Goal: Communication & Community: Participate in discussion

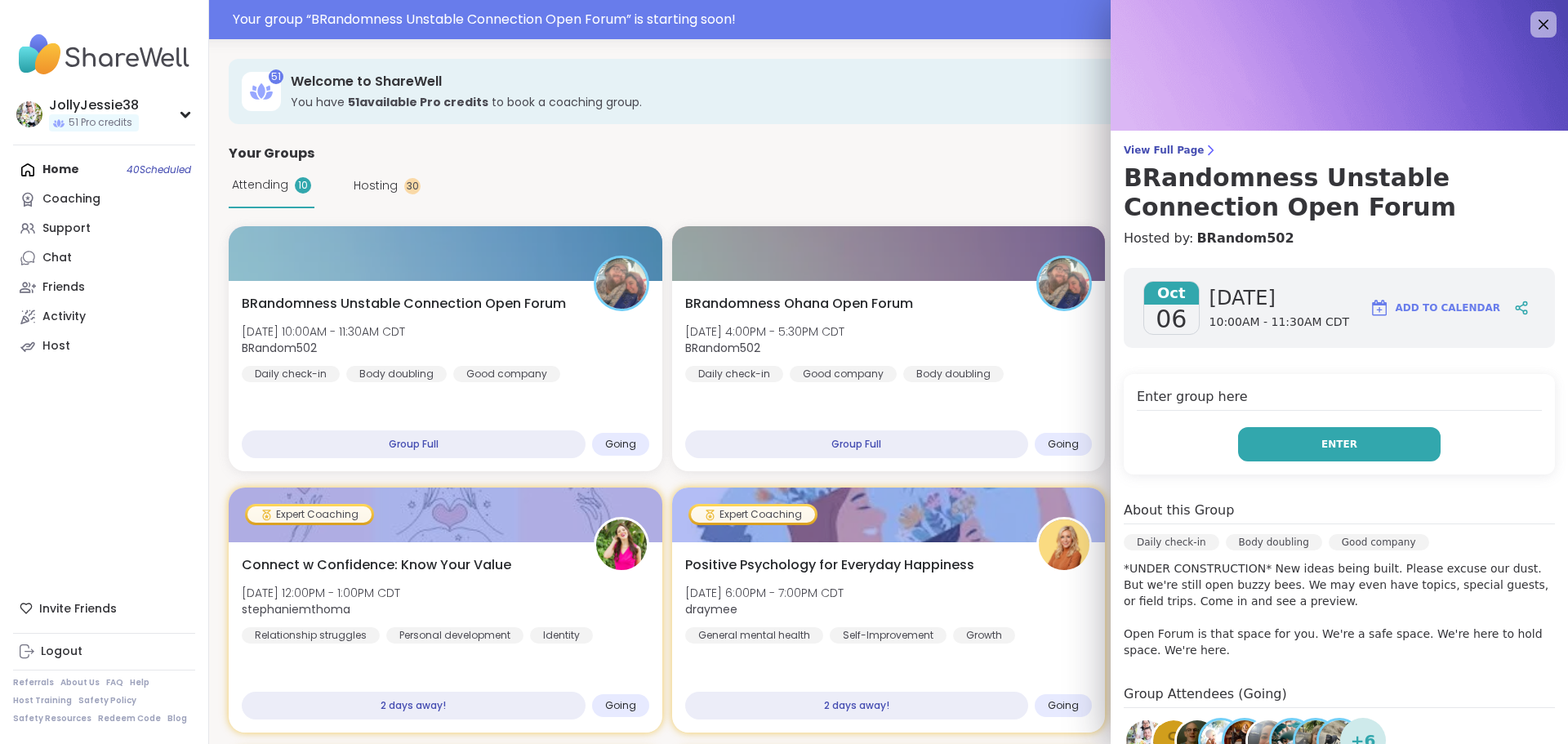
click at [1322, 446] on span "Enter" at bounding box center [1340, 444] width 36 height 14
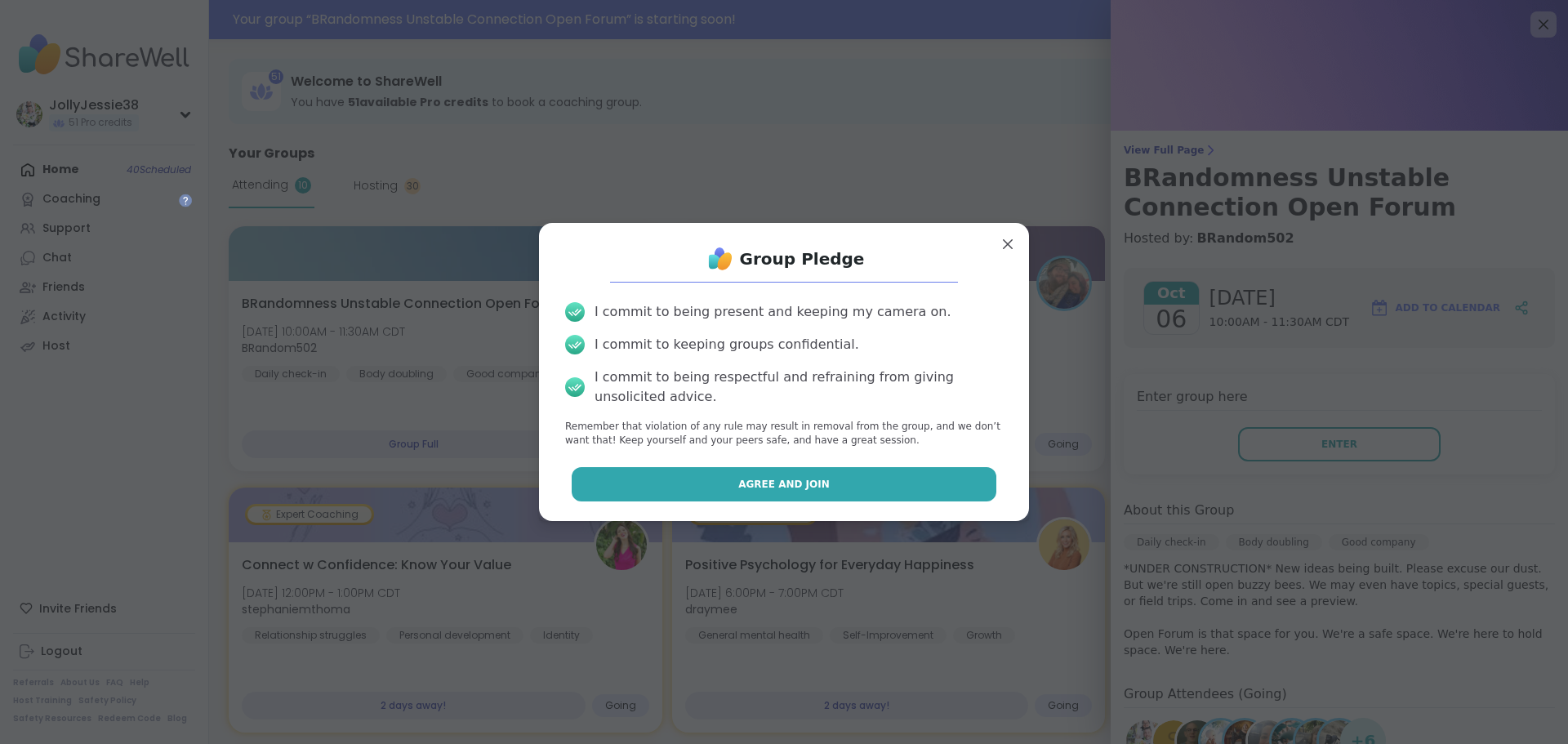
click at [884, 487] on button "Agree and Join" at bounding box center [785, 484] width 425 height 34
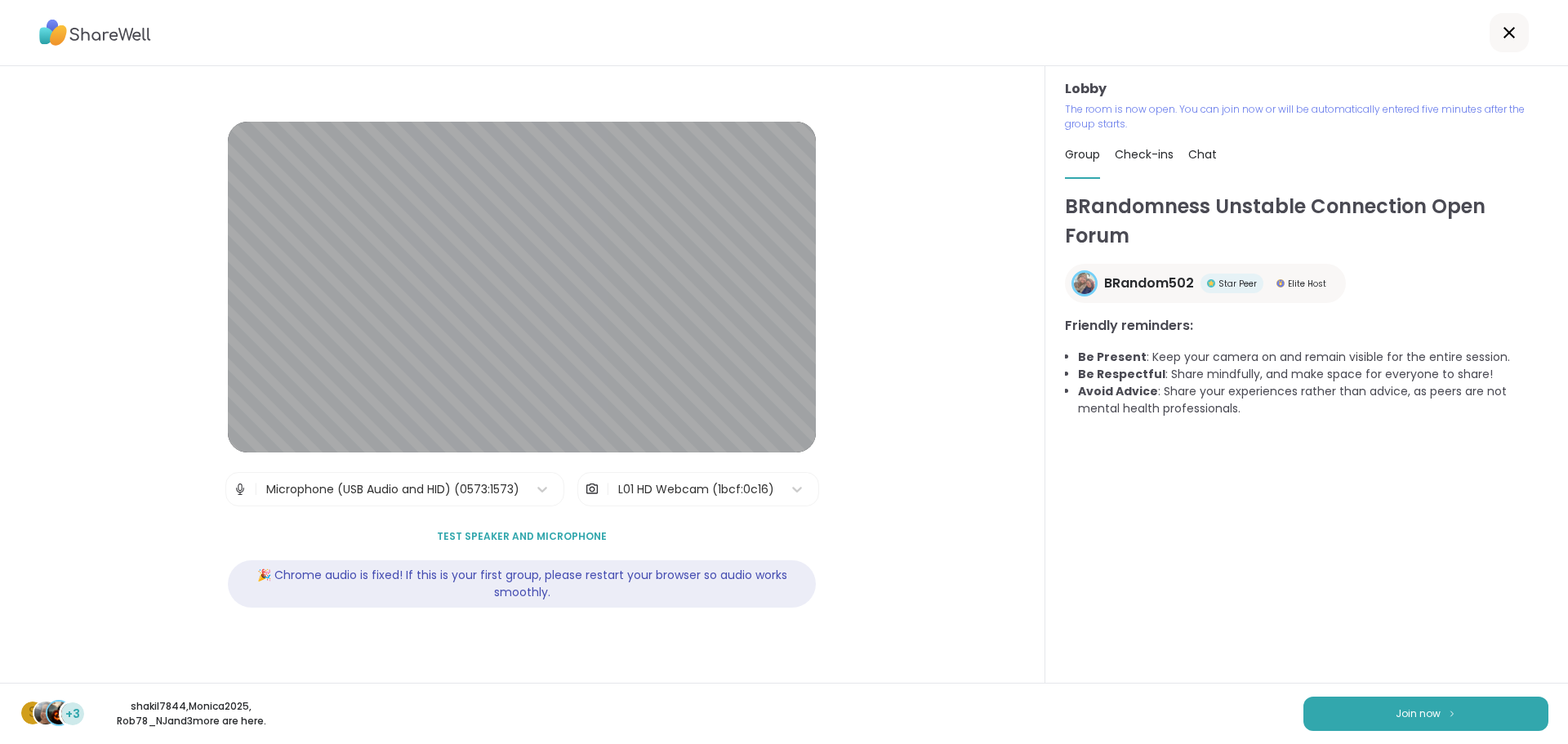
click at [1425, 688] on div "s +3 shakil7844 , Monica2025 , Rob78_NJ and 3 more are here. Join now" at bounding box center [784, 713] width 1568 height 62
click at [1434, 702] on button "Join now" at bounding box center [1426, 714] width 245 height 34
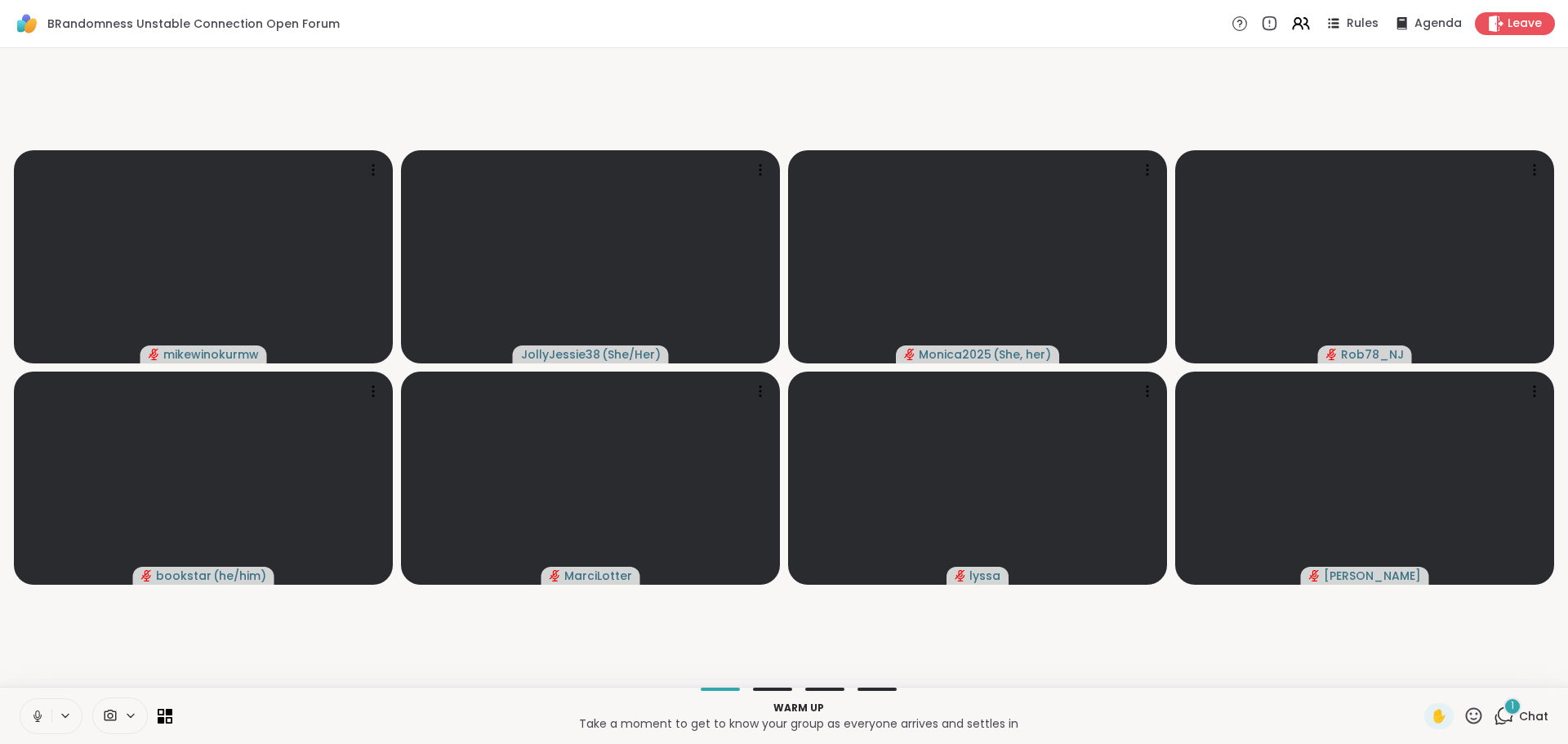
click at [31, 730] on button at bounding box center [36, 716] width 31 height 34
click at [342, 644] on video-player-container "mikewinokurmw JollyJessie38 ( She/Her ) Monica2025 ( She, her ) Rob78_NJ bookst…" at bounding box center [784, 367] width 1549 height 625
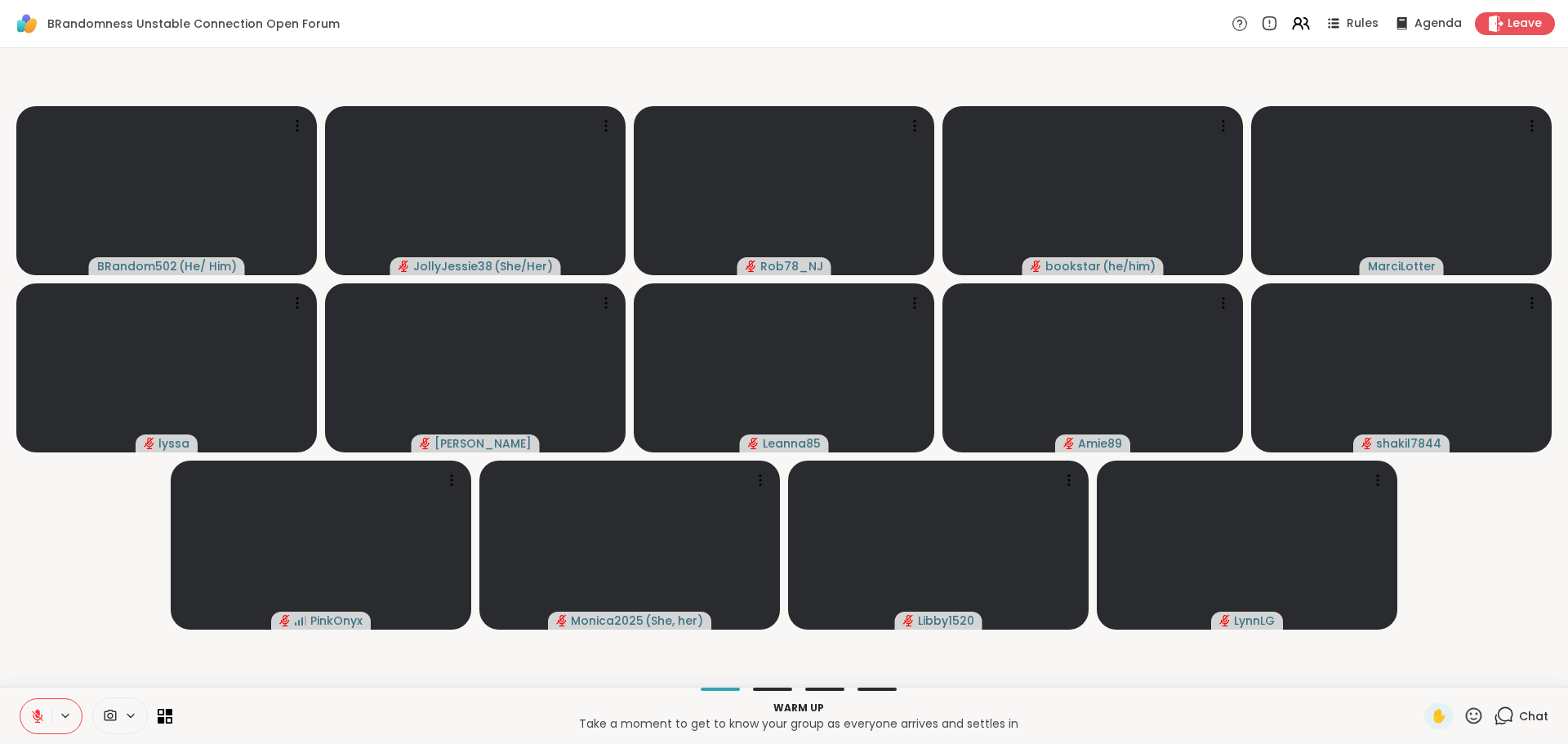
click at [1519, 711] on span "Chat" at bounding box center [1534, 716] width 29 height 16
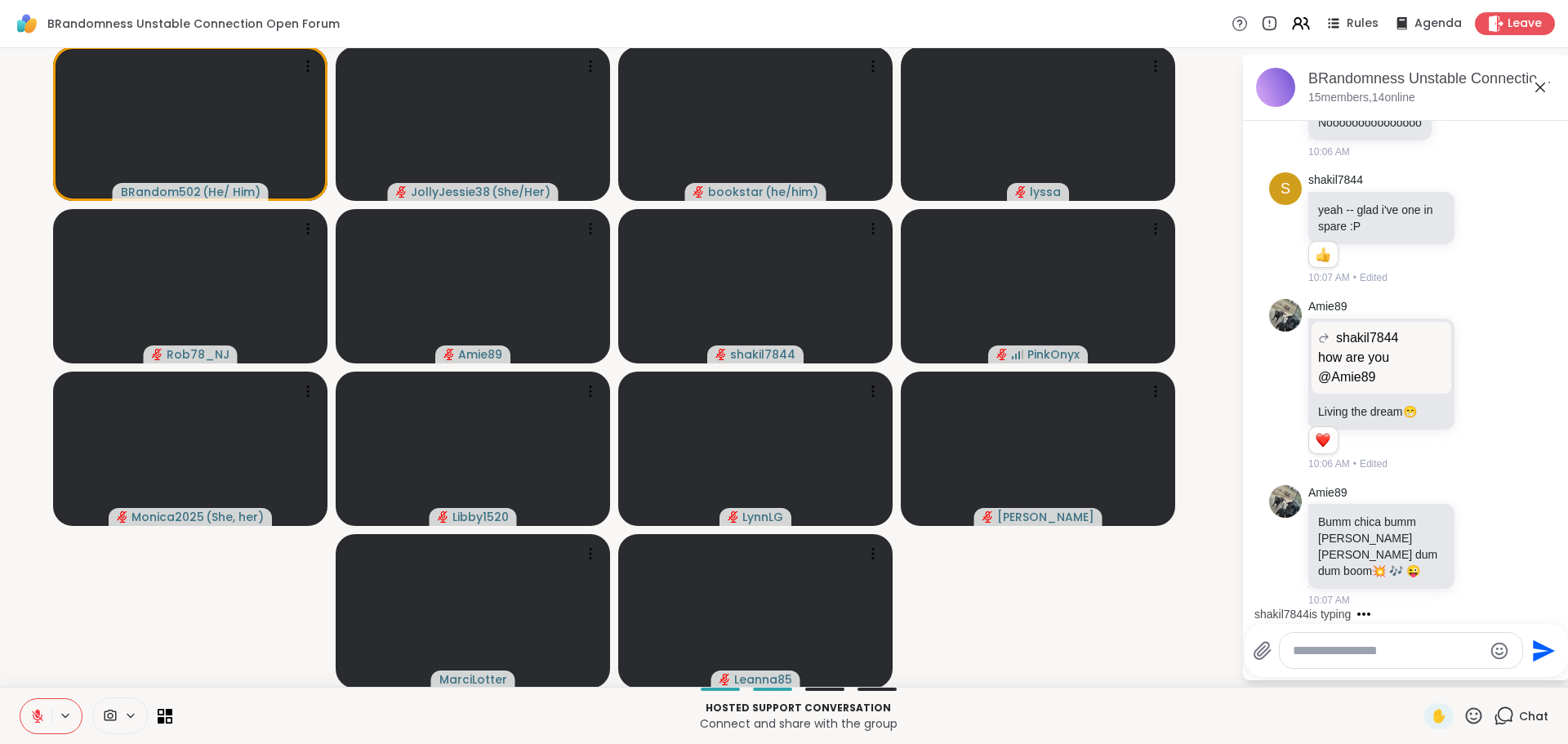
scroll to position [1210, 0]
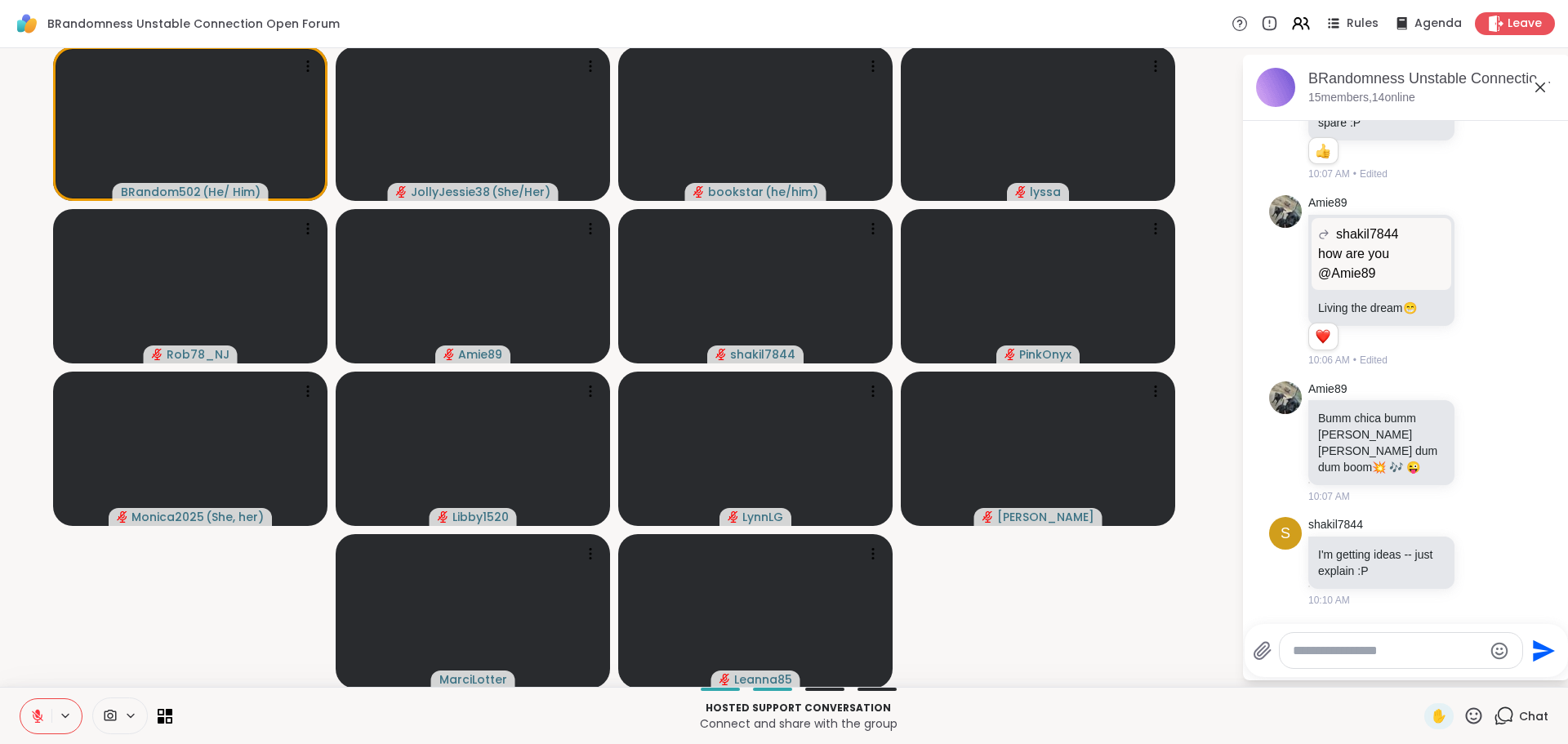
click at [47, 712] on button at bounding box center [36, 716] width 31 height 34
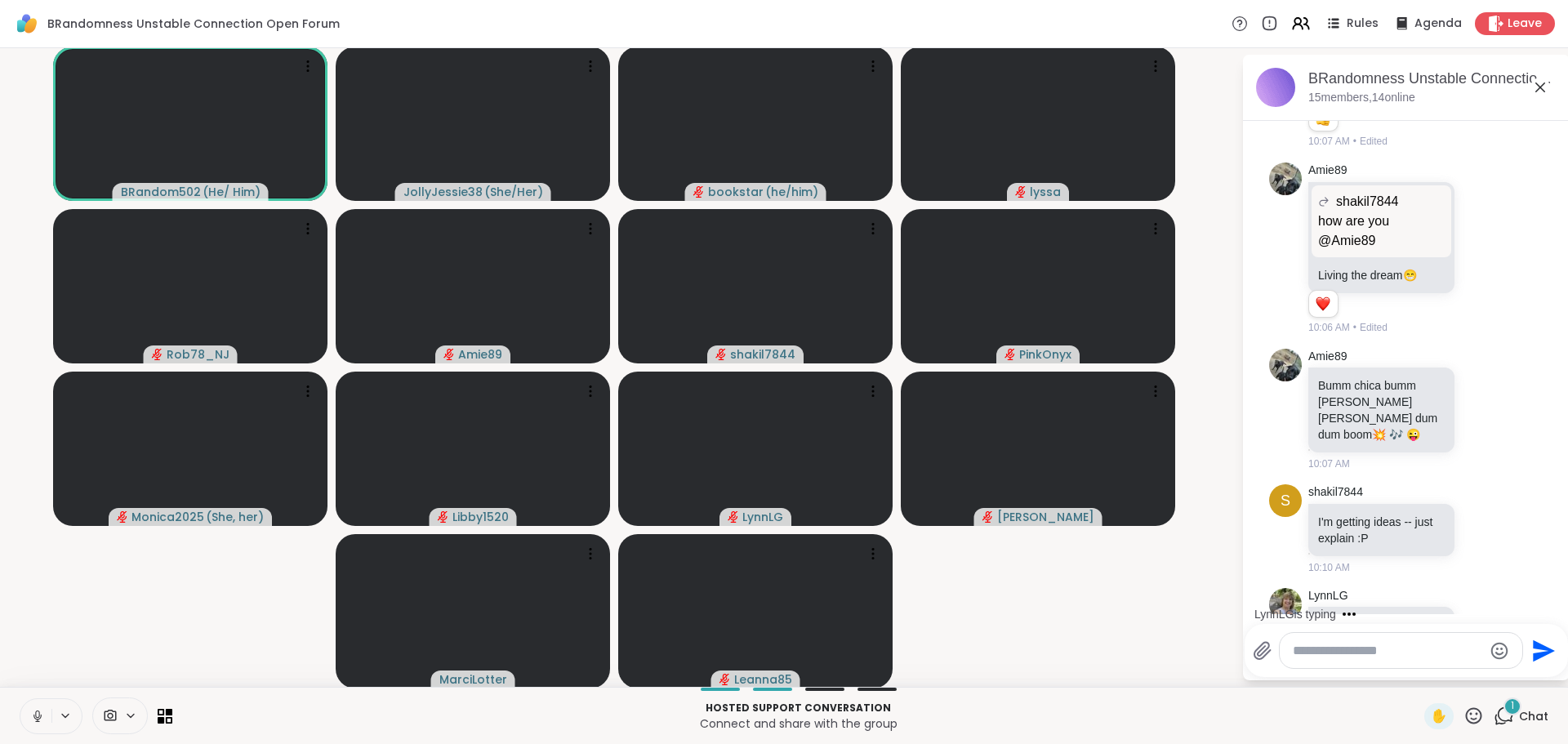
scroll to position [1346, 0]
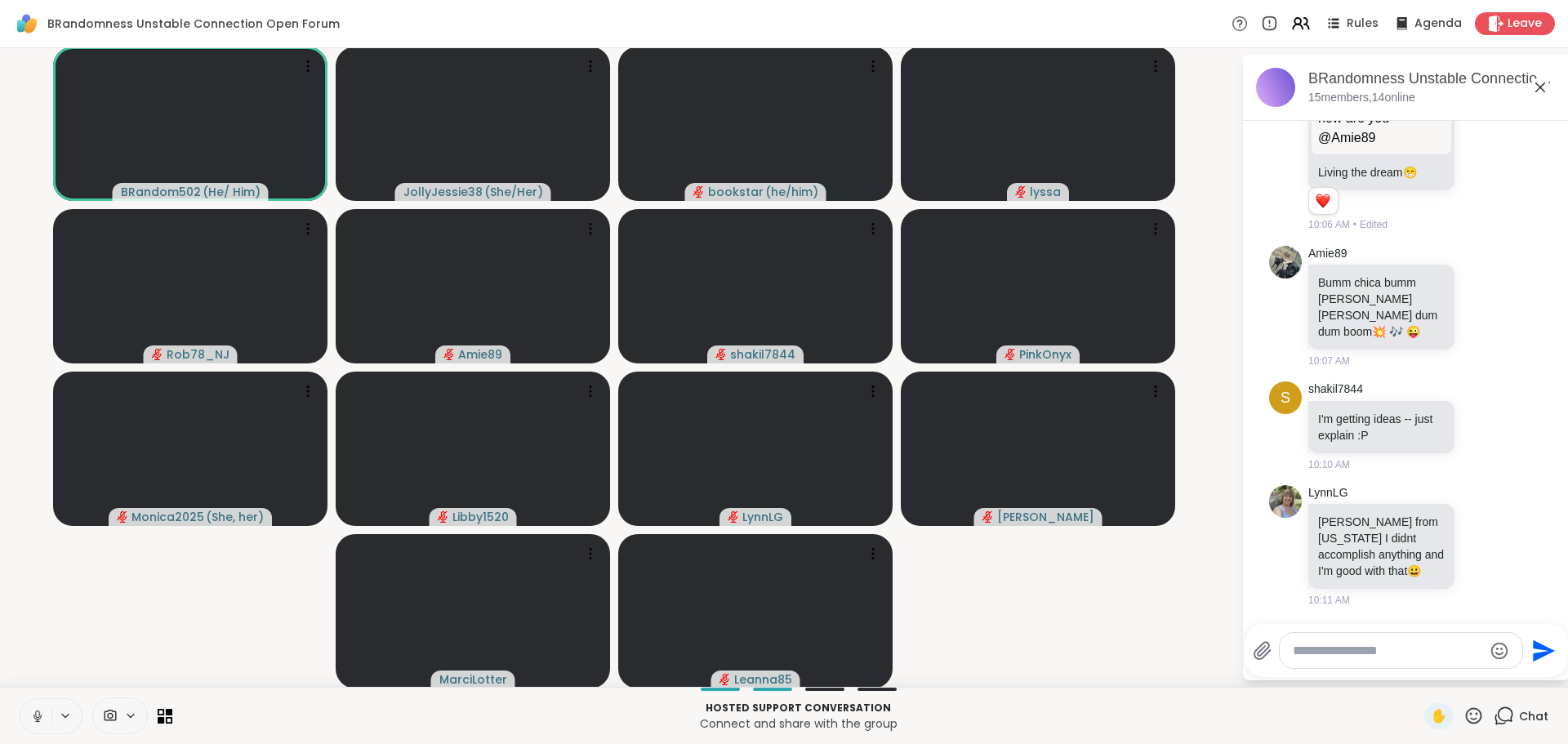
click at [33, 723] on icon at bounding box center [37, 716] width 14 height 14
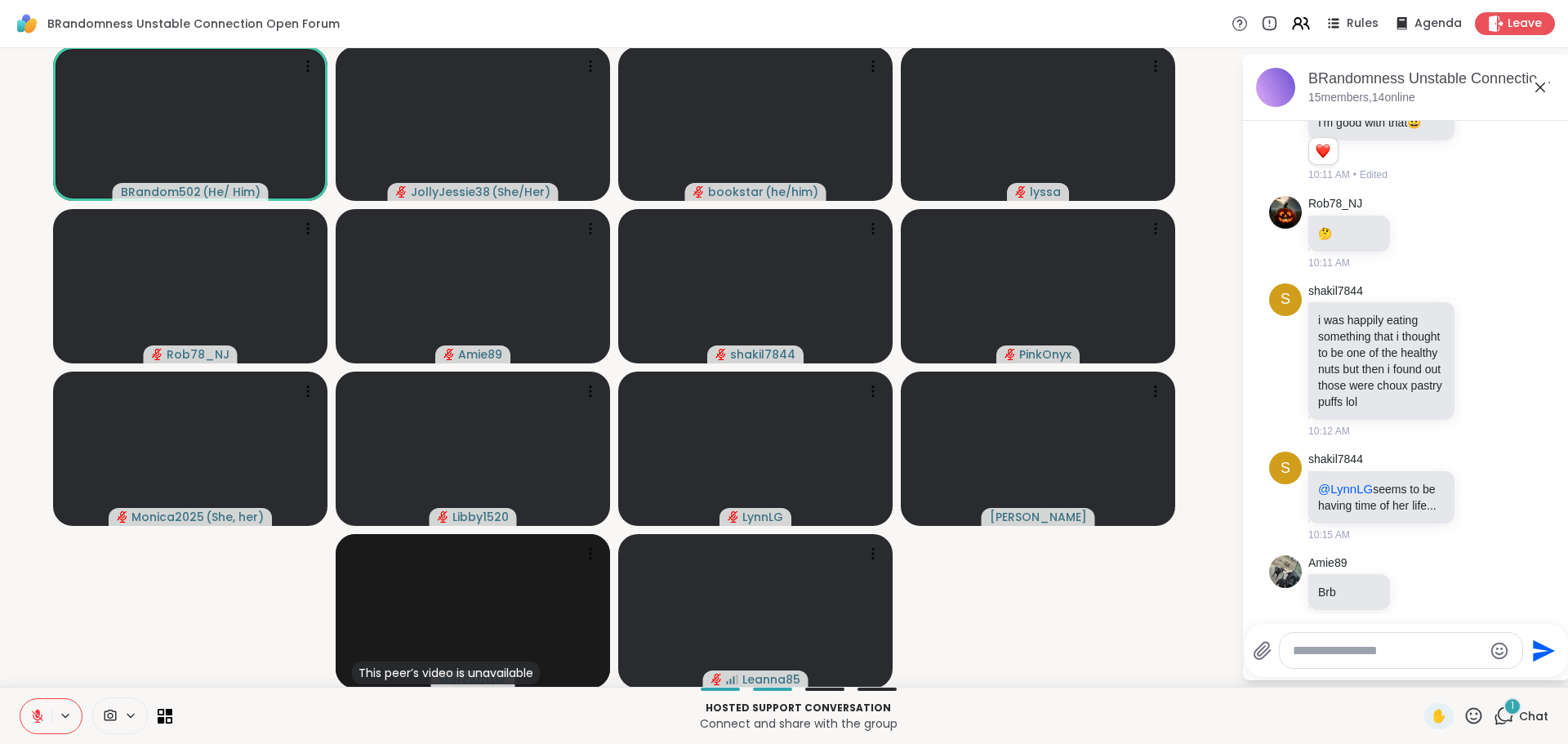
scroll to position [1848, 0]
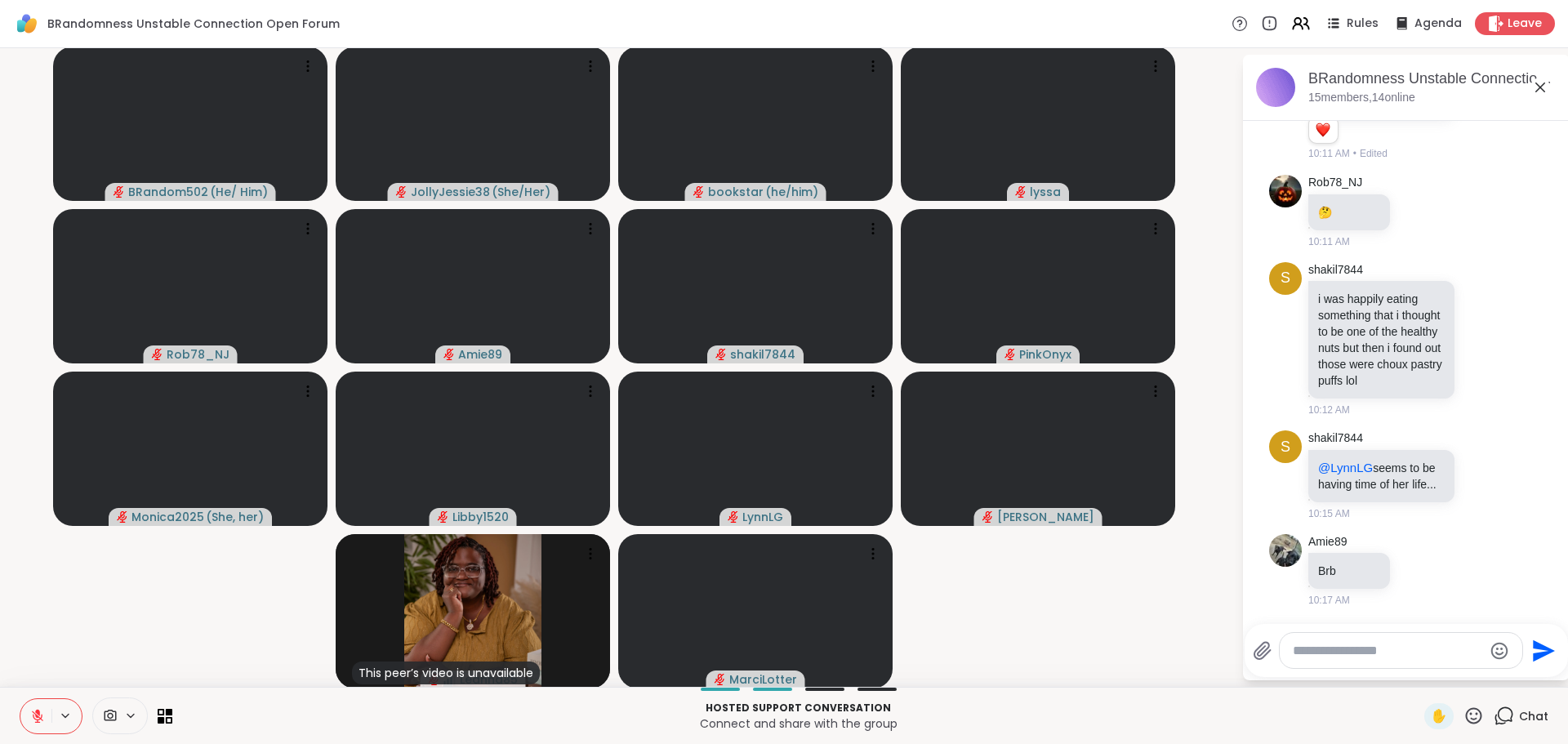
click at [1375, 657] on textarea "Type your message" at bounding box center [1388, 651] width 190 height 16
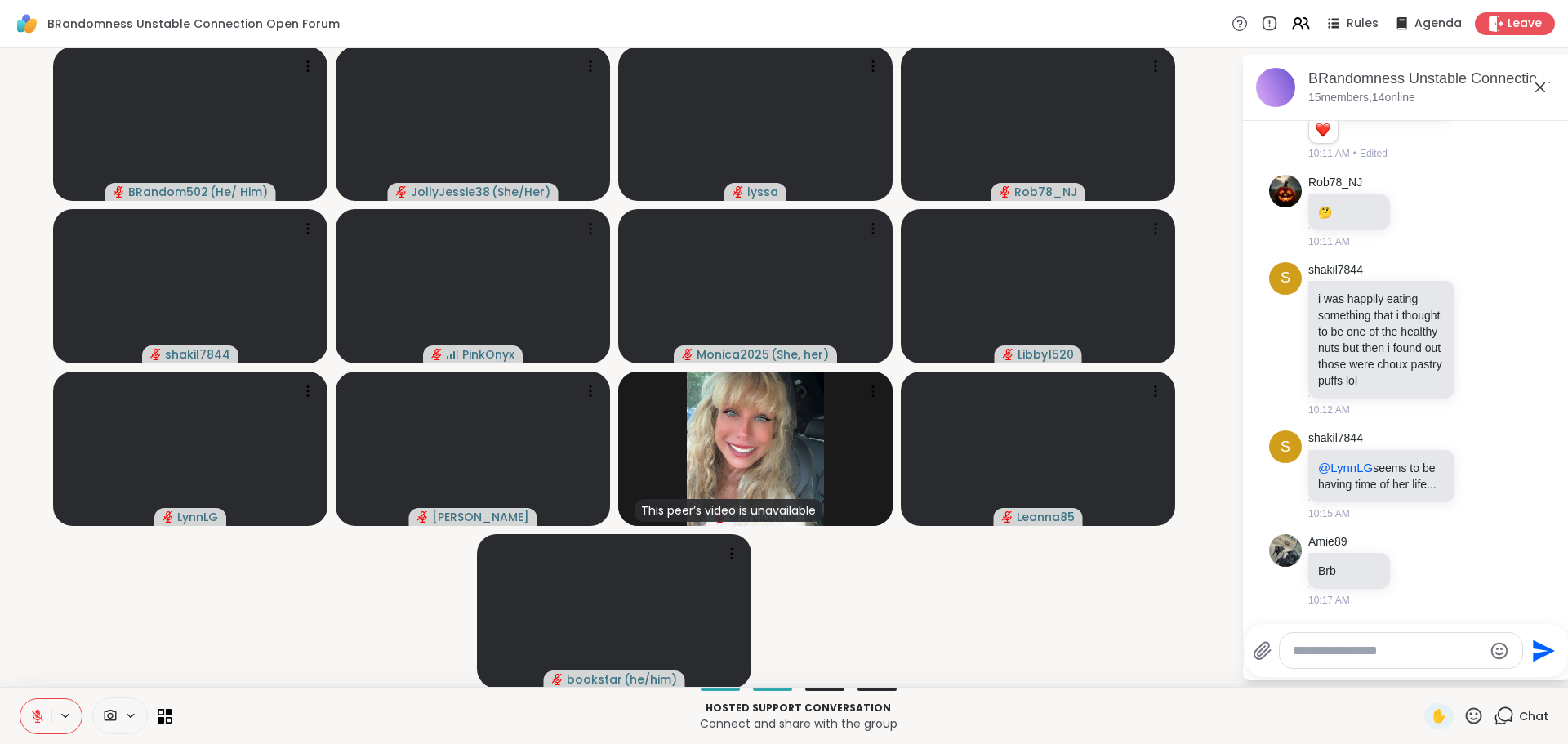
type textarea "*"
type textarea "**********"
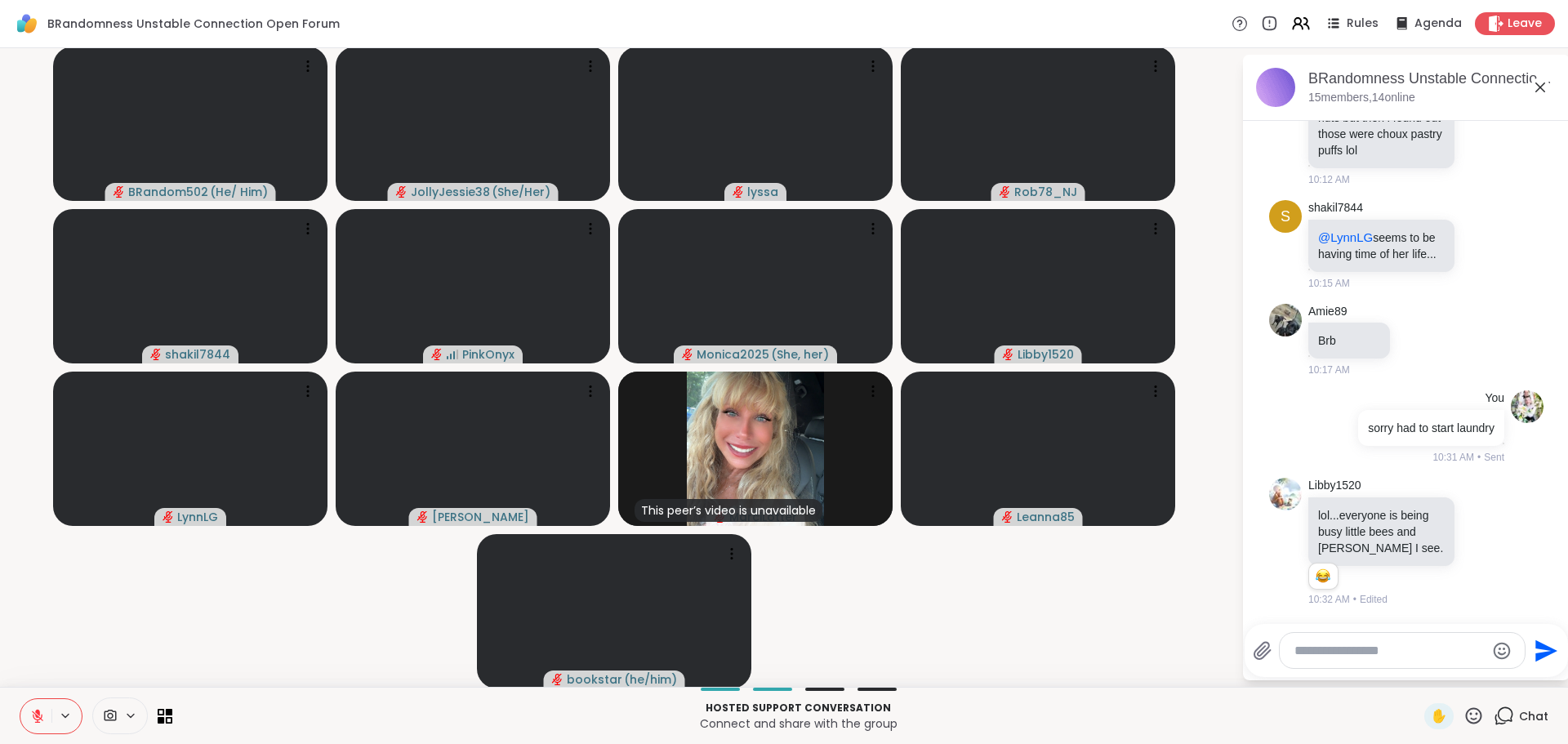
scroll to position [2094, 0]
click at [1352, 648] on textarea "Type your message" at bounding box center [1390, 651] width 190 height 16
click at [1476, 541] on icon at bounding box center [1483, 542] width 14 height 16
click at [1404, 520] on div "Select Reaction: Joy" at bounding box center [1411, 516] width 14 height 14
click at [1375, 649] on textarea "Type your message" at bounding box center [1390, 651] width 190 height 16
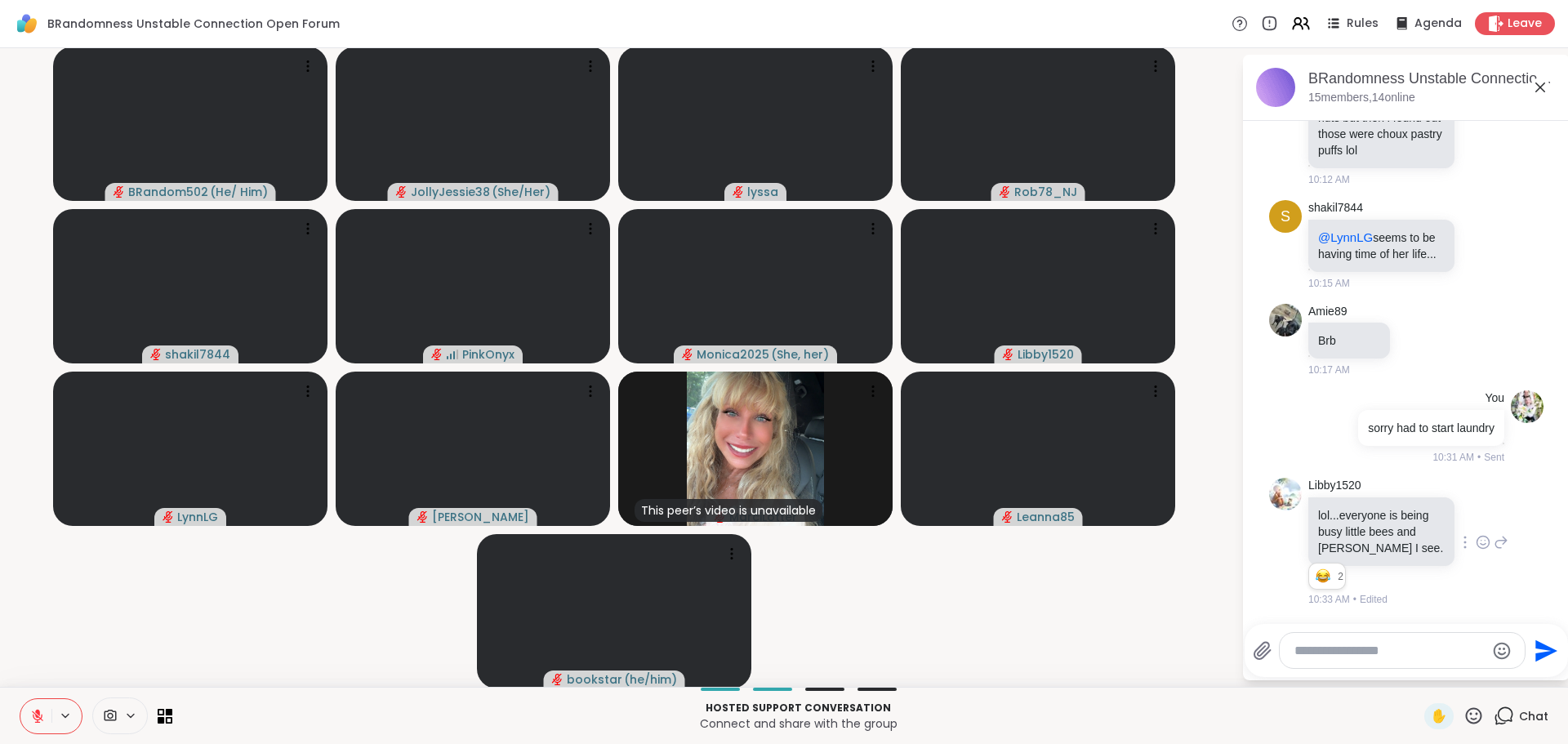
click at [1374, 647] on textarea "Type your message" at bounding box center [1390, 651] width 190 height 16
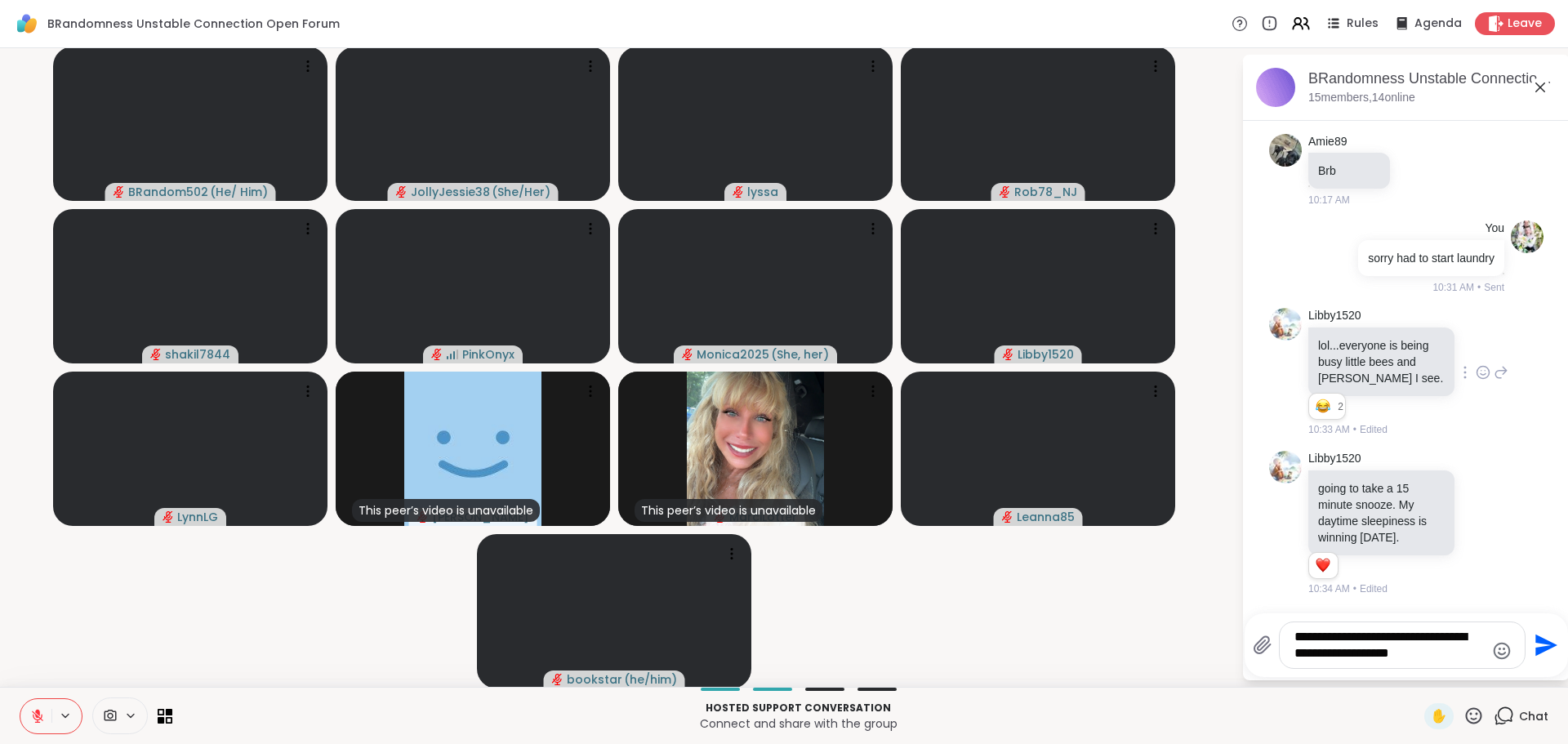
scroll to position [2265, 0]
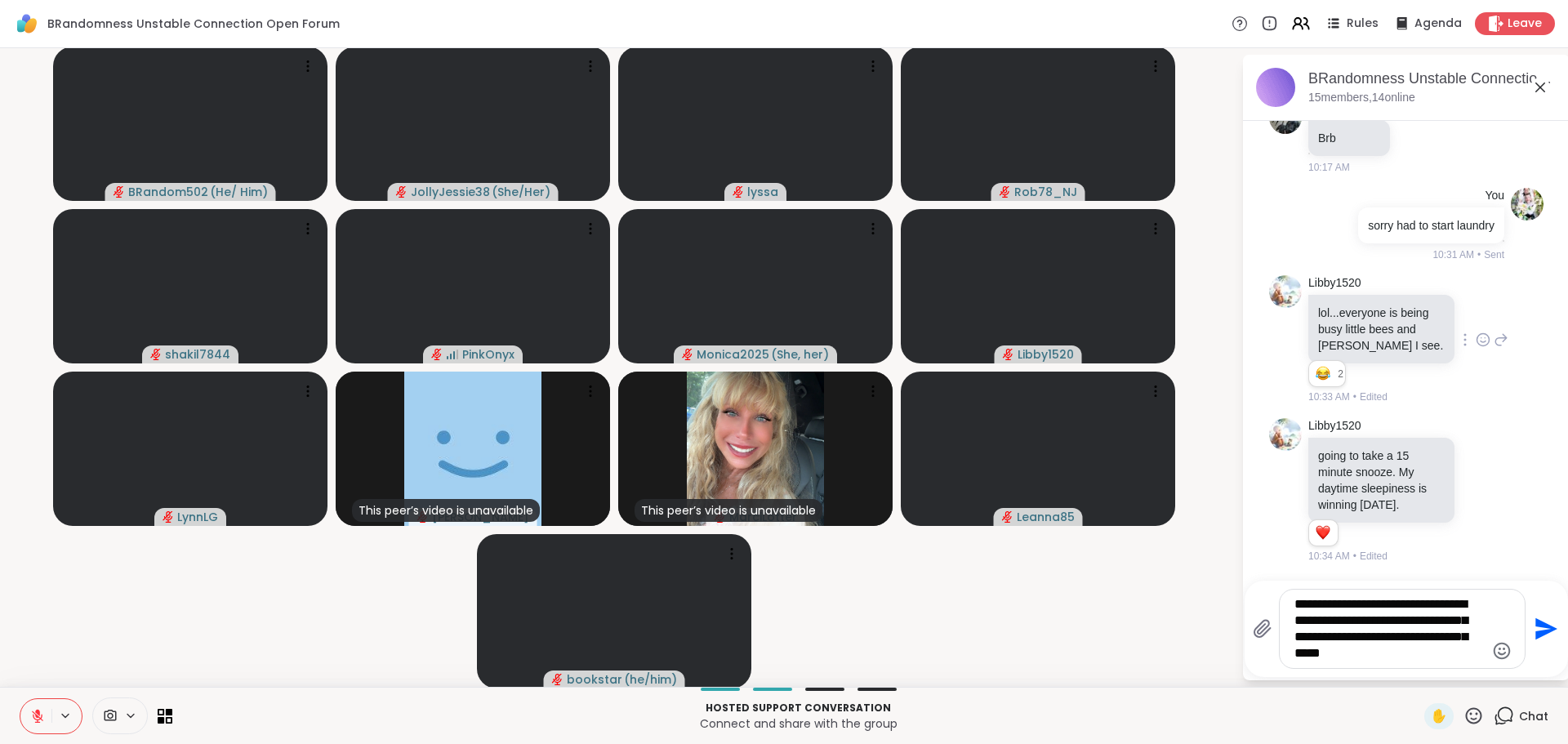
type textarea "**********"
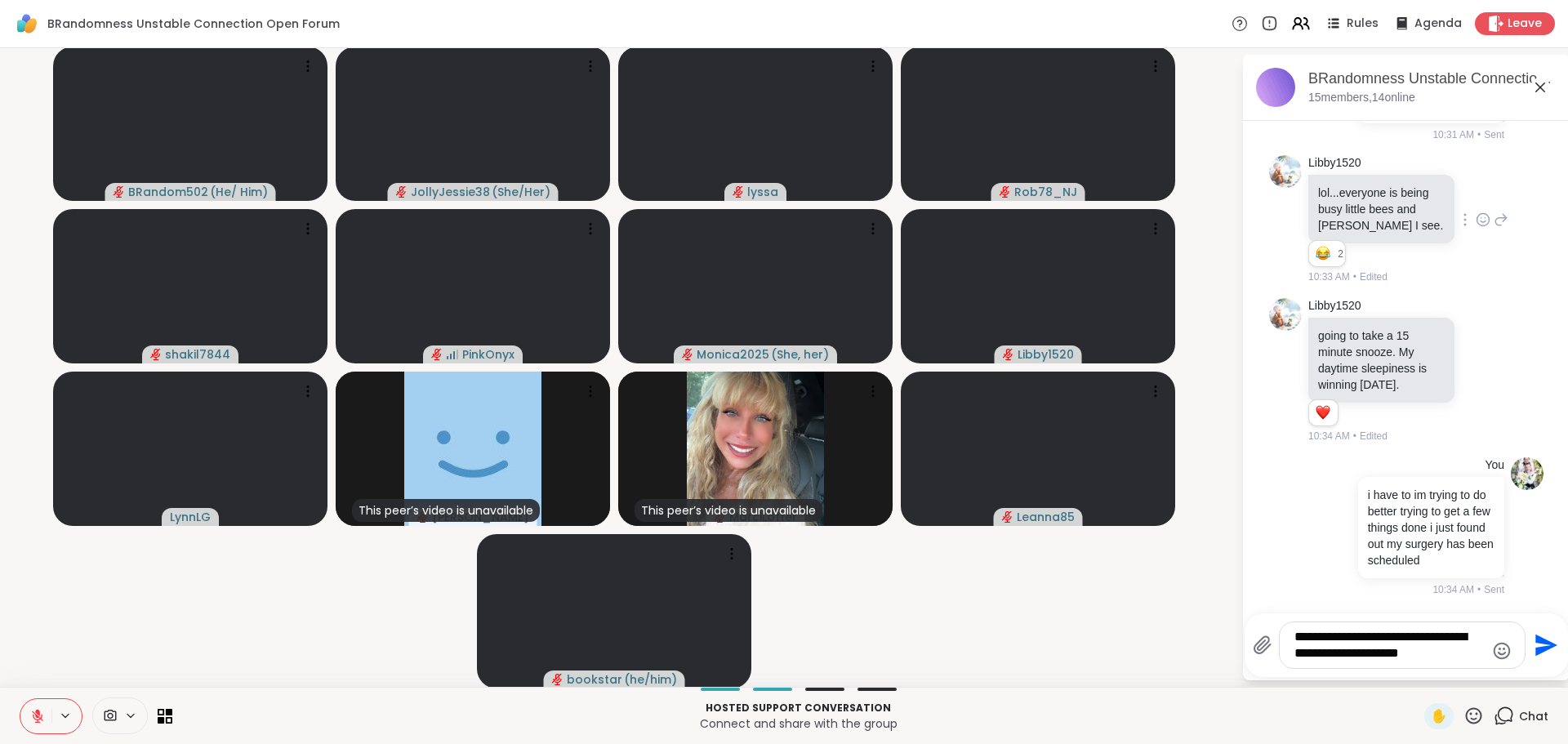
type textarea "**********"
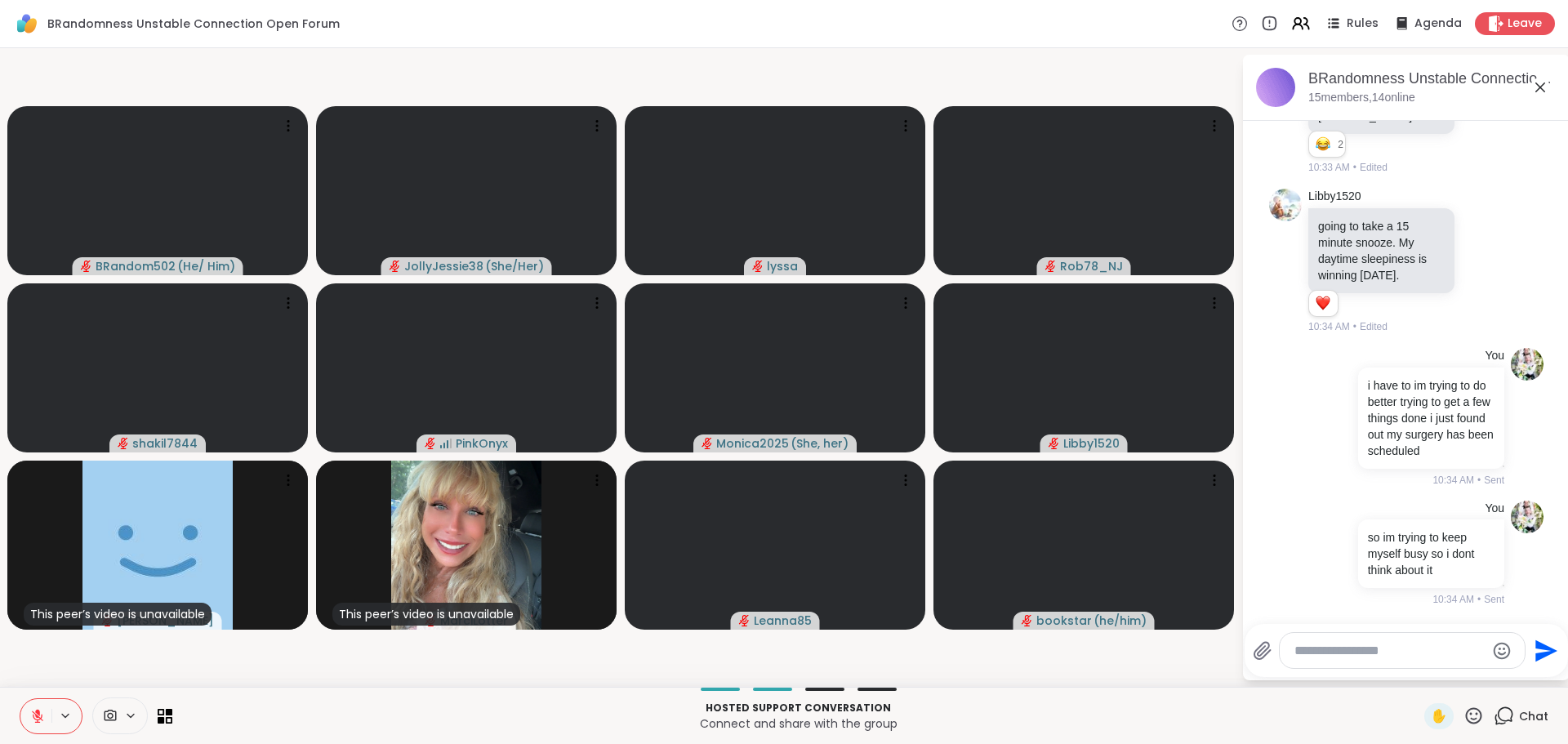
scroll to position [2566, 0]
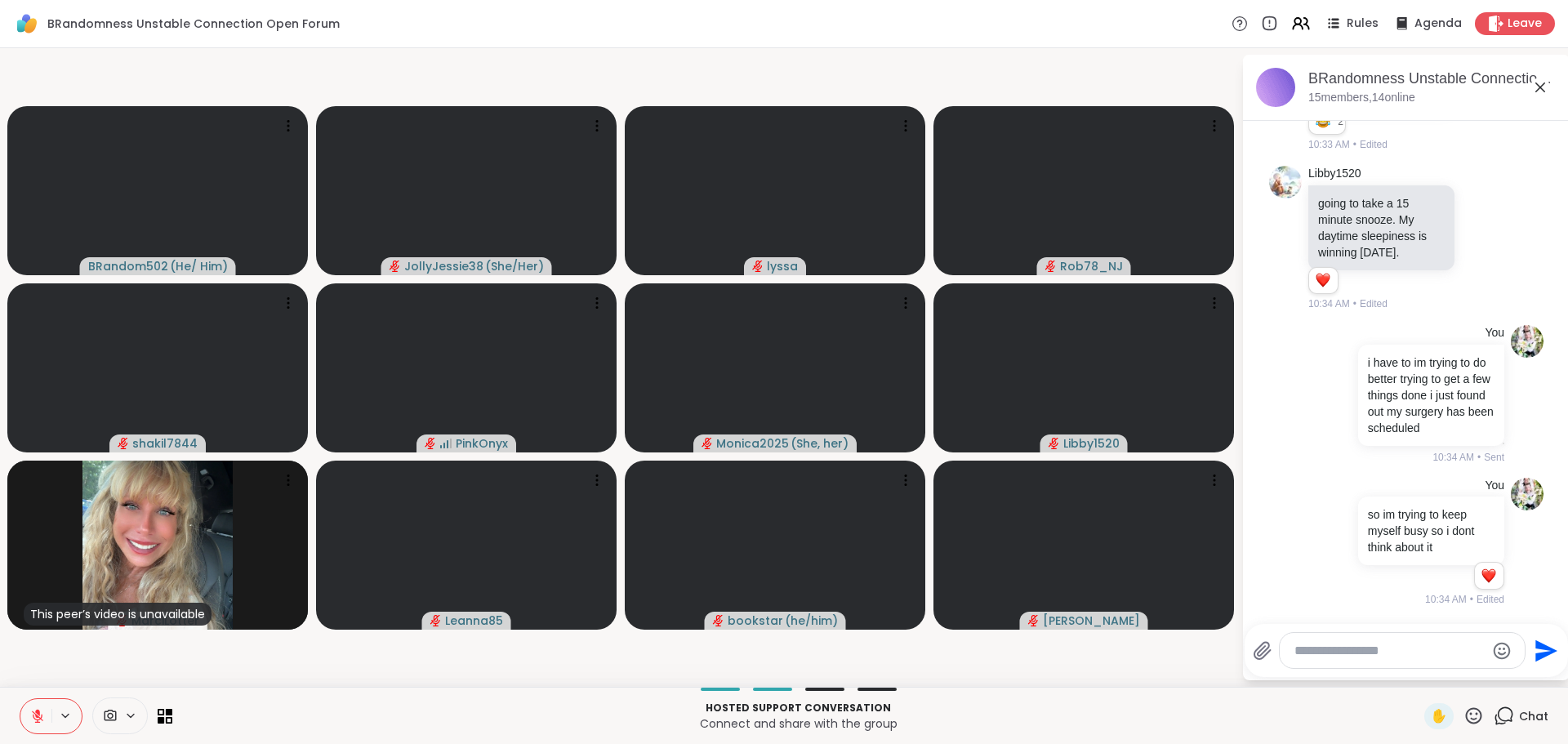
click at [36, 718] on icon at bounding box center [37, 716] width 14 height 14
click at [1360, 652] on textarea "Type your message" at bounding box center [1390, 651] width 190 height 16
click at [1391, 647] on textarea "Type your message" at bounding box center [1390, 651] width 190 height 16
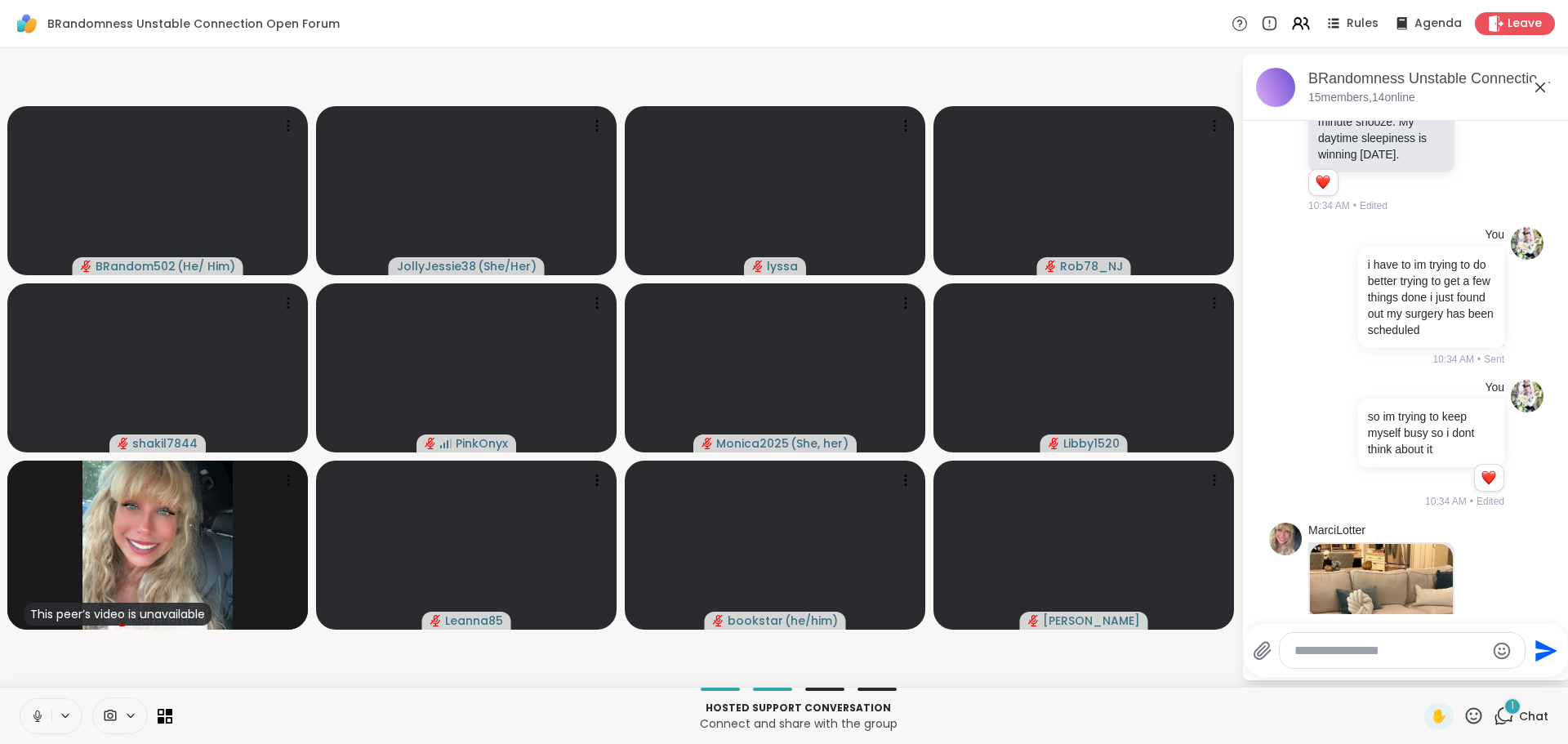
scroll to position [2924, 0]
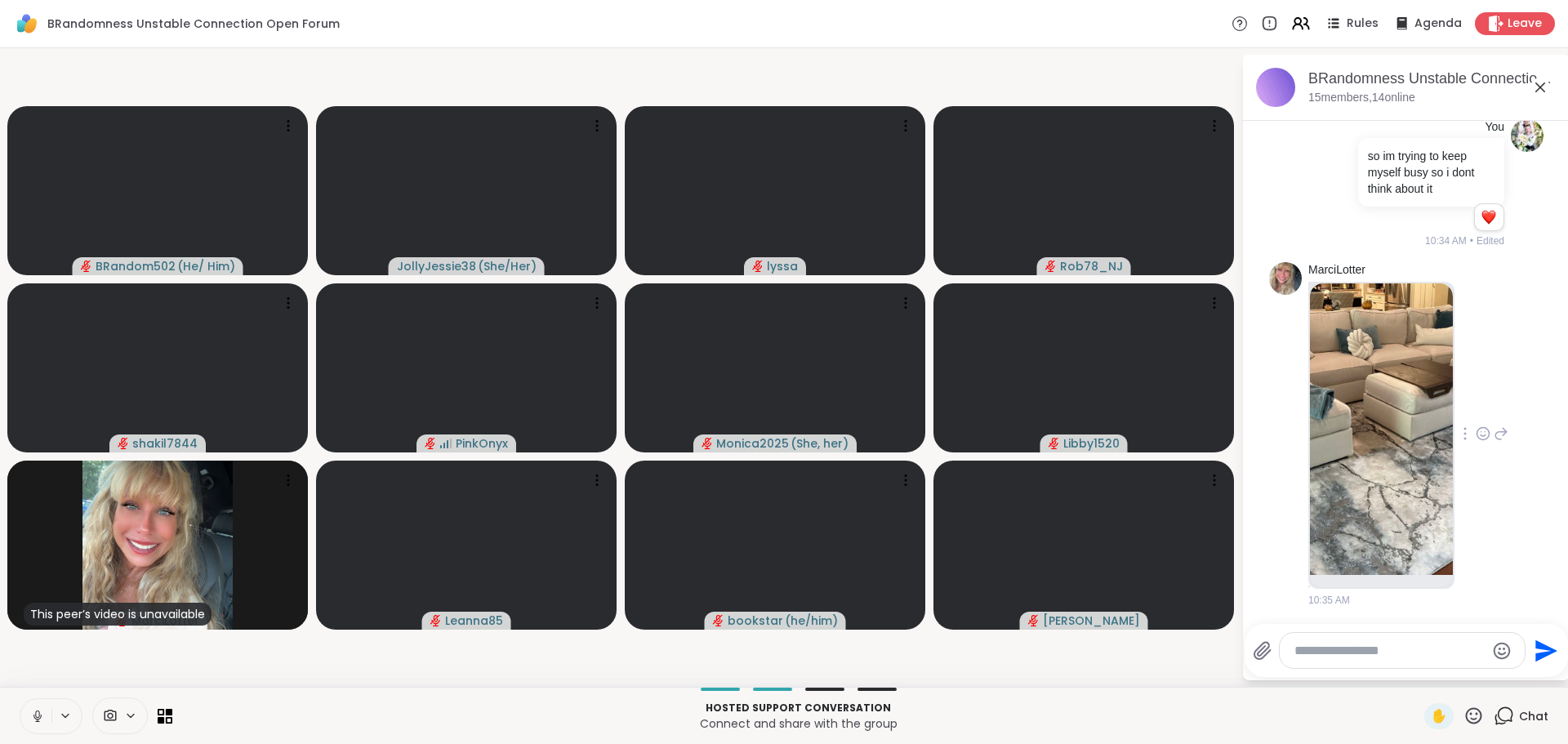
click at [1381, 481] on img at bounding box center [1382, 429] width 143 height 291
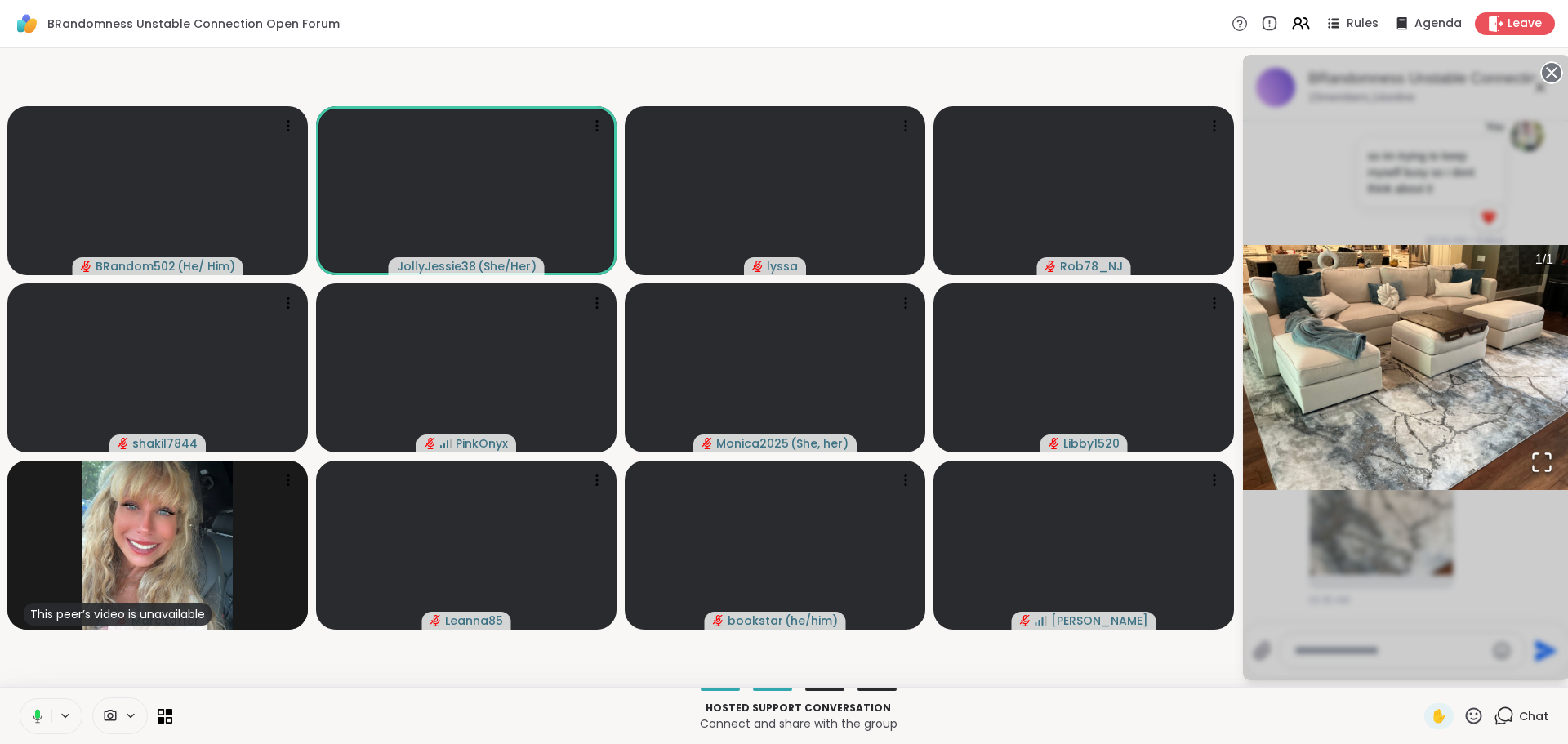
click at [1463, 558] on div "1 / 1" at bounding box center [1406, 367] width 327 height 625
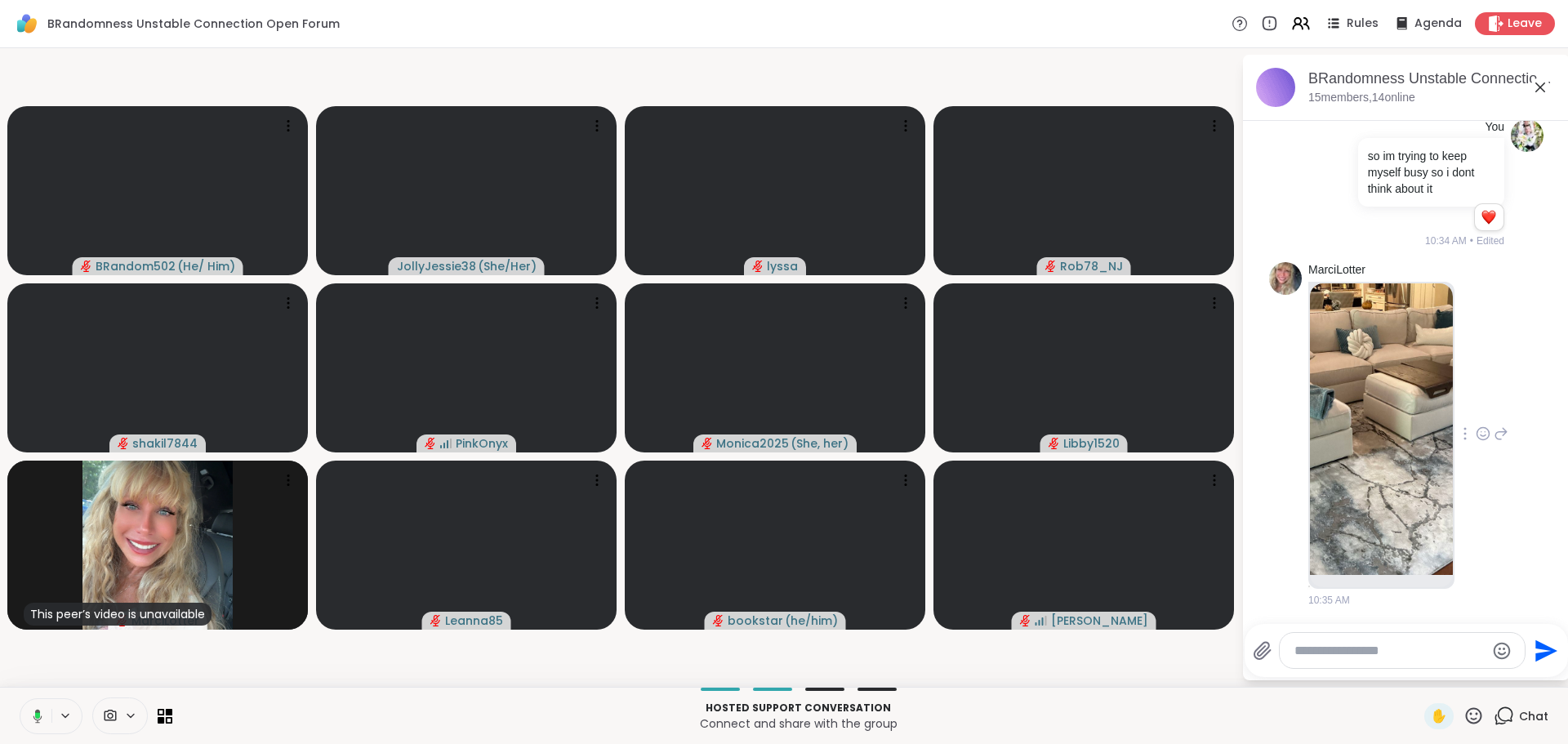
click at [1334, 657] on textarea "Type your message" at bounding box center [1390, 651] width 190 height 16
click at [1317, 650] on textarea "Type your message" at bounding box center [1390, 651] width 190 height 16
click at [1325, 645] on textarea "Type your message" at bounding box center [1390, 651] width 190 height 16
click at [1316, 655] on textarea "Type your message" at bounding box center [1390, 651] width 190 height 16
click at [1325, 650] on textarea "Type your message" at bounding box center [1390, 651] width 190 height 16
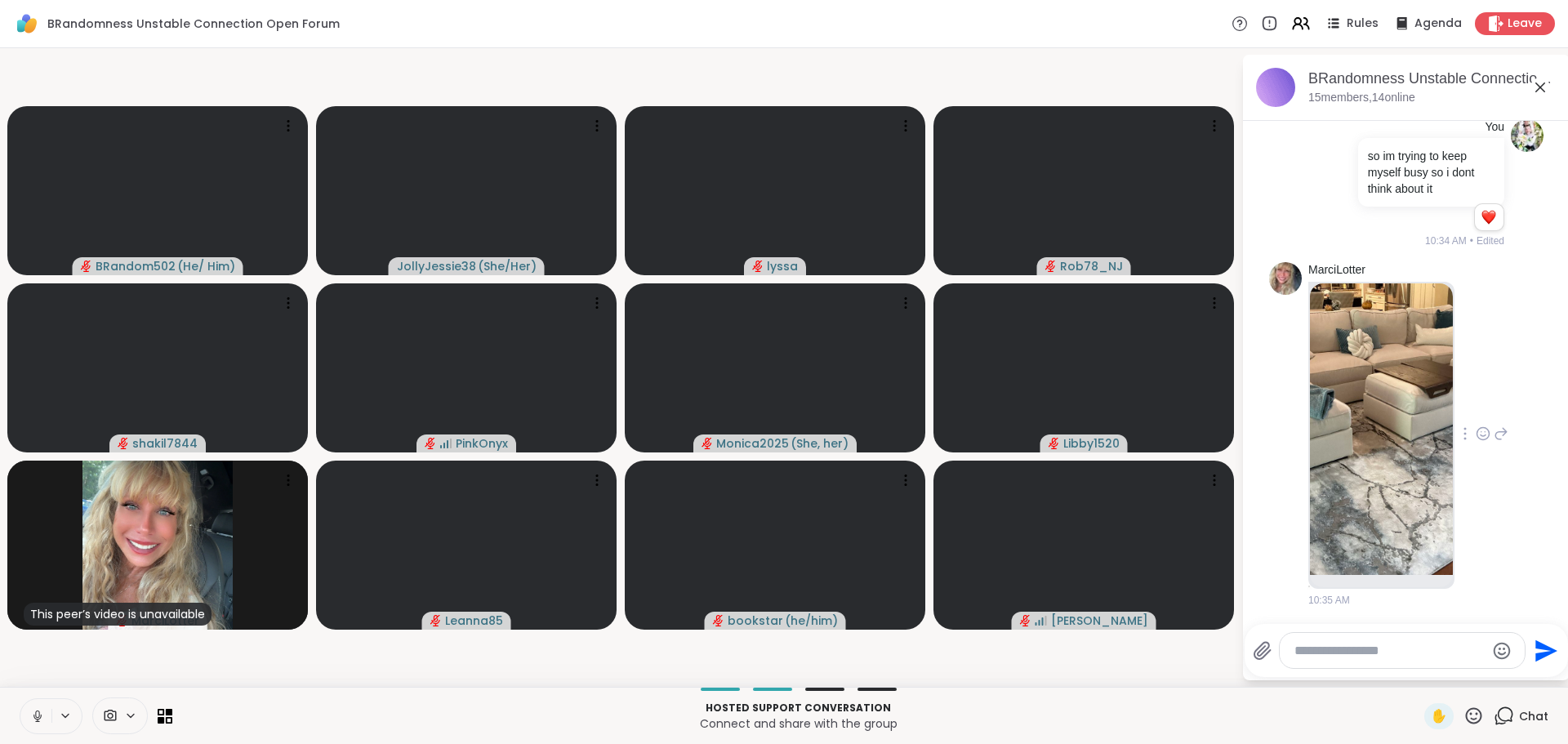
click at [1367, 377] on img at bounding box center [1382, 429] width 143 height 291
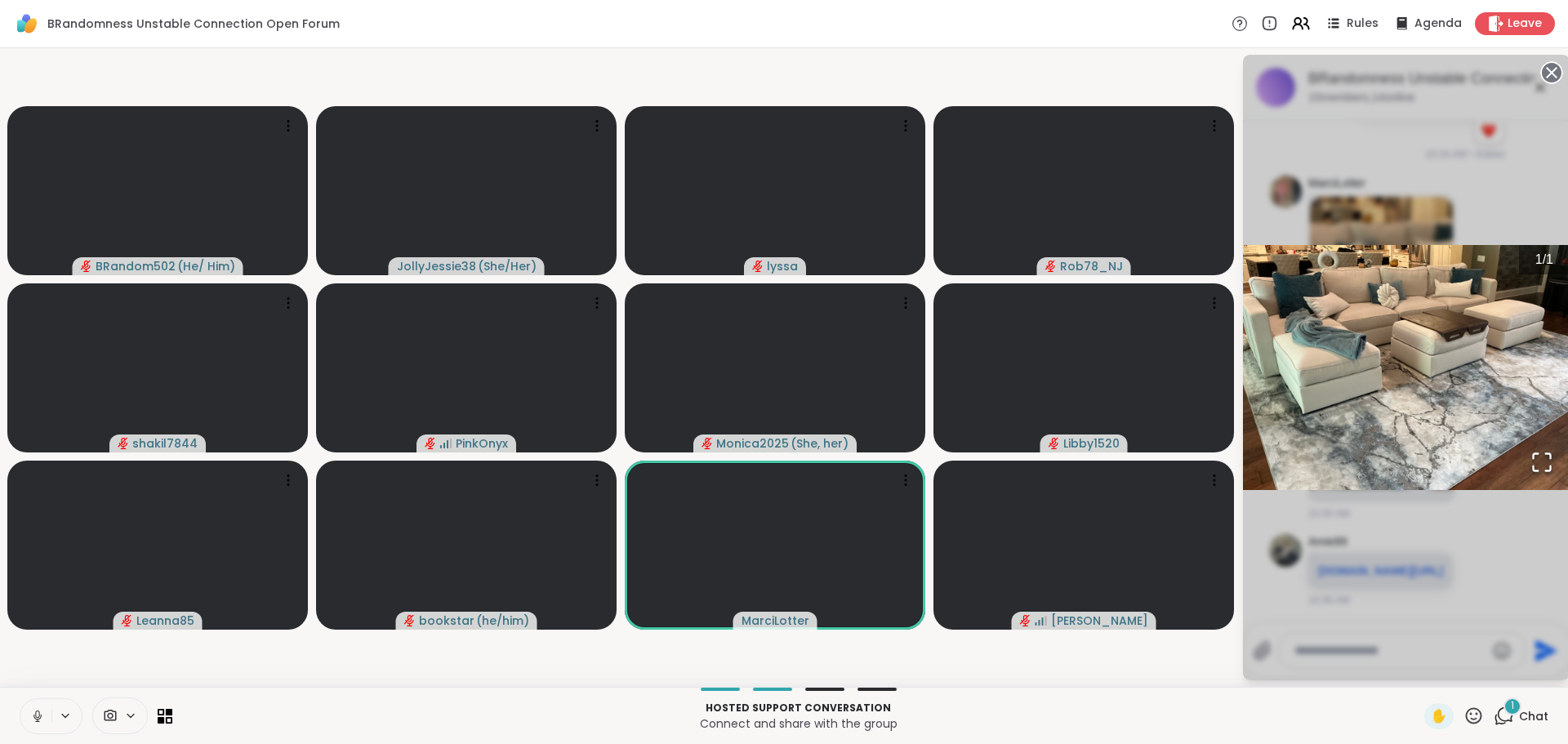
scroll to position [3060, 0]
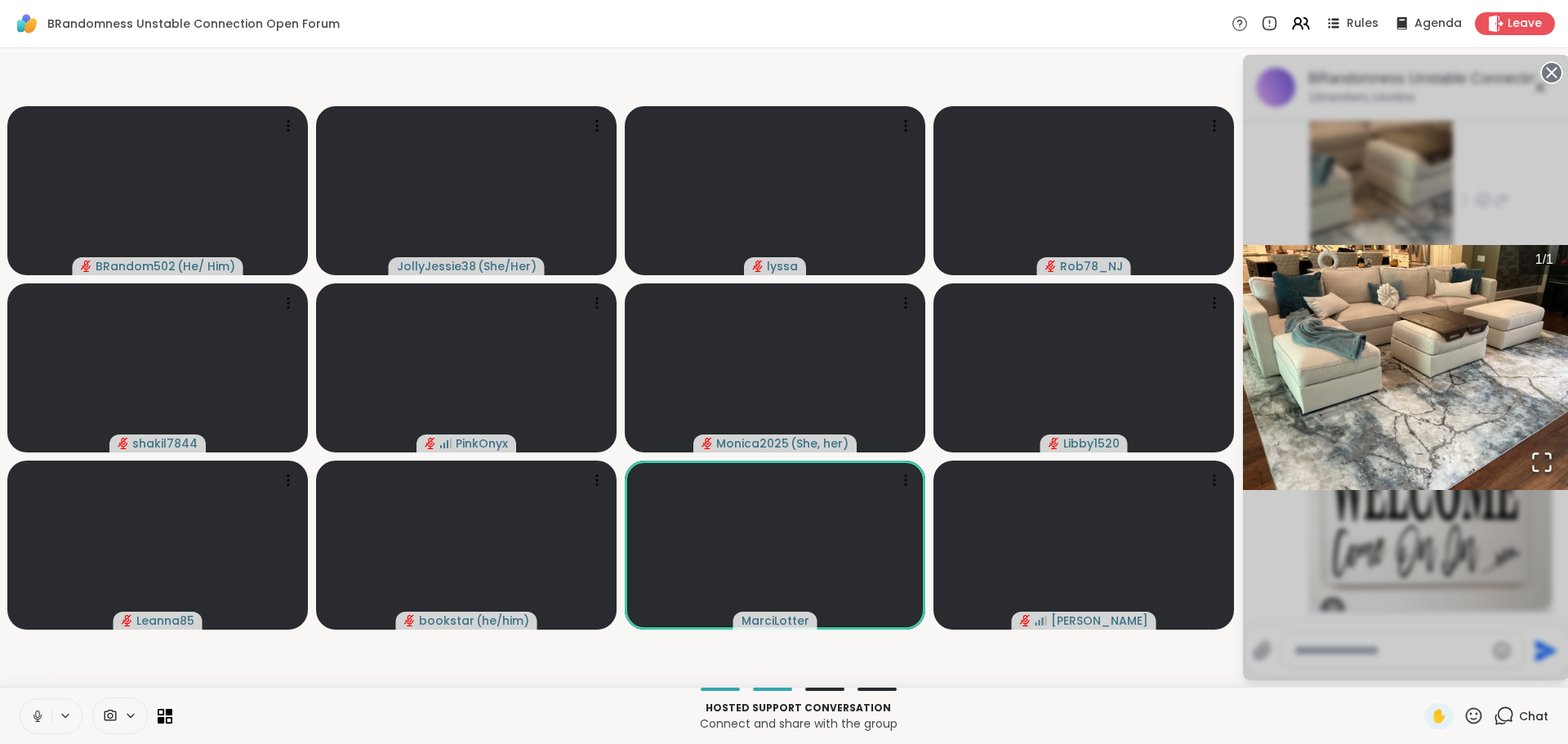
click at [1429, 610] on div "1 / 1" at bounding box center [1406, 367] width 327 height 625
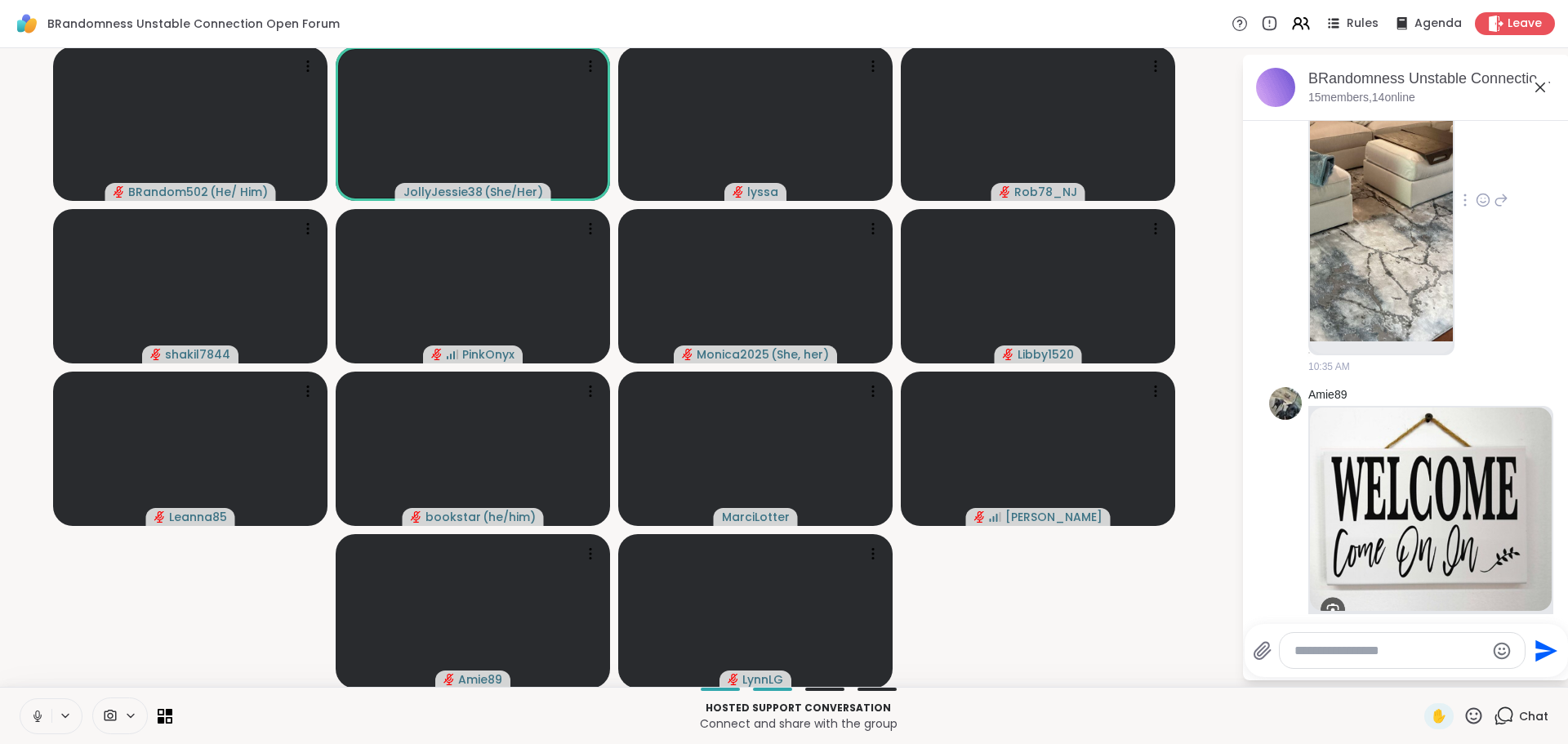
click at [1333, 647] on textarea "Type your message" at bounding box center [1390, 651] width 190 height 16
paste textarea "**********"
click at [1427, 663] on div "**********" at bounding box center [1402, 650] width 245 height 35
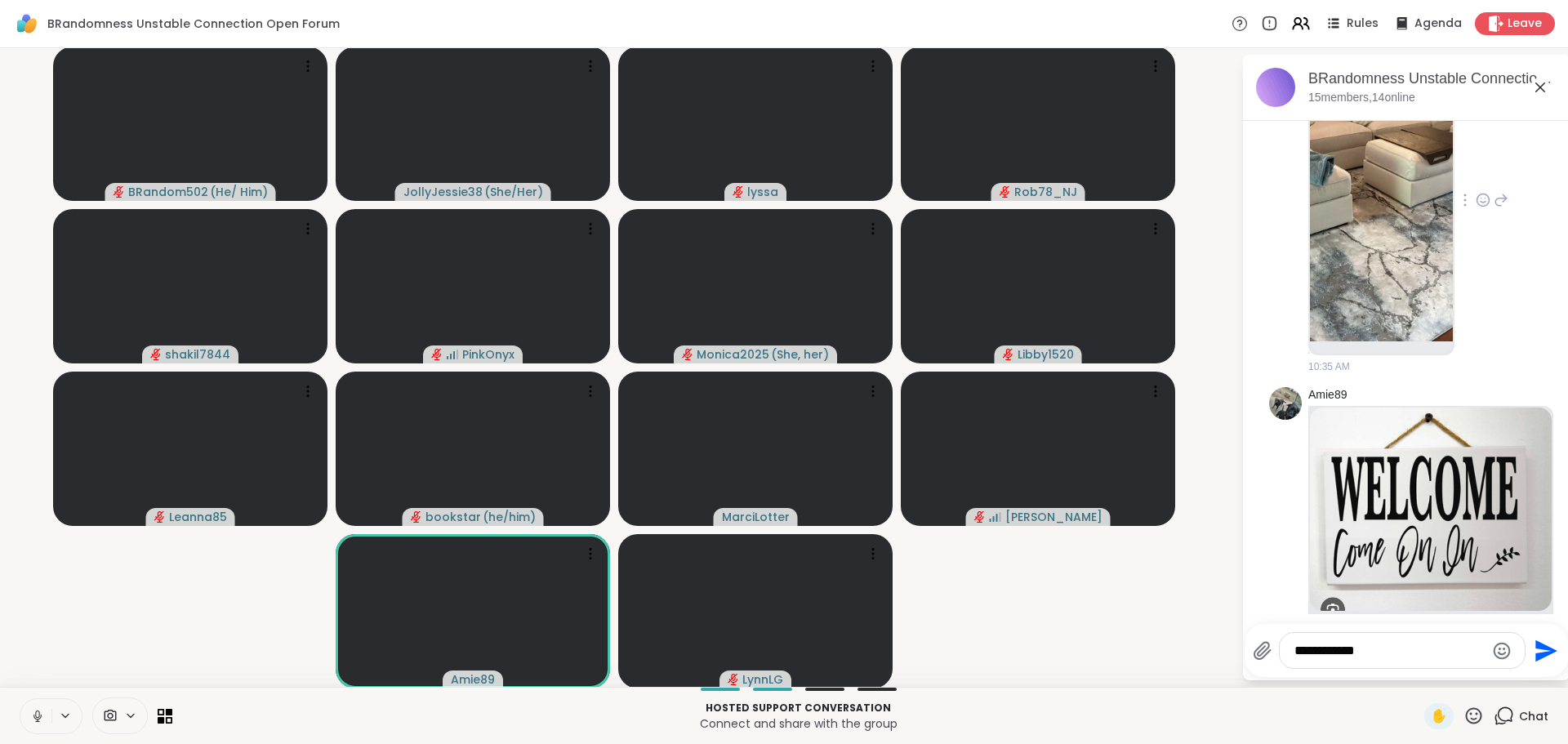
click at [1408, 651] on textarea "**********" at bounding box center [1390, 651] width 190 height 16
paste textarea "**********"
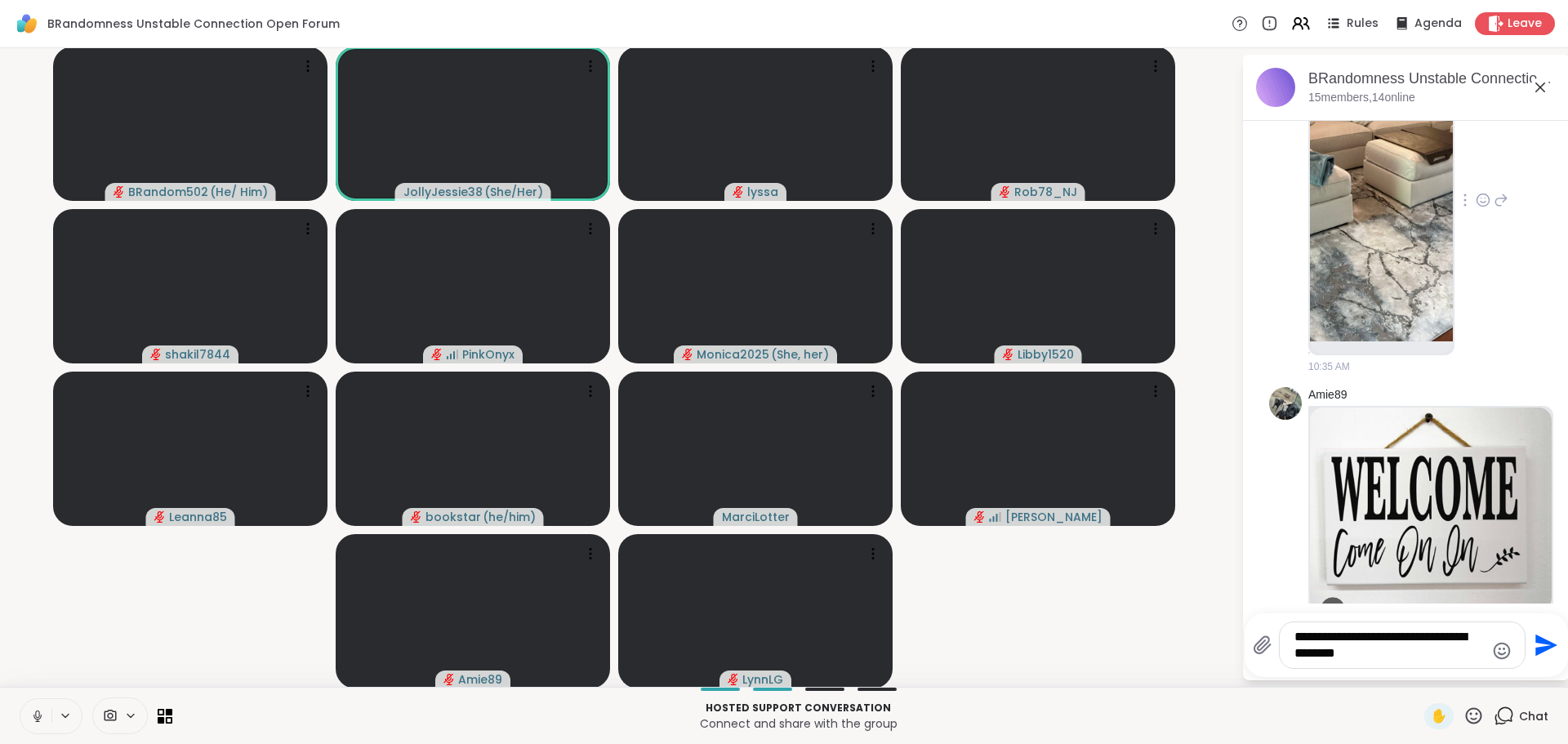
click at [1371, 655] on textarea "**********" at bounding box center [1390, 645] width 190 height 33
paste textarea "**********"
type textarea "**********"
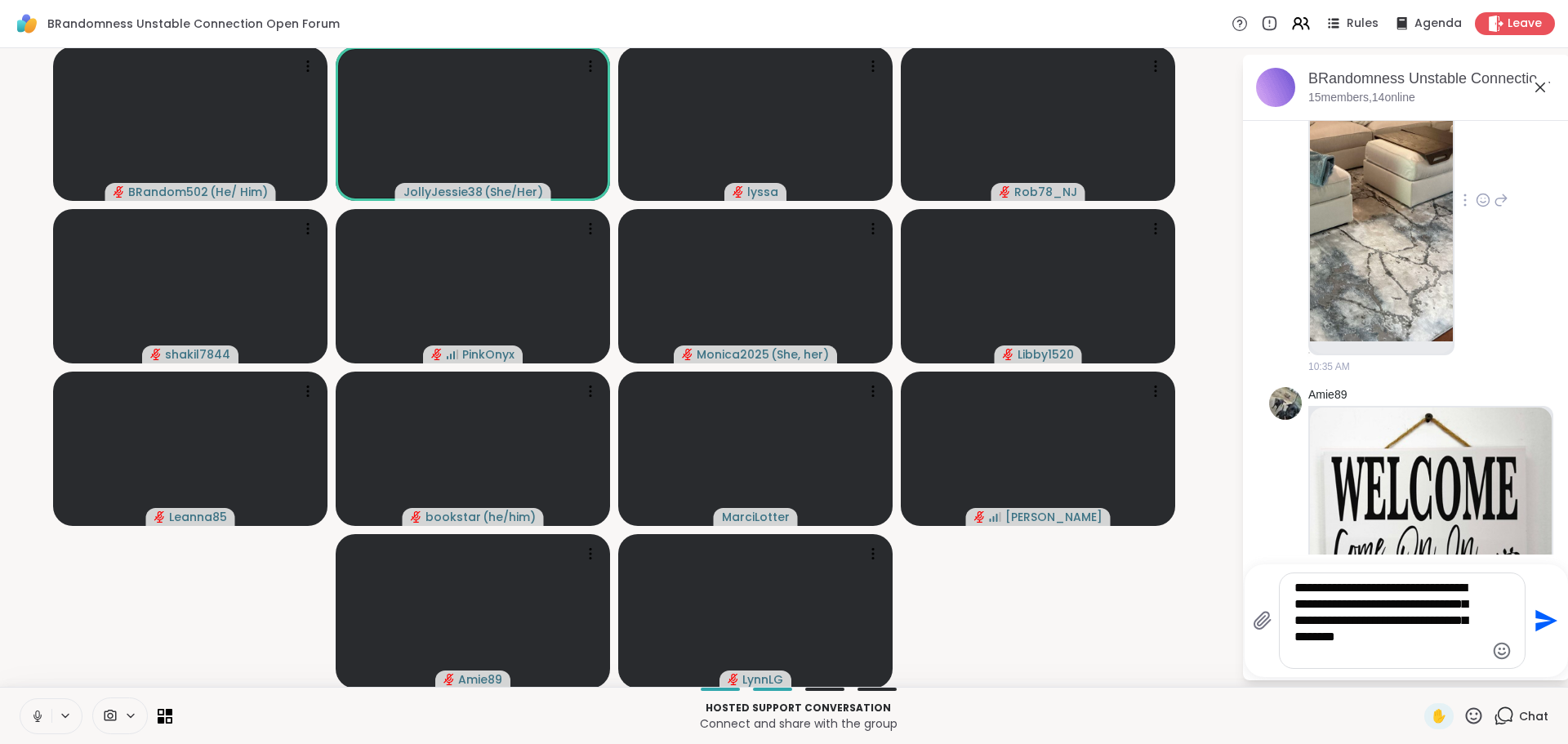
click at [1535, 623] on icon "Send" at bounding box center [1546, 621] width 22 height 22
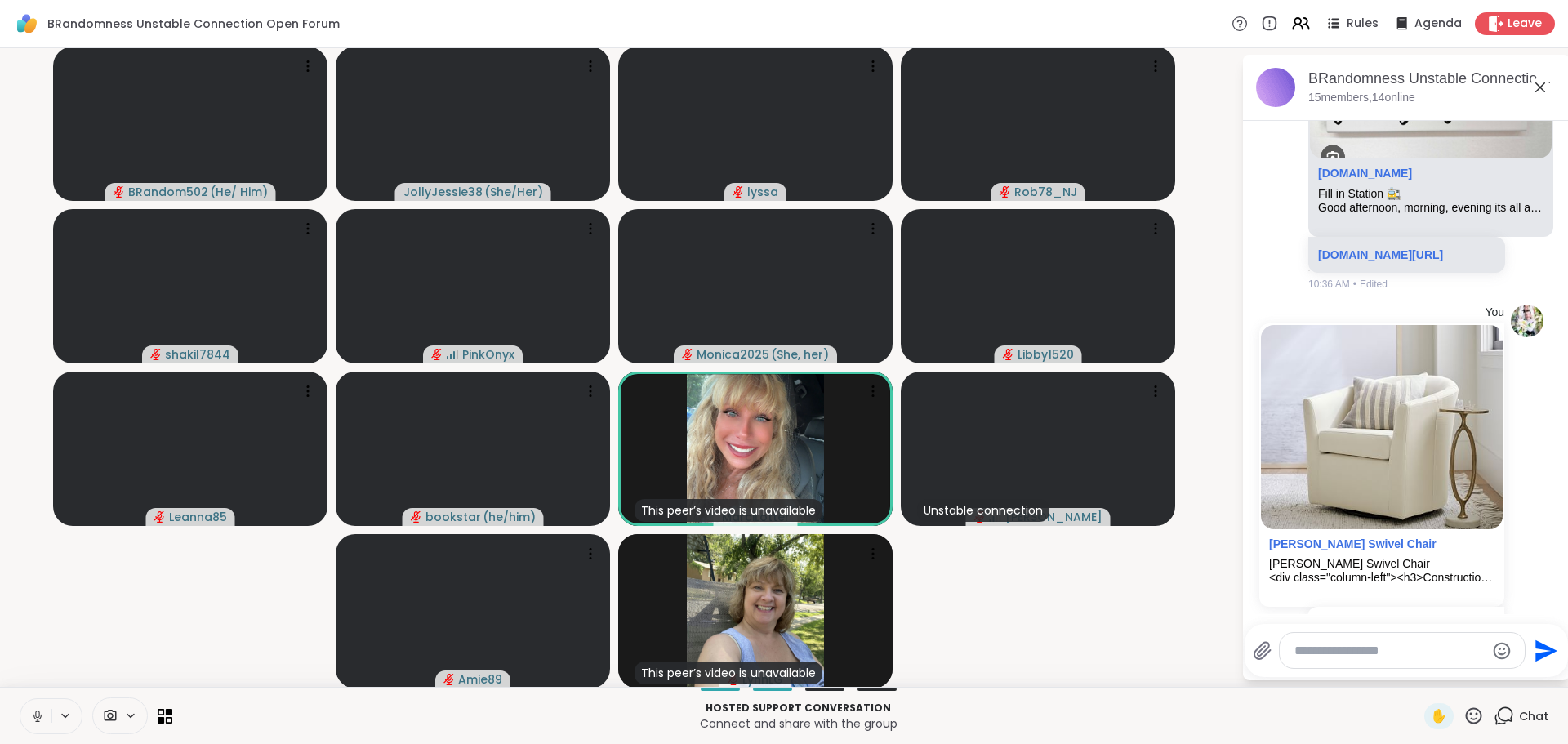
scroll to position [3763, 0]
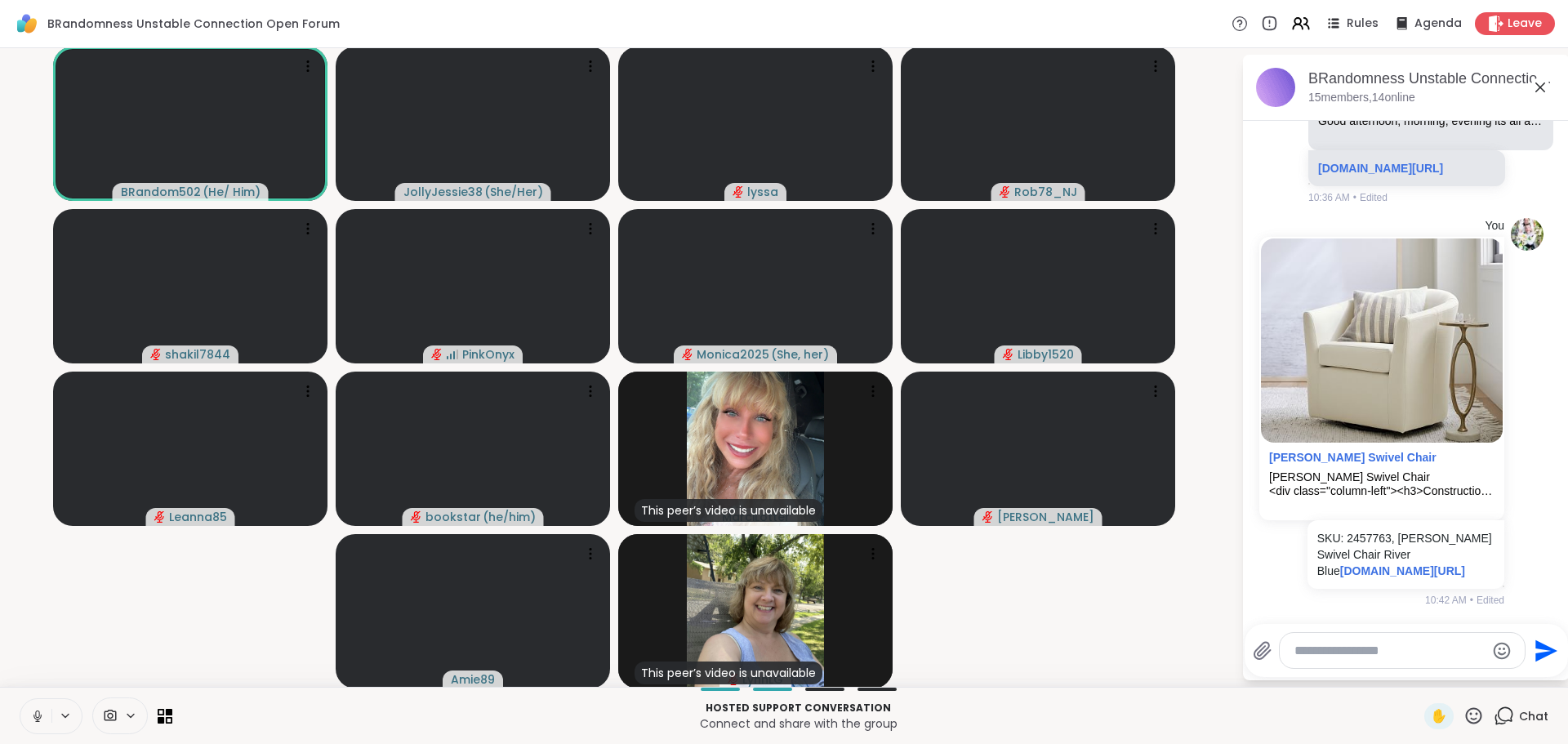
click at [1299, 662] on div at bounding box center [1402, 650] width 245 height 35
click at [1305, 653] on textarea "Type your message" at bounding box center [1390, 651] width 190 height 16
paste textarea "**********"
click at [1403, 661] on div "**********" at bounding box center [1402, 650] width 245 height 35
paste textarea "**********"
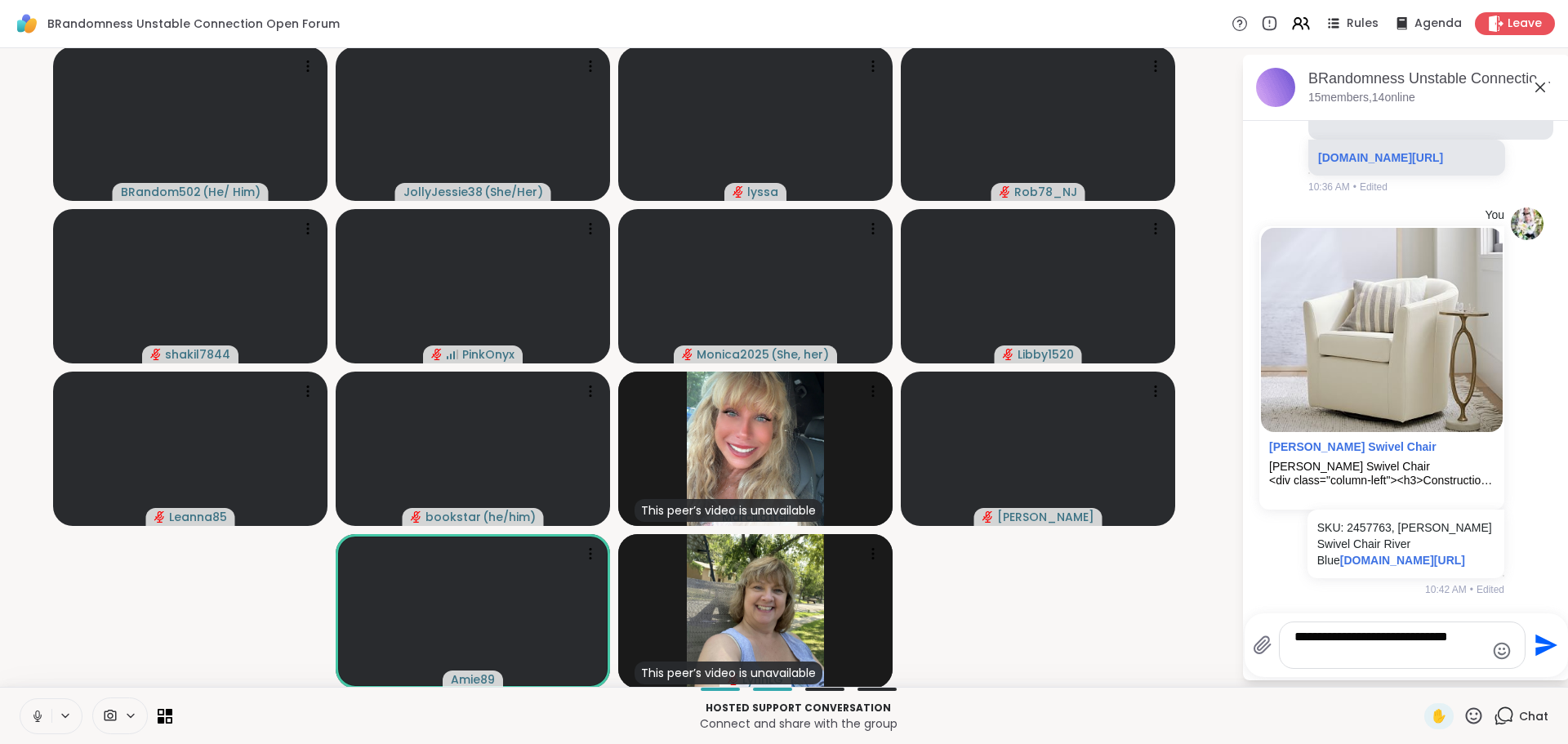
click at [1360, 653] on textarea "**********" at bounding box center [1390, 645] width 190 height 33
paste textarea "**********"
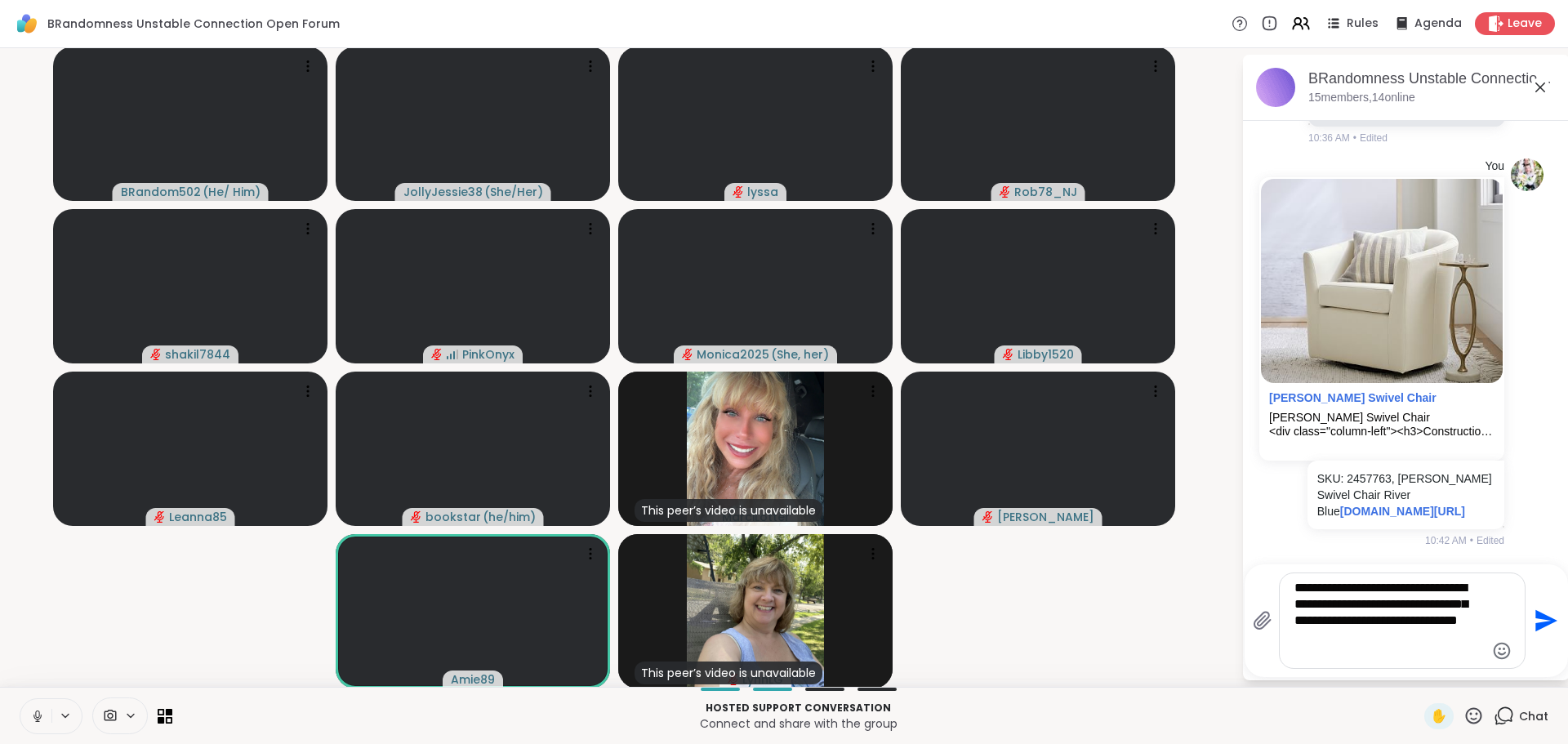
type textarea "**********"
click at [1538, 616] on icon "Send" at bounding box center [1544, 620] width 26 height 26
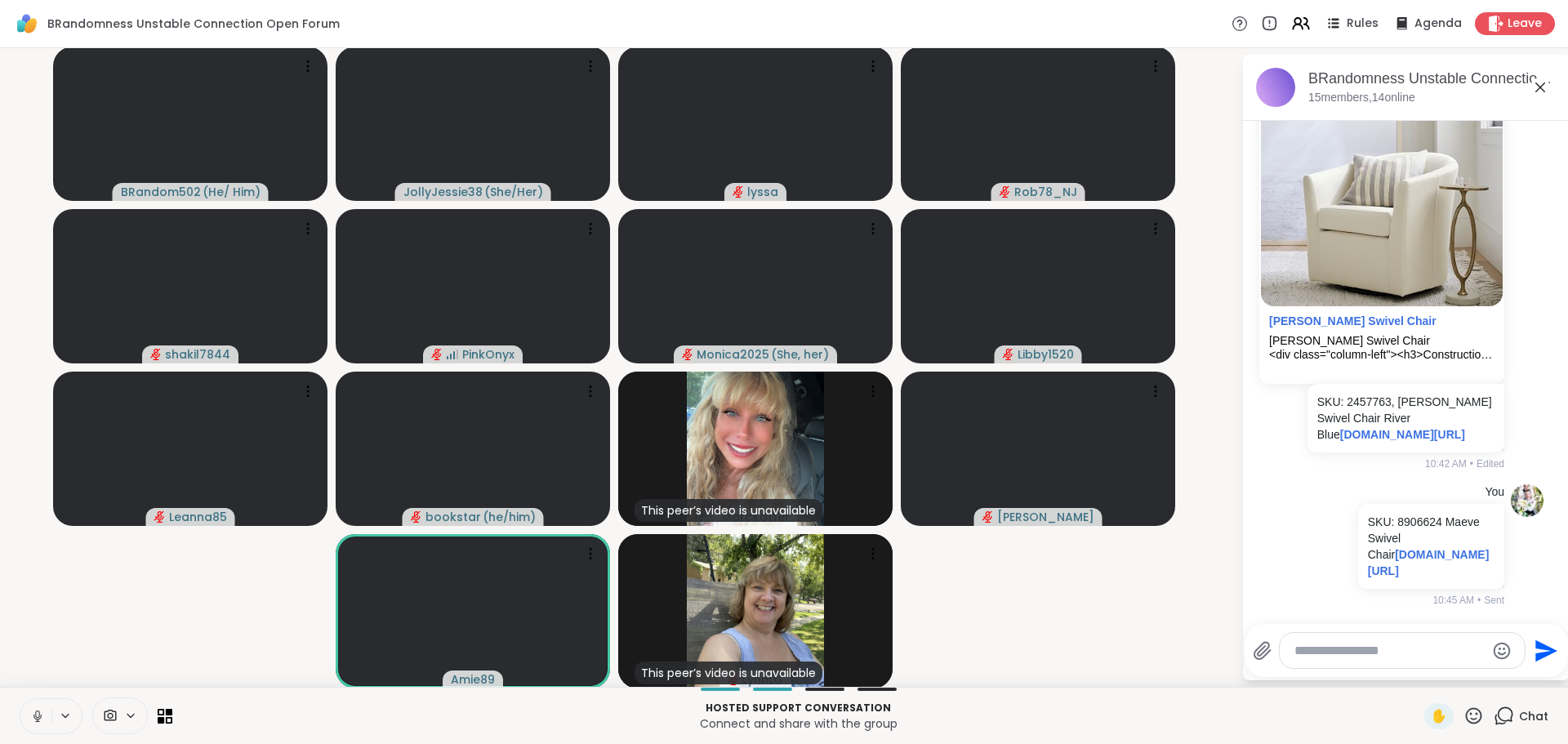
scroll to position [3931, 0]
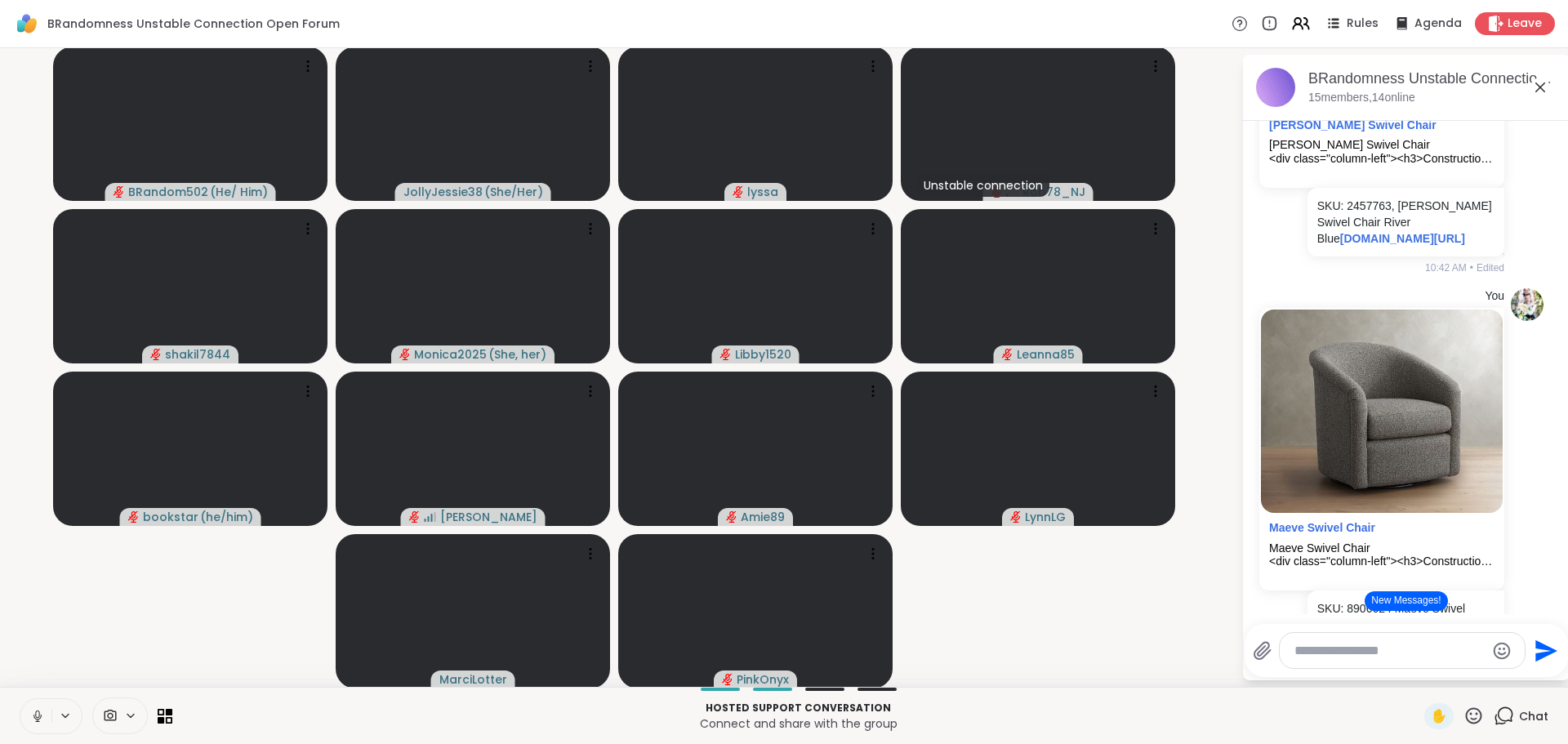
click at [1330, 647] on textarea "Type your message" at bounding box center [1390, 651] width 190 height 16
paste textarea "**********"
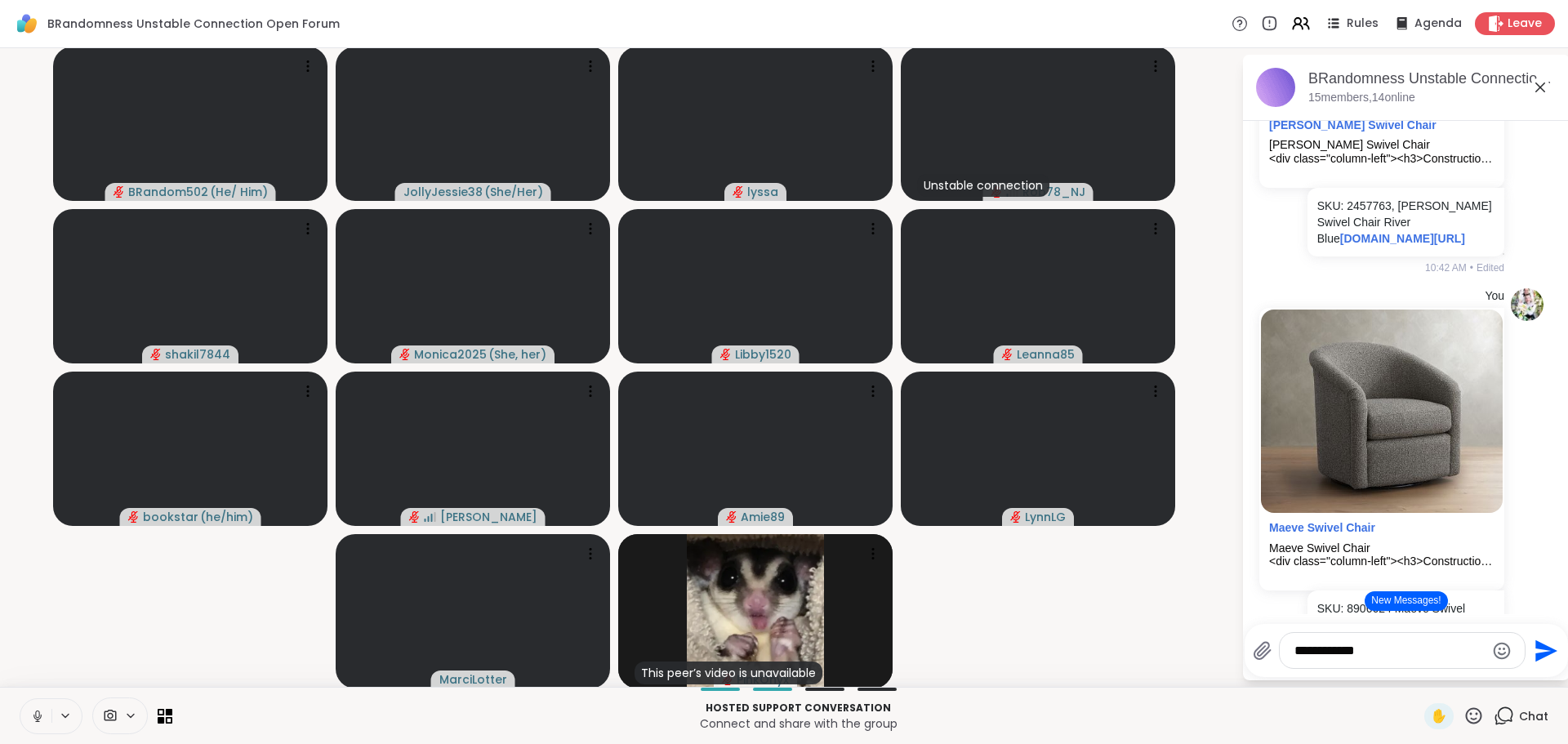
click at [1394, 656] on textarea "**********" at bounding box center [1390, 651] width 190 height 16
click at [1445, 645] on textarea "**********" at bounding box center [1390, 651] width 190 height 16
paste textarea "**********"
type textarea "**********"
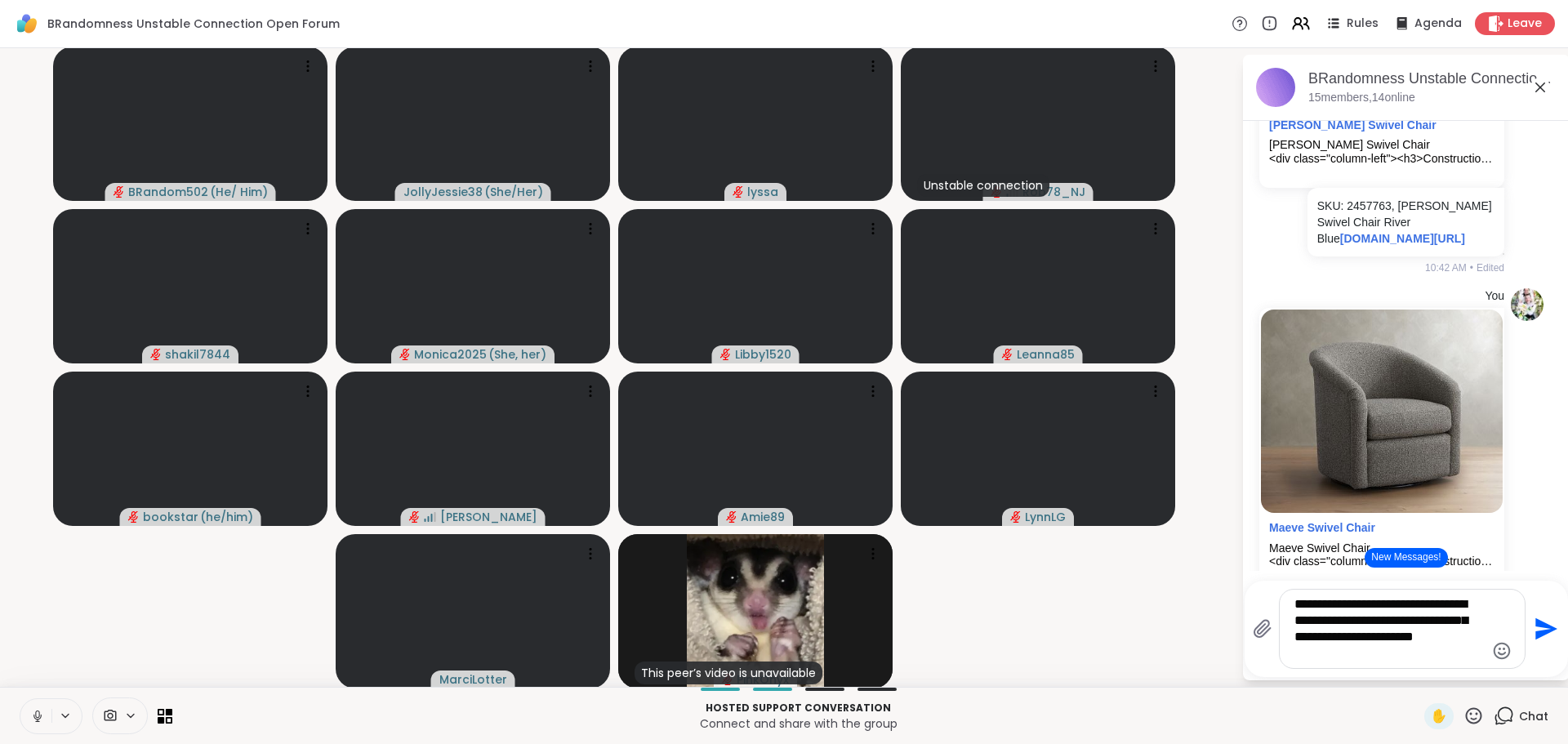
click at [1536, 627] on icon "Send" at bounding box center [1546, 629] width 22 height 22
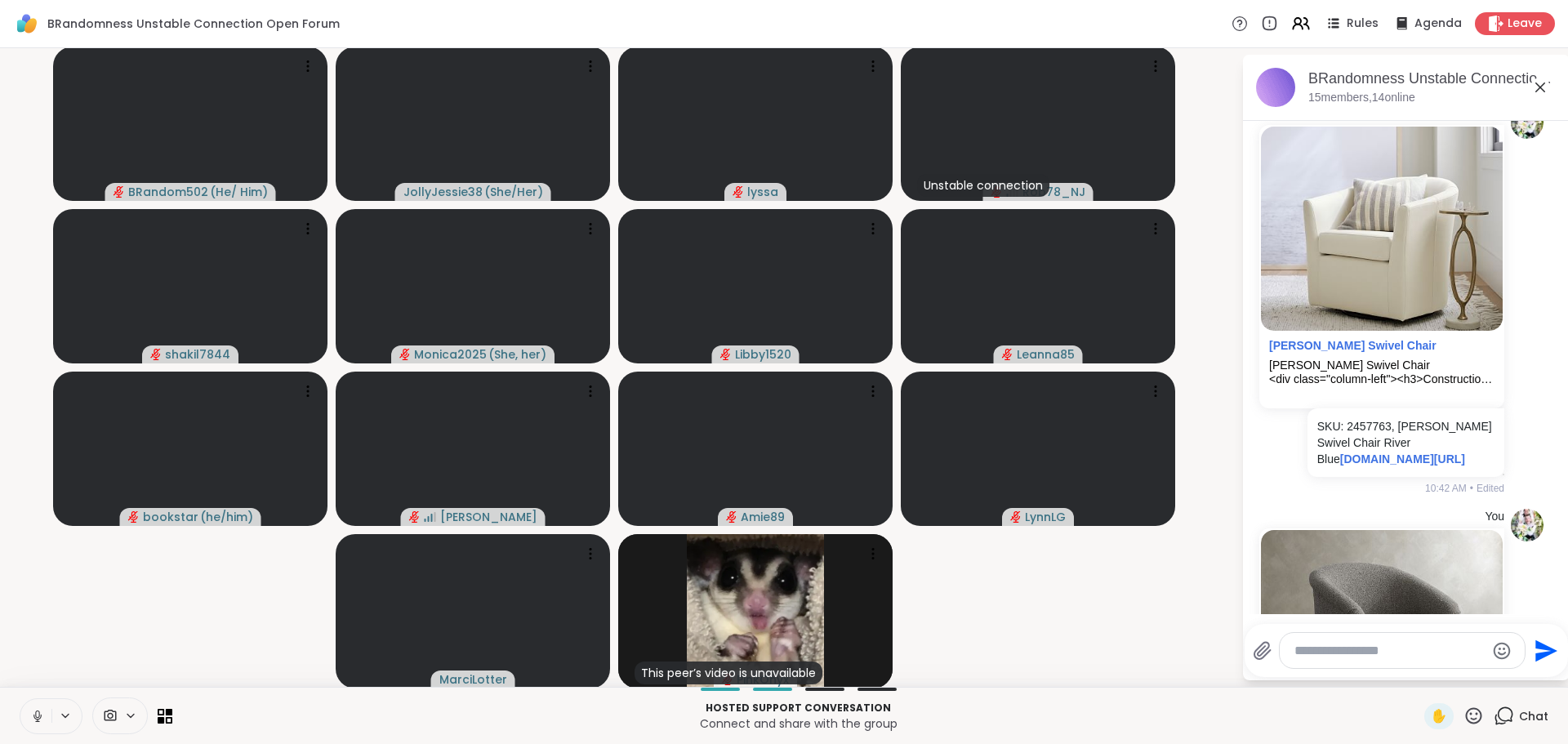
scroll to position [3663, 0]
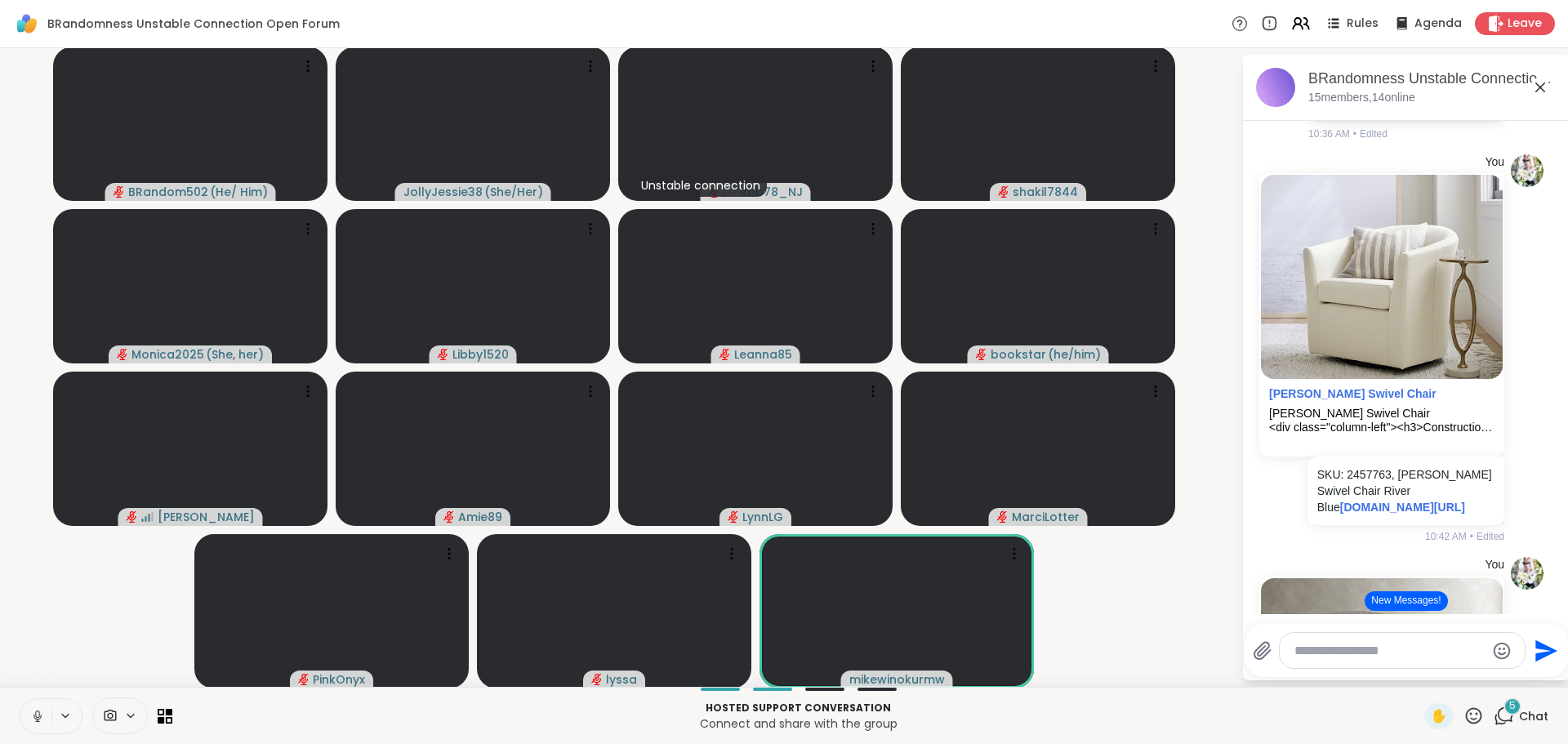
click at [1388, 595] on button "New Messages!" at bounding box center [1406, 601] width 82 height 20
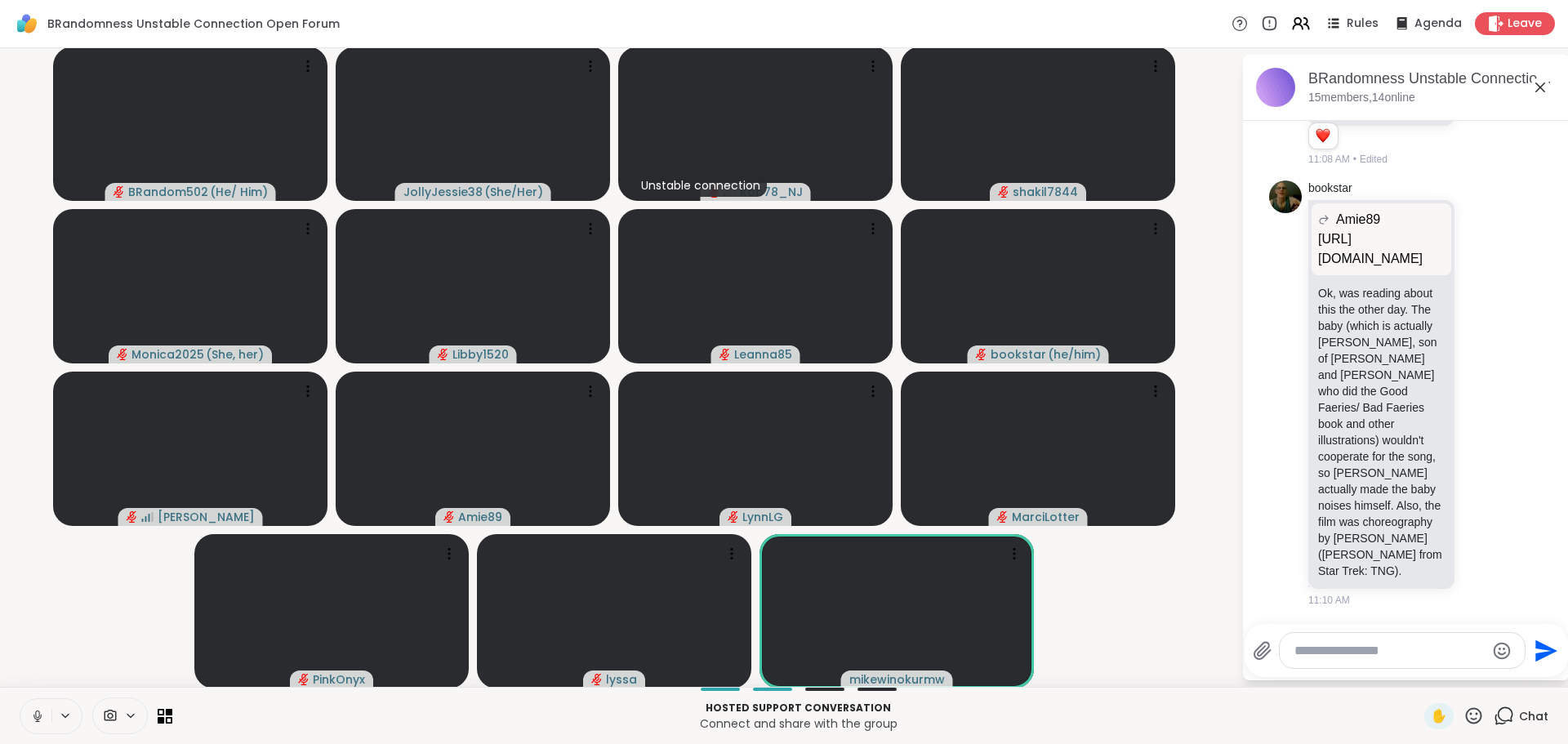
scroll to position [5945, 0]
click at [1329, 646] on textarea "Type your message" at bounding box center [1390, 651] width 190 height 16
click at [1336, 614] on span "Marci" at bounding box center [1386, 607] width 108 height 16
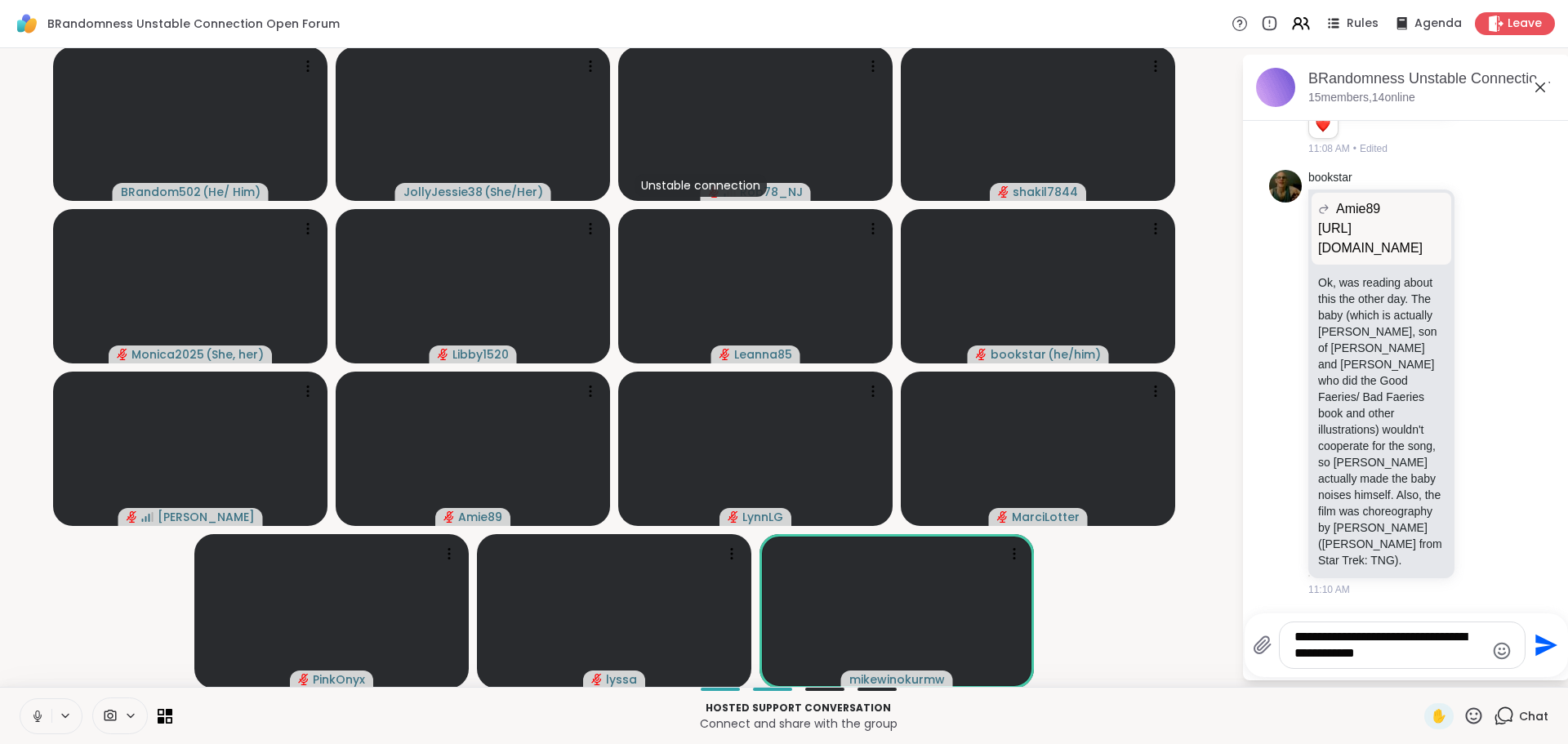
type textarea "**********"
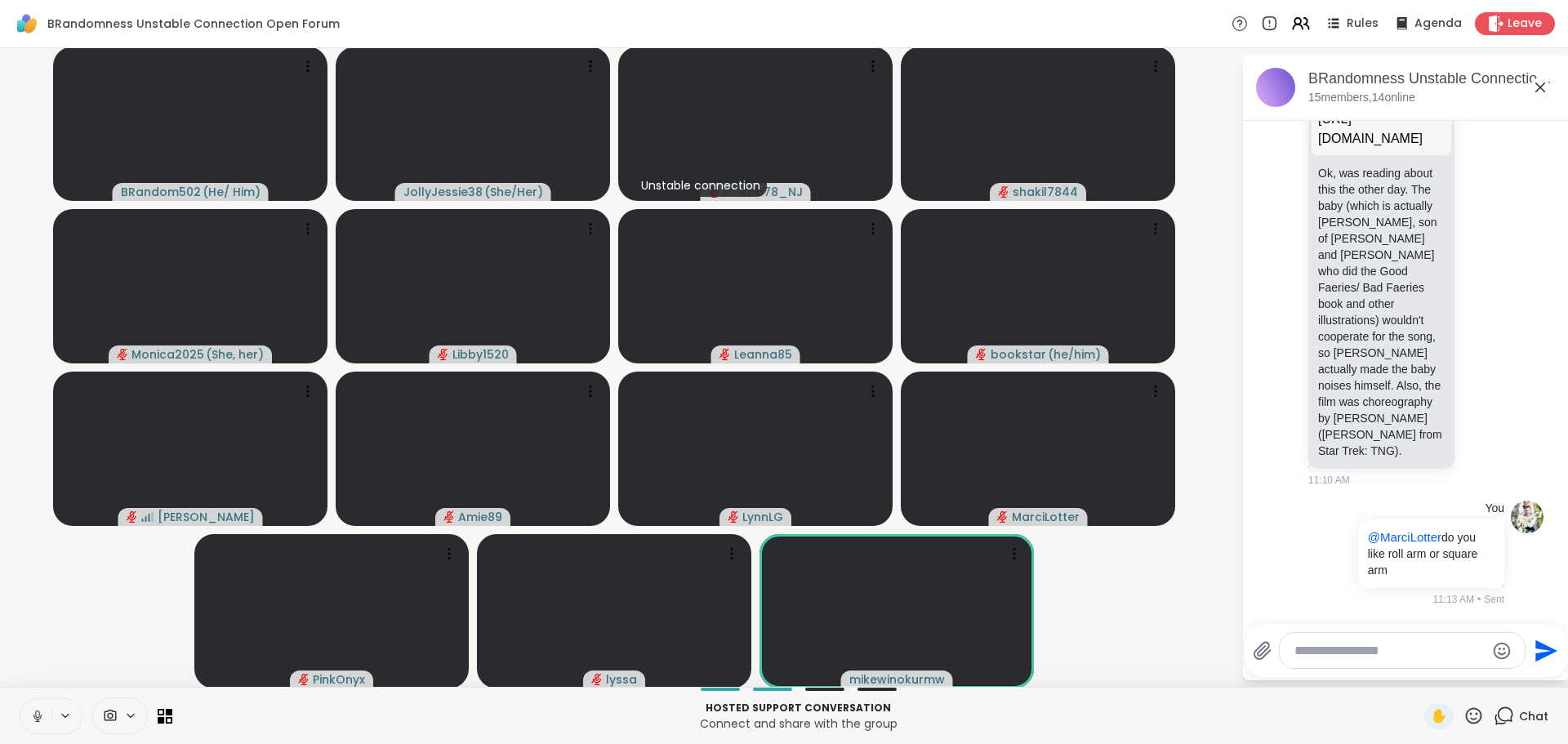
click at [33, 707] on button at bounding box center [36, 716] width 31 height 34
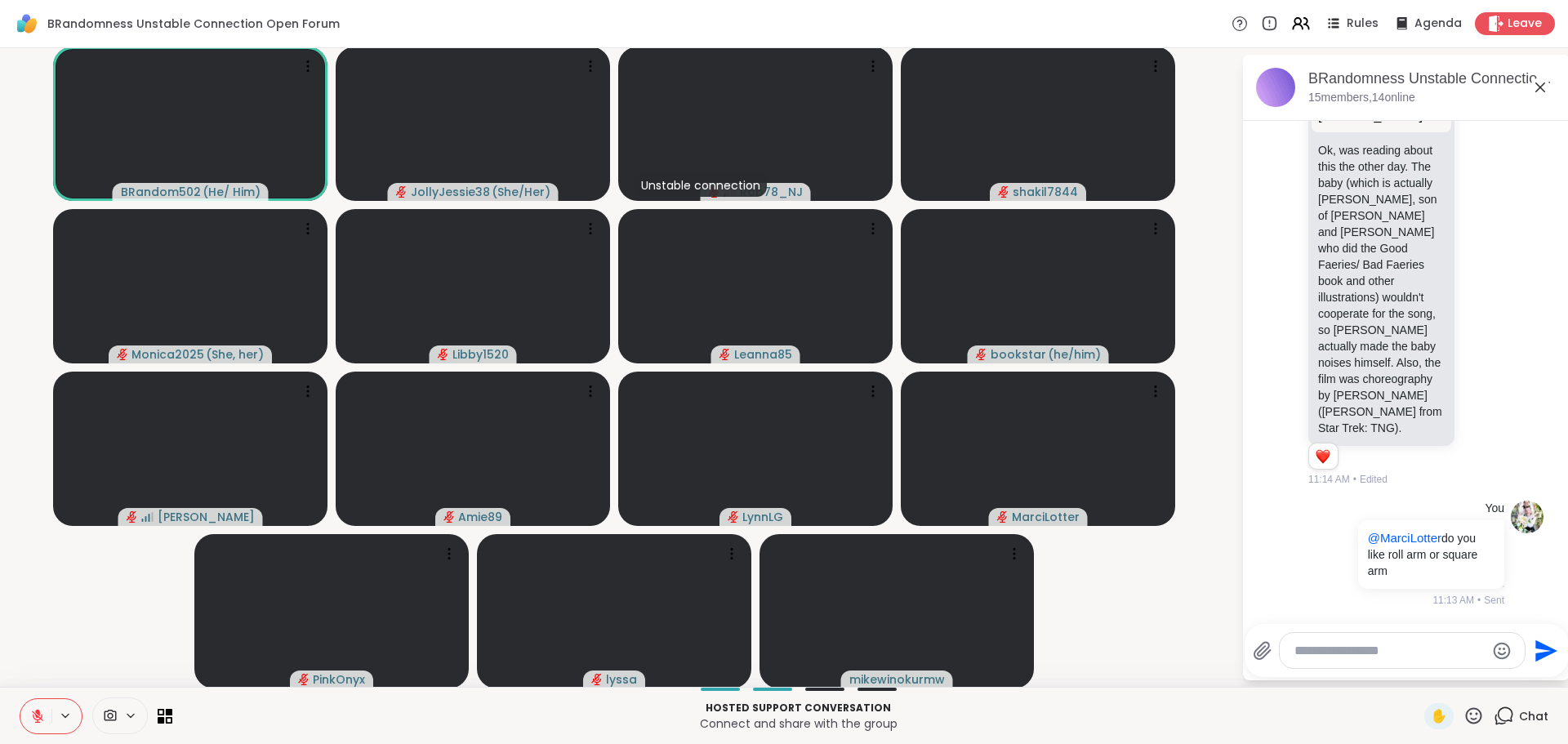
scroll to position [6372, 0]
click at [1360, 656] on textarea "Type your message" at bounding box center [1390, 651] width 190 height 16
click at [1346, 646] on textarea "Type your message" at bounding box center [1390, 651] width 190 height 16
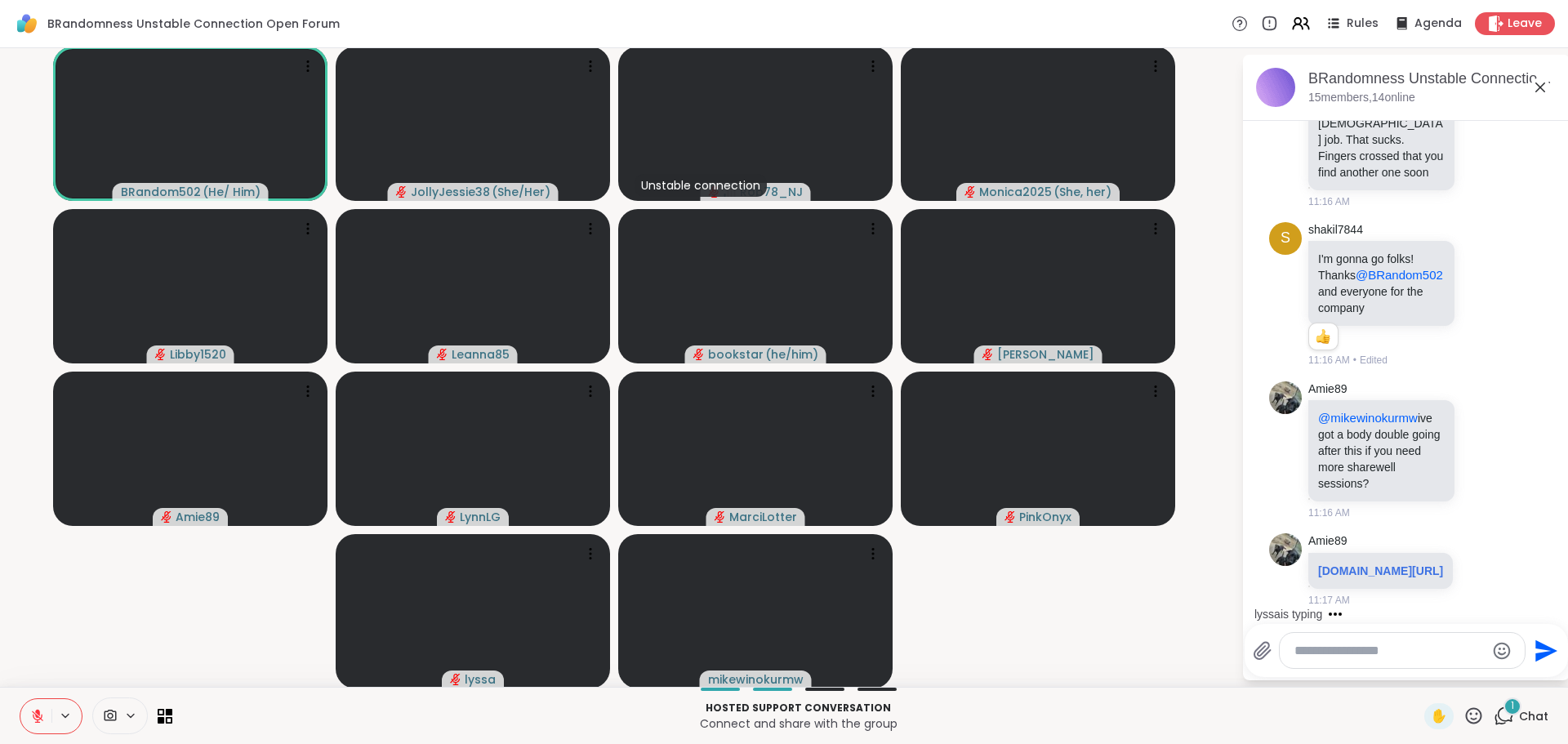
scroll to position [7006, 0]
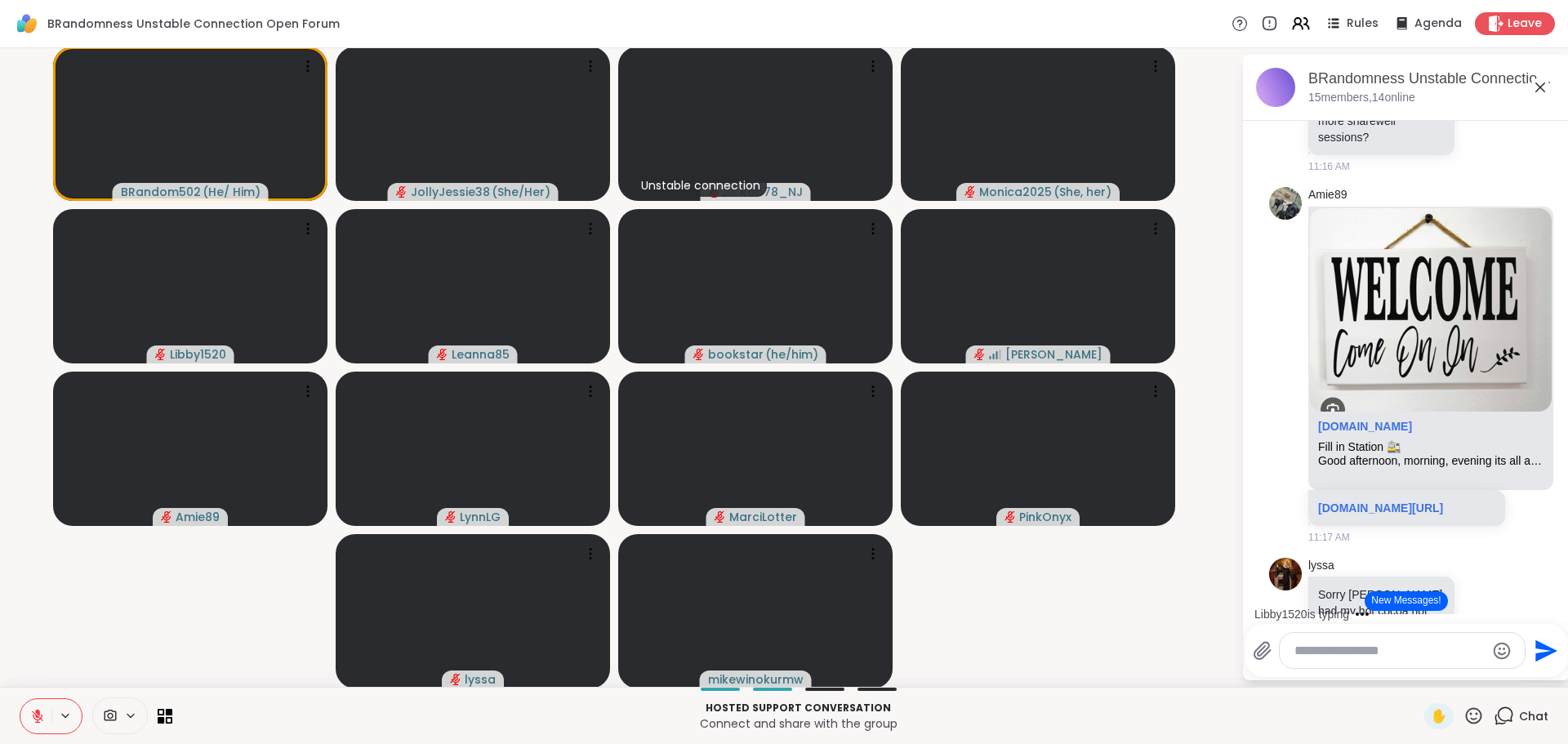
click at [1400, 606] on button "New Messages!" at bounding box center [1406, 601] width 82 height 20
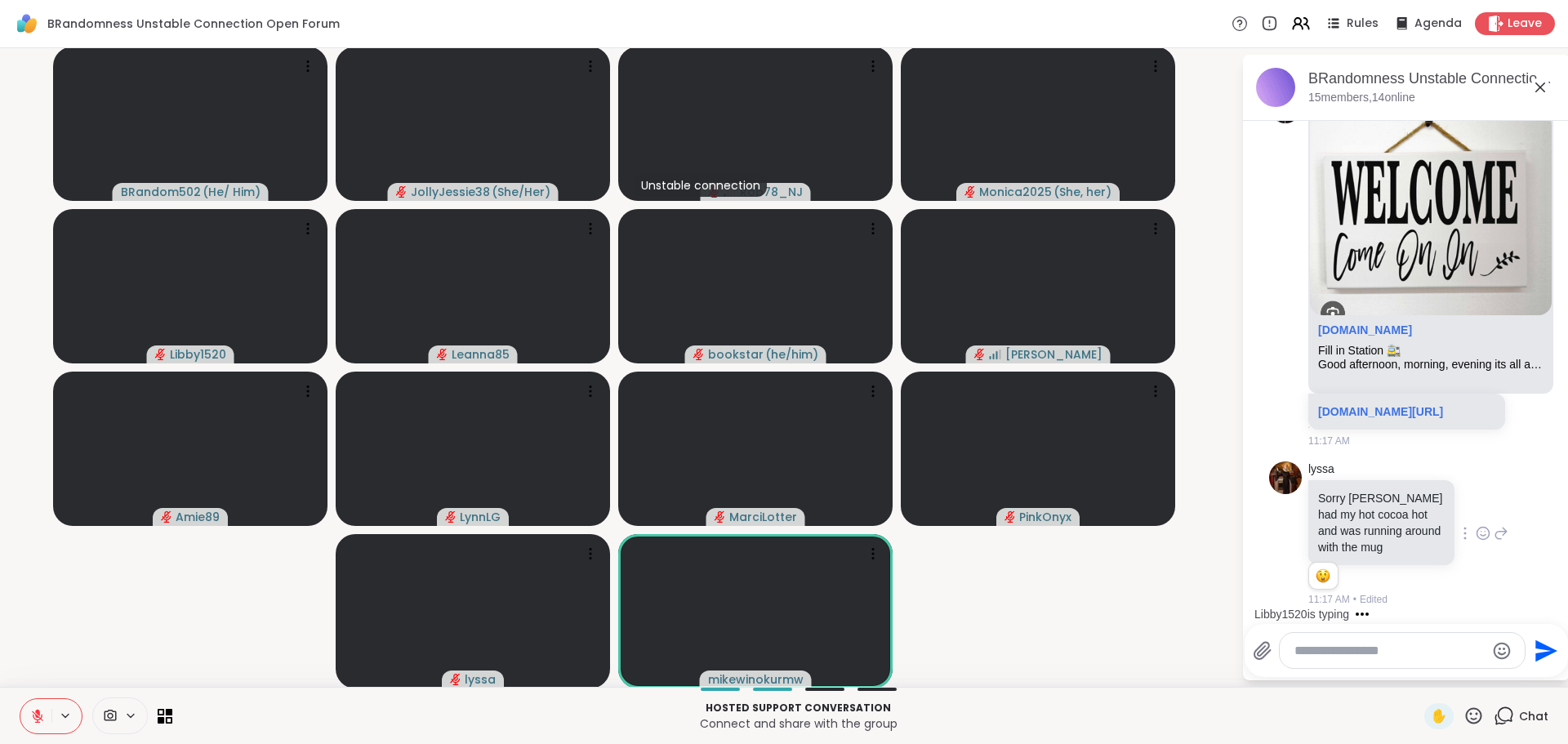
click at [1476, 527] on icon at bounding box center [1483, 533] width 14 height 16
click at [1404, 510] on div "Select Reaction: Joy" at bounding box center [1411, 507] width 14 height 14
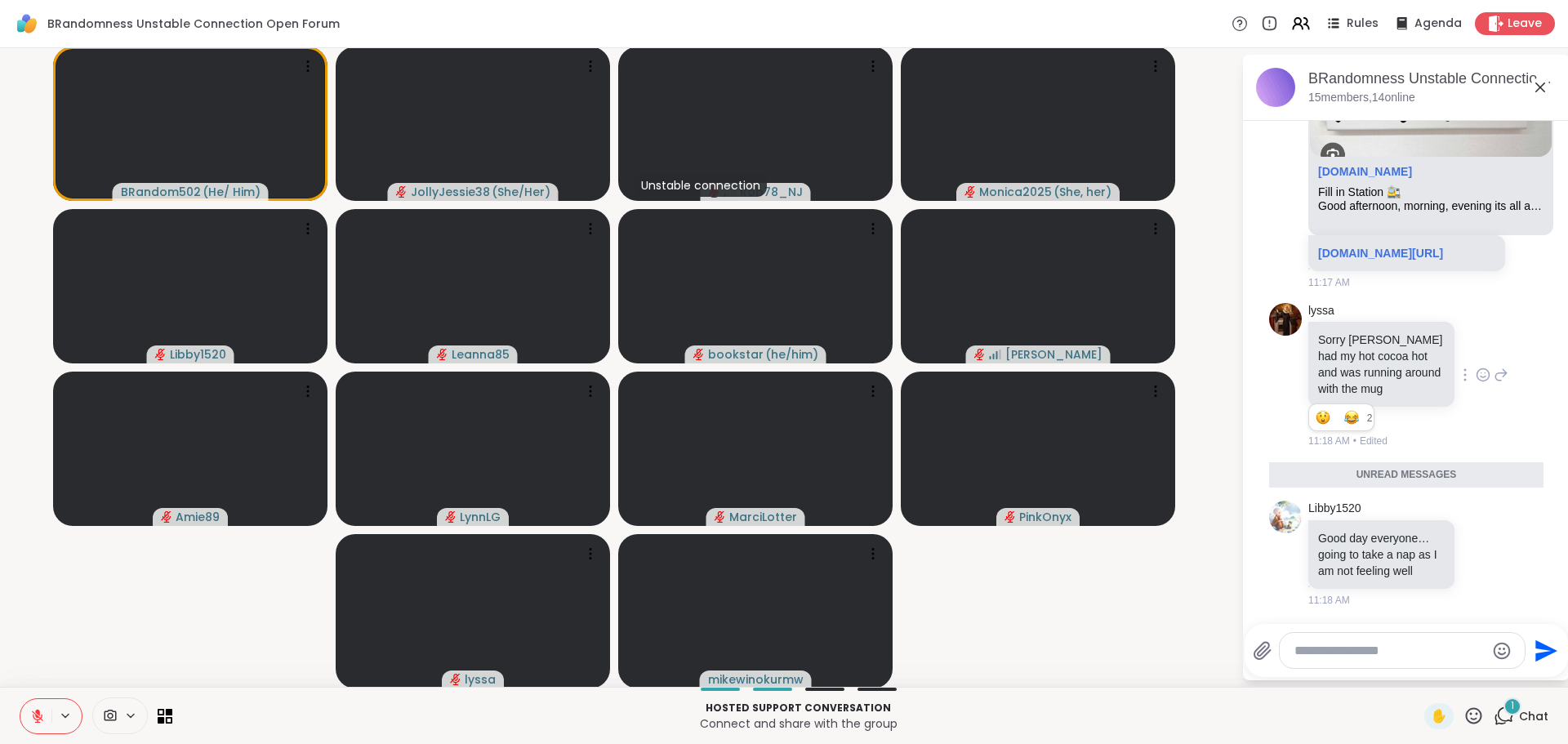
scroll to position [7567, 0]
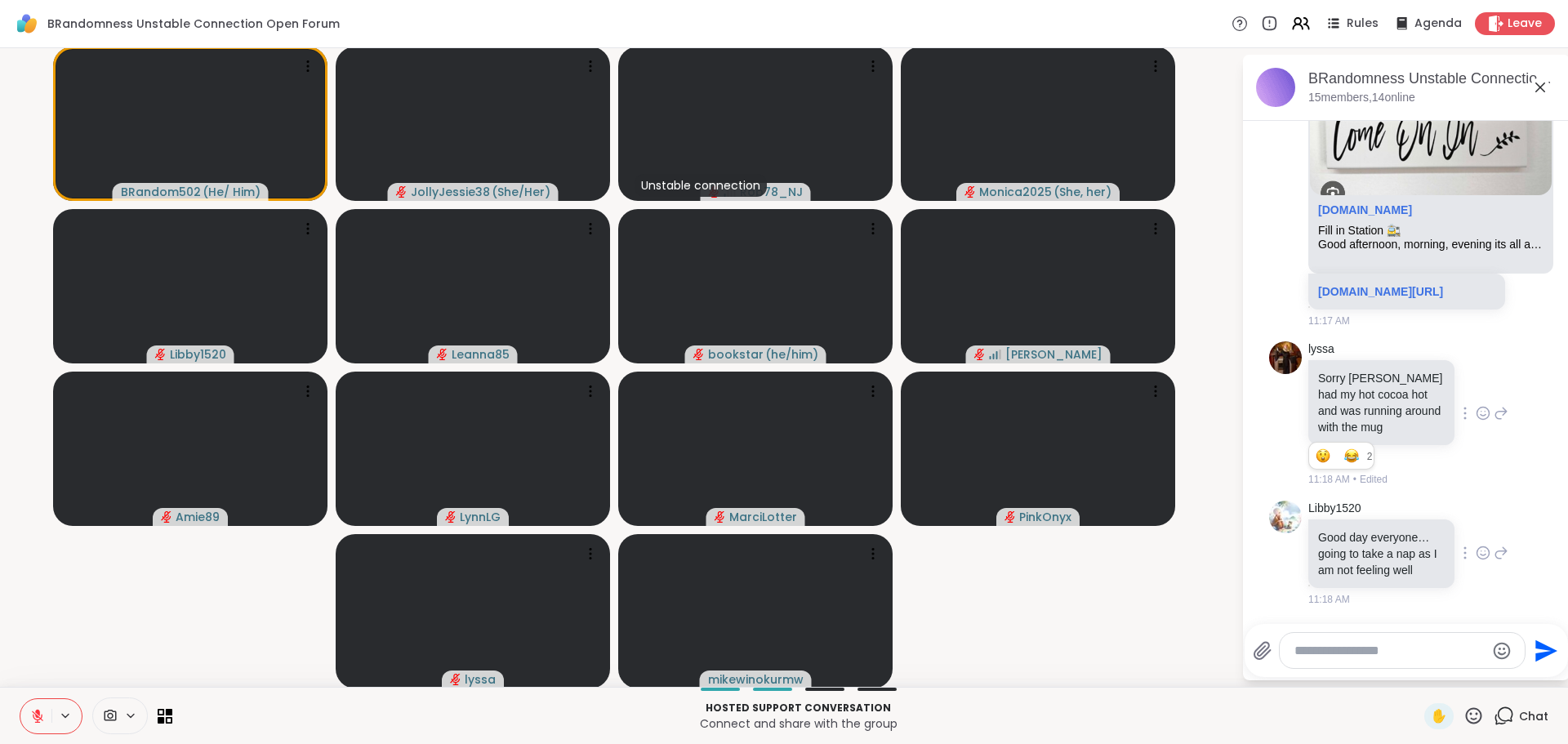
click at [1477, 548] on icon at bounding box center [1484, 554] width 13 height 13
click at [1476, 521] on div "Select Reaction: Heart" at bounding box center [1483, 527] width 14 height 14
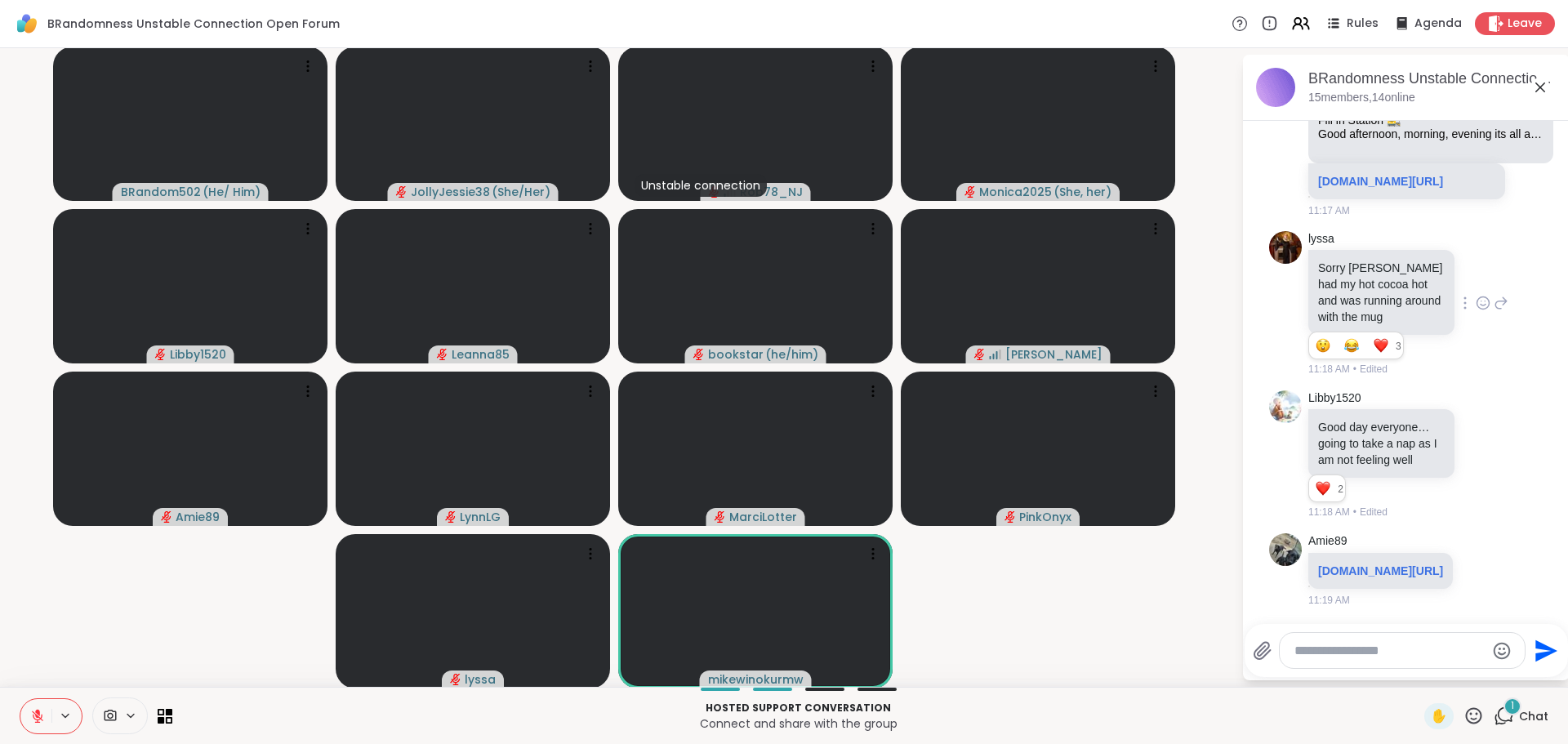
scroll to position [7727, 0]
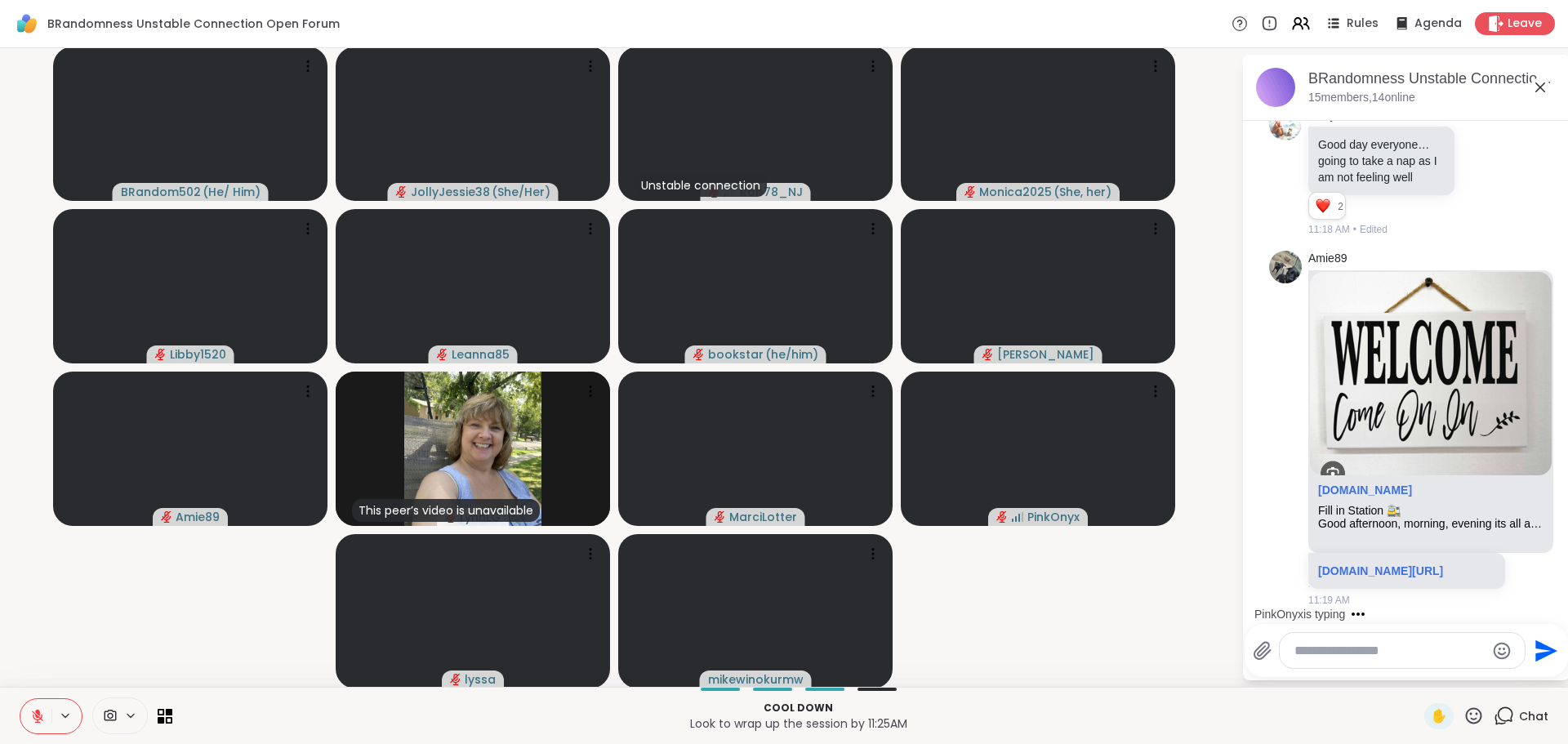
click at [1396, 656] on textarea "Type your message" at bounding box center [1390, 651] width 190 height 16
paste textarea "**********"
type textarea "**********"
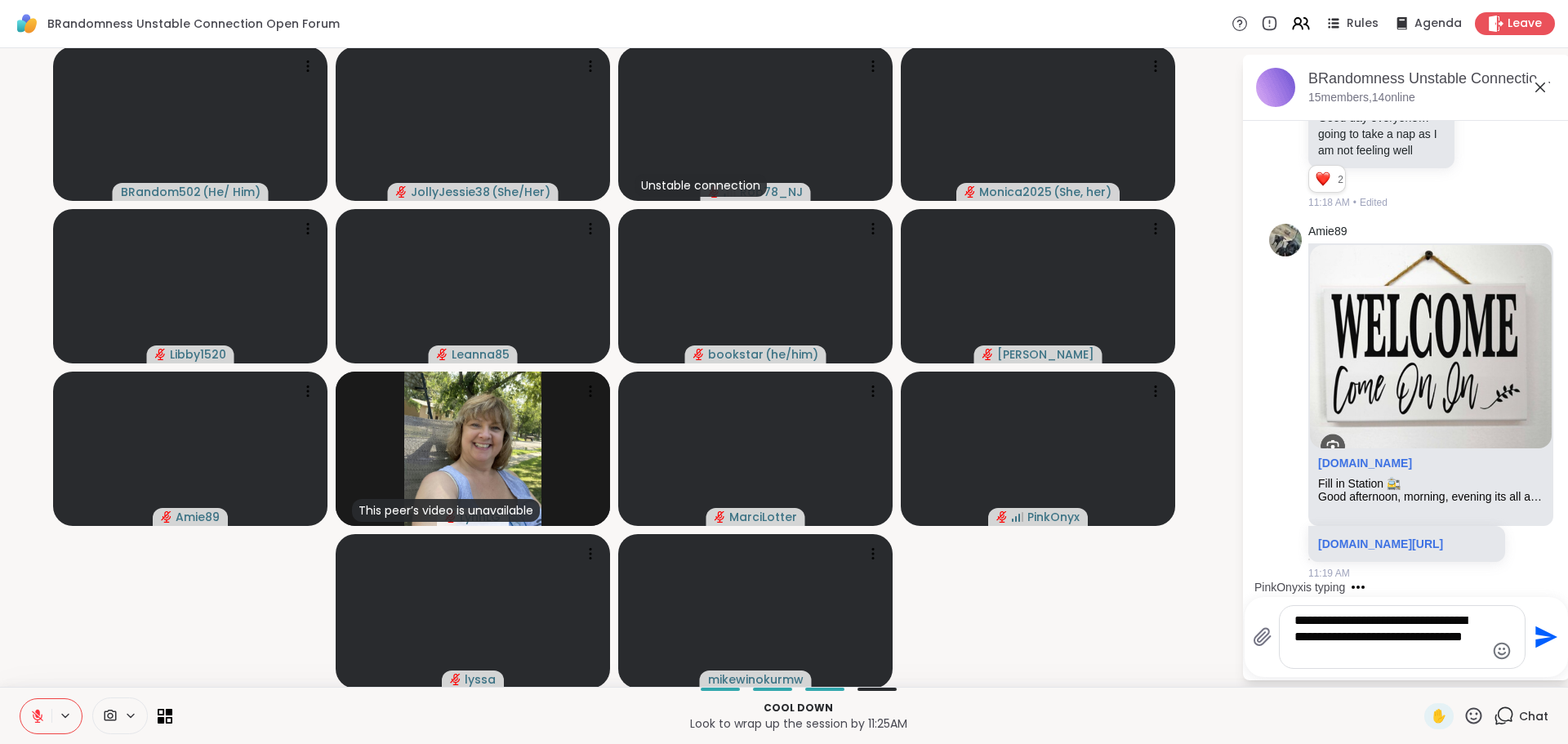
click at [1535, 635] on icon "Send" at bounding box center [1546, 637] width 22 height 22
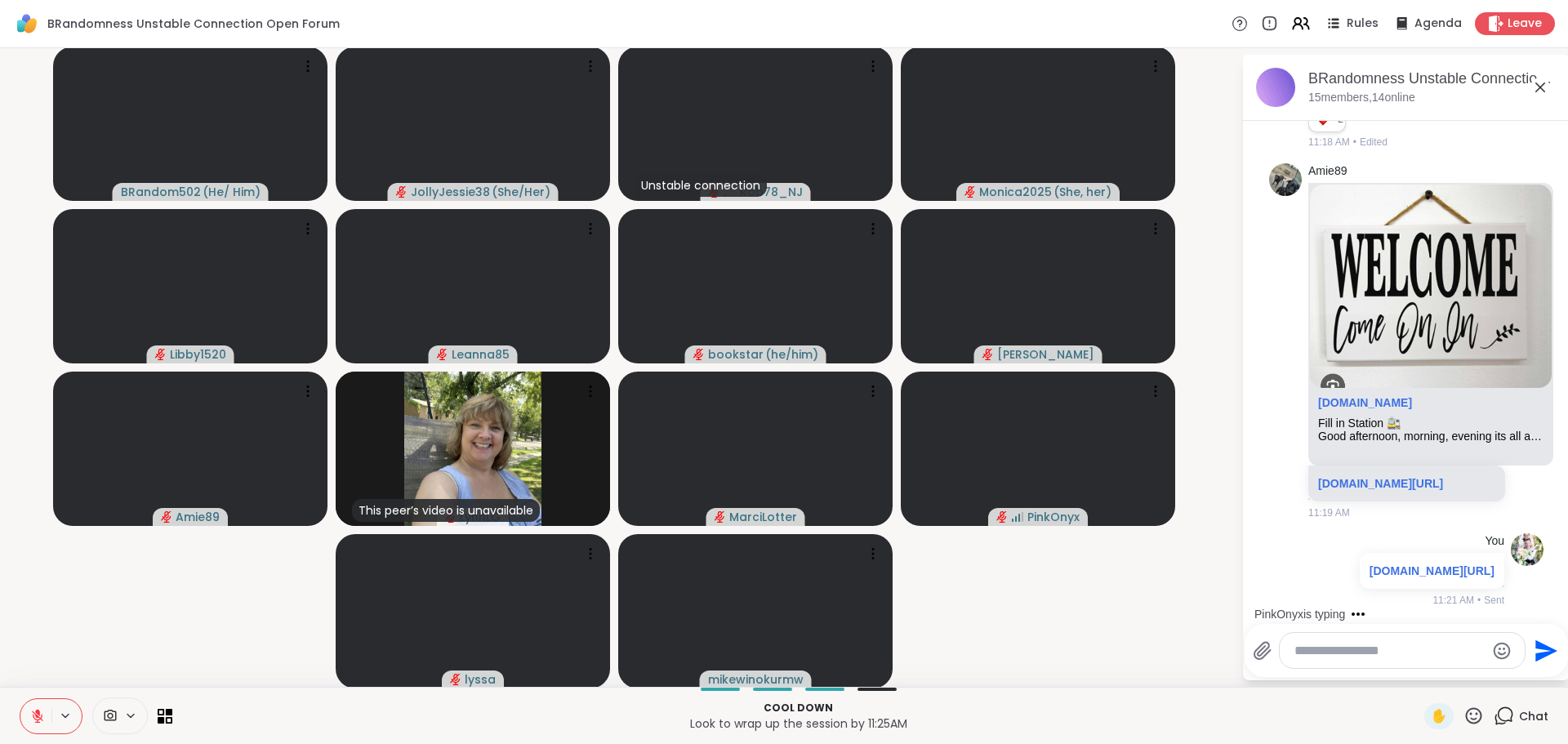
scroll to position [8130, 0]
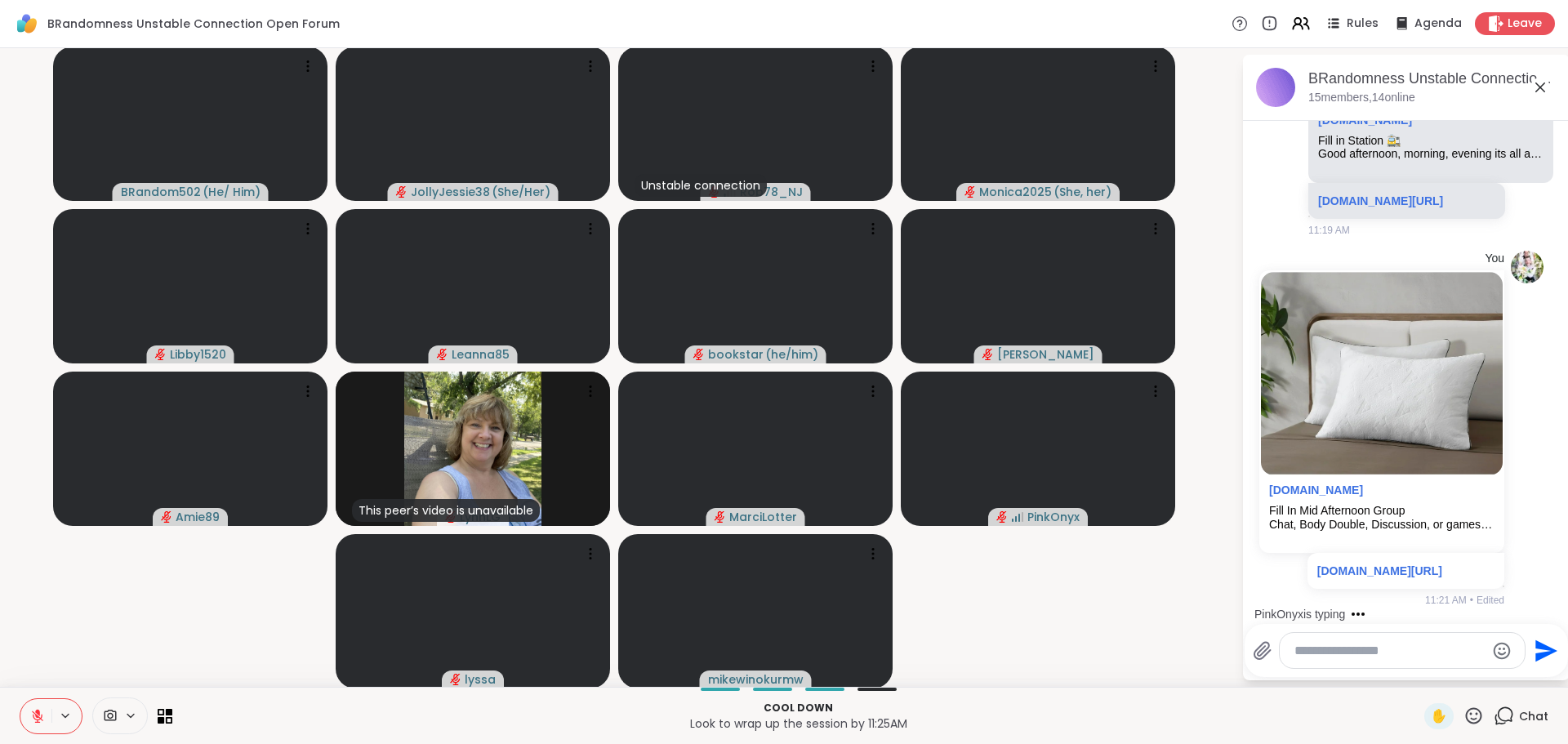
click at [29, 714] on button at bounding box center [36, 716] width 31 height 34
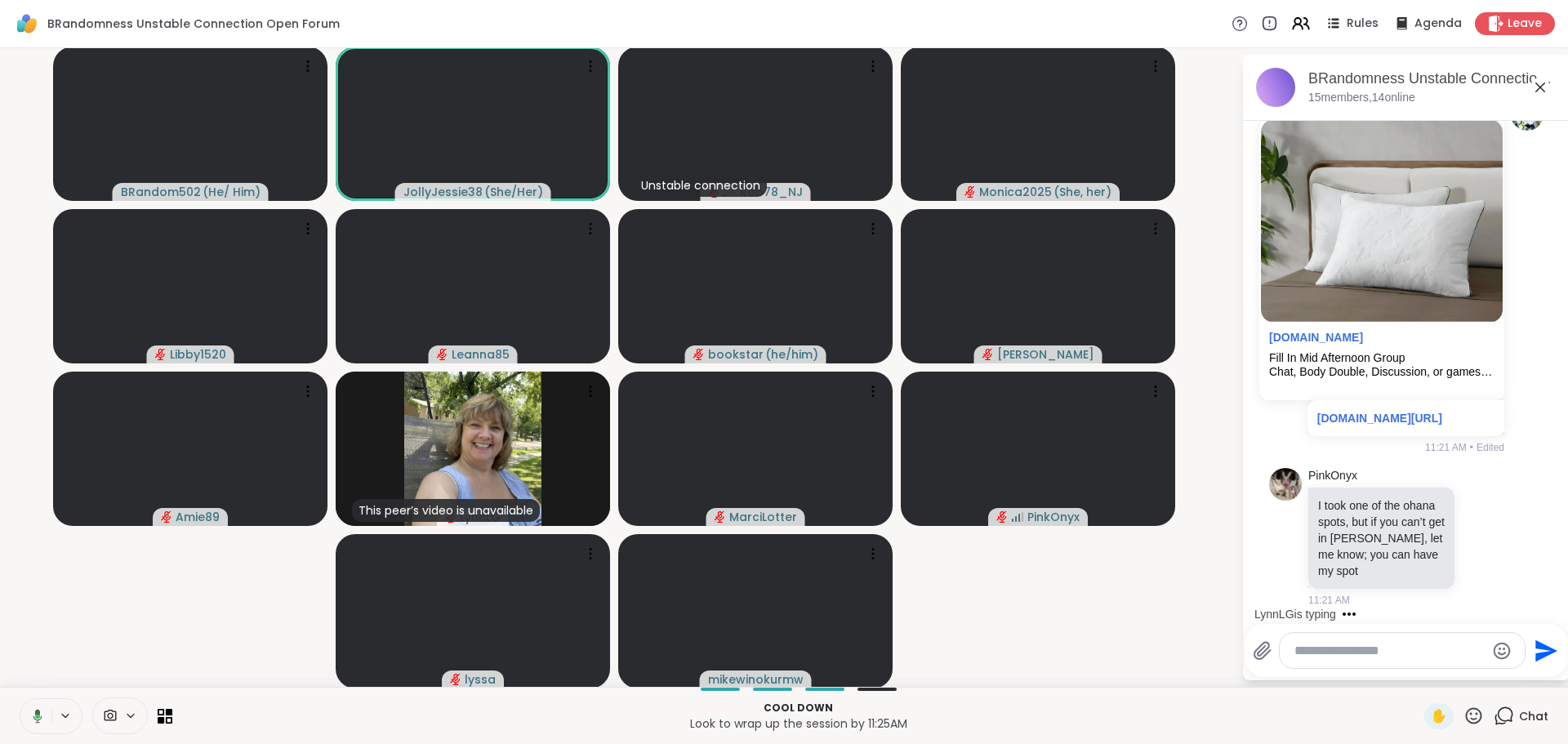
scroll to position [8636, 0]
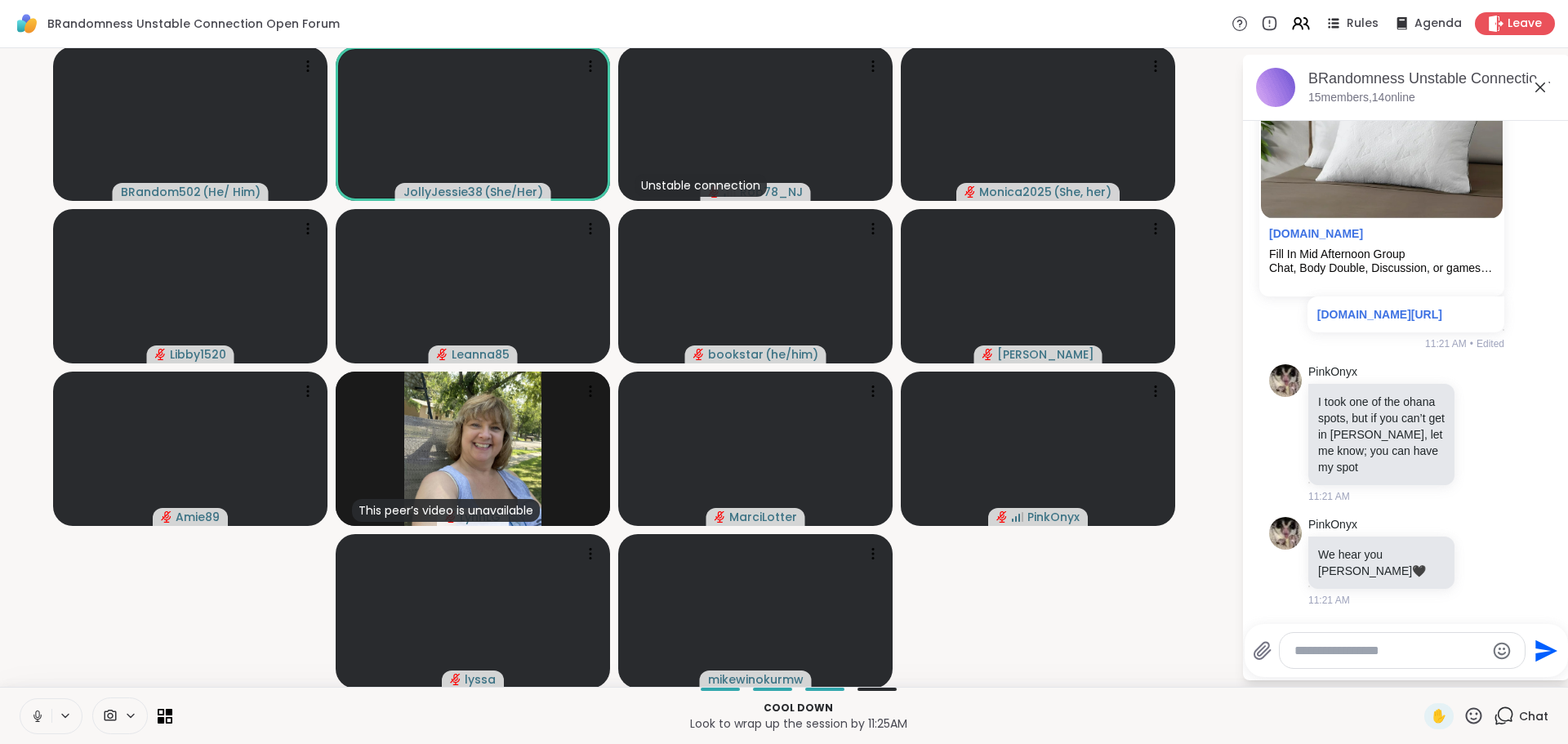
click at [1311, 656] on textarea "Type your message" at bounding box center [1390, 651] width 190 height 16
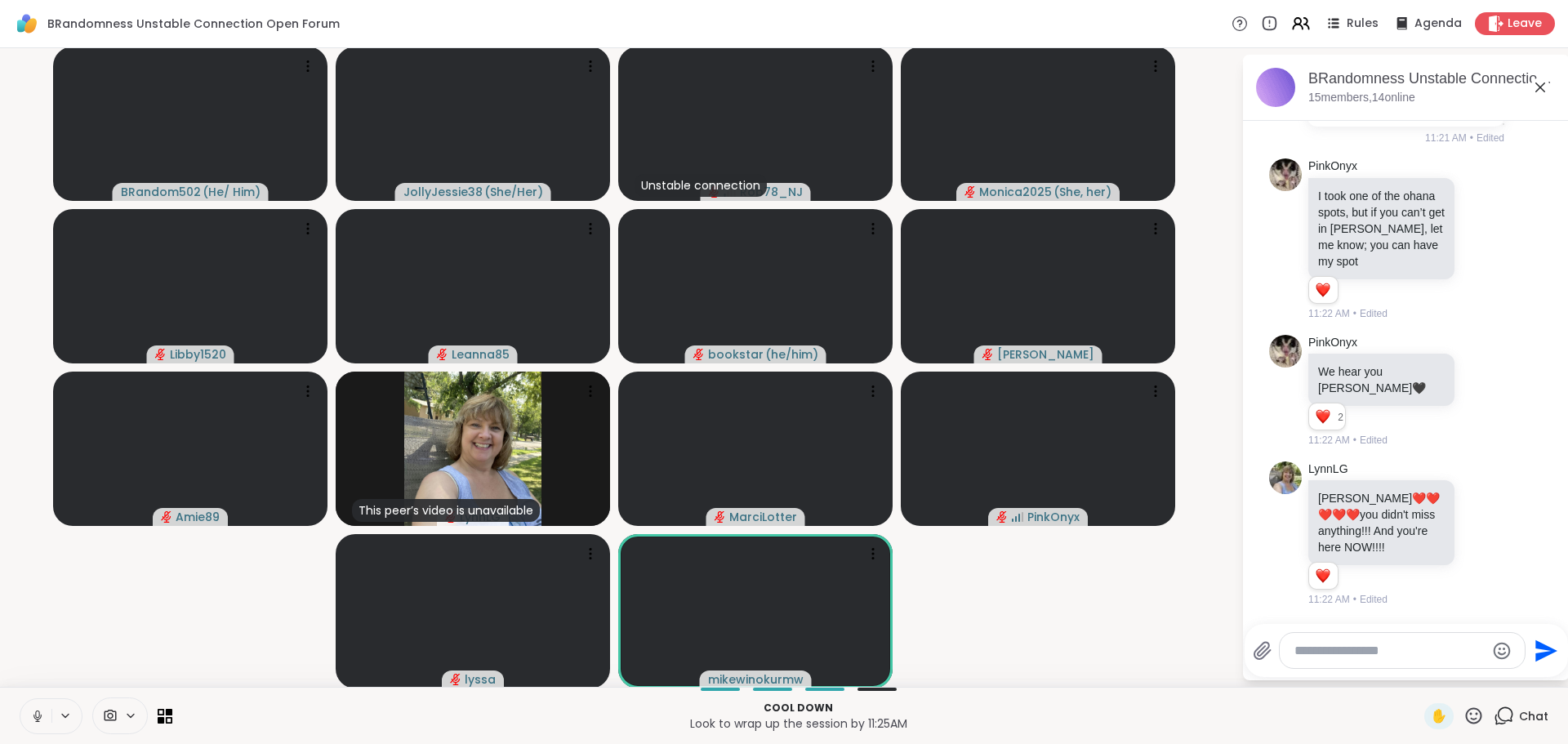
scroll to position [8842, 0]
click at [1476, 531] on icon at bounding box center [1483, 533] width 14 height 16
click at [1476, 507] on div "Select Reaction: Heart" at bounding box center [1483, 507] width 14 height 14
click at [1476, 396] on icon at bounding box center [1483, 390] width 14 height 16
click at [1467, 380] on button "Select Reaction: Heart" at bounding box center [1483, 364] width 33 height 33
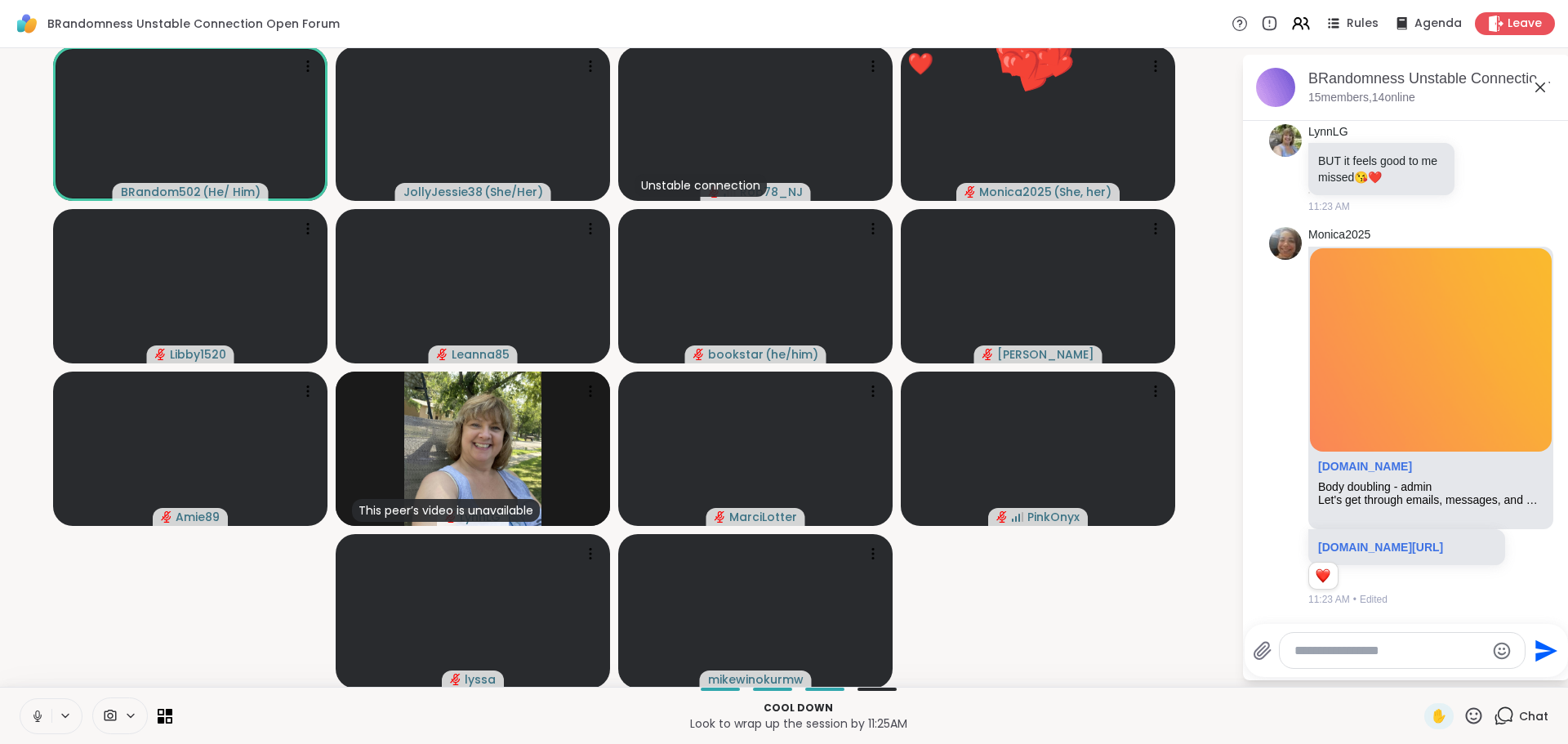
scroll to position [9410, 0]
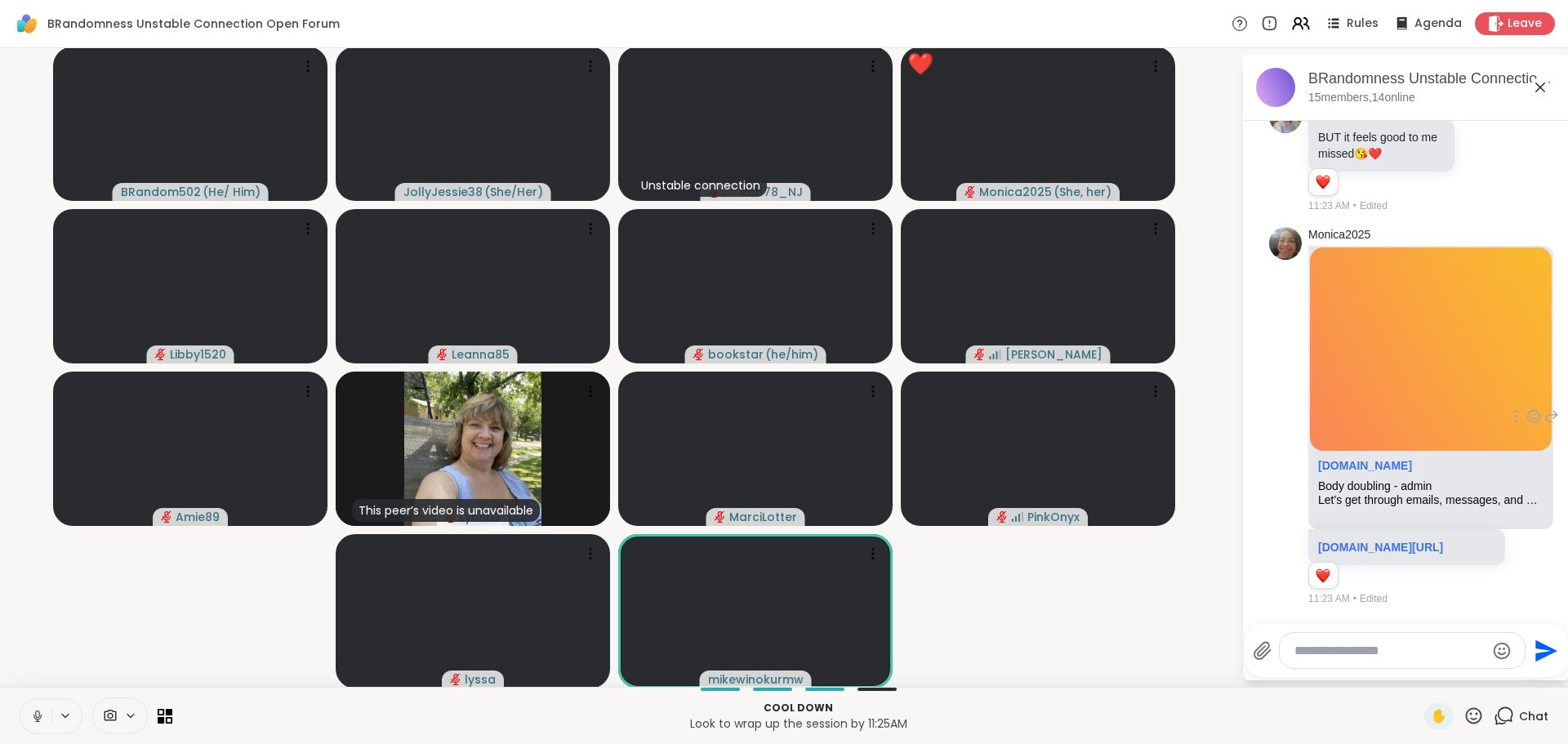
click at [1375, 529] on div "sharewellnow.com/session/2fedcbd5-79d5-4ad0-a06e-6b787d3c46f5" at bounding box center [1406, 548] width 196 height 36
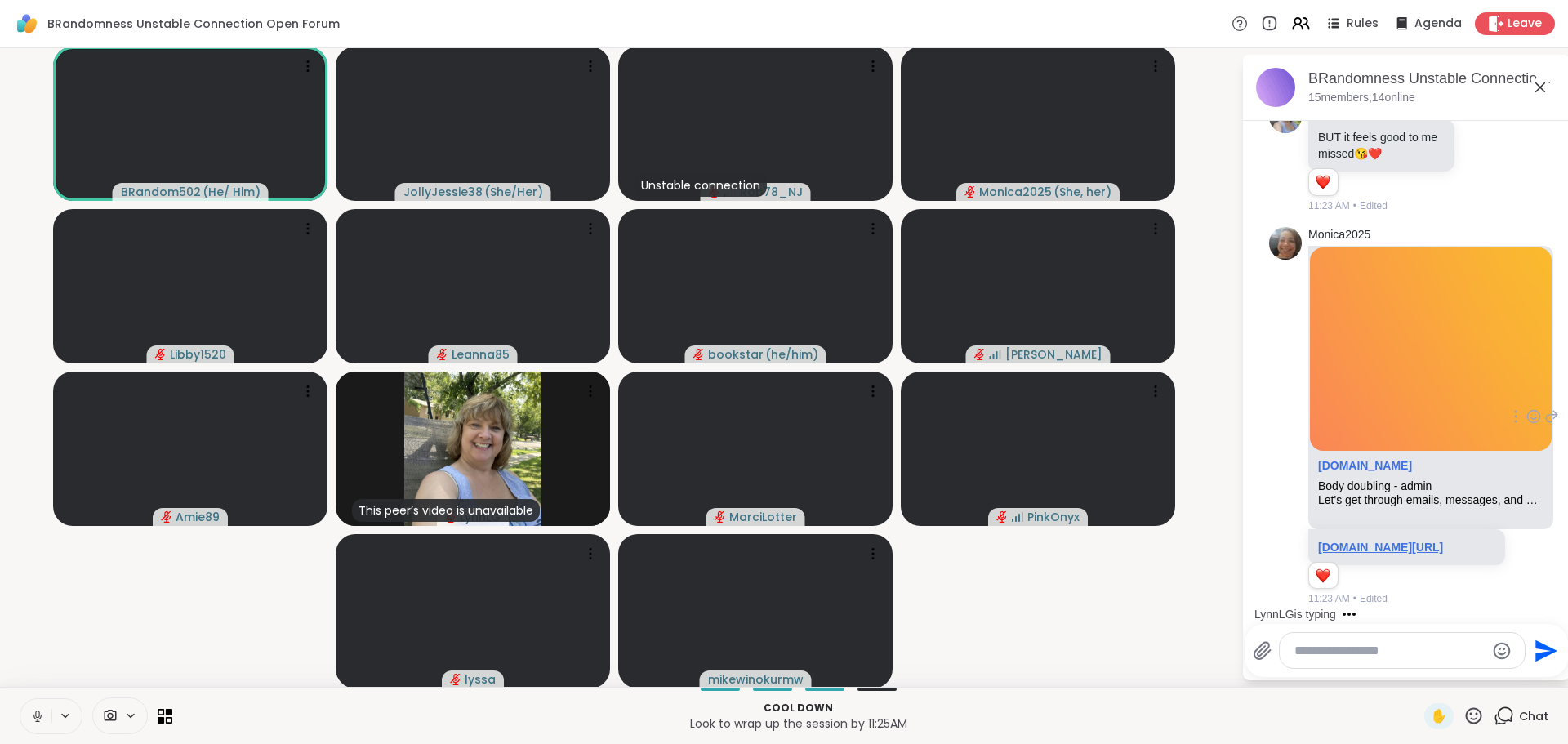
click at [1358, 548] on link "sharewellnow.com/session/2fedcbd5-79d5-4ad0-a06e-6b787d3c46f5" at bounding box center [1381, 547] width 125 height 13
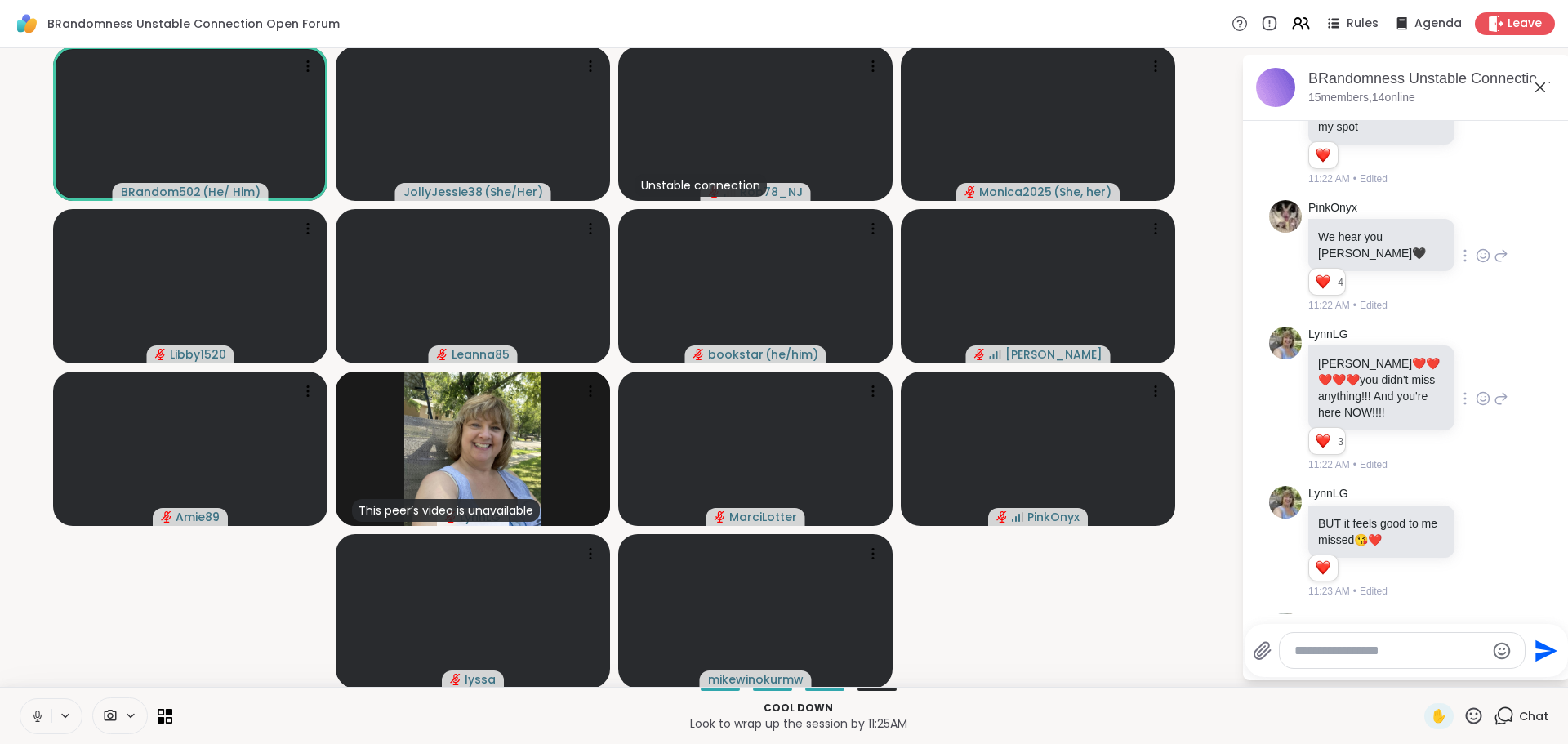
scroll to position [8599, 0]
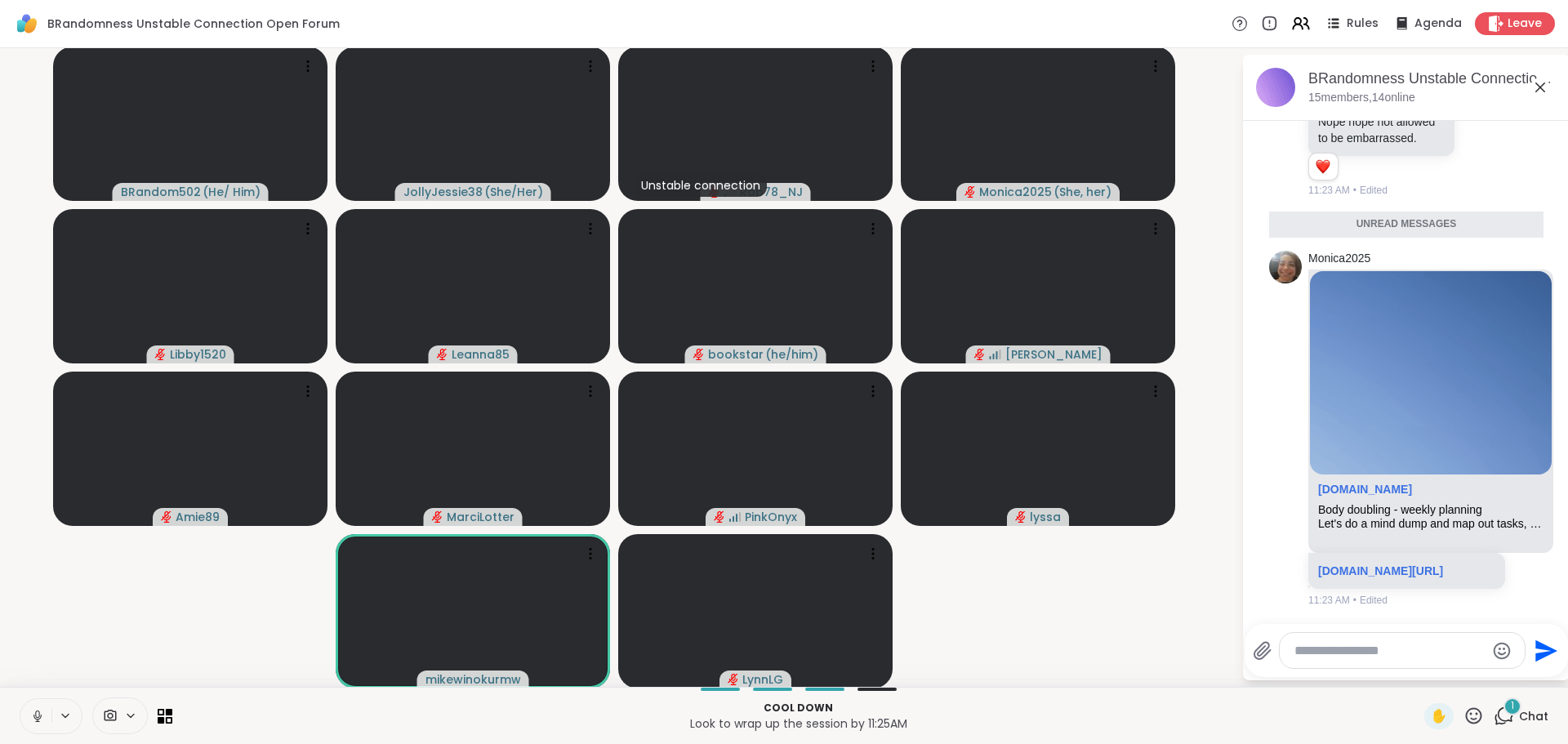
scroll to position [9940, 0]
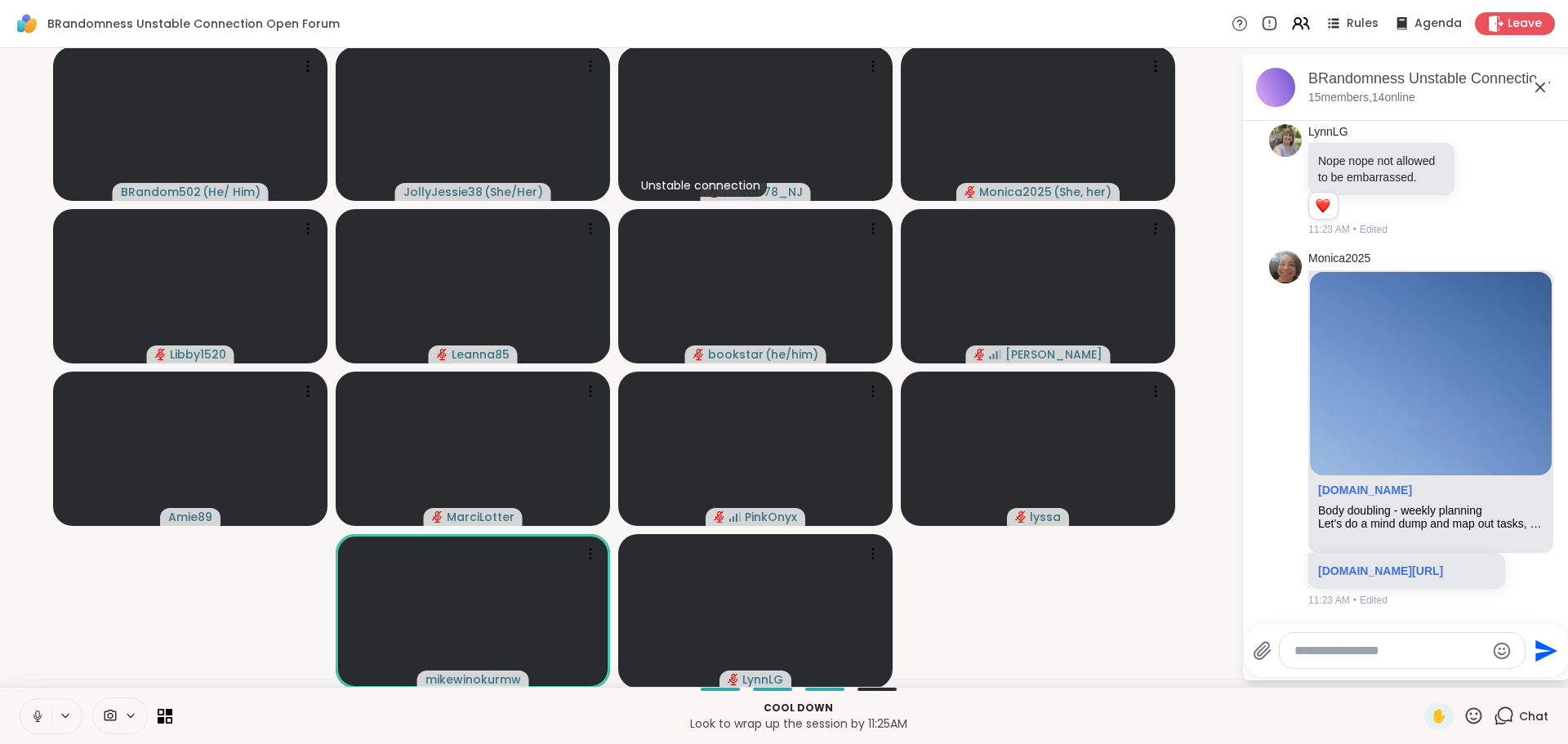
click at [1360, 653] on textarea "Type your message" at bounding box center [1390, 651] width 190 height 16
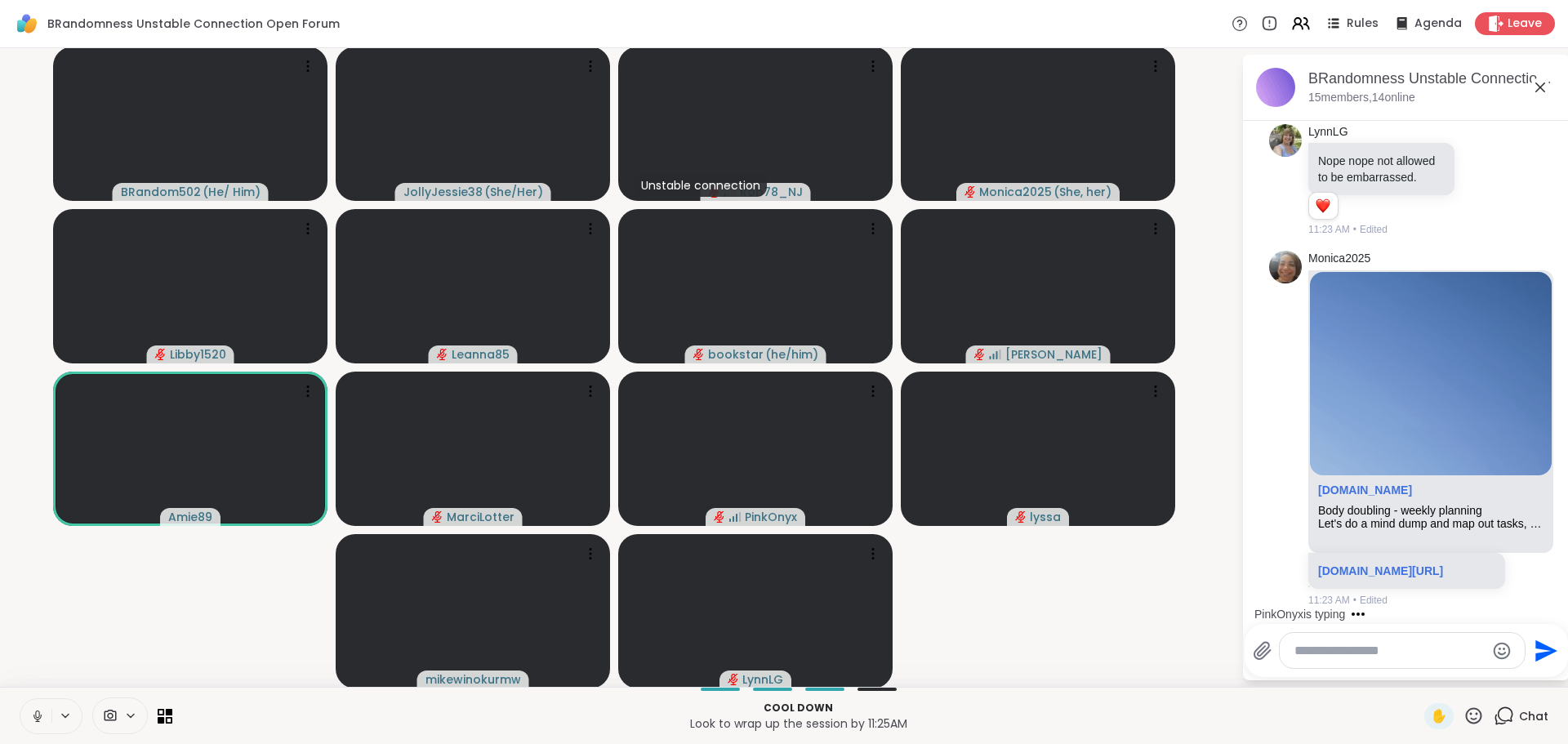
click at [200, 615] on video-player-container "BRandom502 ( He/ Him ) JollyJessie38 ( She/Her ) Unstable connection Rob78_NJ M…" at bounding box center [621, 367] width 1222 height 625
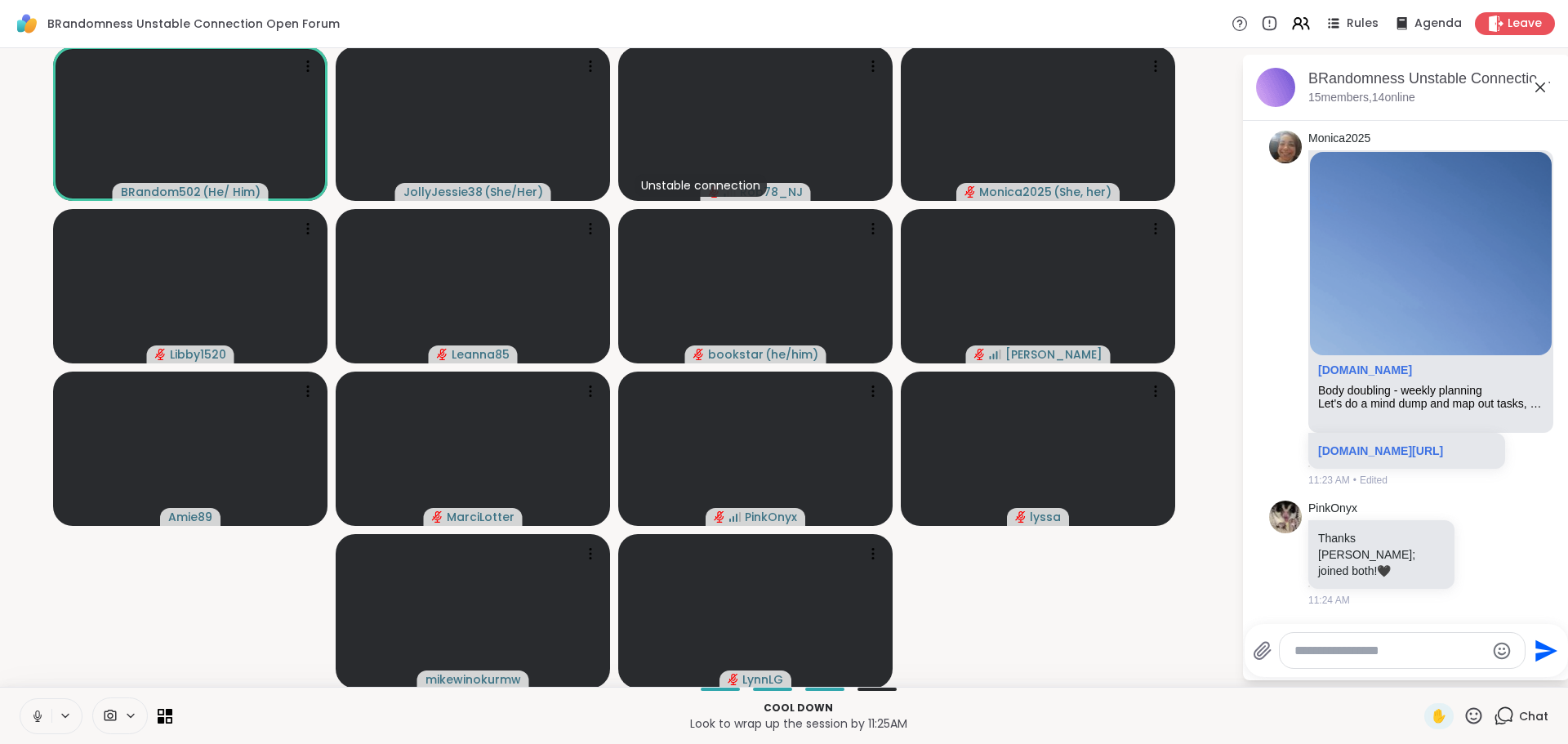
scroll to position [10044, 0]
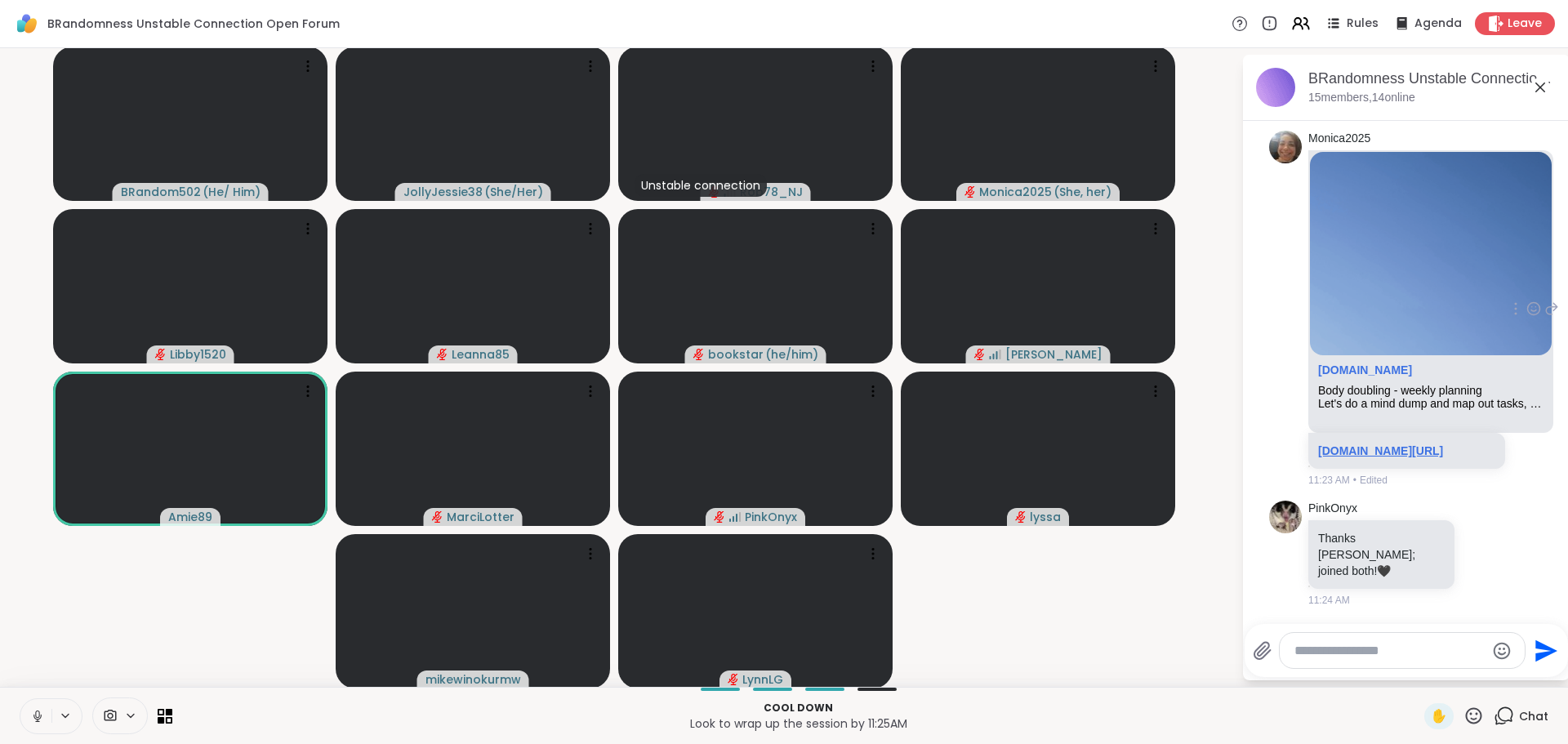
click at [1359, 444] on link "sharewellnow.com/session/313b115b-a7f5-4626-b500-d1fd5c9a2cc6" at bounding box center [1381, 451] width 125 height 13
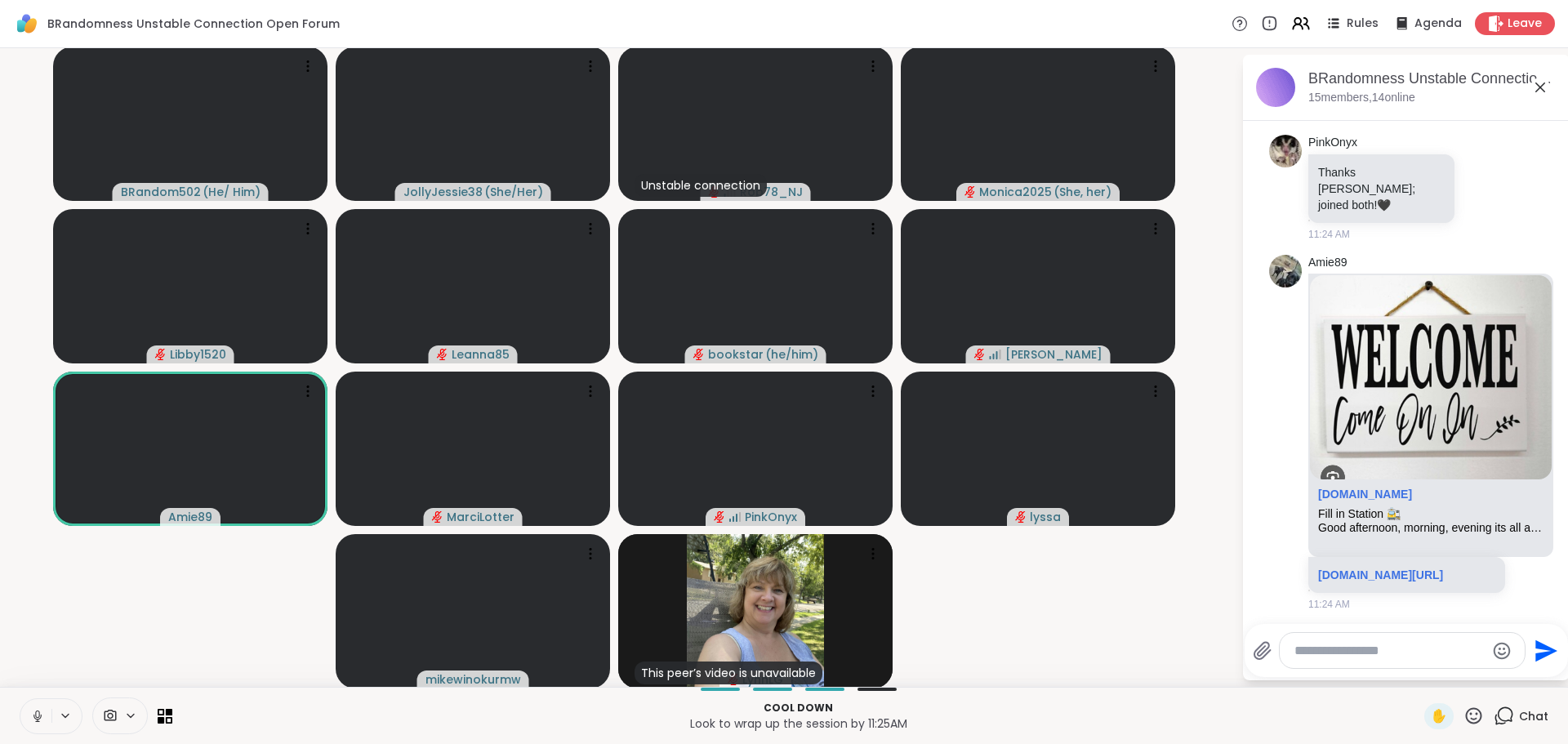
scroll to position [10142, 0]
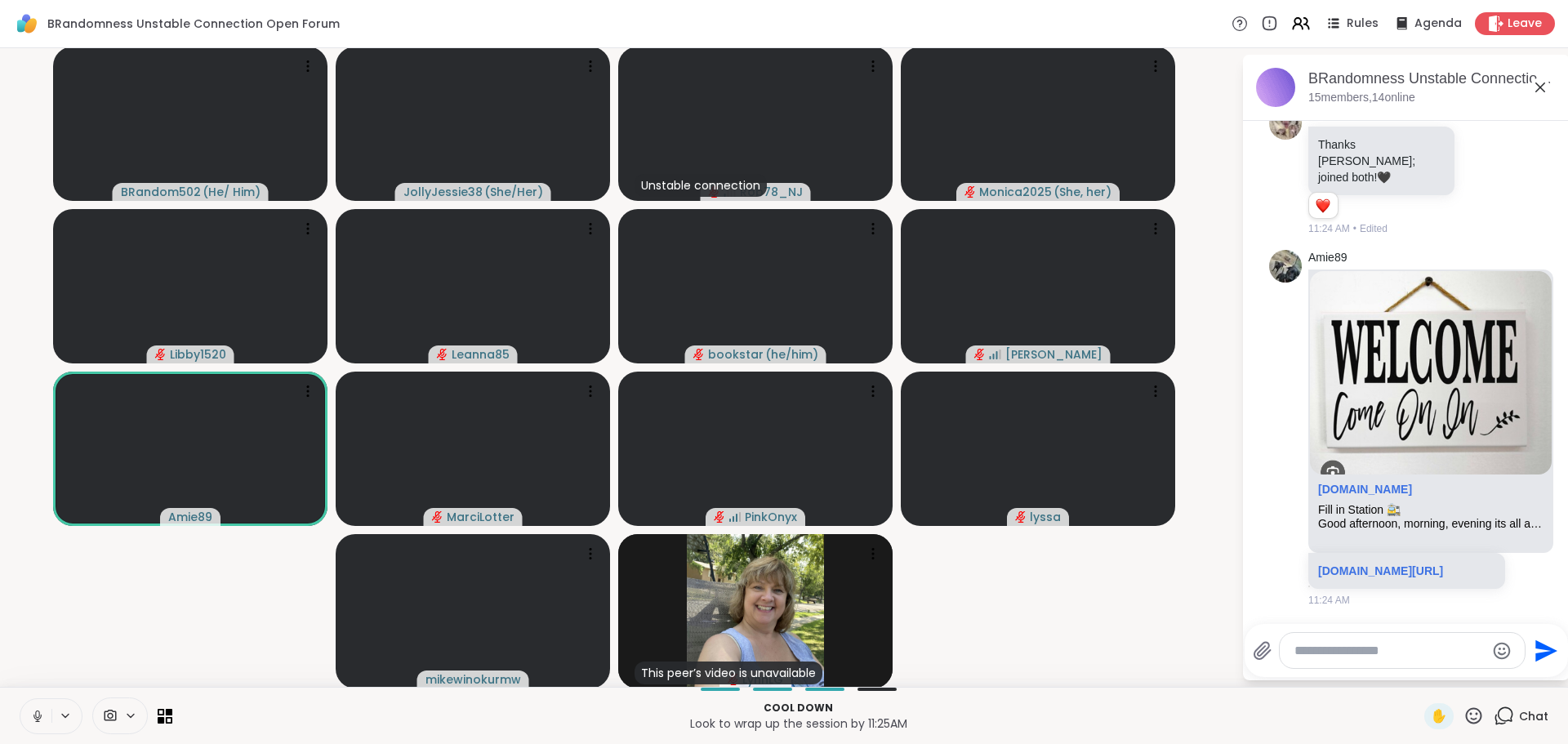
click at [1357, 63] on link "sharewellnow.com/session/313b115b-a7f5-4626-b500-d1fd5c9a2cc6" at bounding box center [1381, 57] width 125 height 13
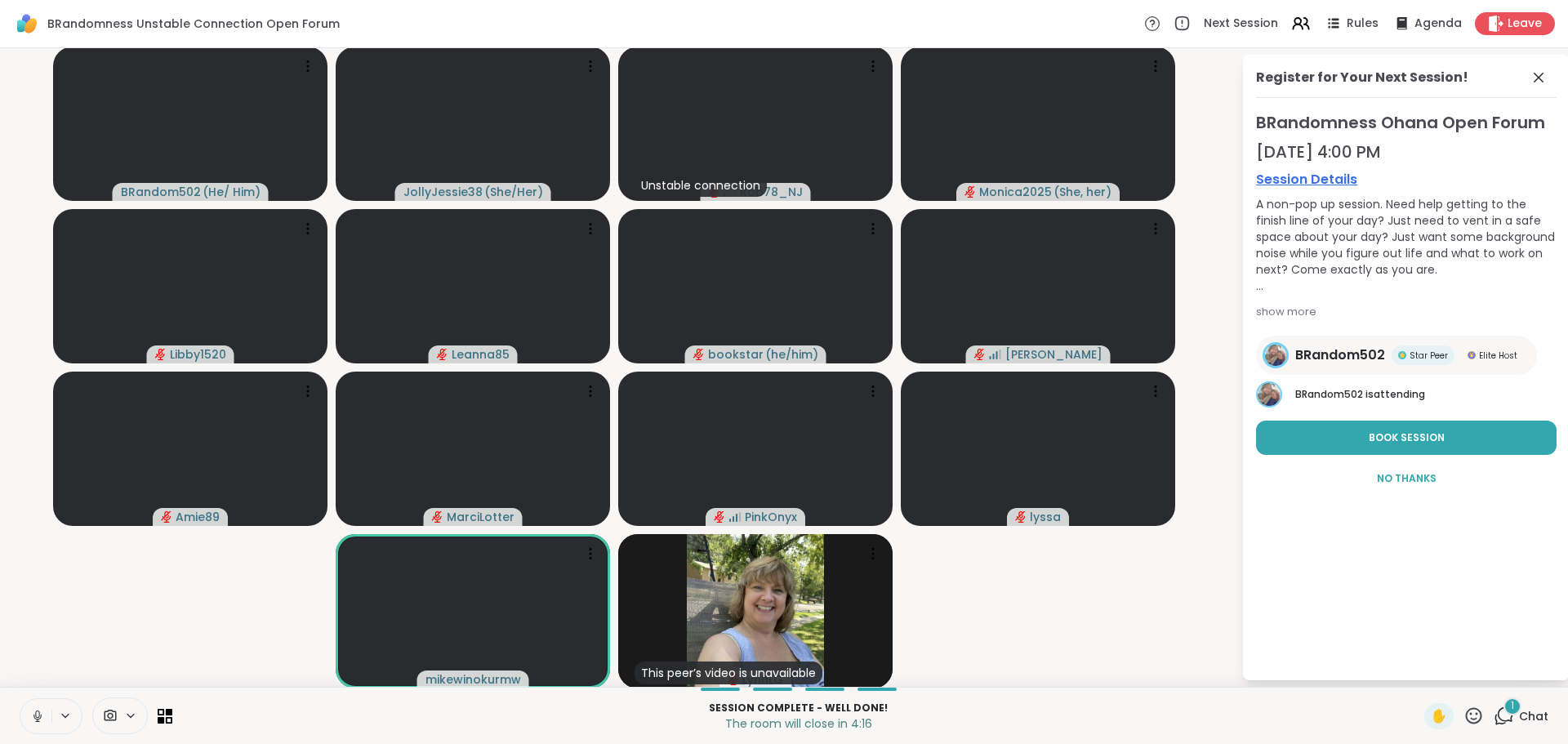
click at [1496, 715] on icon at bounding box center [1504, 716] width 21 height 21
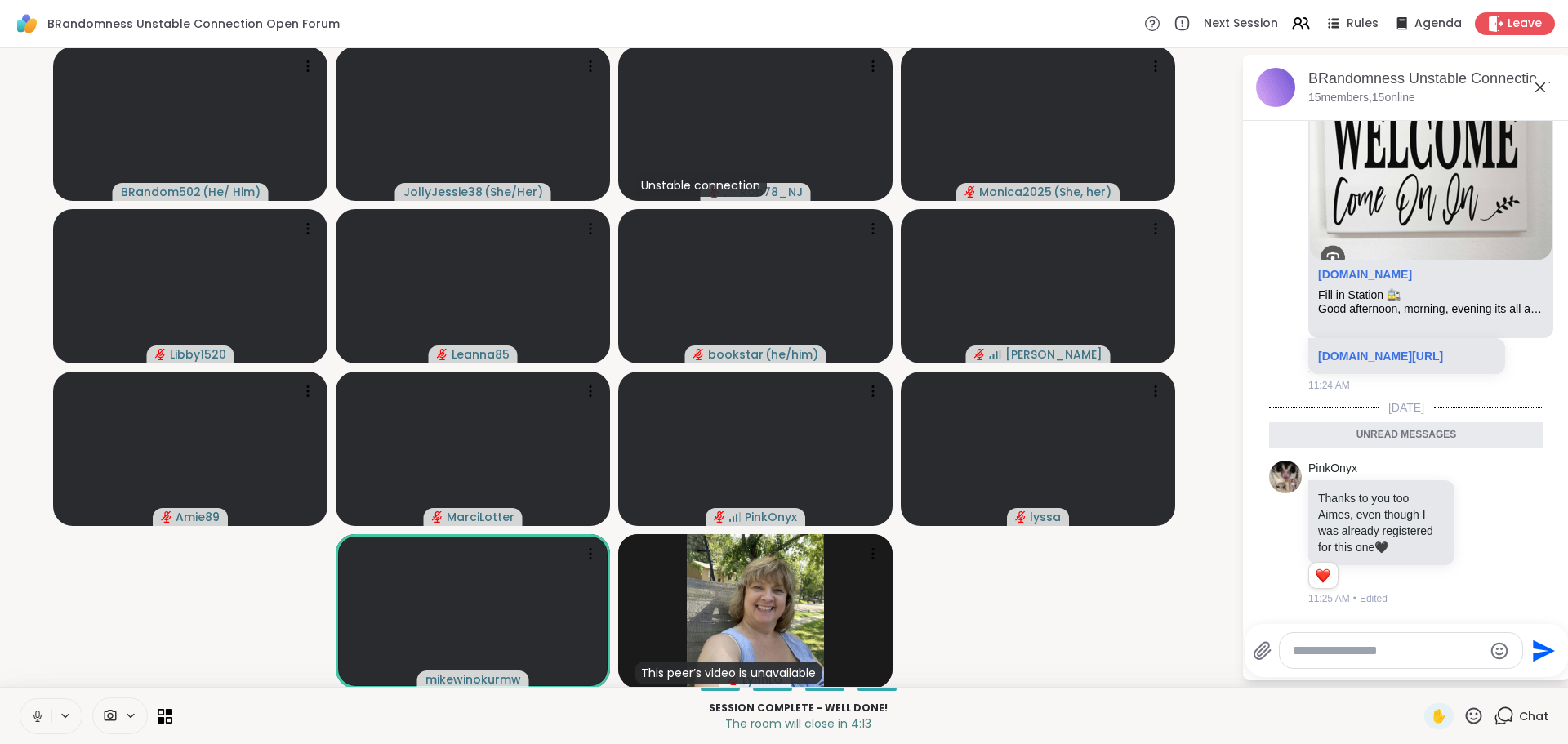
scroll to position [9957, 0]
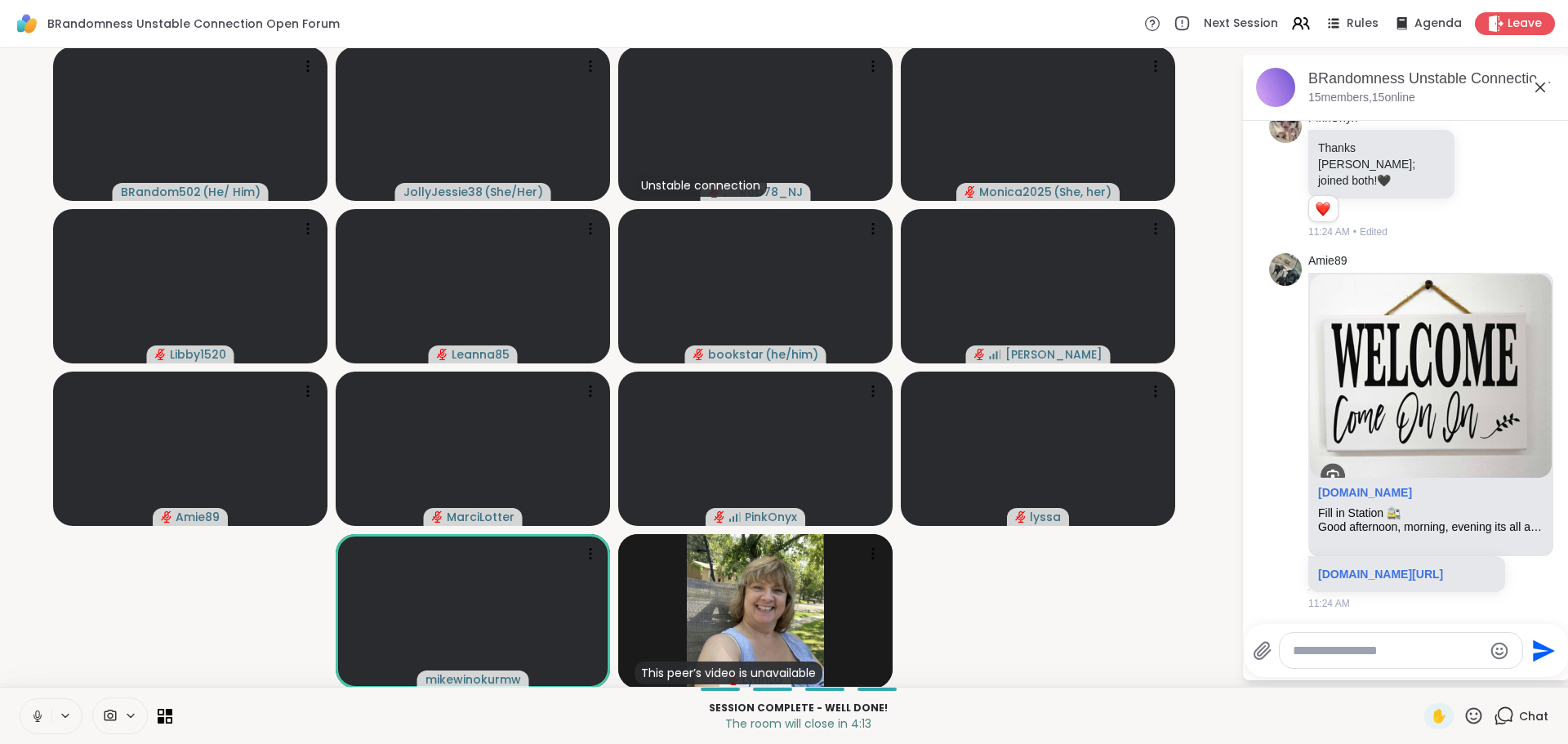
click at [1358, 67] on link "sharewellnow.com/session/313b115b-a7f5-4626-b500-d1fd5c9a2cc6" at bounding box center [1381, 61] width 125 height 13
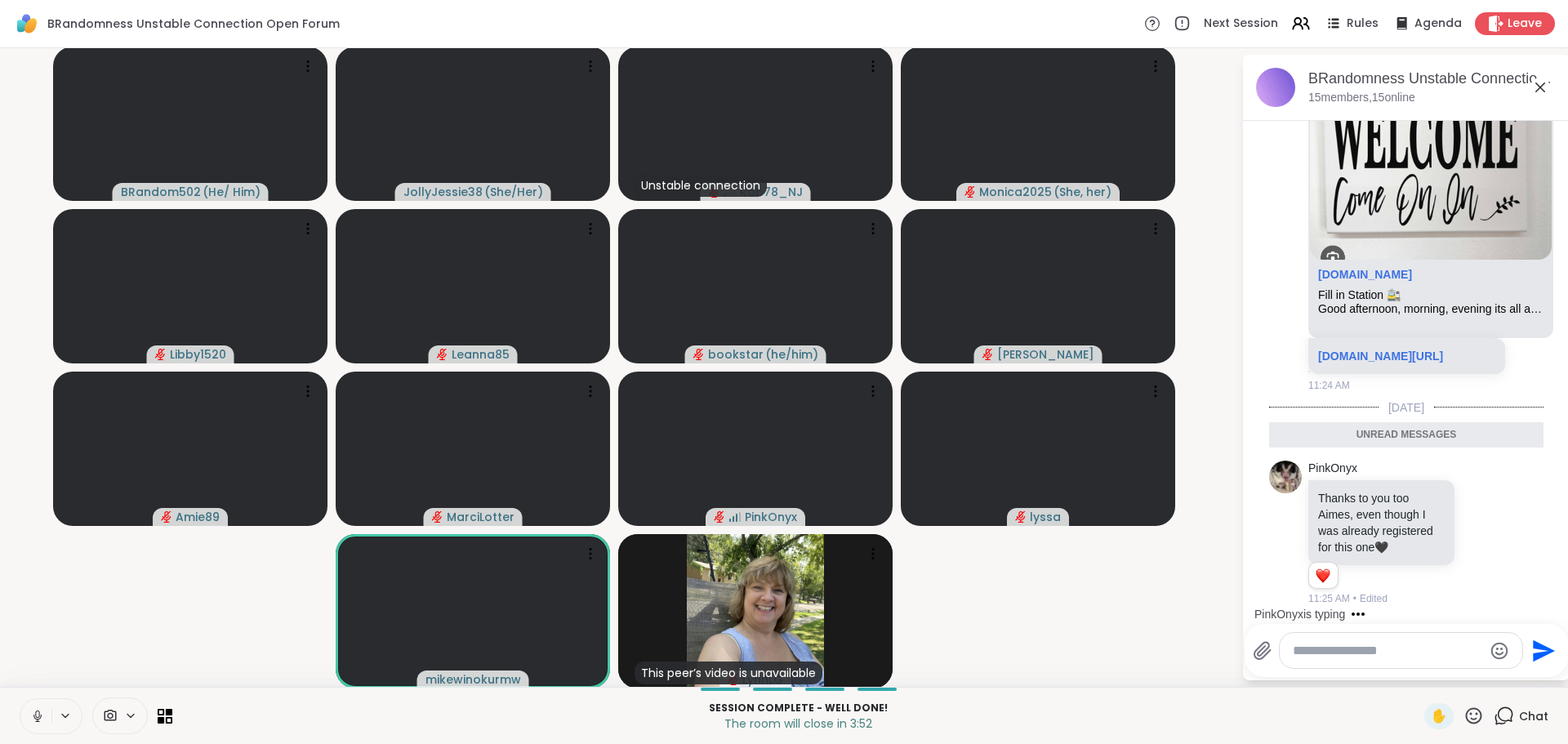
scroll to position [10684, 0]
click at [1351, 653] on textarea "Type your message" at bounding box center [1388, 651] width 190 height 16
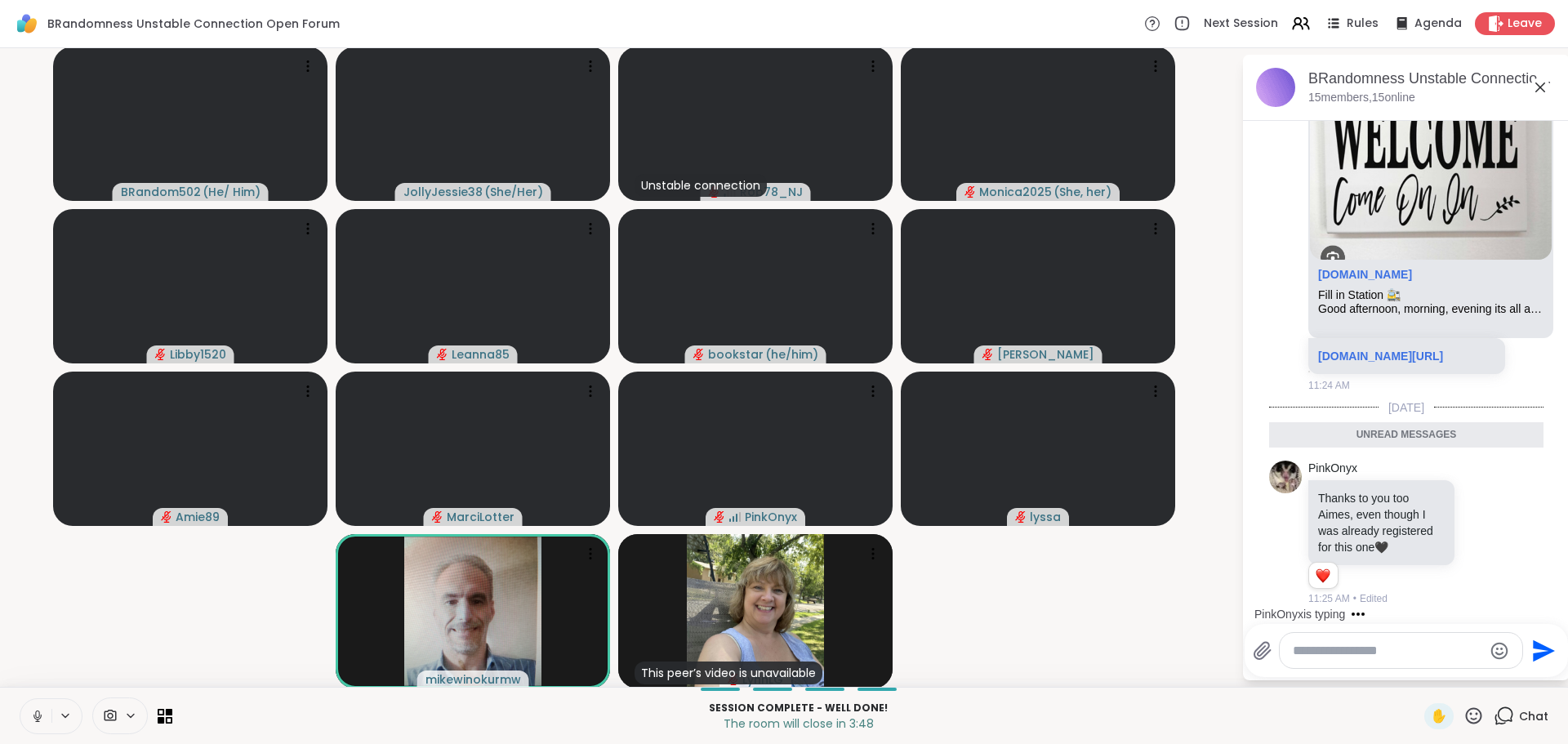
click at [1359, 650] on textarea "Type your message" at bounding box center [1388, 651] width 190 height 16
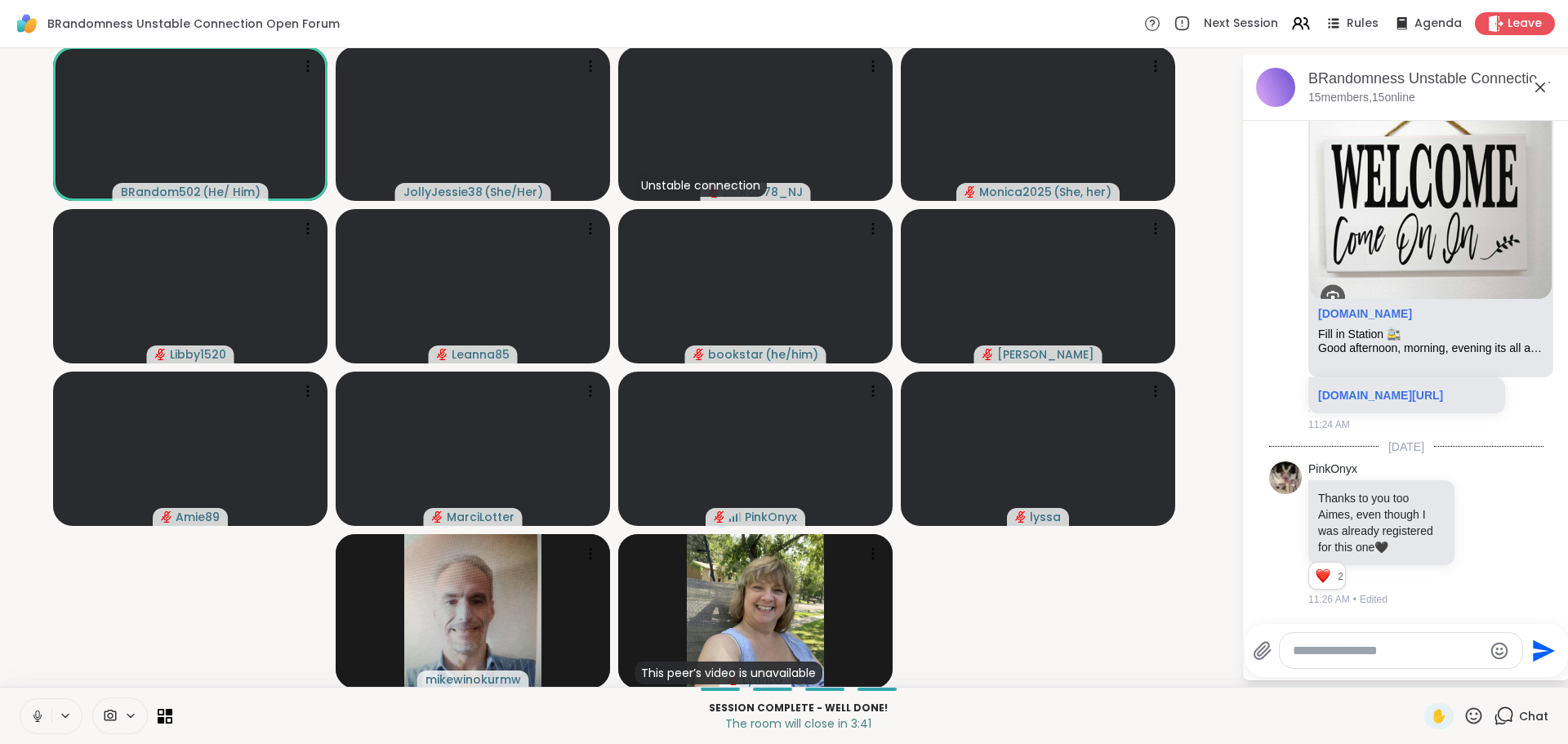
scroll to position [10783, 0]
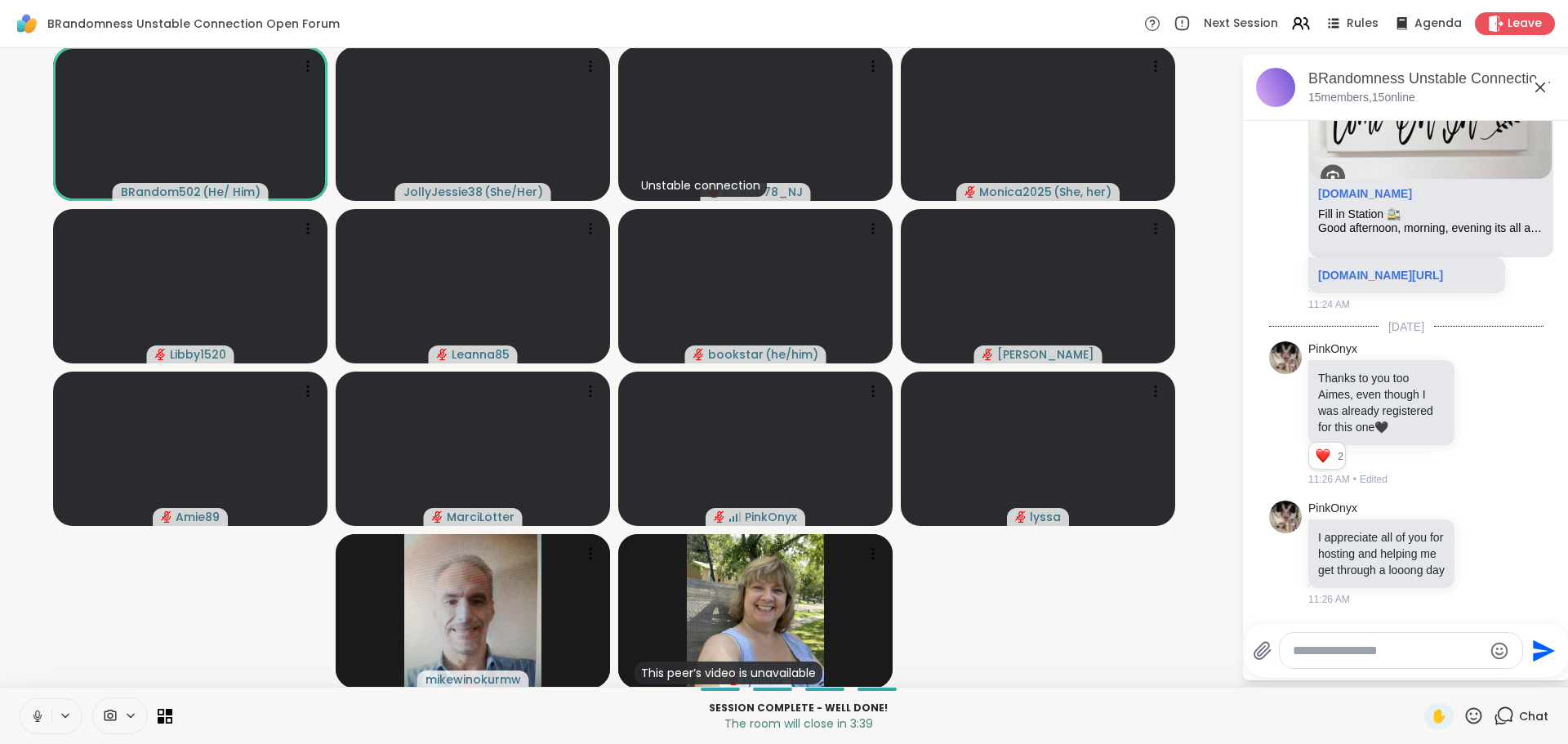
click at [1304, 655] on textarea "Type your message" at bounding box center [1388, 651] width 190 height 16
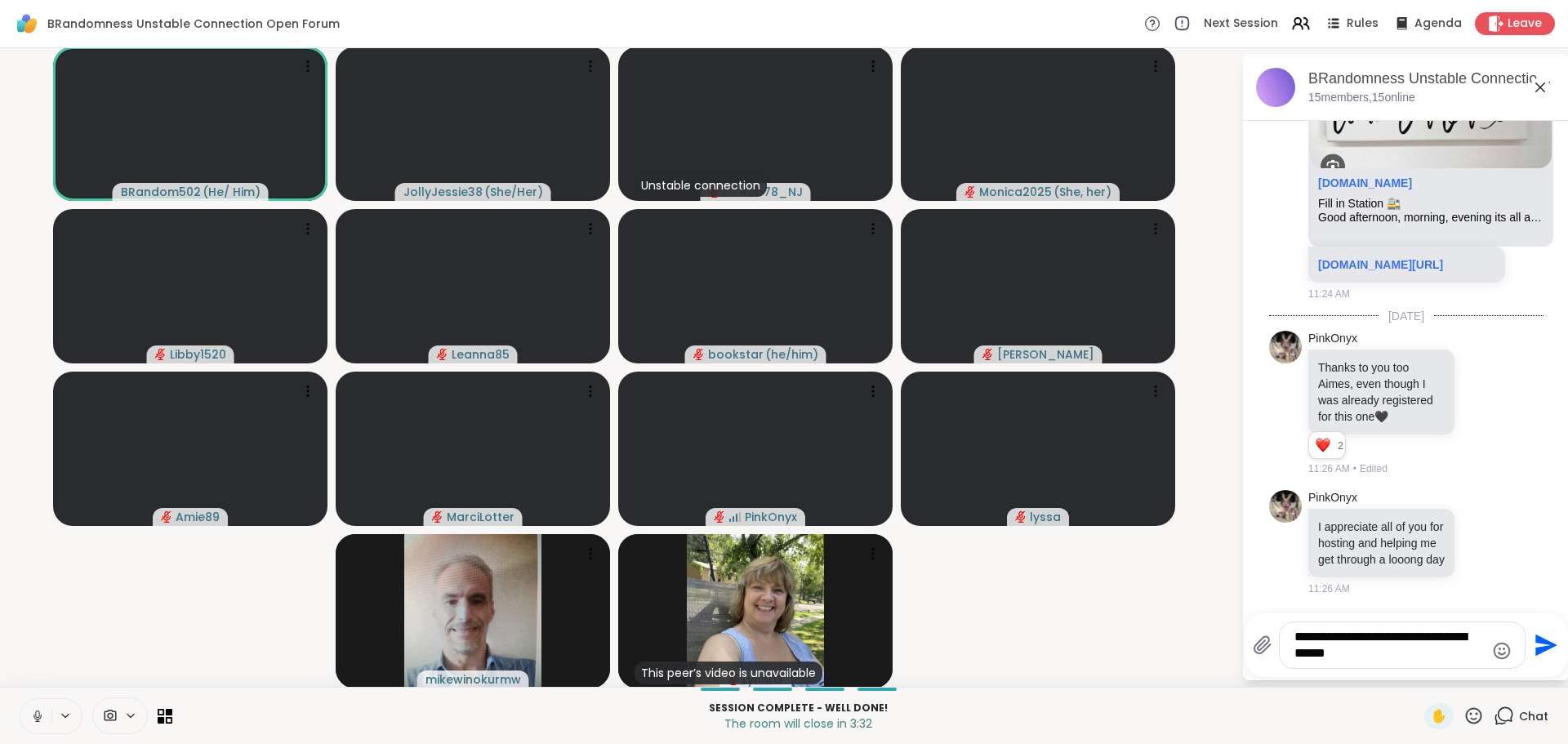
type textarea "**********"
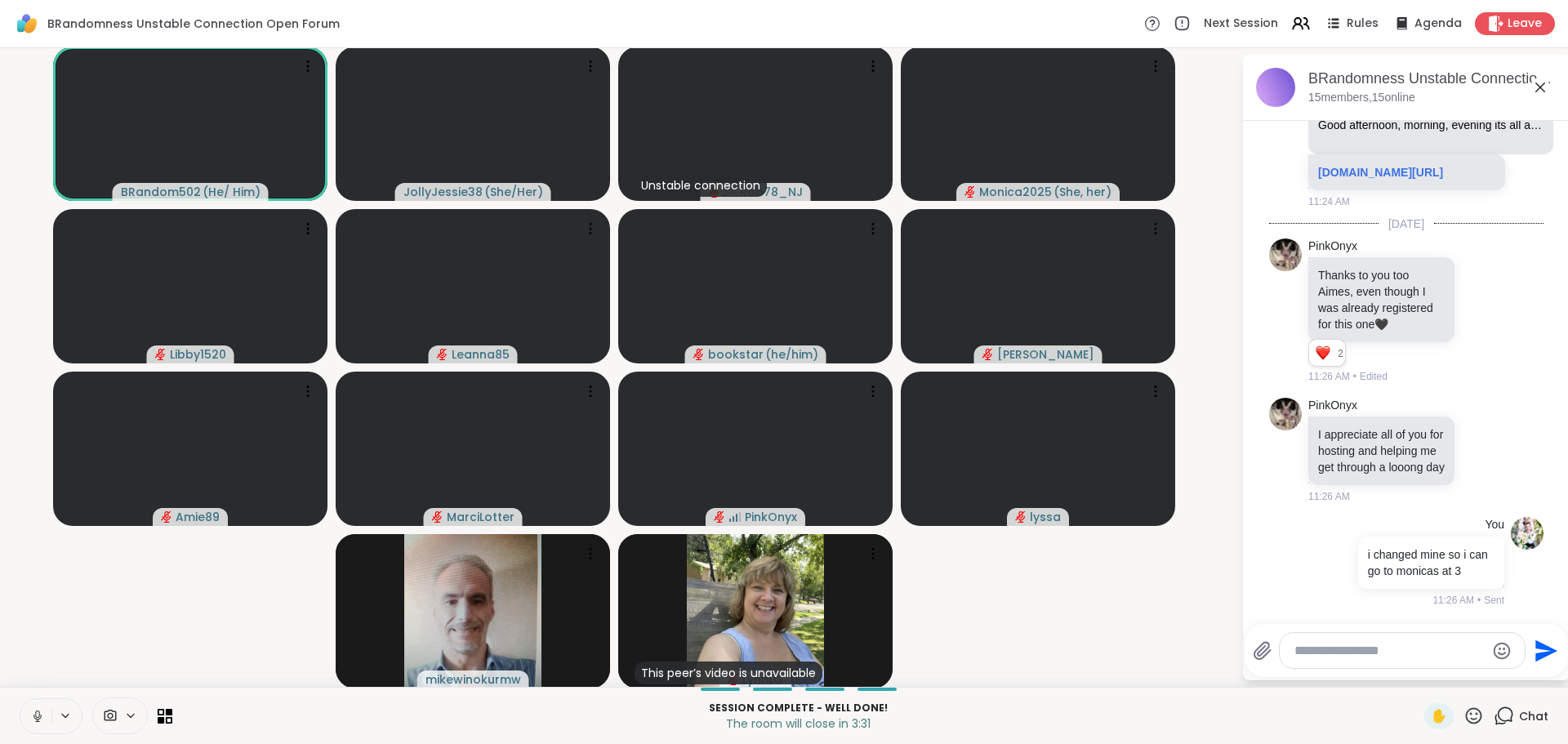
scroll to position [10901, 0]
click at [1424, 643] on textarea "Type your message" at bounding box center [1390, 651] width 190 height 16
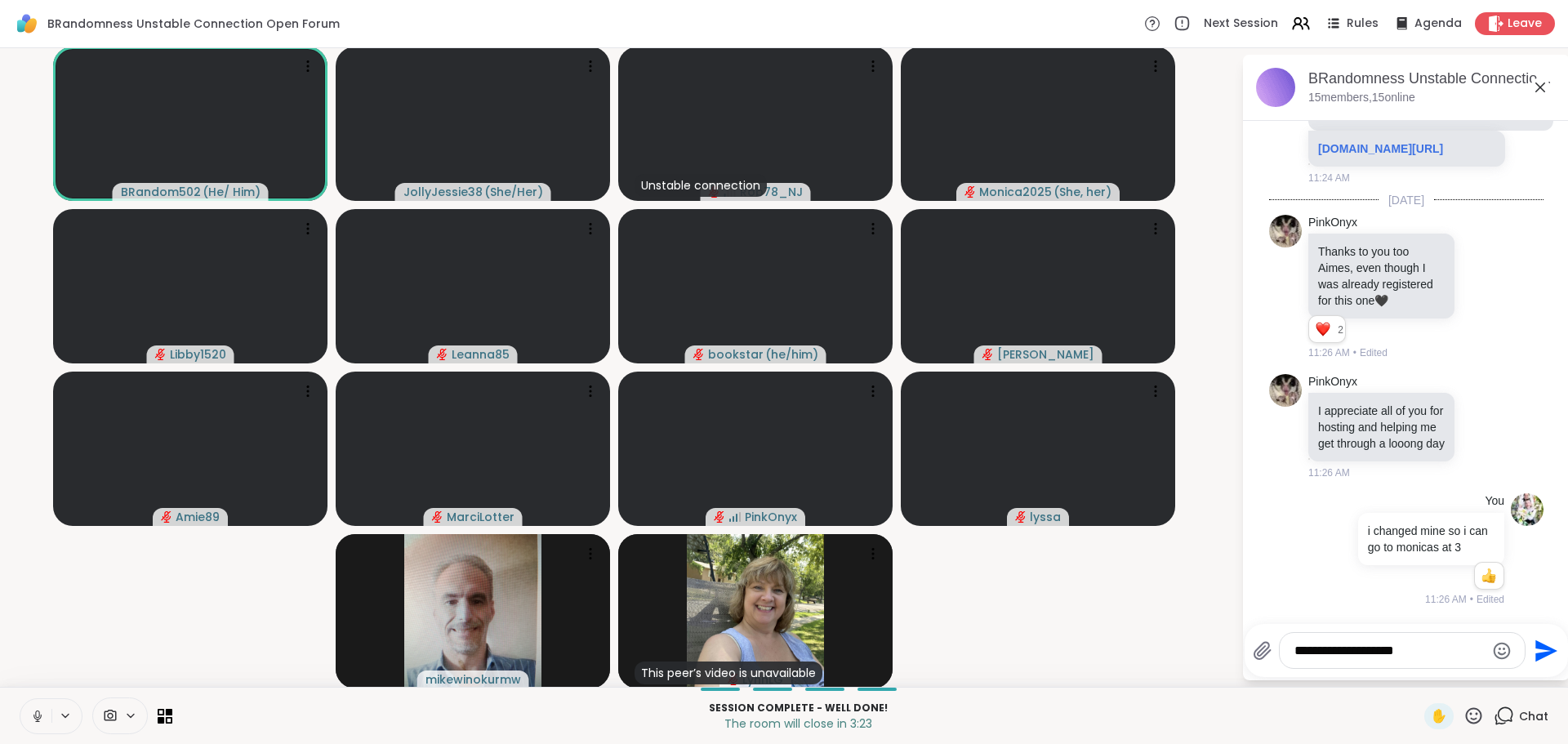
type textarea "**********"
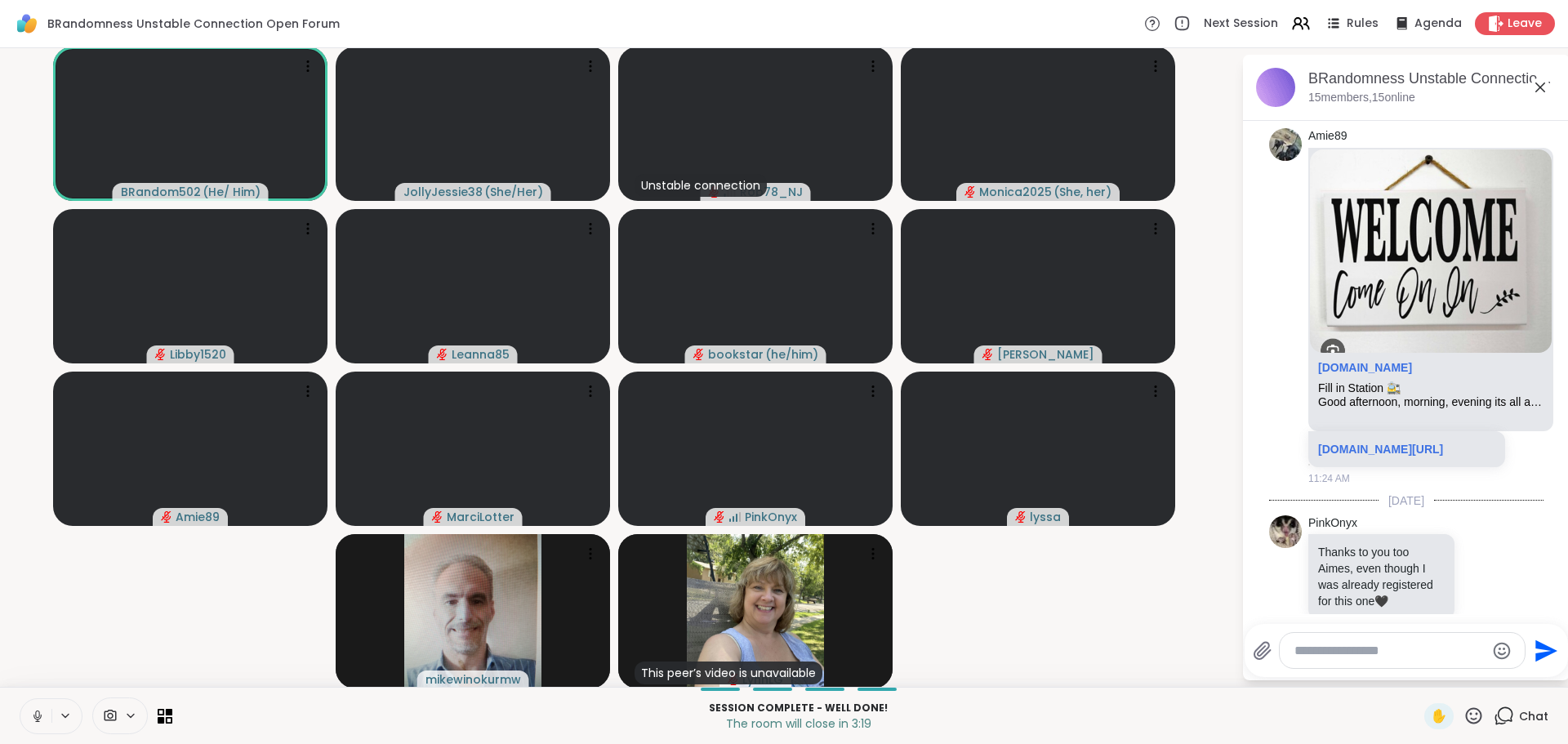
scroll to position [10001, 0]
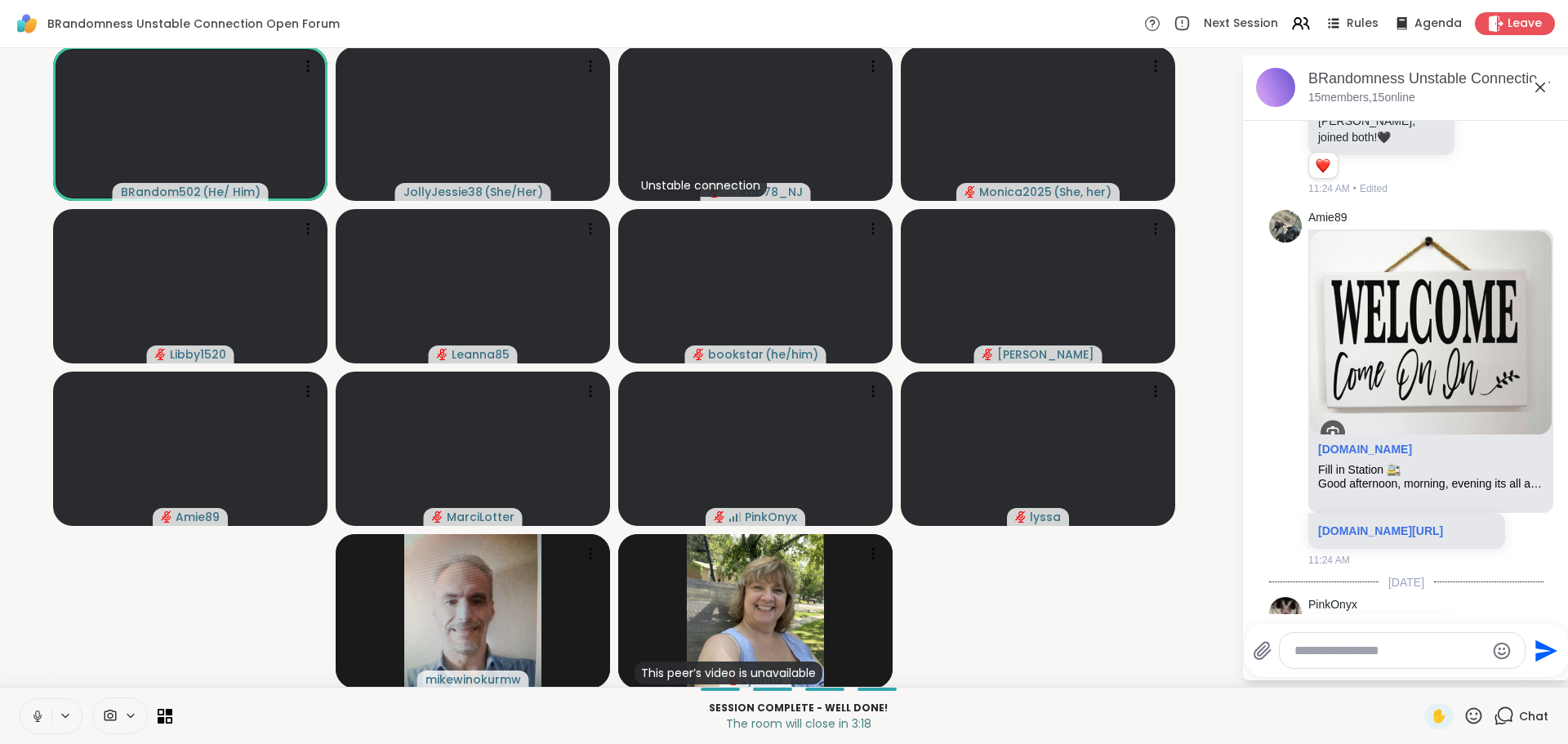
click at [1350, 24] on link "sharewellnow.com/session/313b115b-a7f5-4626-b500-d1fd5c9a2cc6" at bounding box center [1381, 17] width 125 height 13
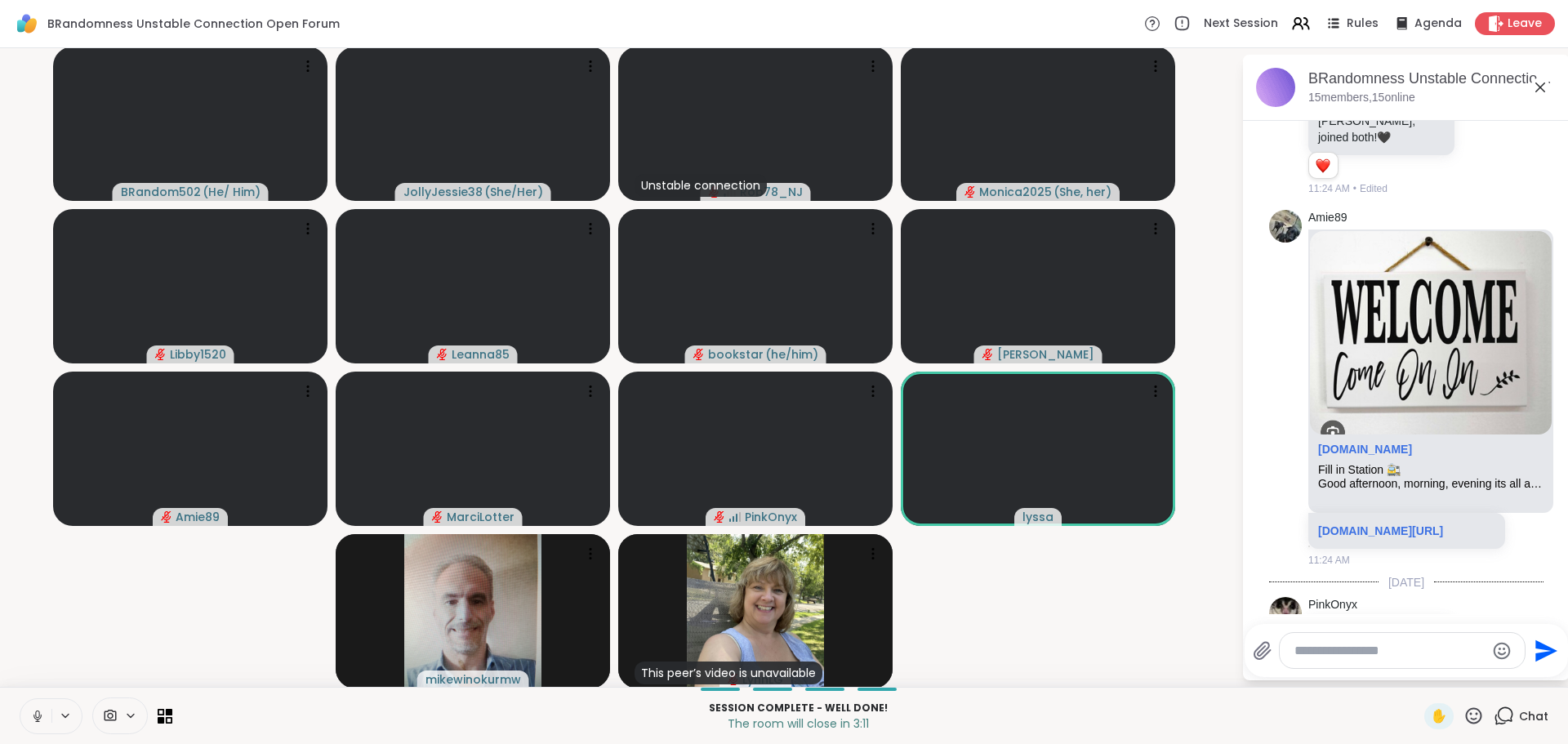
scroll to position [11035, 0]
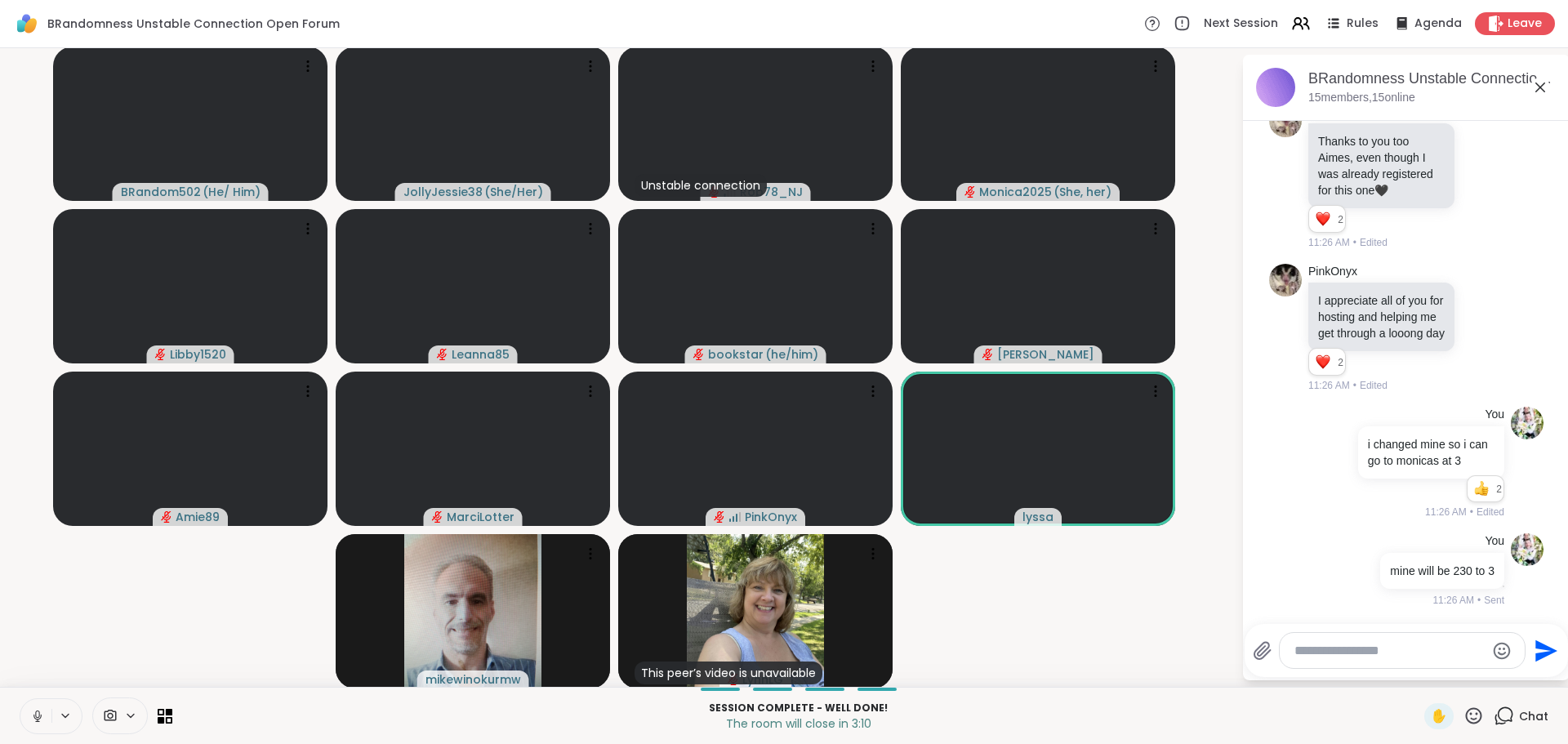
click at [1342, 647] on textarea "Type your message" at bounding box center [1390, 651] width 190 height 16
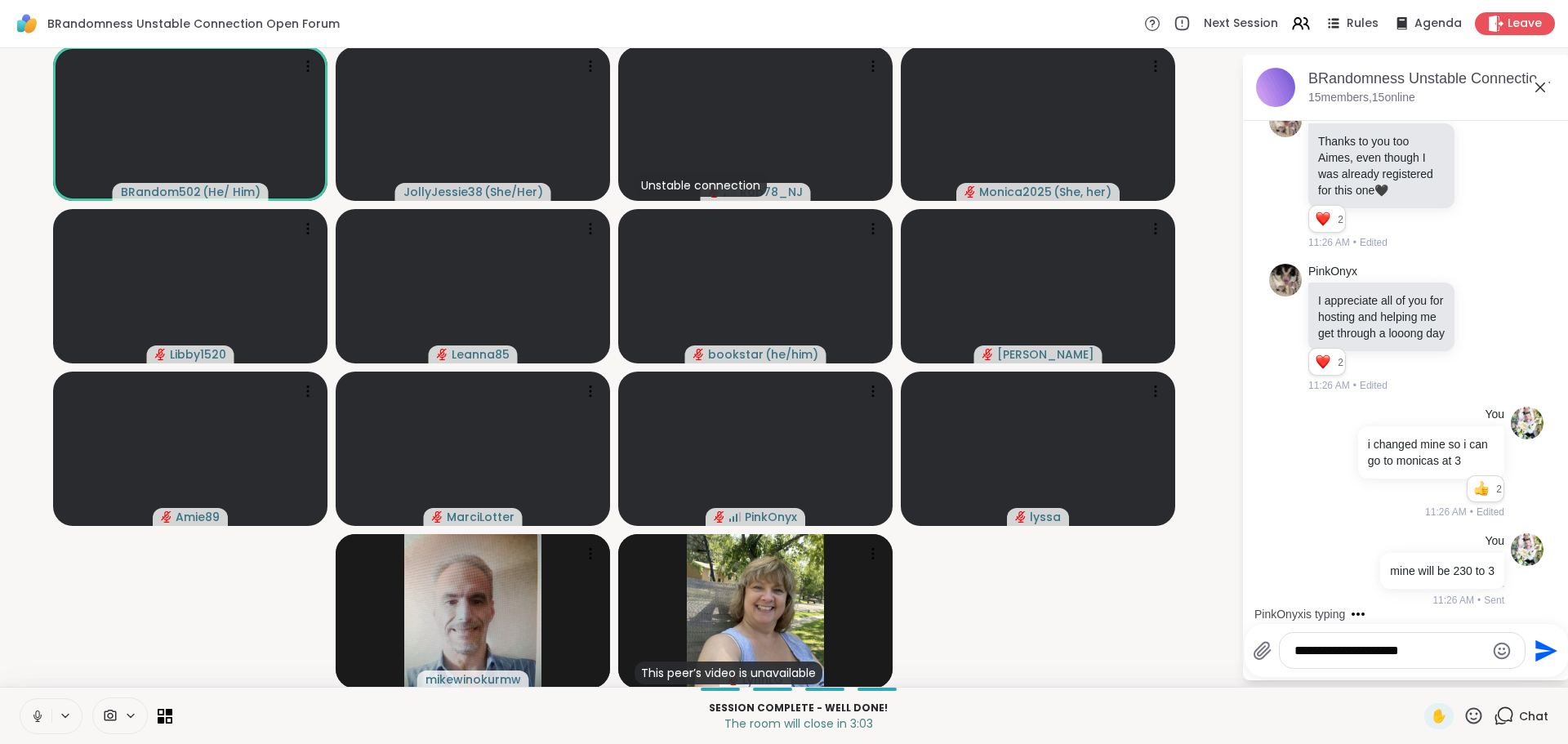
type textarea "**********"
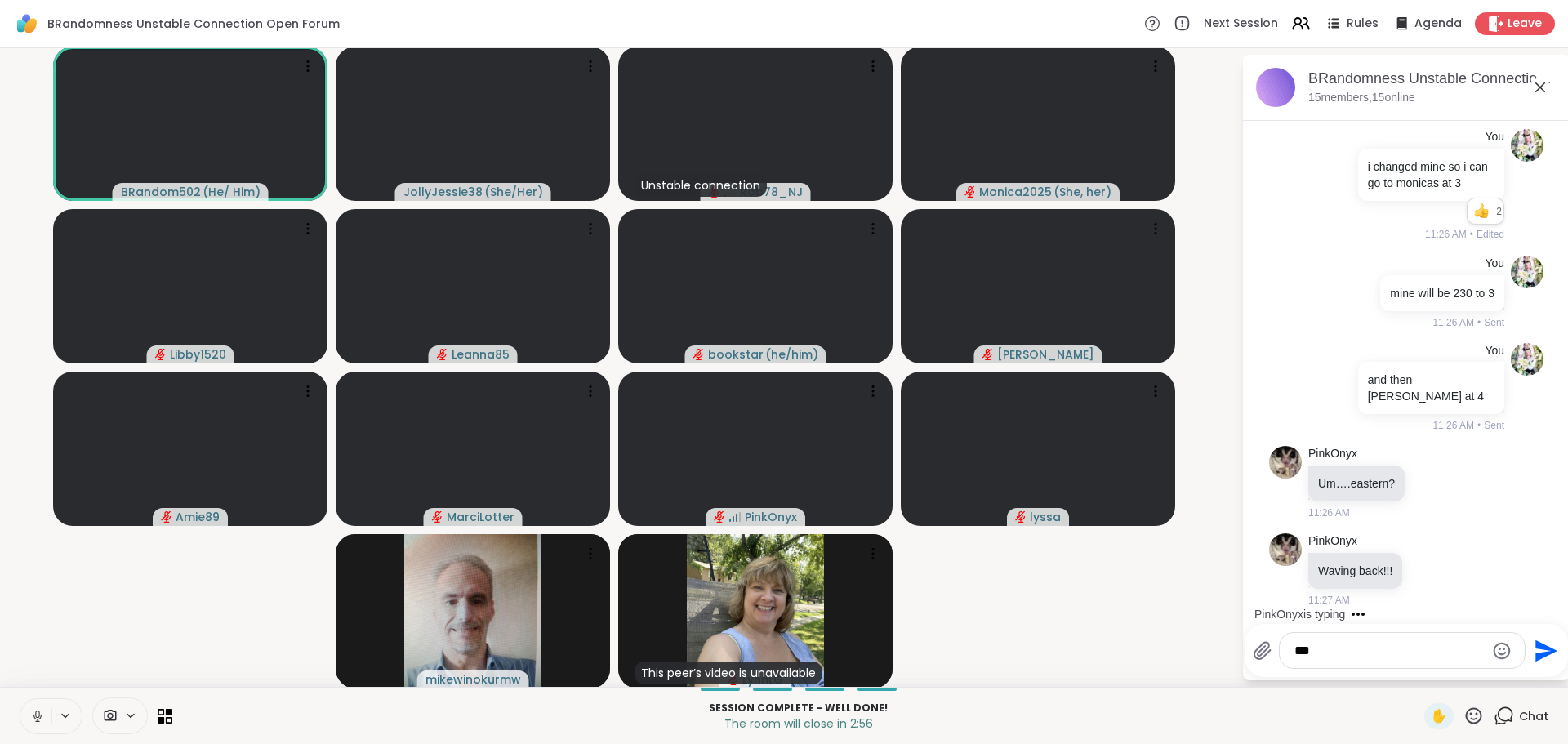
scroll to position [11313, 0]
type textarea "*********"
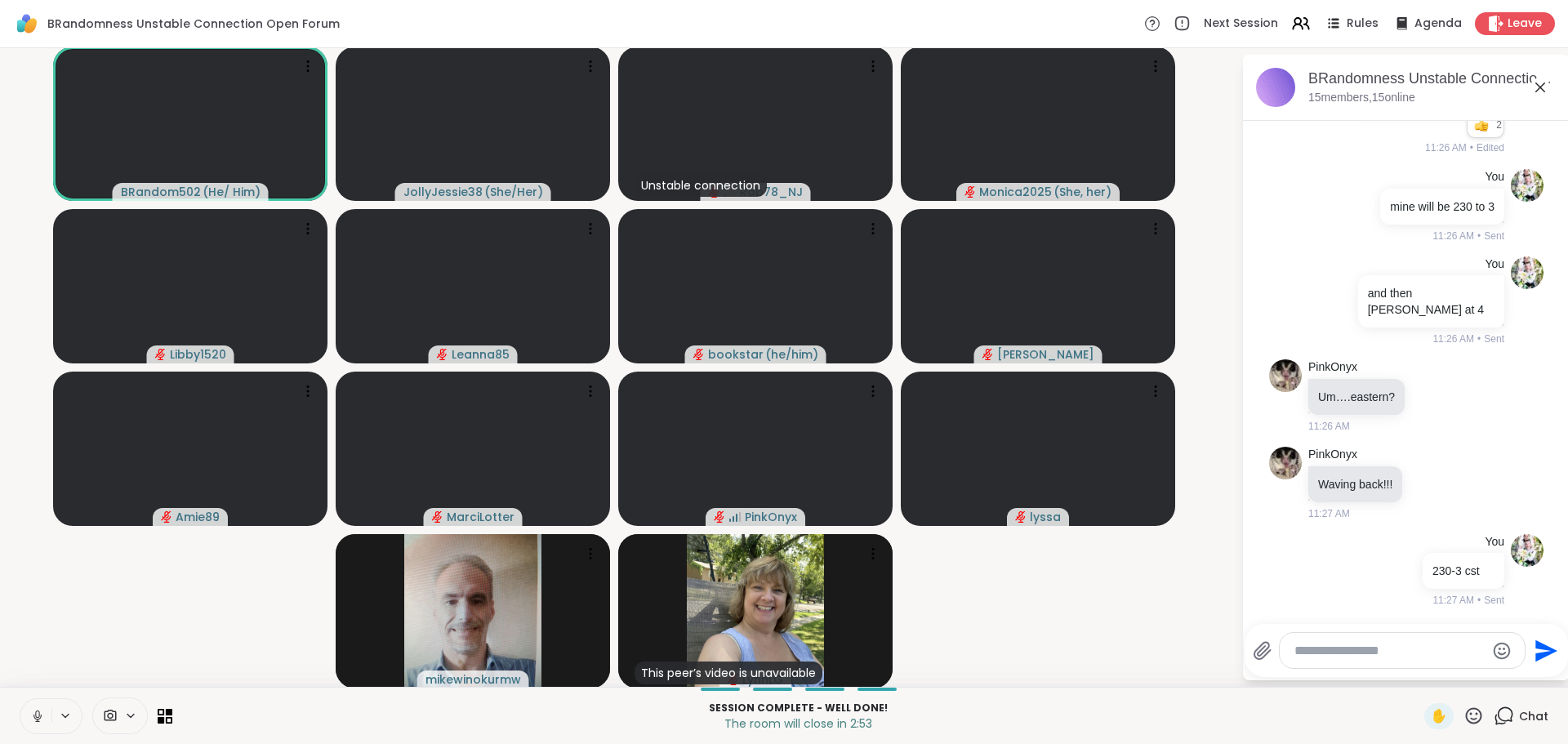
scroll to position [11400, 0]
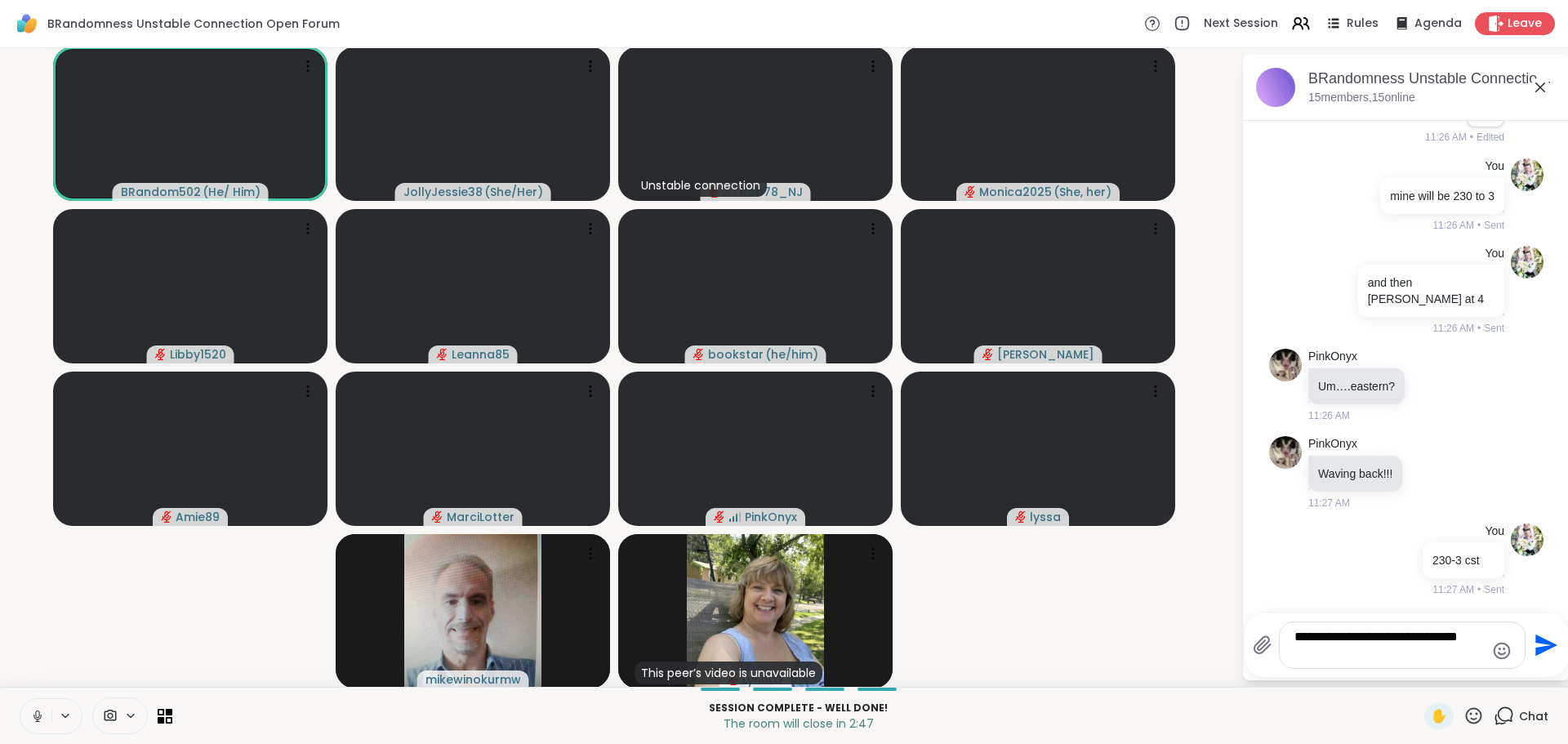
type textarea "**********"
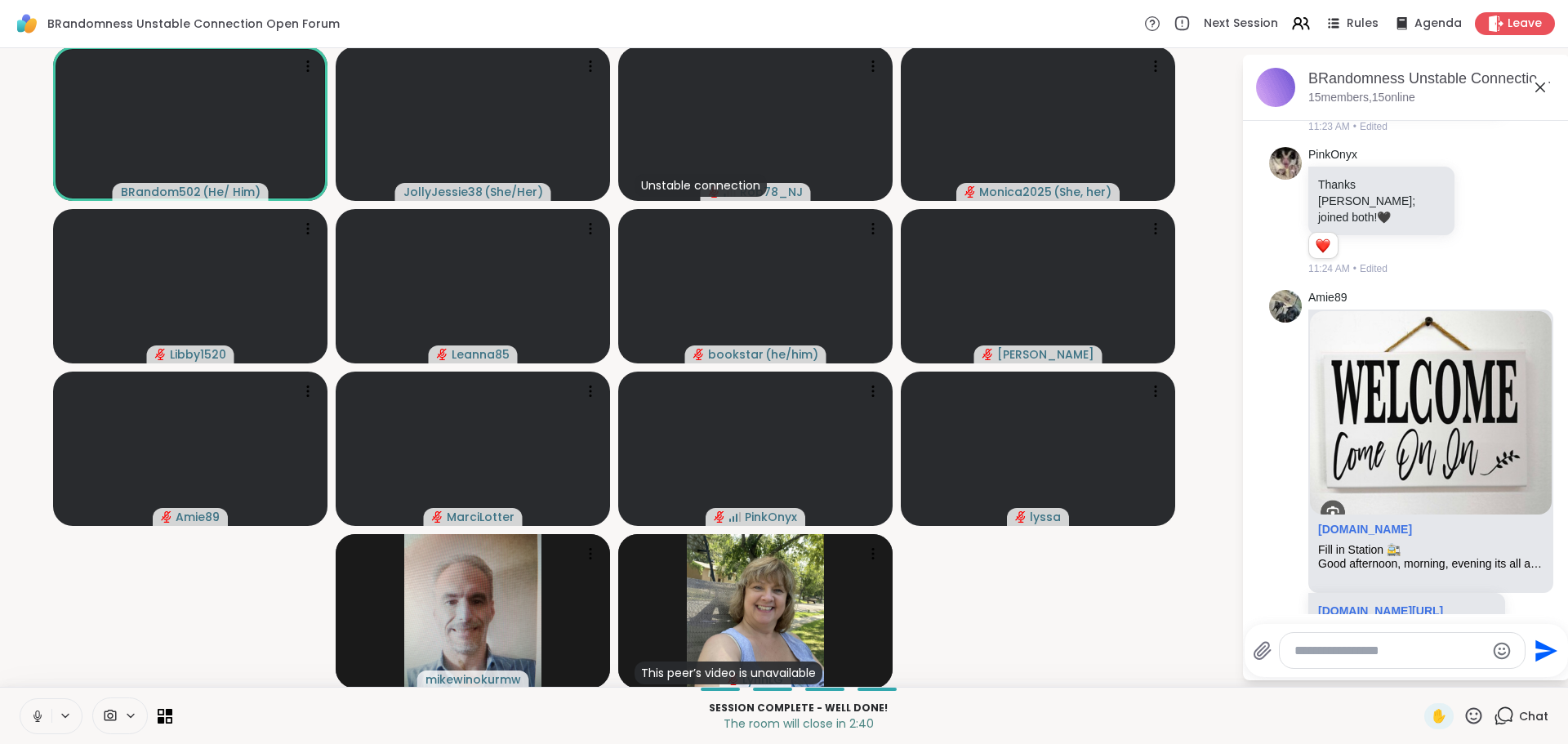
scroll to position [9941, 0]
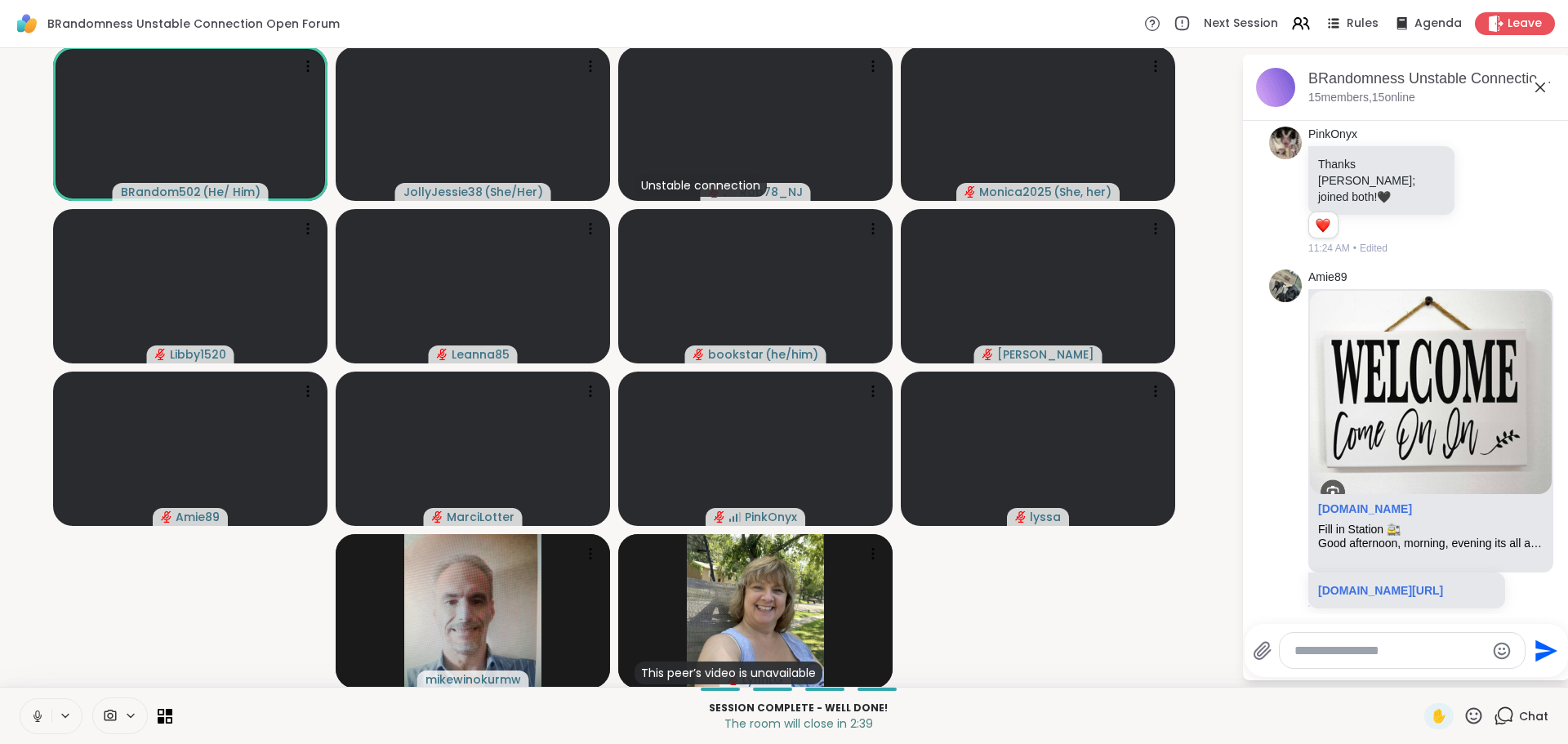
click at [1330, 83] on link "sharewellnow.com/session/313b115b-a7f5-4626-b500-d1fd5c9a2cc6" at bounding box center [1381, 77] width 125 height 13
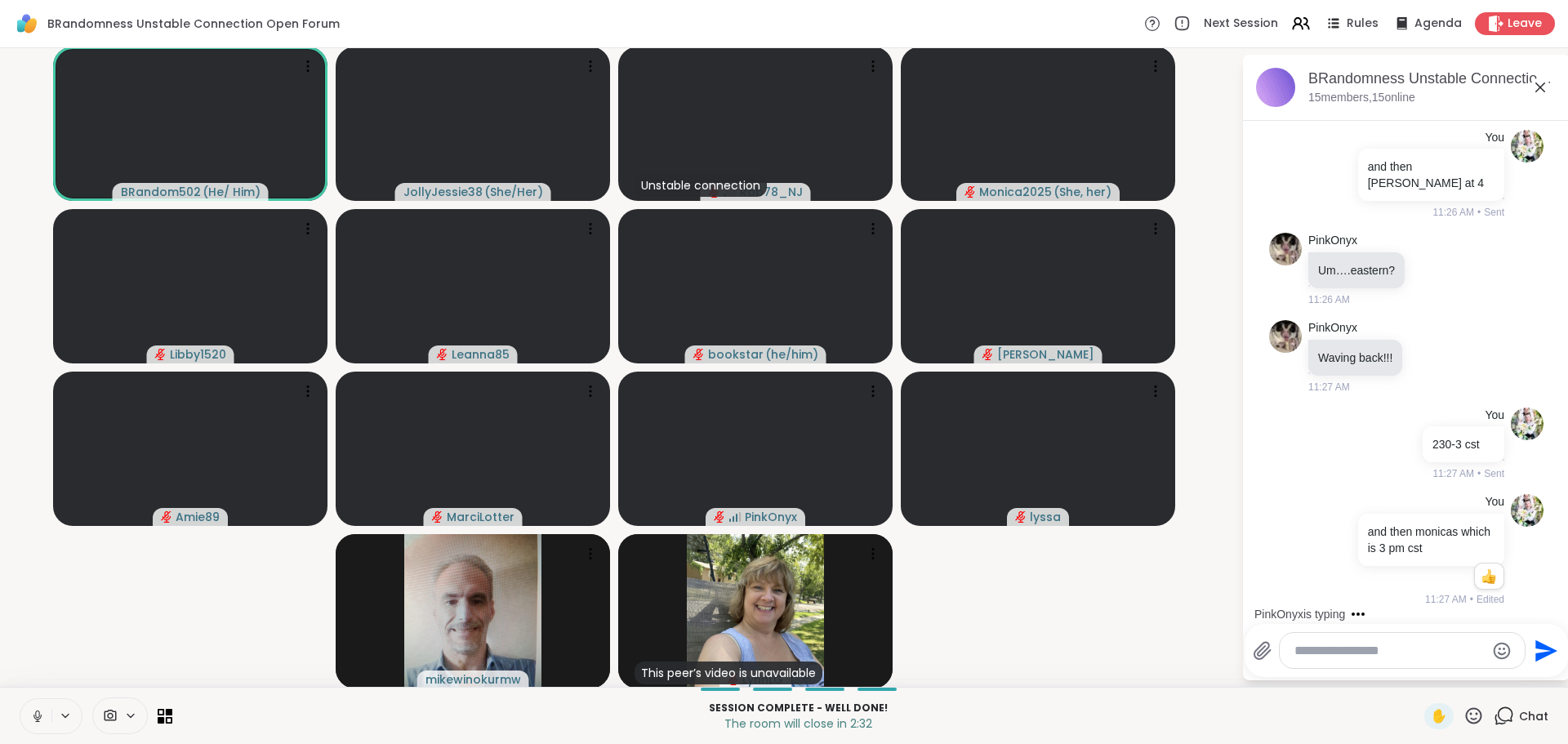
scroll to position [11527, 0]
click at [1363, 652] on textarea "Type your message" at bounding box center [1390, 651] width 190 height 16
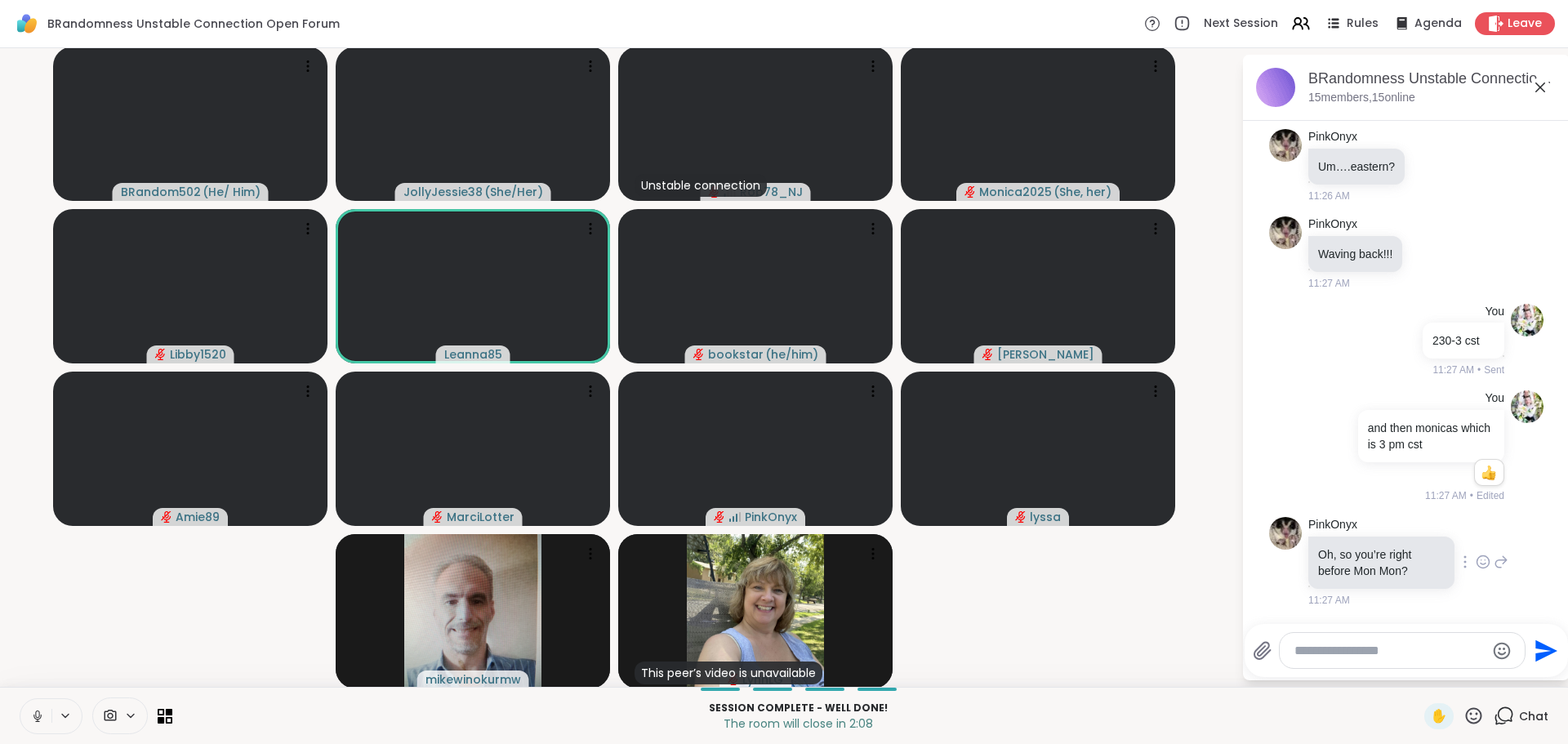
click at [1494, 564] on icon at bounding box center [1501, 562] width 14 height 20
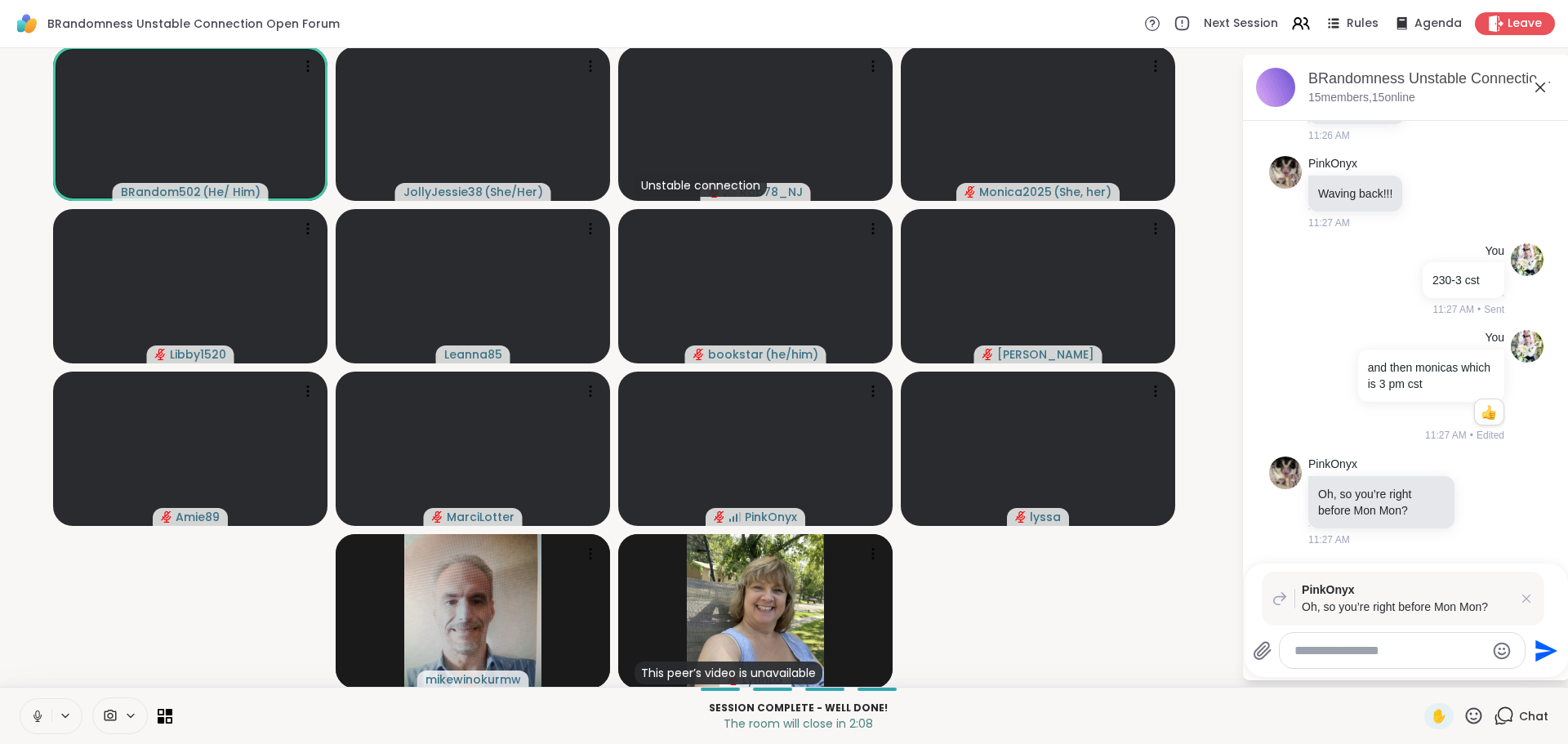
click at [1363, 663] on div at bounding box center [1402, 650] width 245 height 35
click at [1353, 647] on textarea "Type your message" at bounding box center [1390, 651] width 190 height 16
type textarea "**********"
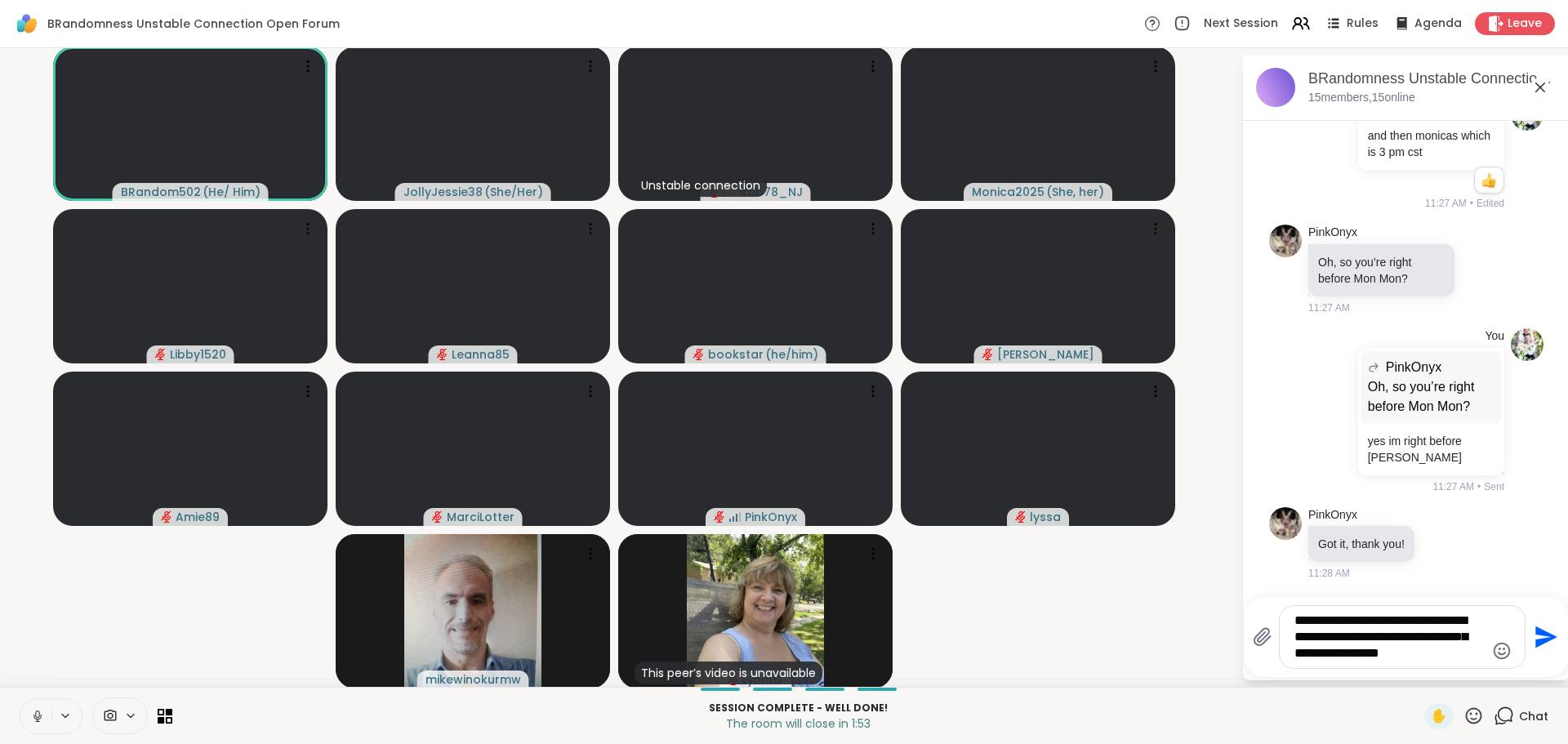
scroll to position [11922, 0]
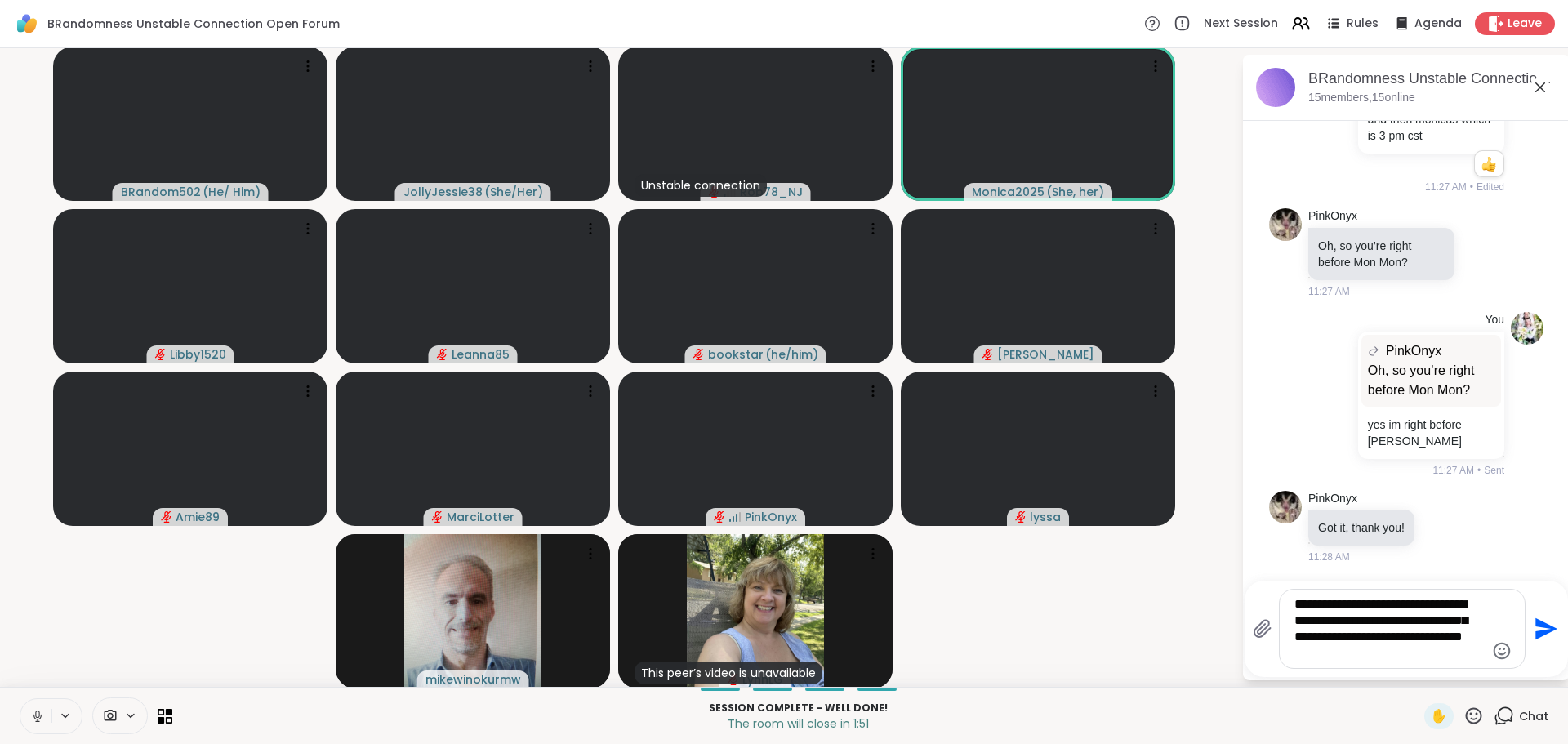
type textarea "**********"
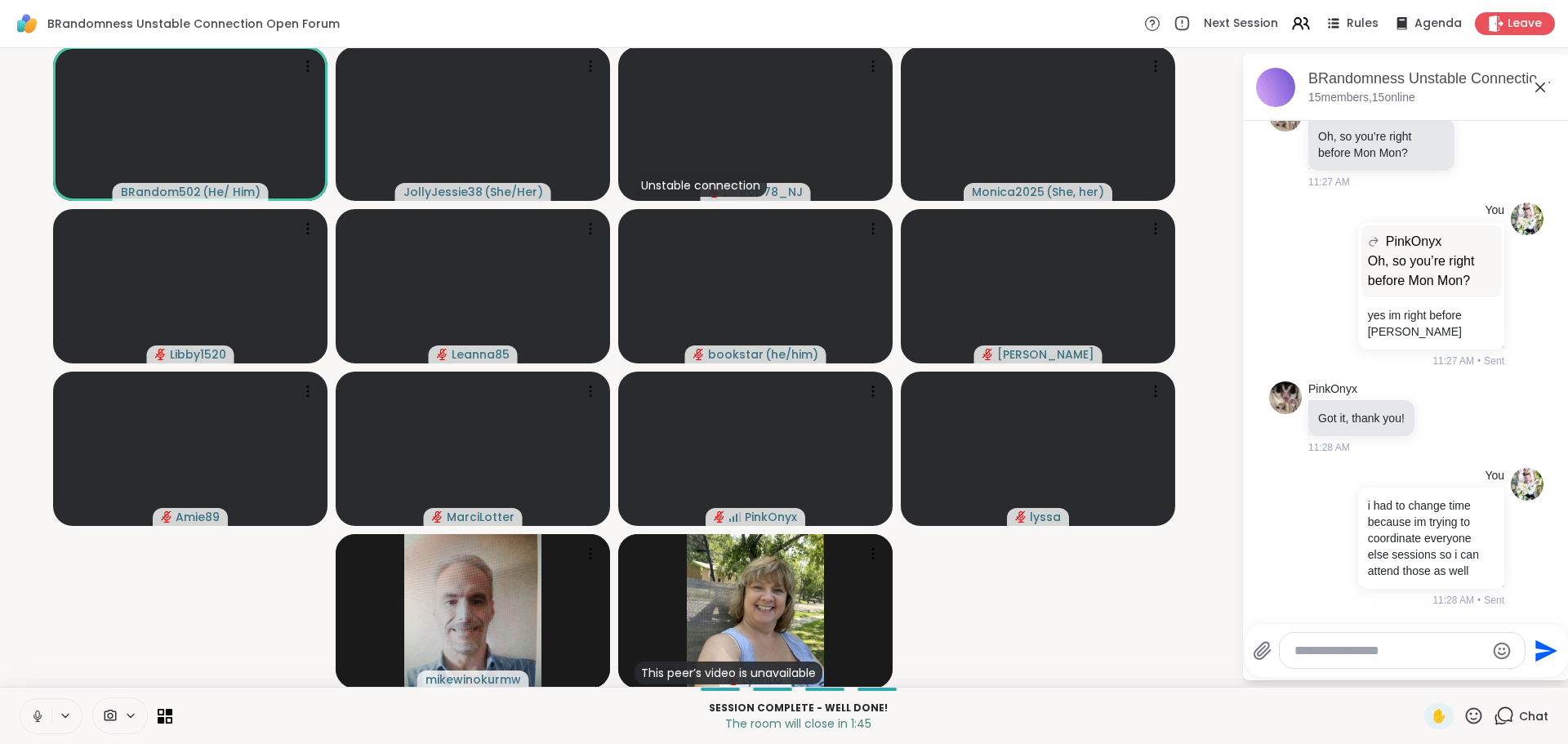
scroll to position [12071, 0]
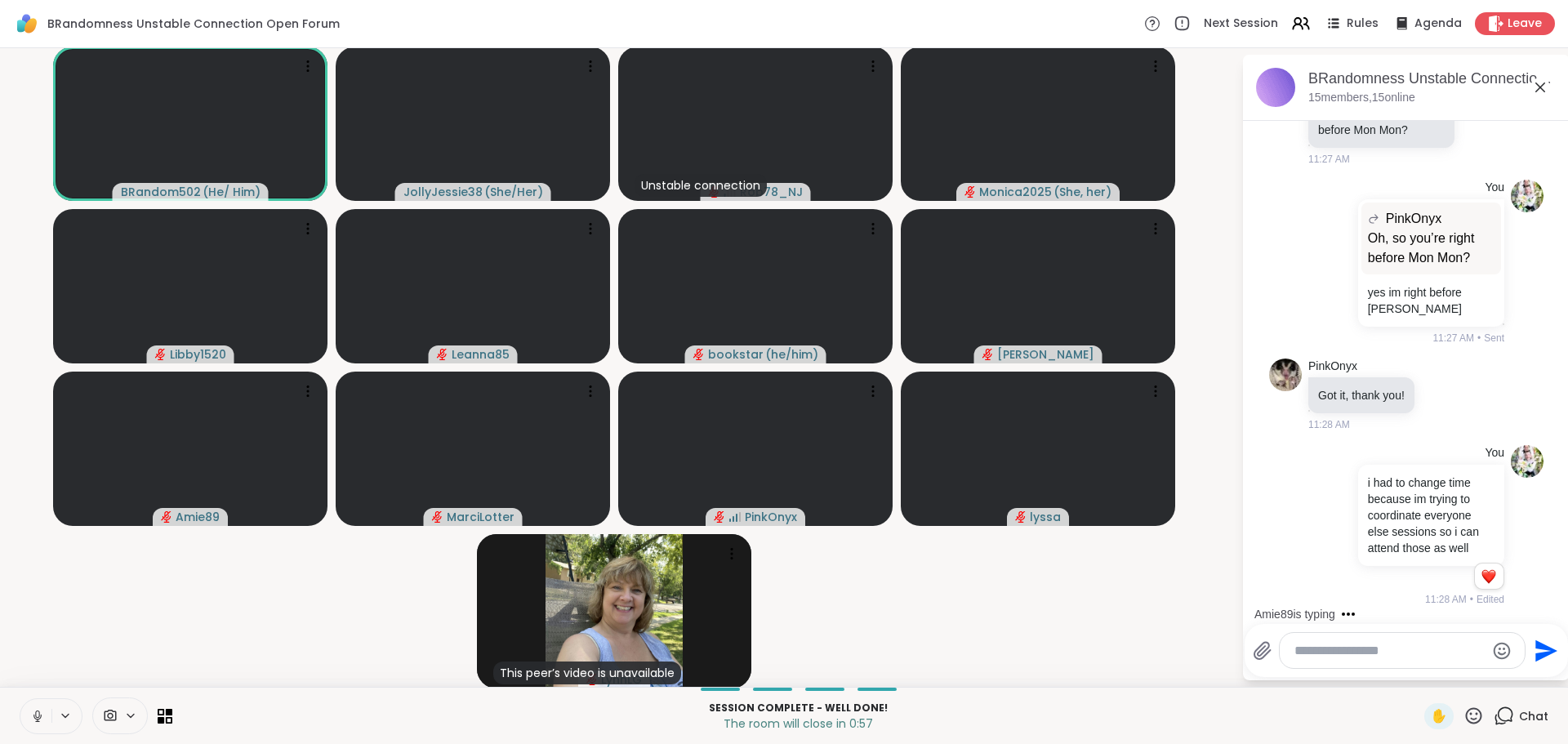
click at [1330, 648] on textarea "Type your message" at bounding box center [1390, 651] width 190 height 16
click at [1330, 652] on textarea "Type your message" at bounding box center [1390, 651] width 190 height 16
click at [1329, 652] on textarea "Type your message" at bounding box center [1390, 651] width 190 height 16
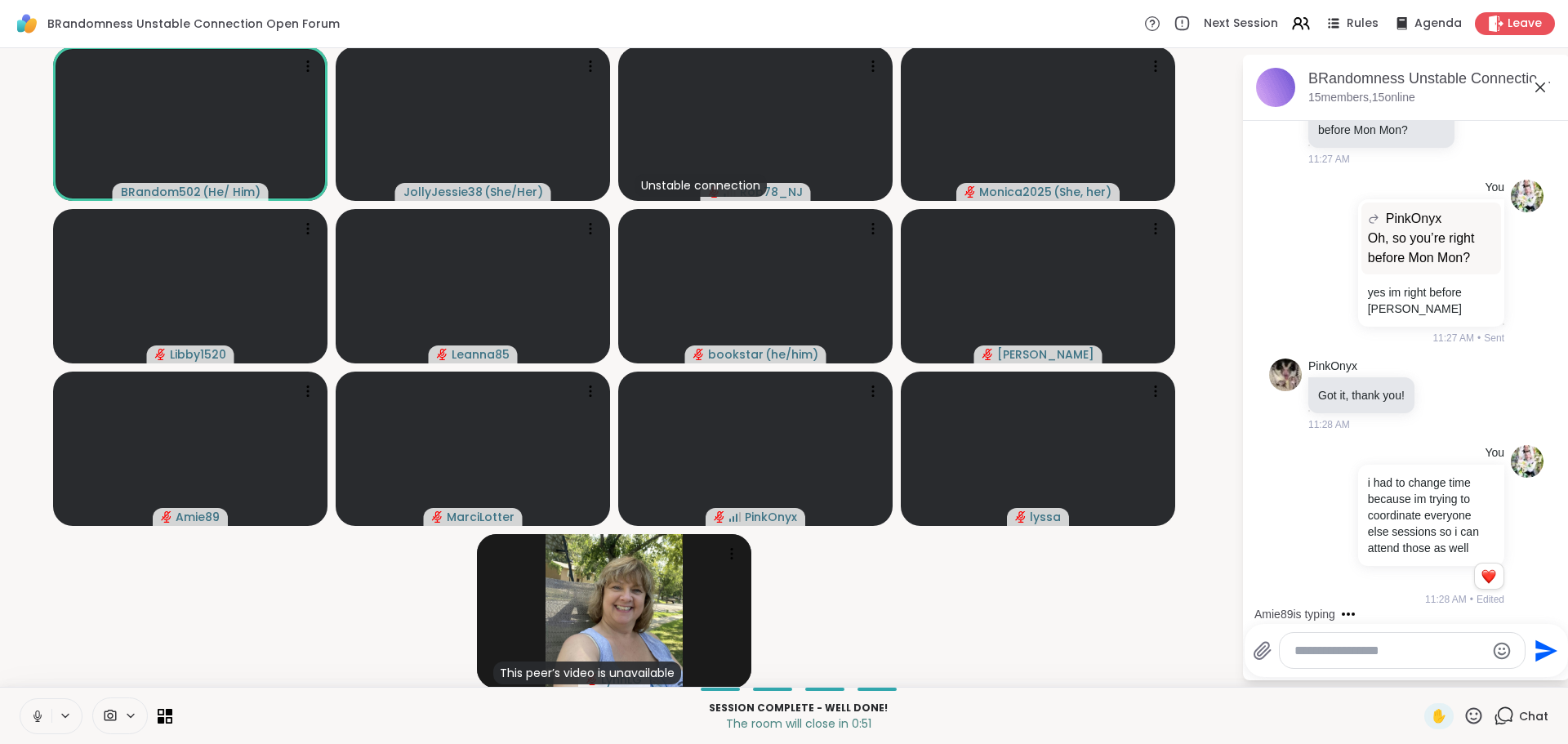
click at [1325, 653] on textarea "Type your message" at bounding box center [1390, 651] width 190 height 16
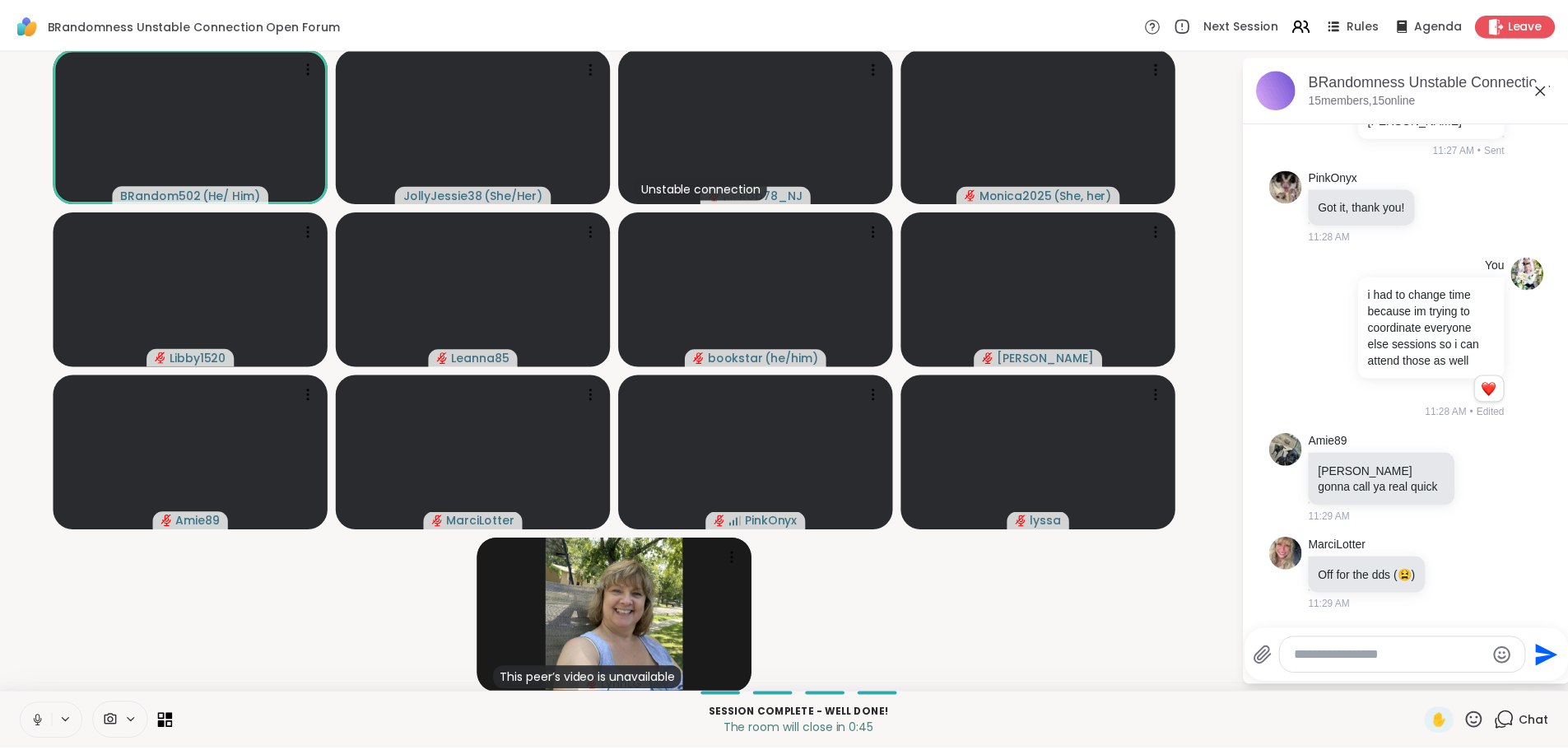
scroll to position [12360, 0]
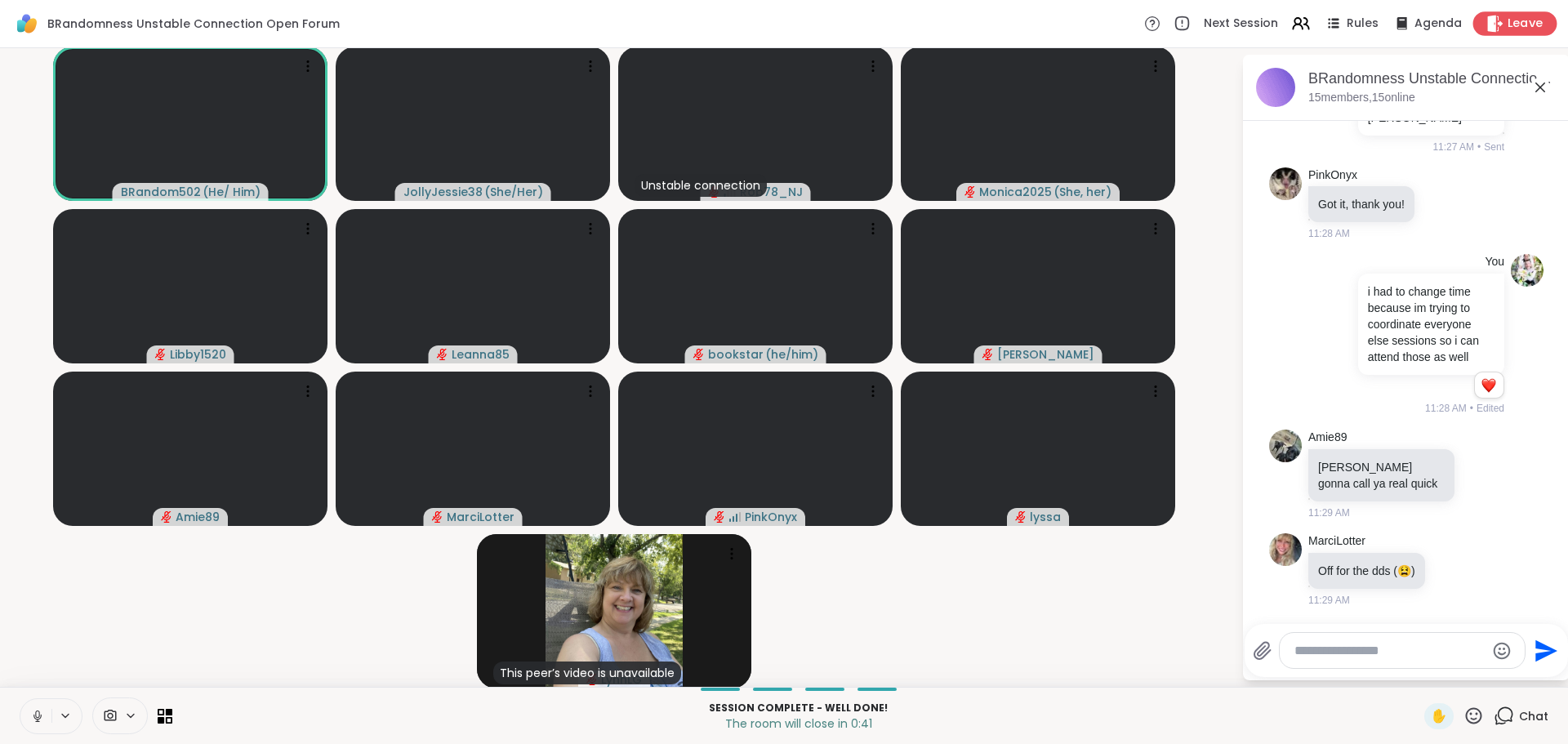
click at [1508, 25] on span "Leave" at bounding box center [1526, 24] width 36 height 17
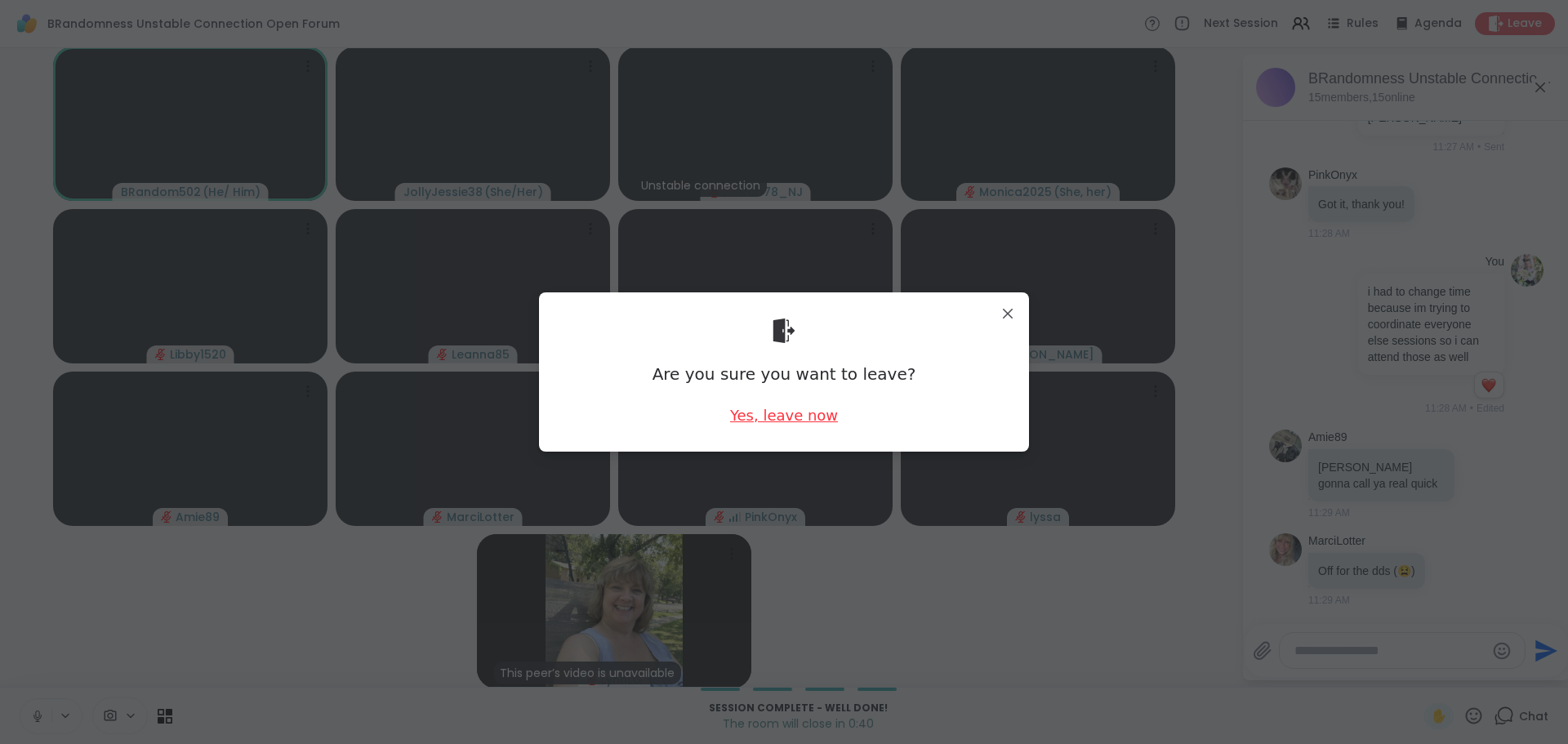
click at [763, 415] on div "Yes, leave now" at bounding box center [784, 415] width 108 height 21
click at [815, 418] on div "Yes, leave now" at bounding box center [784, 415] width 108 height 21
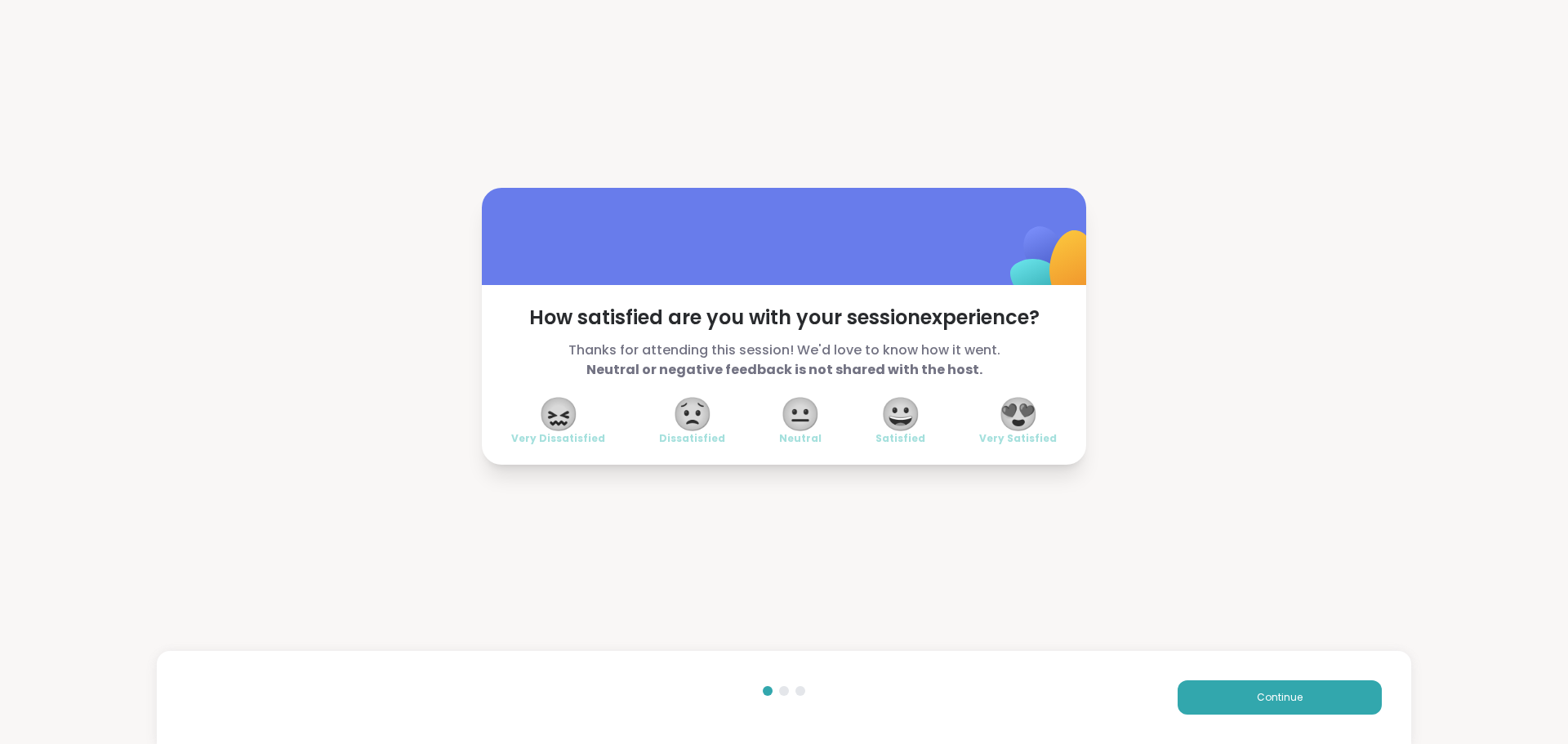
click at [1022, 415] on span "😍" at bounding box center [1018, 414] width 41 height 29
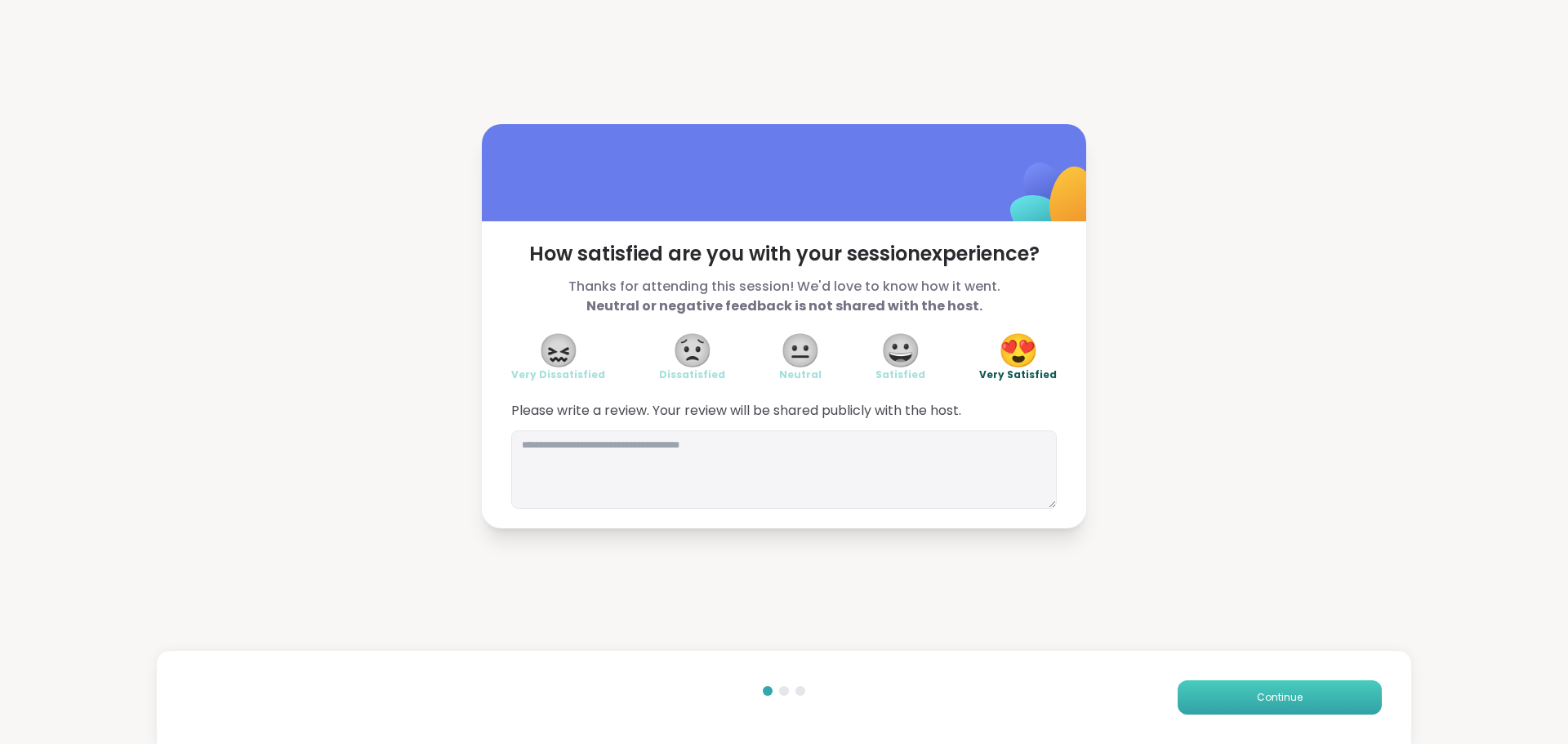
click at [1263, 692] on span "Continue" at bounding box center [1280, 697] width 46 height 14
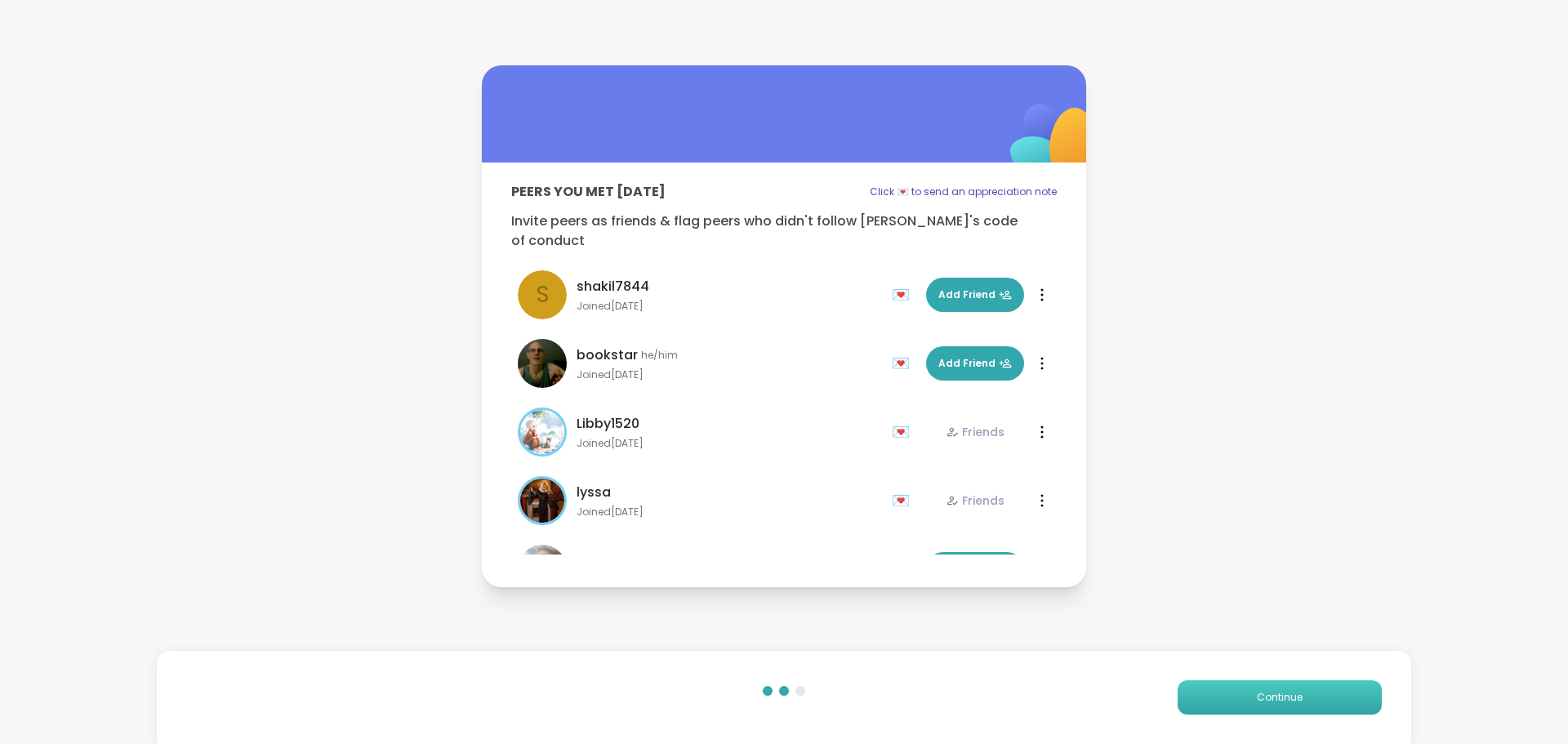
click at [1263, 692] on span "Continue" at bounding box center [1280, 697] width 46 height 14
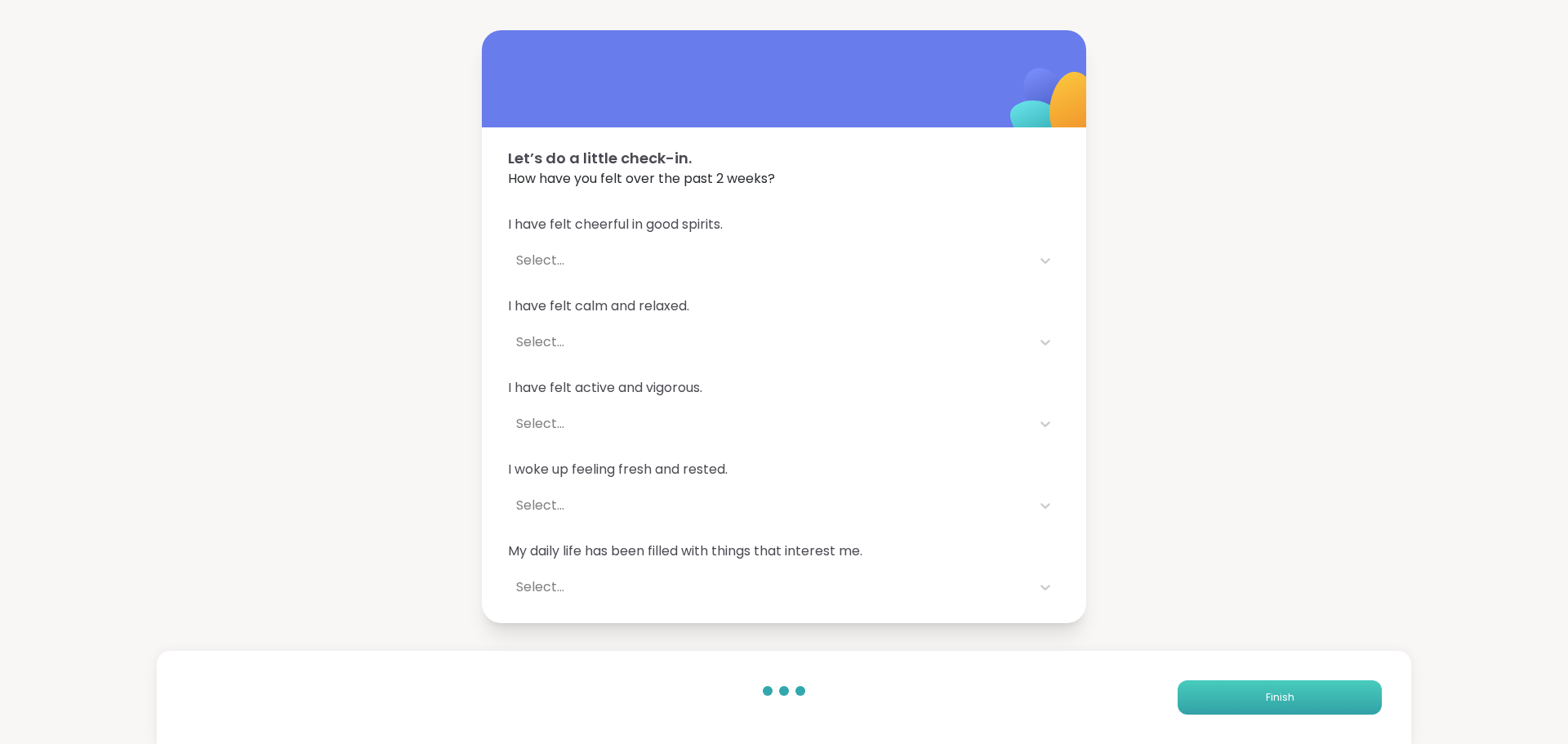
click at [1267, 692] on span "Finish" at bounding box center [1281, 697] width 29 height 14
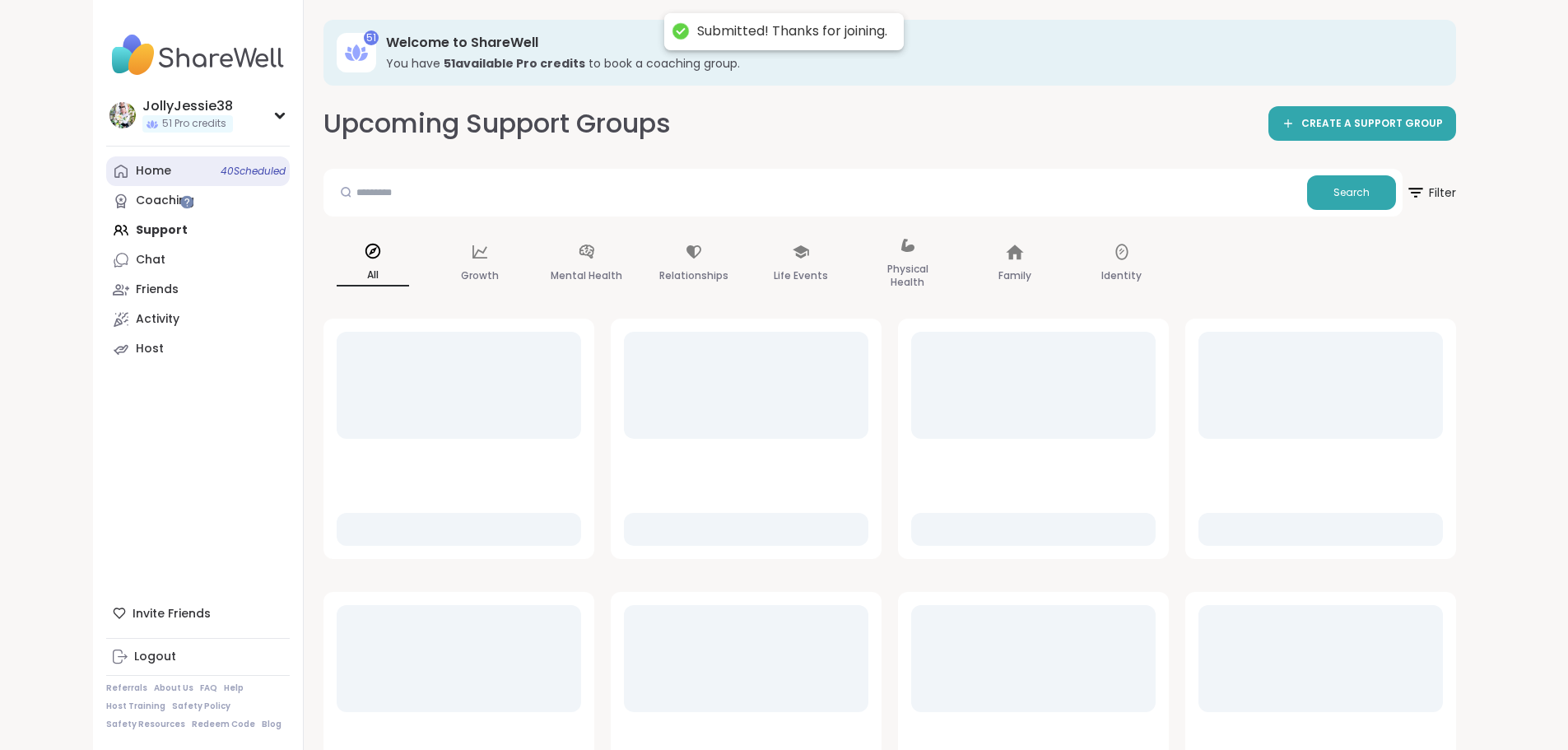
click at [136, 174] on div "Home 40 Scheduled" at bounding box center [153, 172] width 36 height 16
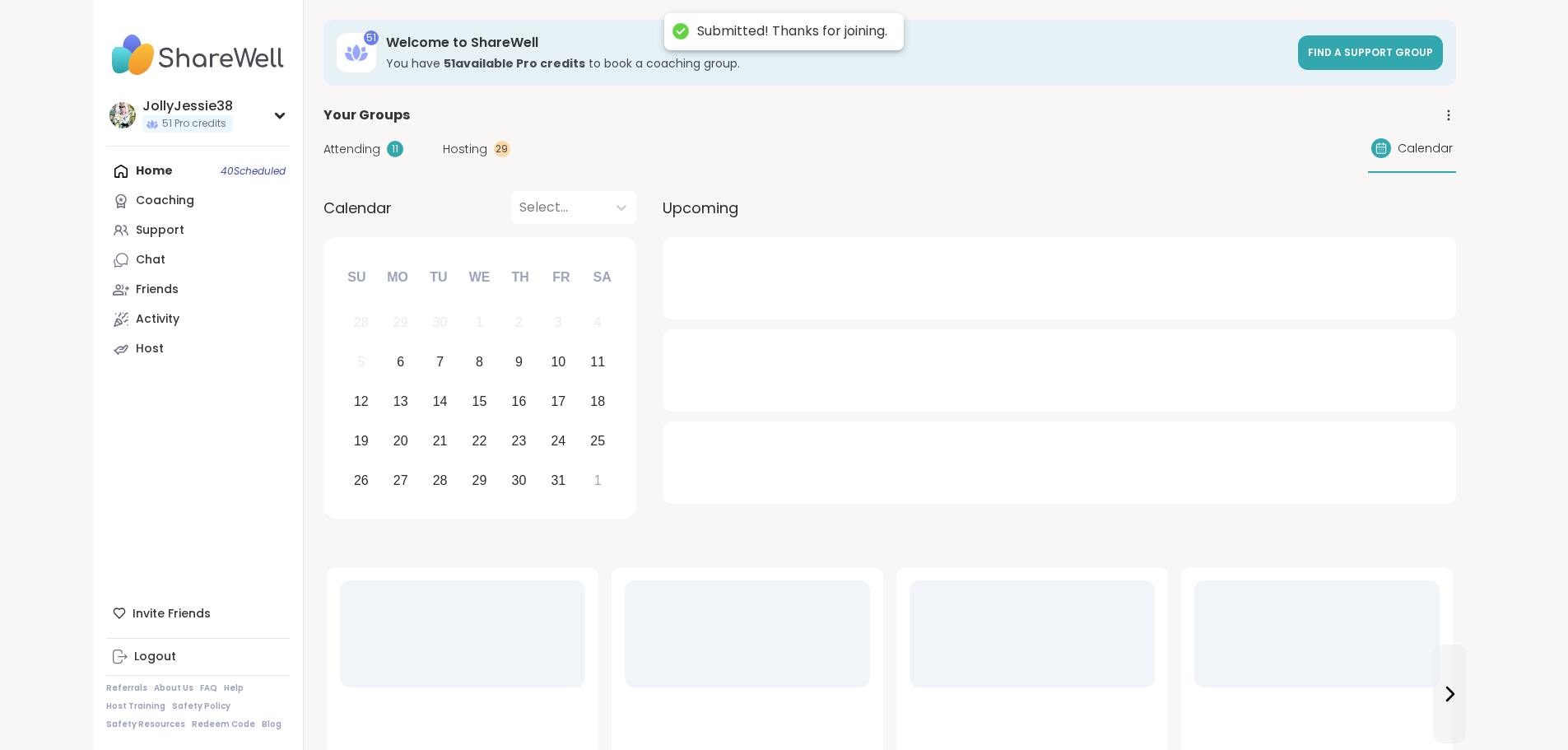
click at [324, 150] on span "Attending" at bounding box center [352, 149] width 57 height 17
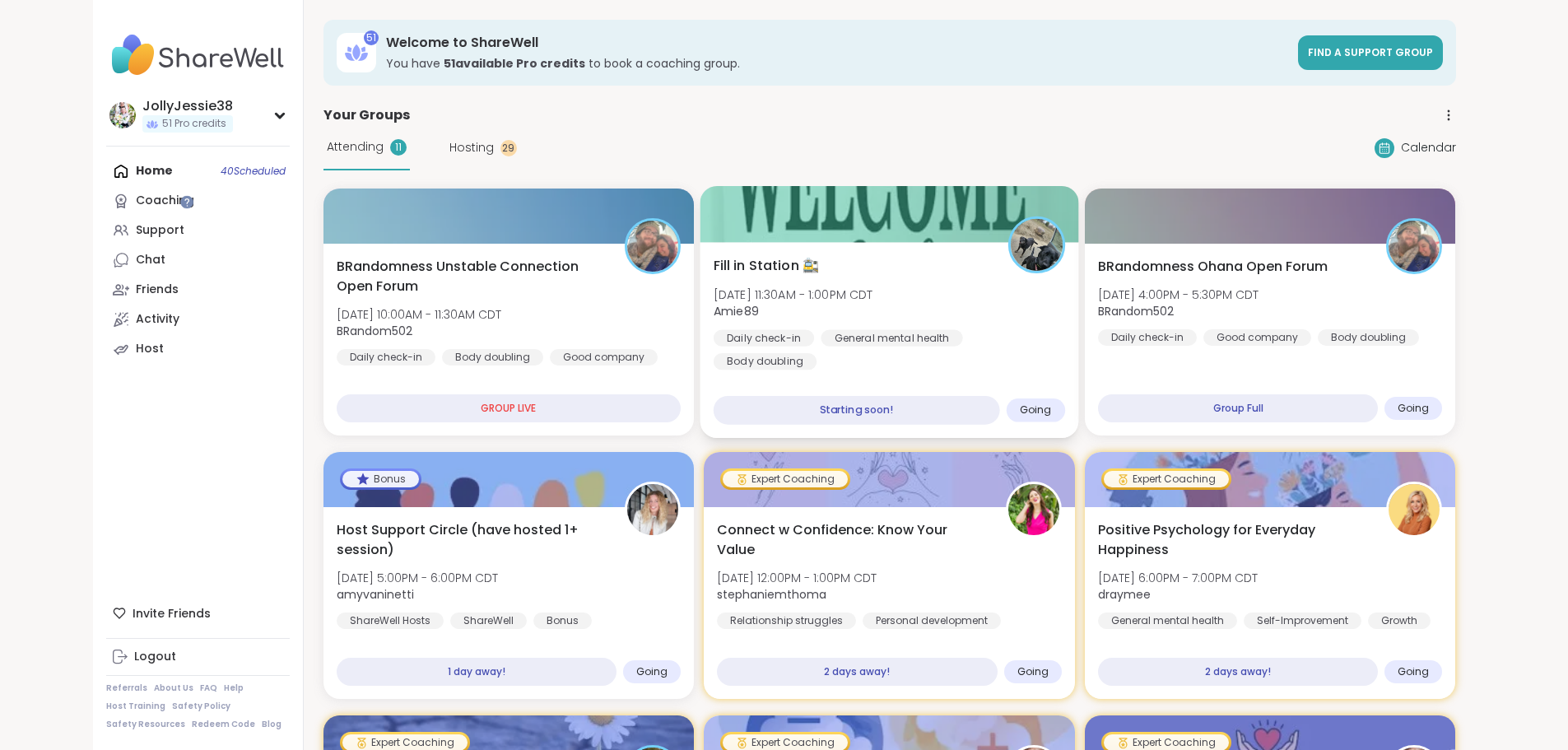
click at [909, 307] on div "Fill in Station 🚉 Mon, Oct 06 | 11:30AM - 1:00PM CDT Amie89 Daily check-in Gene…" at bounding box center [888, 313] width 351 height 114
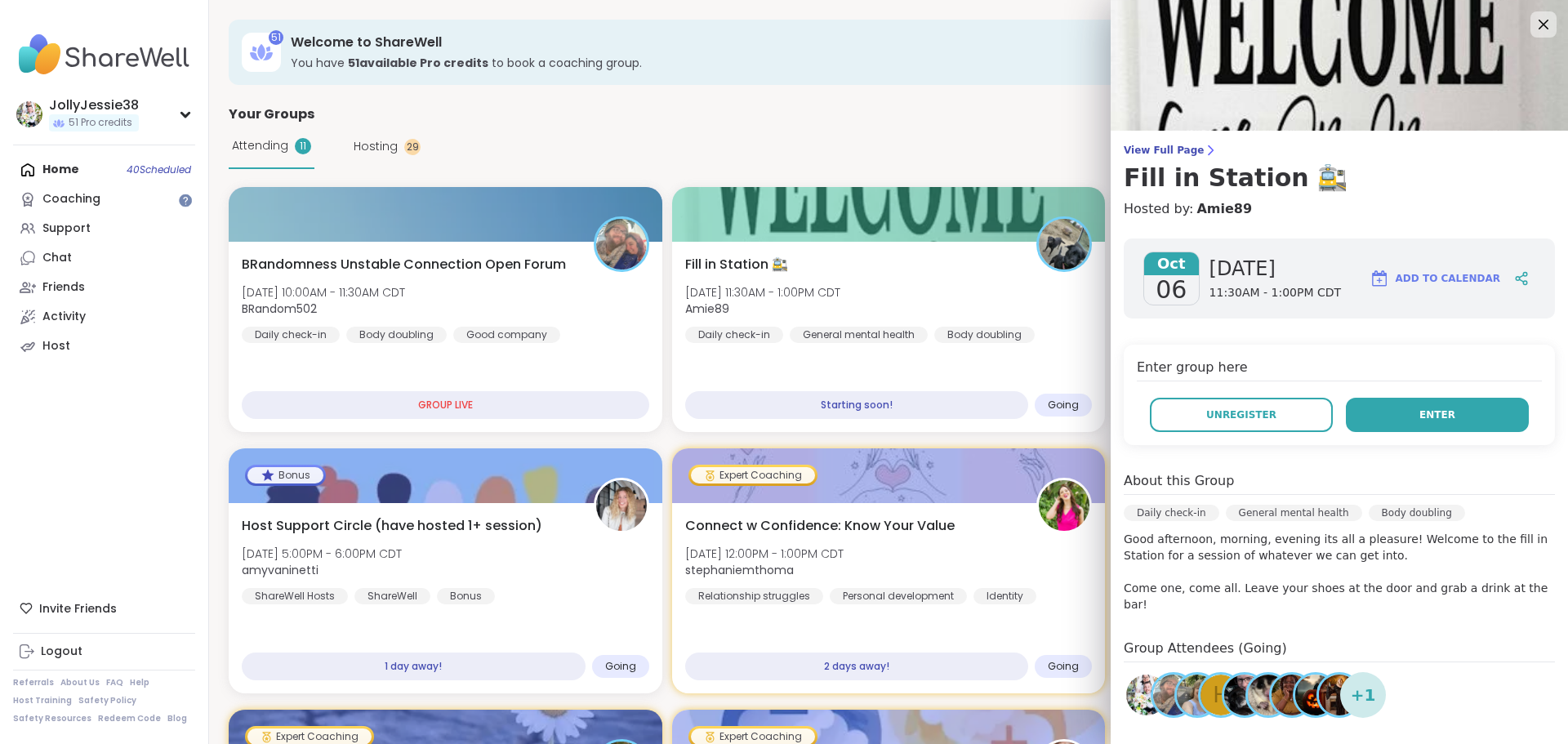
click at [1408, 429] on button "Enter" at bounding box center [1438, 415] width 183 height 34
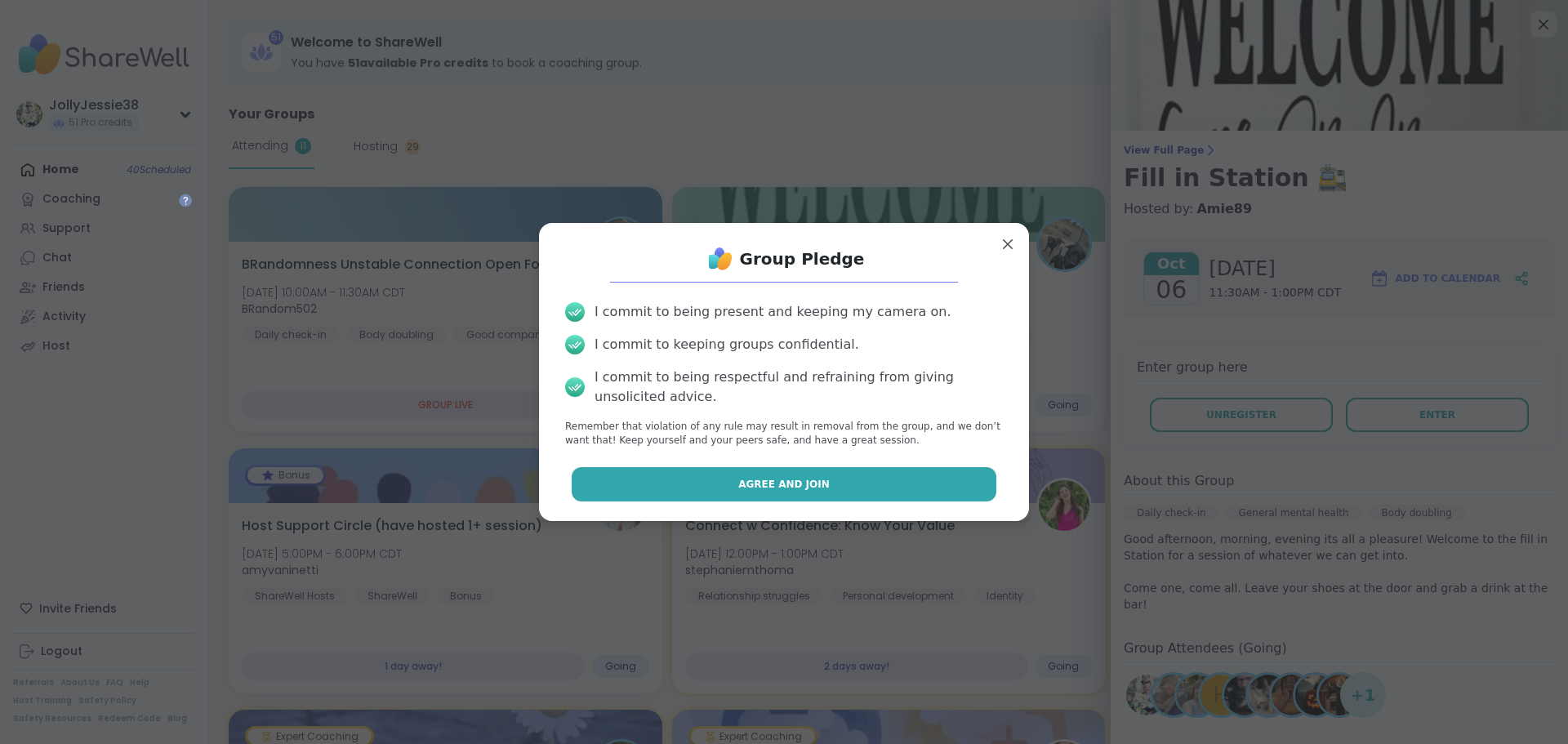
click at [760, 472] on button "Agree and Join" at bounding box center [785, 484] width 425 height 34
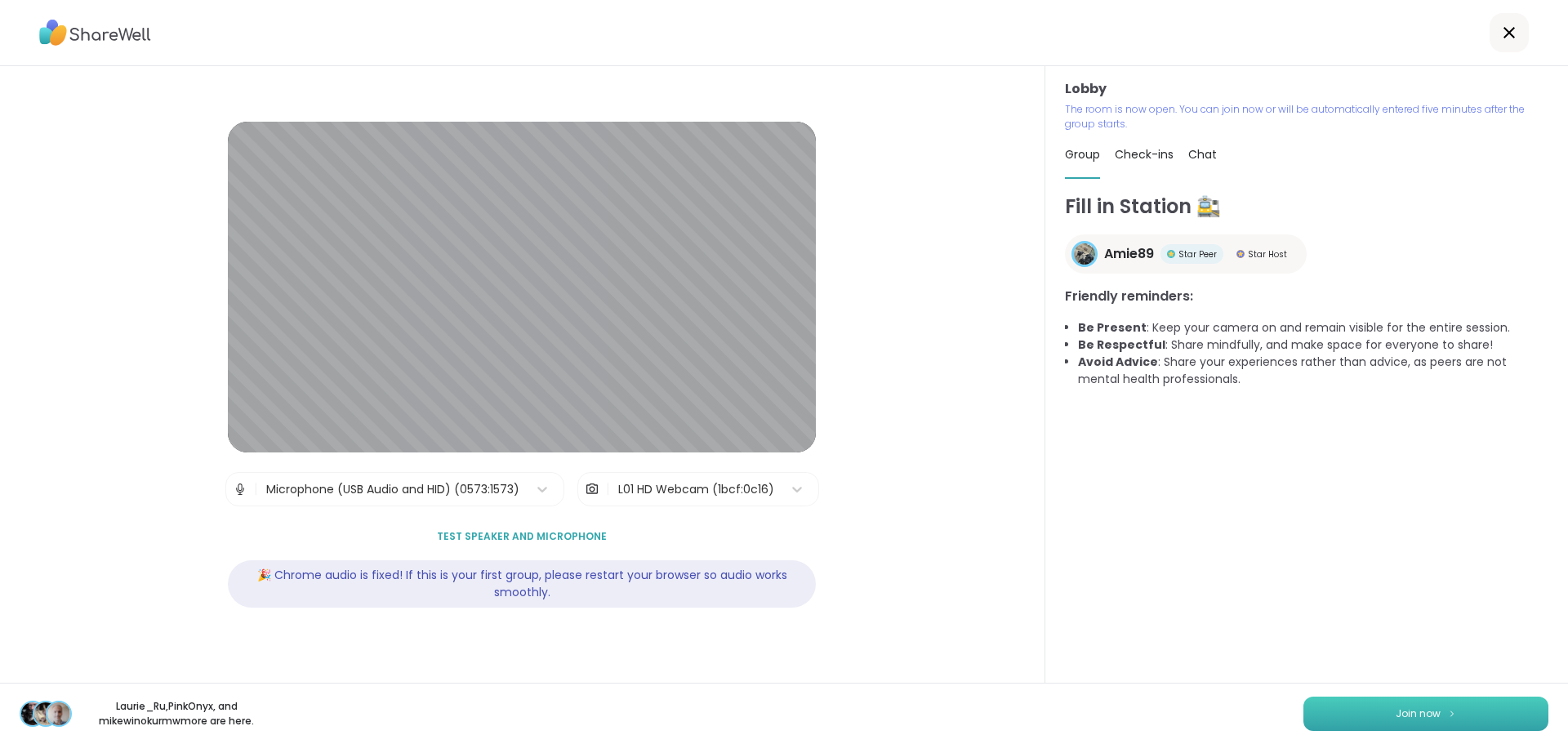
click at [1409, 708] on span "Join now" at bounding box center [1419, 713] width 45 height 14
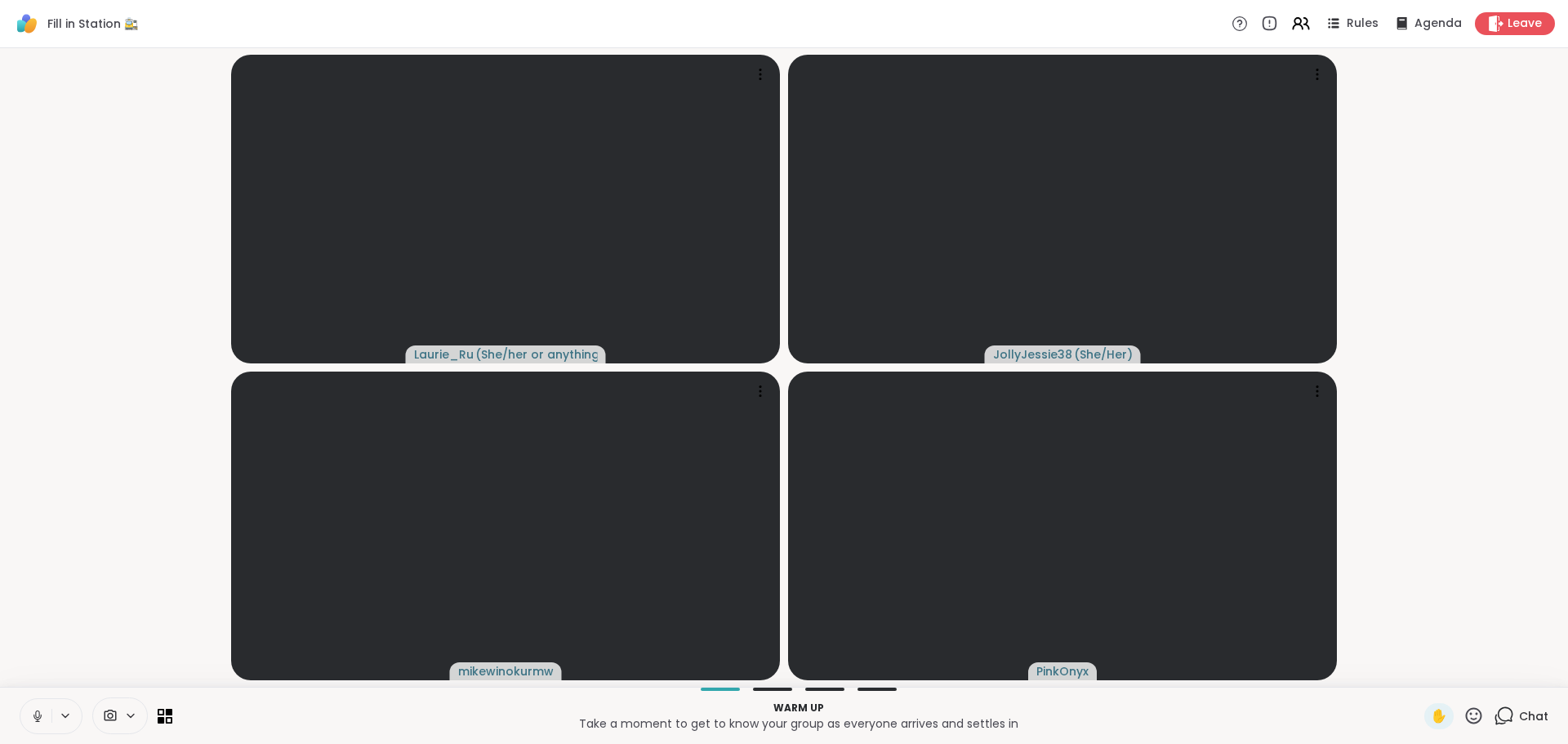
click at [1519, 714] on span "Chat" at bounding box center [1534, 716] width 29 height 16
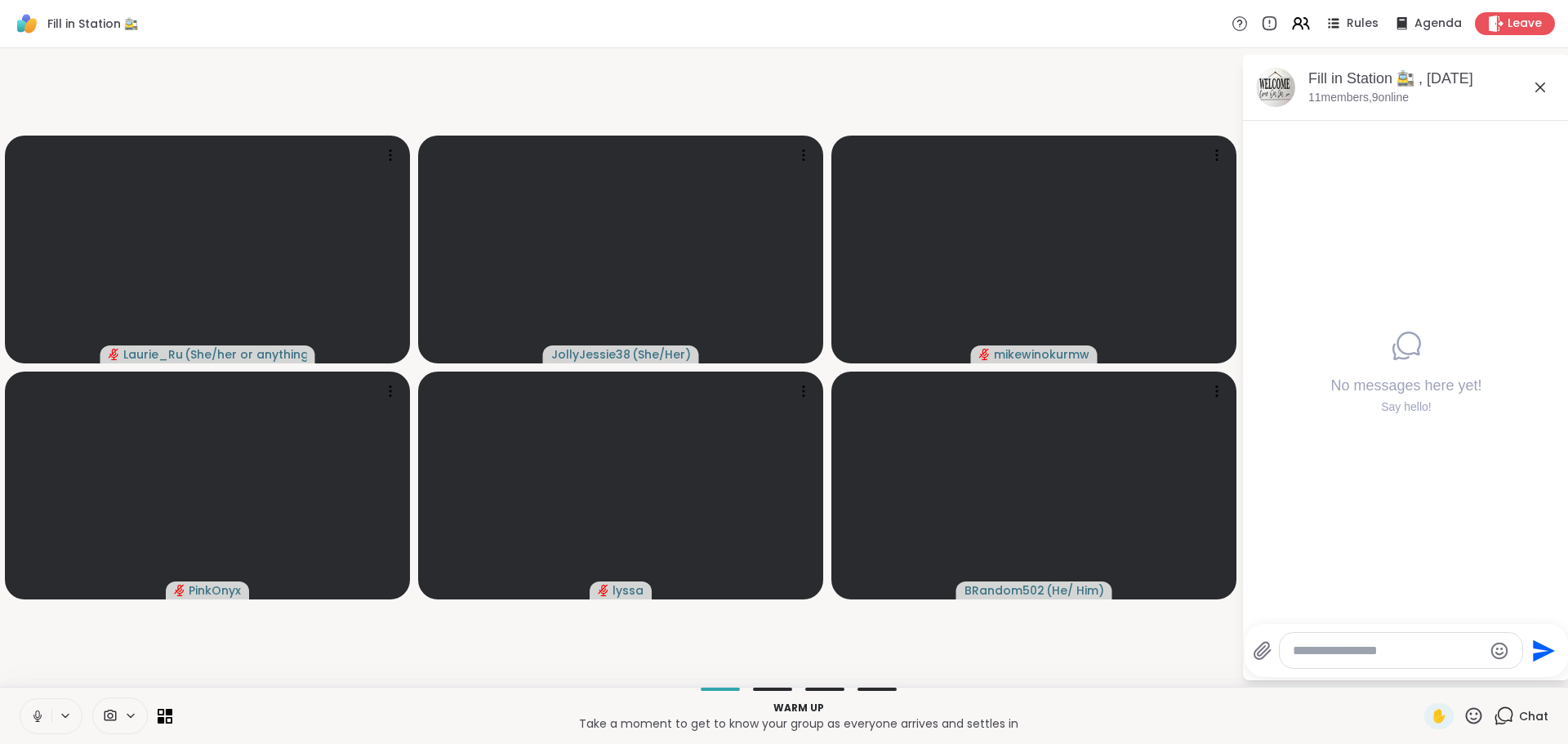
click at [41, 722] on icon at bounding box center [37, 716] width 14 height 14
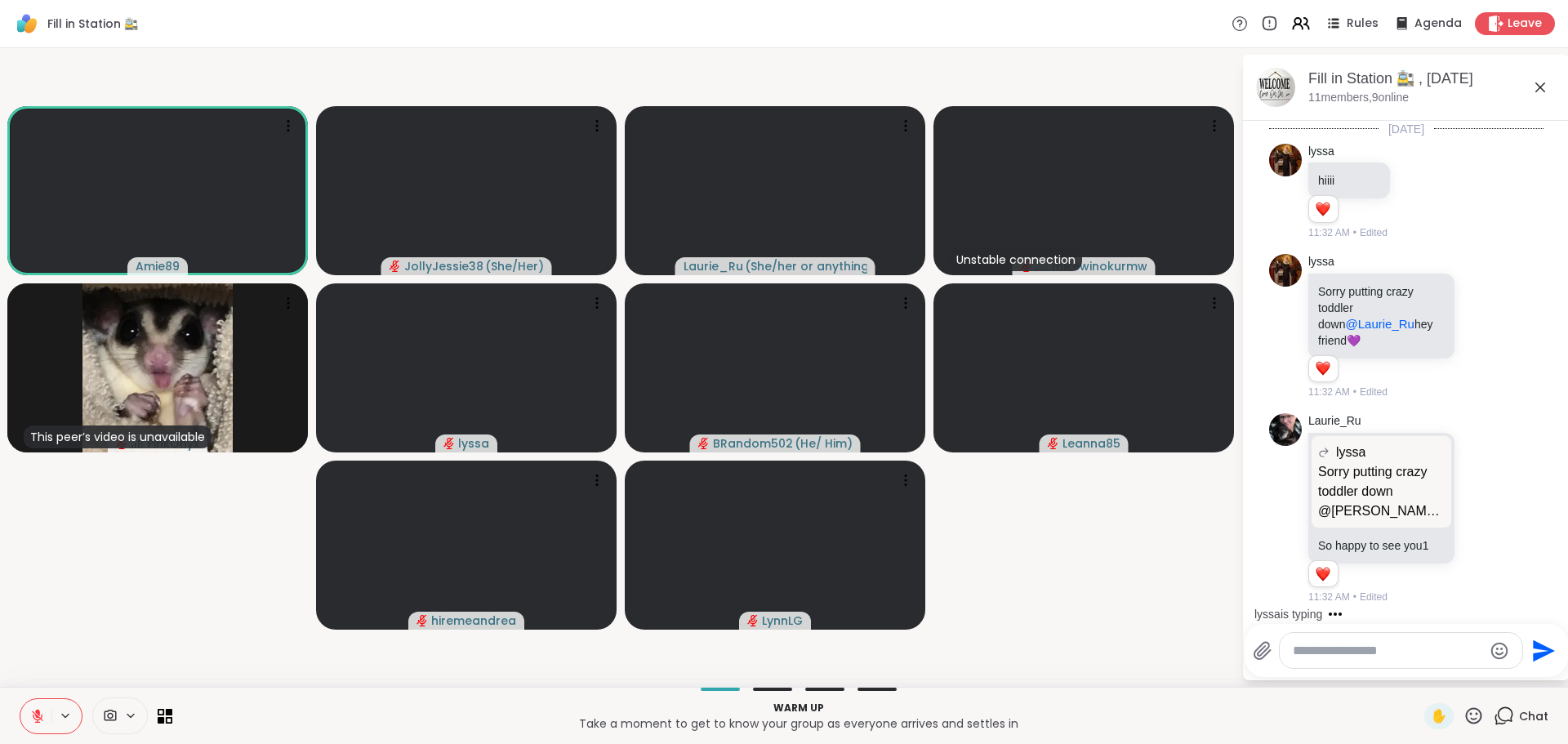
click at [1372, 639] on div at bounding box center [1401, 650] width 243 height 35
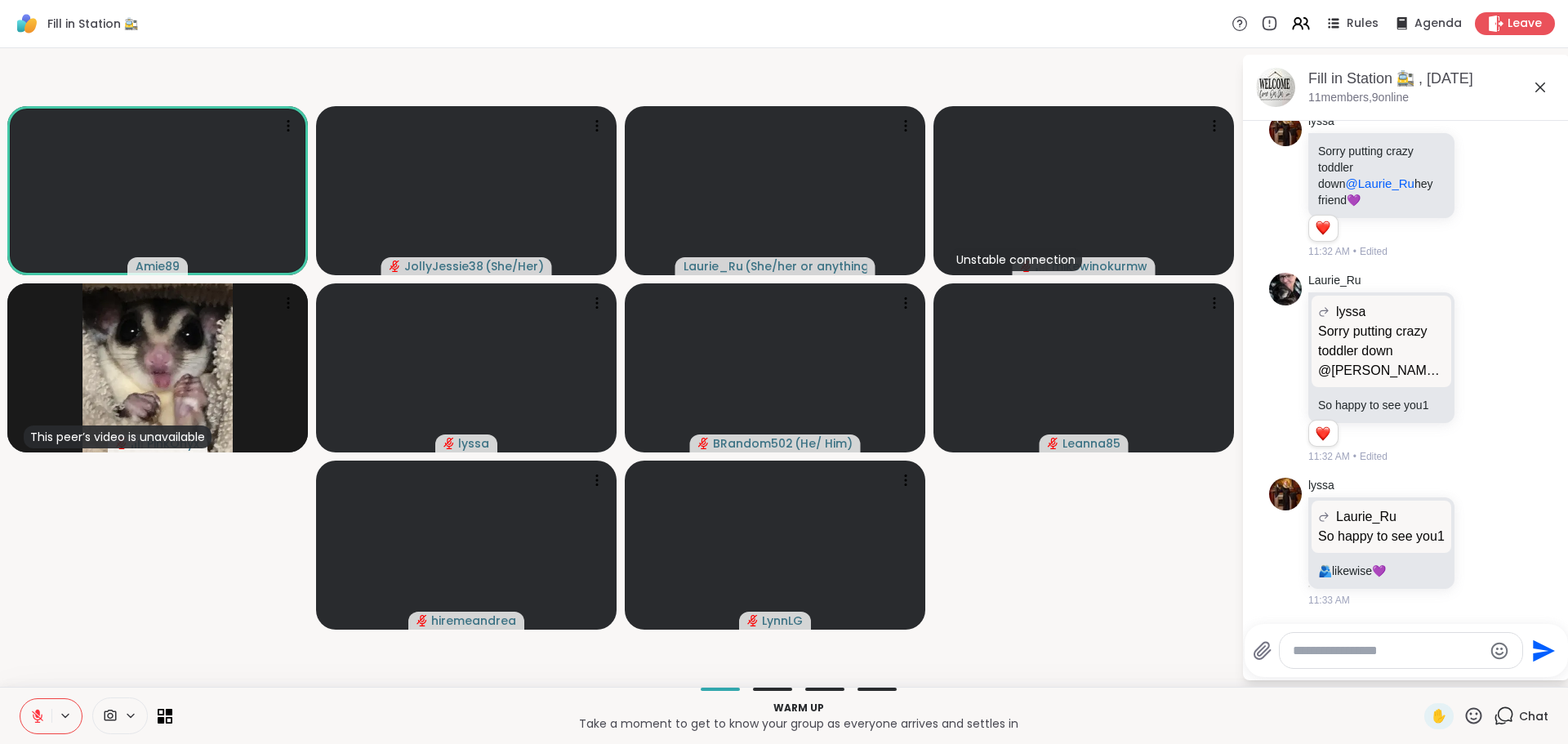
click at [1382, 662] on div at bounding box center [1401, 650] width 243 height 35
click at [1370, 646] on textarea "Type your message" at bounding box center [1388, 651] width 190 height 16
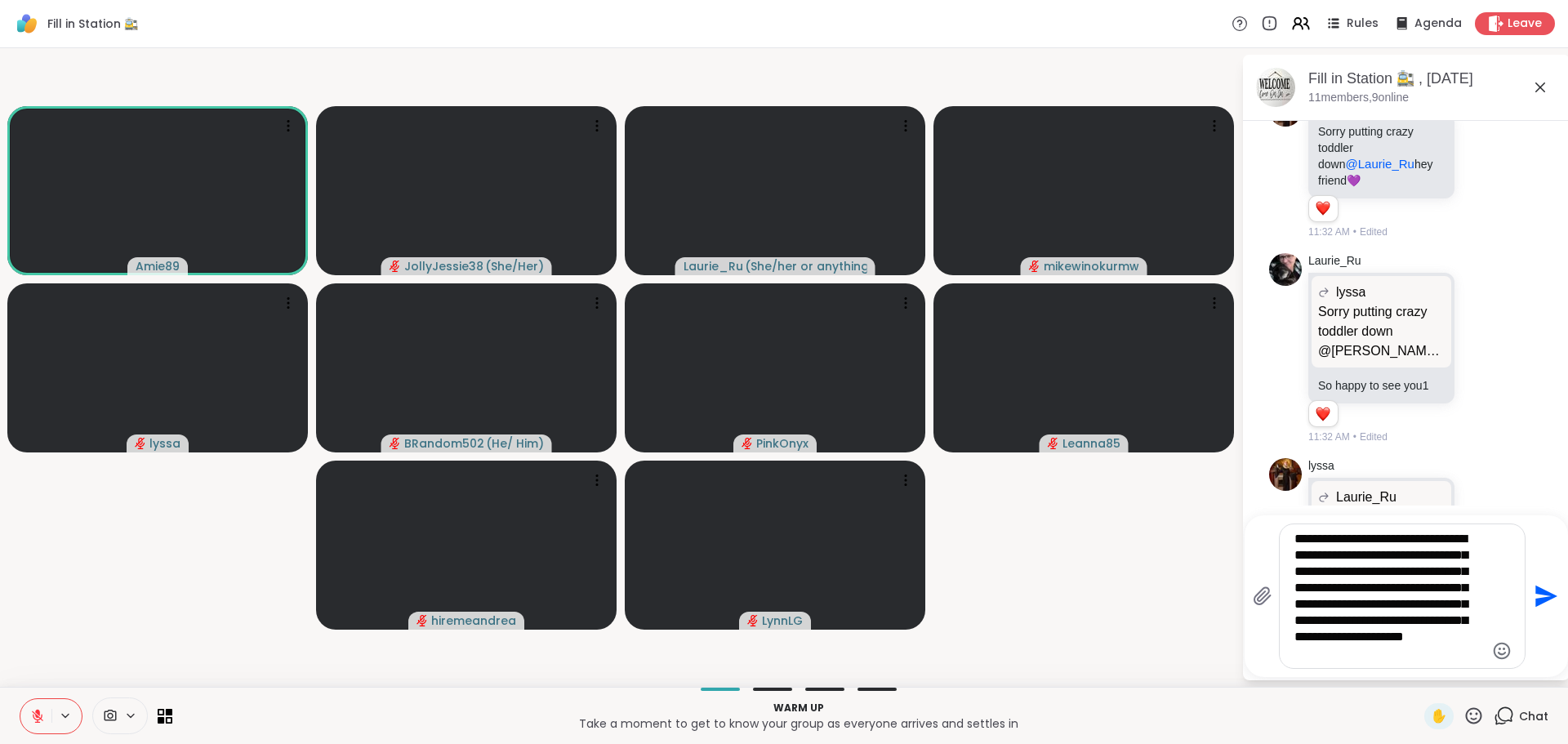
type textarea "**********"
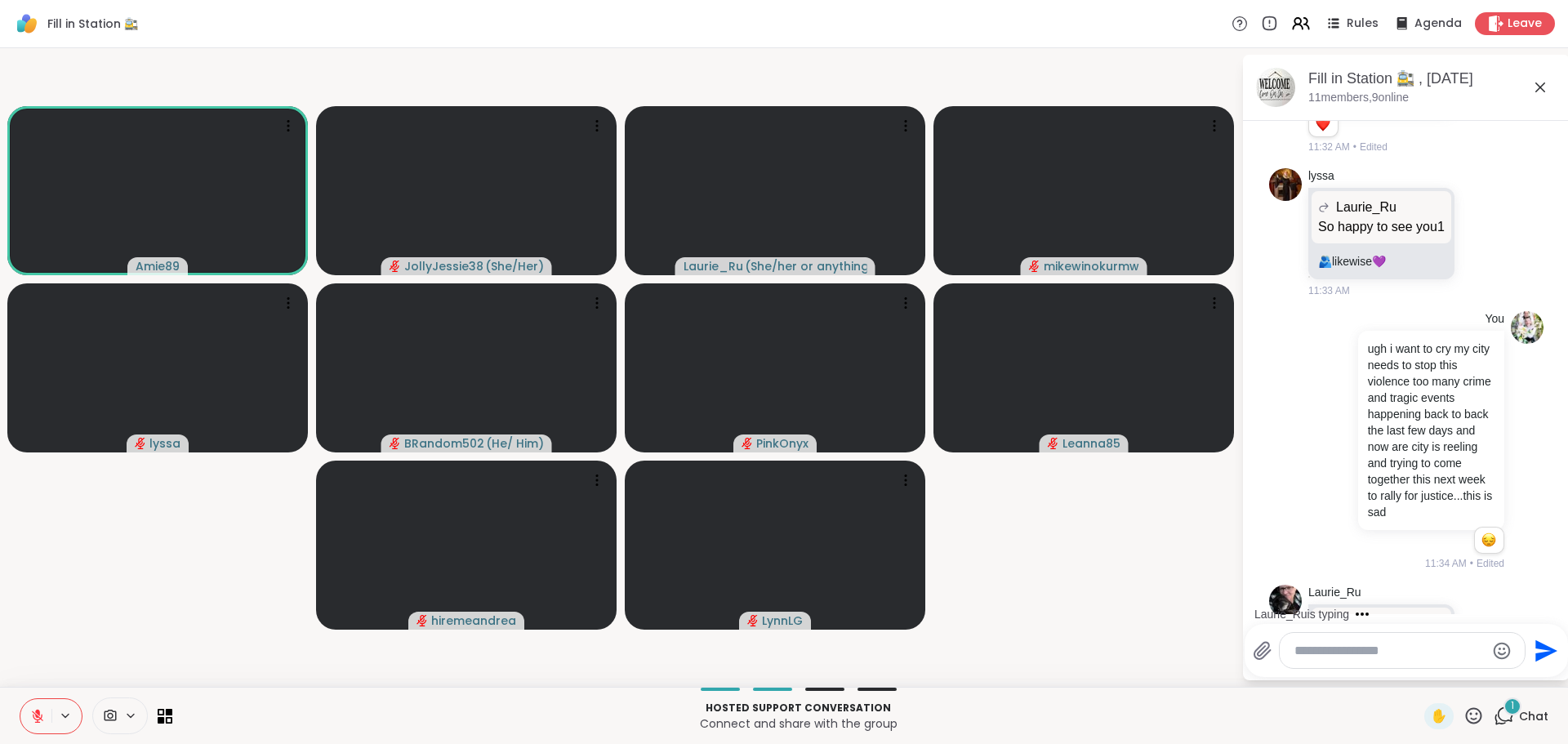
scroll to position [632, 0]
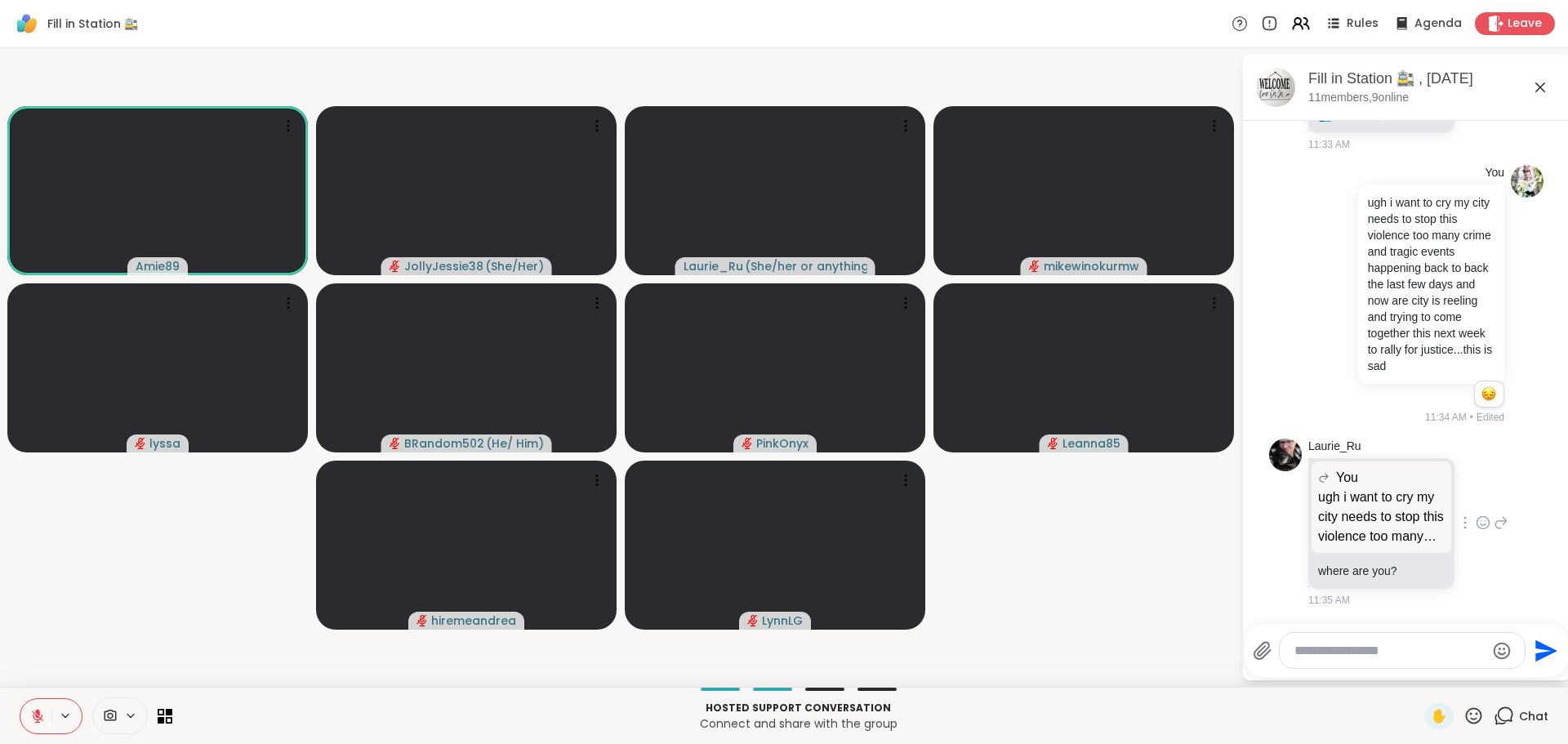
click at [1494, 519] on icon at bounding box center [1501, 523] width 14 height 20
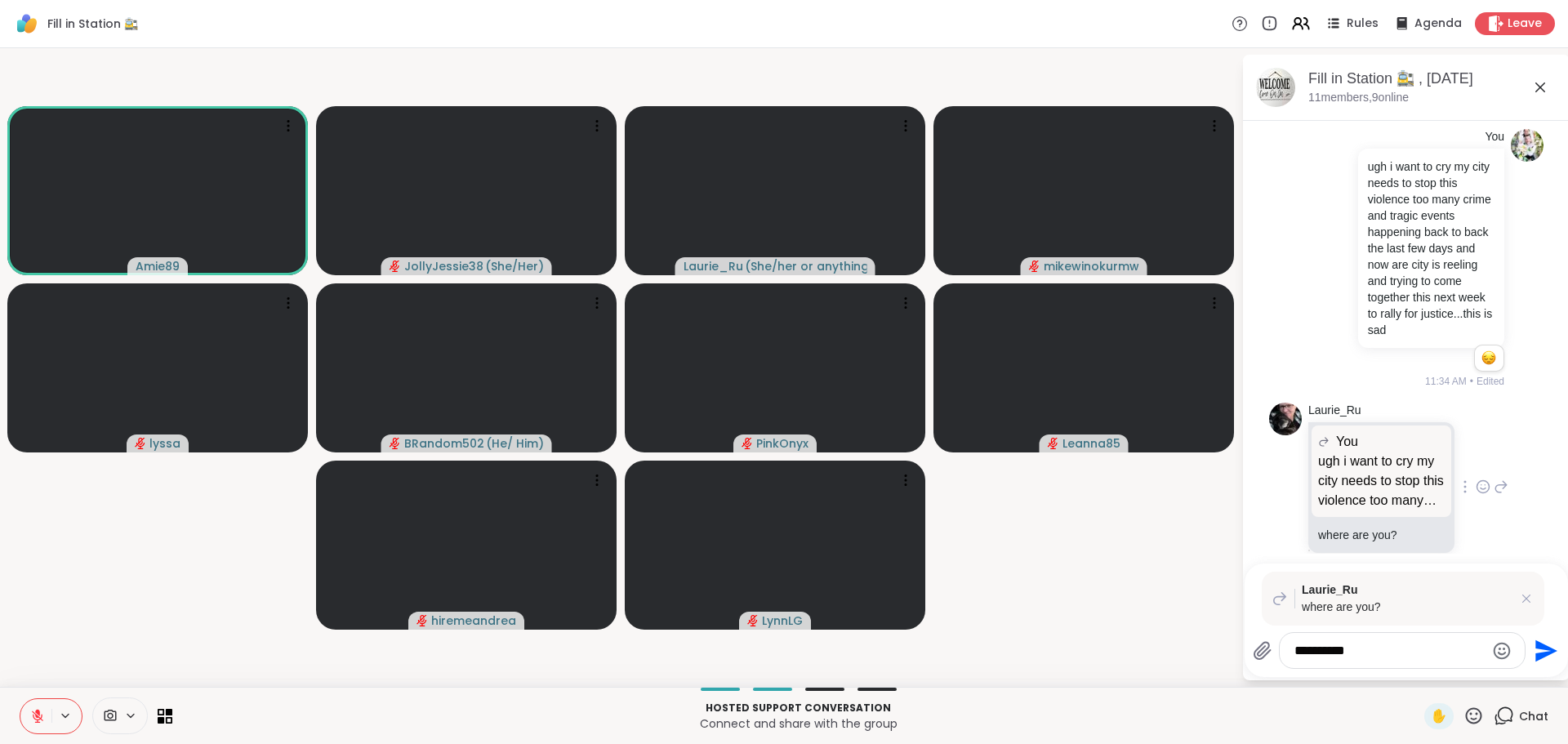
type textarea "**********"
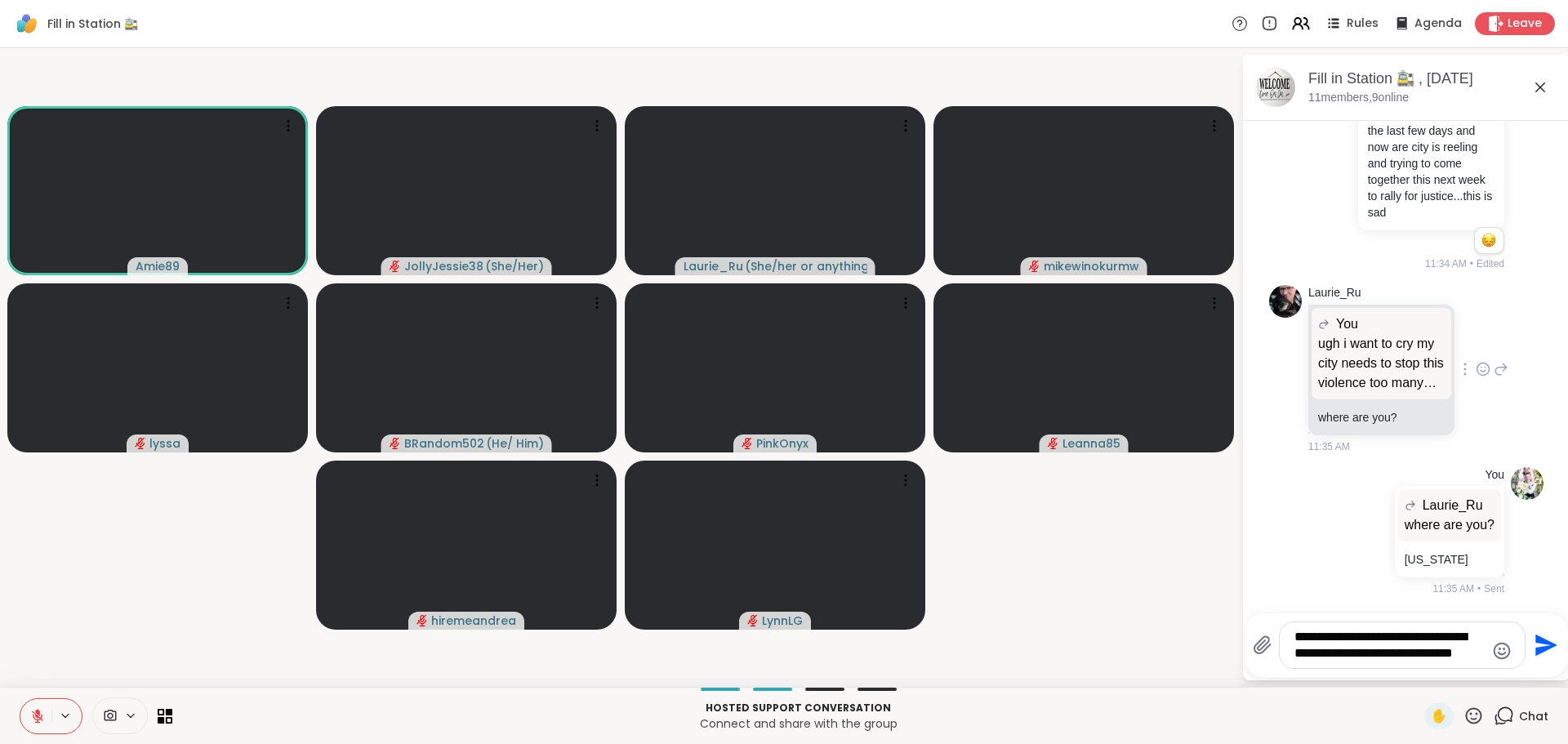
scroll to position [802, 0]
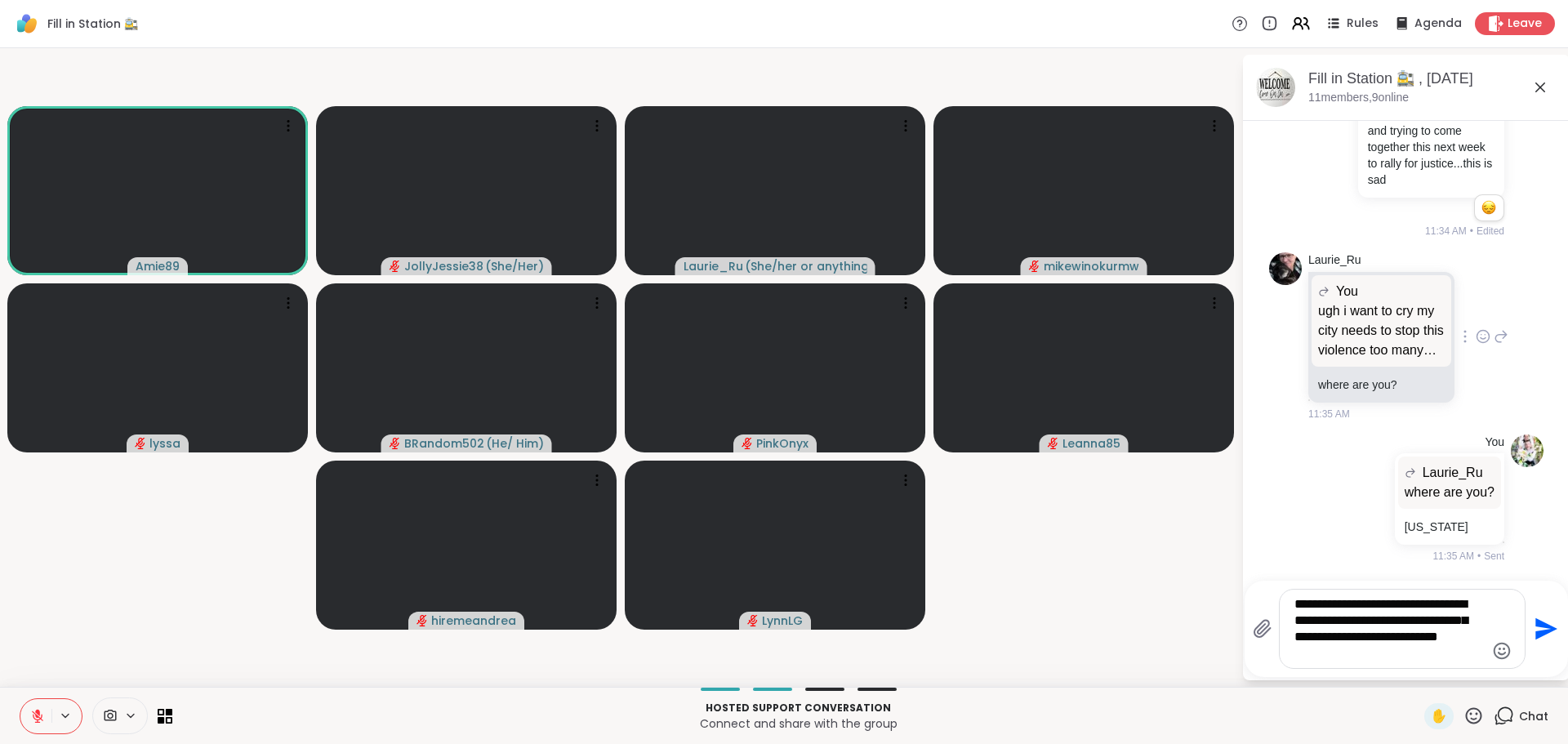
type textarea "**********"
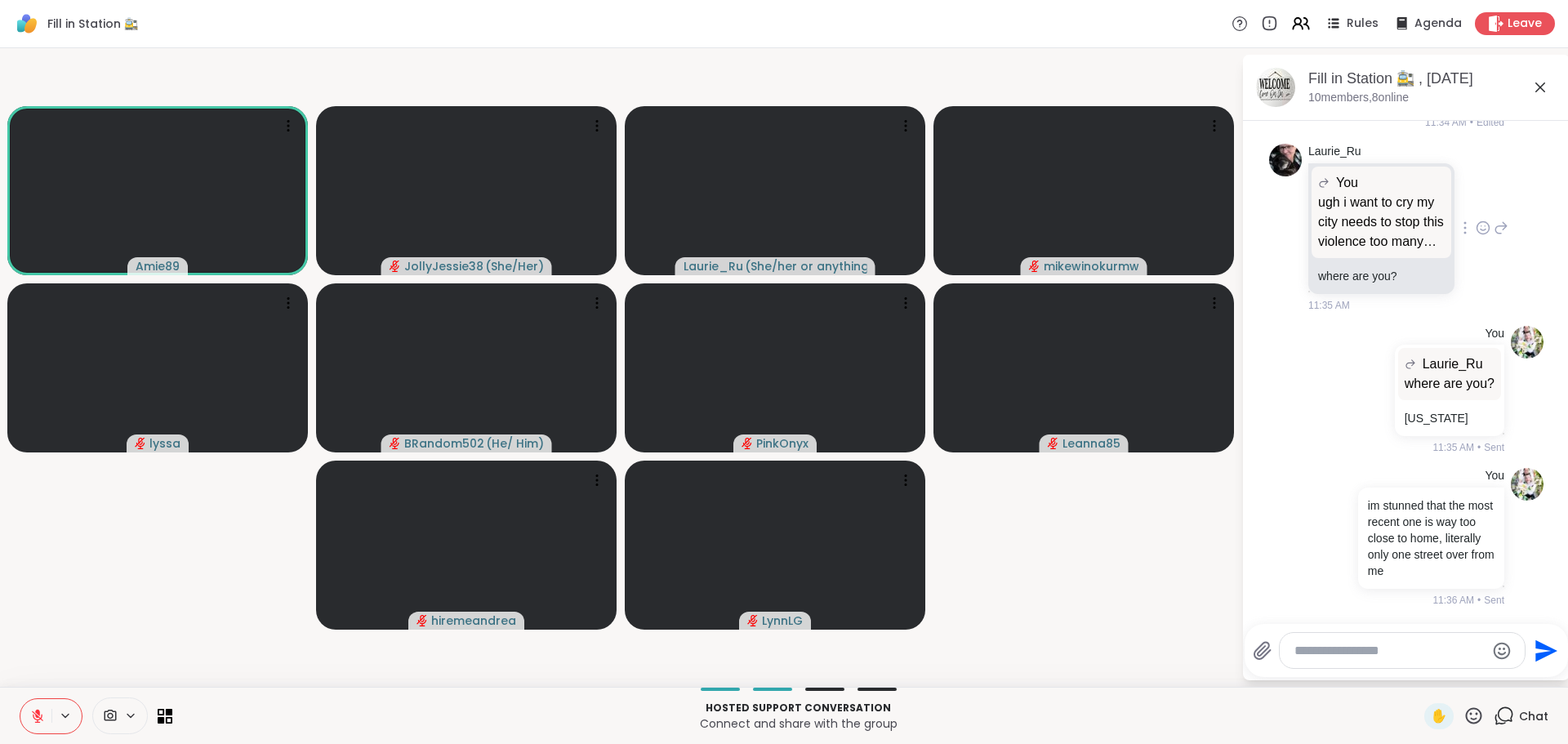
scroll to position [967, 0]
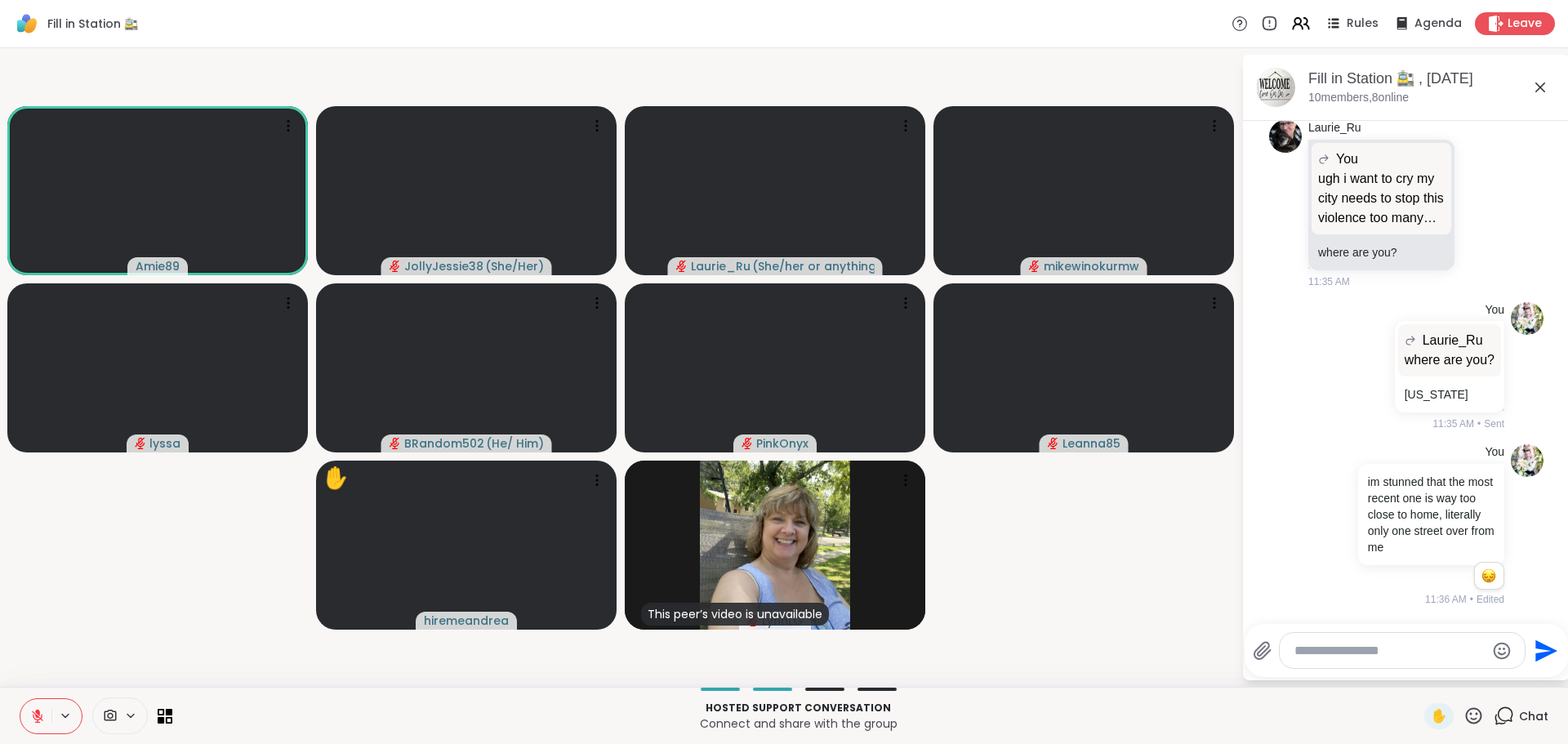
click at [33, 714] on icon at bounding box center [37, 716] width 14 height 14
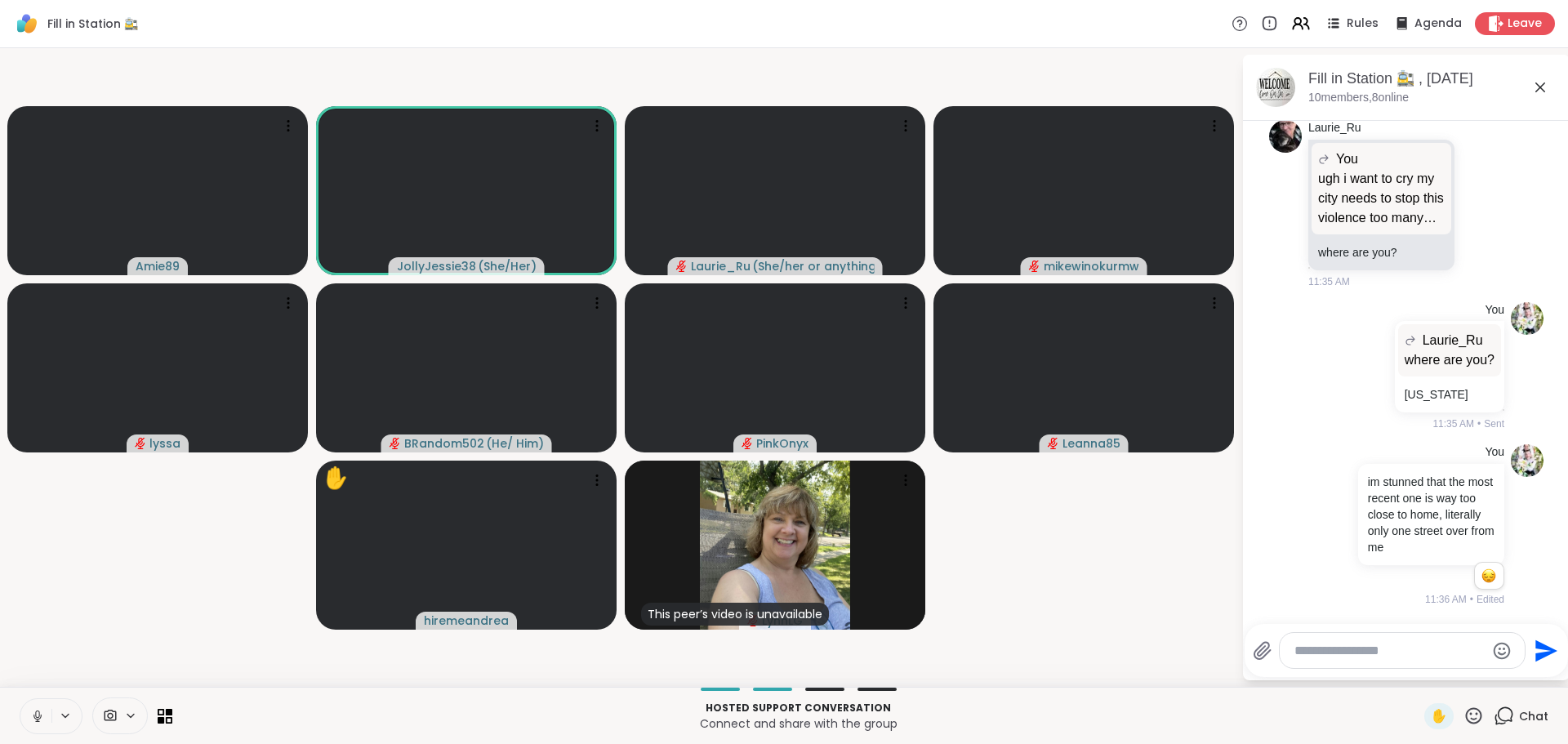
click at [43, 706] on button at bounding box center [36, 716] width 31 height 34
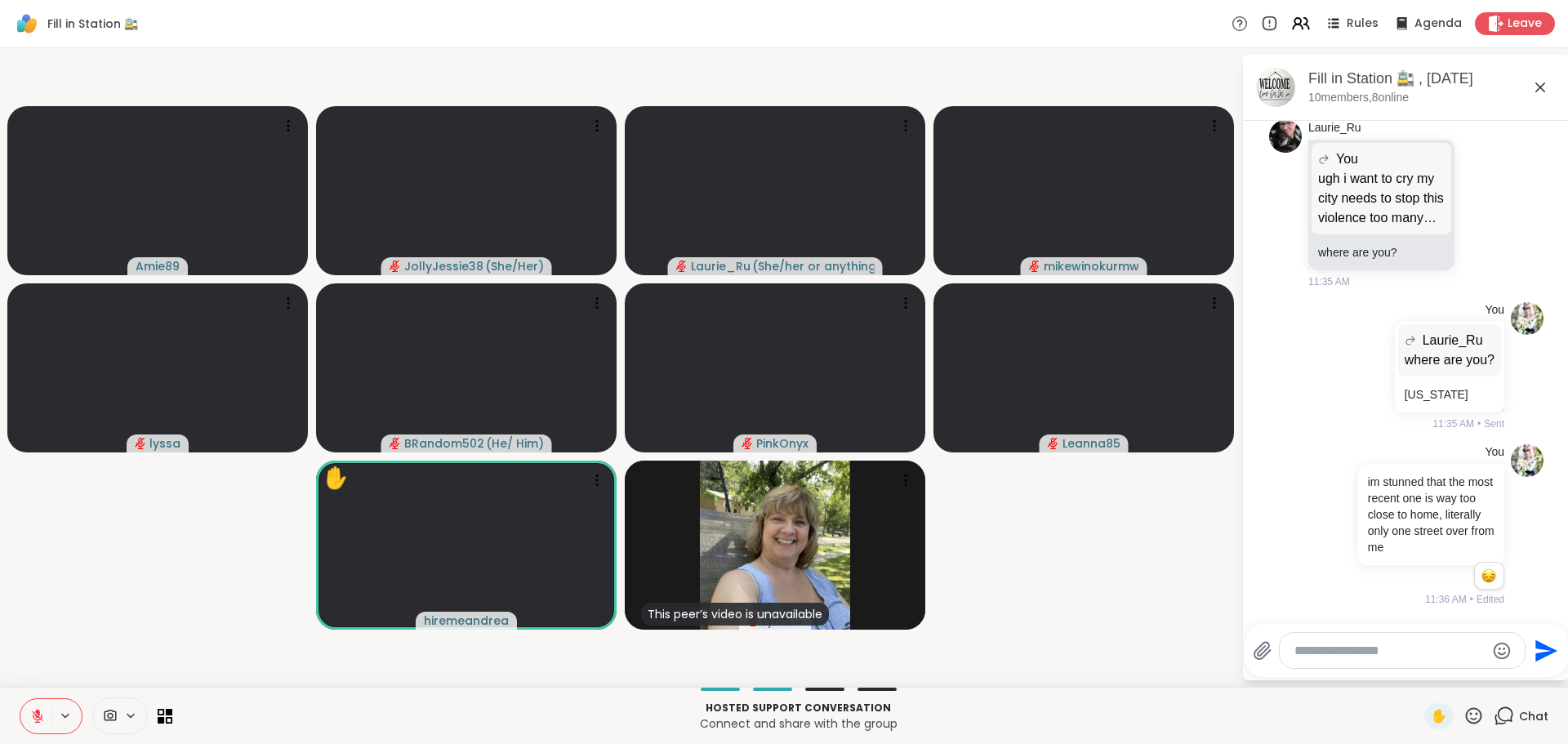
click at [1342, 644] on textarea "Type your message" at bounding box center [1390, 651] width 190 height 16
click at [1357, 600] on span "iremeandrea" at bounding box center [1376, 607] width 73 height 16
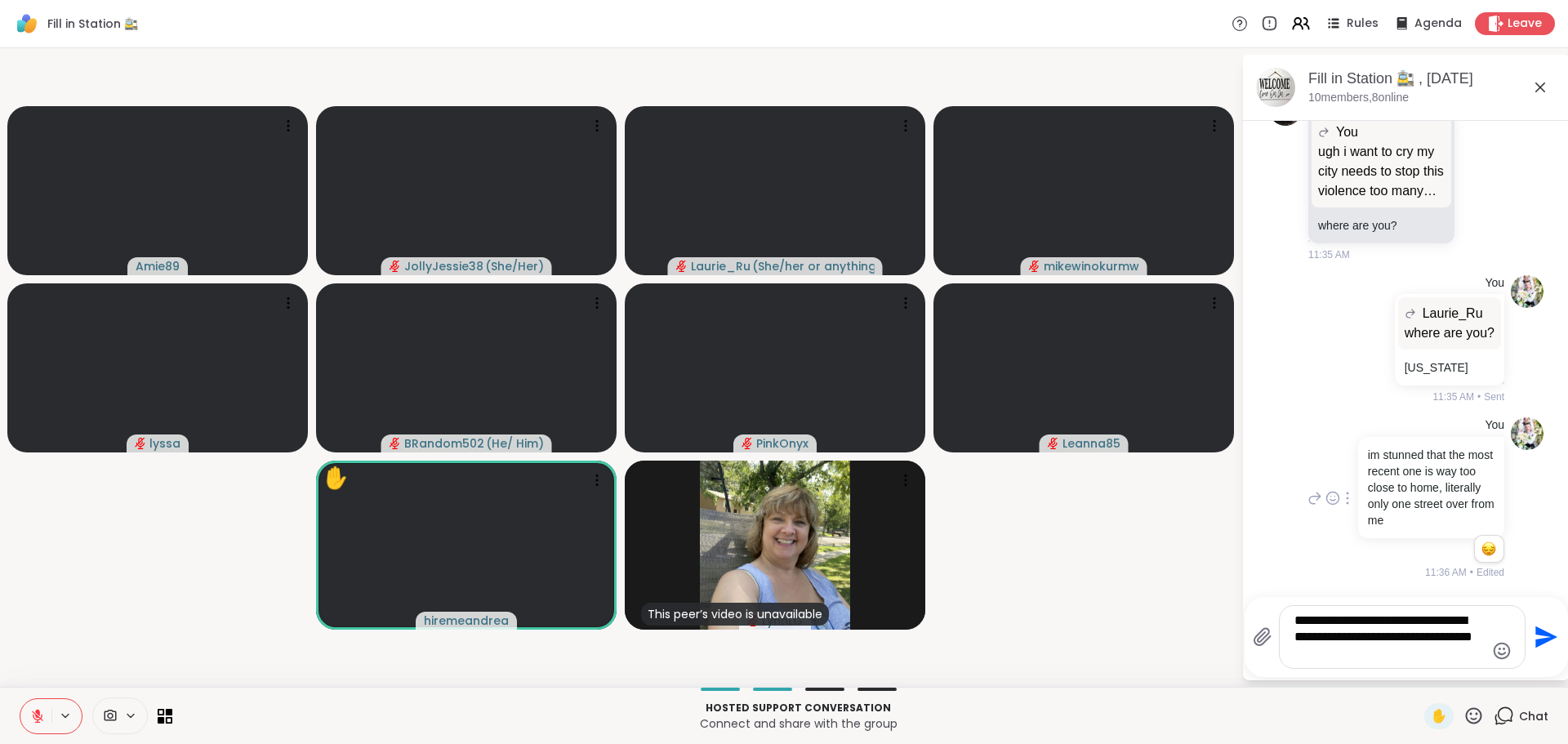
type textarea "**********"
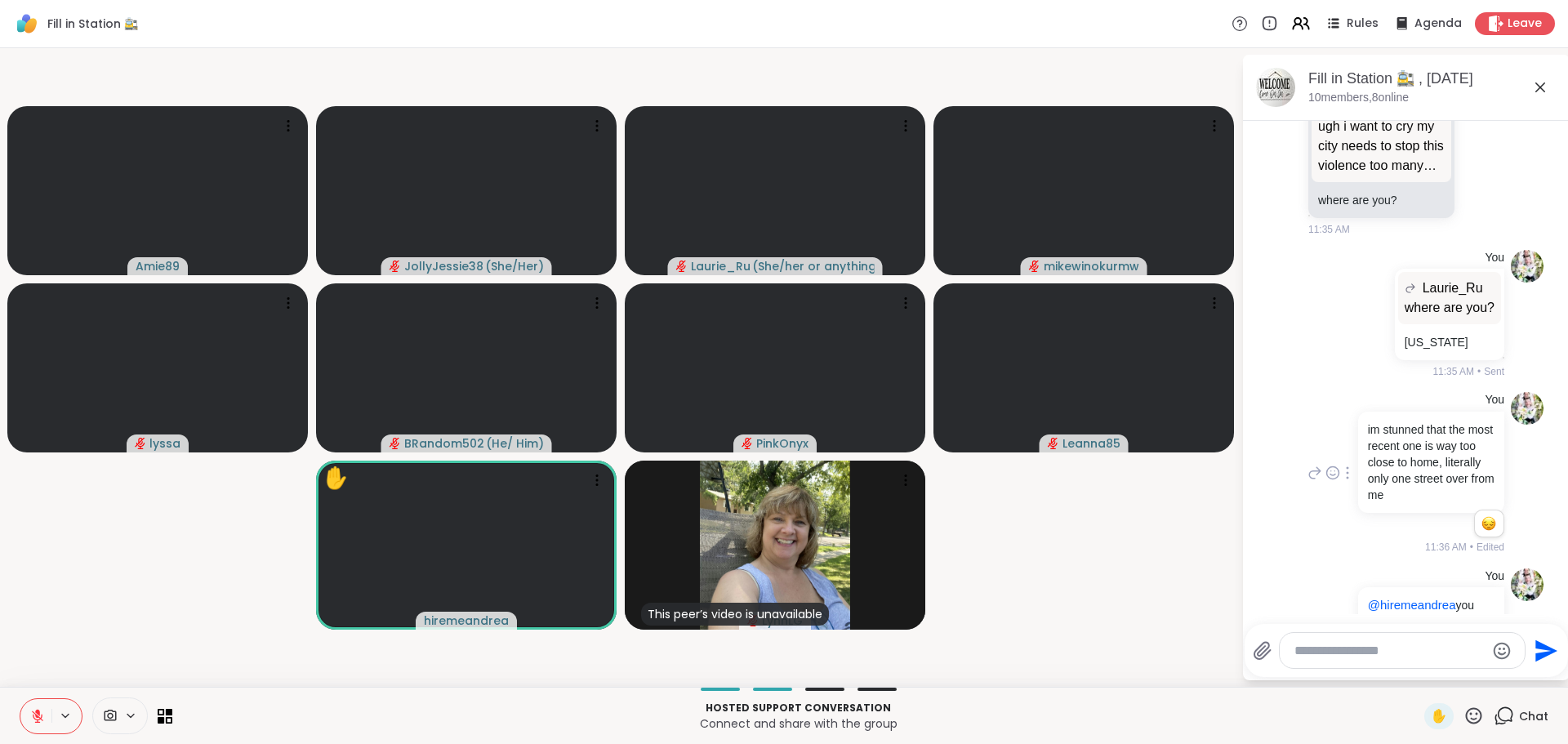
scroll to position [1119, 0]
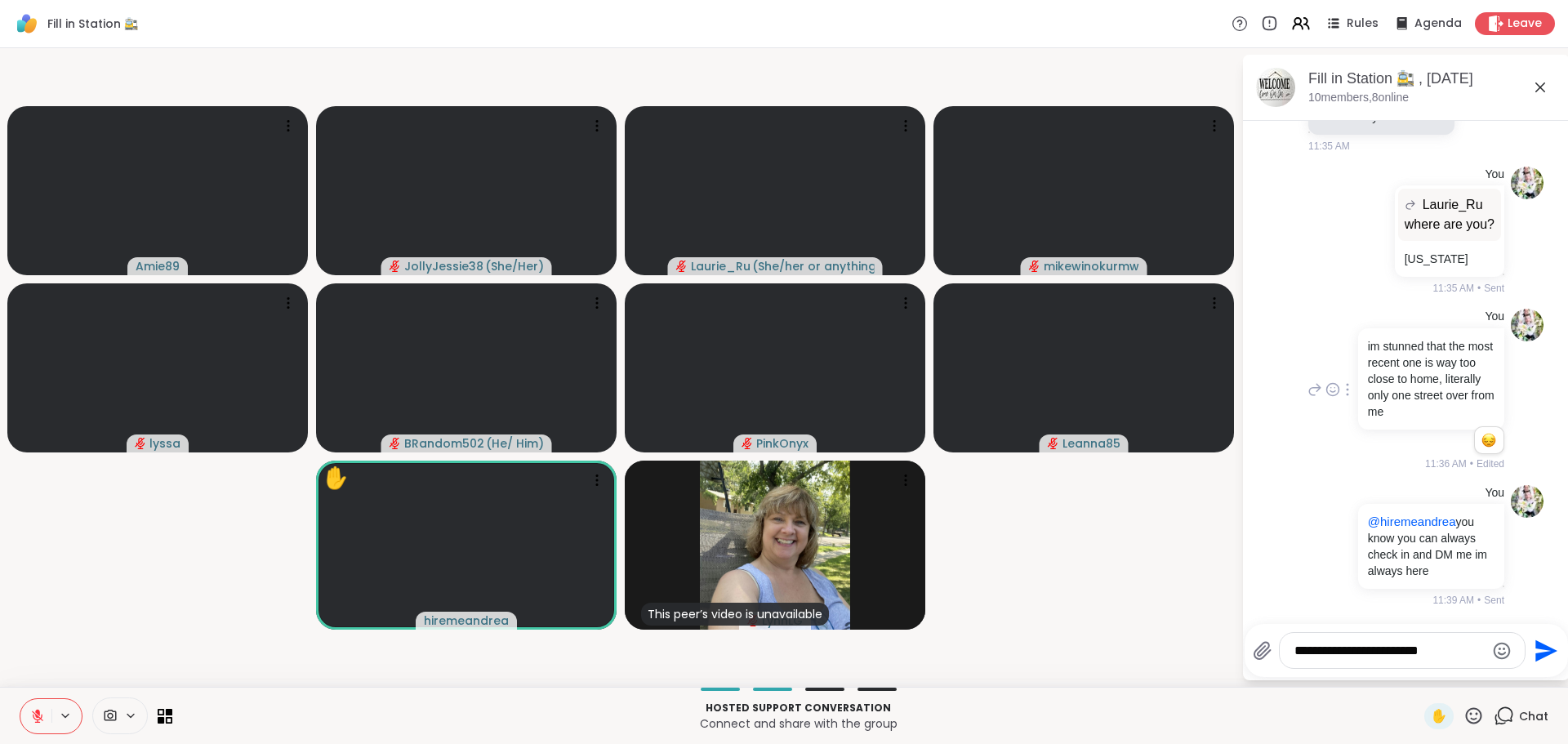
type textarea "**********"
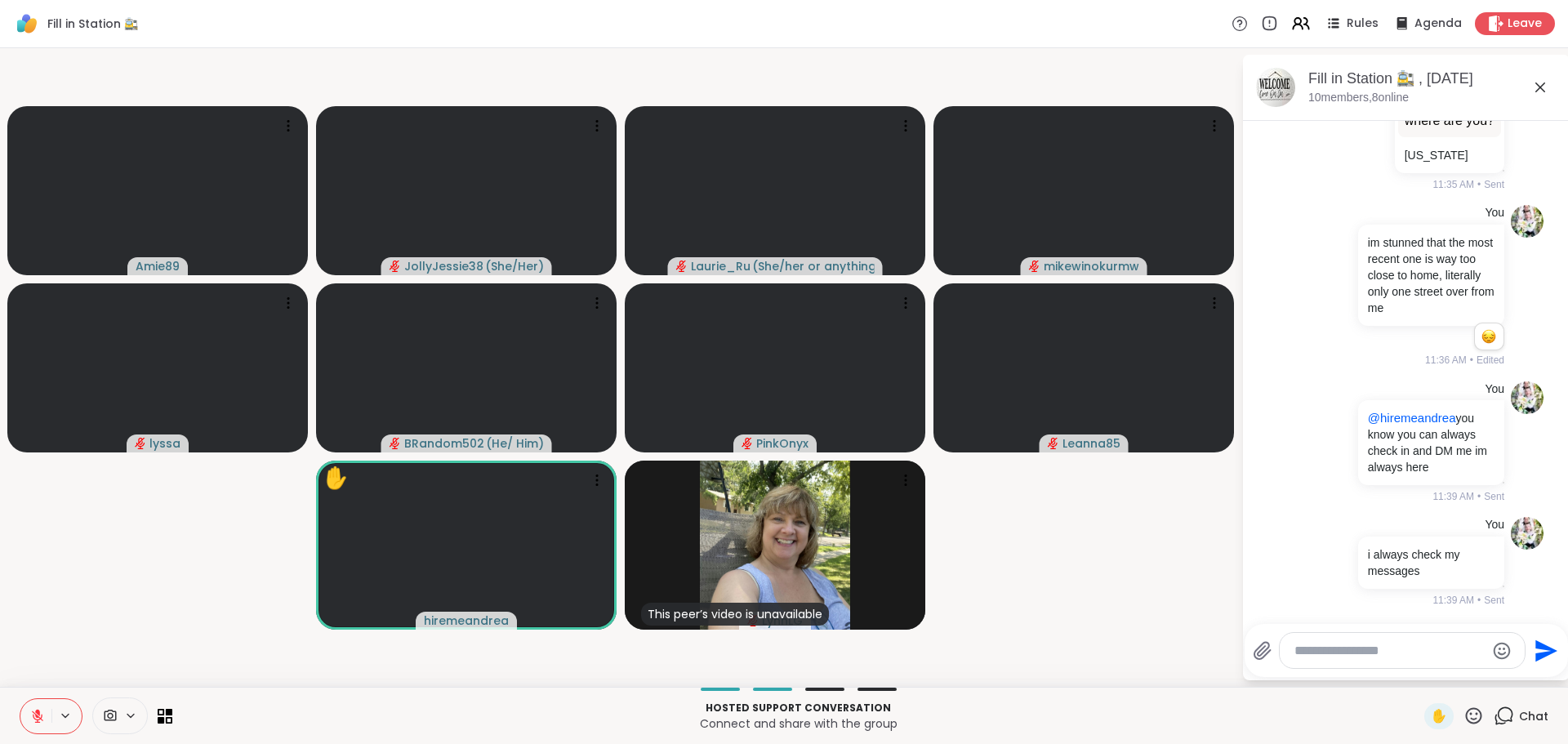
click at [35, 710] on icon at bounding box center [37, 716] width 14 height 14
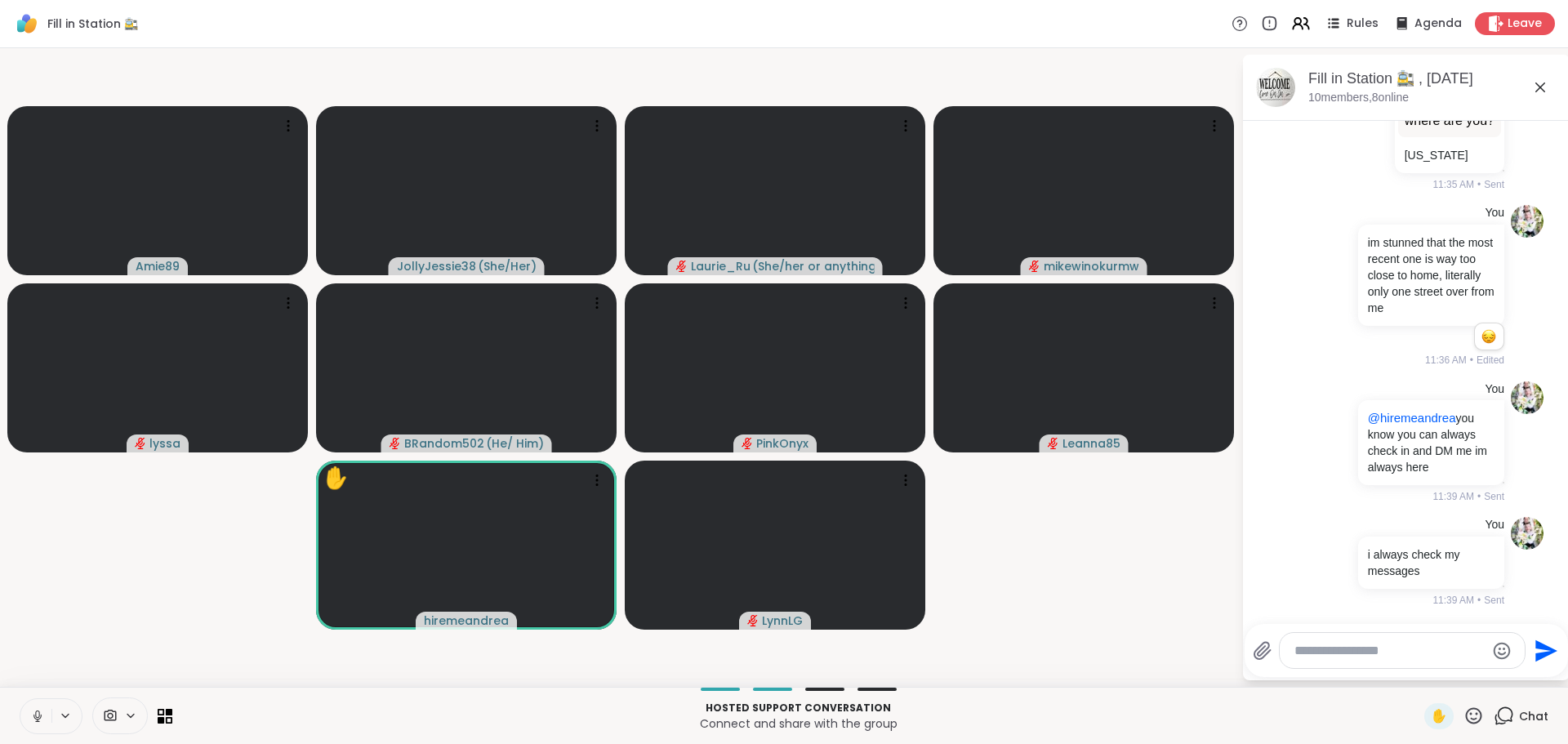
click at [39, 711] on icon at bounding box center [37, 716] width 14 height 14
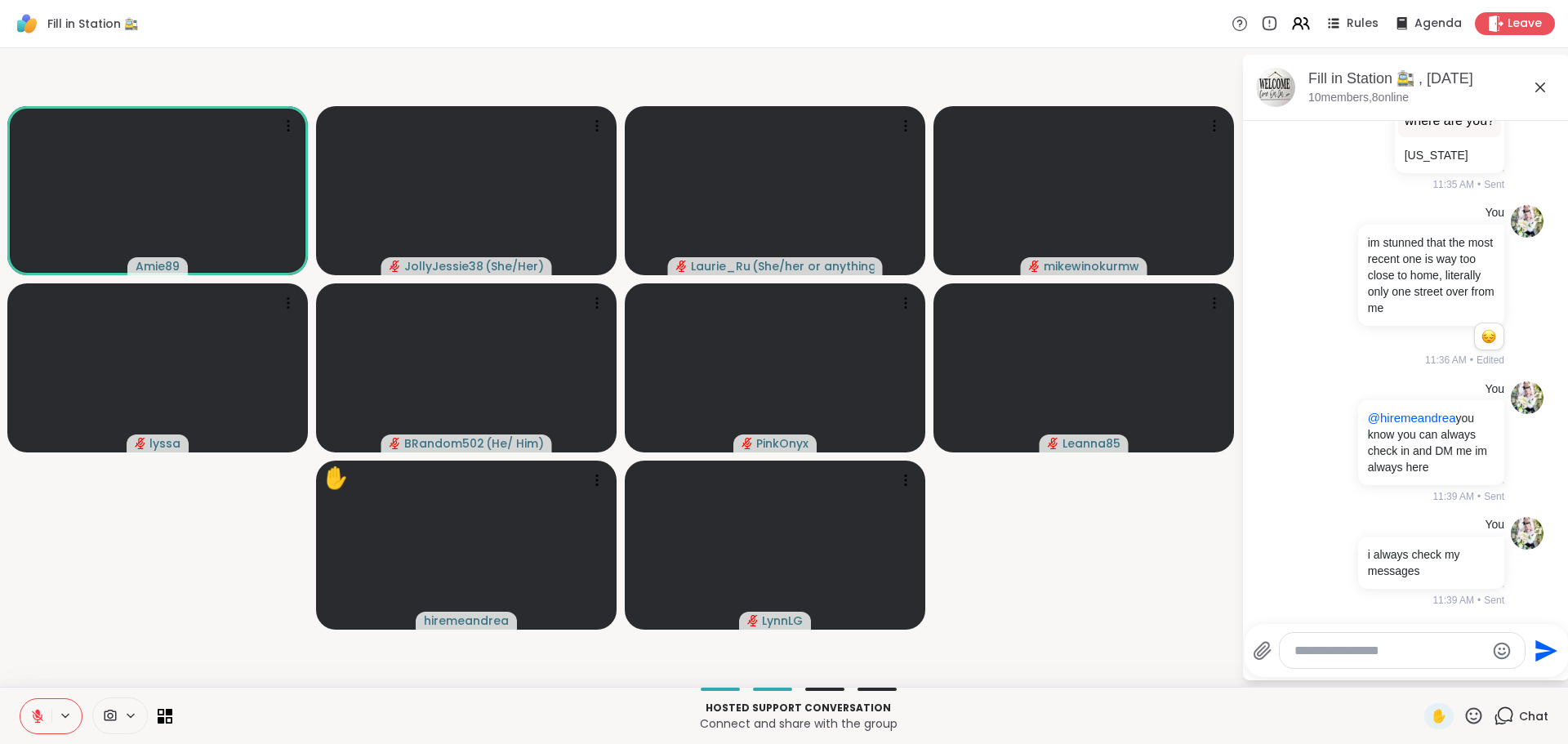
click at [34, 717] on icon at bounding box center [37, 716] width 12 height 12
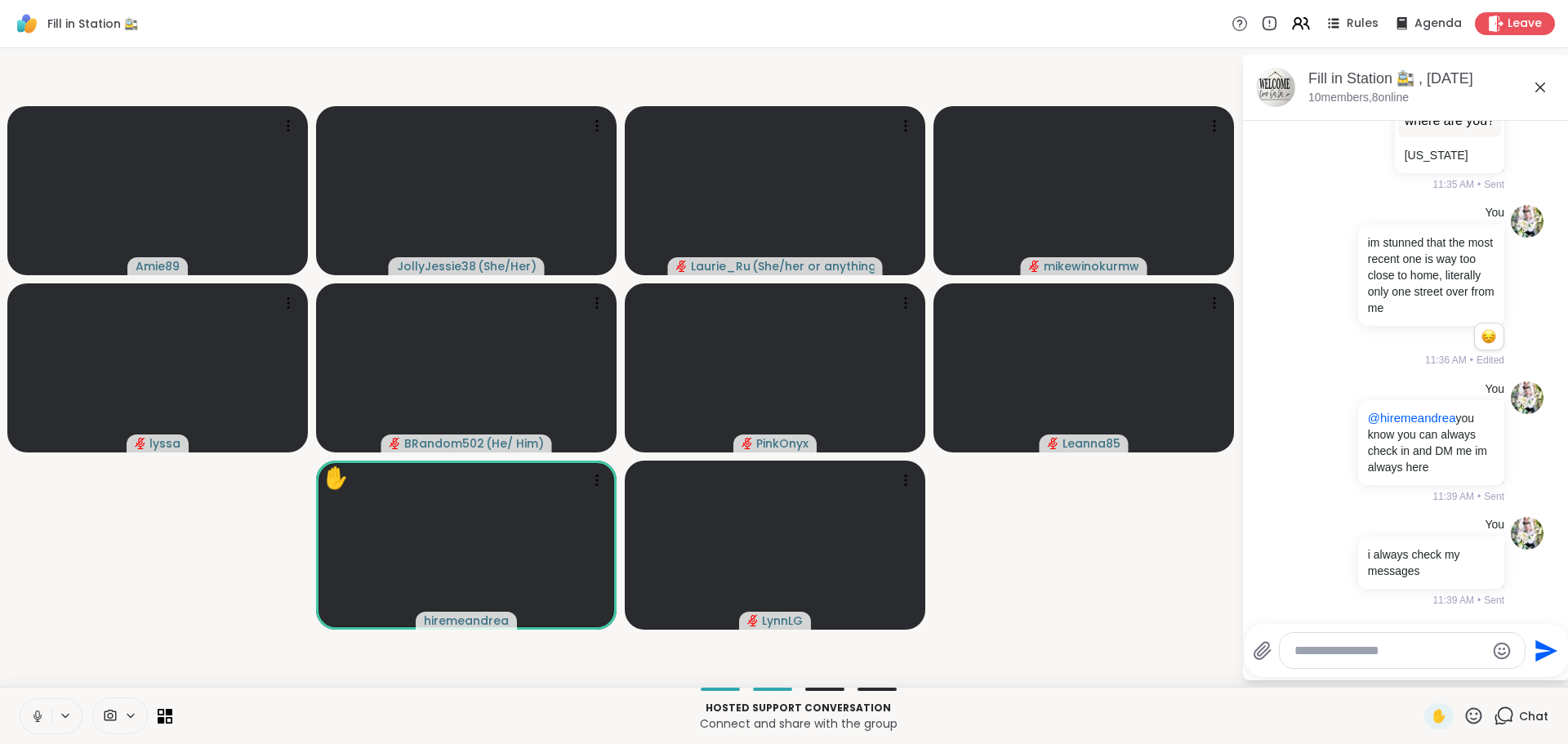
click at [115, 623] on video-player-container "Amie89 JollyJessie38 ( She/Her ) Laurie_Ru ( She/her or anything else ) mikewin…" at bounding box center [621, 367] width 1222 height 625
click at [161, 613] on video-player-container "Amie89 JollyJessie38 ( She/Her ) Laurie_Ru ( She/her or anything else ) mikewin…" at bounding box center [621, 367] width 1222 height 625
click at [139, 624] on video-player-container "Amie89 JollyJessie38 ( She/Her ) Laurie_Ru ( She/her or anything else ) mikewin…" at bounding box center [621, 367] width 1222 height 625
click at [139, 625] on video-player-container "Amie89 JollyJessie38 ( She/Her ) Laurie_Ru ( She/her or anything else ) mikewin…" at bounding box center [621, 367] width 1222 height 625
click at [1464, 708] on icon at bounding box center [1474, 716] width 21 height 21
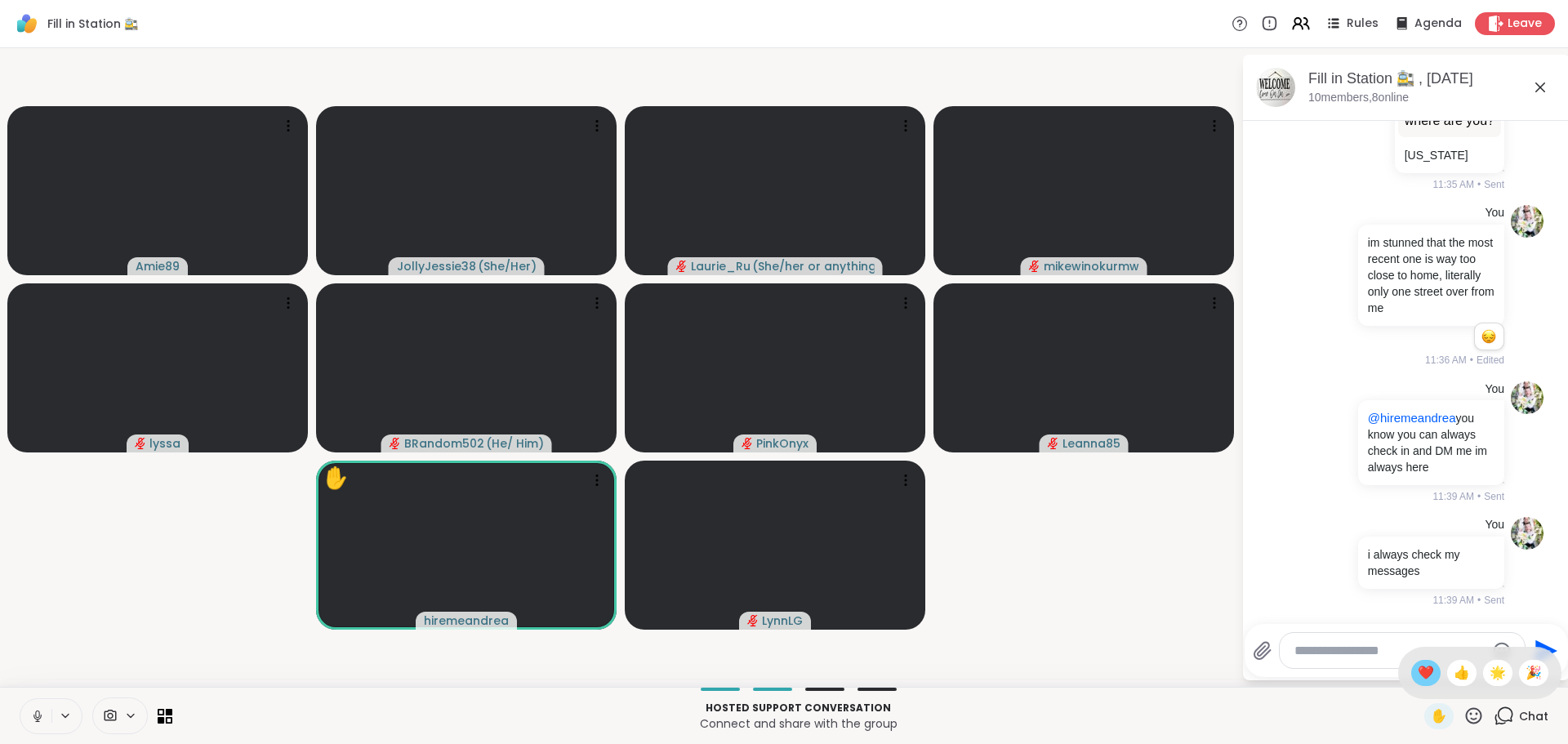
click at [1418, 671] on span "❤️" at bounding box center [1426, 673] width 16 height 20
click at [37, 719] on icon at bounding box center [37, 716] width 8 height 5
click at [1371, 644] on textarea "Type your message" at bounding box center [1390, 651] width 190 height 16
type textarea "**********"
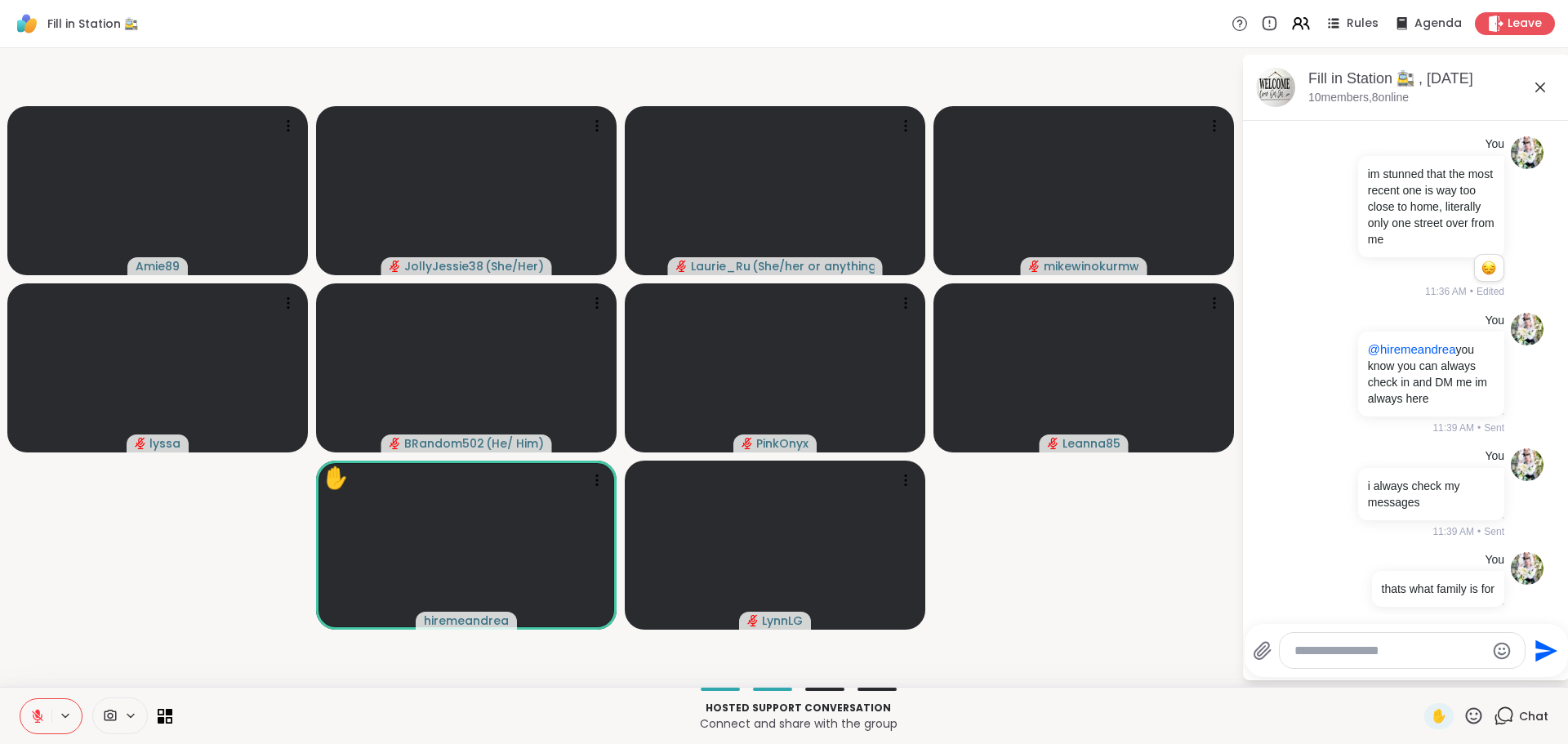
scroll to position [1326, 0]
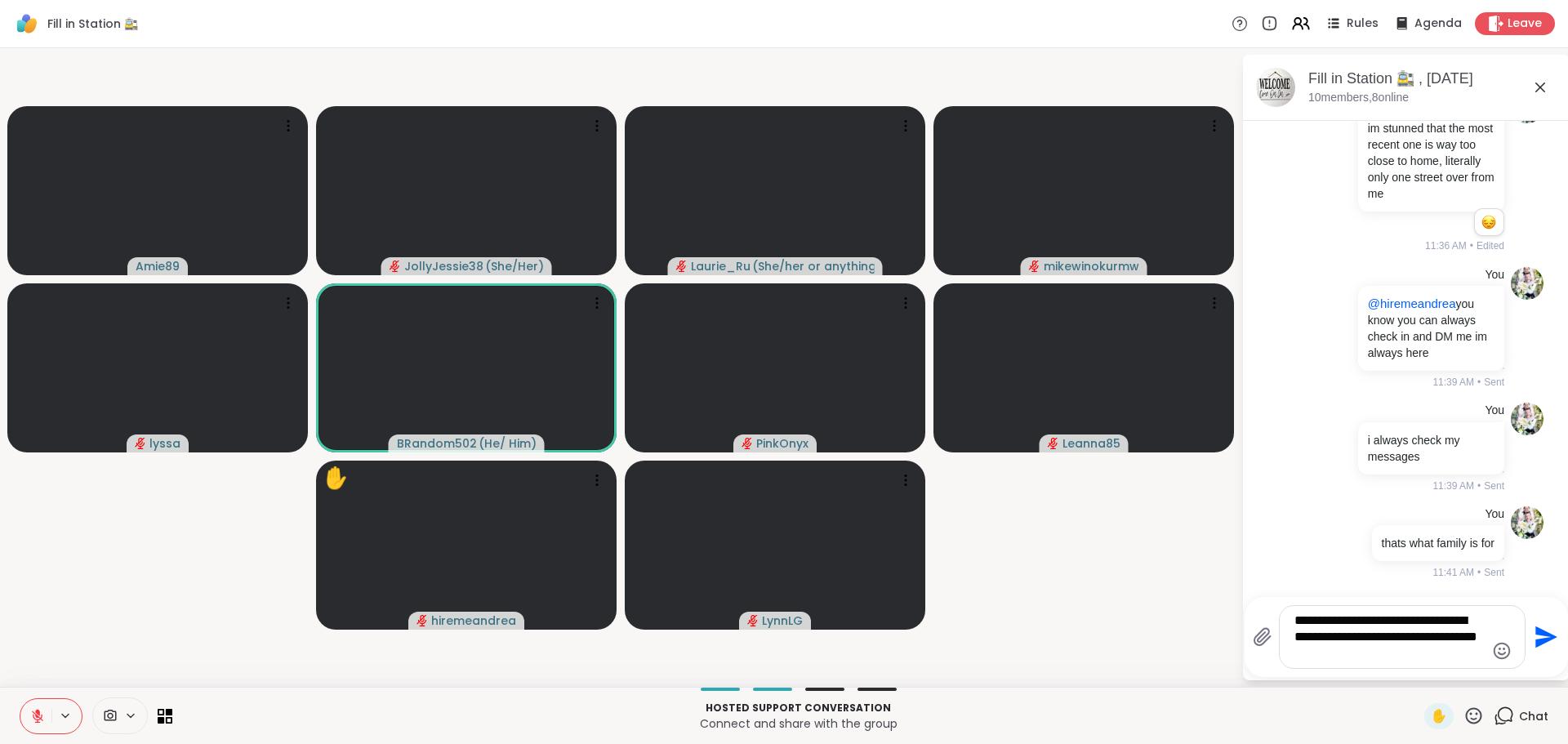
type textarea "**********"
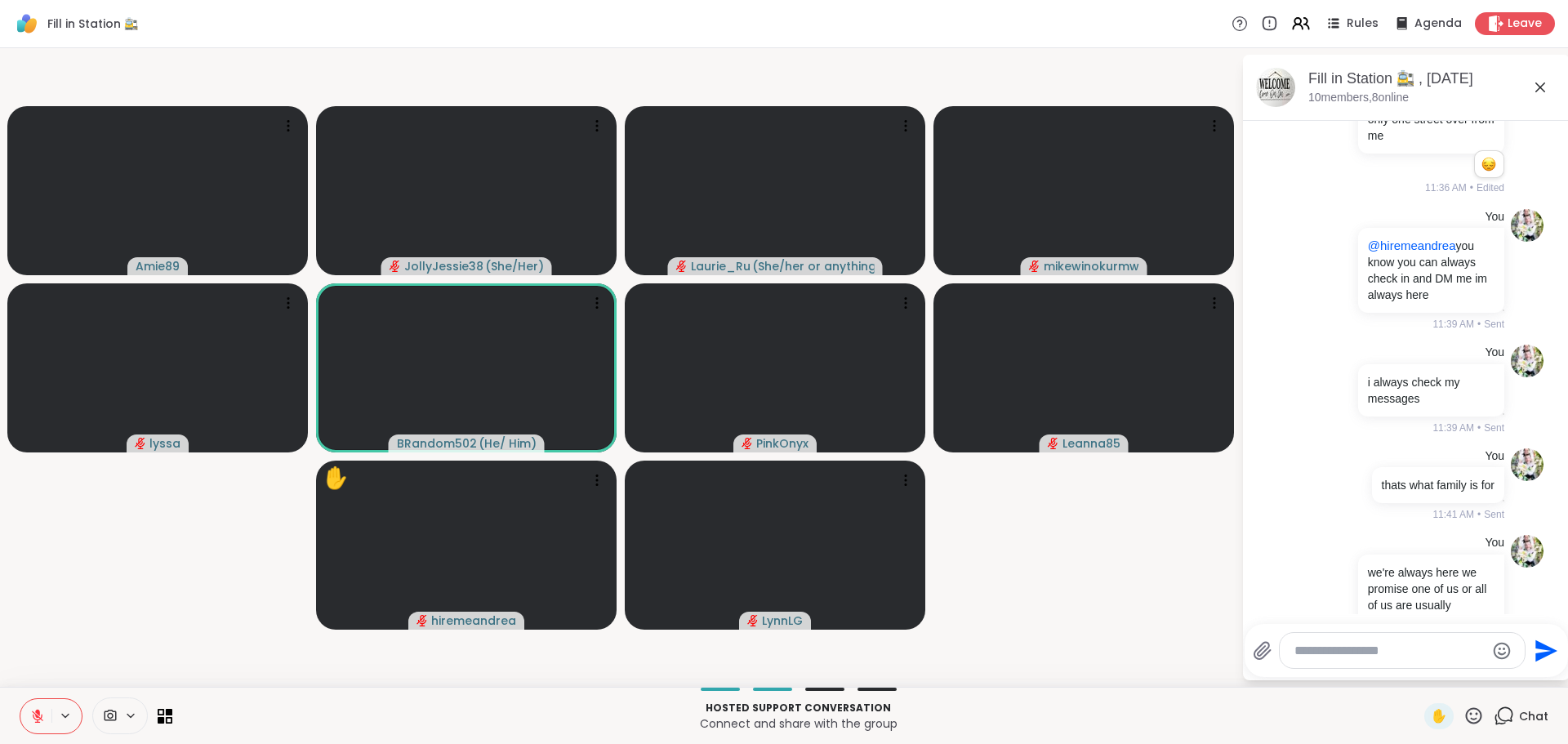
scroll to position [1462, 0]
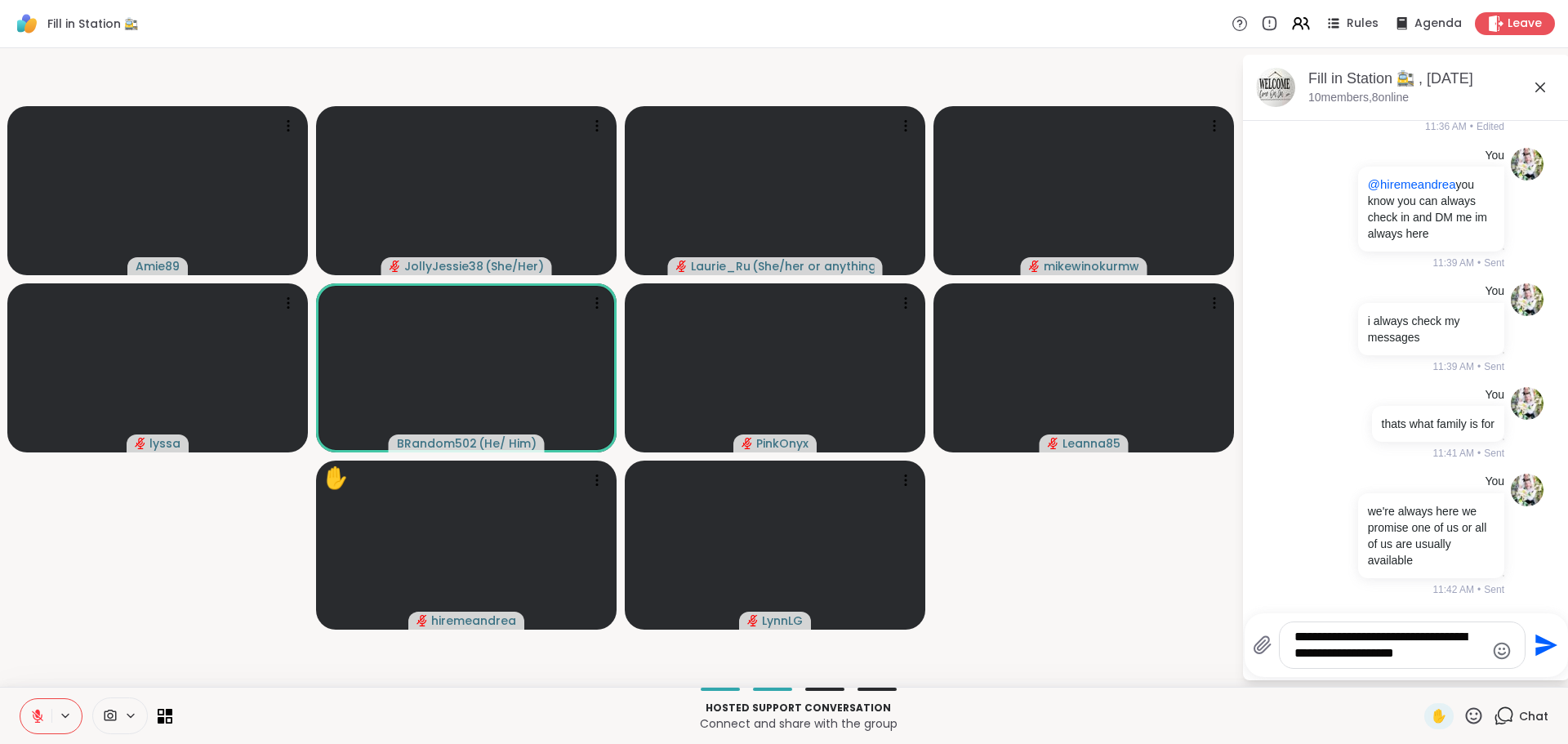
type textarea "**********"
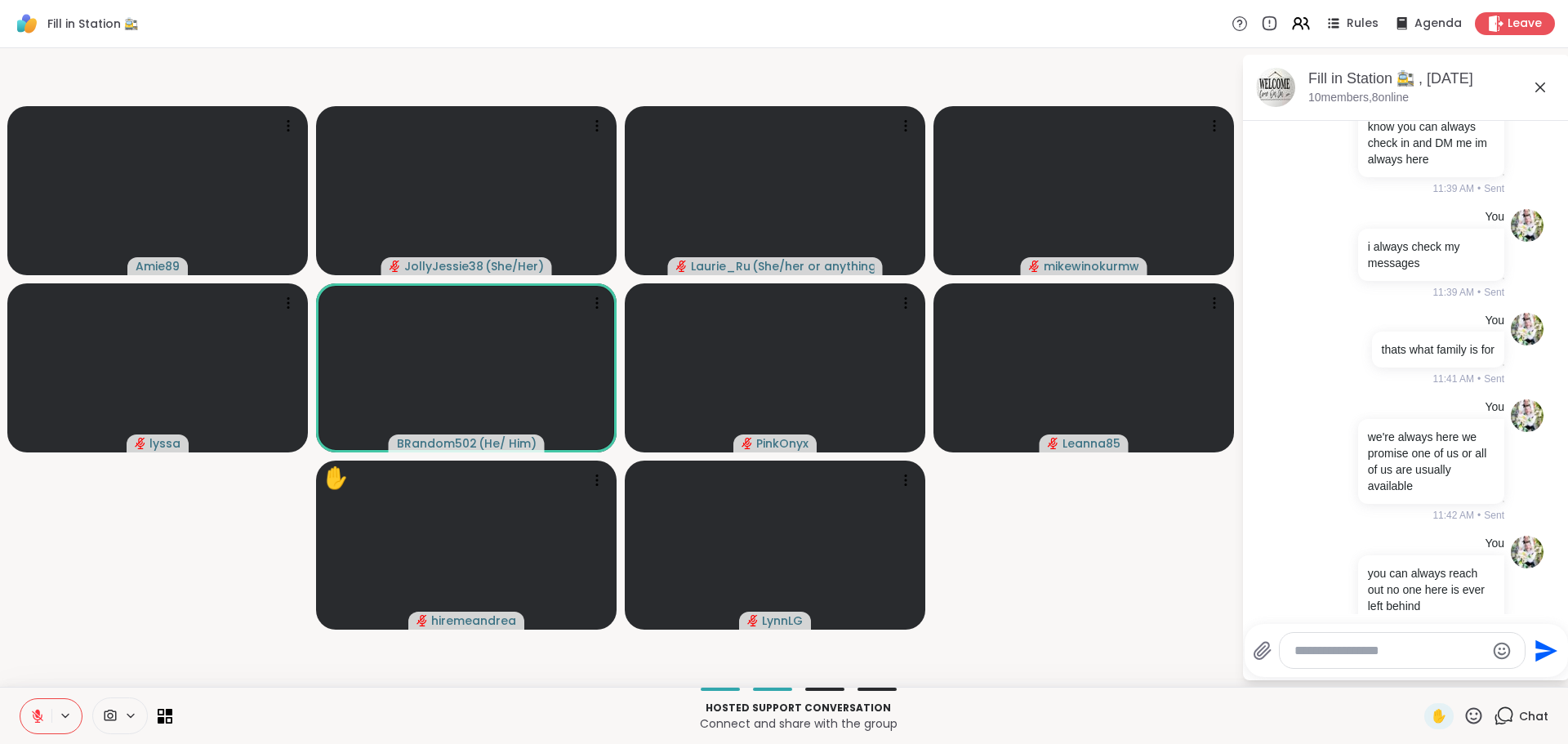
scroll to position [1582, 0]
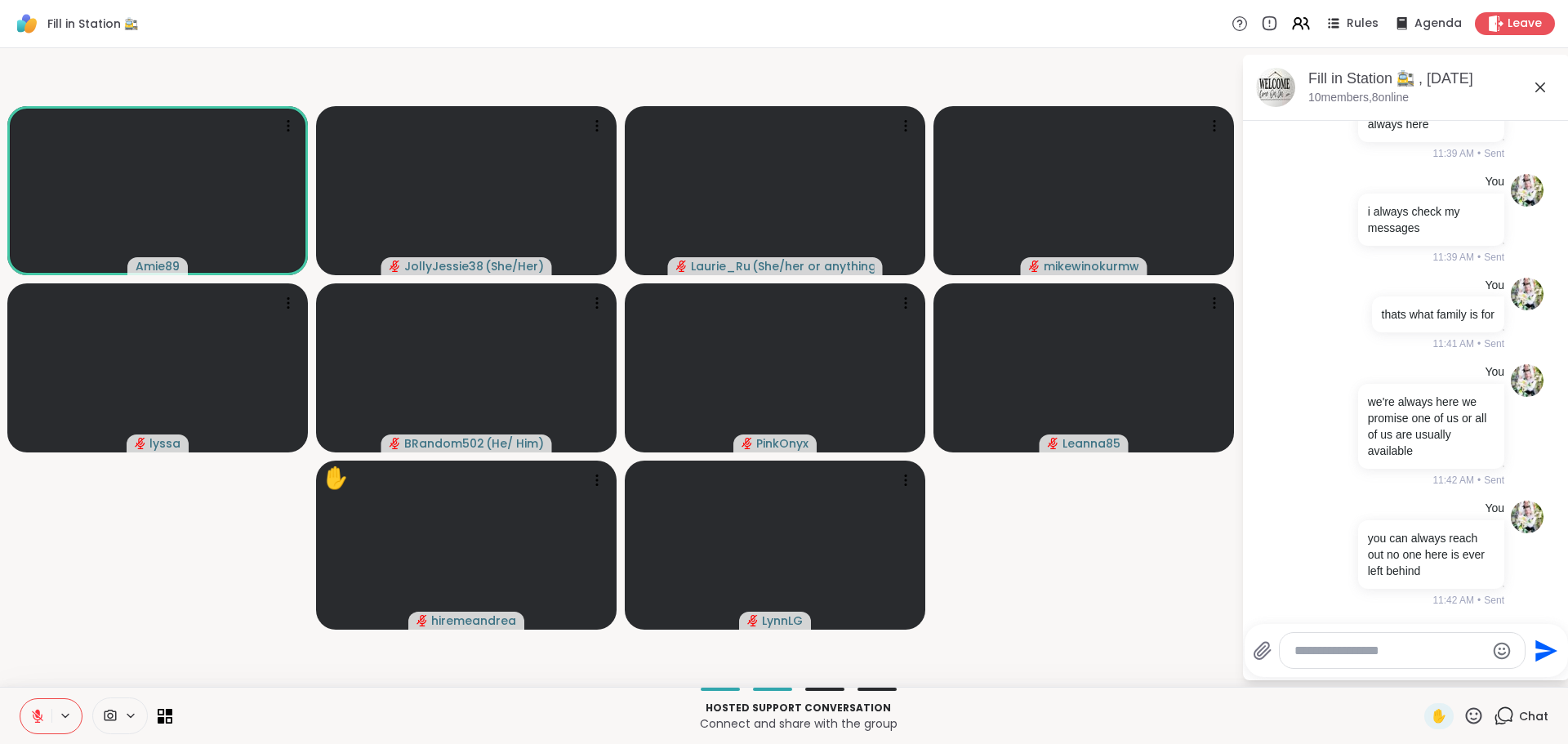
click at [38, 724] on button at bounding box center [36, 716] width 31 height 34
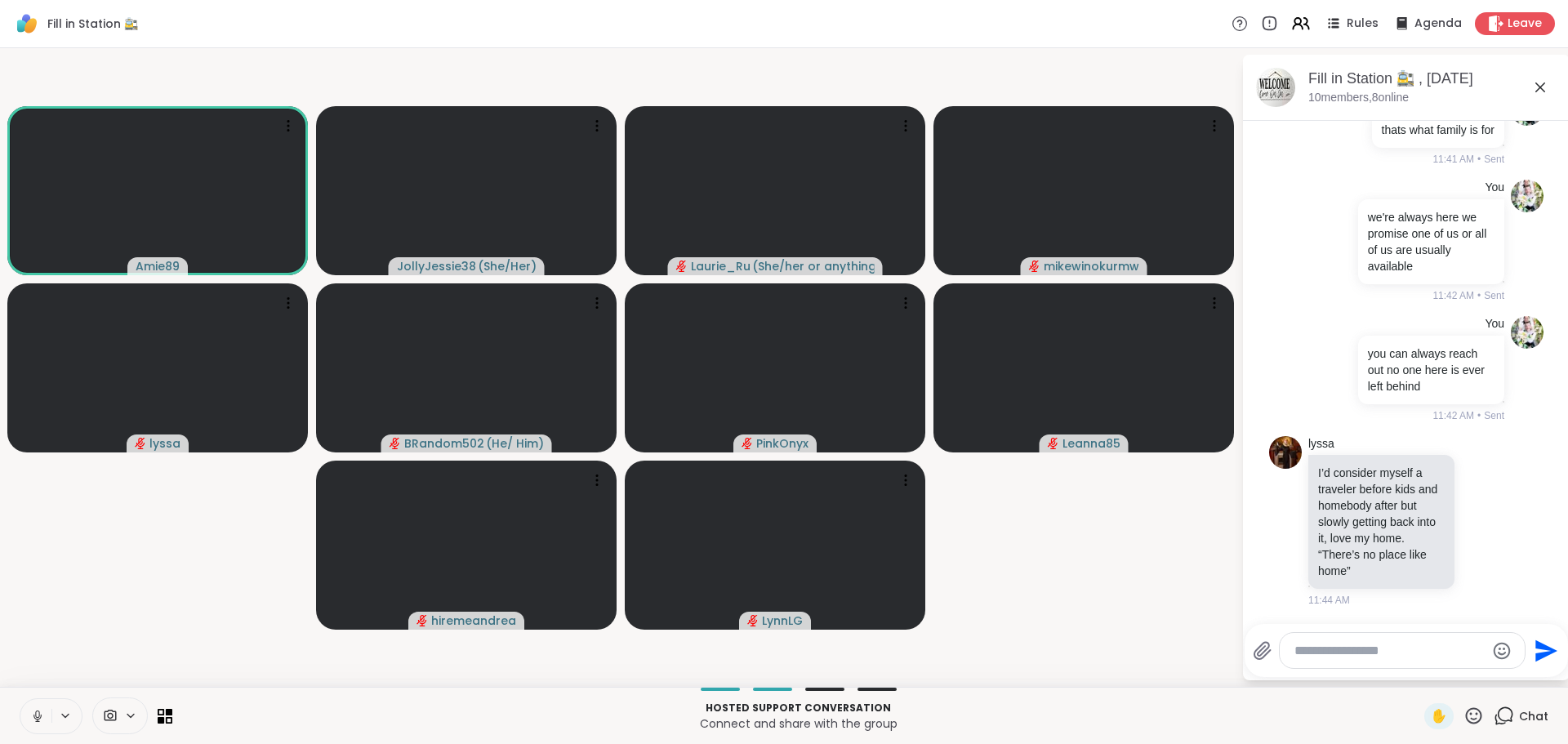
click at [1406, 639] on div at bounding box center [1402, 650] width 245 height 35
click at [1392, 644] on textarea "Type your message" at bounding box center [1390, 651] width 190 height 16
click at [43, 720] on icon at bounding box center [37, 716] width 14 height 14
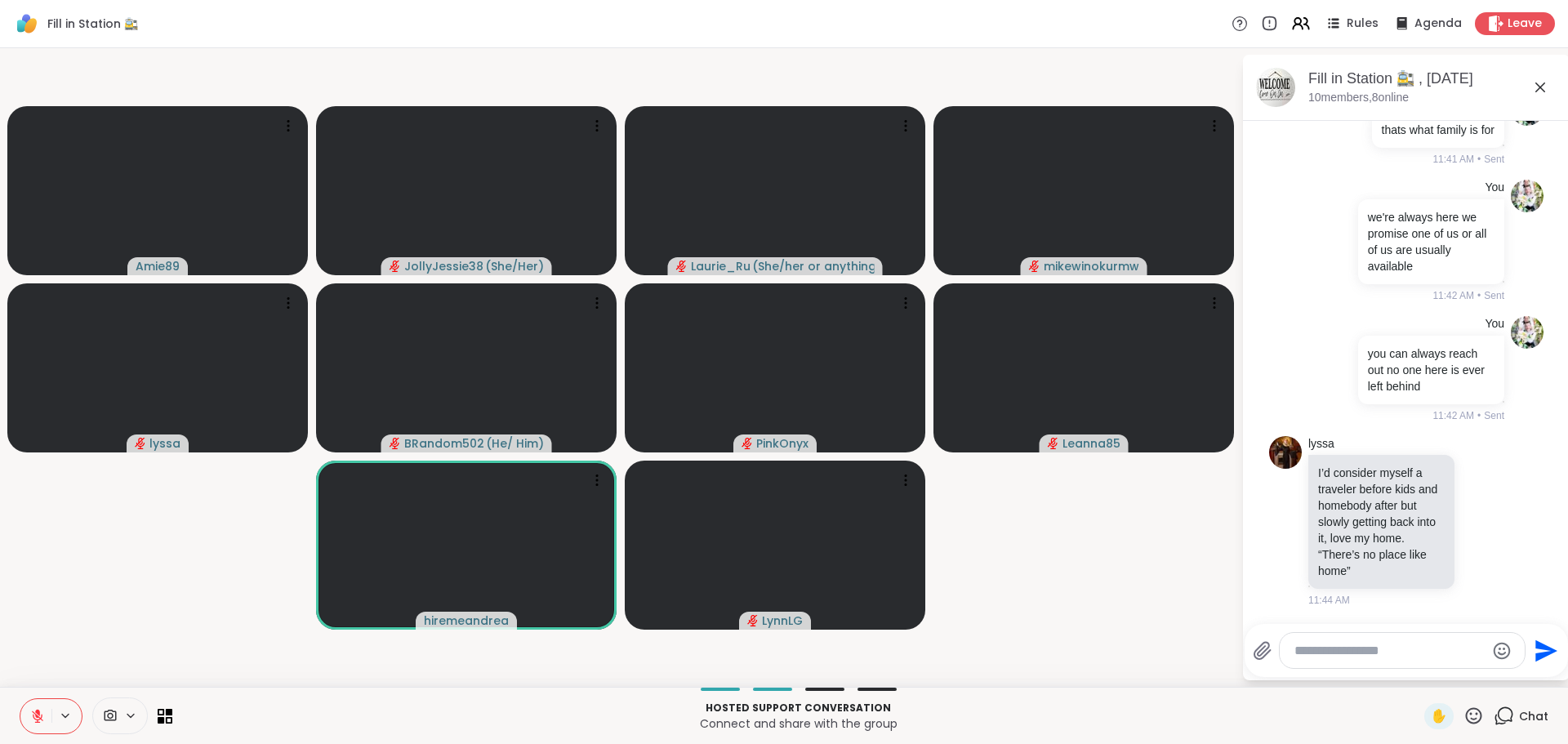
scroll to position [1790, 0]
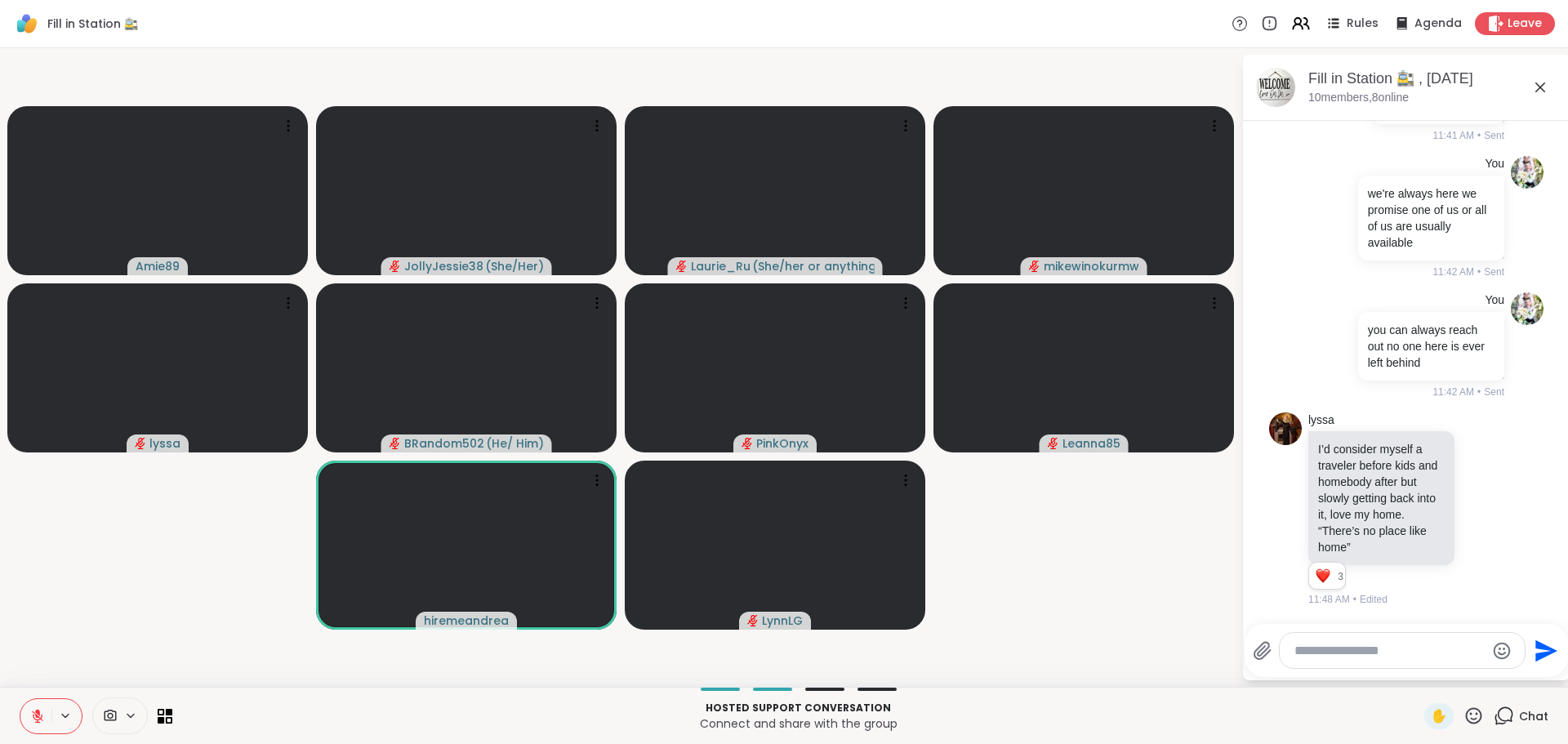
click at [1324, 645] on textarea "Type your message" at bounding box center [1390, 651] width 190 height 16
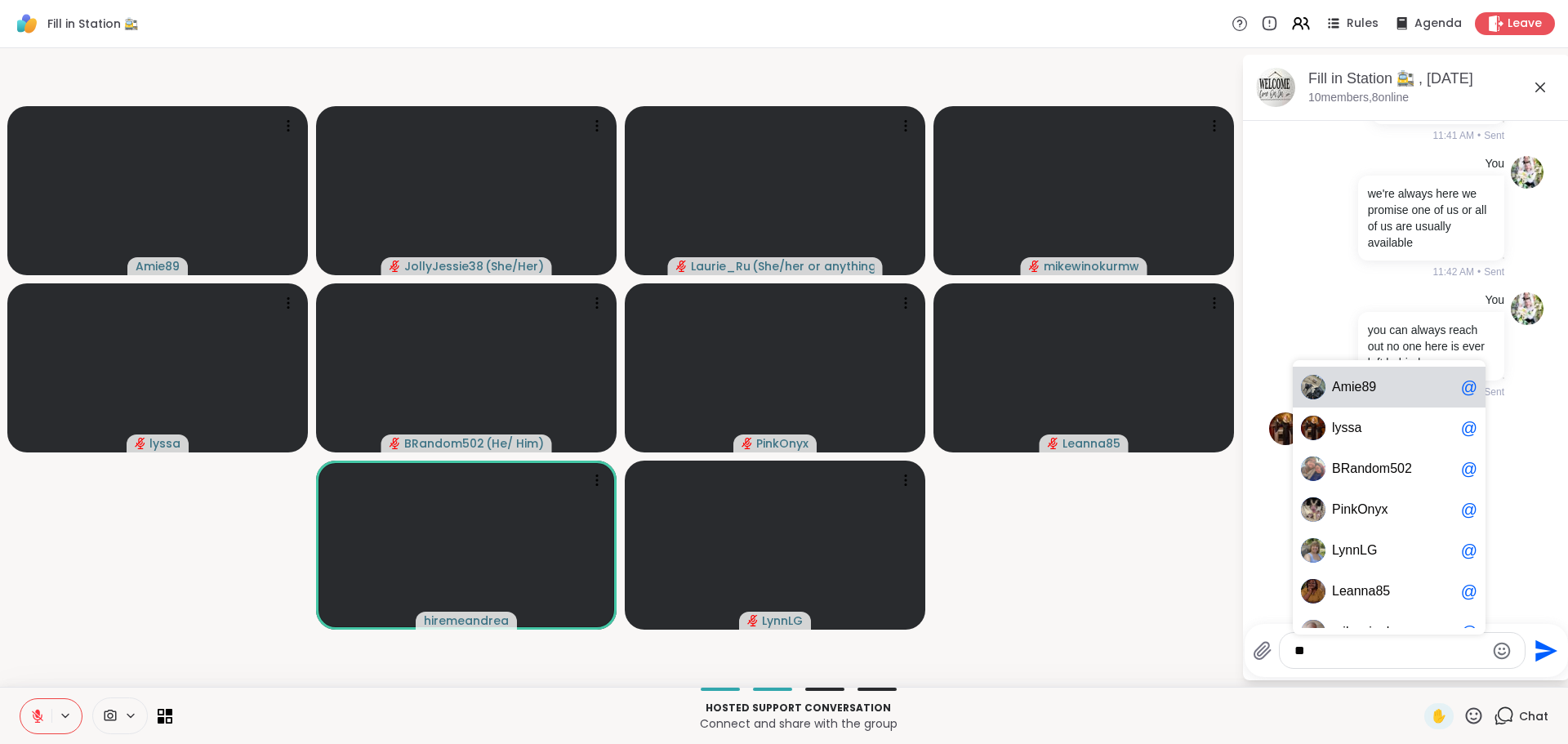
click at [1370, 389] on span "mie89" at bounding box center [1360, 387] width 36 height 16
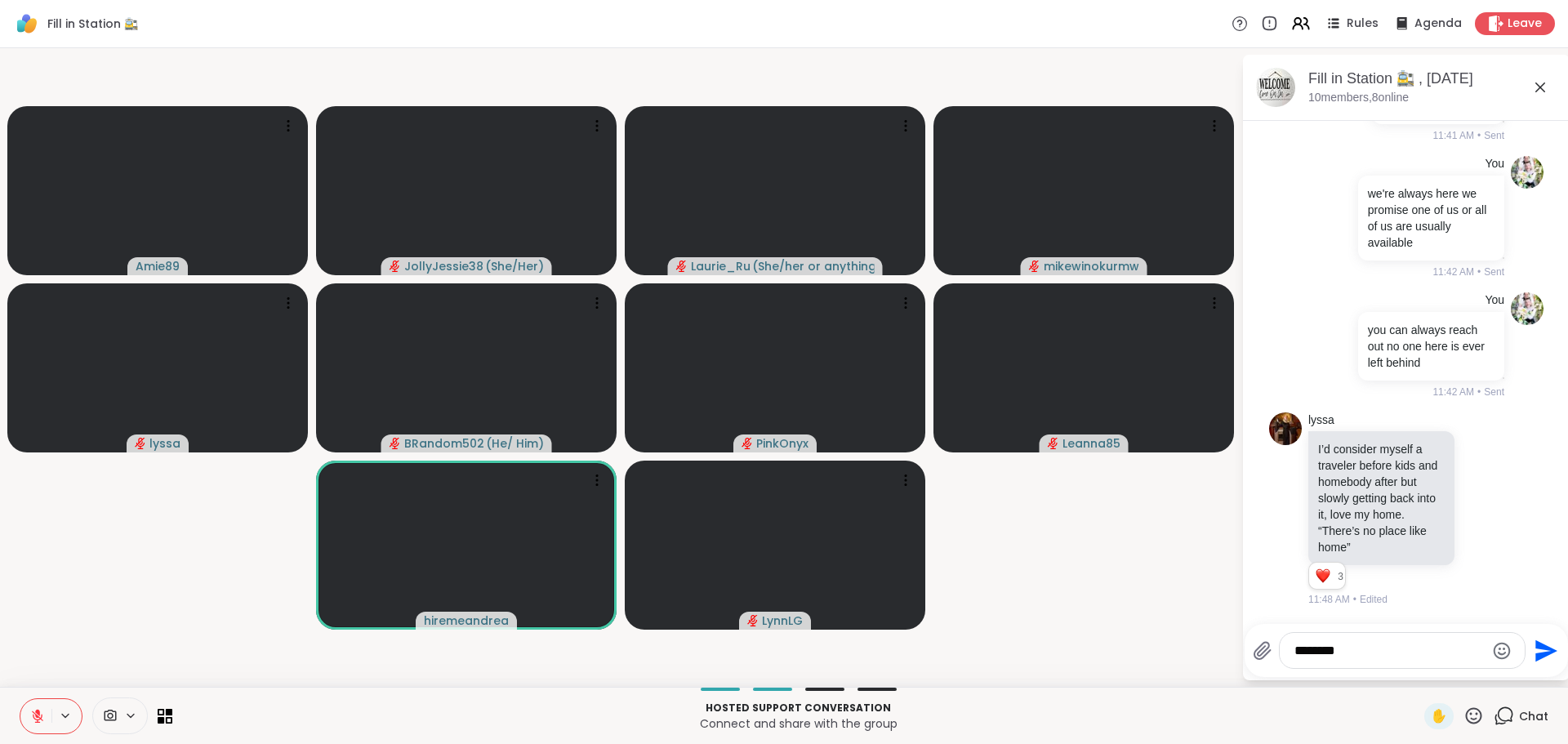
click at [1377, 649] on textarea "*******" at bounding box center [1390, 651] width 190 height 16
click at [1366, 601] on span "andom502" at bounding box center [1381, 607] width 62 height 16
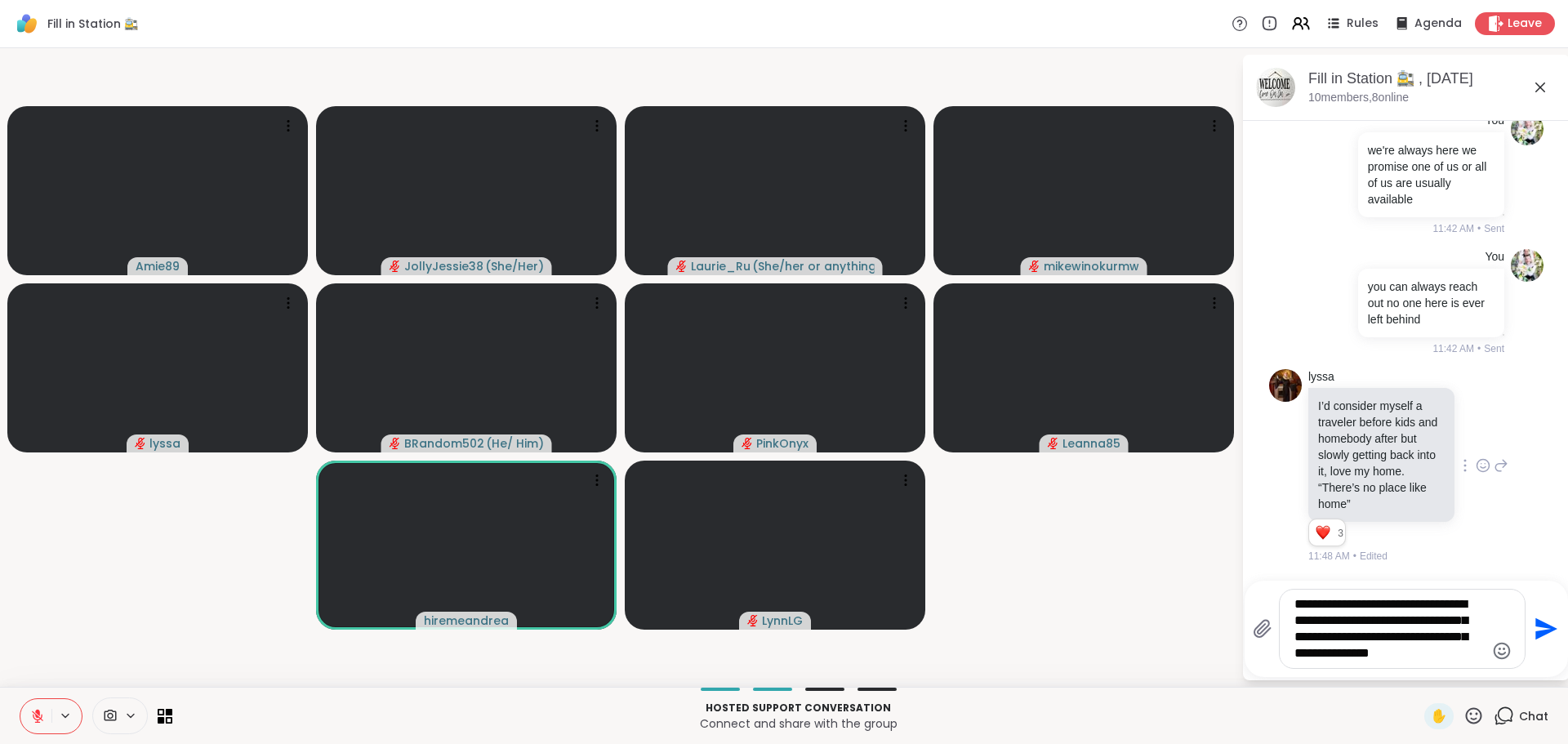
type textarea "**********"
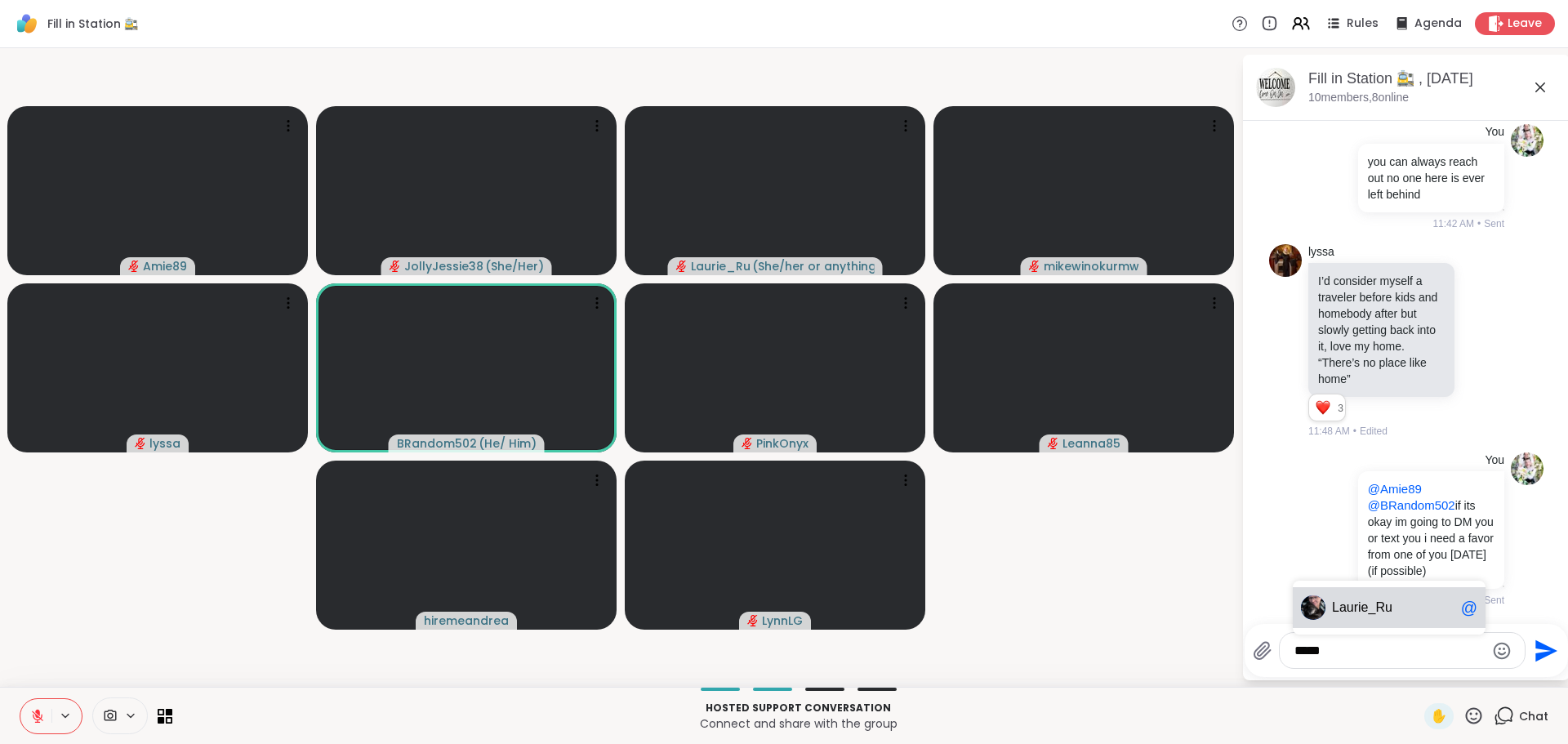
click at [1365, 592] on div "Laur ie_Ru @" at bounding box center [1389, 607] width 193 height 41
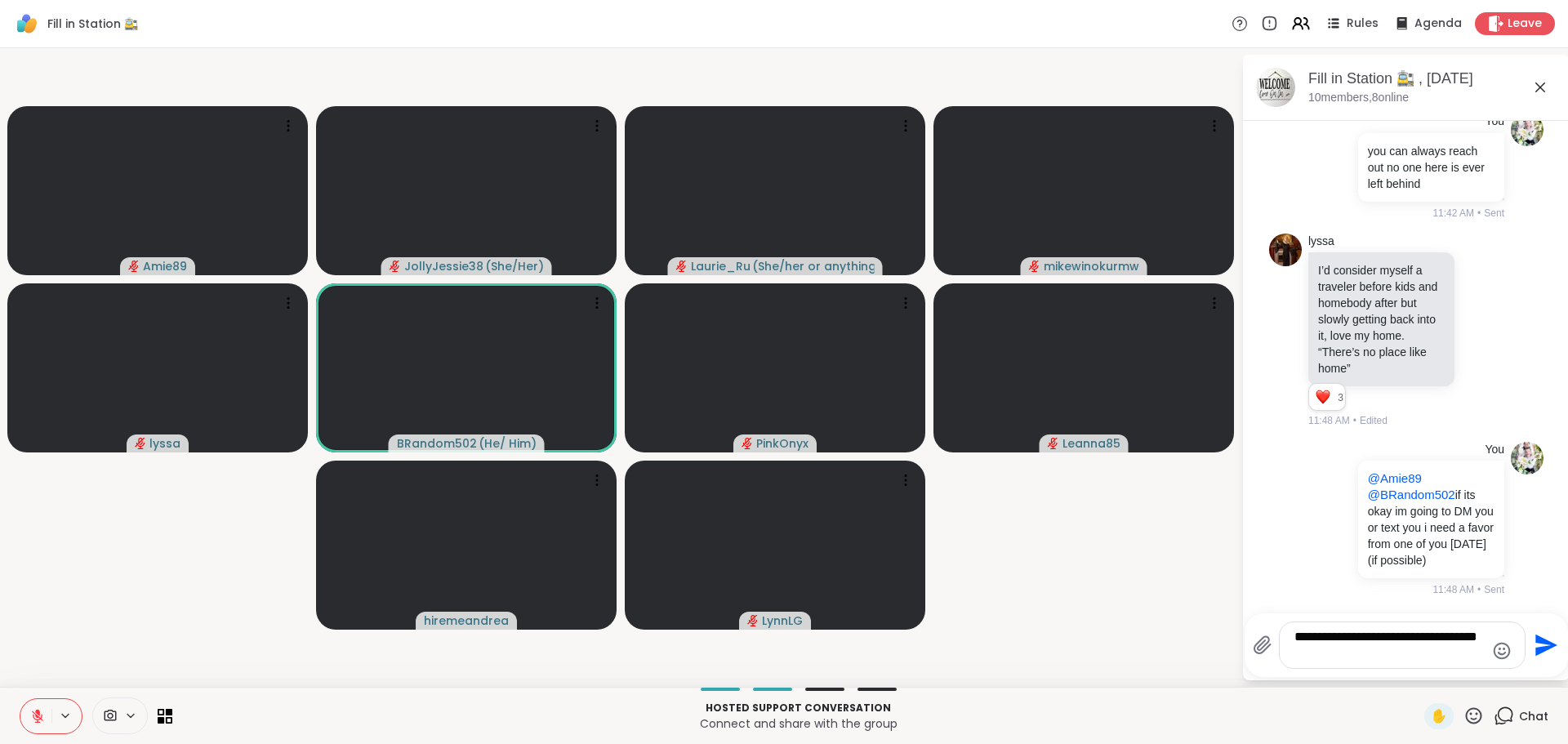
type textarea "**********"
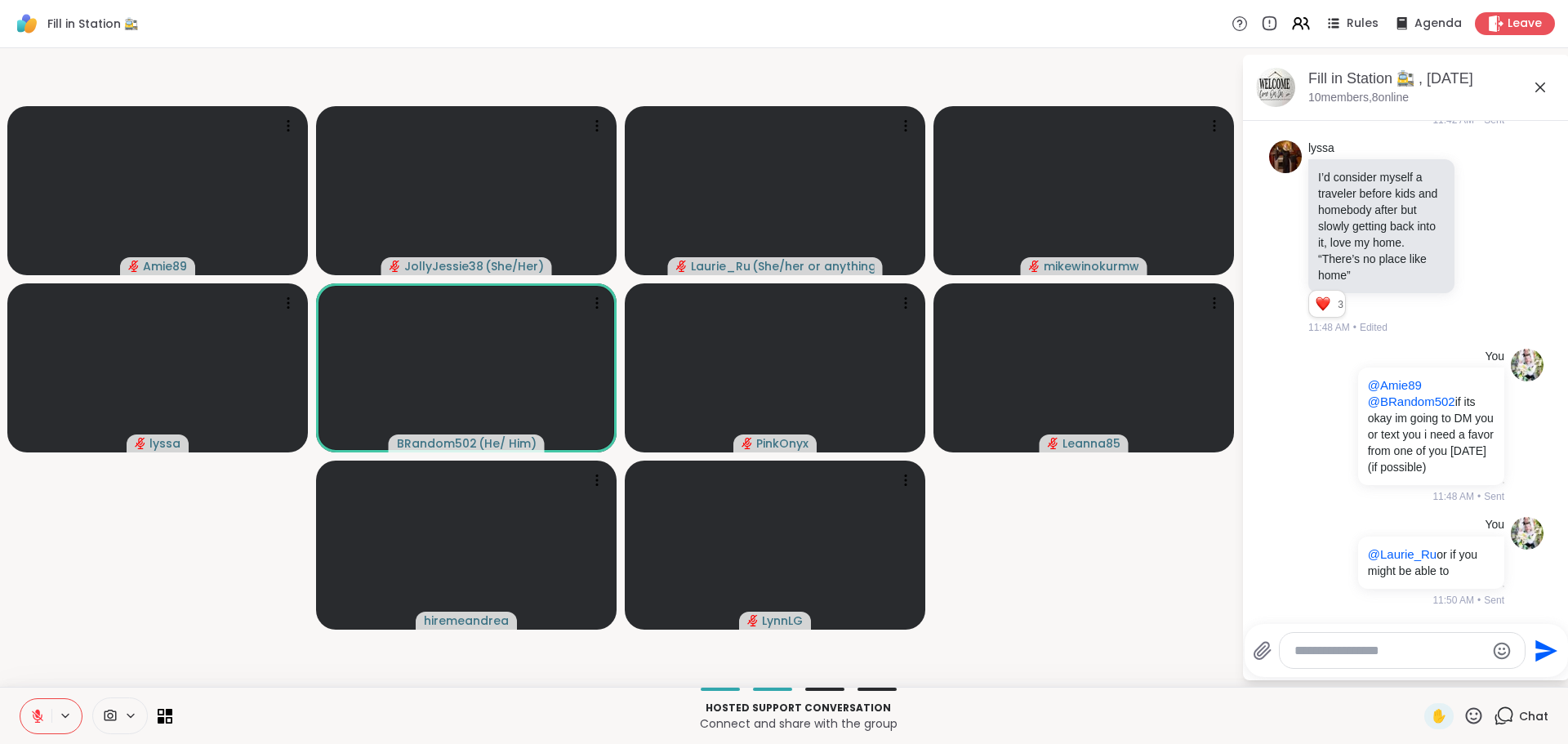
scroll to position [2094, 0]
type textarea "**********"
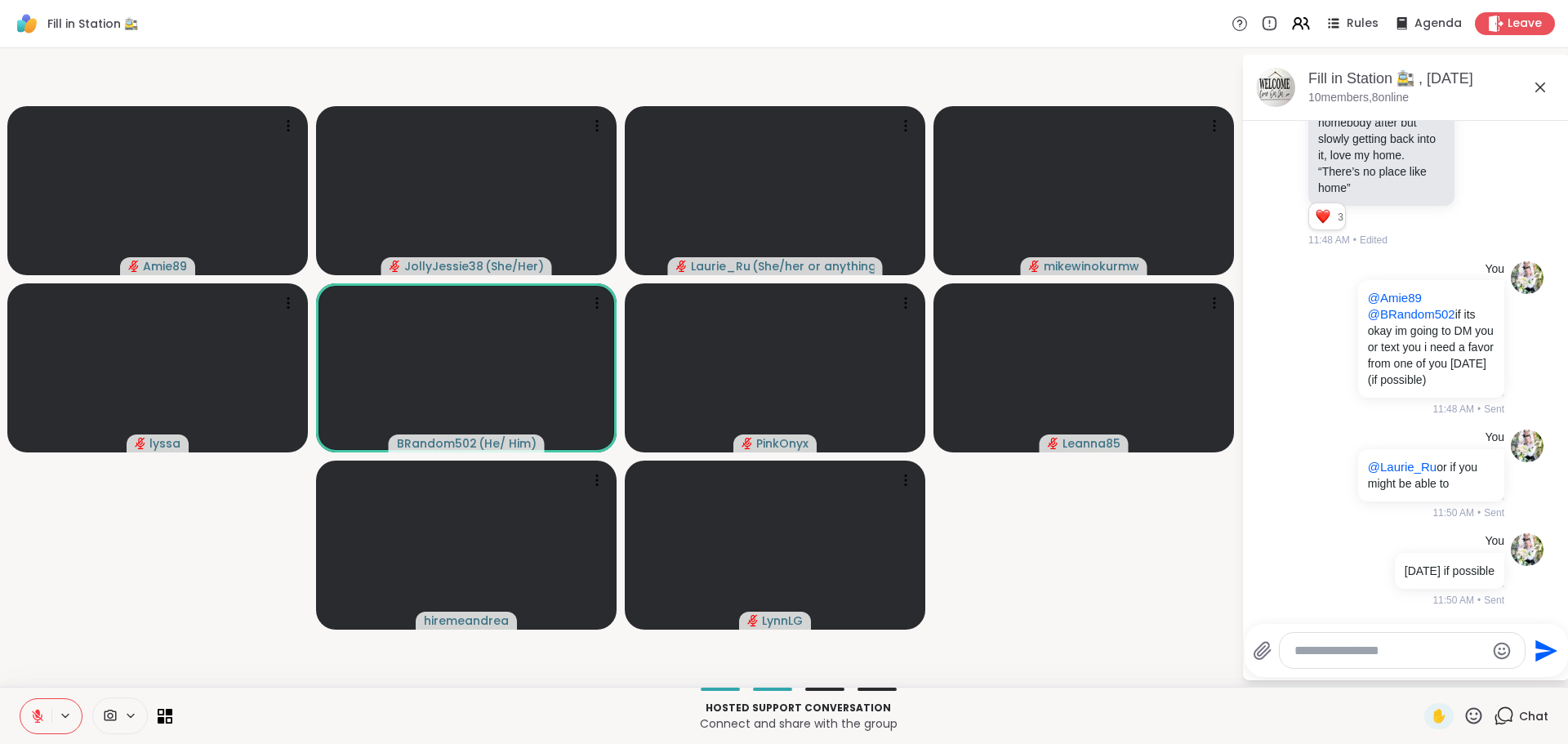
scroll to position [2199, 0]
click at [1365, 592] on div "lyssa @" at bounding box center [1389, 607] width 193 height 41
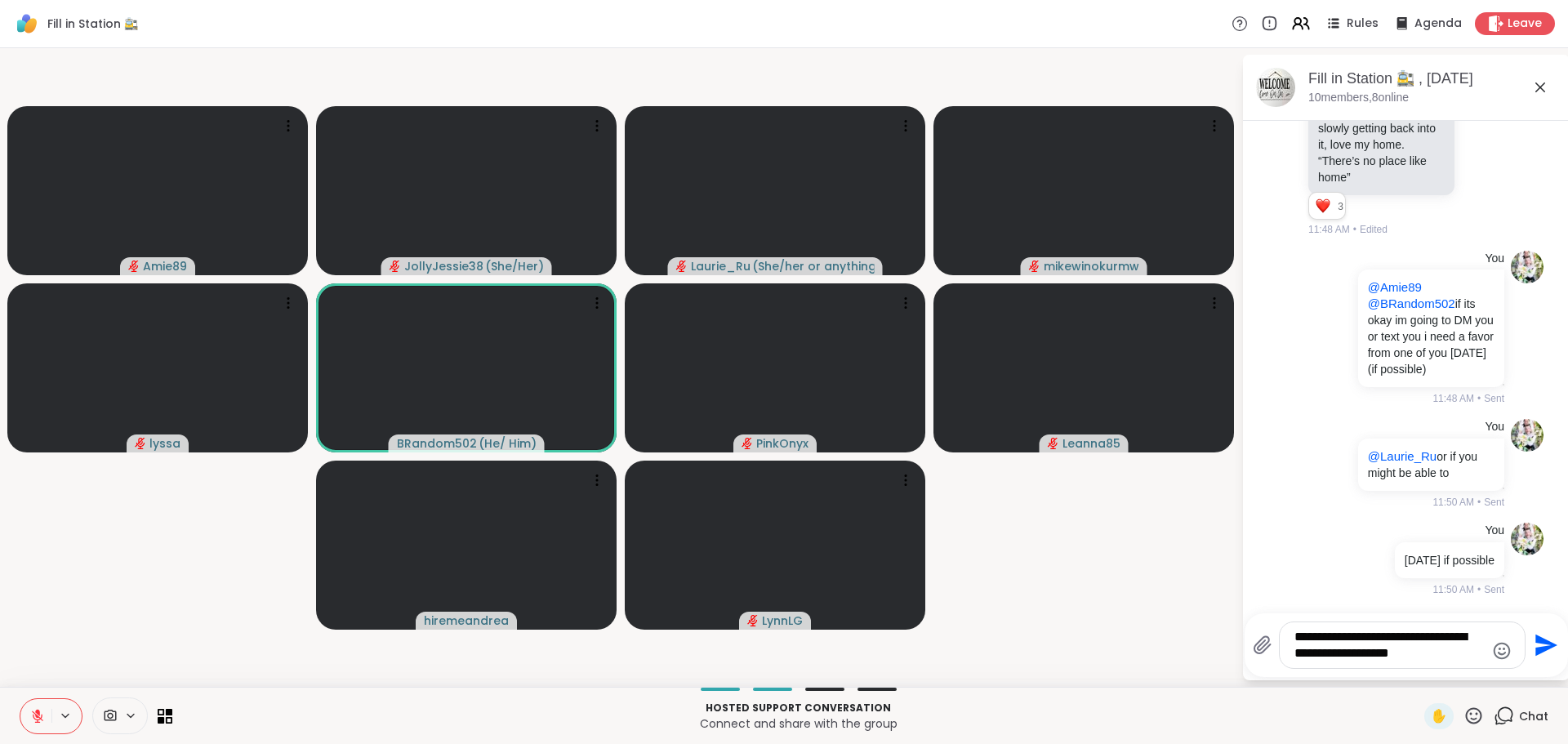
type textarea "**********"
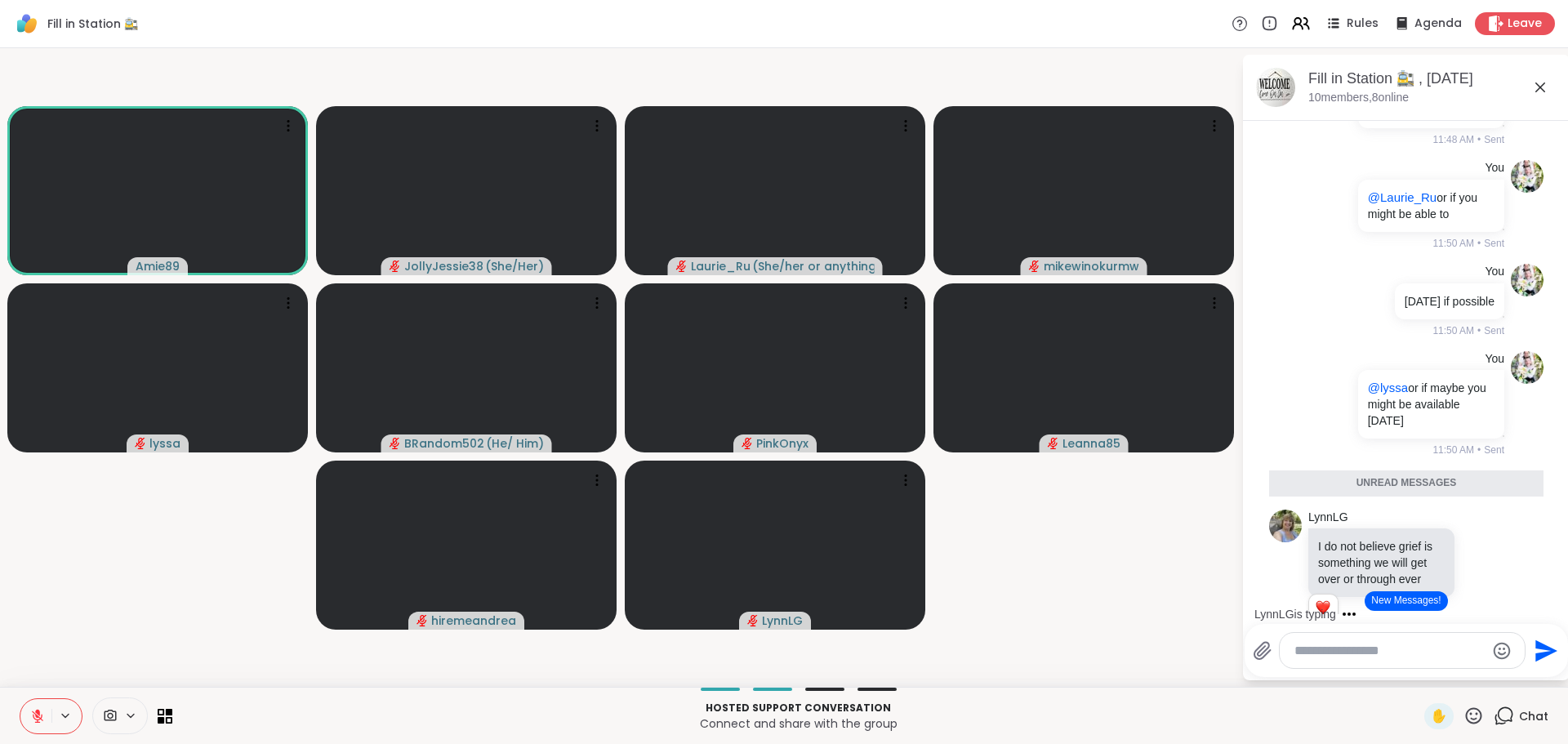
scroll to position [2509, 0]
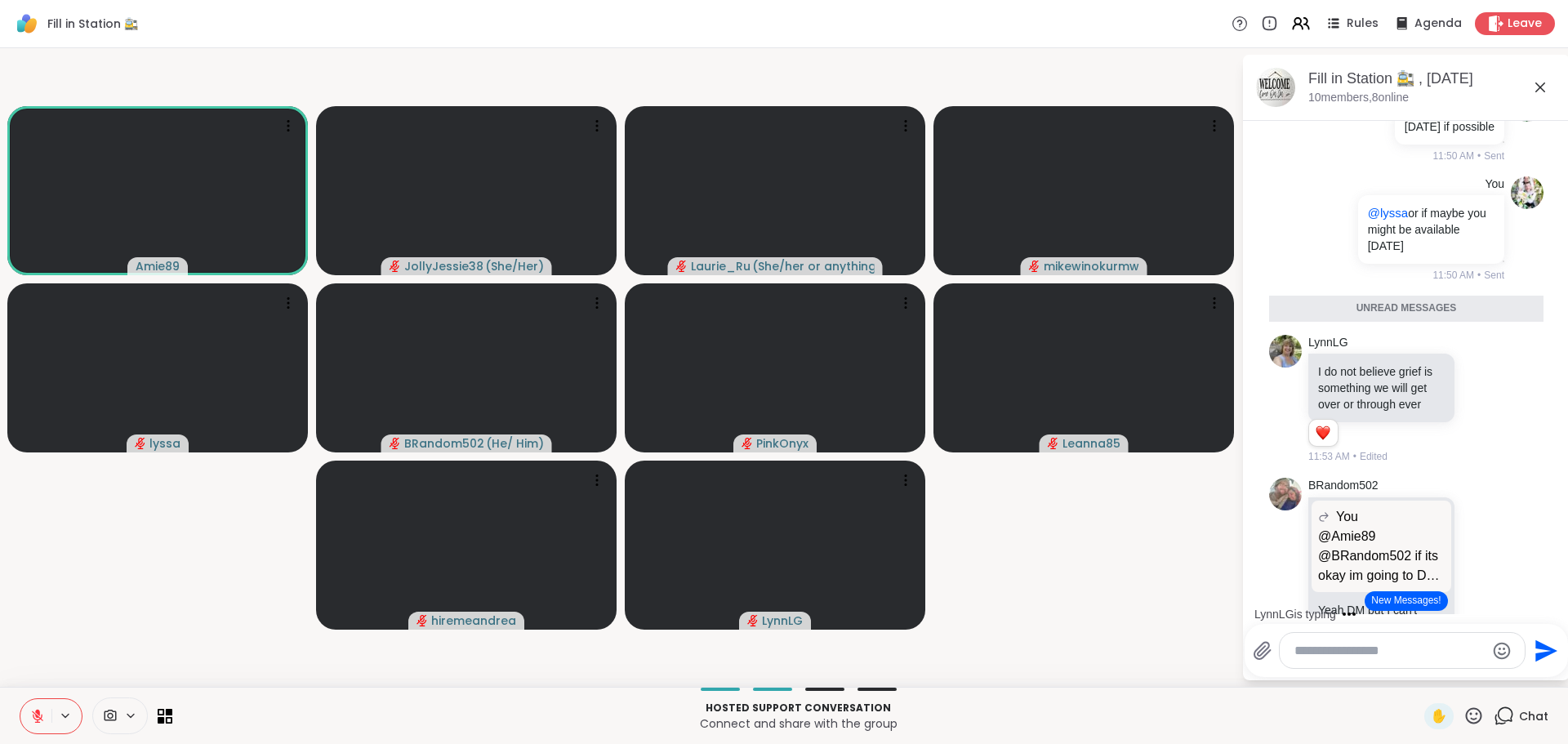
click at [1401, 595] on button "New Messages!" at bounding box center [1406, 601] width 82 height 20
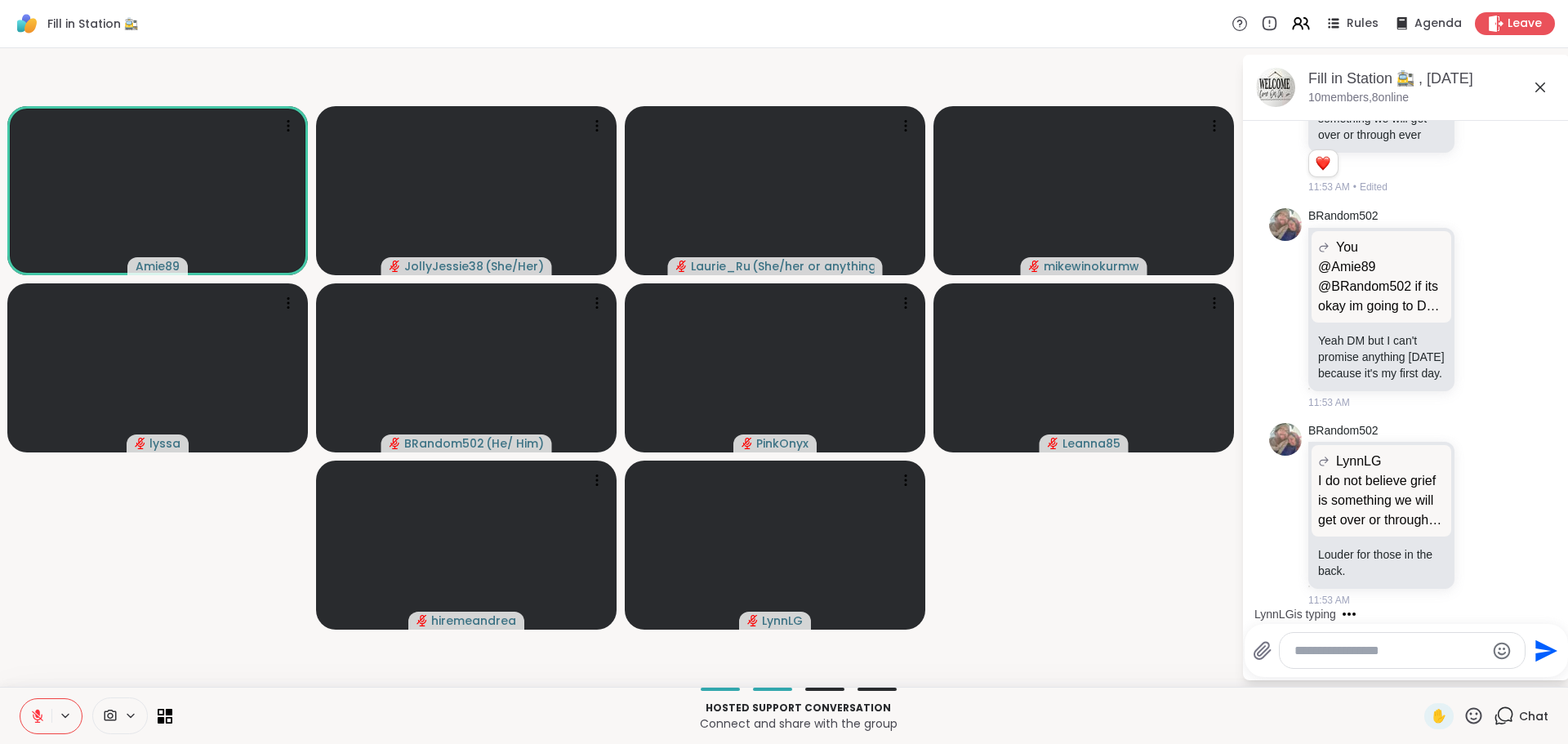
click at [1353, 653] on textarea "Type your message" at bounding box center [1390, 651] width 190 height 16
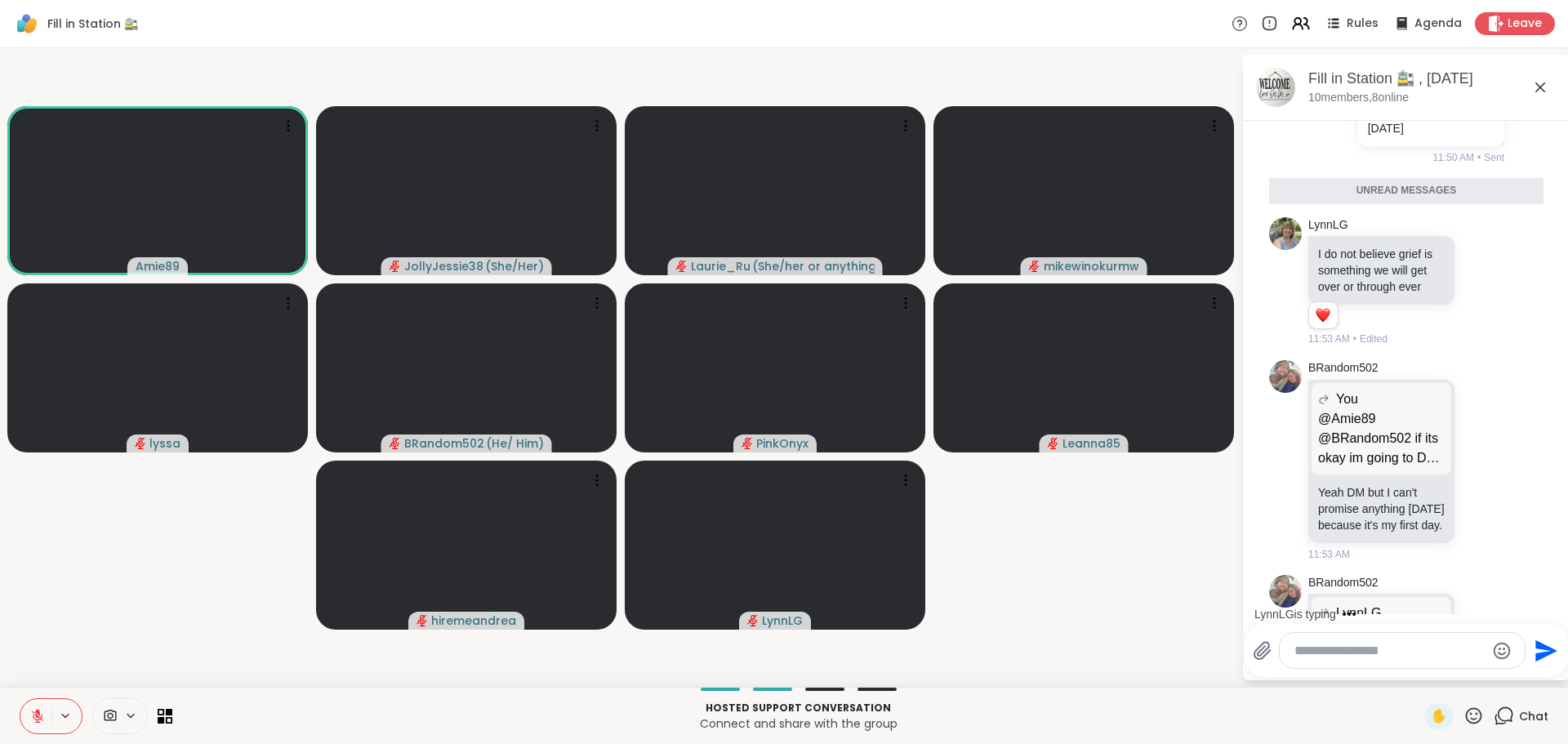
scroll to position [2609, 0]
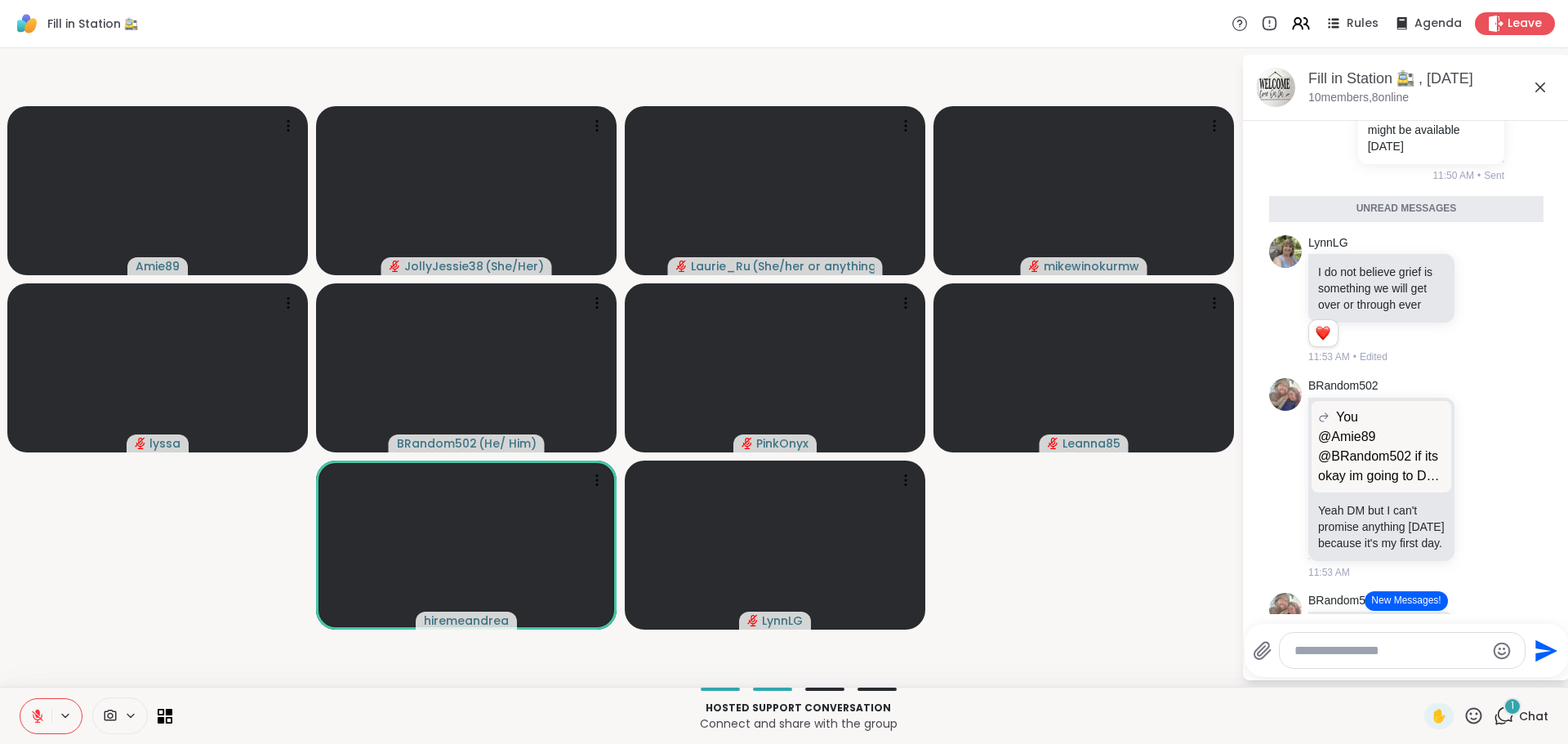
click at [1408, 597] on button "New Messages!" at bounding box center [1406, 601] width 82 height 20
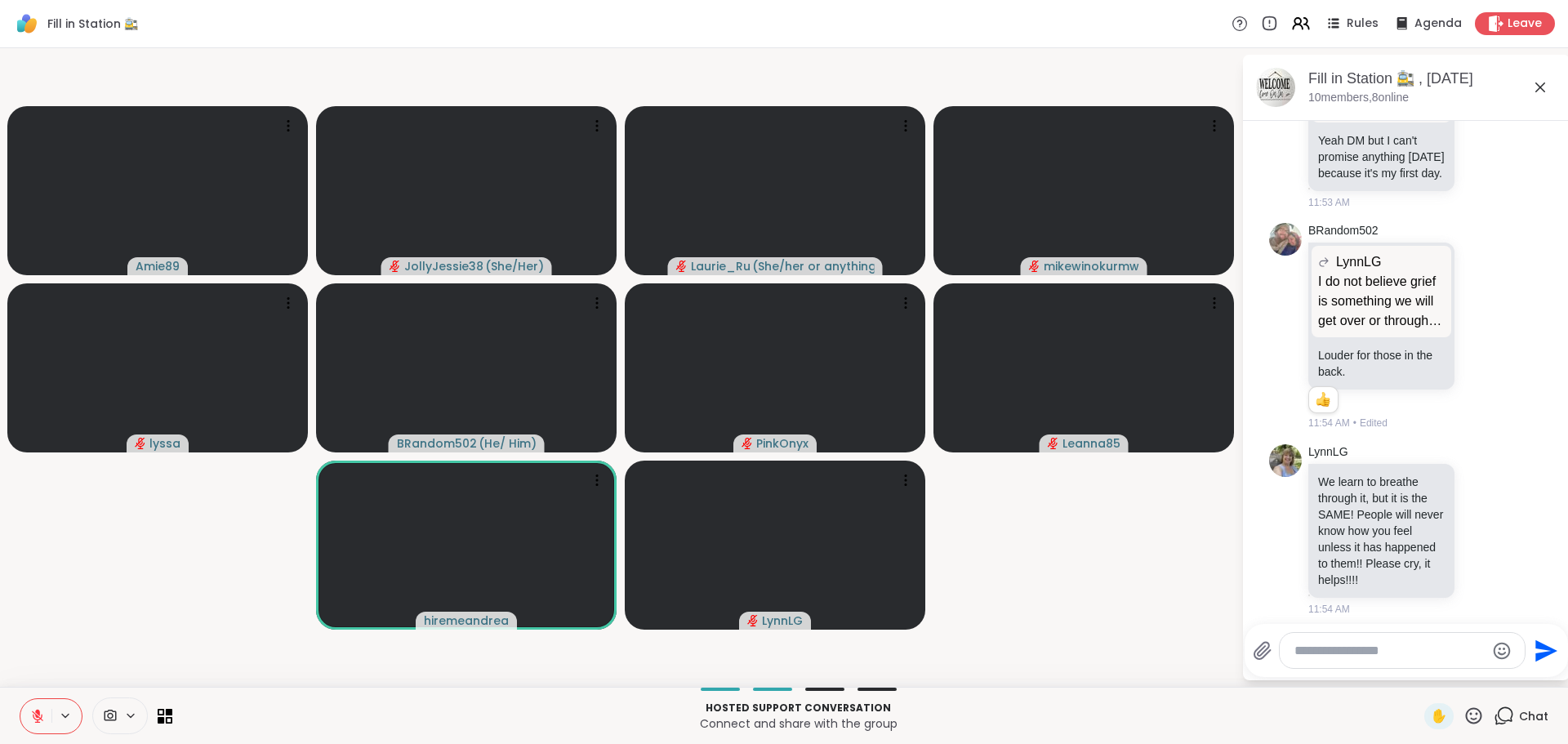
scroll to position [2945, 0]
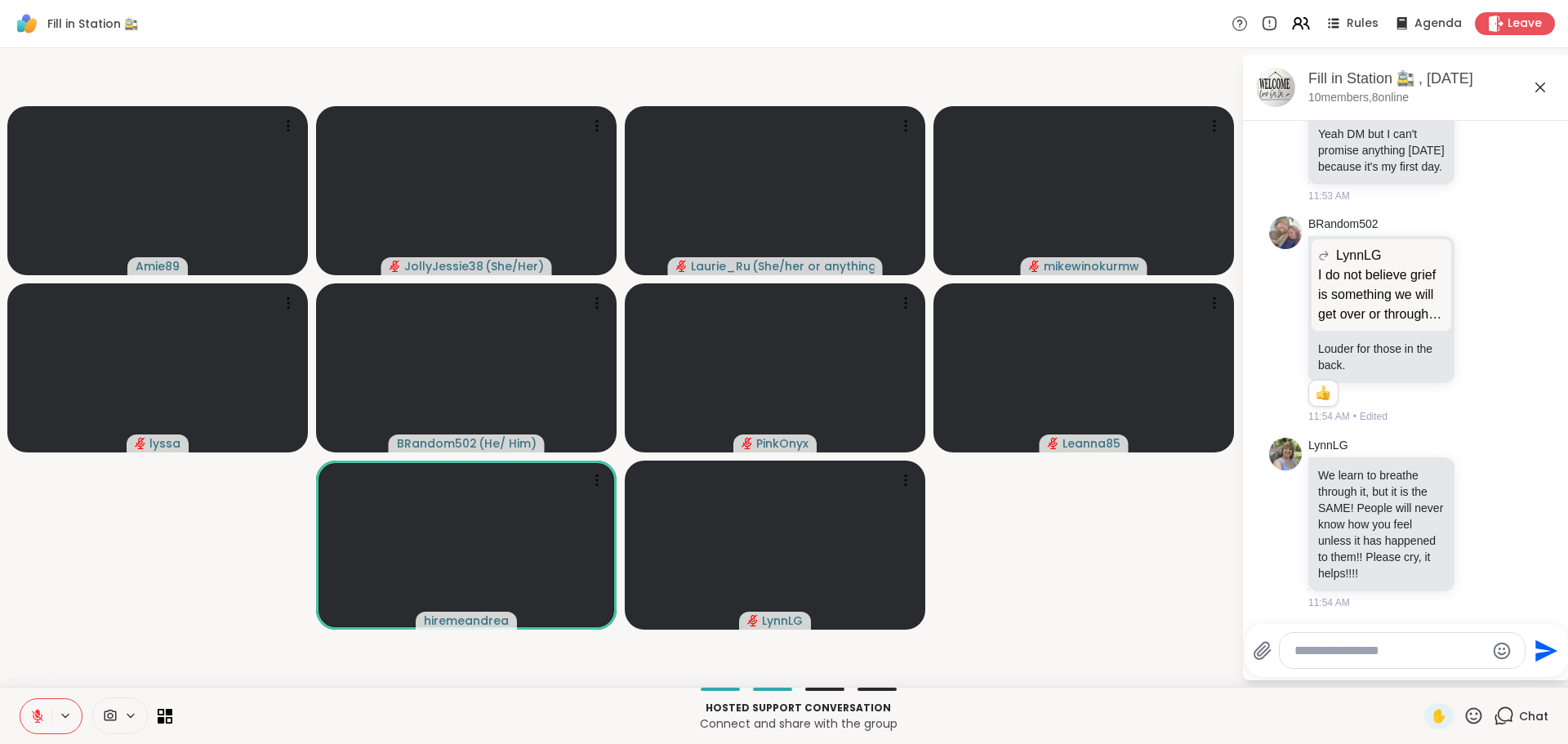
click at [1476, 110] on icon at bounding box center [1483, 102] width 14 height 16
click at [1476, 84] on span "Select Reaction: Heart" at bounding box center [1483, 76] width 14 height 16
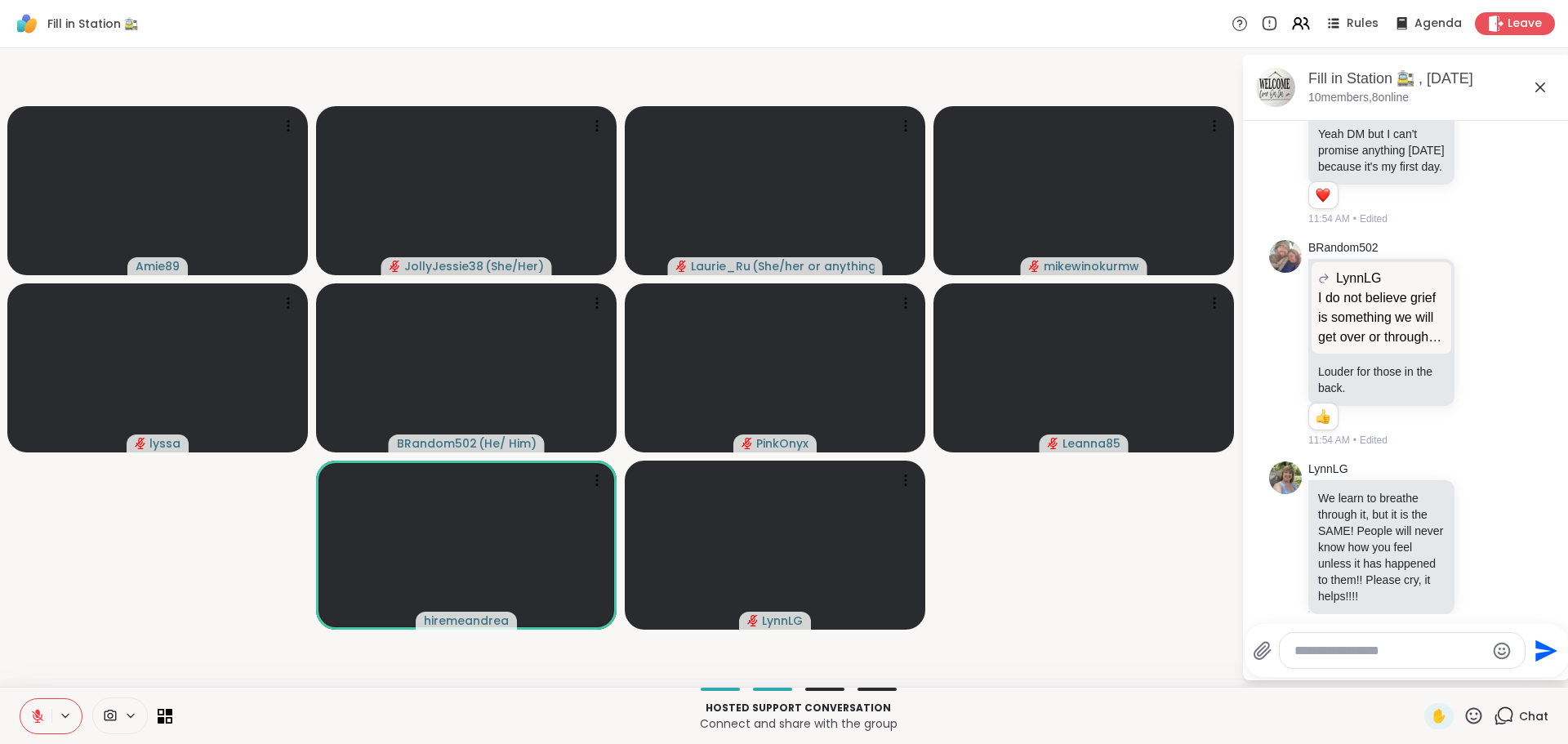
drag, startPoint x: 1559, startPoint y: 537, endPoint x: 1550, endPoint y: 584, distance: 47.9
click at [1550, 584] on html "Fill in Station 🚉 Rules Agenda Leave Amie89 JollyJessie38 ( She/Her ) Laurie_Ru…" at bounding box center [784, 372] width 1568 height 744
click at [1509, 455] on div "BRandom502 LynnLG I do not believe grief is something we will get over or throu…" at bounding box center [1406, 344] width 274 height 222
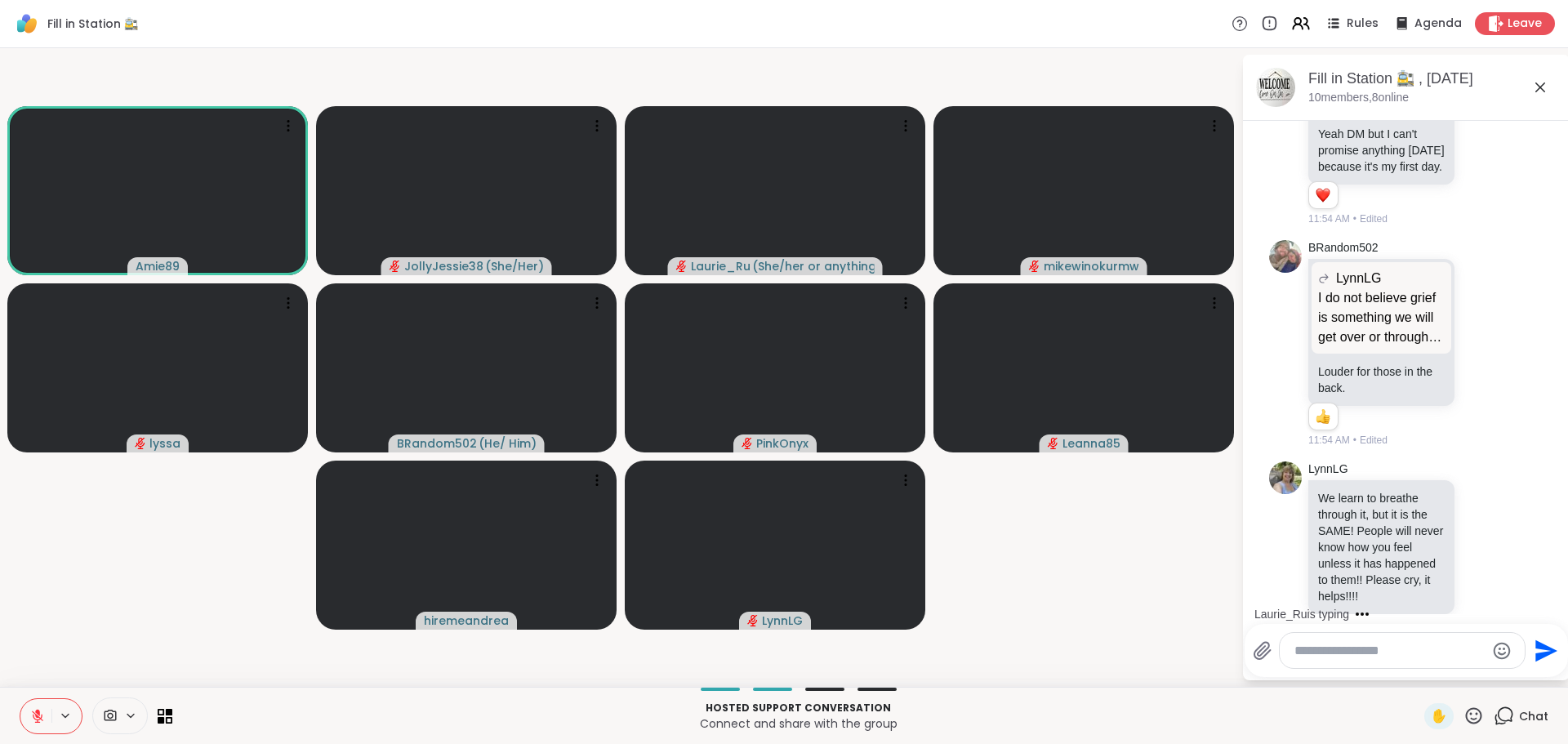
scroll to position [3154, 0]
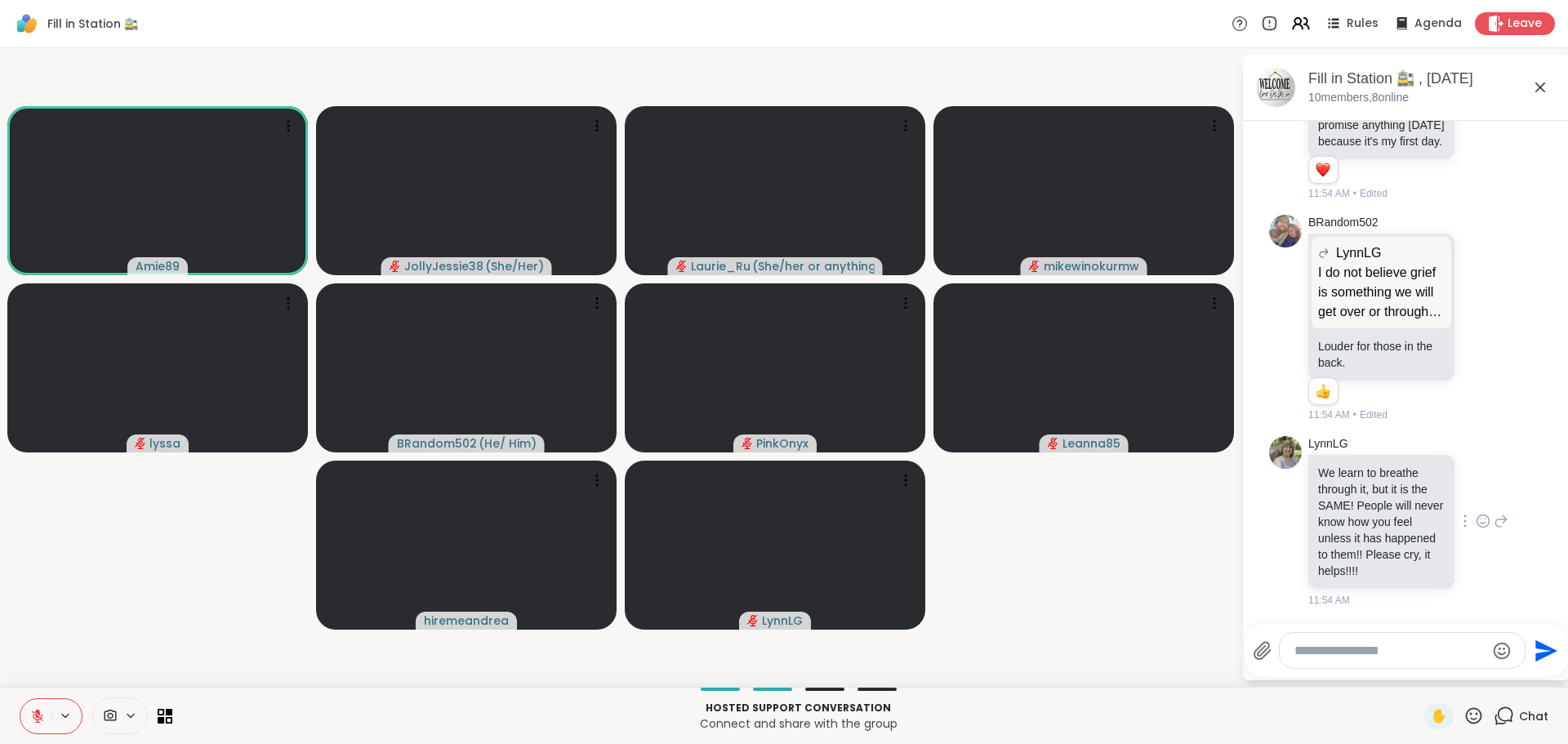
click at [1476, 521] on icon at bounding box center [1483, 521] width 14 height 16
click at [1476, 500] on div "Select Reaction: Heart" at bounding box center [1483, 495] width 14 height 14
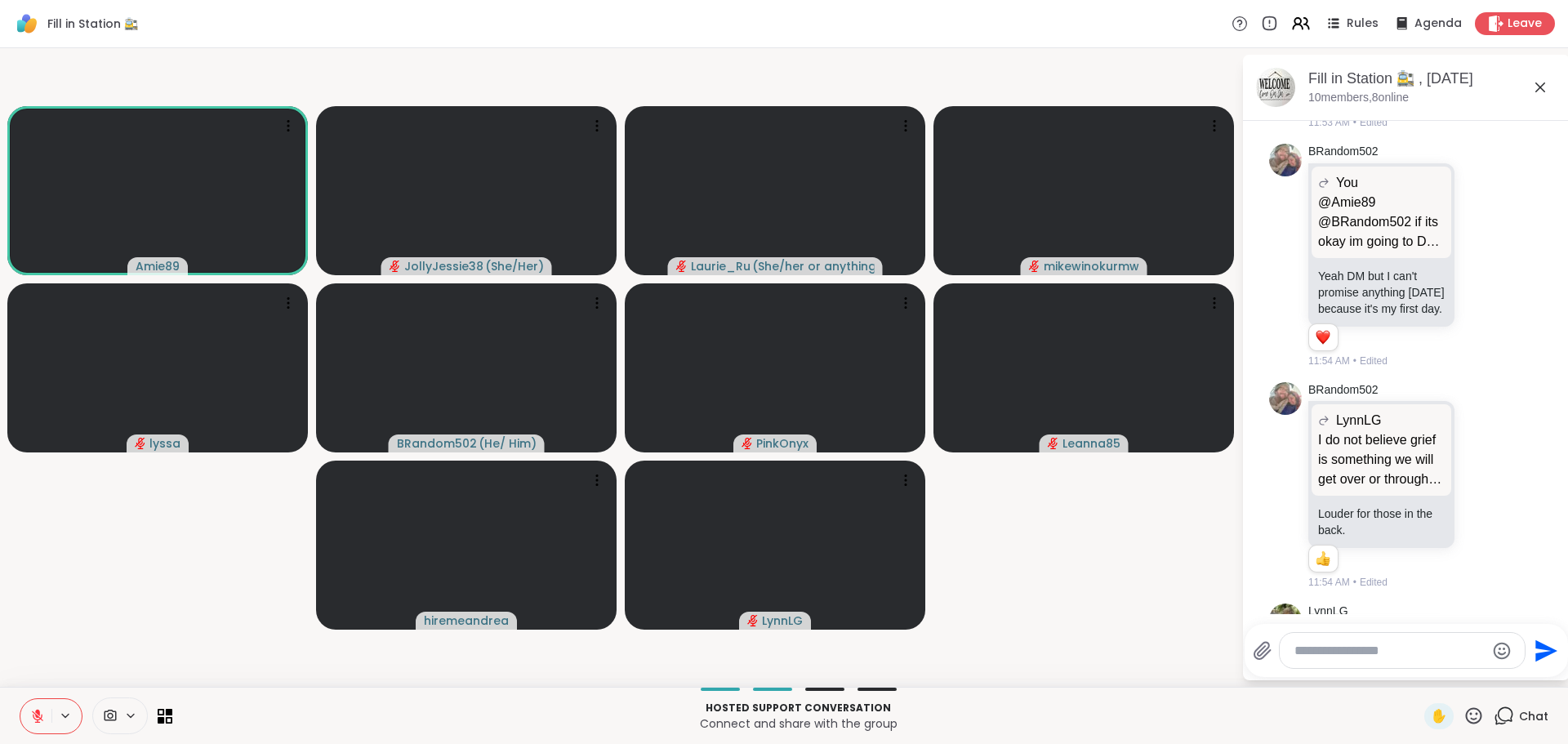
scroll to position [3359, 0]
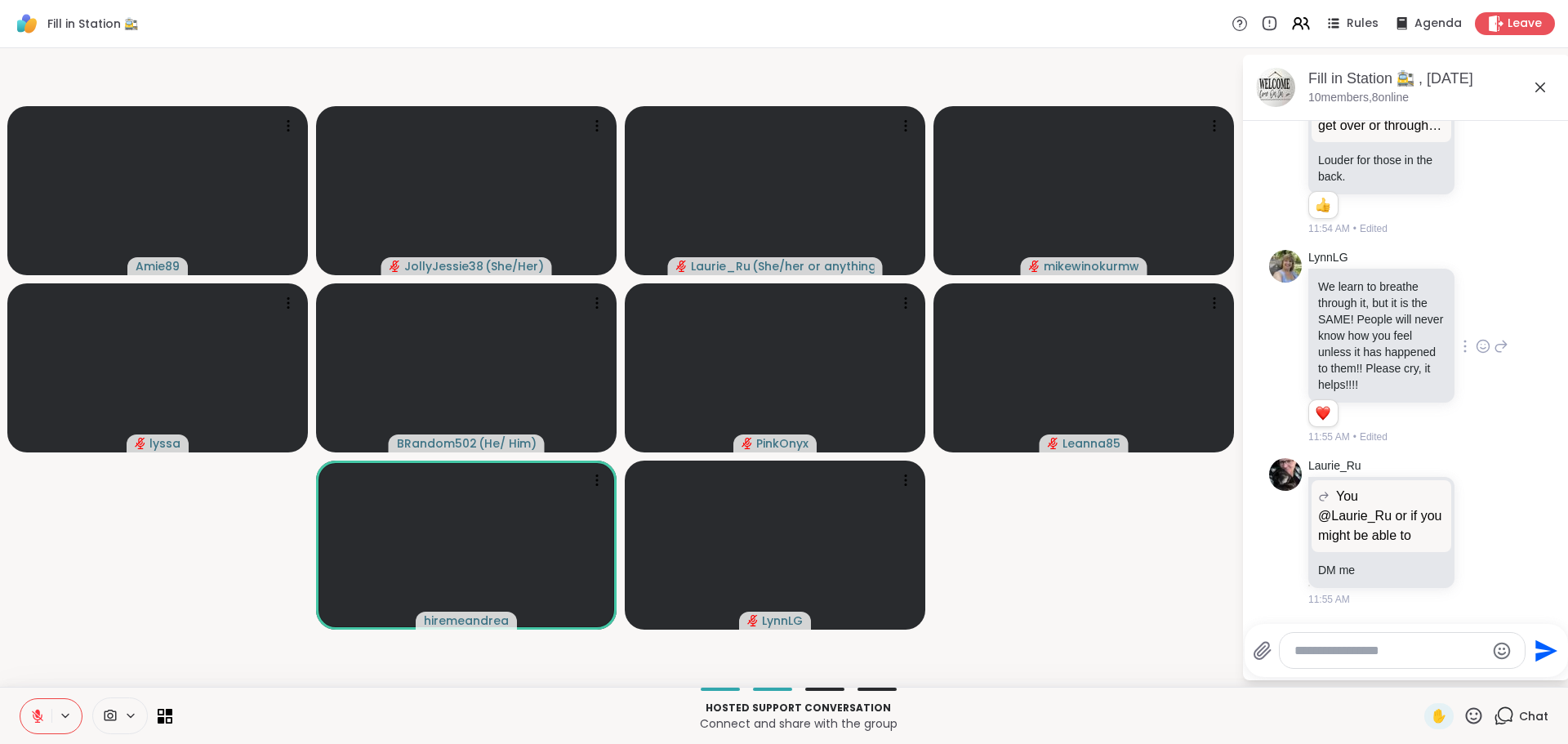
click at [1389, 659] on div at bounding box center [1402, 650] width 245 height 35
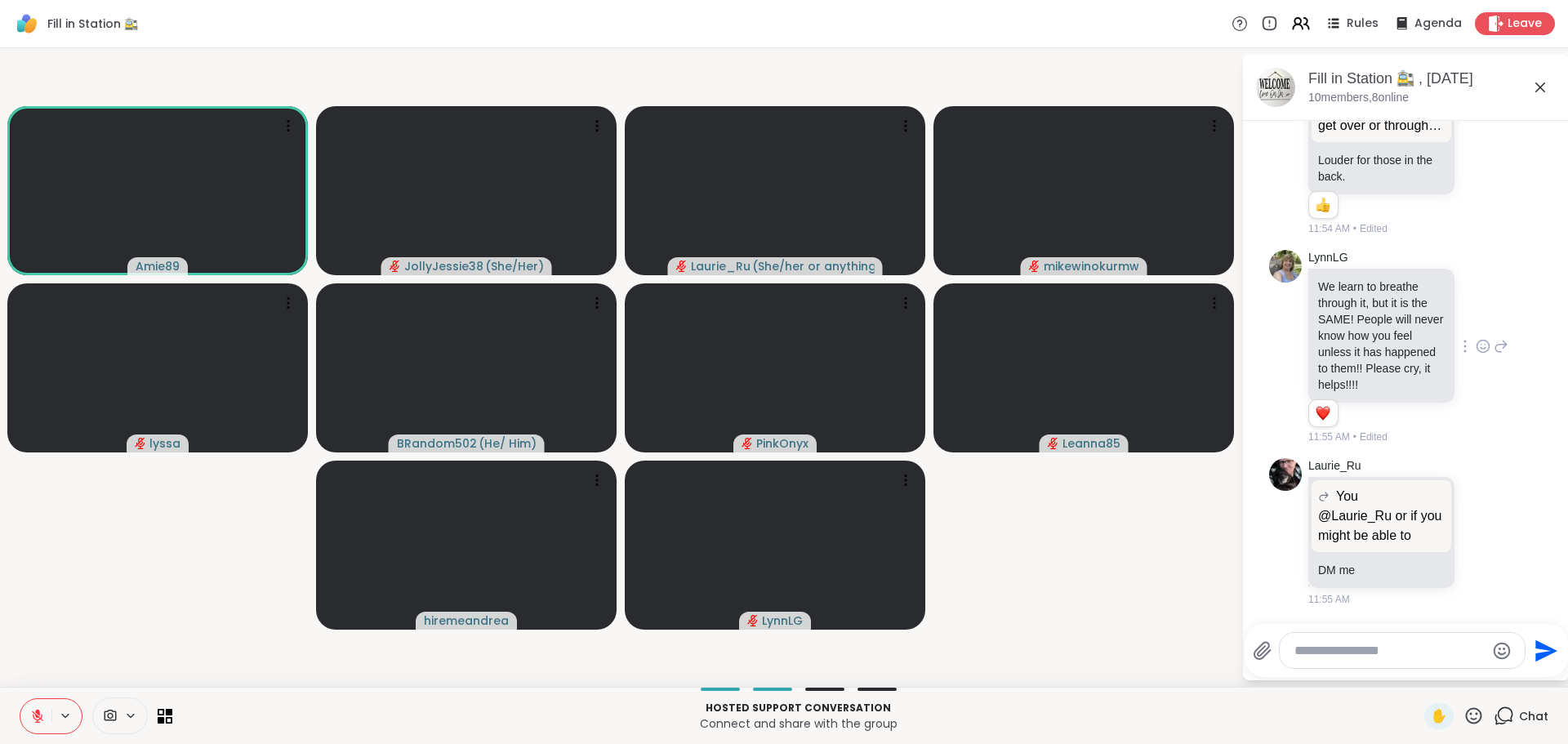
click at [1370, 648] on textarea "Type your message" at bounding box center [1390, 651] width 190 height 16
click at [1323, 458] on link "Laurie_Ru" at bounding box center [1334, 466] width 53 height 16
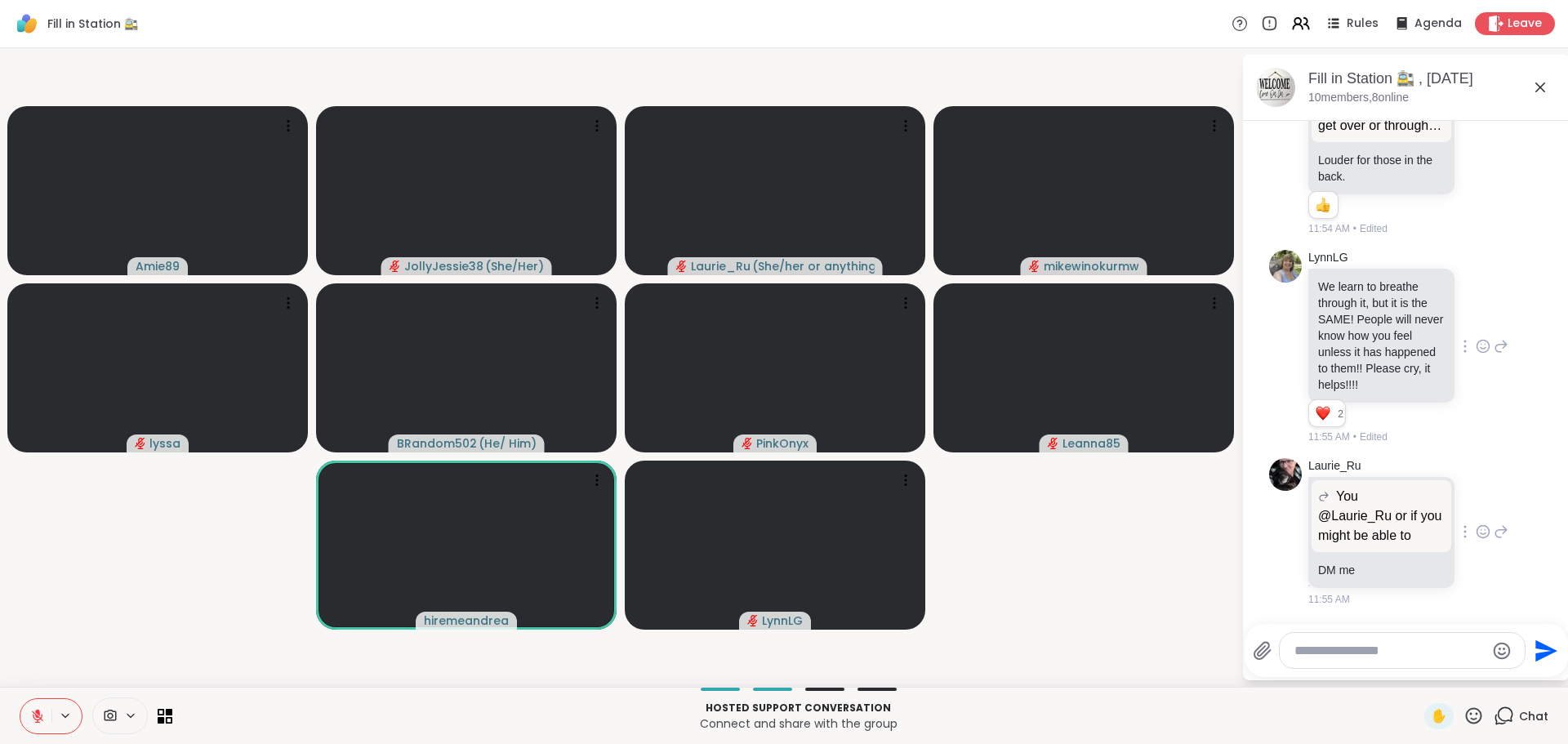
click at [1476, 523] on icon at bounding box center [1483, 531] width 14 height 16
click at [1476, 498] on div "Select Reaction: Heart" at bounding box center [1483, 505] width 14 height 14
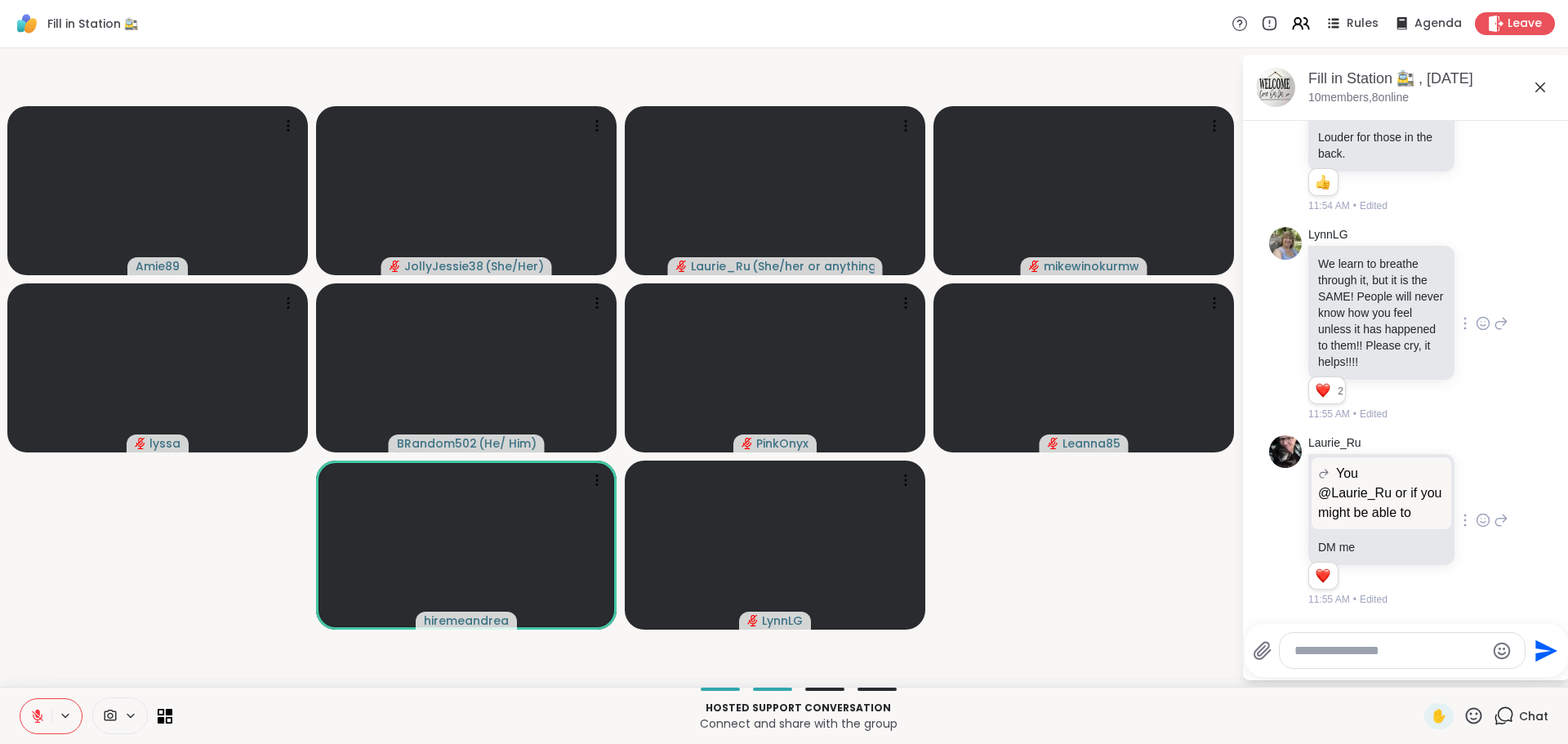
scroll to position [3382, 0]
click at [1496, 515] on icon at bounding box center [1502, 520] width 12 height 12
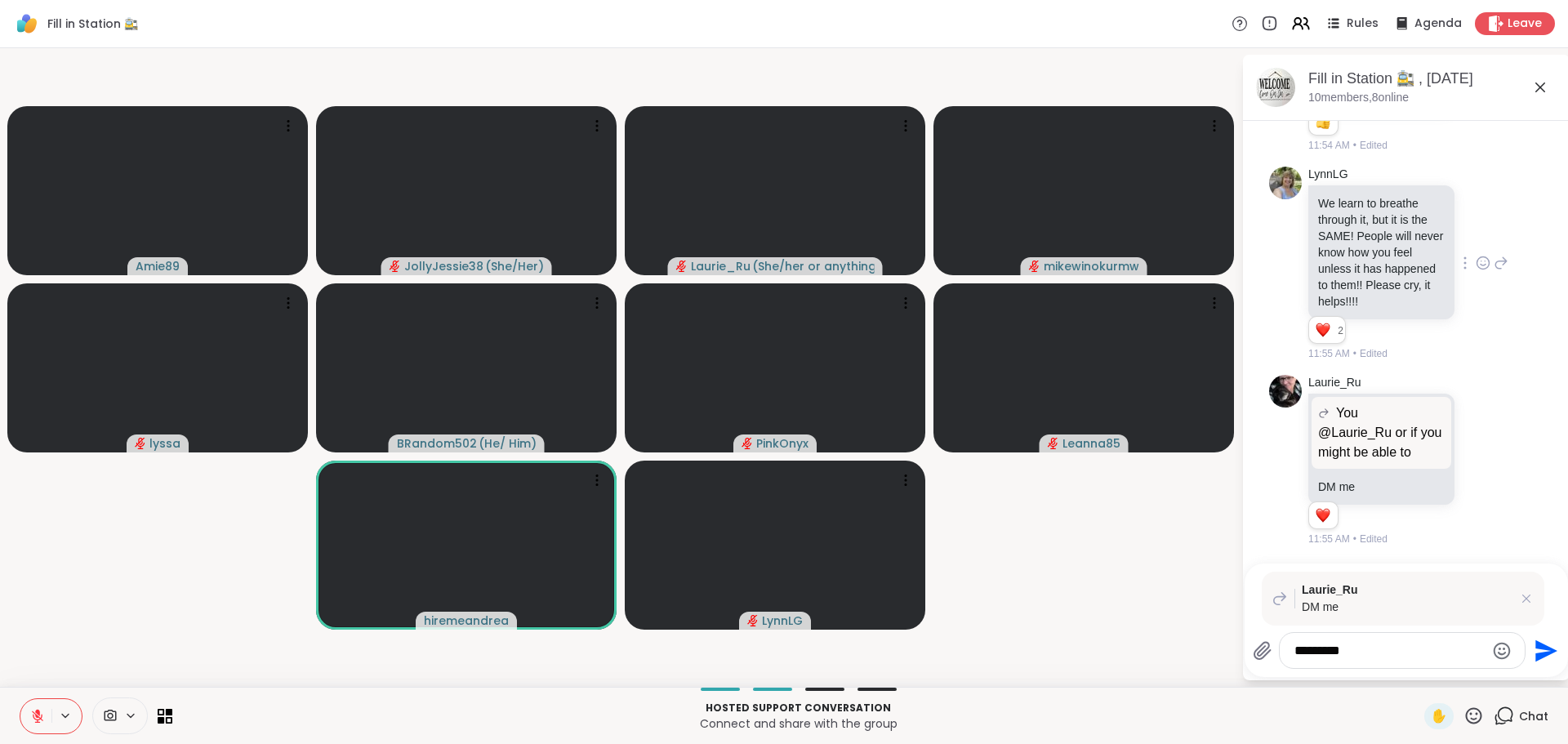
type textarea "**********"
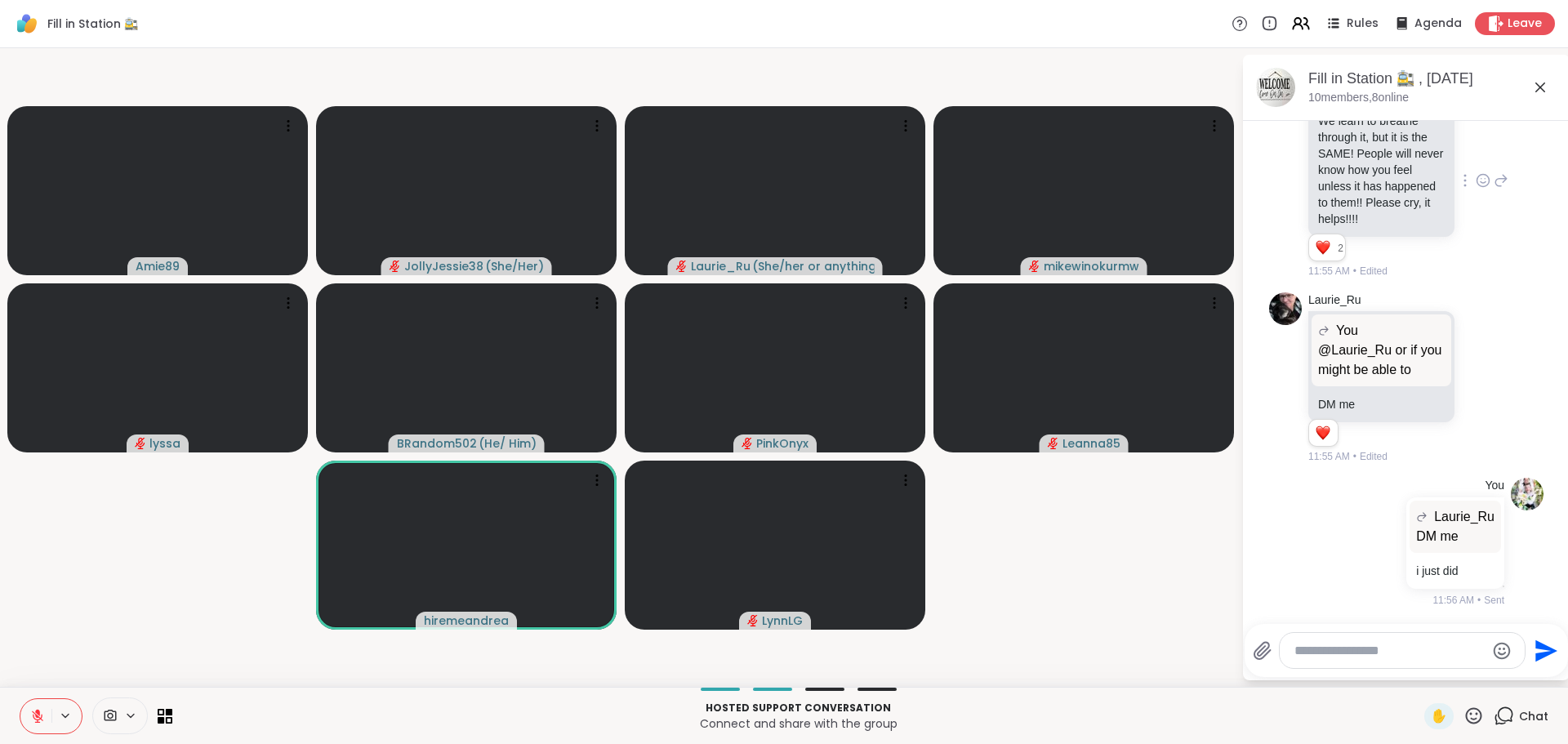
scroll to position [3525, 0]
type textarea "*"
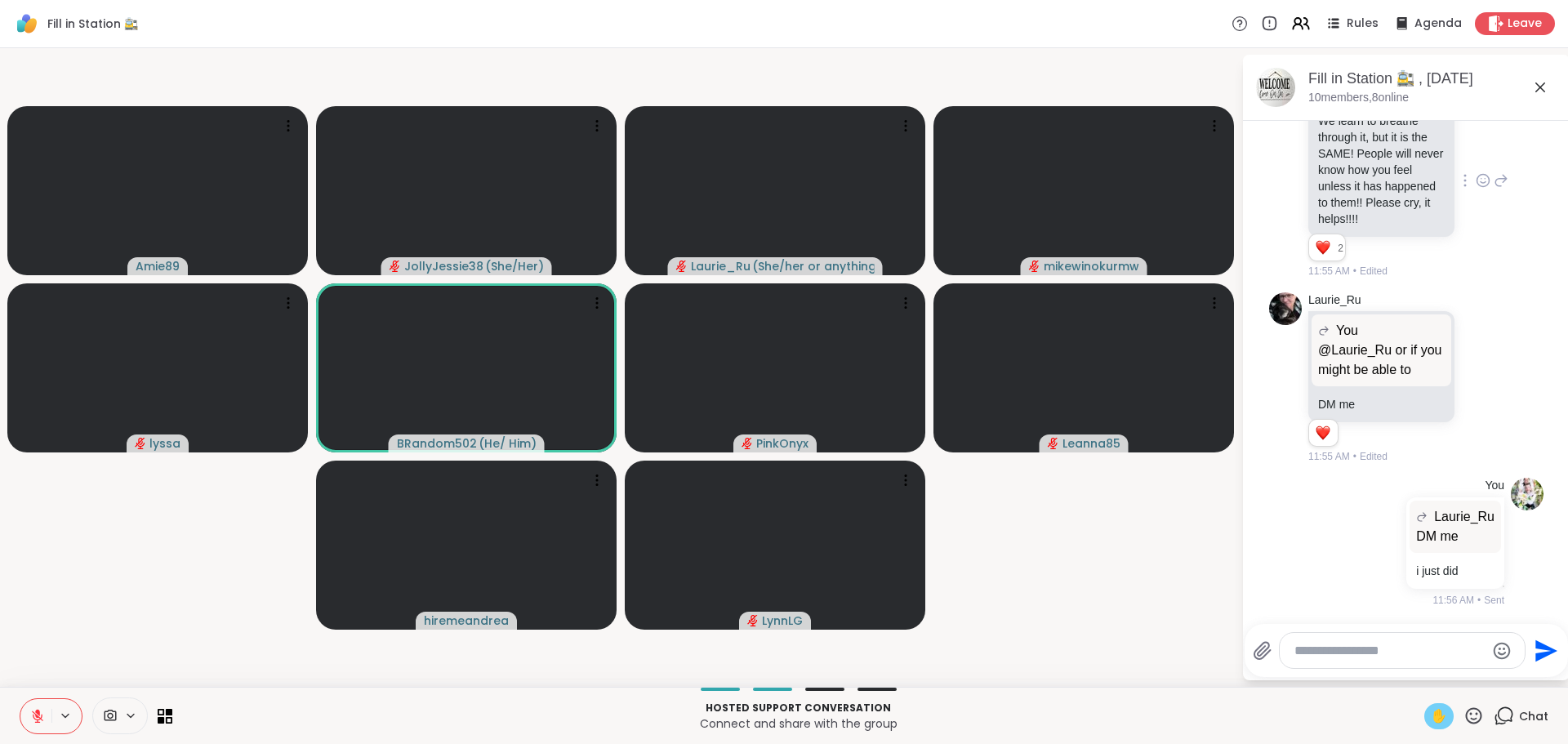
click at [1431, 712] on span "✋" at bounding box center [1439, 716] width 16 height 20
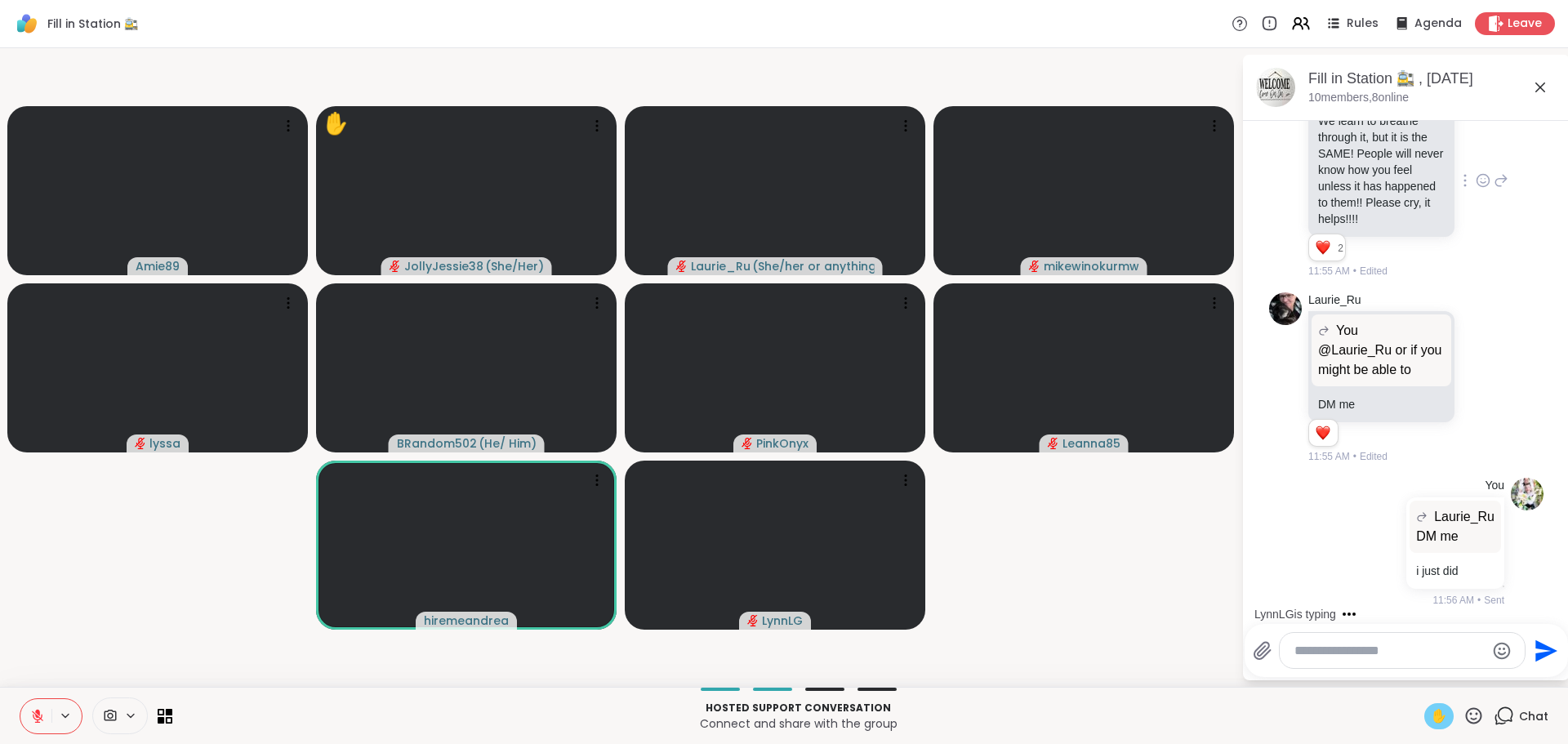
click at [1380, 650] on textarea "Type your message" at bounding box center [1390, 651] width 190 height 16
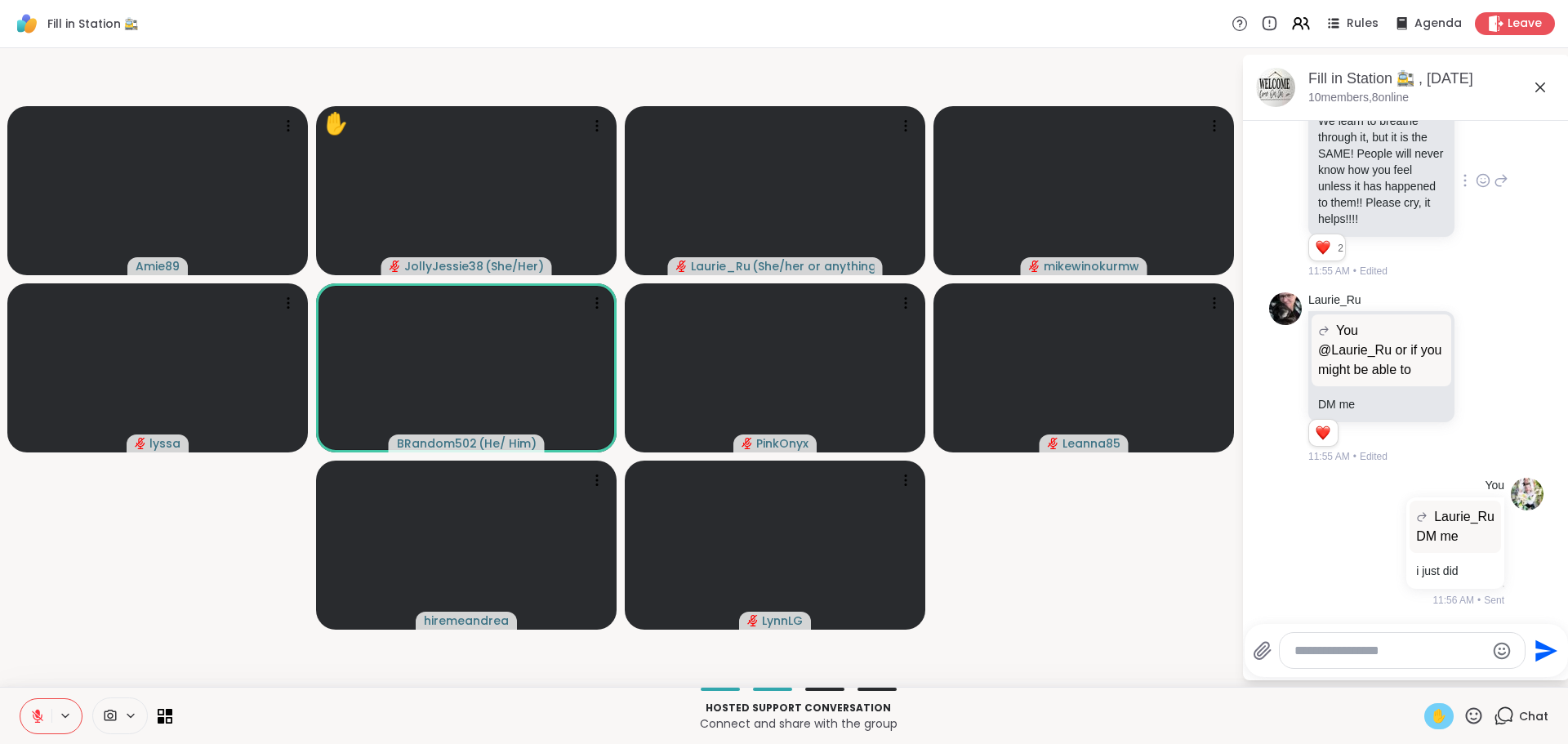
click at [1333, 657] on textarea "Type your message" at bounding box center [1390, 651] width 190 height 16
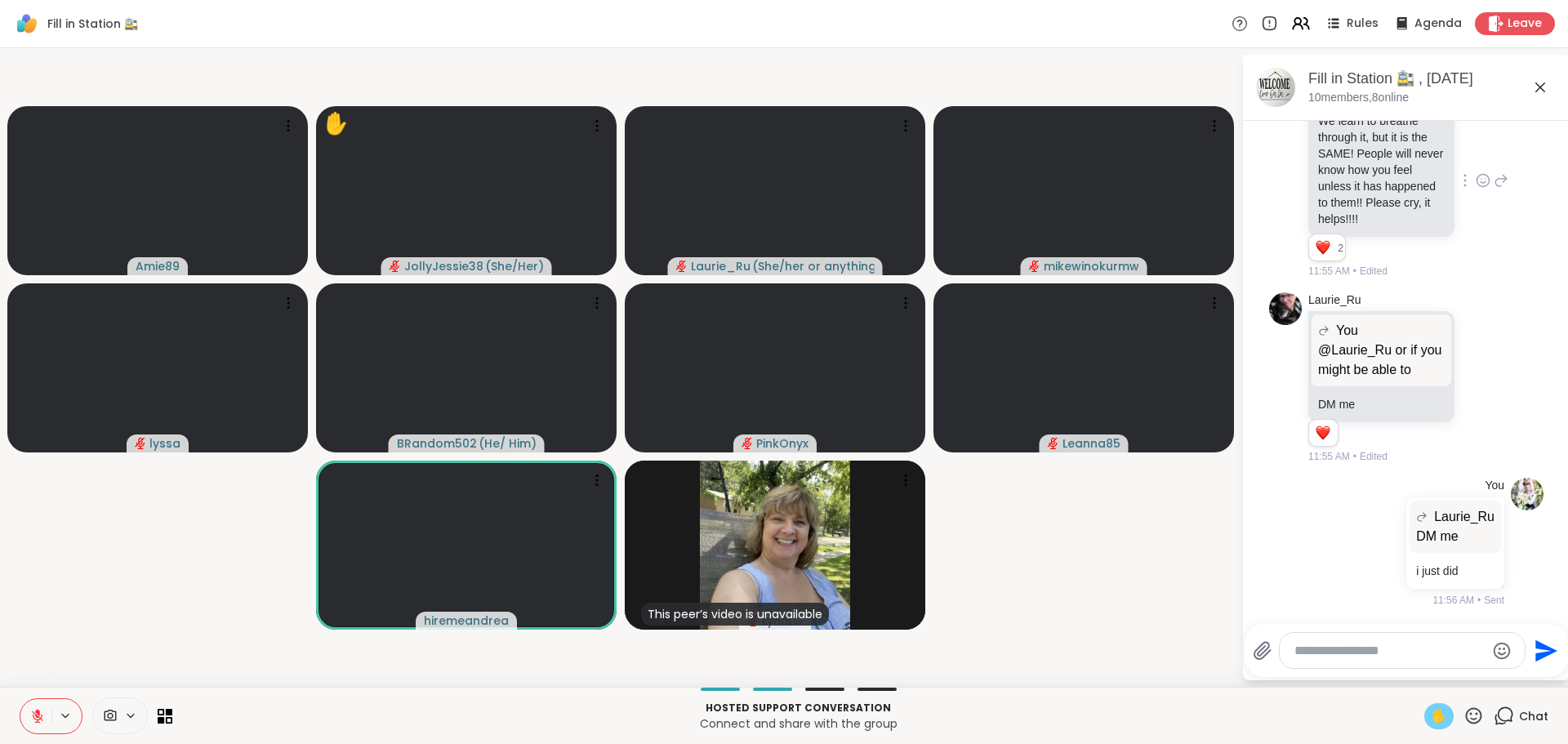
click at [1431, 707] on span "✋" at bounding box center [1439, 716] width 16 height 20
click at [1353, 641] on div at bounding box center [1402, 650] width 245 height 35
click at [1351, 656] on textarea "Type your message" at bounding box center [1390, 651] width 190 height 16
click at [1350, 606] on span "remeandrea" at bounding box center [1377, 607] width 71 height 16
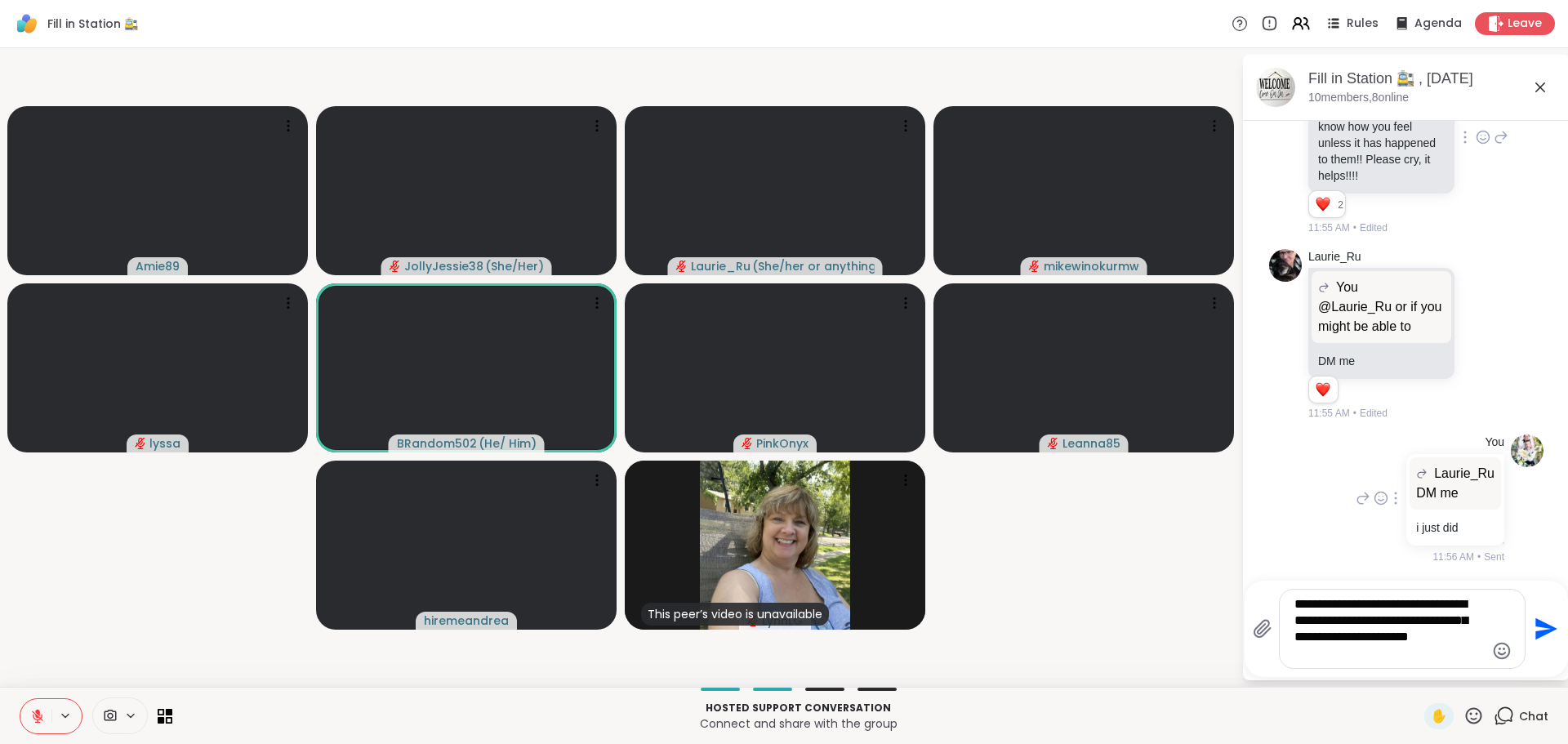
scroll to position [3569, 0]
type textarea "**********"
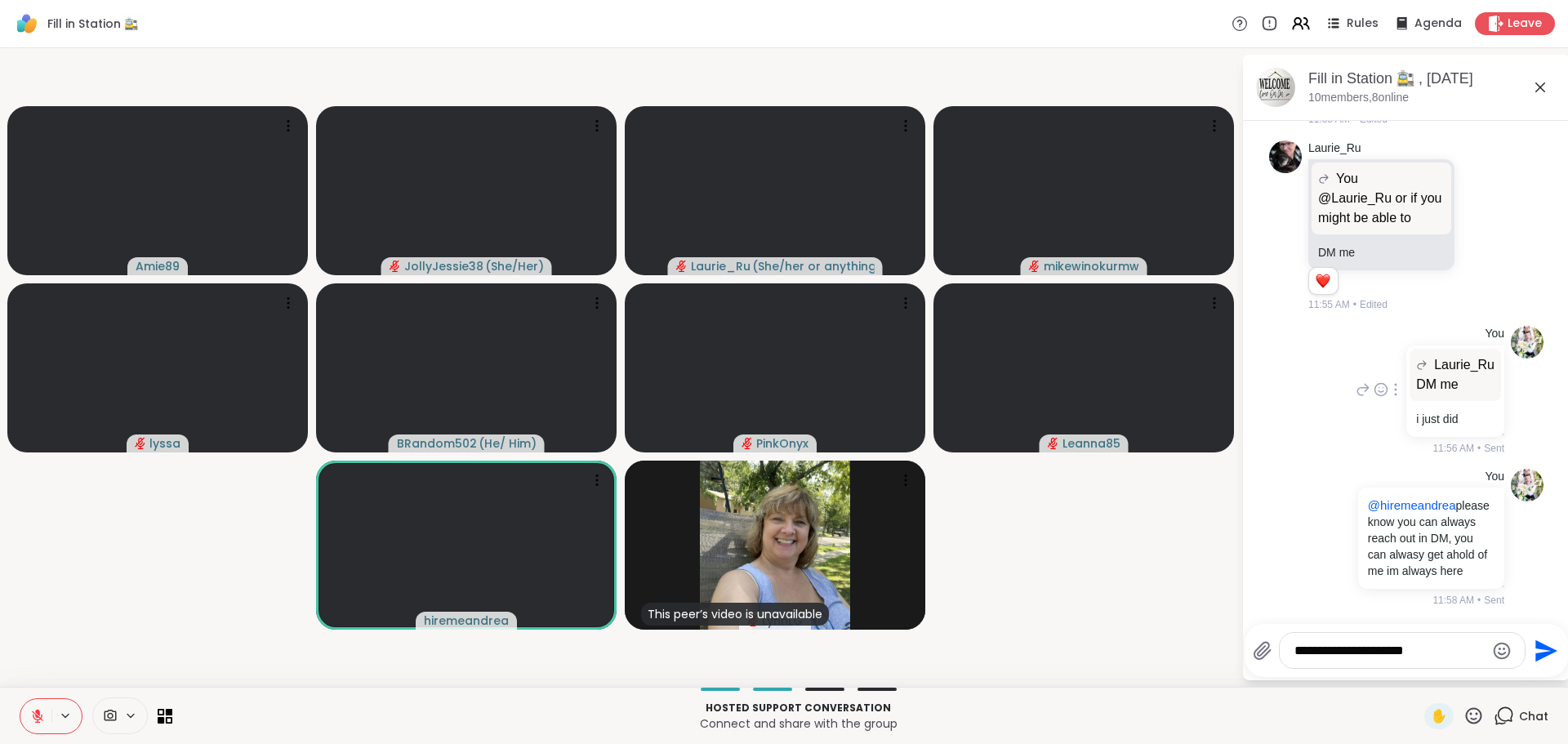
scroll to position [3830, 0]
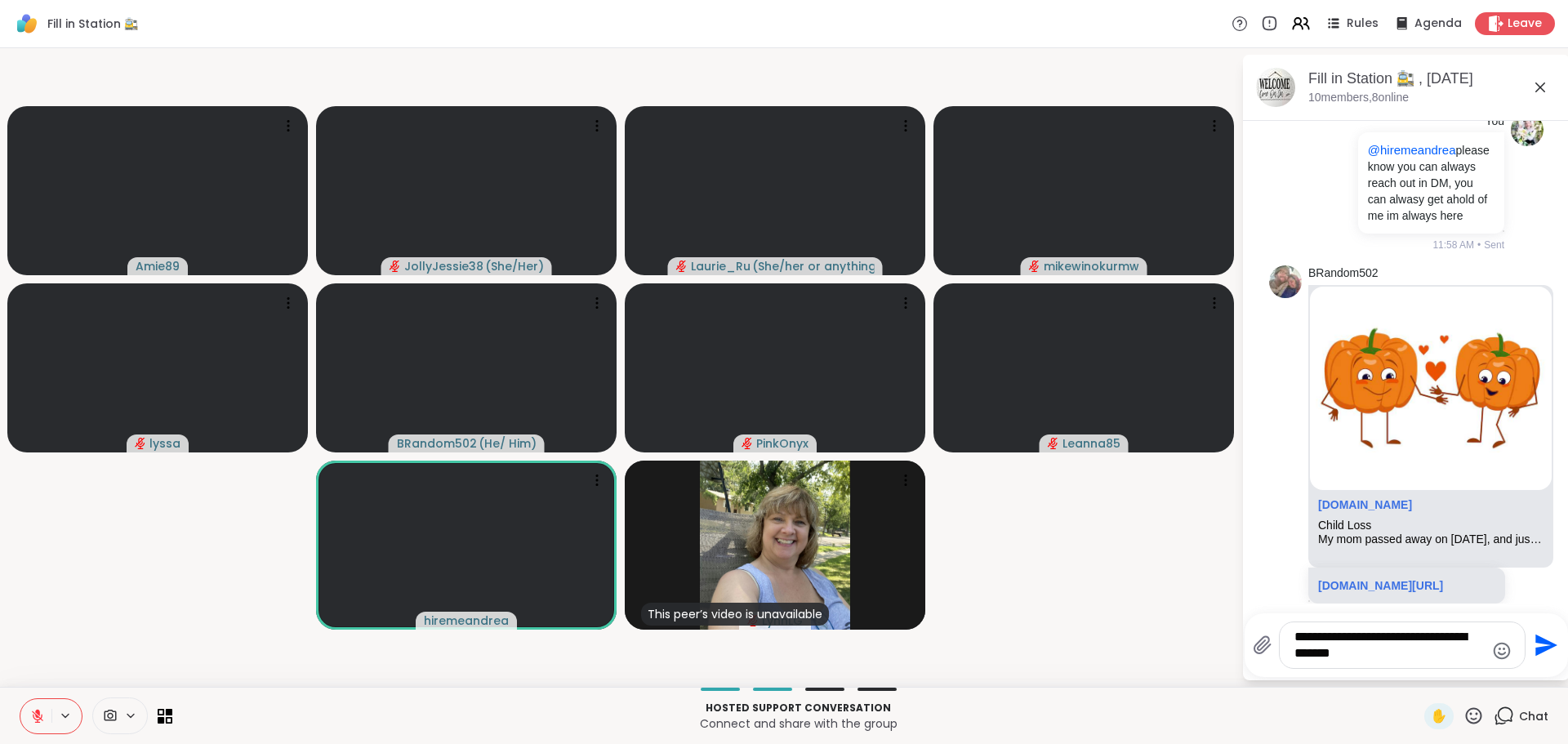
type textarea "**********"
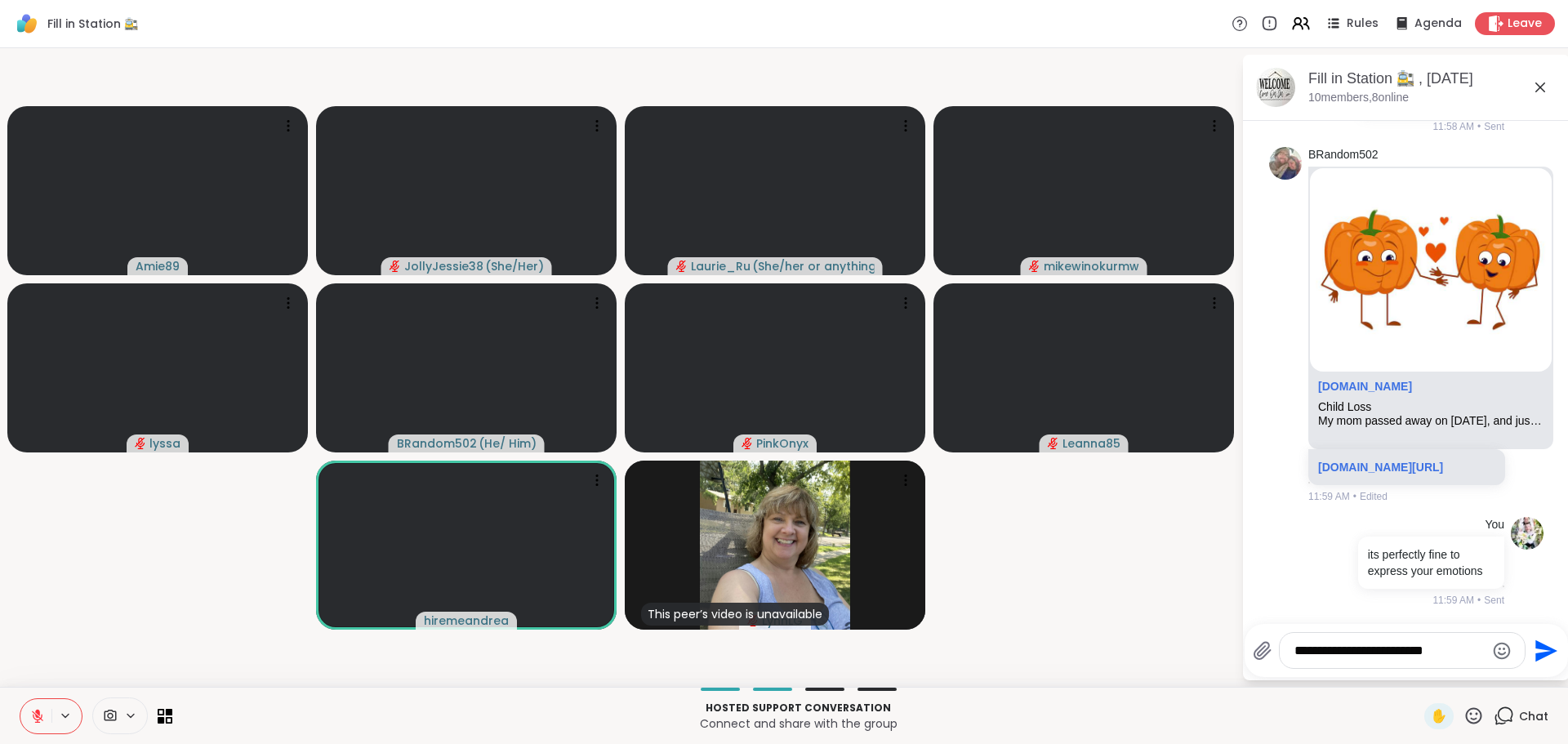
type textarea "**********"
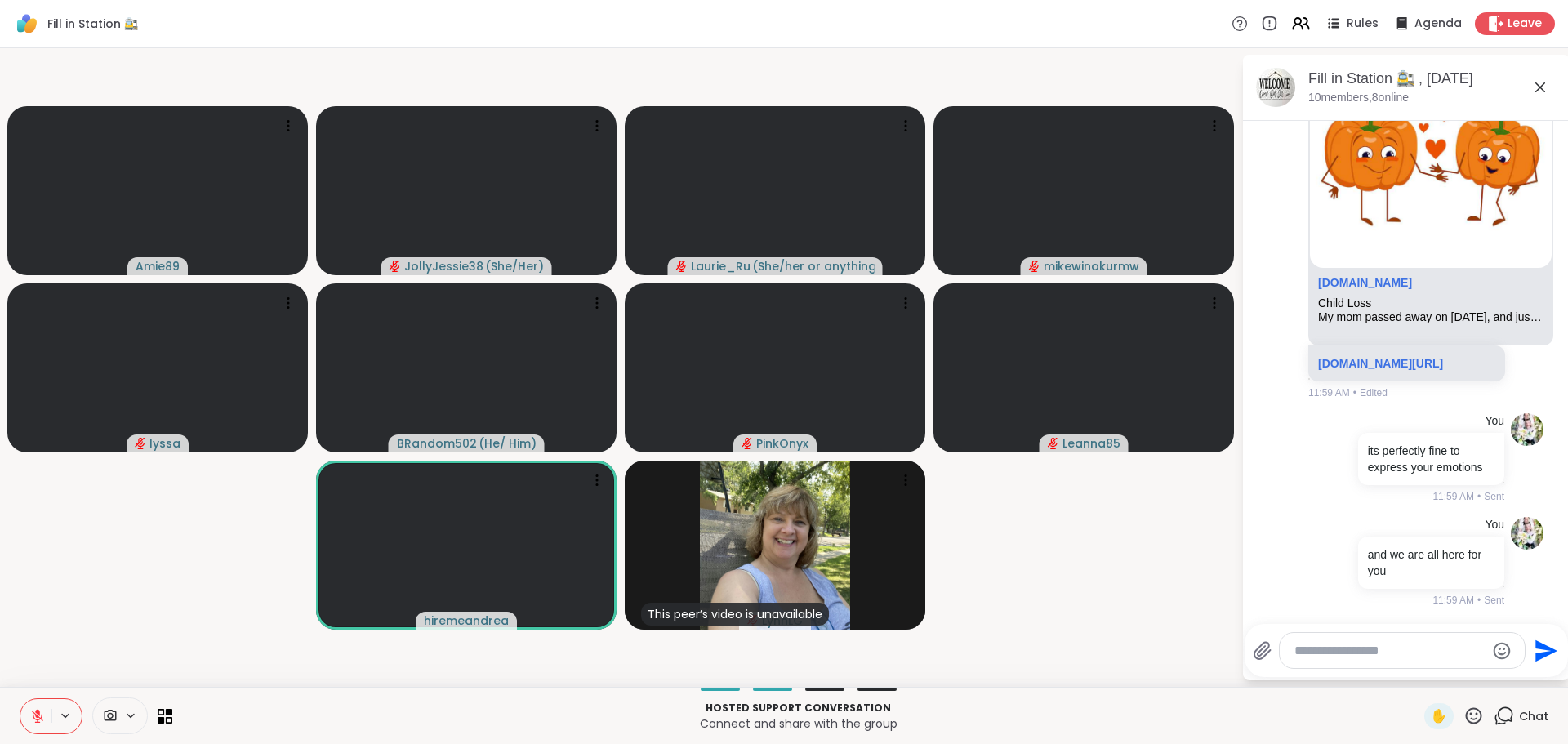
scroll to position [4320, 0]
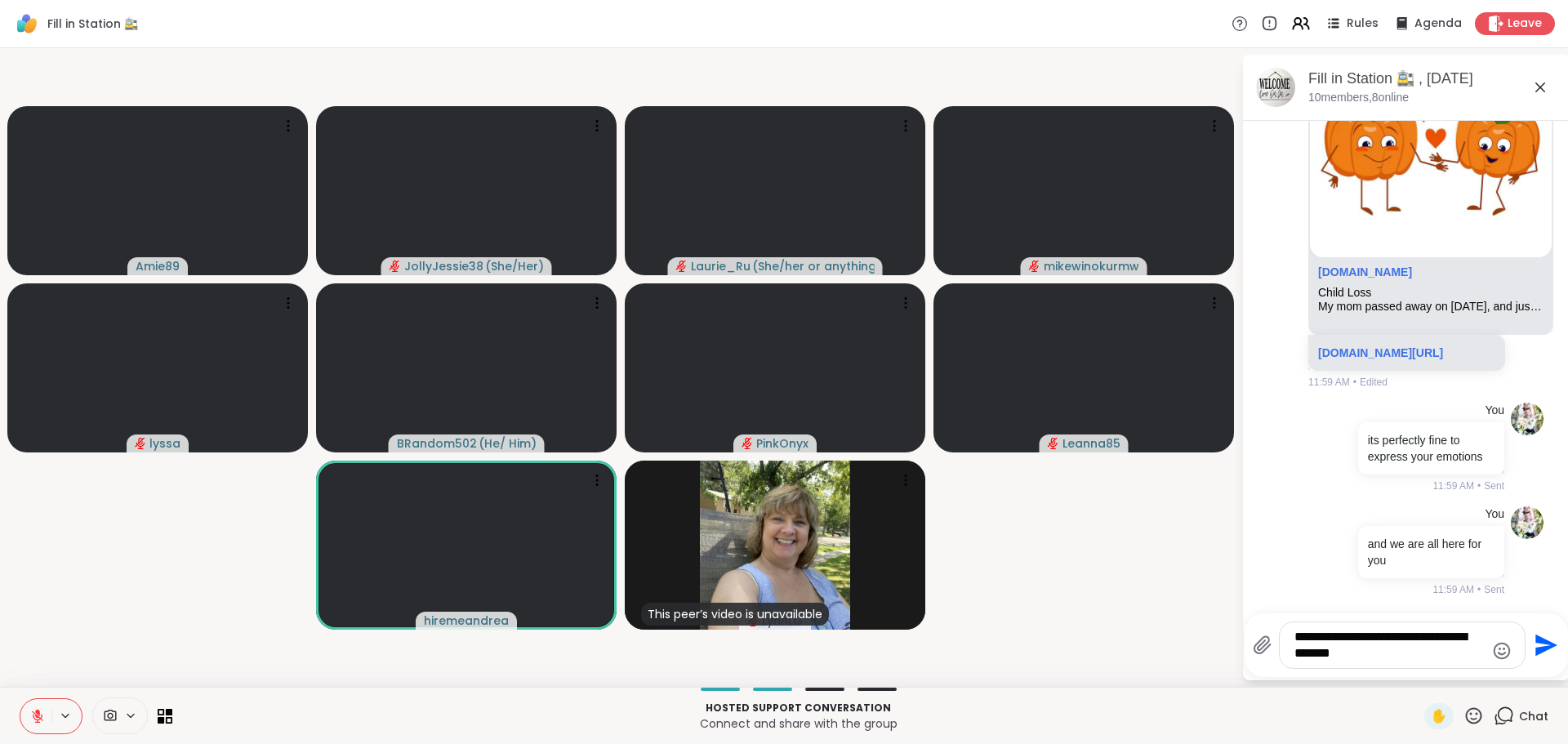
type textarea "**********"
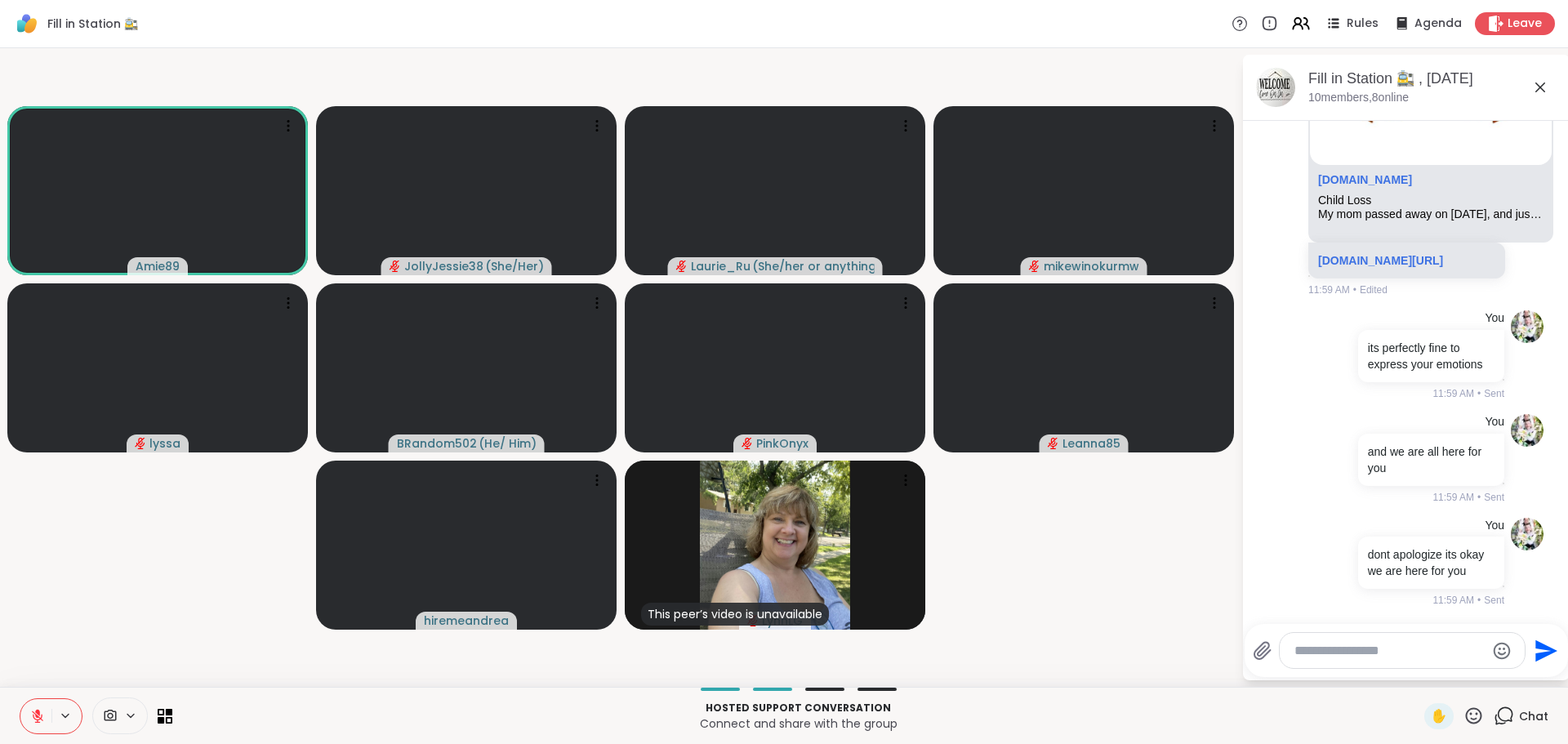
scroll to position [4440, 0]
click at [1333, 649] on textarea "Type your message" at bounding box center [1390, 651] width 190 height 16
click at [1331, 650] on textarea "Type your message" at bounding box center [1390, 651] width 190 height 16
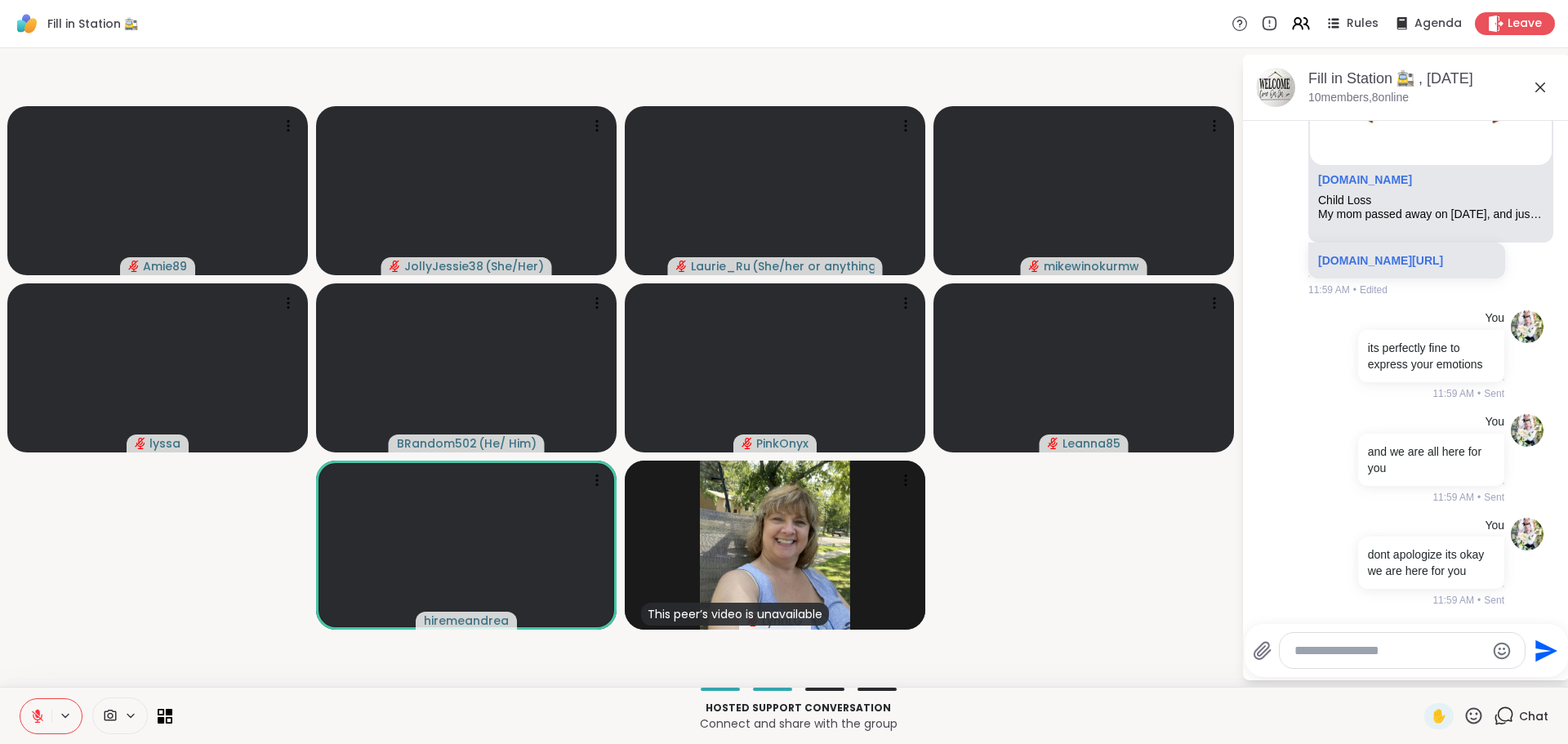
click at [46, 714] on button at bounding box center [36, 716] width 31 height 34
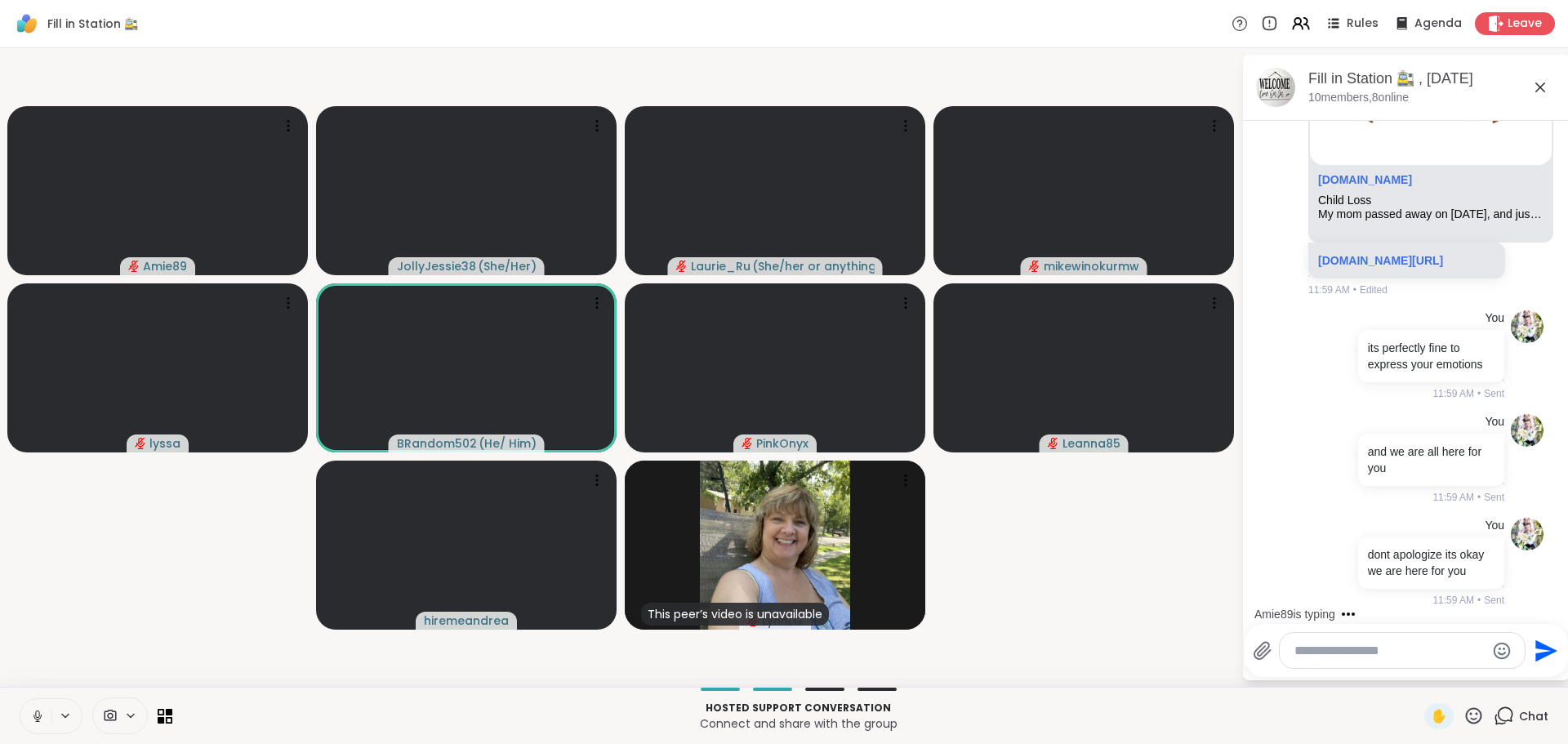
scroll to position [4526, 0]
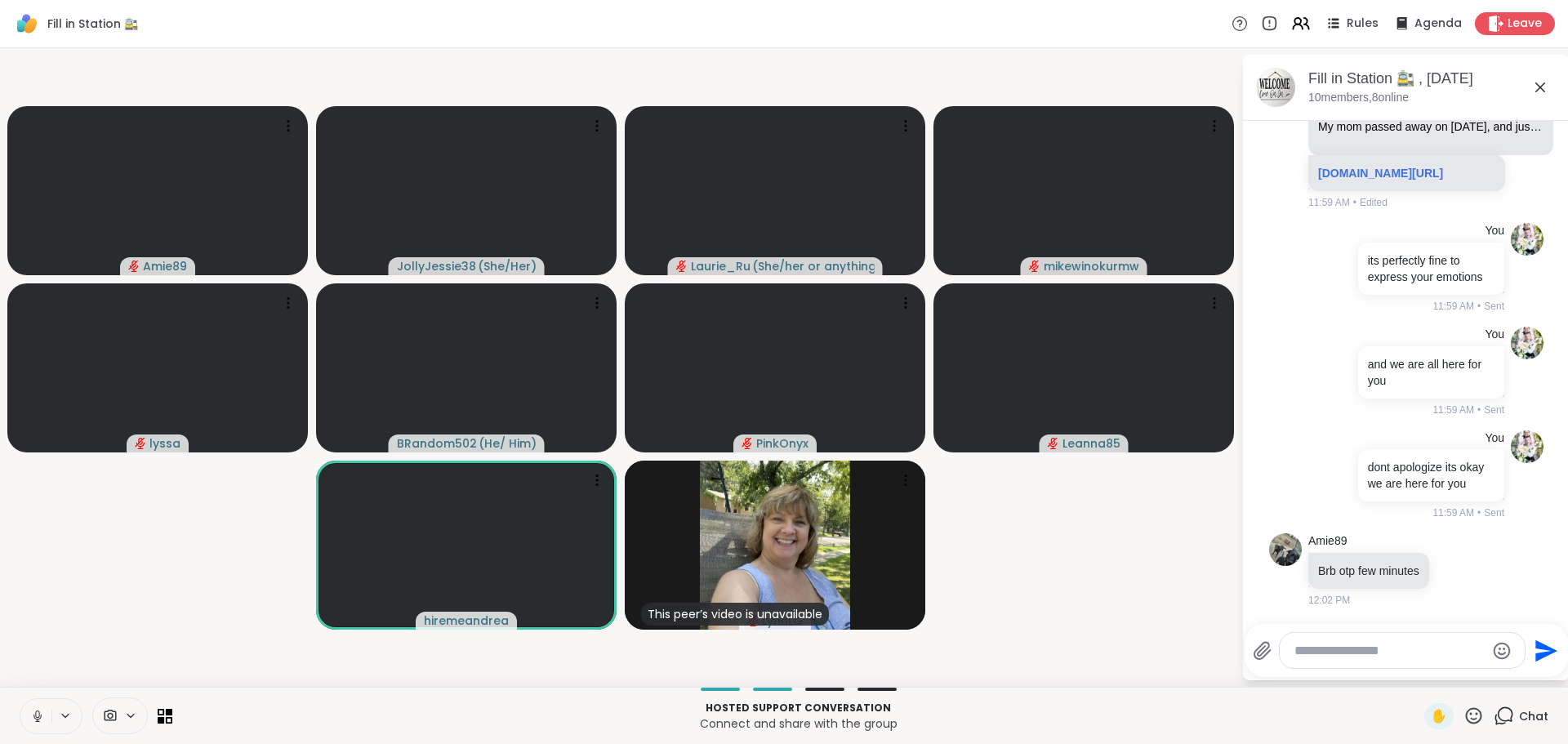
click at [36, 716] on icon at bounding box center [37, 714] width 5 height 7
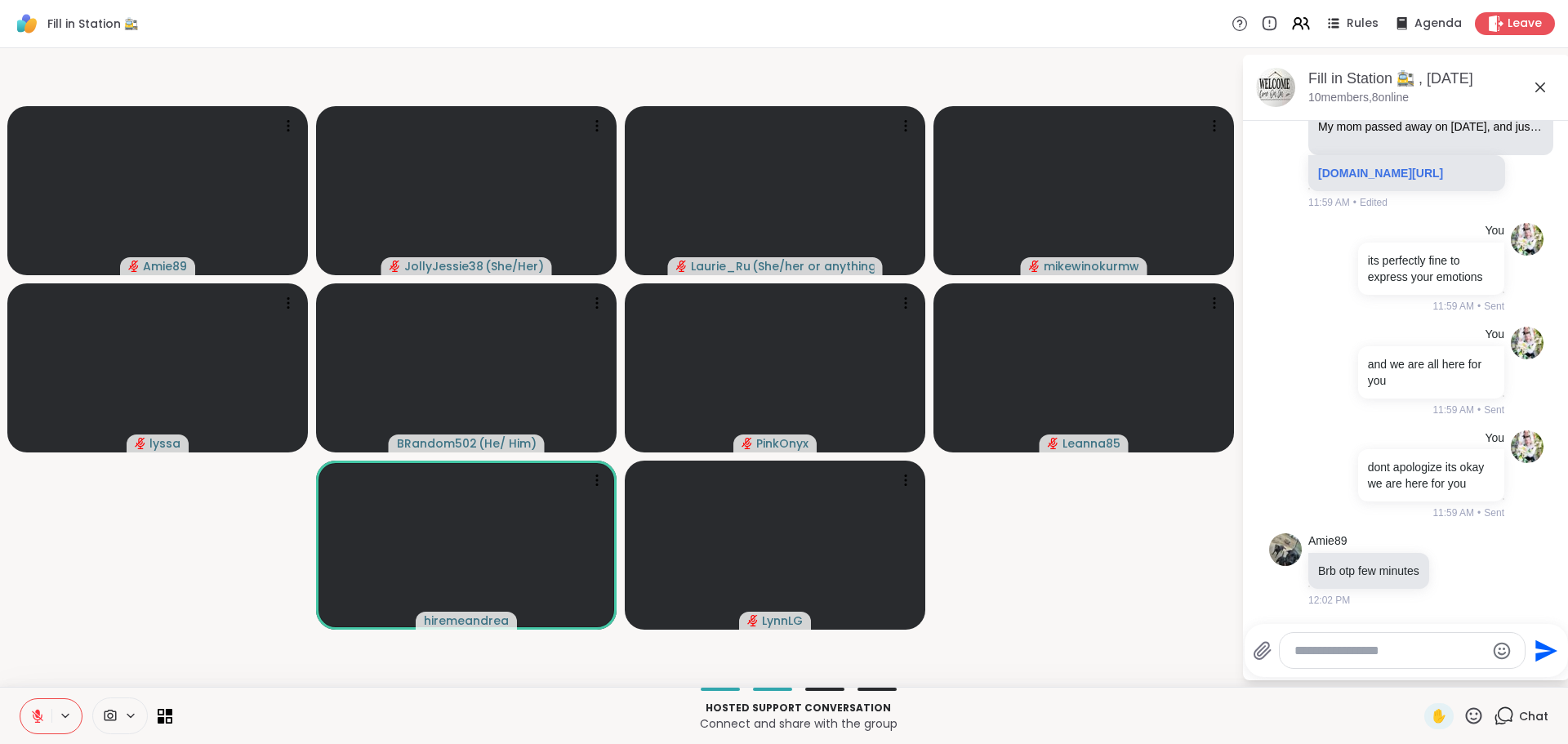
click at [31, 720] on icon at bounding box center [37, 716] width 14 height 14
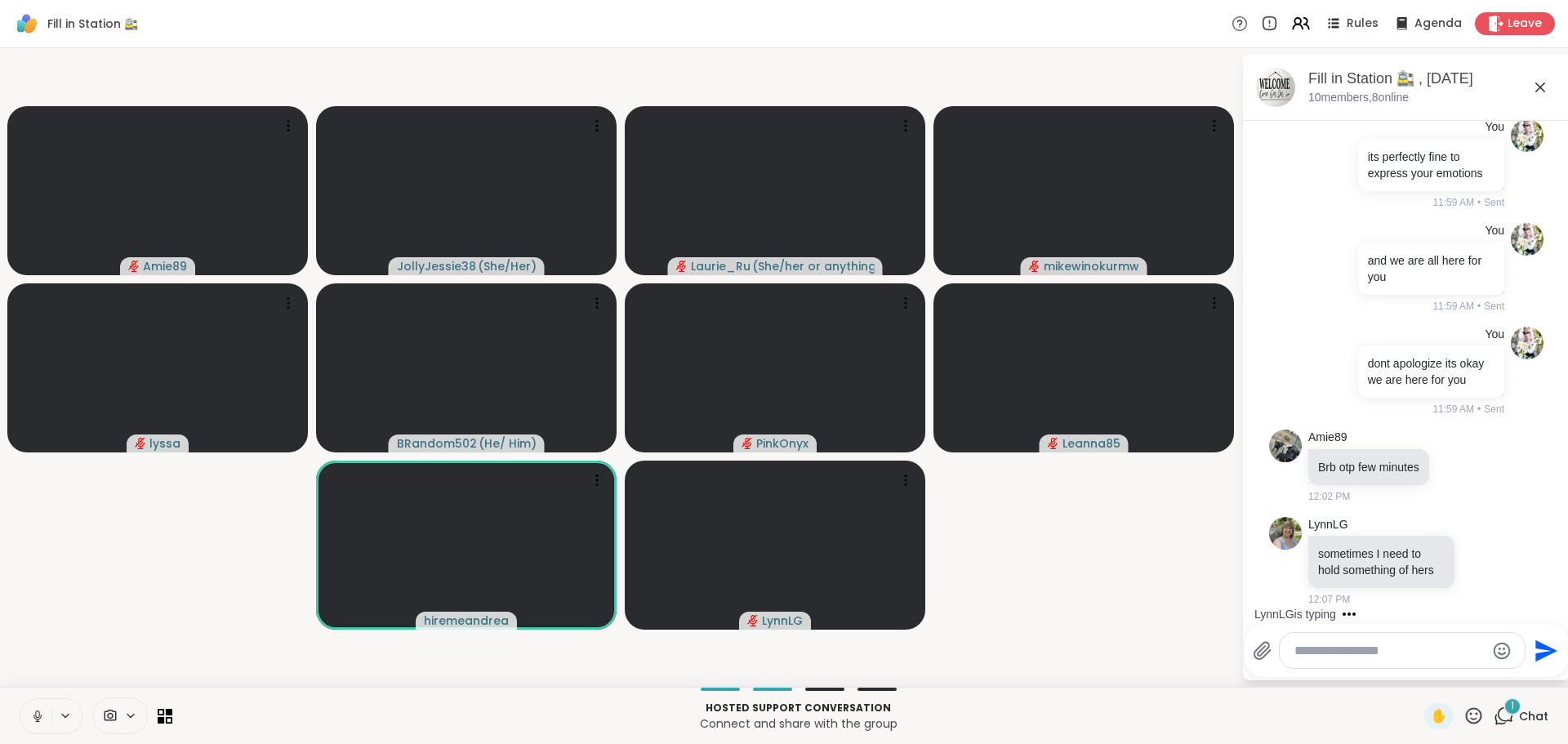
scroll to position [4647, 0]
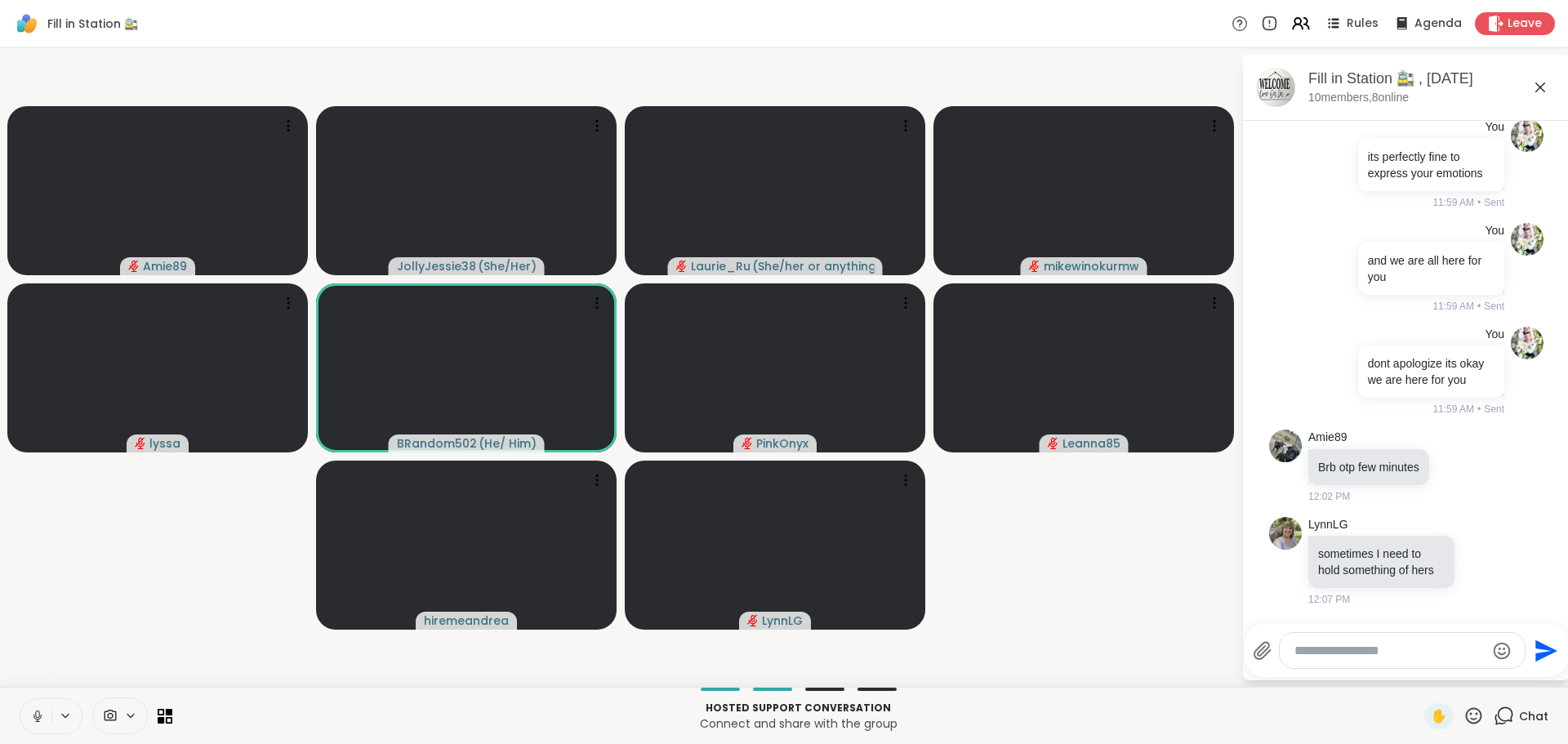
click at [40, 711] on icon at bounding box center [37, 716] width 14 height 14
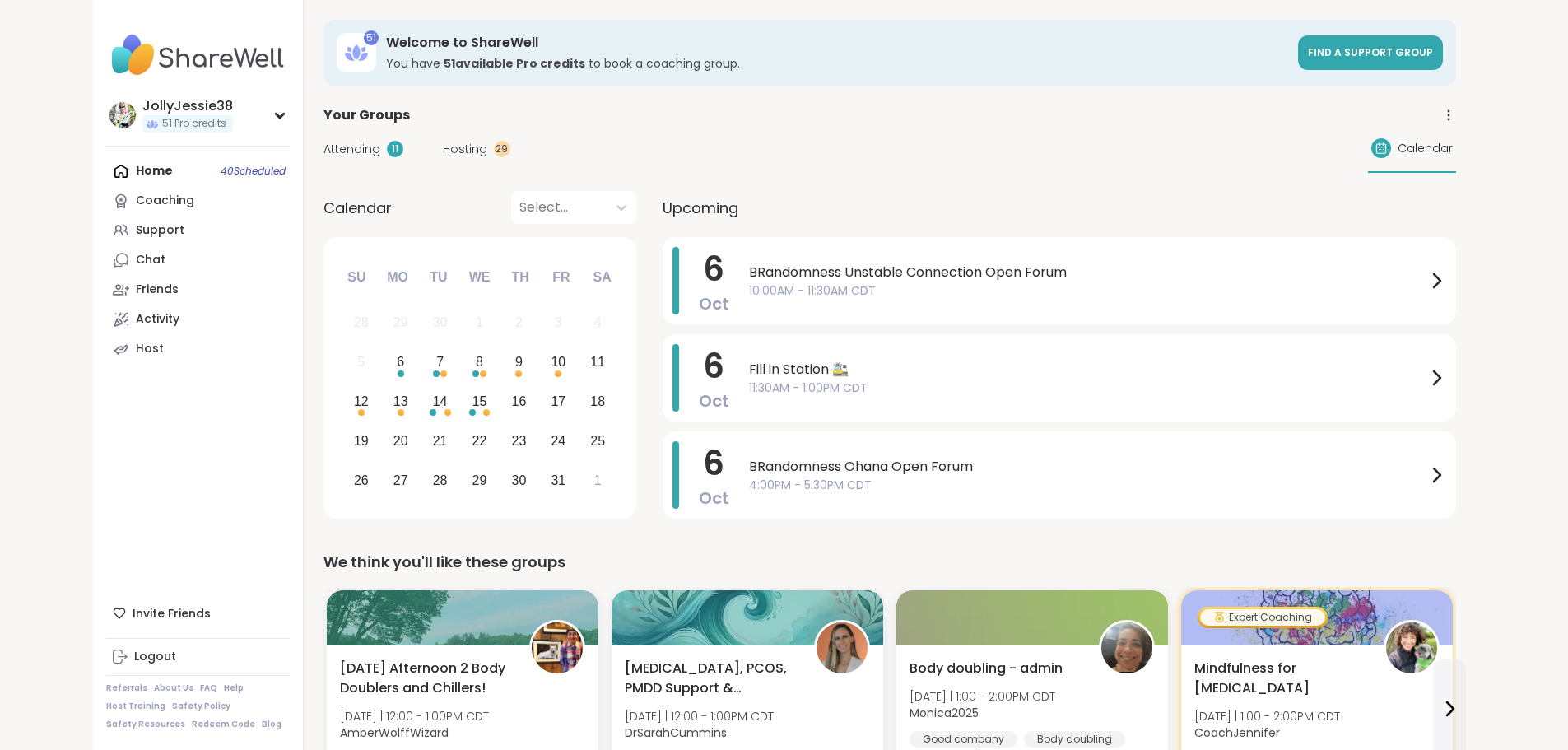
click at [442, 156] on span "Hosting" at bounding box center [464, 149] width 45 height 17
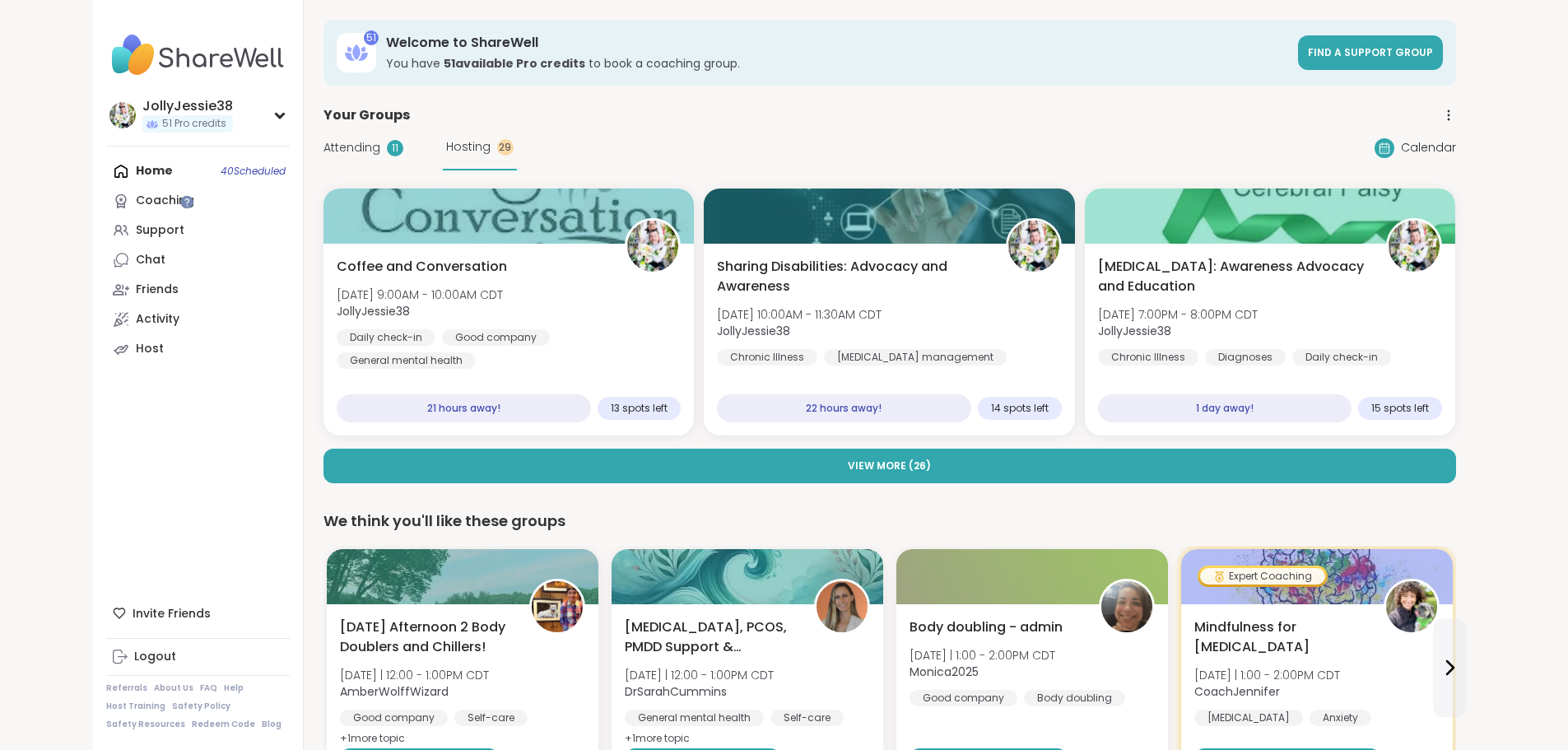
click at [324, 153] on span "Attending" at bounding box center [352, 147] width 57 height 17
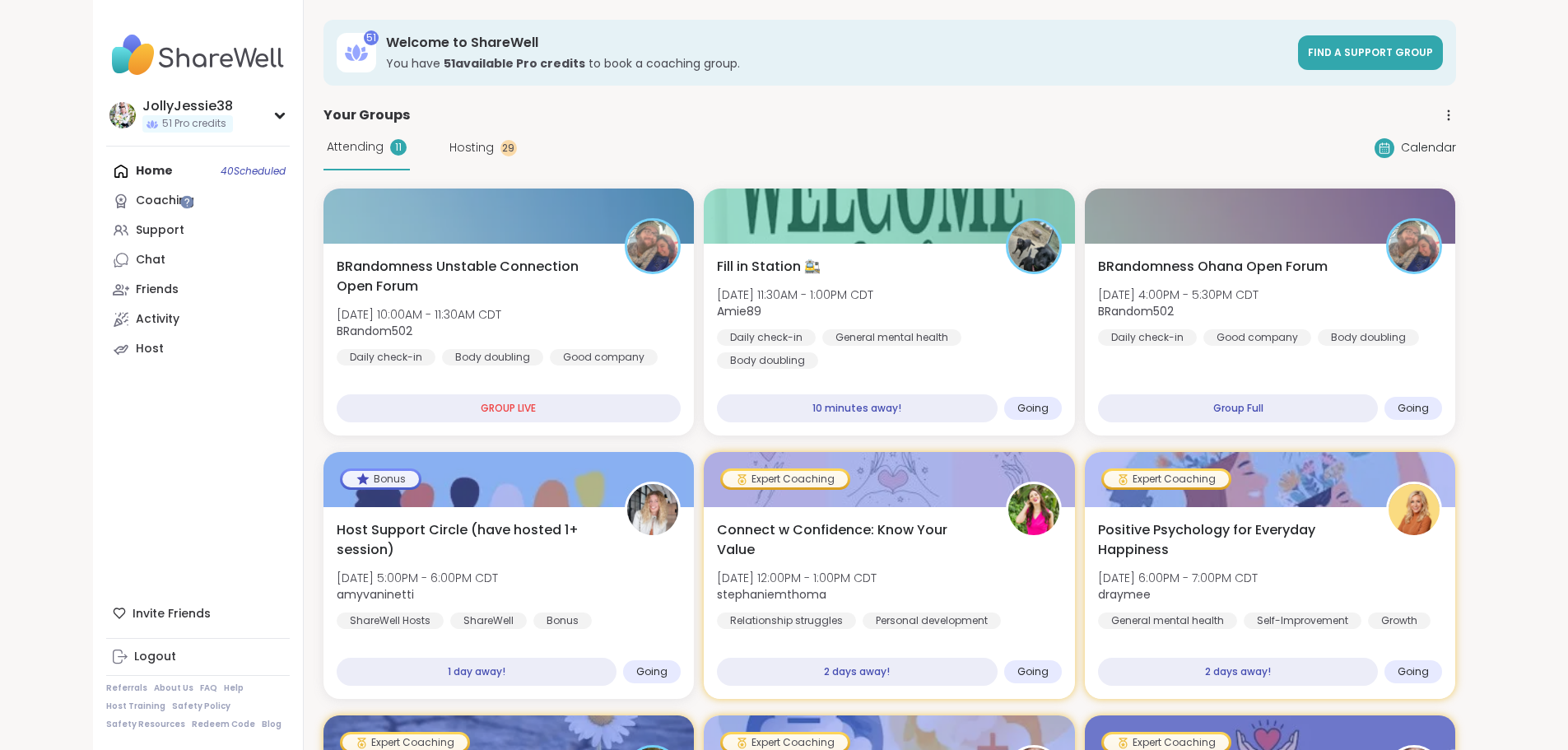
click at [450, 150] on span "Hosting" at bounding box center [472, 147] width 45 height 17
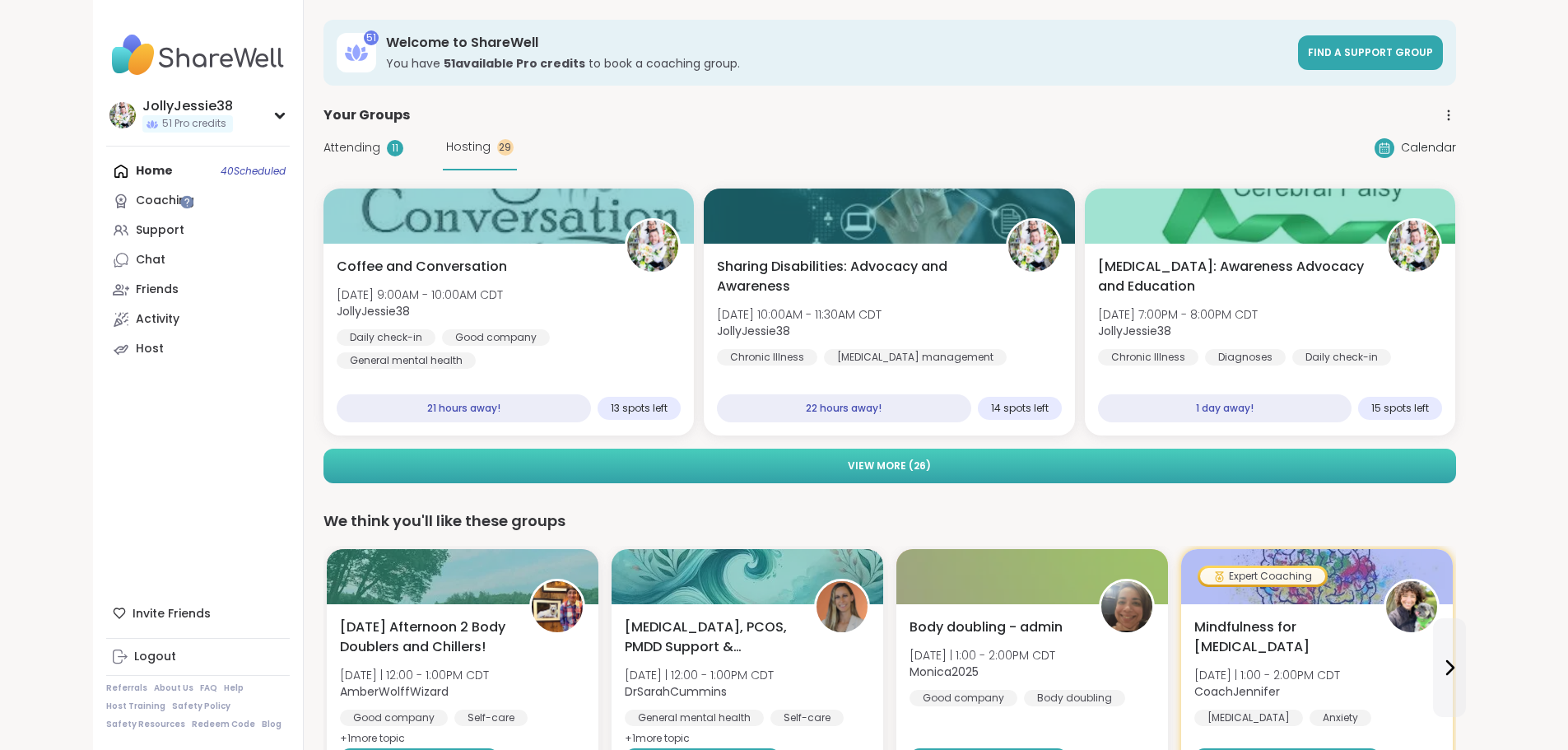
click at [1361, 466] on button "View More ( 26 )" at bounding box center [890, 466] width 1133 height 35
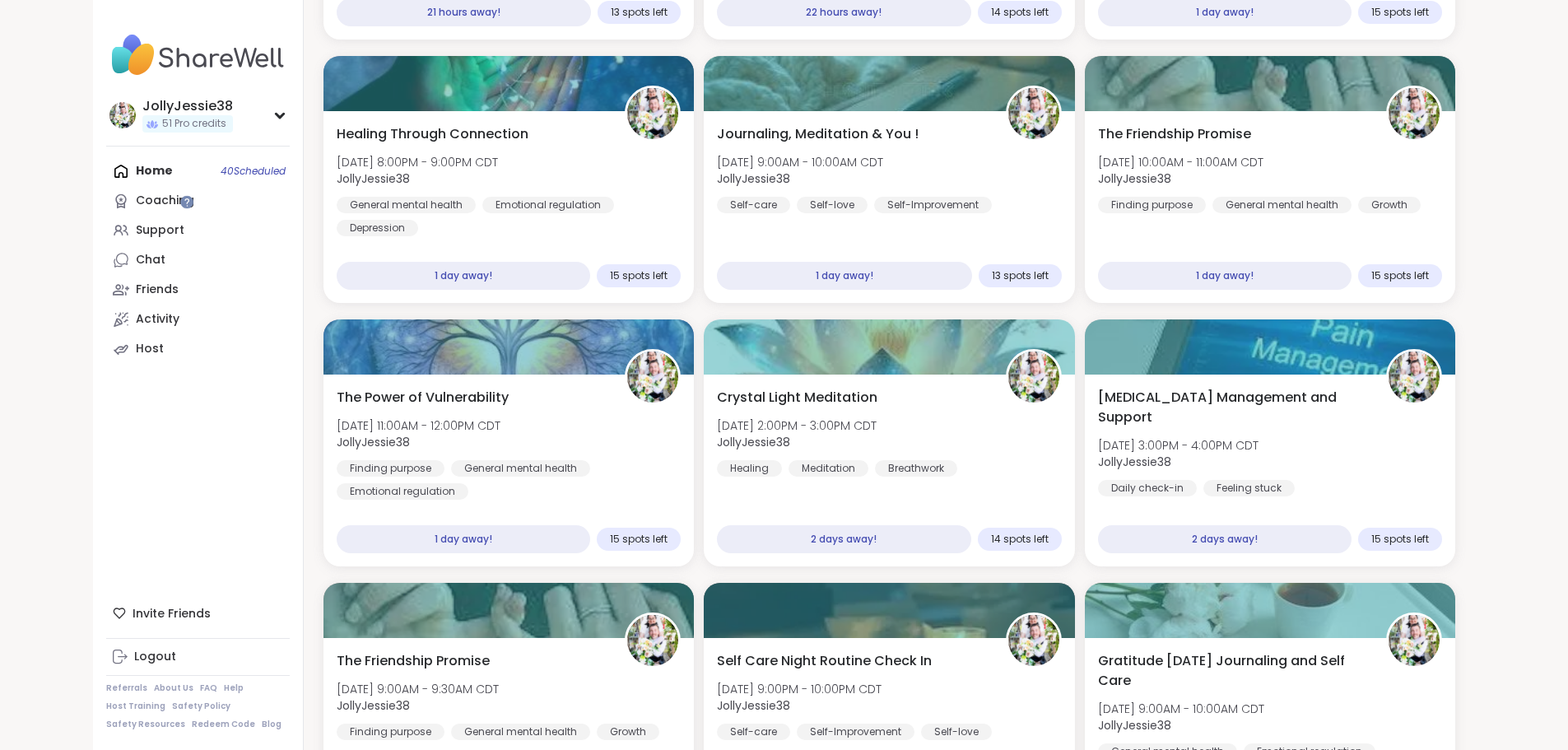
scroll to position [210, 0]
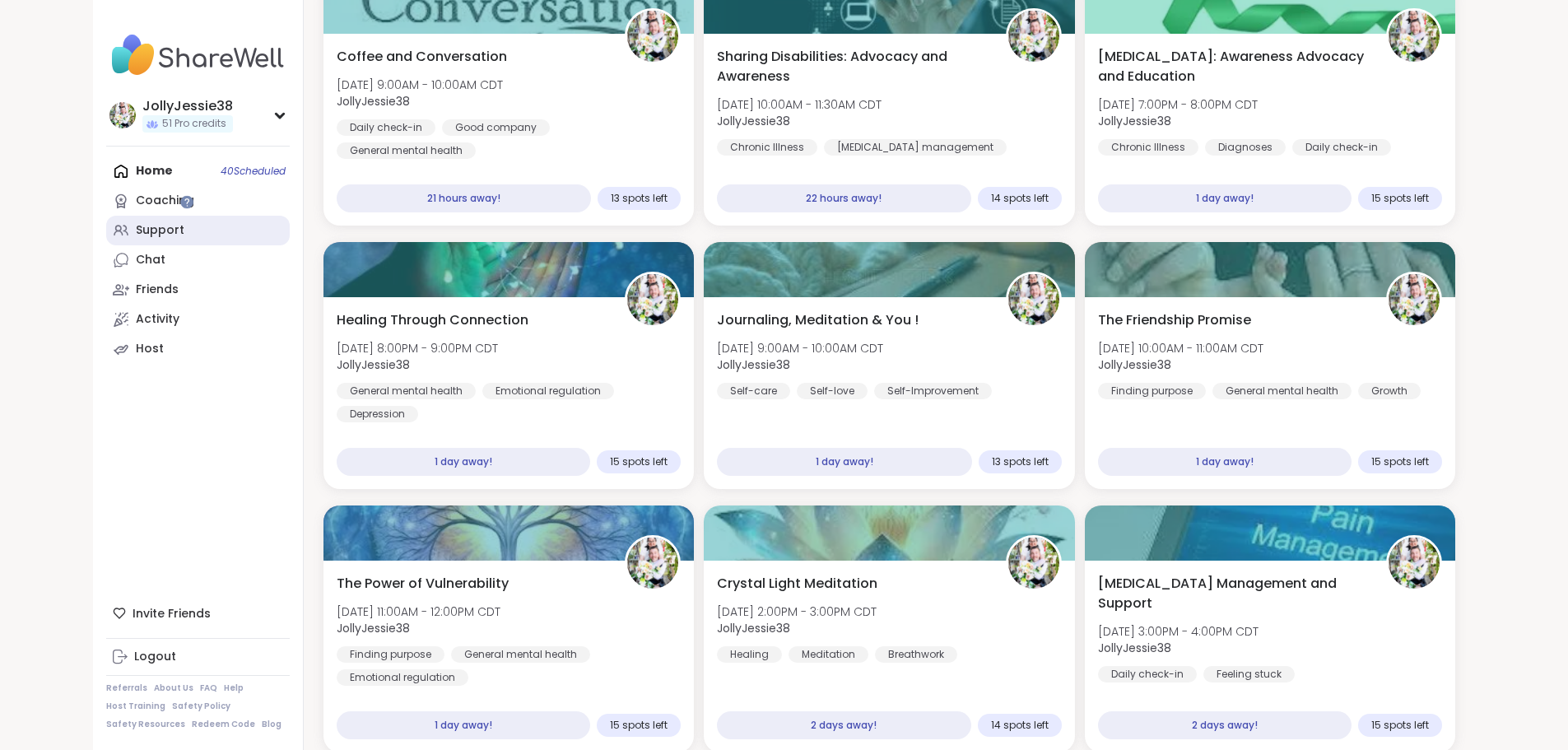
click at [136, 232] on div "Support" at bounding box center [160, 231] width 48 height 16
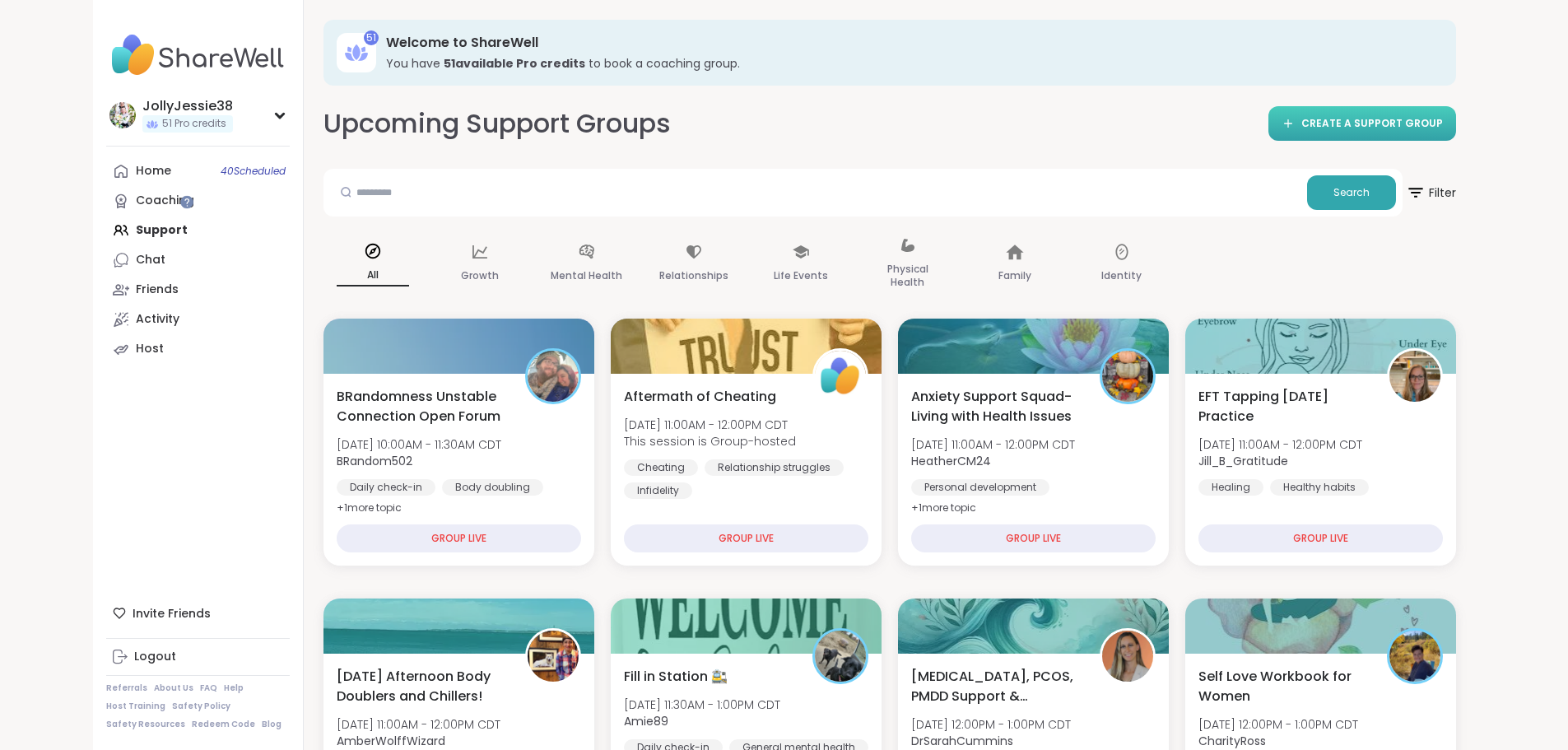
click at [1443, 127] on span "CREATE A SUPPORT GROUP" at bounding box center [1371, 123] width 141 height 14
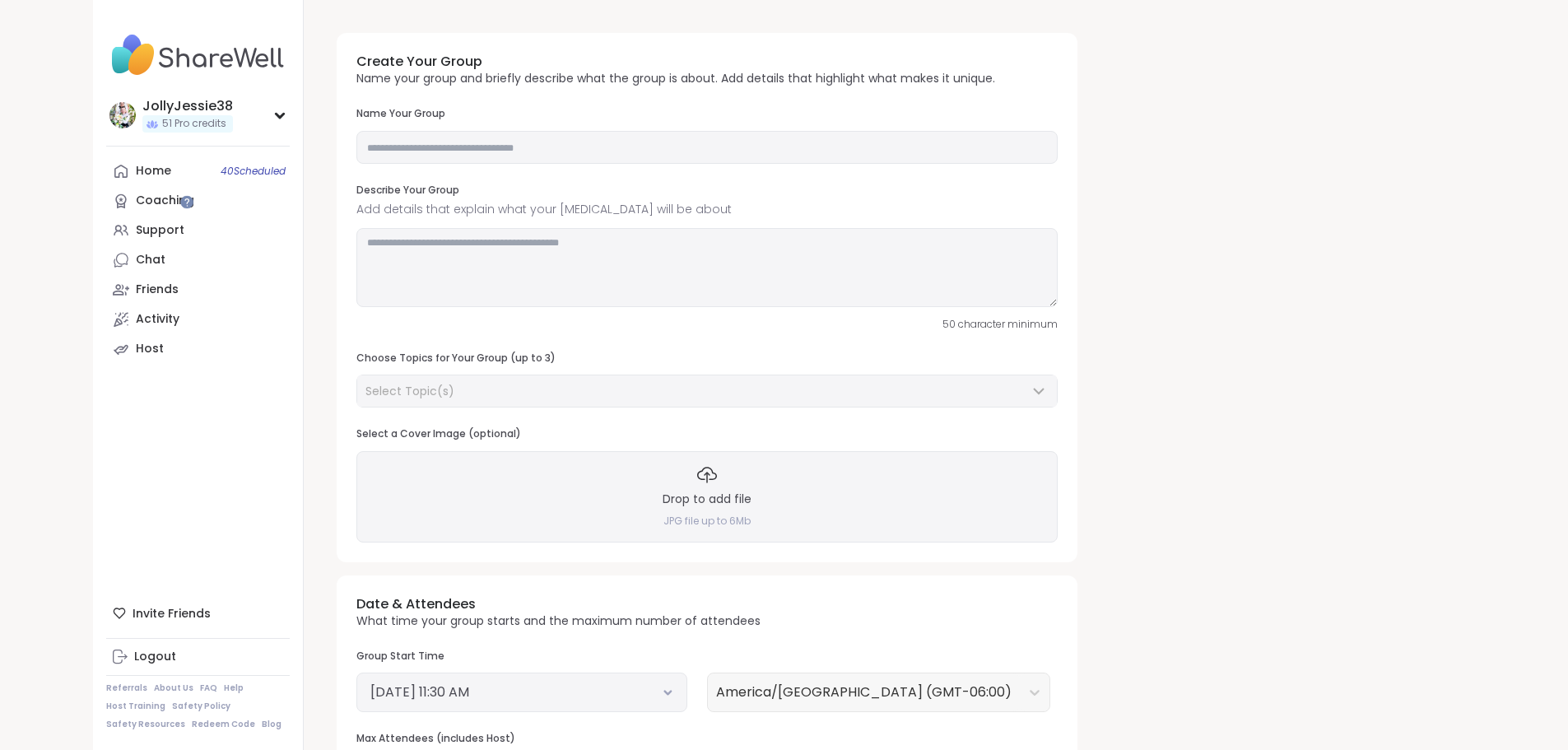
click at [697, 468] on icon at bounding box center [707, 475] width 20 height 20
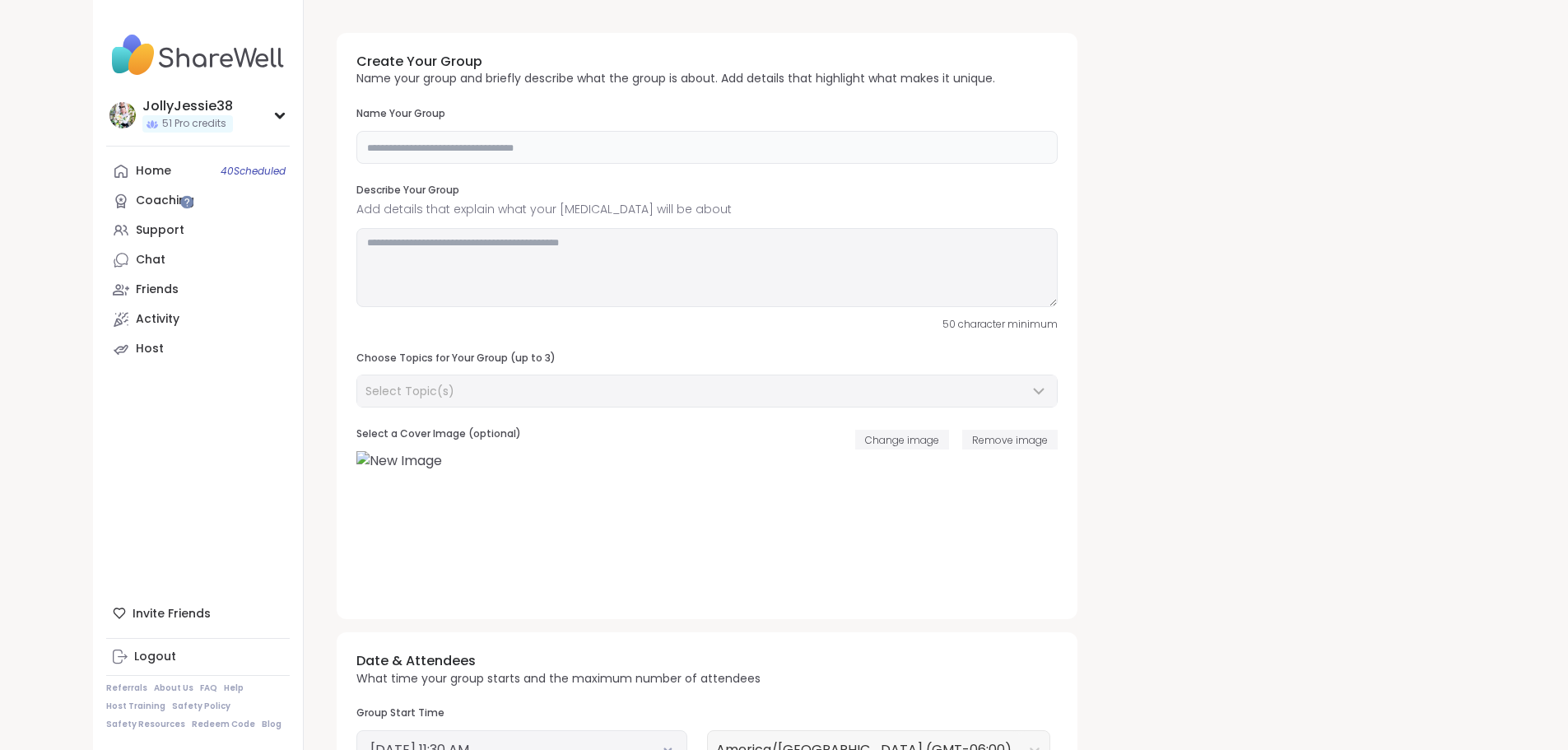
click at [357, 147] on input "text" at bounding box center [707, 147] width 701 height 33
type input "**********"
click at [357, 252] on textarea at bounding box center [707, 267] width 701 height 79
type textarea "**********"
click at [463, 391] on div "Select Topic(s)" at bounding box center [697, 391] width 663 height 16
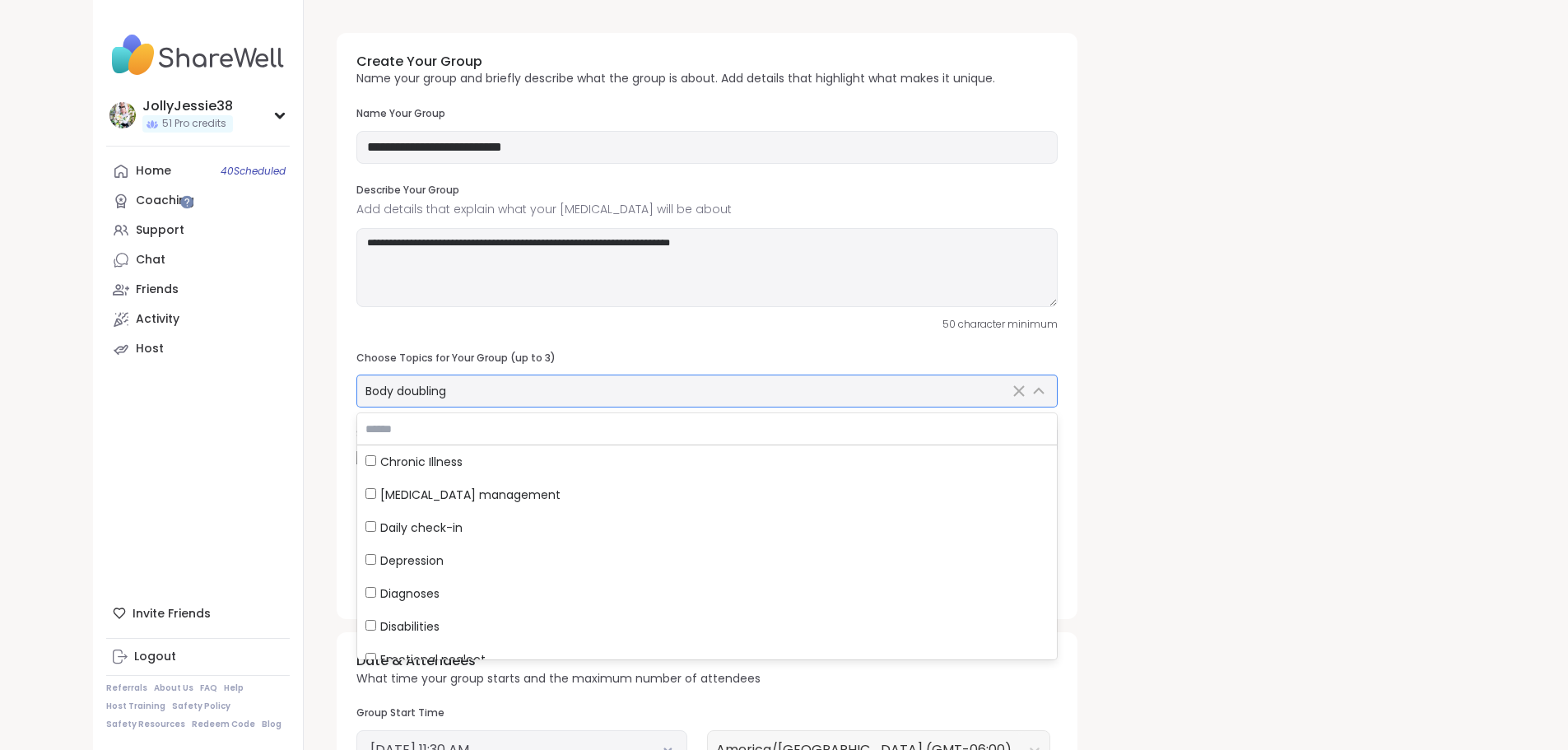
scroll to position [241, 0]
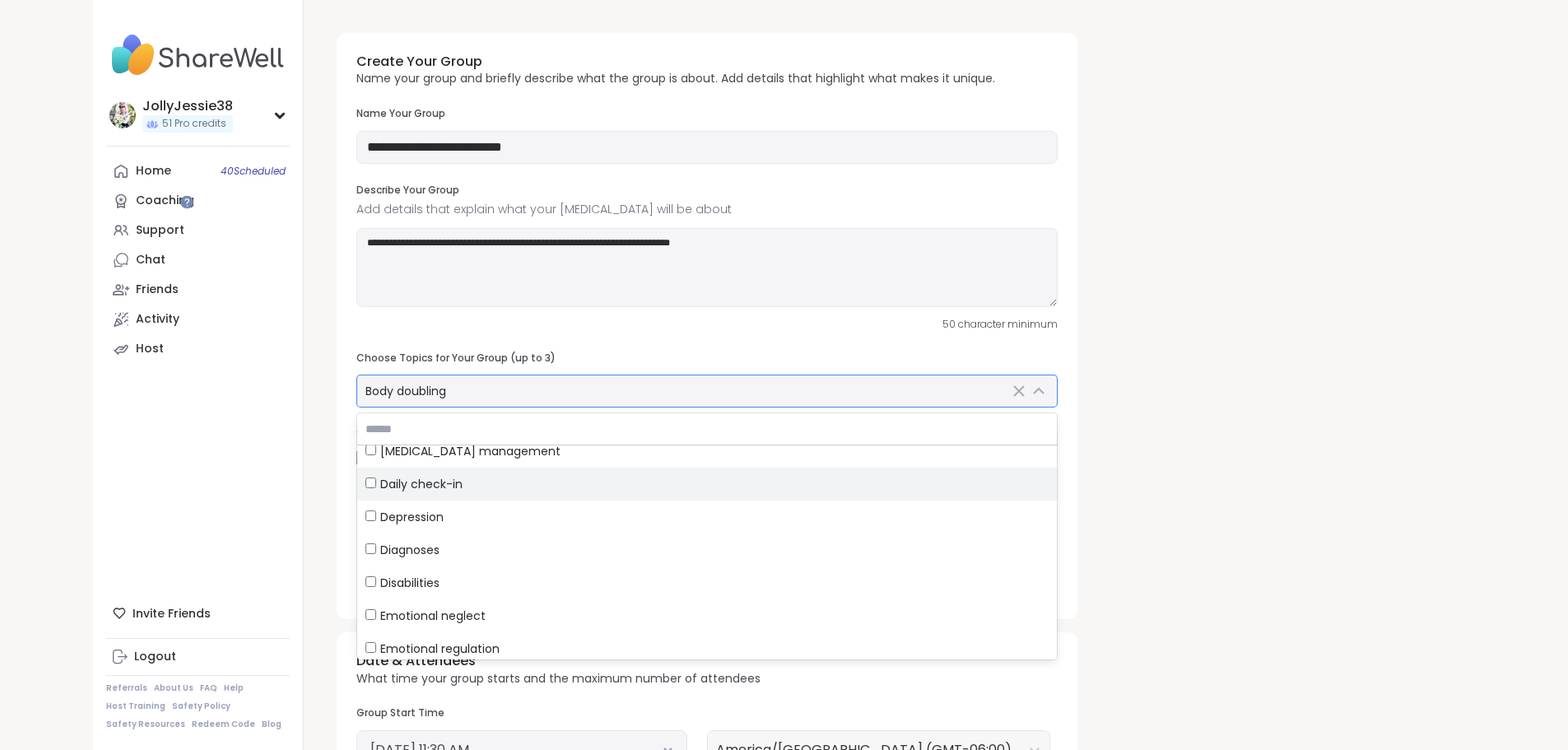
click at [366, 478] on div "Daily check-in" at bounding box center [707, 484] width 683 height 16
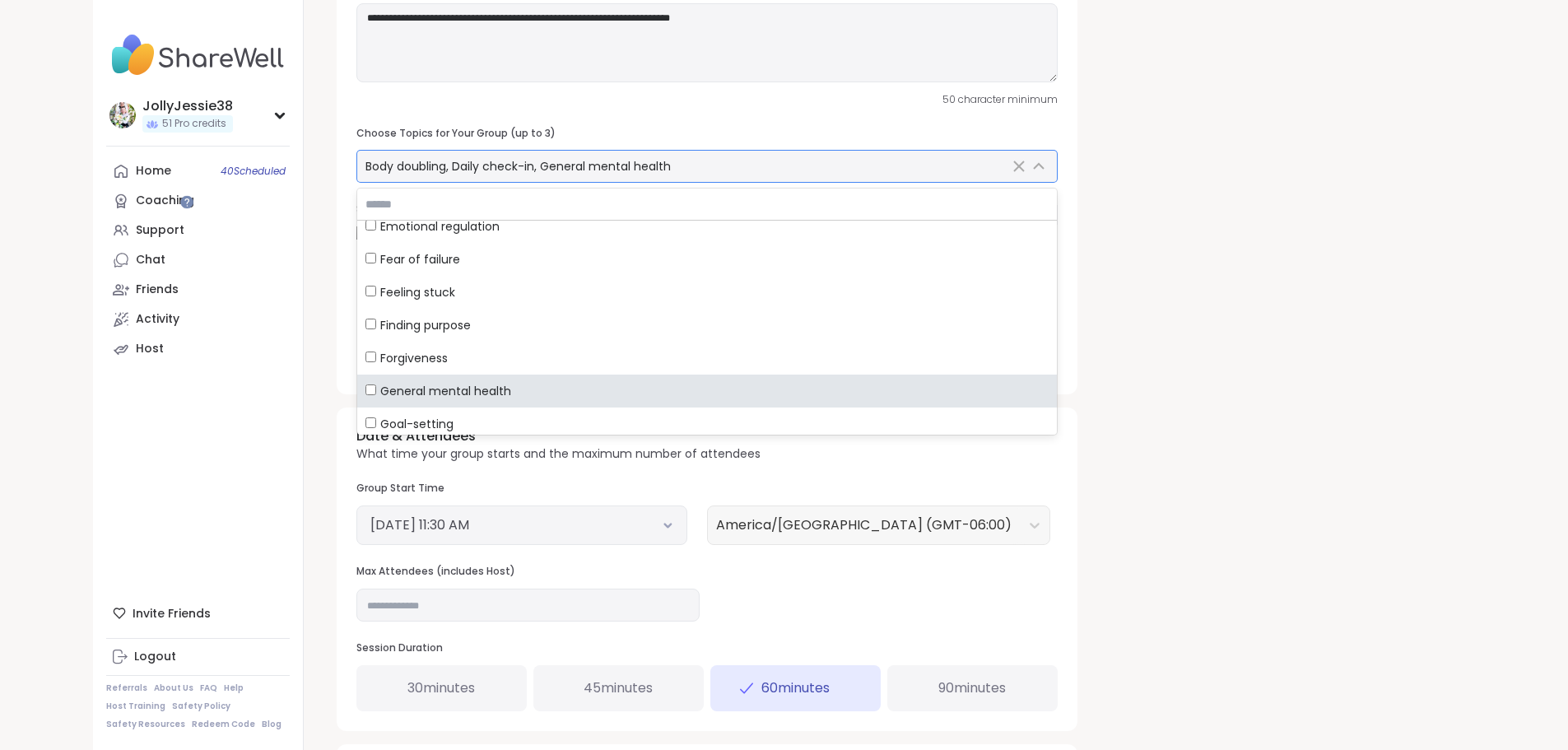
scroll to position [228, 0]
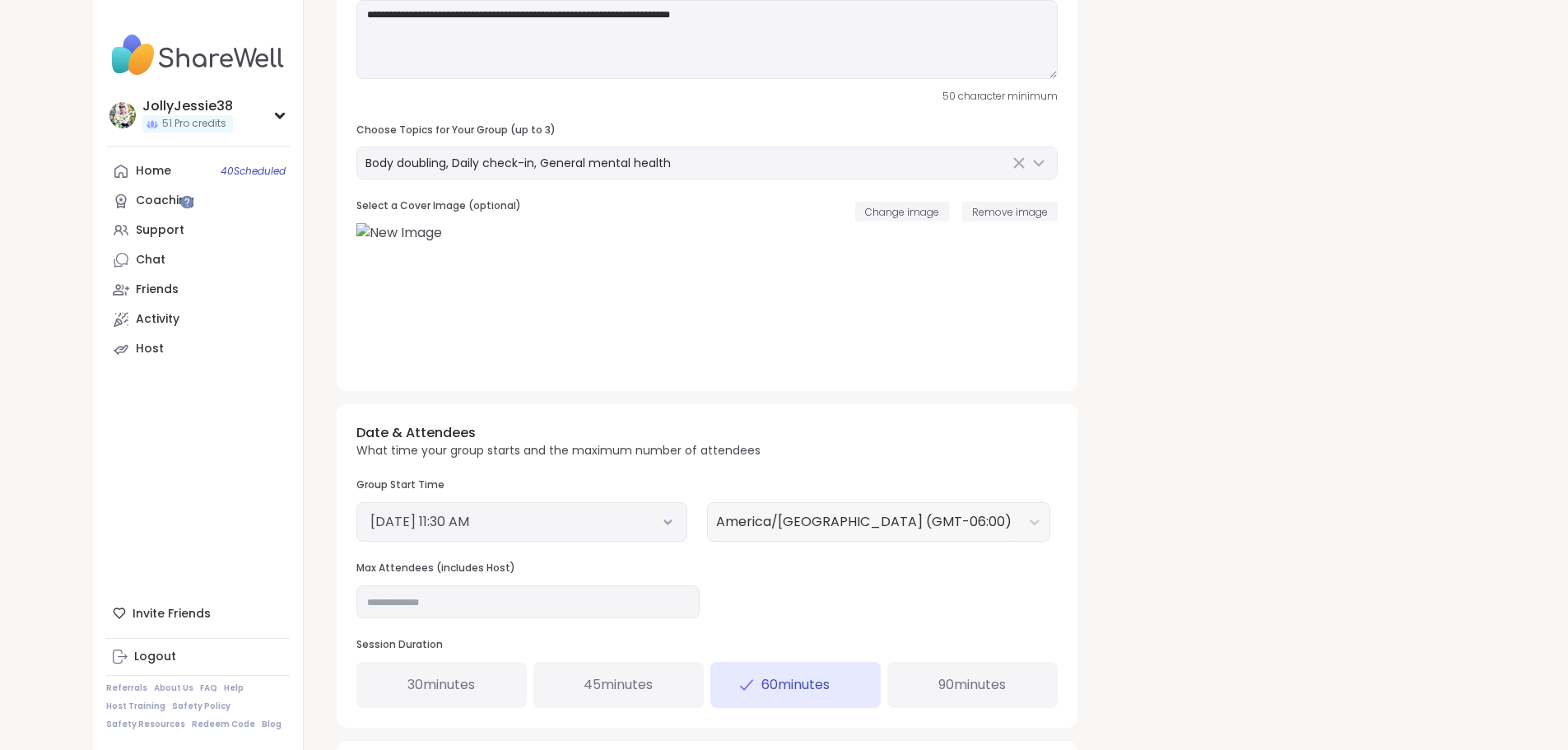
click at [533, 519] on button "October 6, 2025 11:30 AM" at bounding box center [522, 522] width 303 height 20
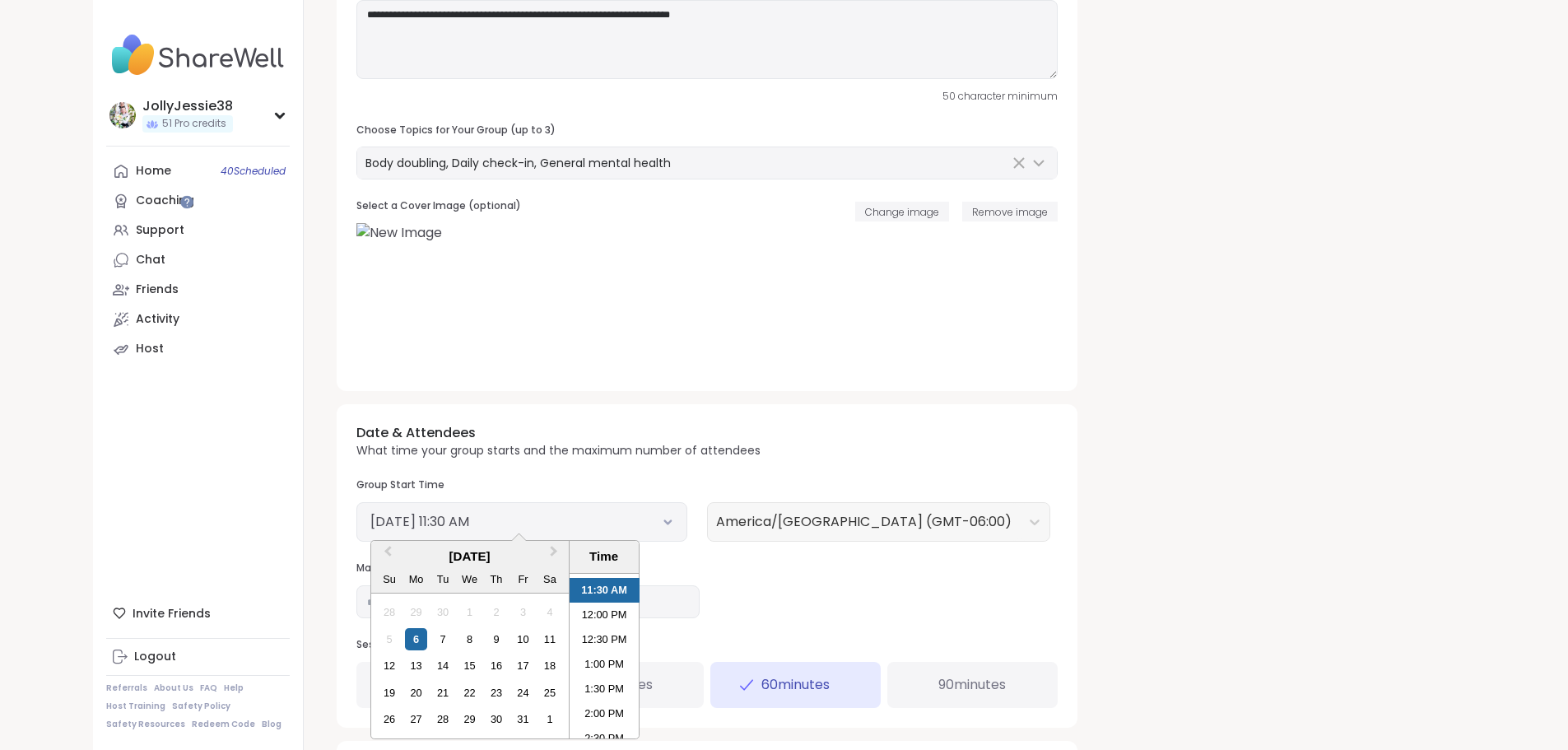
scroll to position [597, 0]
click at [569, 711] on li "2:30 PM" at bounding box center [604, 705] width 70 height 25
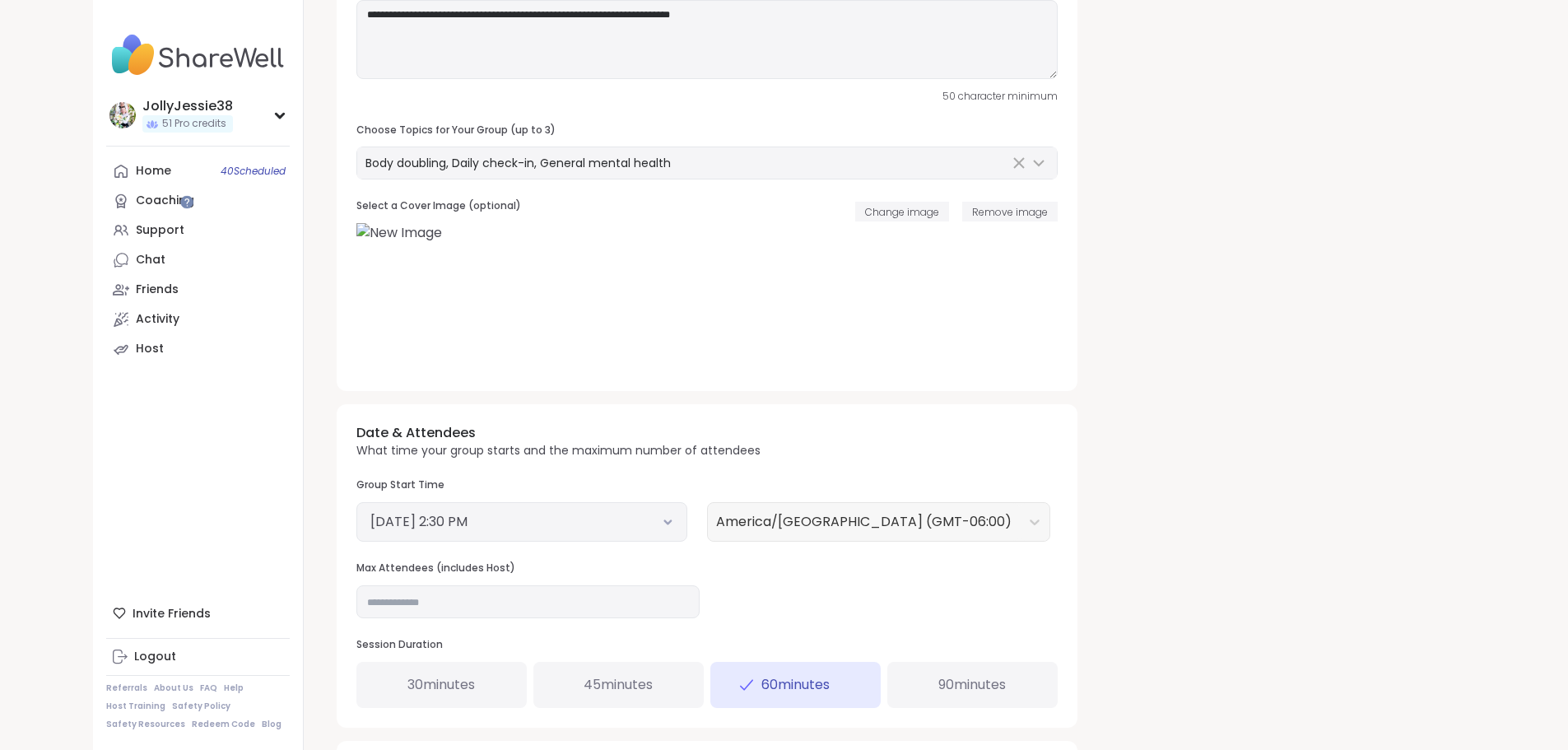
click at [927, 689] on div "90 minutes" at bounding box center [972, 684] width 171 height 47
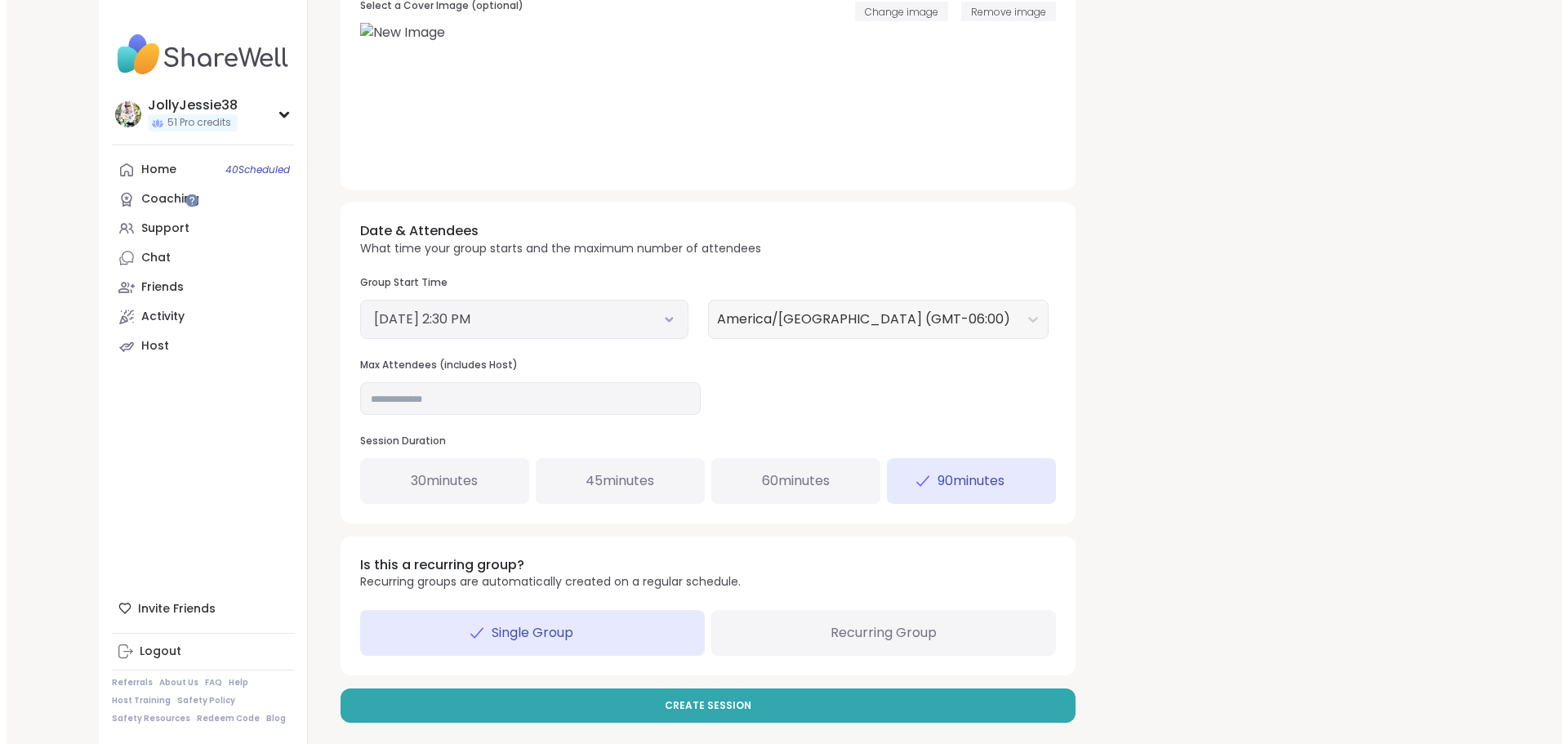
scroll to position [433, 0]
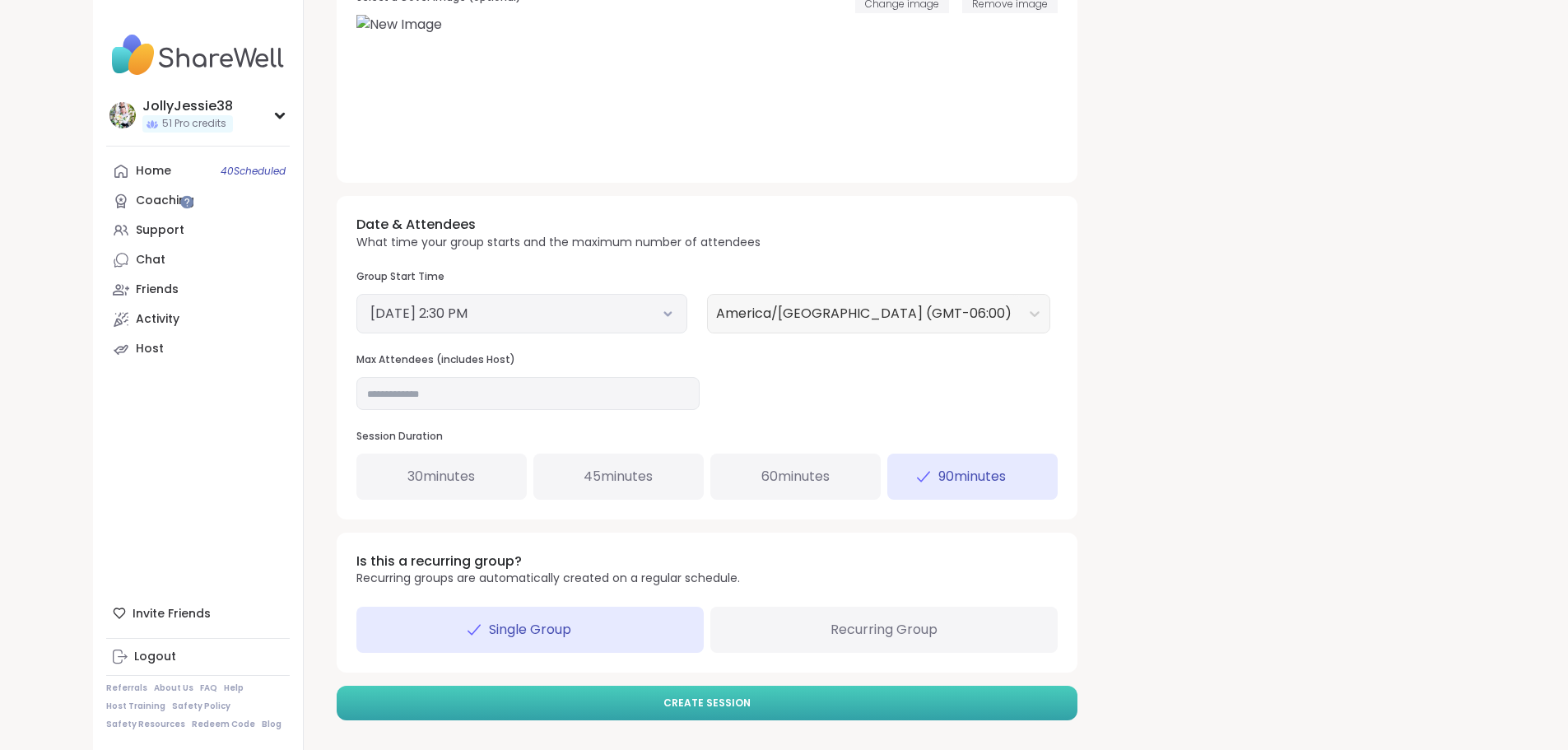
click at [732, 700] on button "Create Session" at bounding box center [707, 703] width 741 height 35
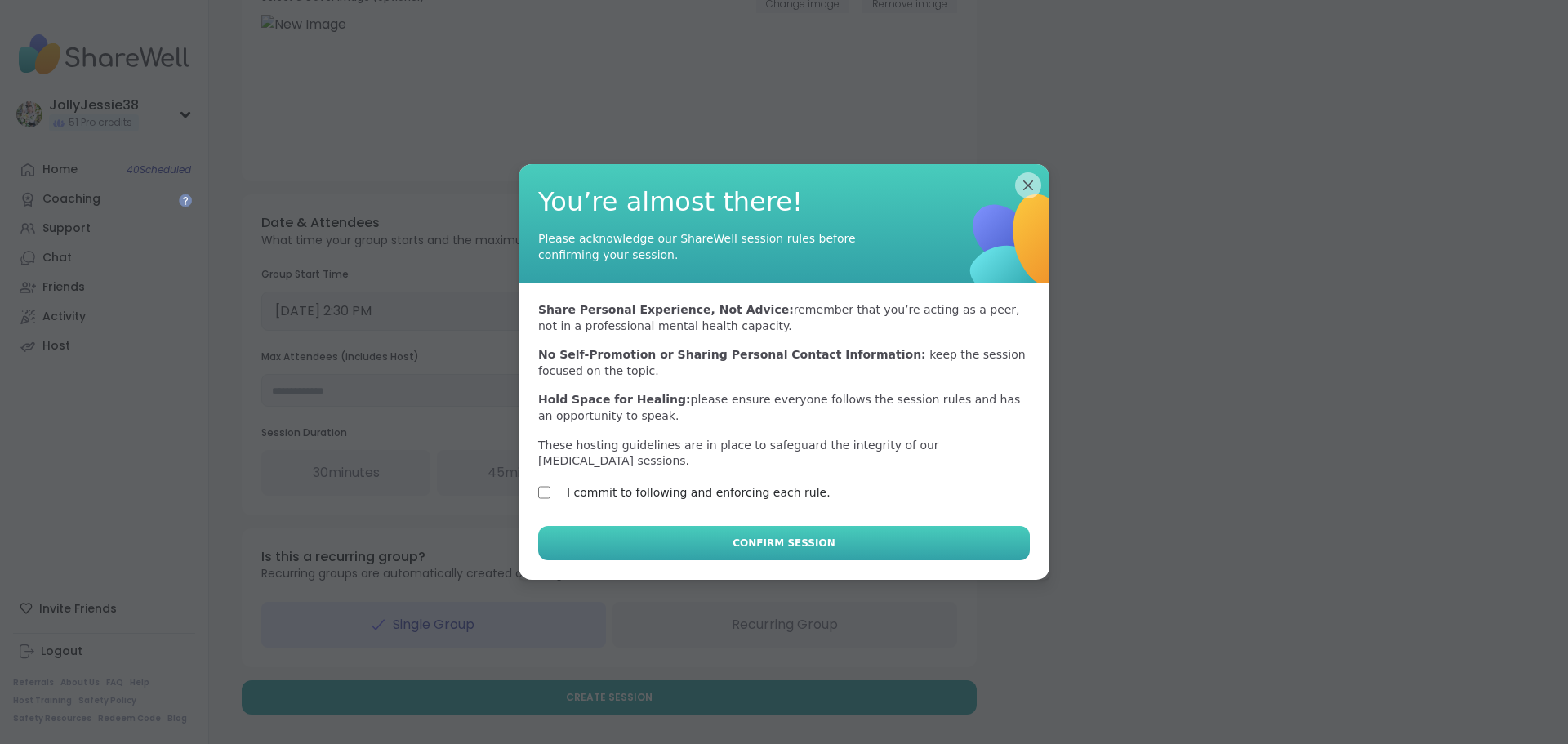
click at [598, 527] on button "Confirm Session" at bounding box center [784, 543] width 492 height 34
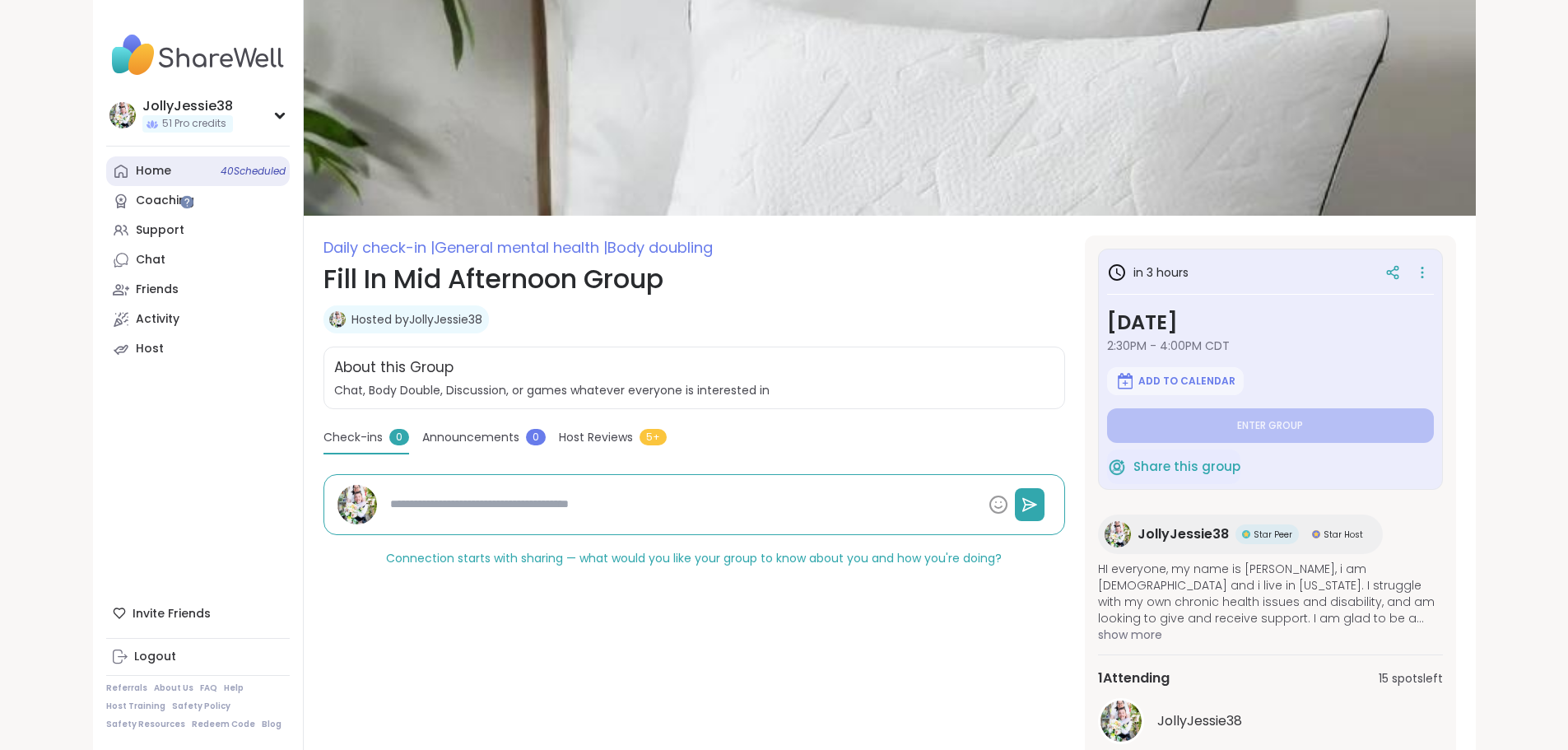
click at [136, 170] on div "Home 40 Scheduled" at bounding box center [153, 172] width 36 height 16
type textarea "*"
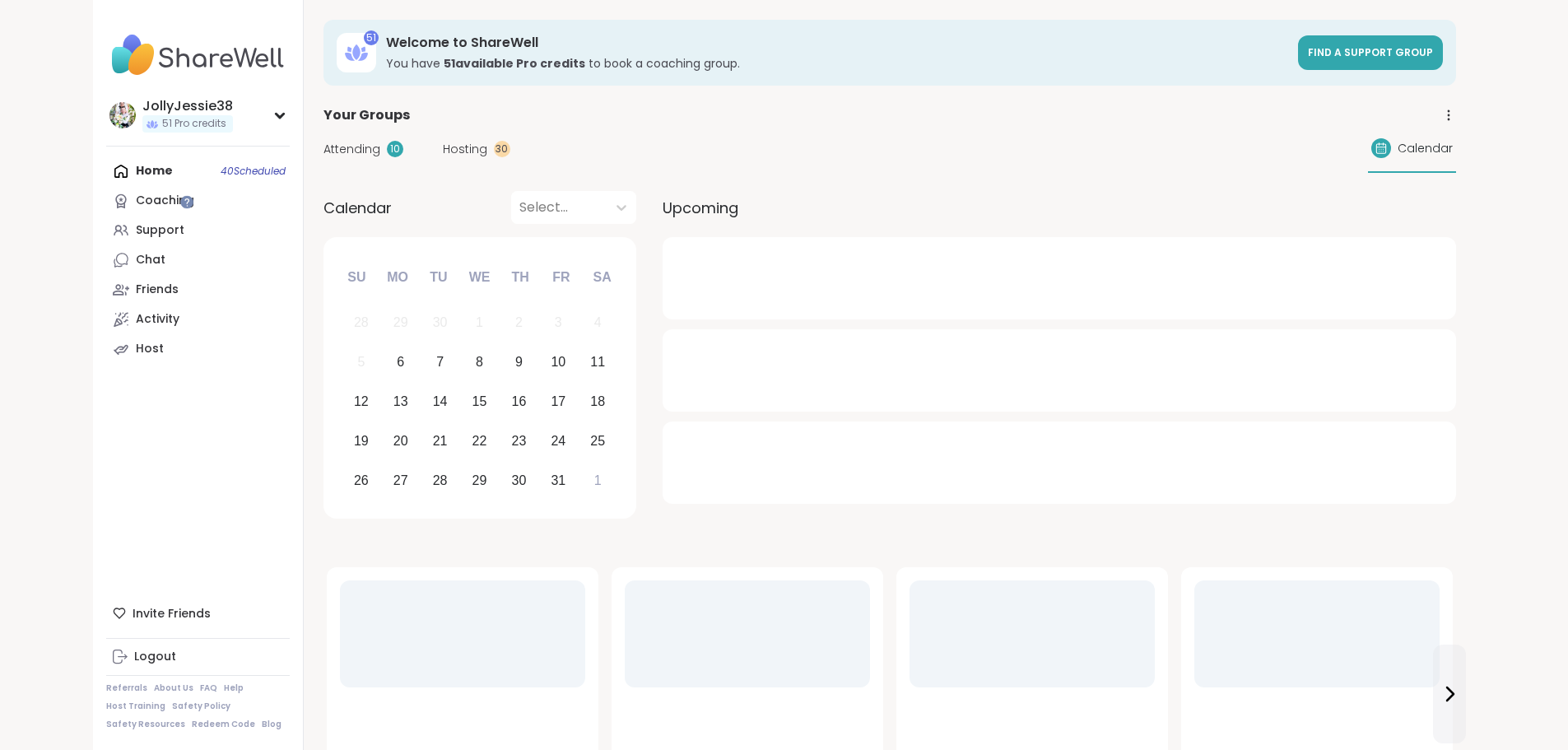
click at [442, 143] on span "Hosting" at bounding box center [464, 149] width 45 height 17
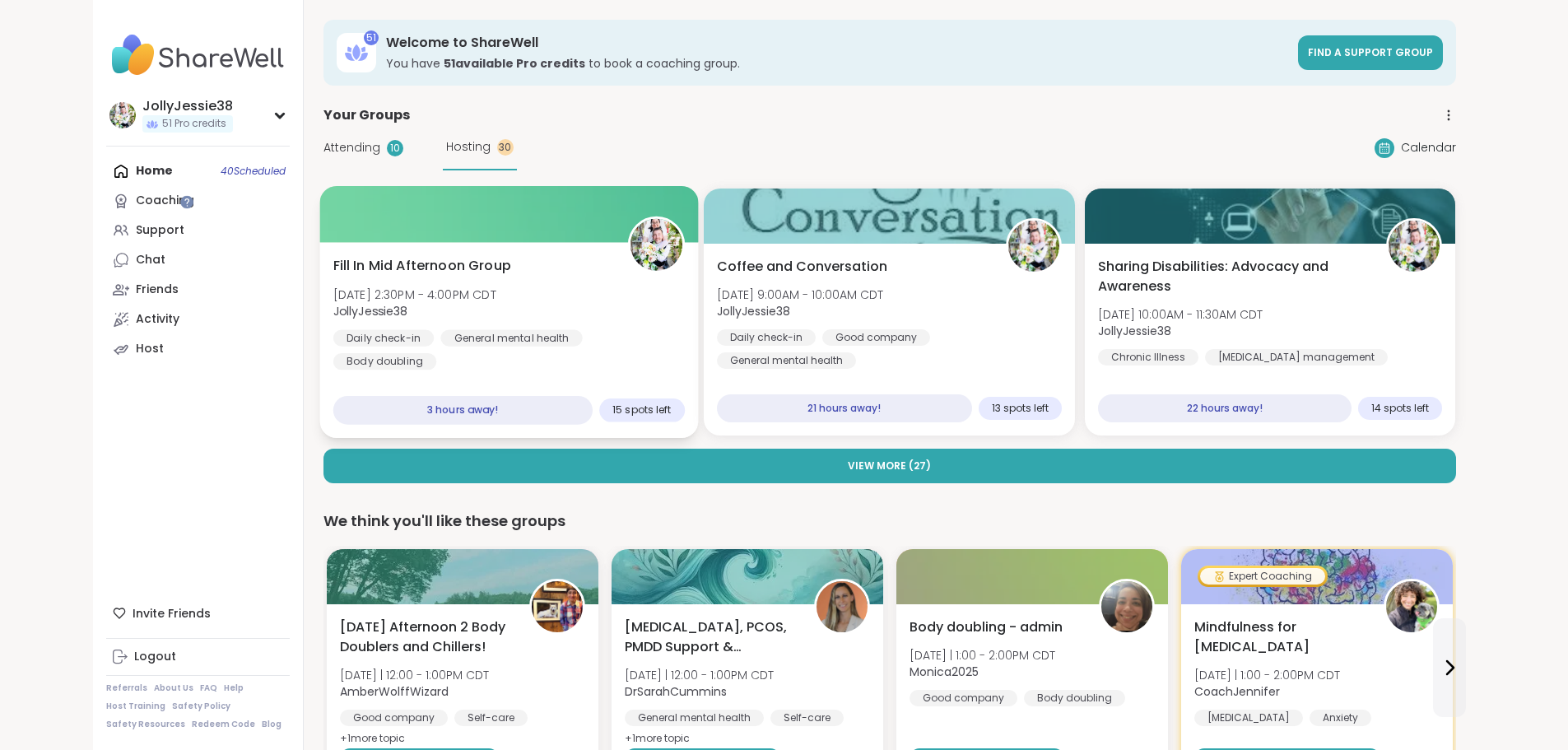
click at [494, 257] on div "Fill In Mid Afternoon Group Mon, Oct 06 | 2:30PM - 4:00PM CDT JollyJessie38 Dai…" at bounding box center [508, 313] width 351 height 114
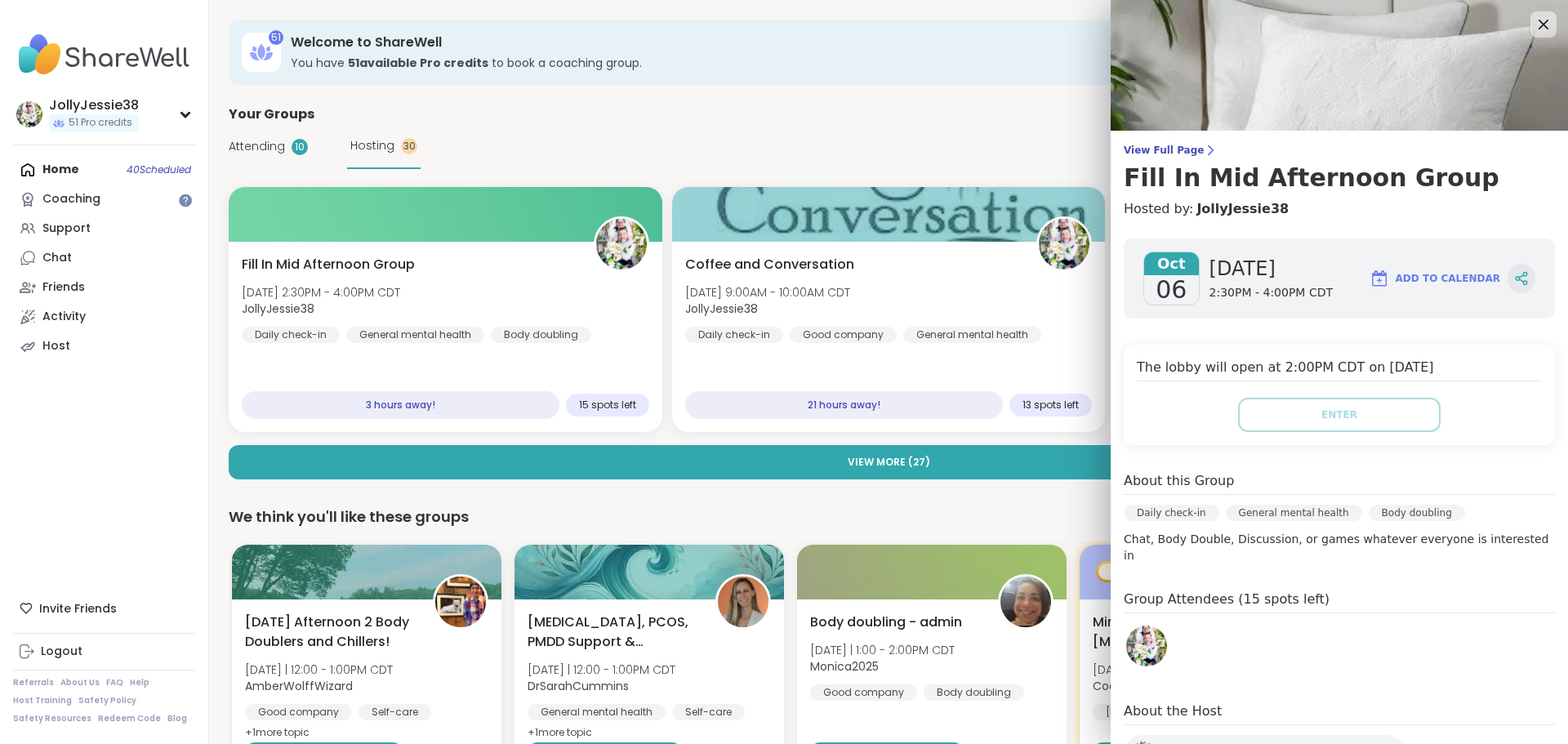
click at [1519, 276] on icon at bounding box center [1521, 276] width 5 height 3
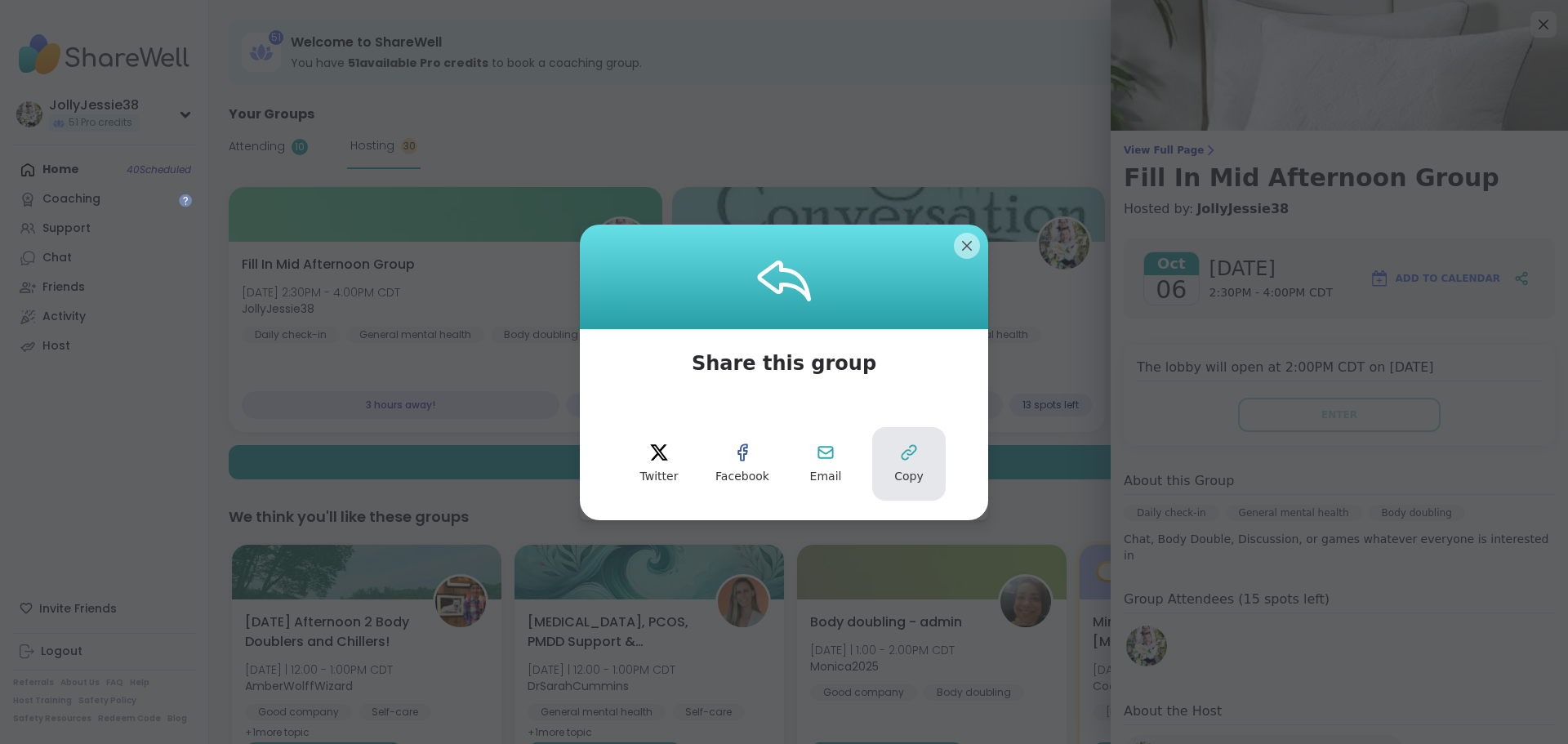
click at [903, 472] on span "Copy" at bounding box center [909, 477] width 29 height 16
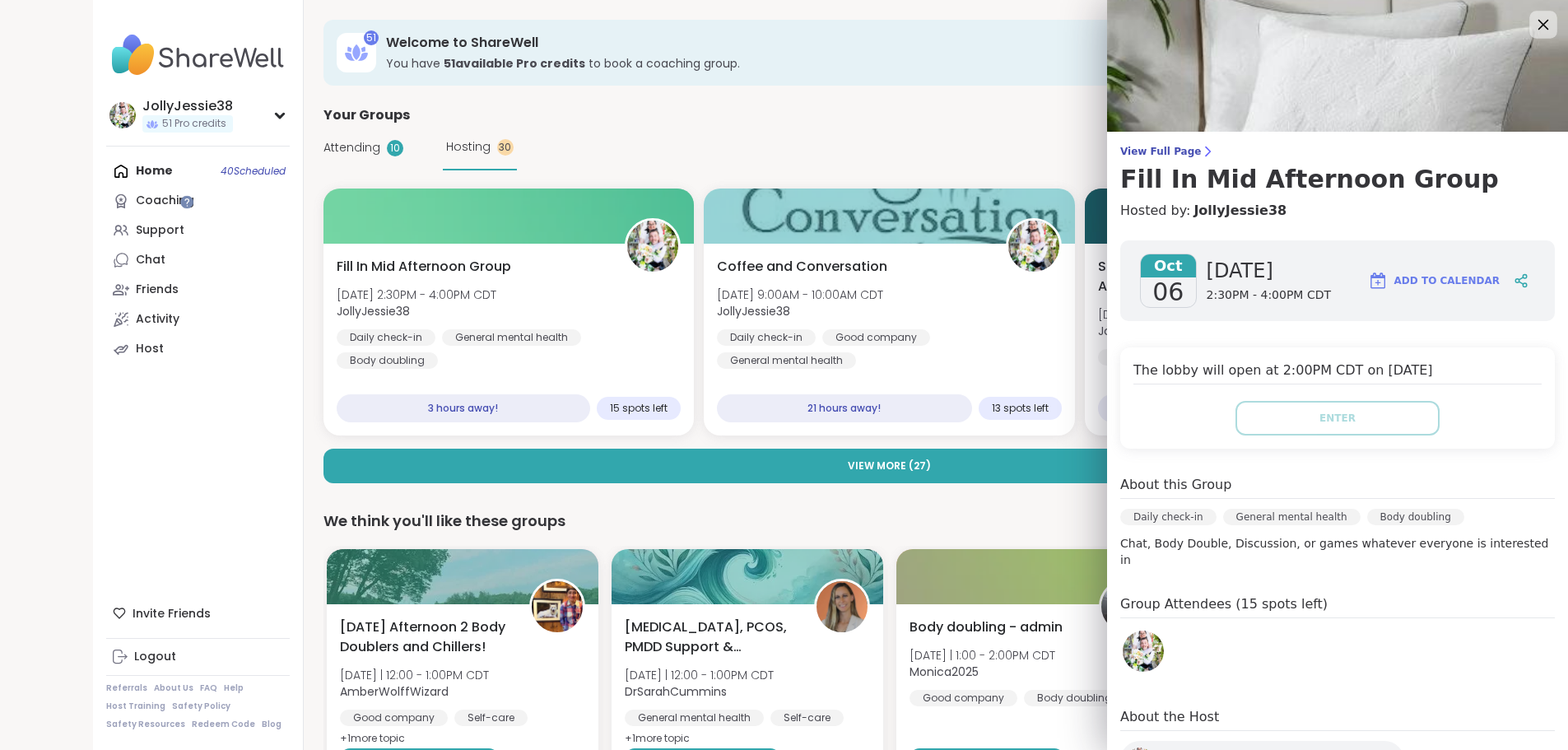
click at [1536, 26] on icon at bounding box center [1542, 24] width 21 height 21
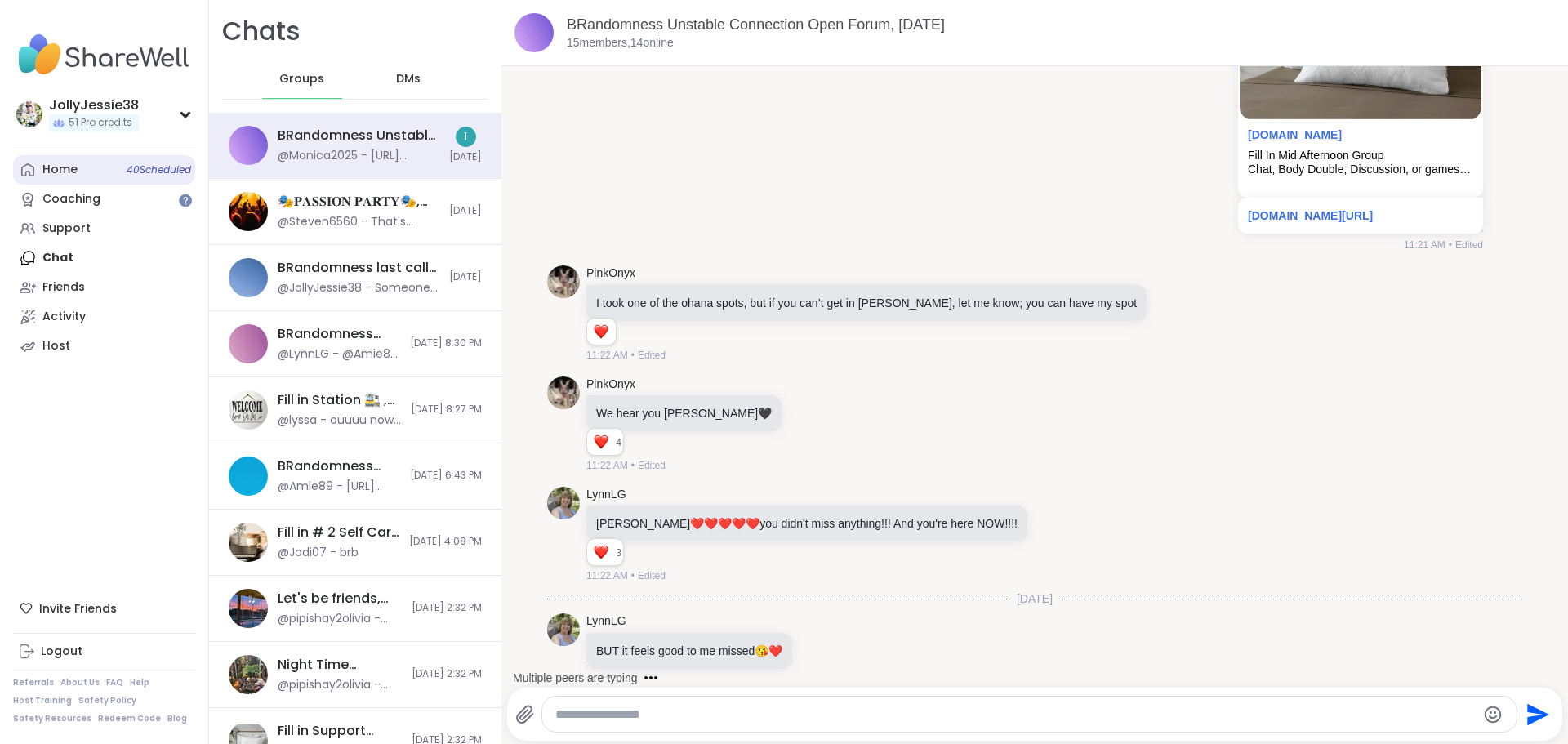
scroll to position [7123, 0]
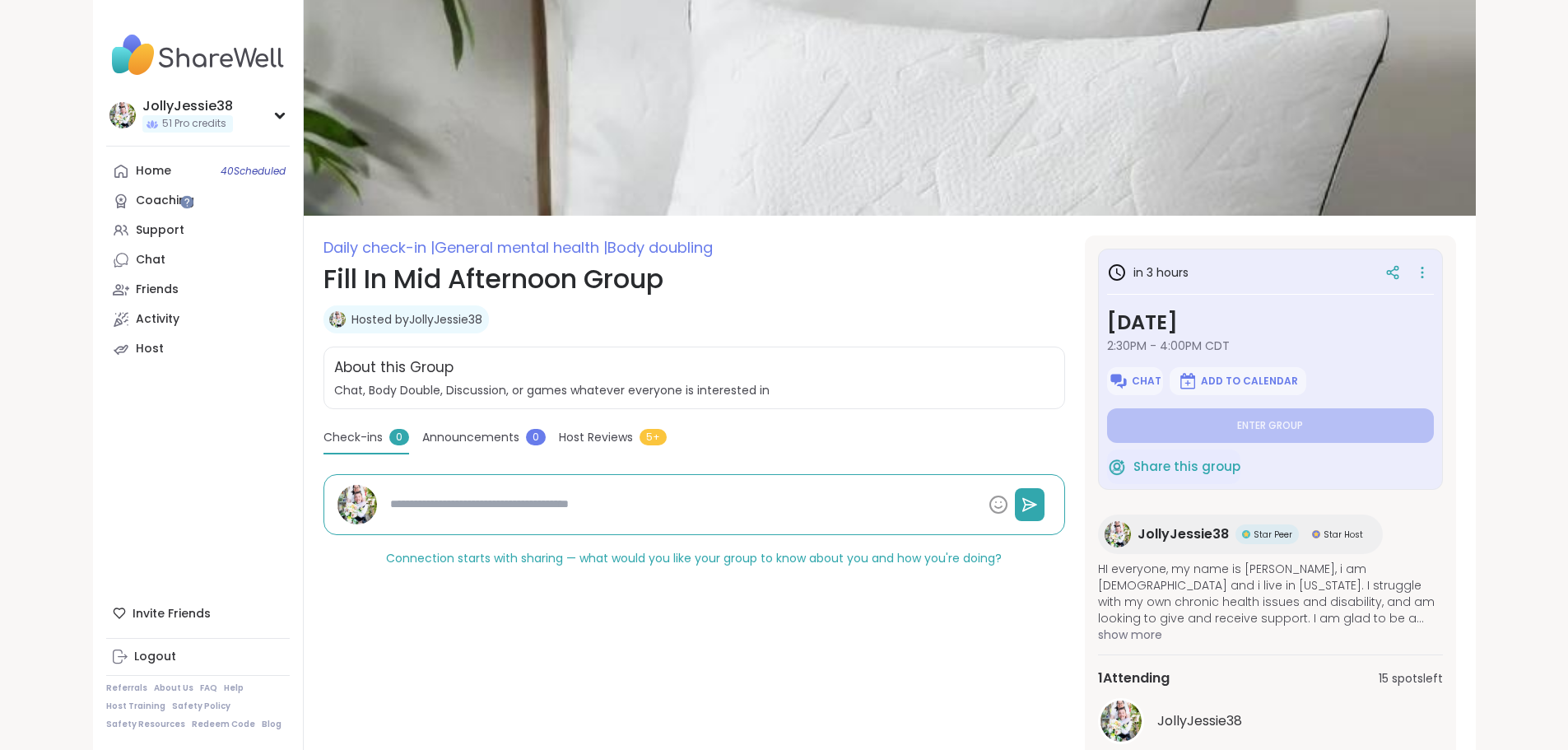
type textarea "*"
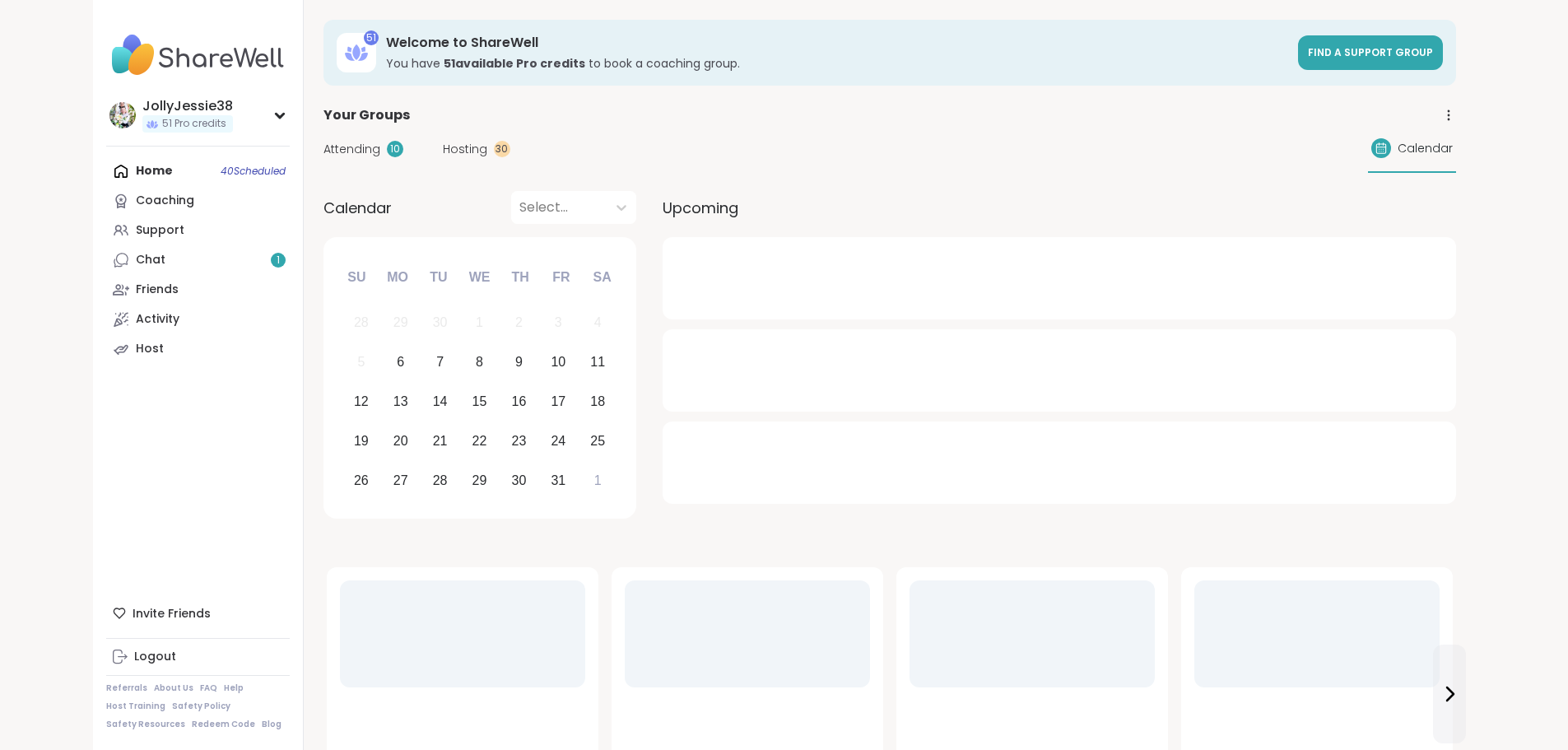
click at [324, 135] on div "Attending 10 Hosting 30 Calendar" at bounding box center [890, 149] width 1133 height 47
click at [324, 148] on span "Attending" at bounding box center [352, 149] width 57 height 17
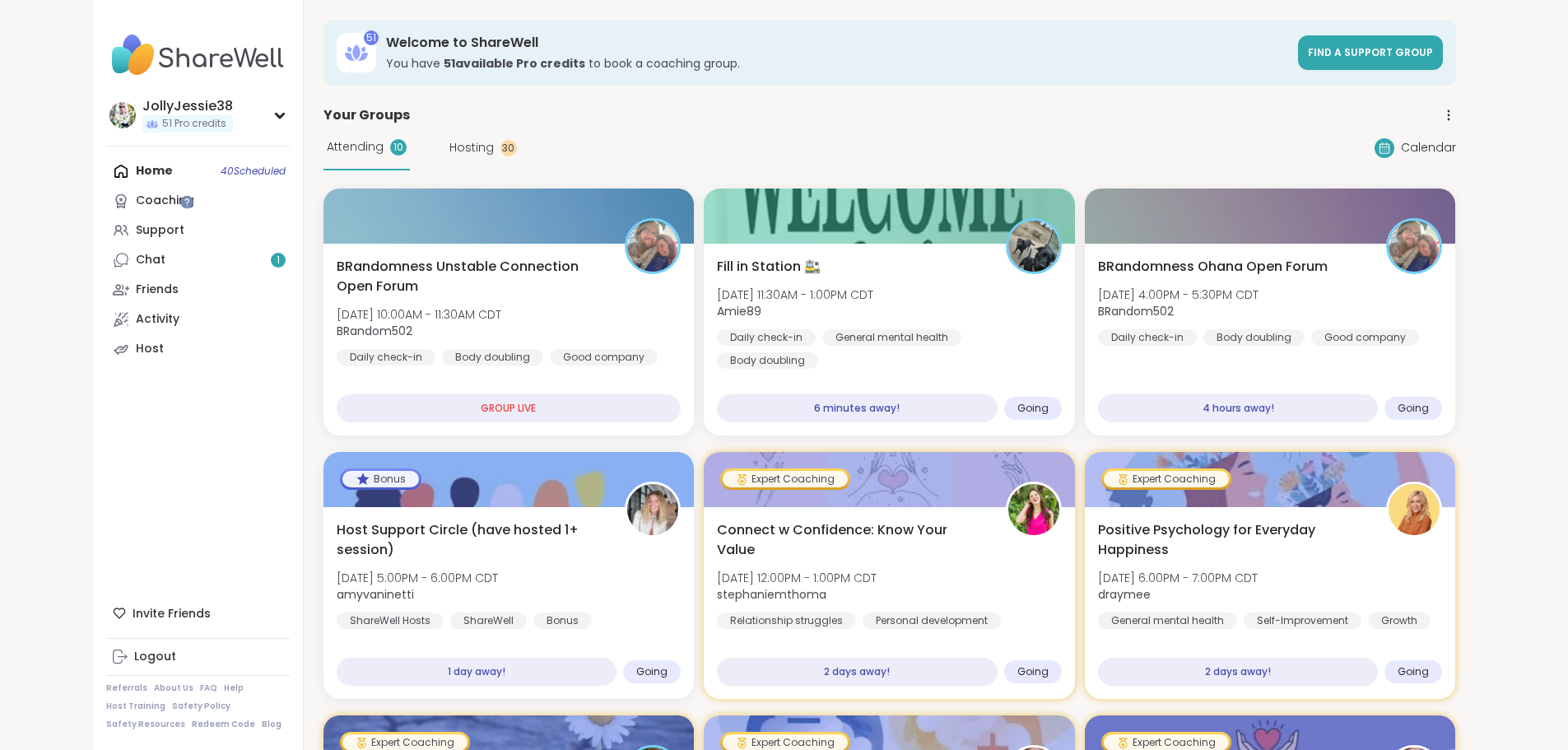
click at [450, 148] on span "Hosting" at bounding box center [472, 147] width 45 height 17
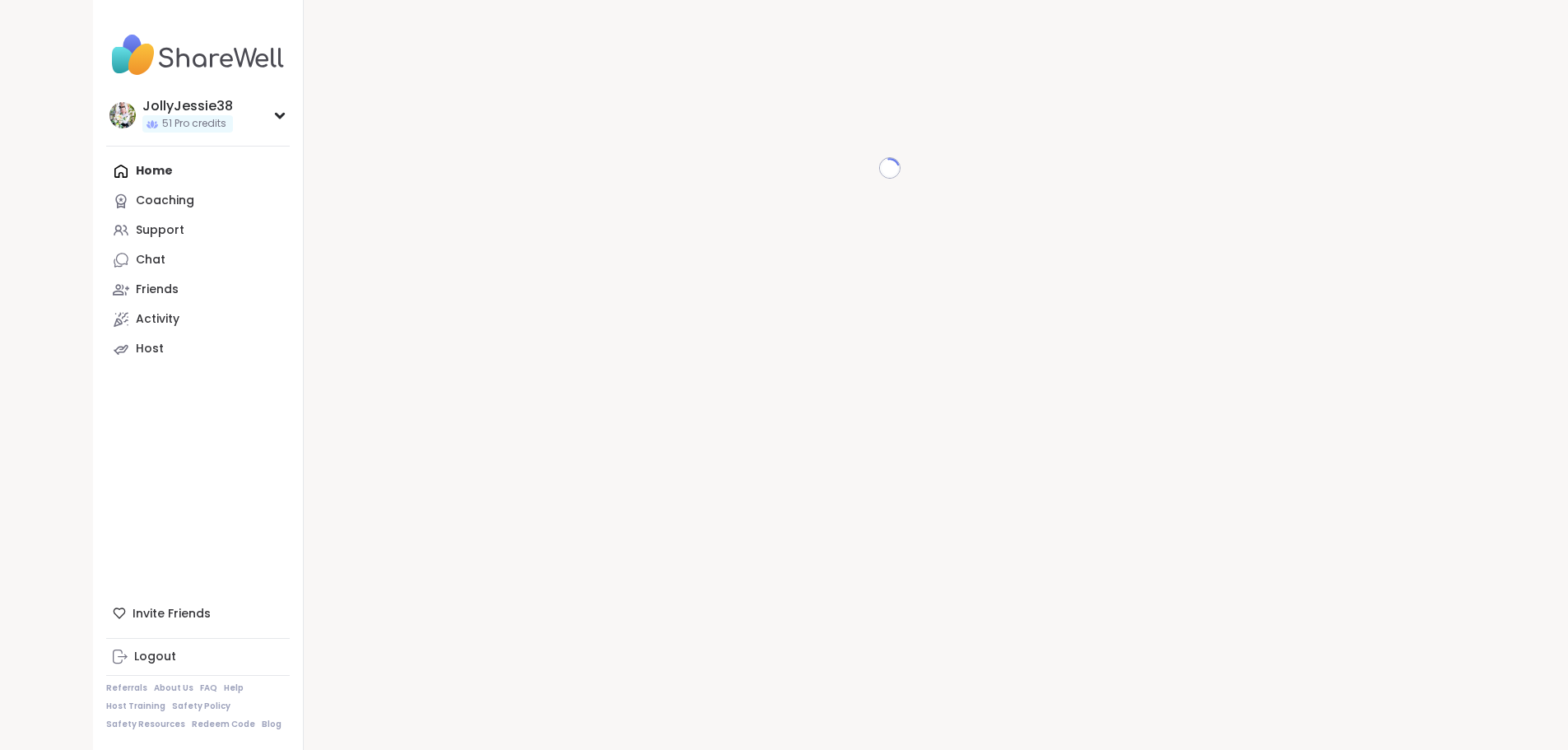
click at [106, 168] on div "Home Coaching Support Chat Friends Activity Host" at bounding box center [197, 259] width 183 height 207
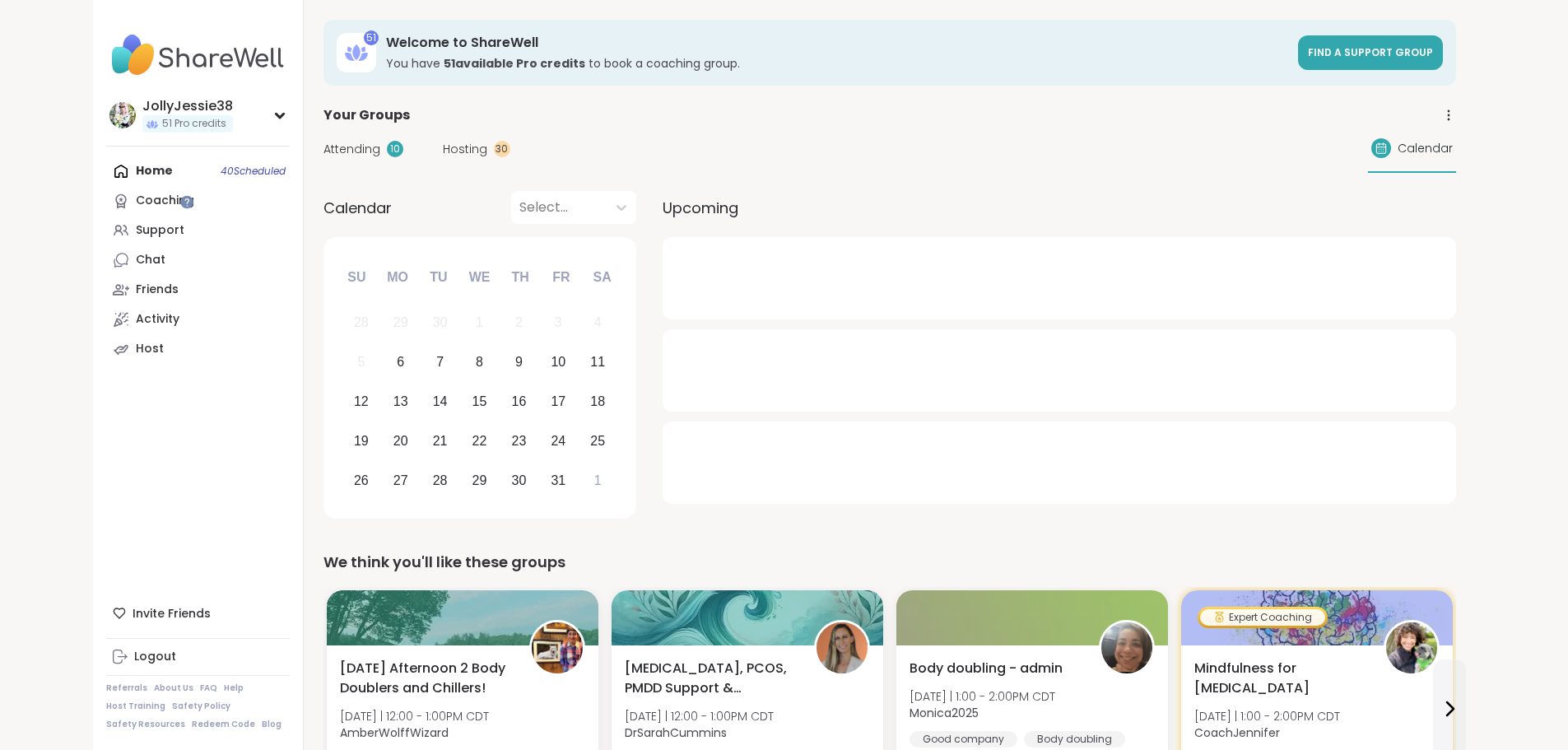
click at [324, 142] on span "Attending" at bounding box center [352, 149] width 57 height 17
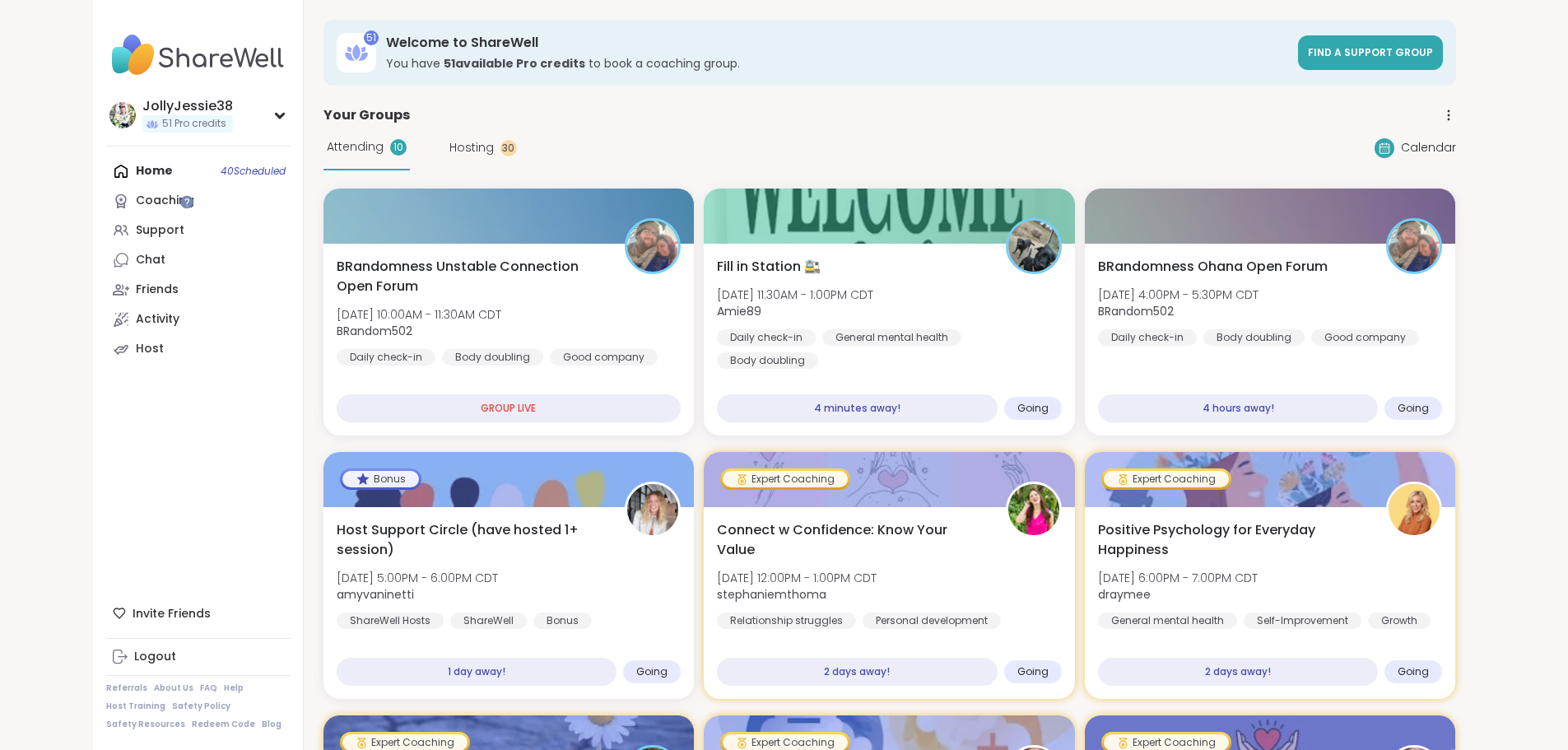
click at [379, 132] on div "Attending 10 Hosting 30" at bounding box center [421, 148] width 193 height 46
click at [450, 148] on span "Hosting" at bounding box center [472, 147] width 45 height 17
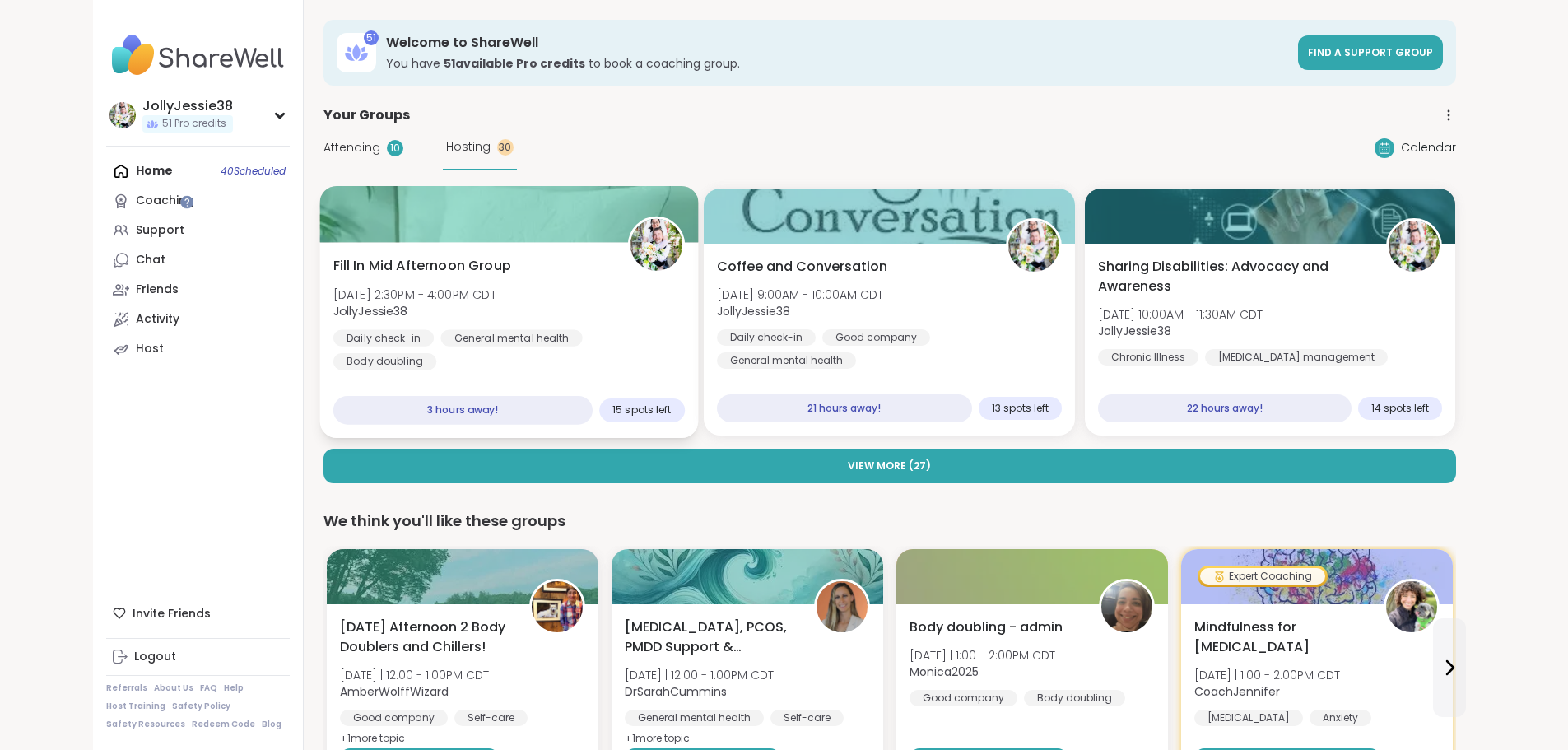
click at [451, 276] on div "Fill In Mid Afternoon Group Mon, Oct 06 | 2:30PM - 4:00PM CDT JollyJessie38 Dai…" at bounding box center [508, 313] width 351 height 114
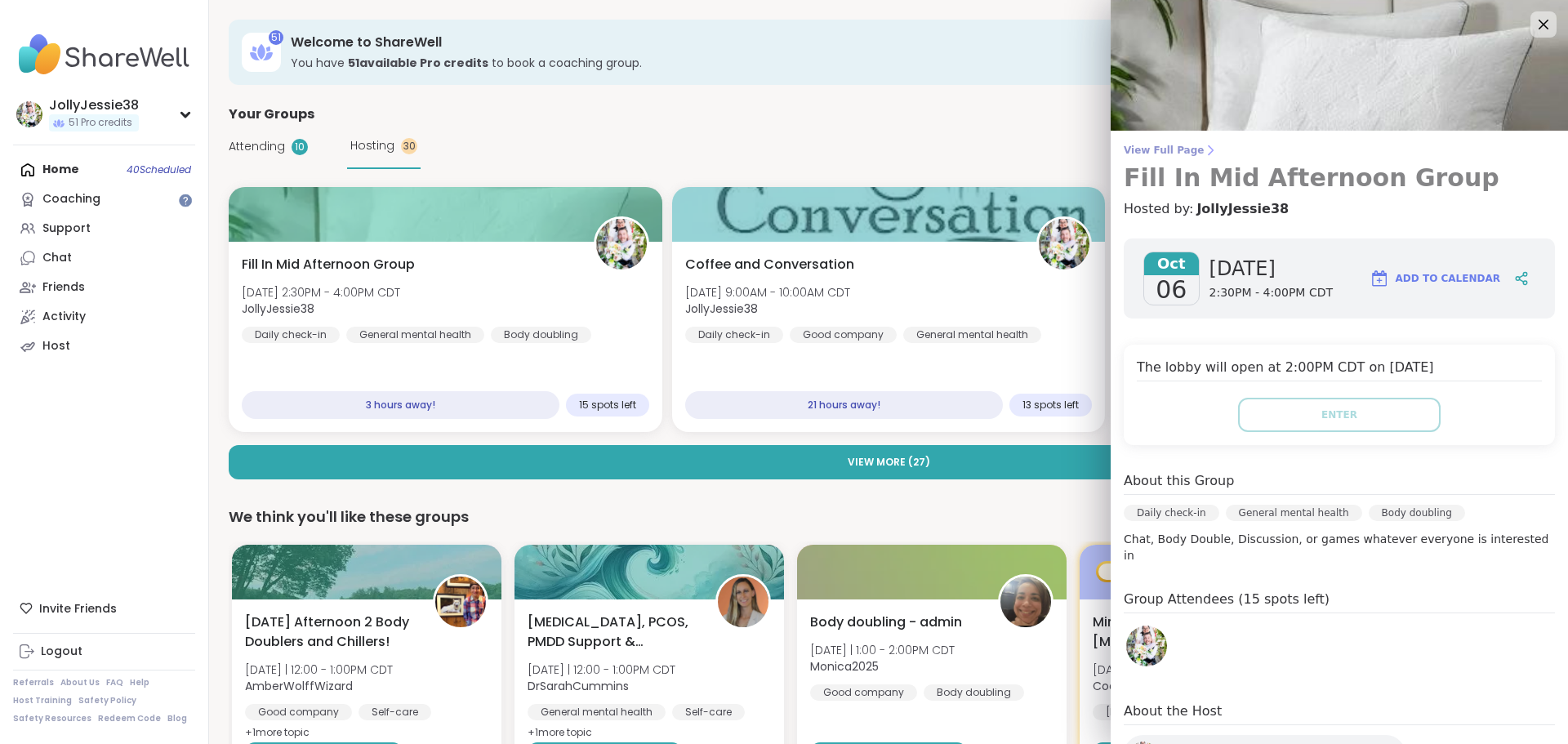
click at [1136, 148] on span "View Full Page" at bounding box center [1340, 150] width 431 height 13
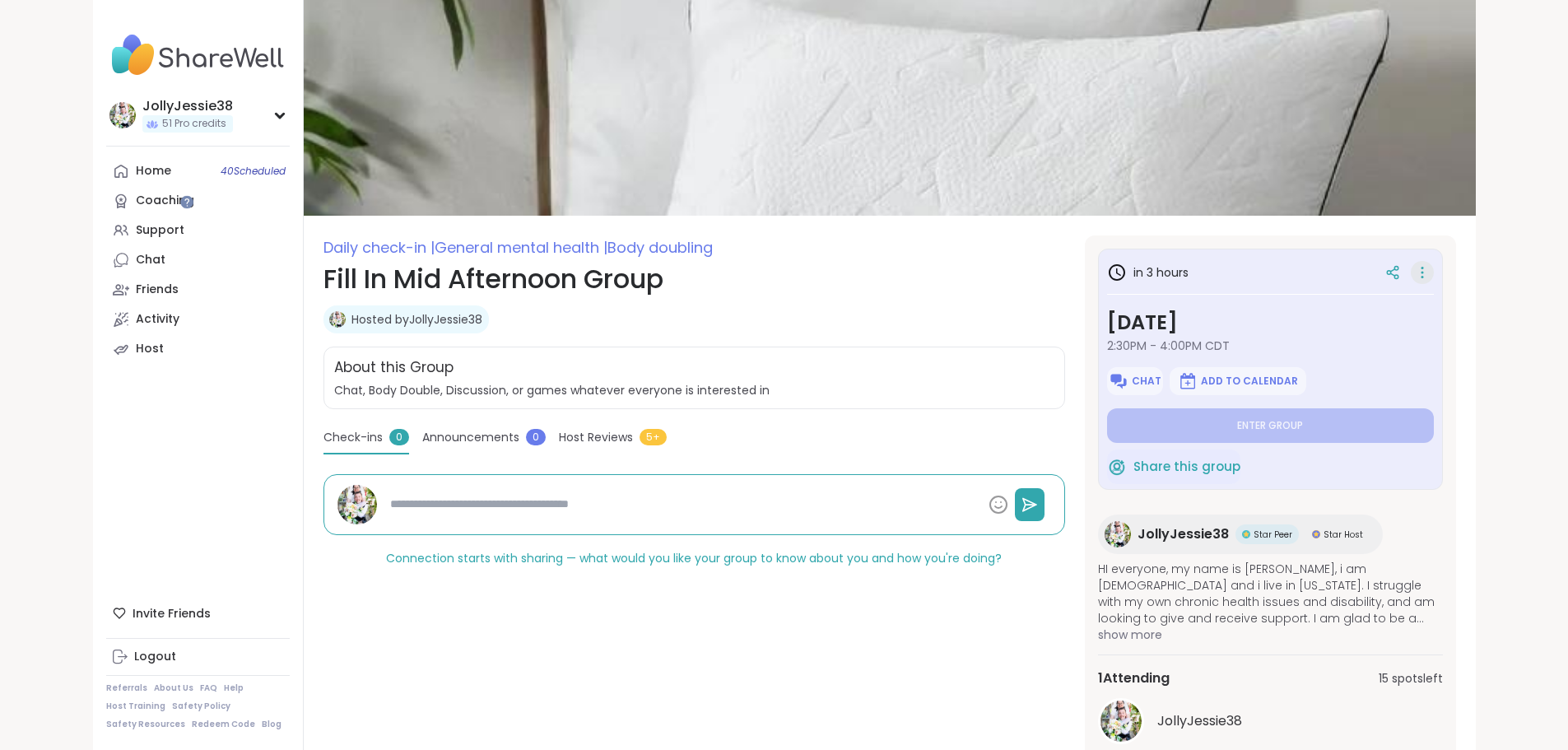
click at [1430, 268] on icon at bounding box center [1422, 272] width 16 height 23
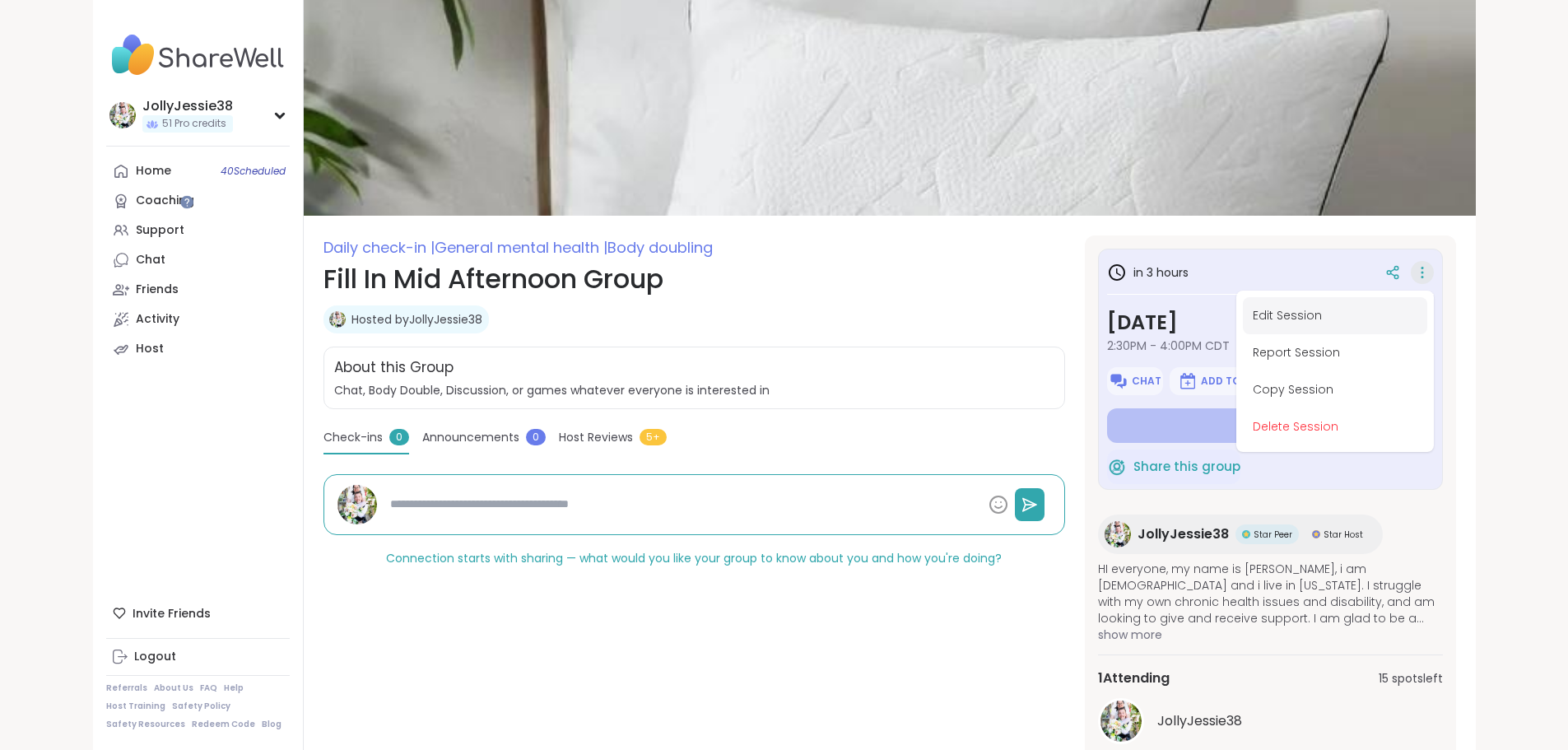
click at [1393, 318] on button "Edit Session" at bounding box center [1334, 316] width 184 height 37
type textarea "*"
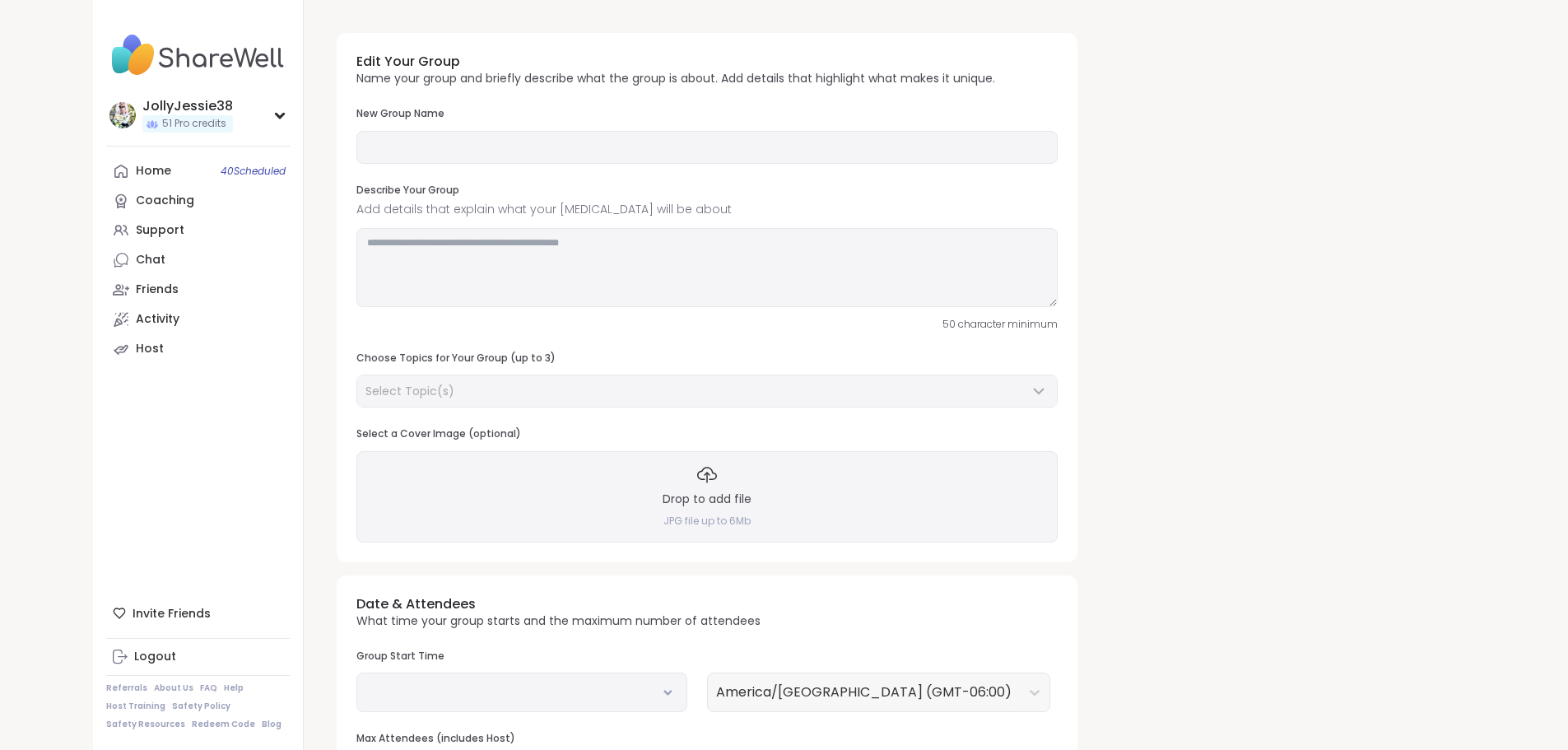
type input "**********"
type textarea "**********"
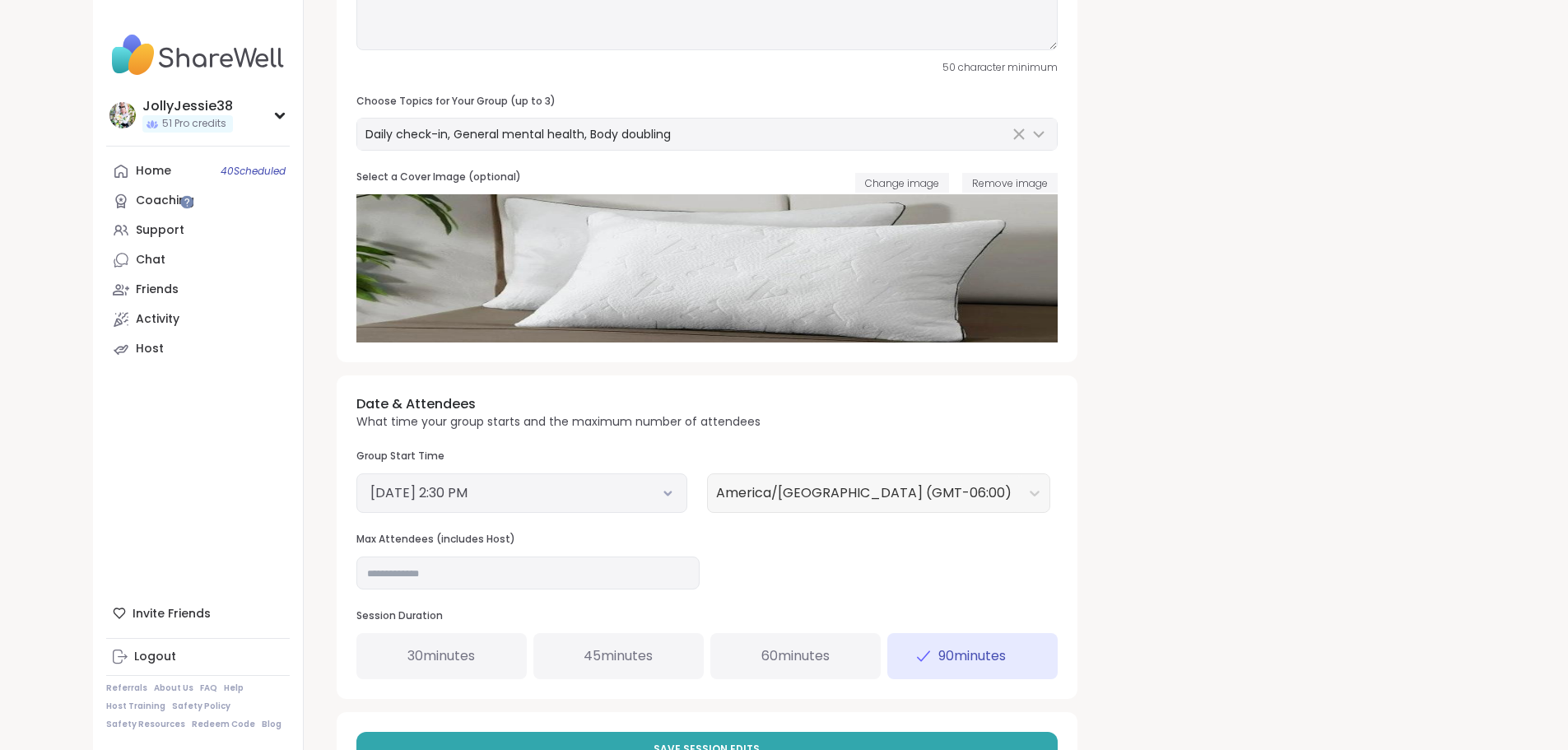
scroll to position [271, 0]
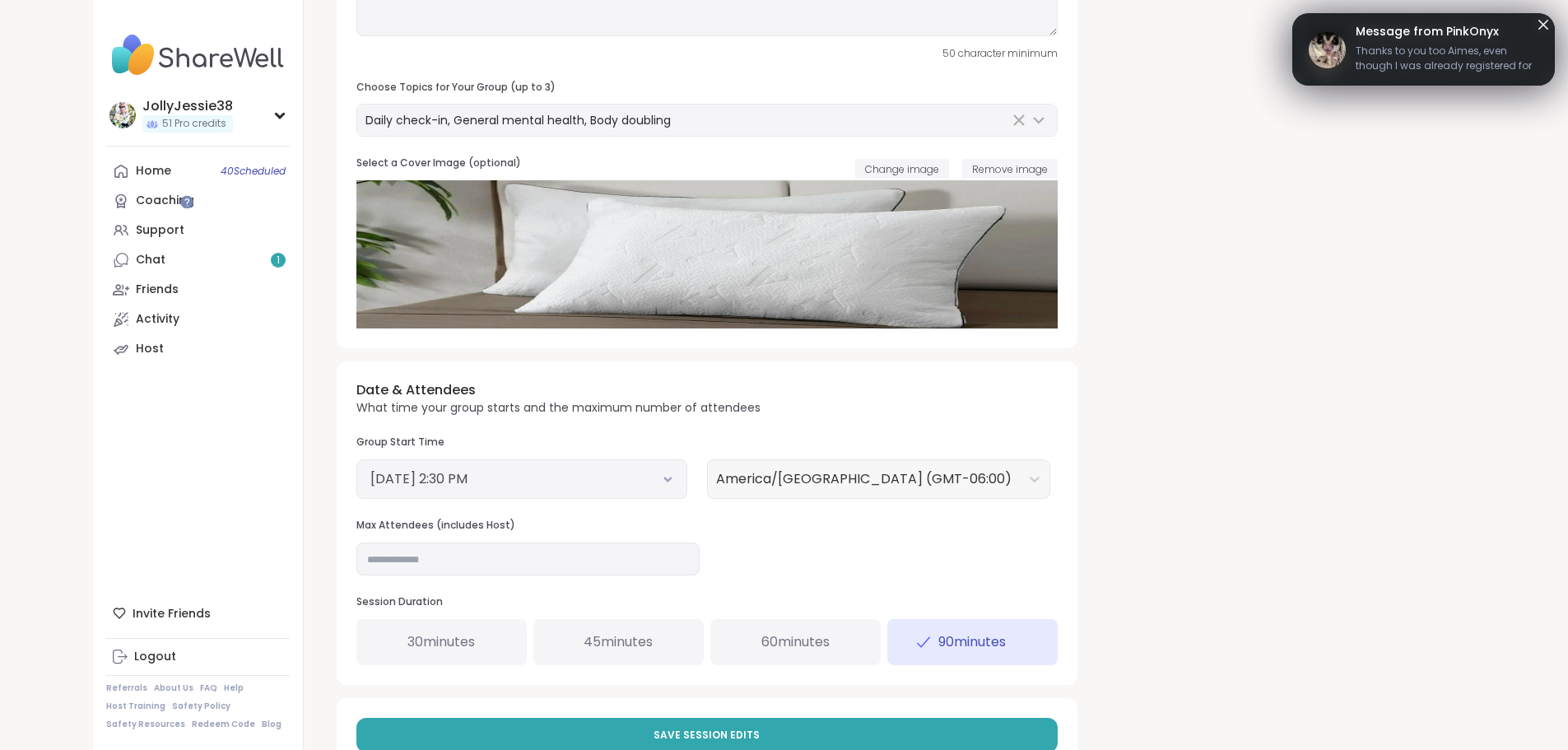
click at [408, 641] on span "30 minutes" at bounding box center [441, 642] width 67 height 20
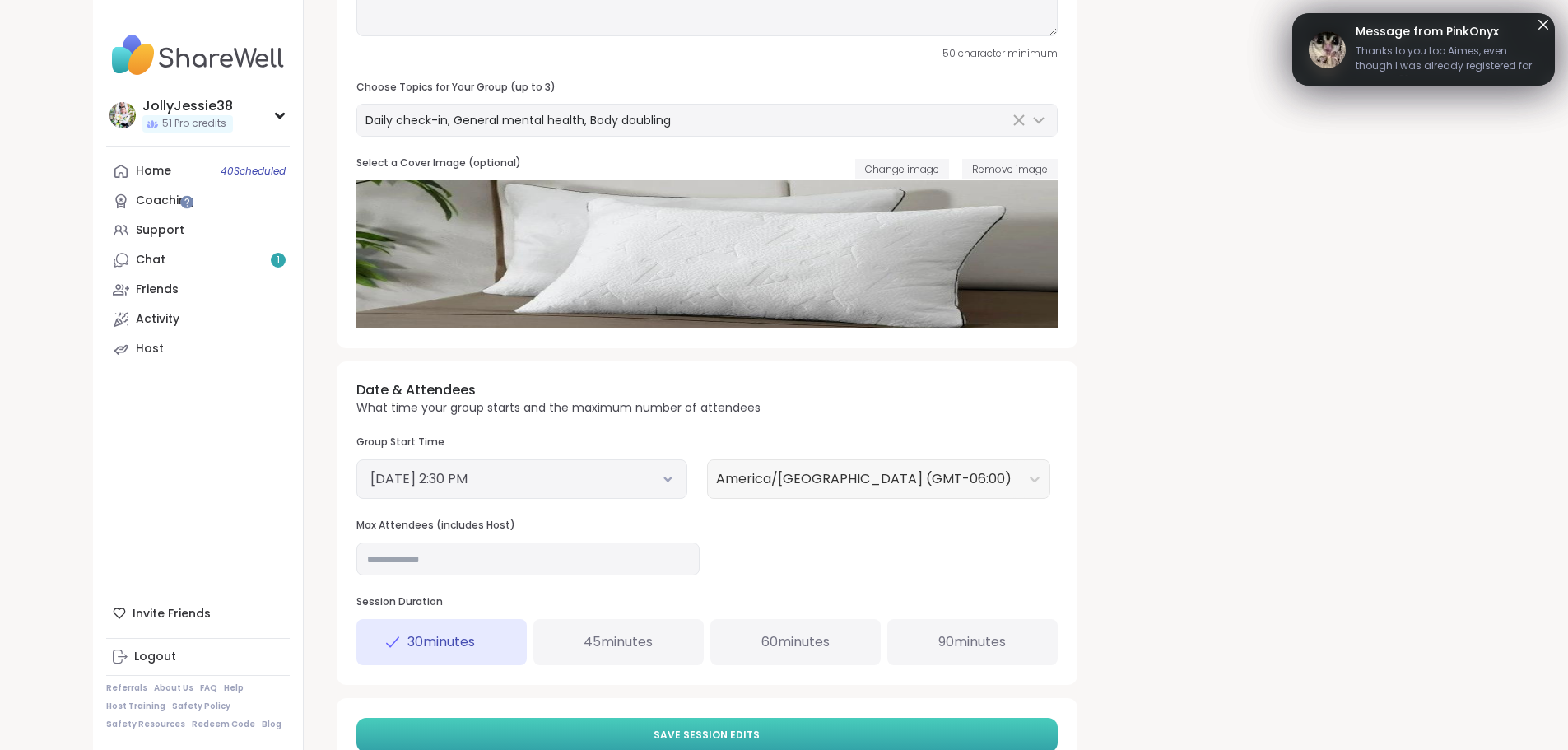
click at [629, 724] on button "Save Session Edits" at bounding box center [707, 735] width 701 height 35
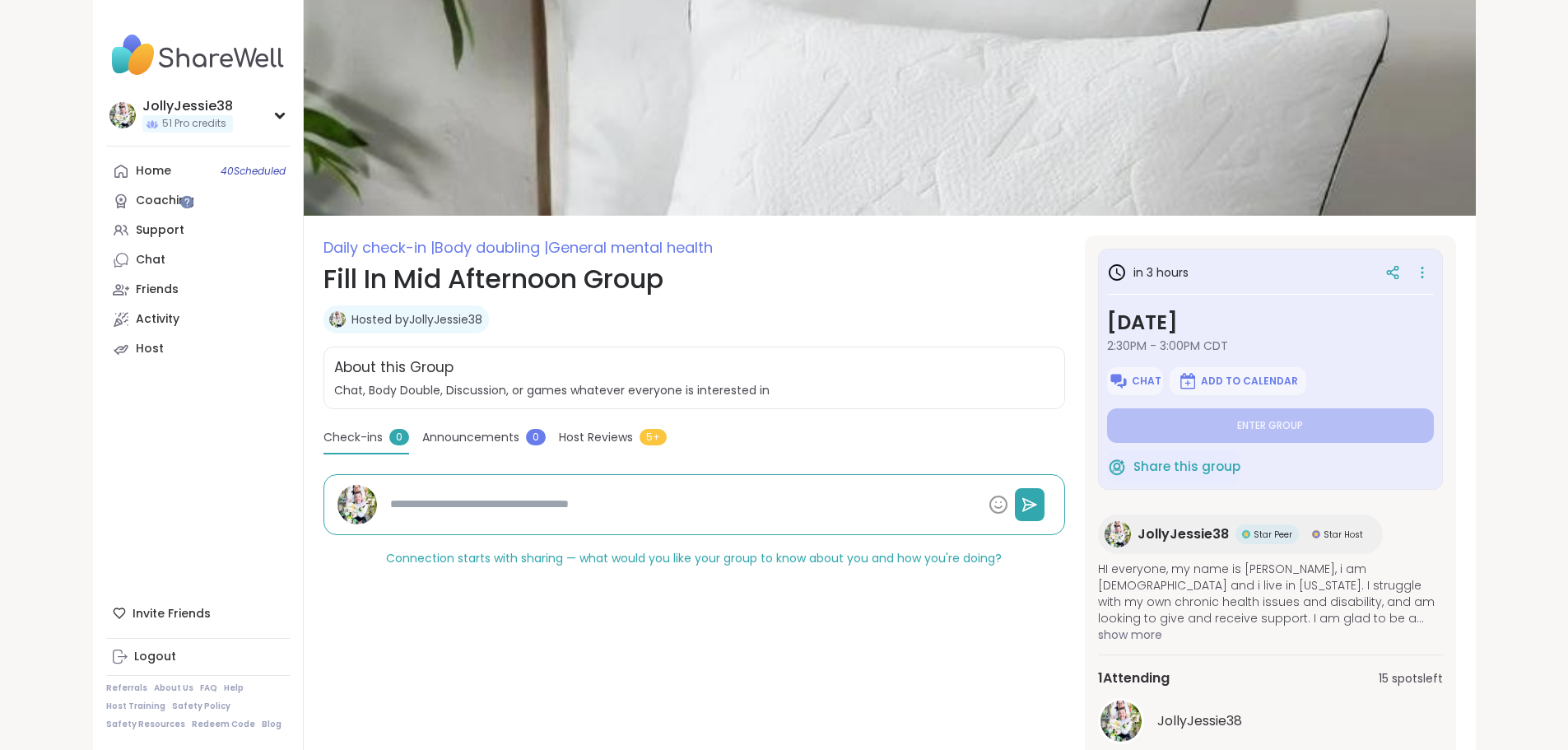
type textarea "*"
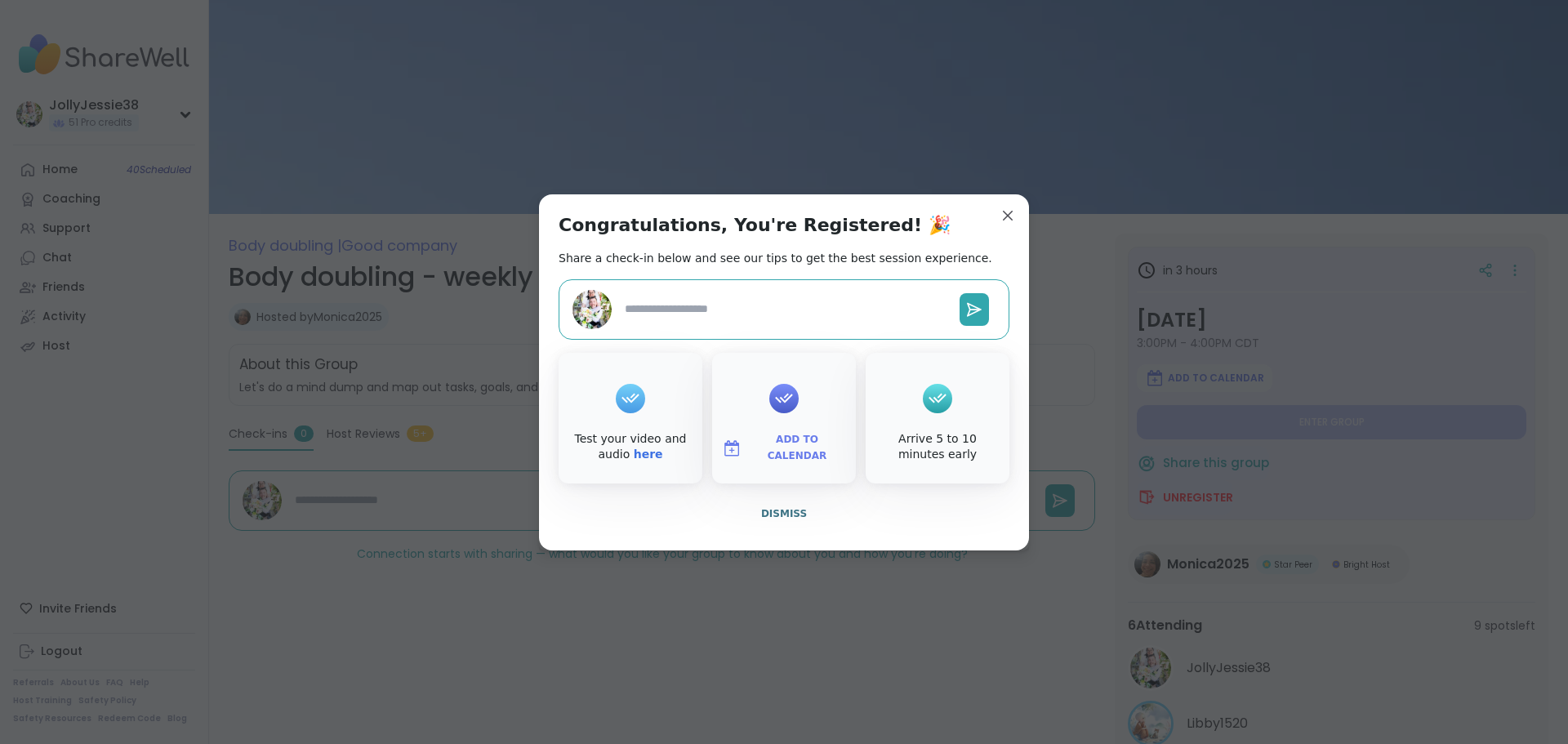
type textarea "*"
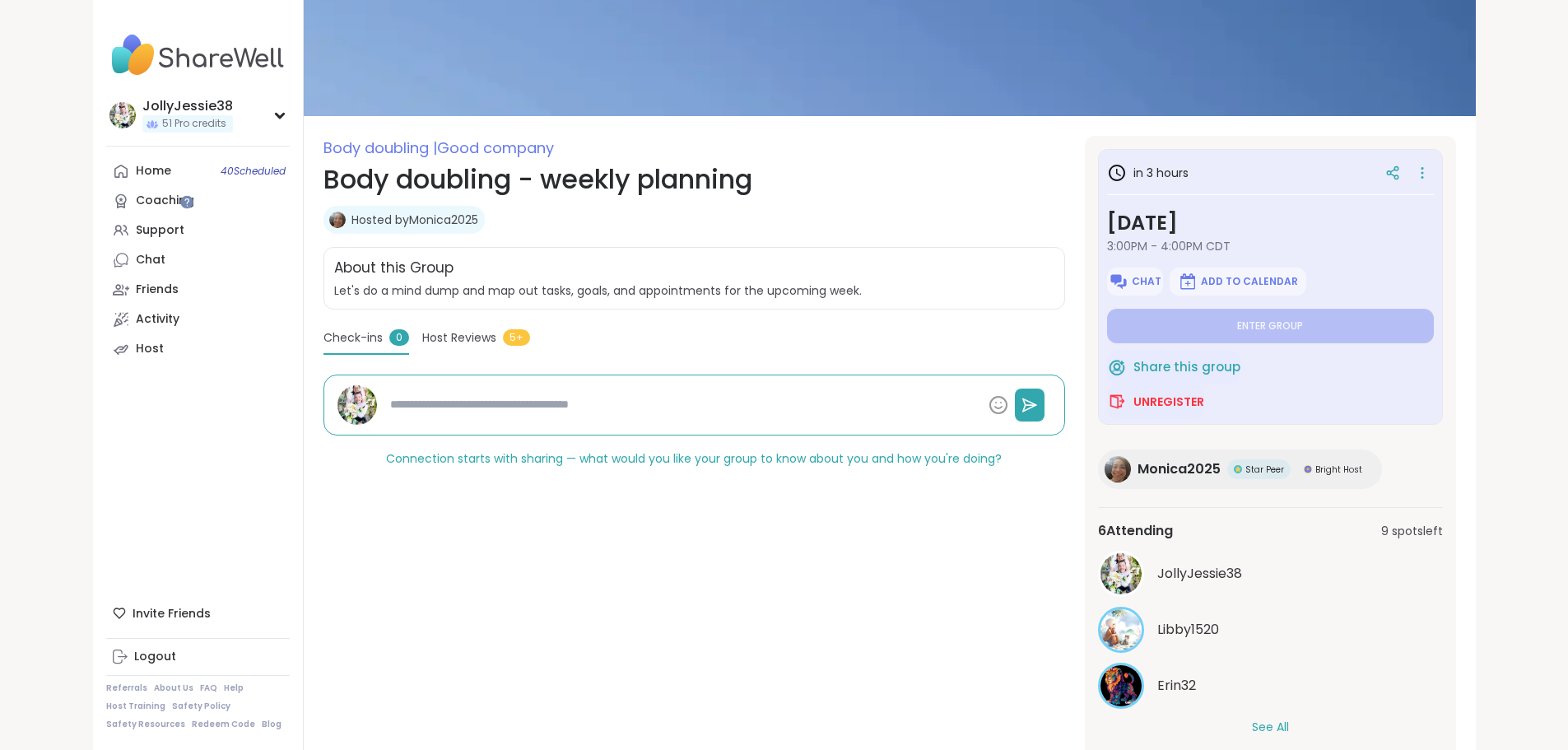
scroll to position [158, 0]
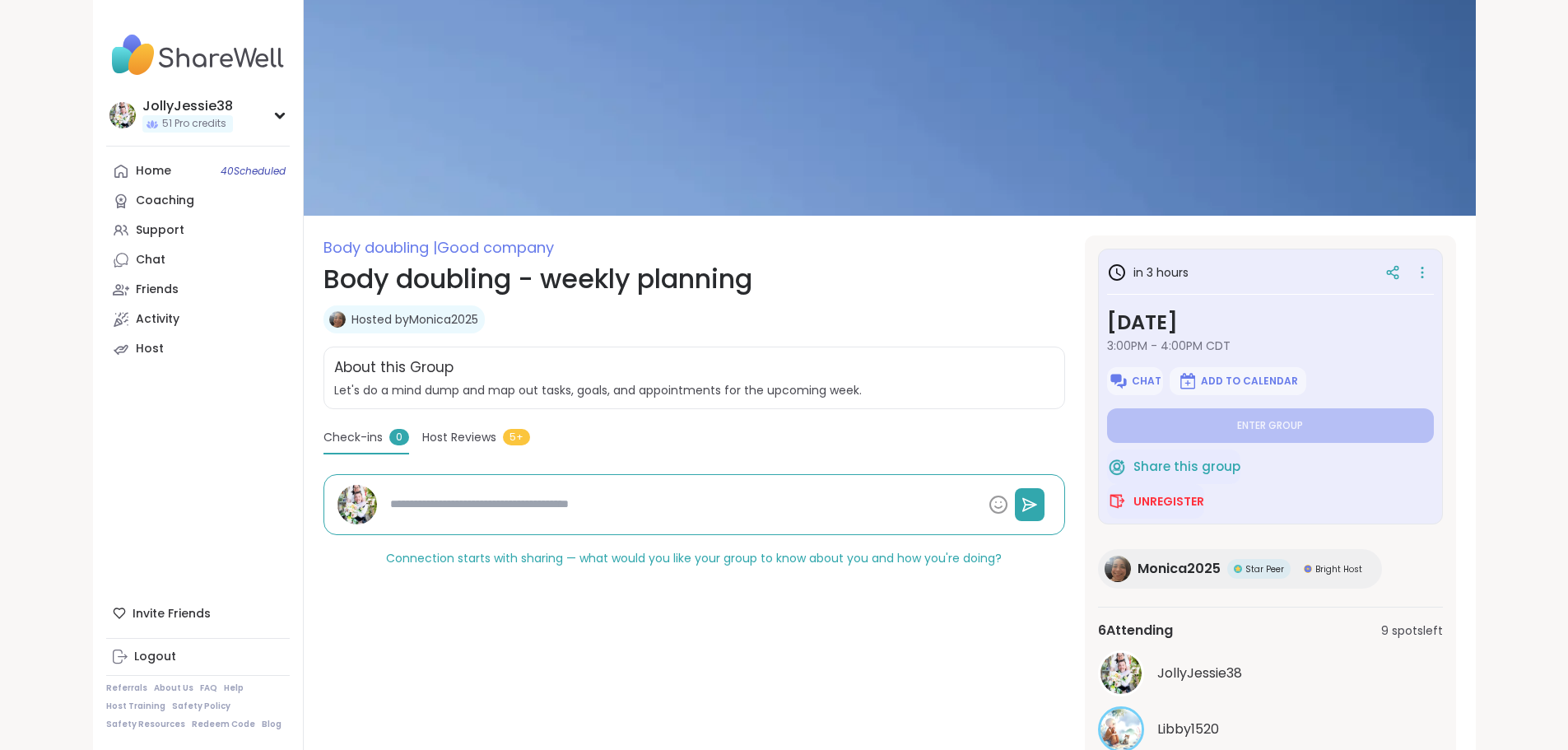
type textarea "*"
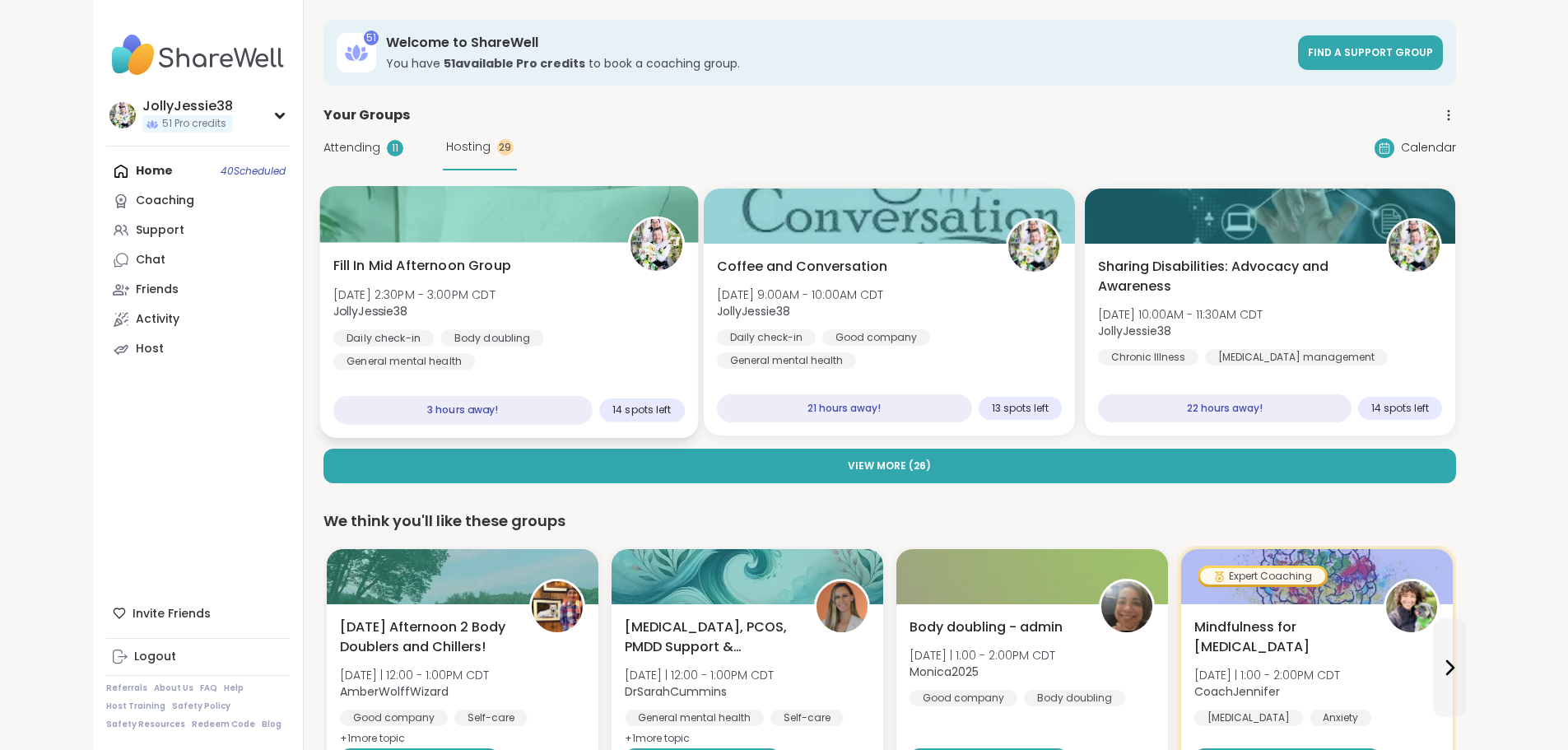
click at [535, 269] on div "Fill In Mid Afternoon Group [DATE] 2:30PM - 3:00PM CDT JollyJessie38 Daily chec…" at bounding box center [508, 313] width 351 height 114
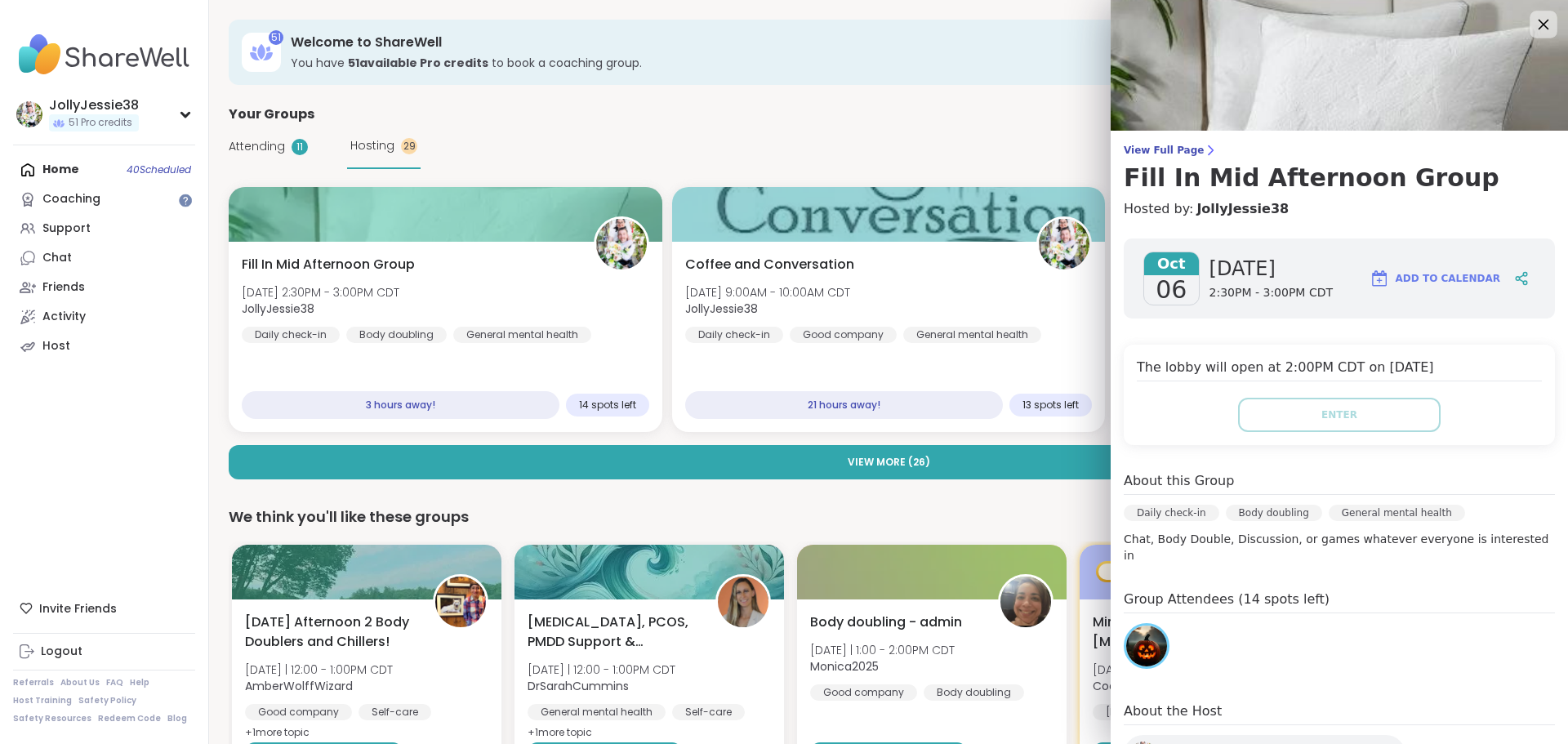
click at [1539, 24] on icon at bounding box center [1544, 25] width 11 height 11
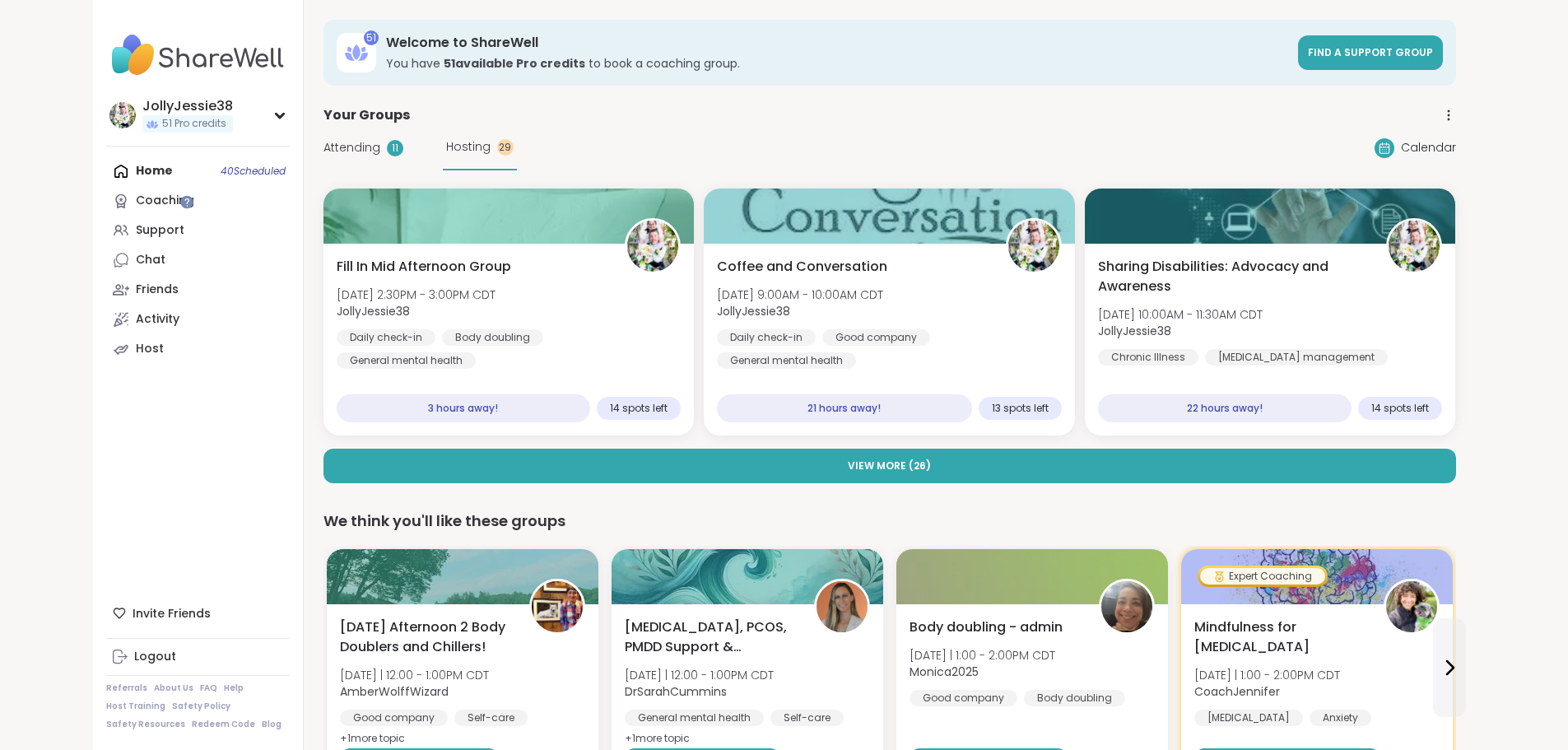
click at [324, 148] on span "Attending" at bounding box center [352, 147] width 57 height 17
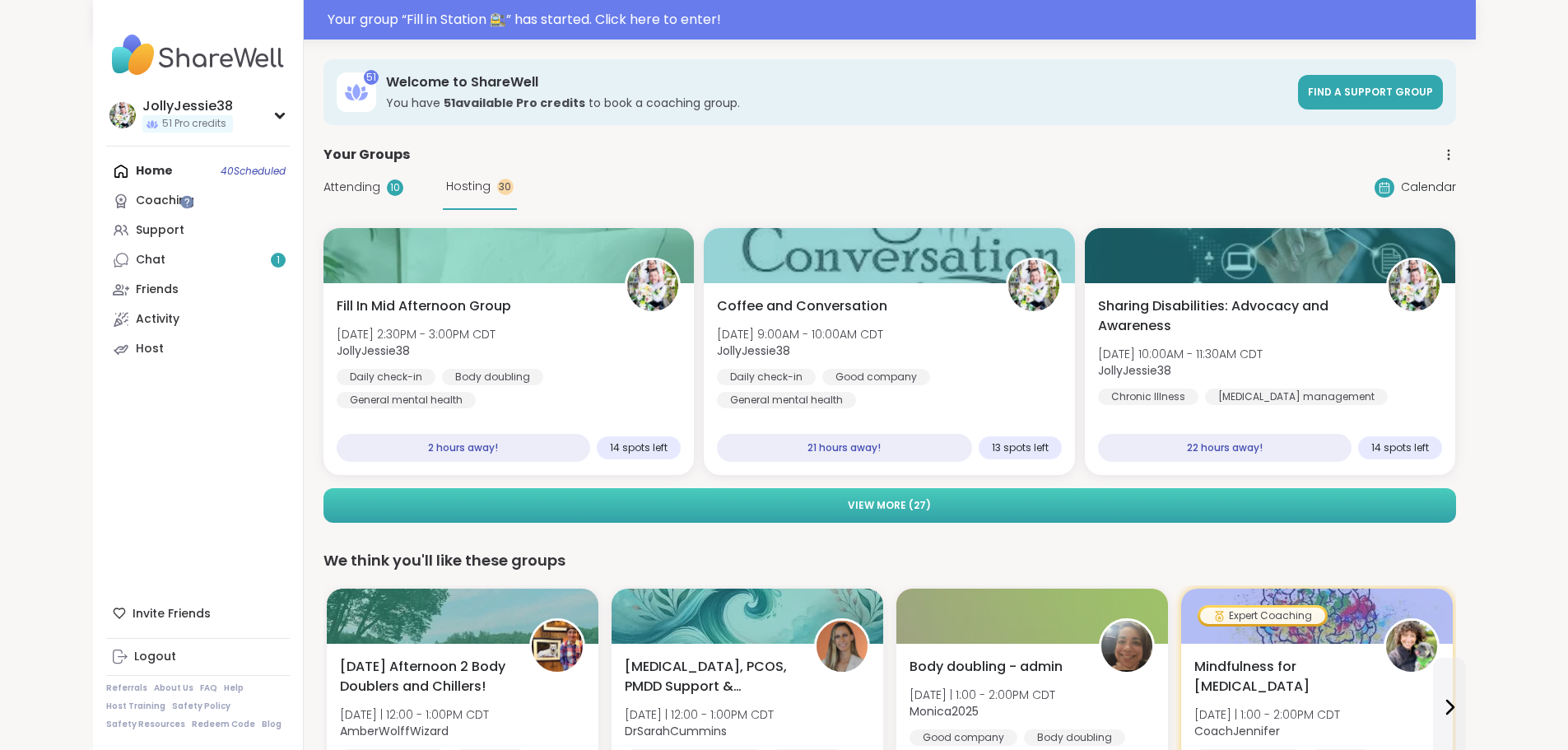
click at [1024, 493] on button "View More ( 27 )" at bounding box center [890, 505] width 1133 height 35
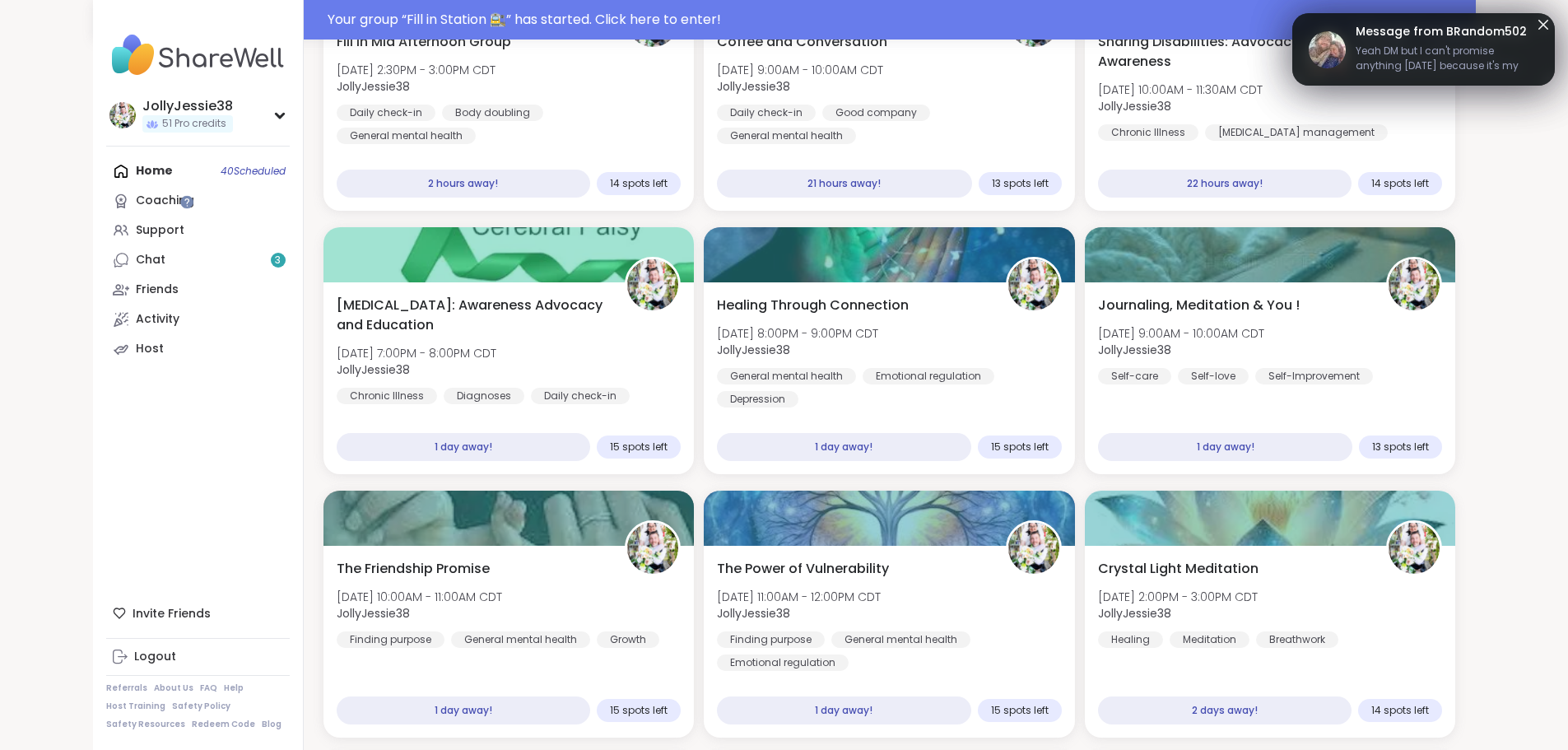
scroll to position [229, 0]
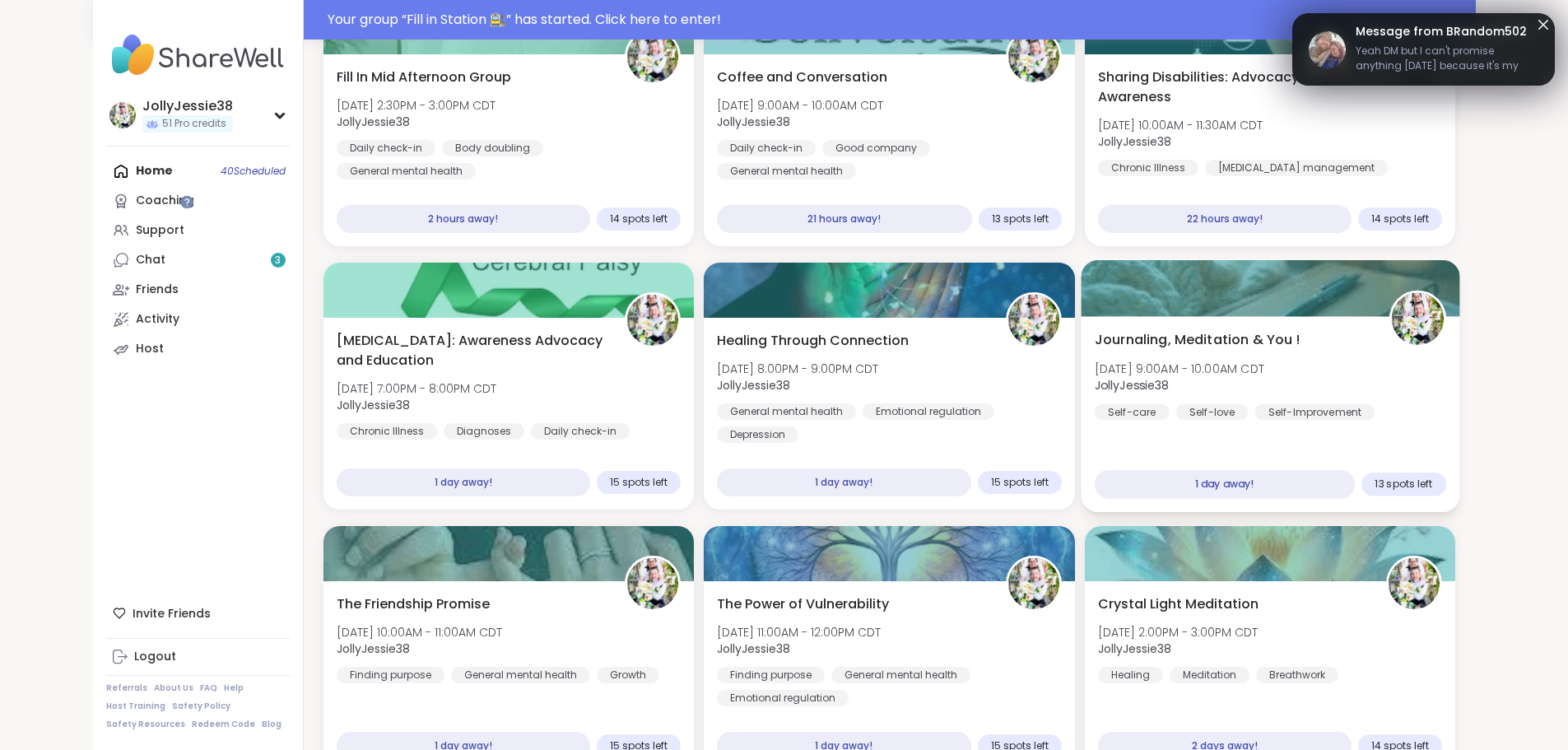
click at [1446, 330] on div "Journaling, Meditation & You ! [DATE] 9:00AM - 10:00AM CDT JollyJessie38 Self-c…" at bounding box center [1270, 375] width 351 height 90
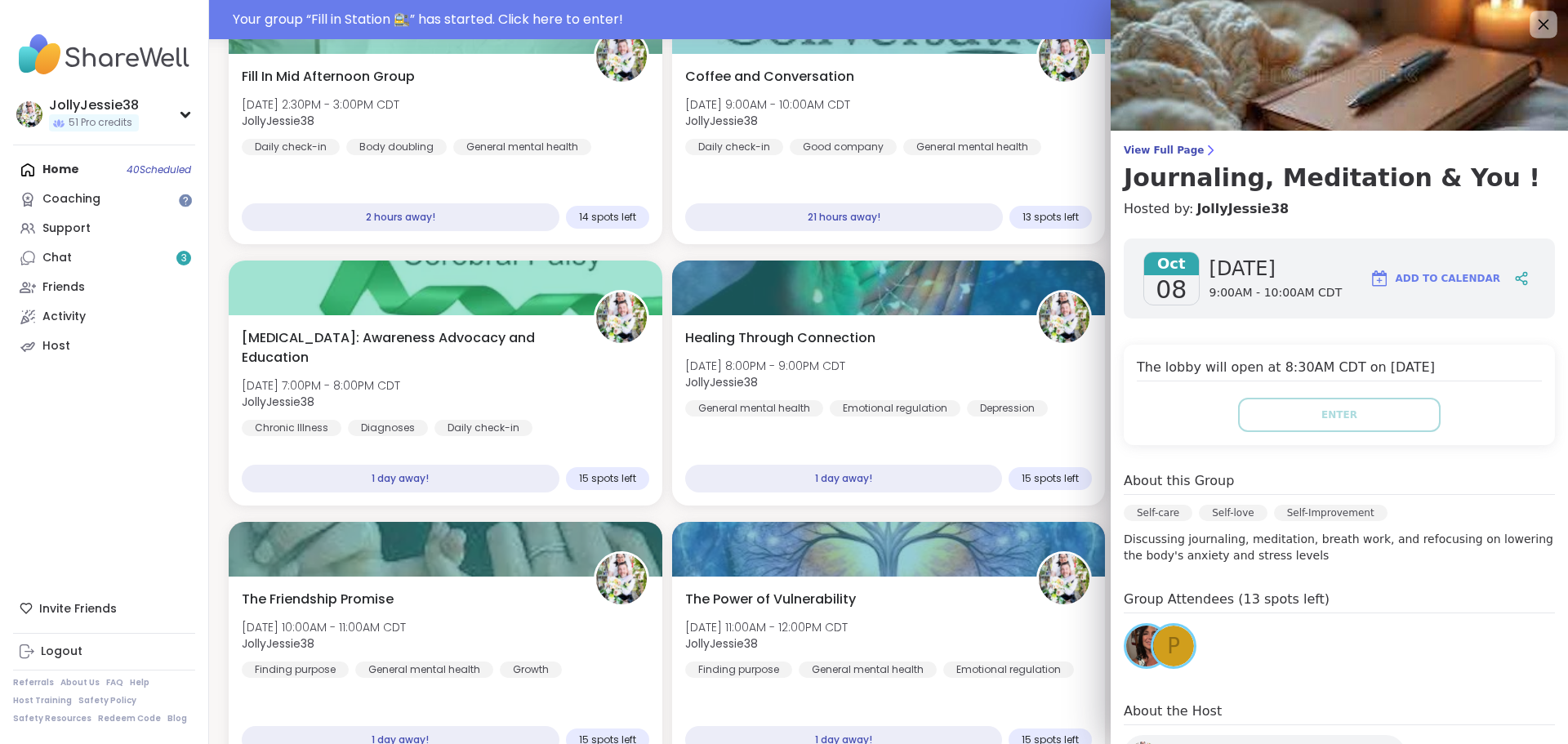
click at [1539, 25] on icon at bounding box center [1544, 25] width 11 height 11
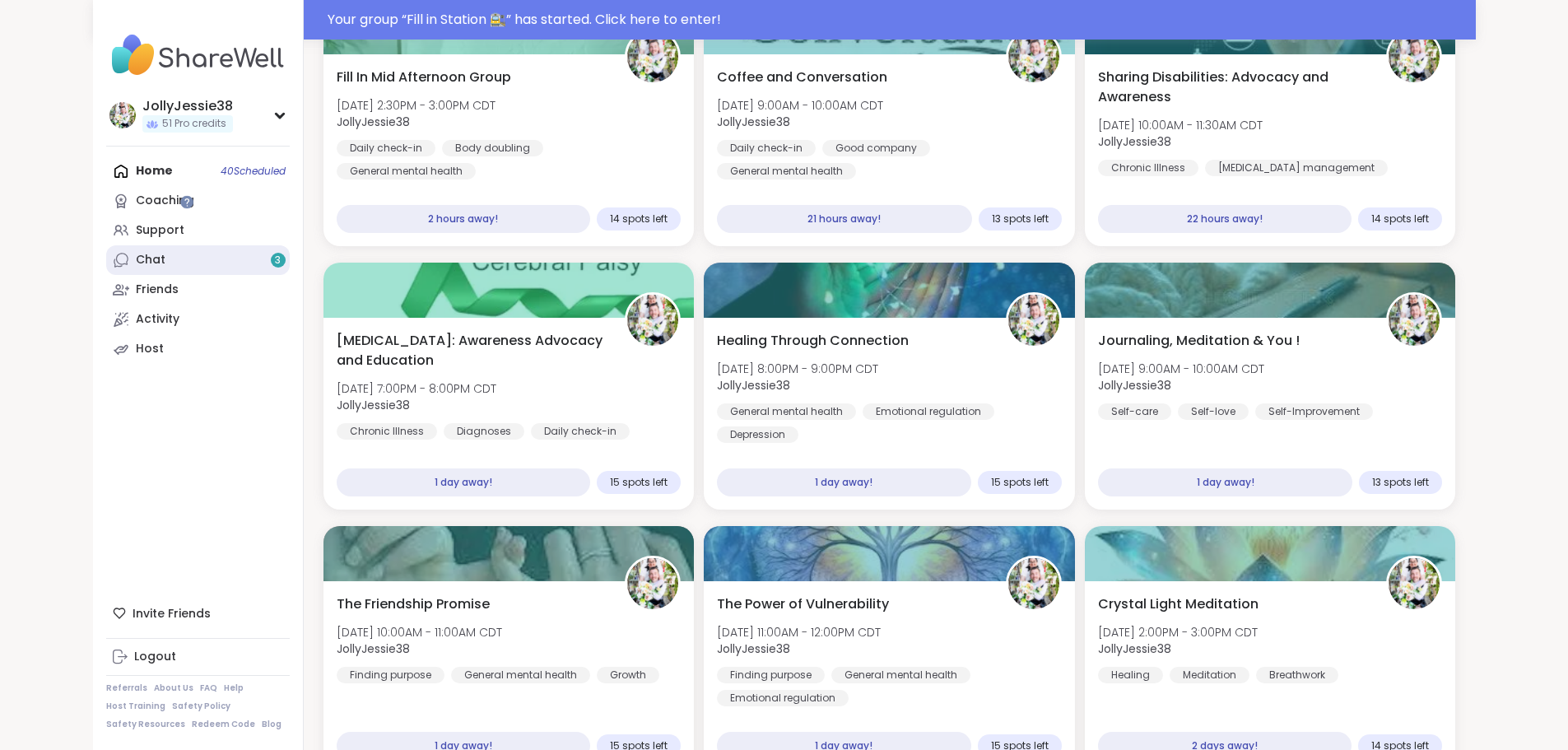
click at [106, 254] on link "Chat 3" at bounding box center [197, 260] width 183 height 29
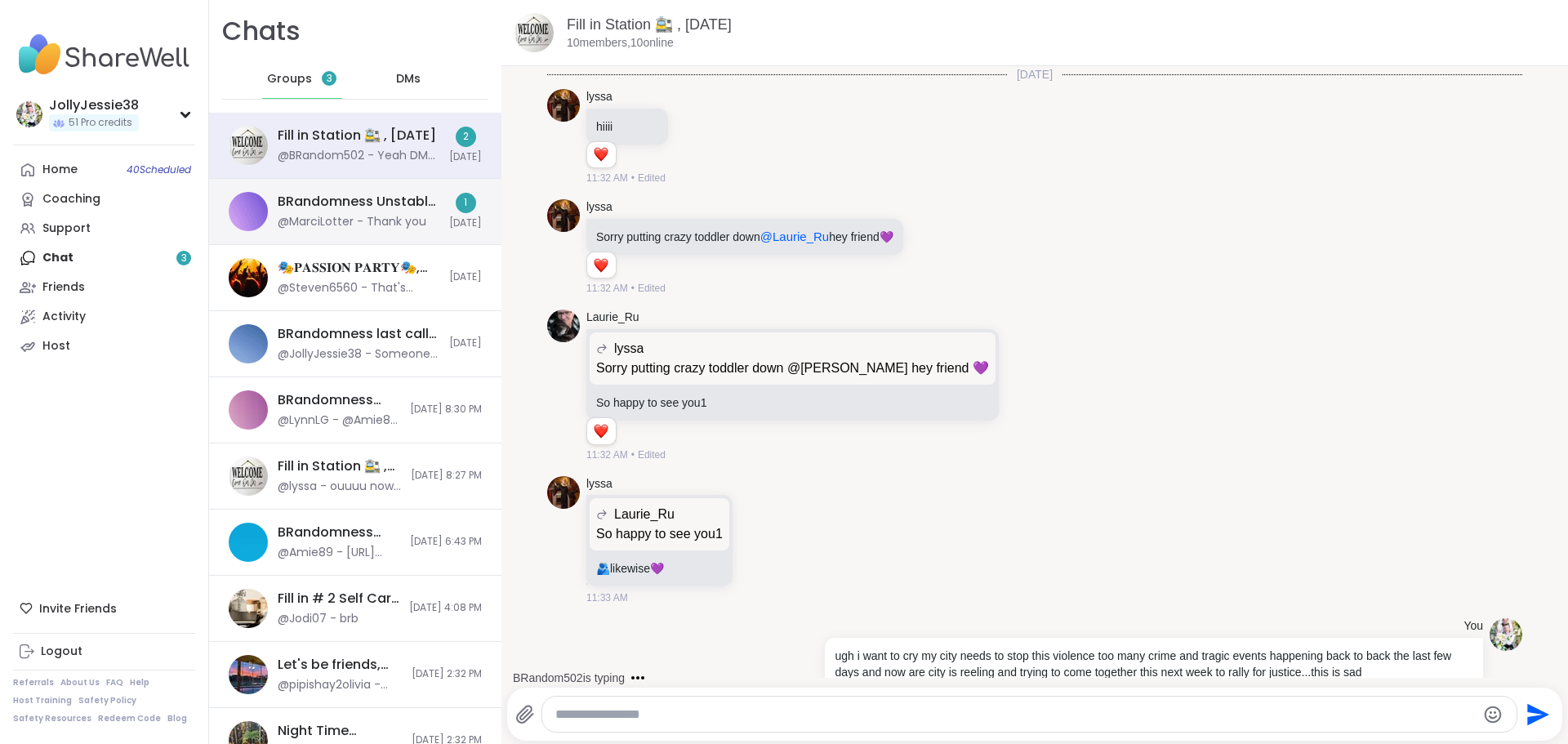
click at [339, 201] on div "BRandomness Unstable Connection Open Forum, Oct 06" at bounding box center [359, 202] width 162 height 18
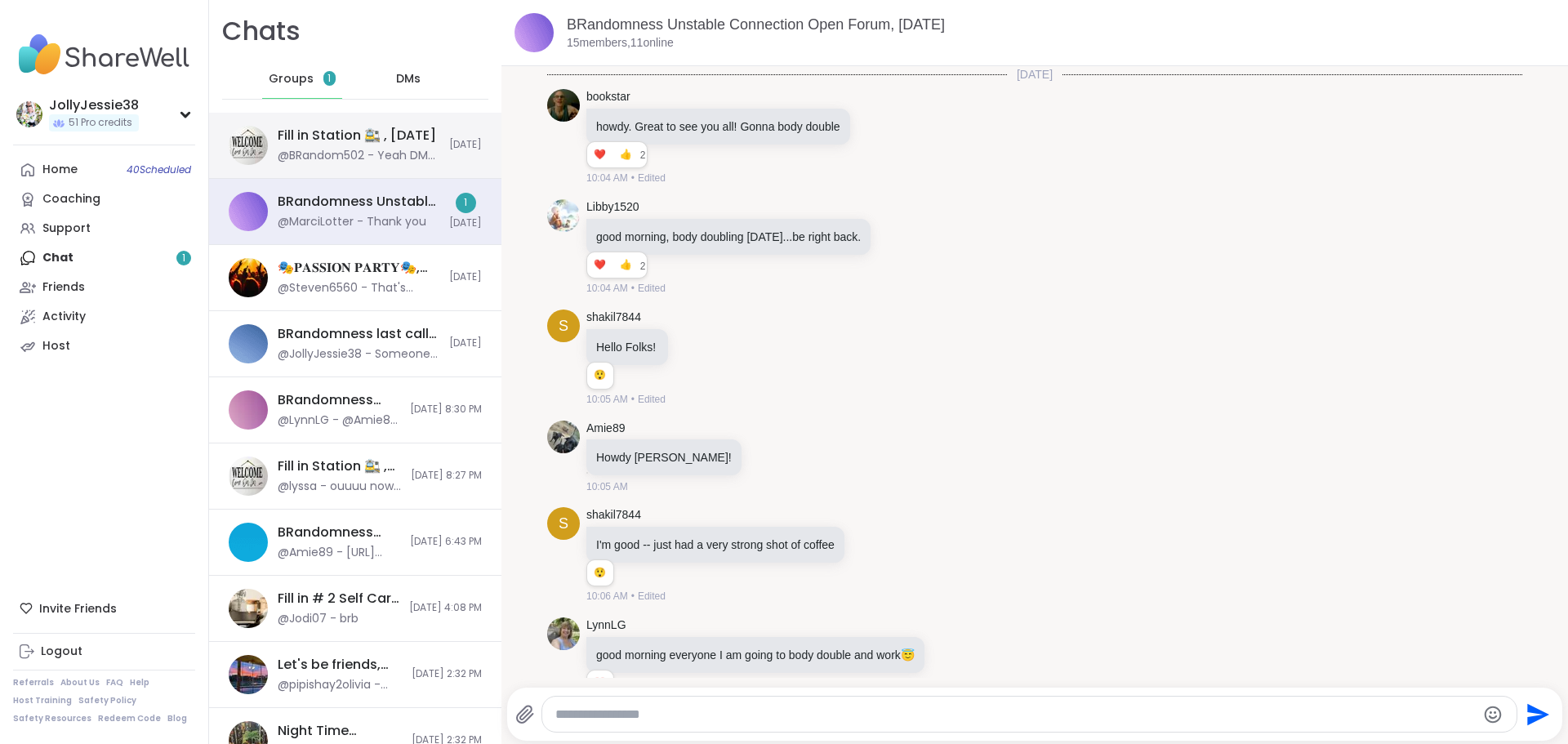
click at [348, 151] on div "@BRandom502 - Yeah DM but I can't promise anything on Wednesday because it's my…" at bounding box center [359, 156] width 162 height 16
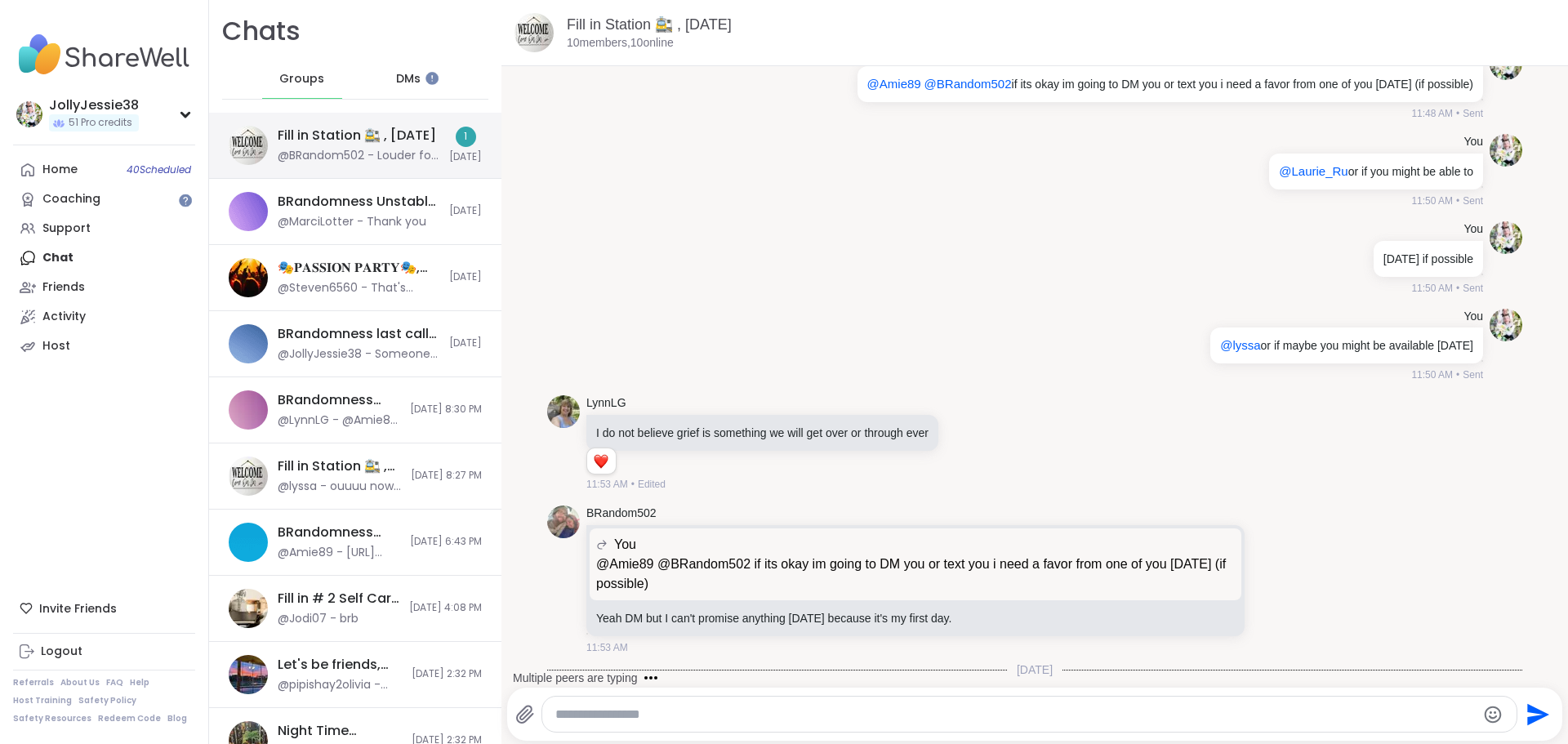
scroll to position [1854, 0]
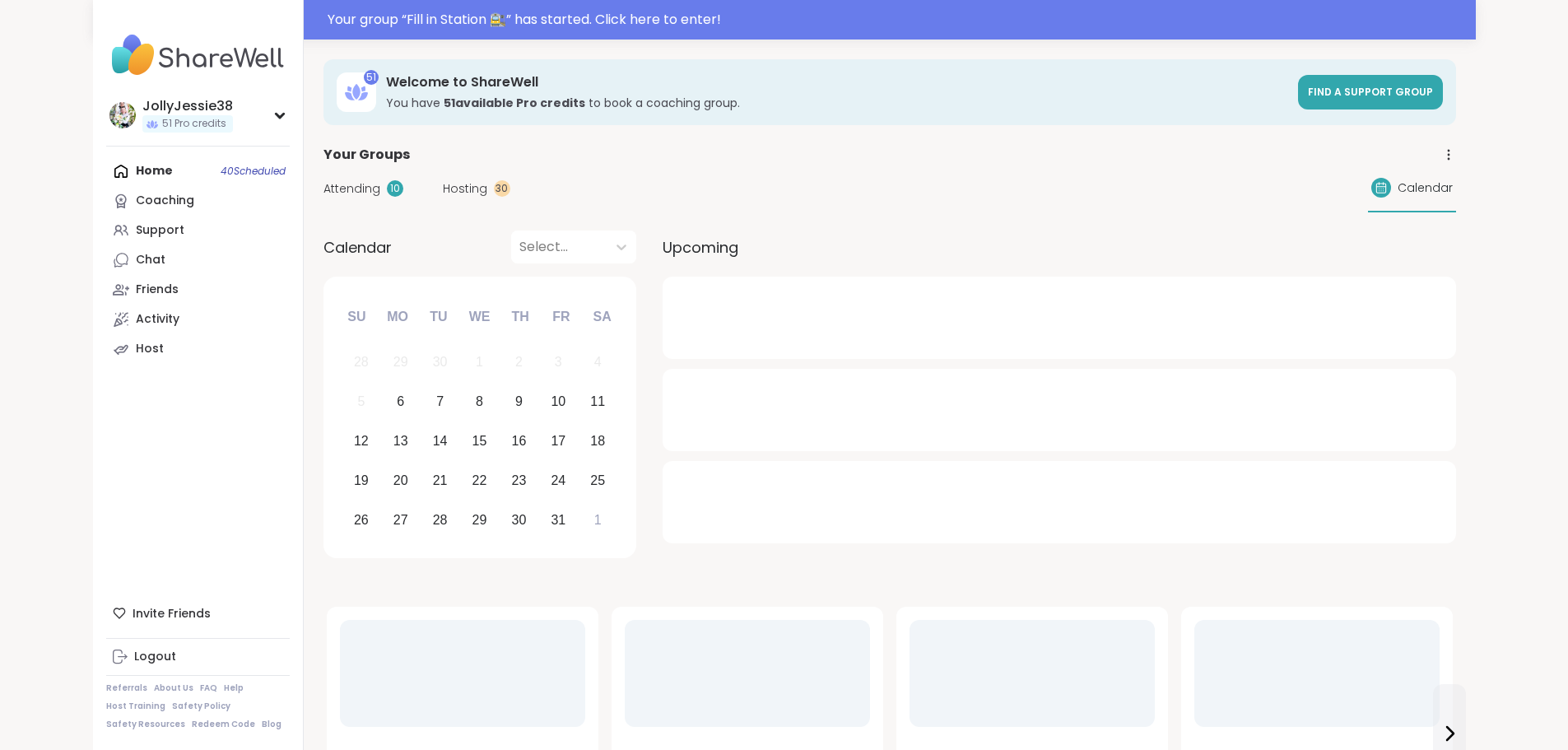
click at [442, 181] on span "Hosting" at bounding box center [464, 189] width 45 height 17
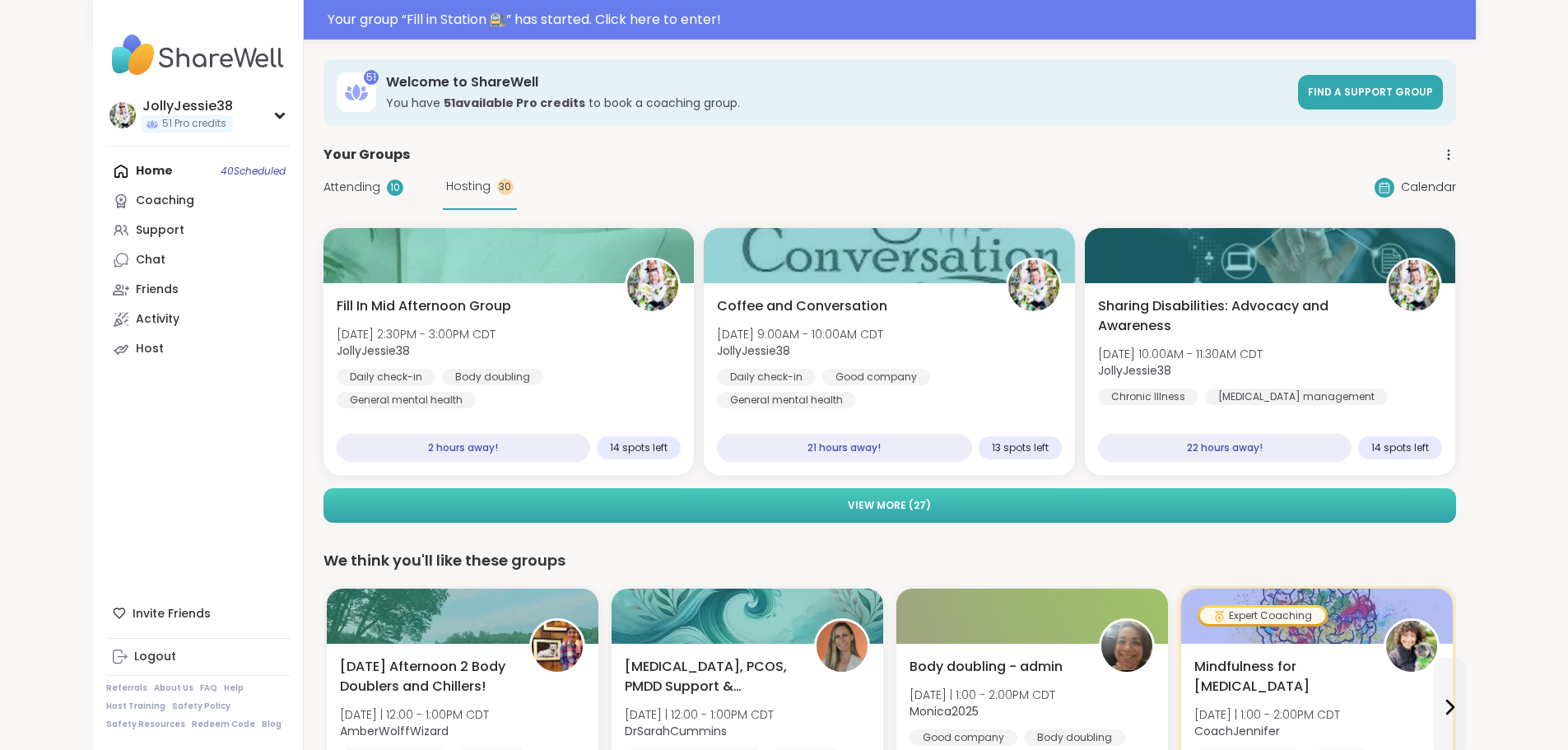
click at [910, 494] on button "View More ( 27 )" at bounding box center [890, 505] width 1133 height 35
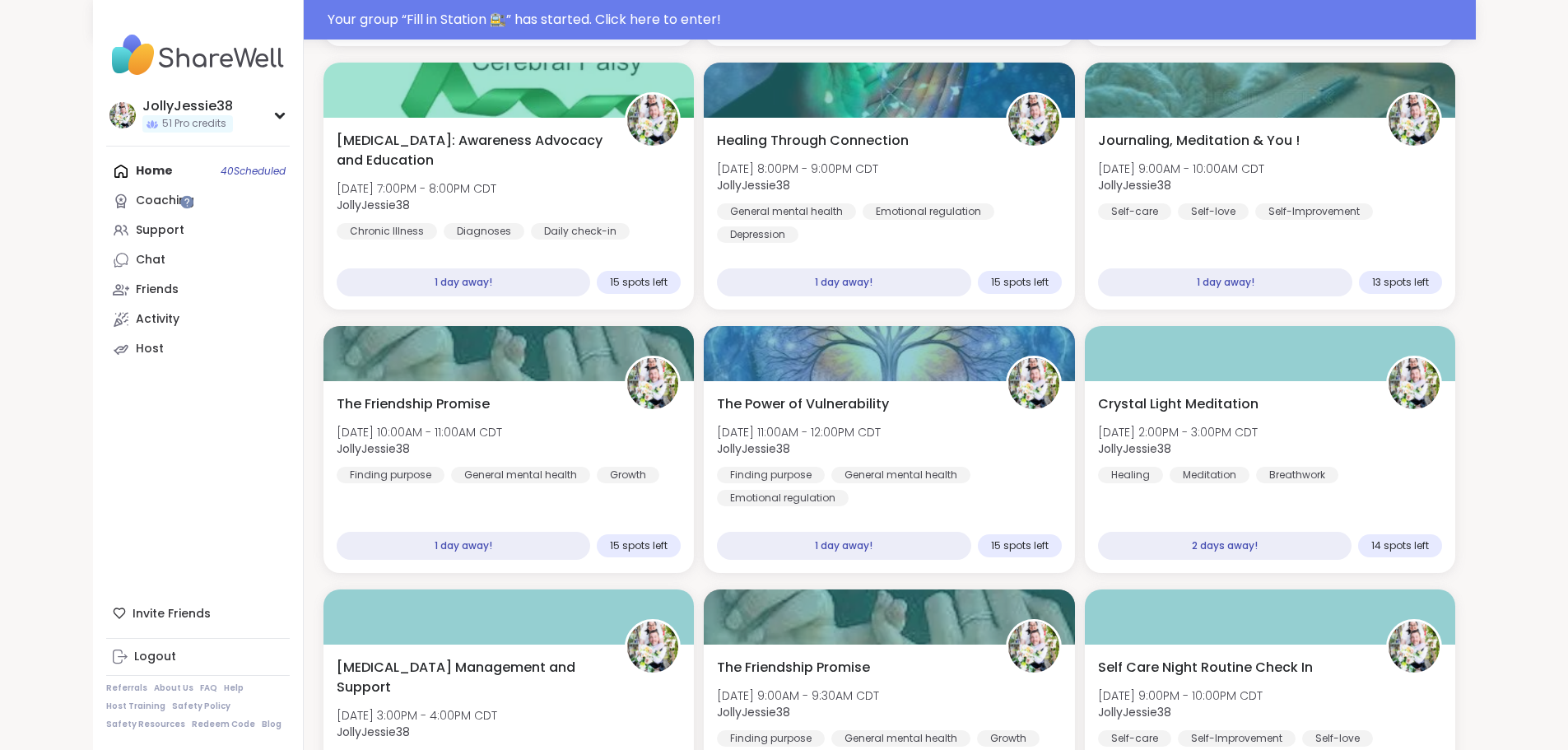
scroll to position [434, 0]
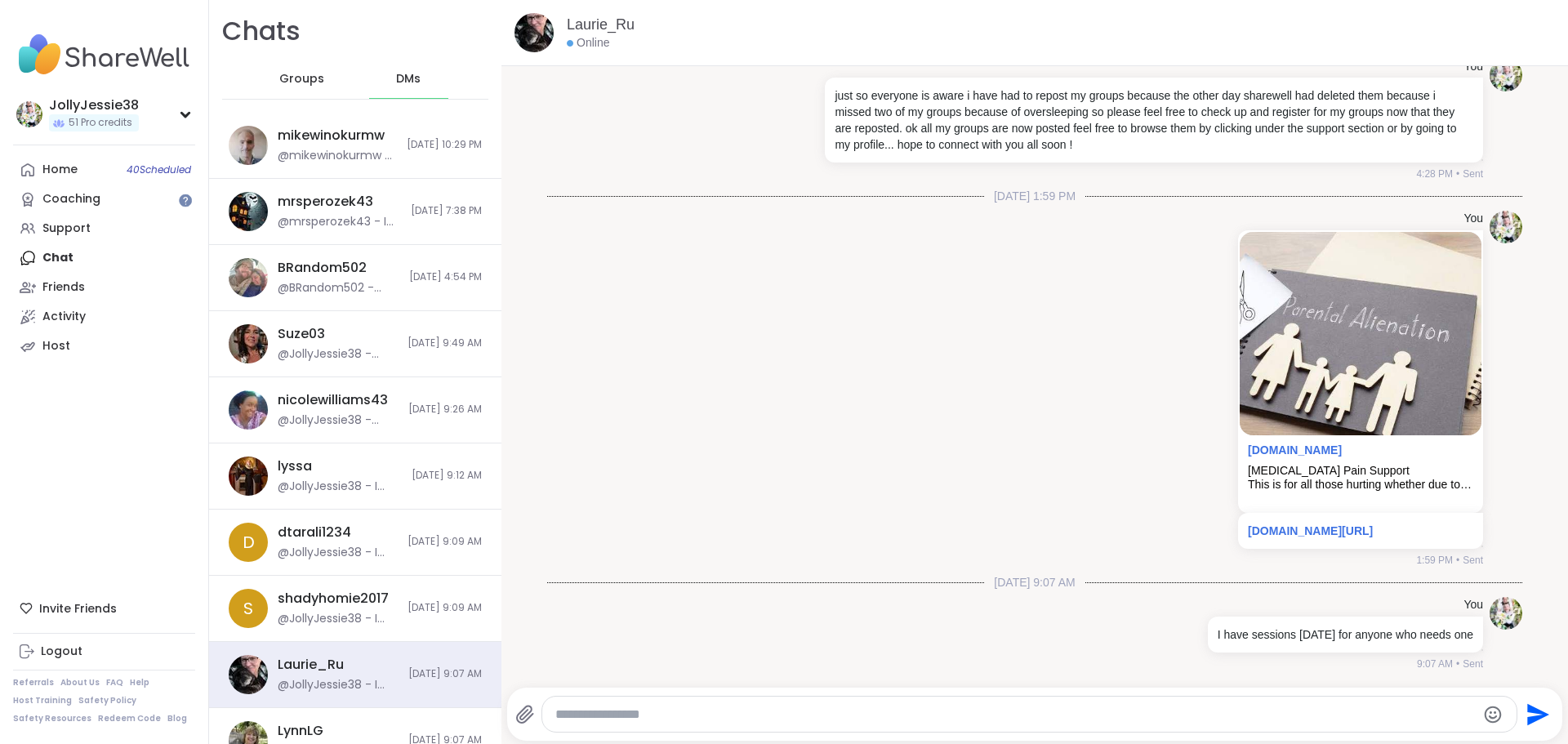
click at [758, 714] on textarea "Type your message" at bounding box center [1017, 714] width 922 height 16
type textarea "**********"
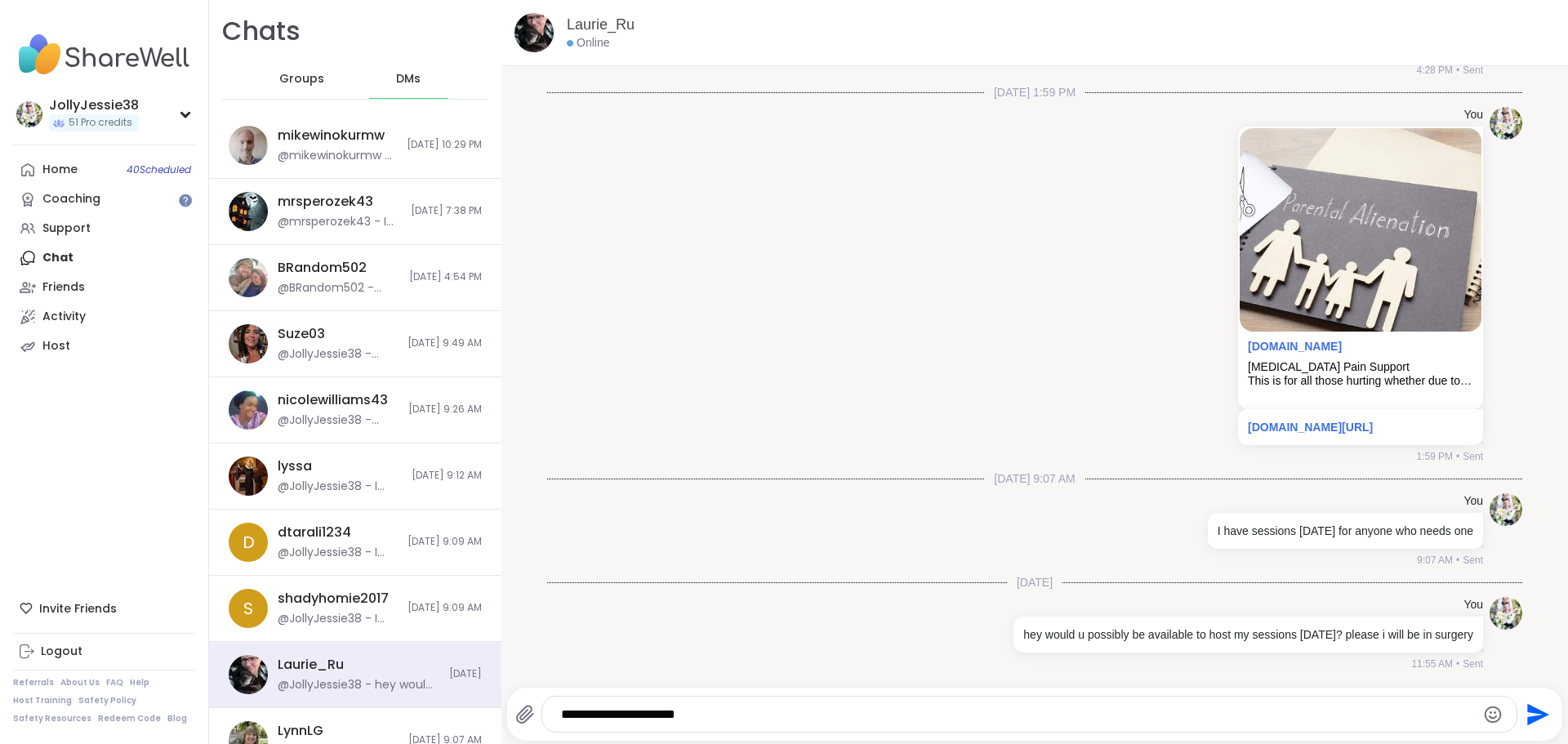
type textarea "**********"
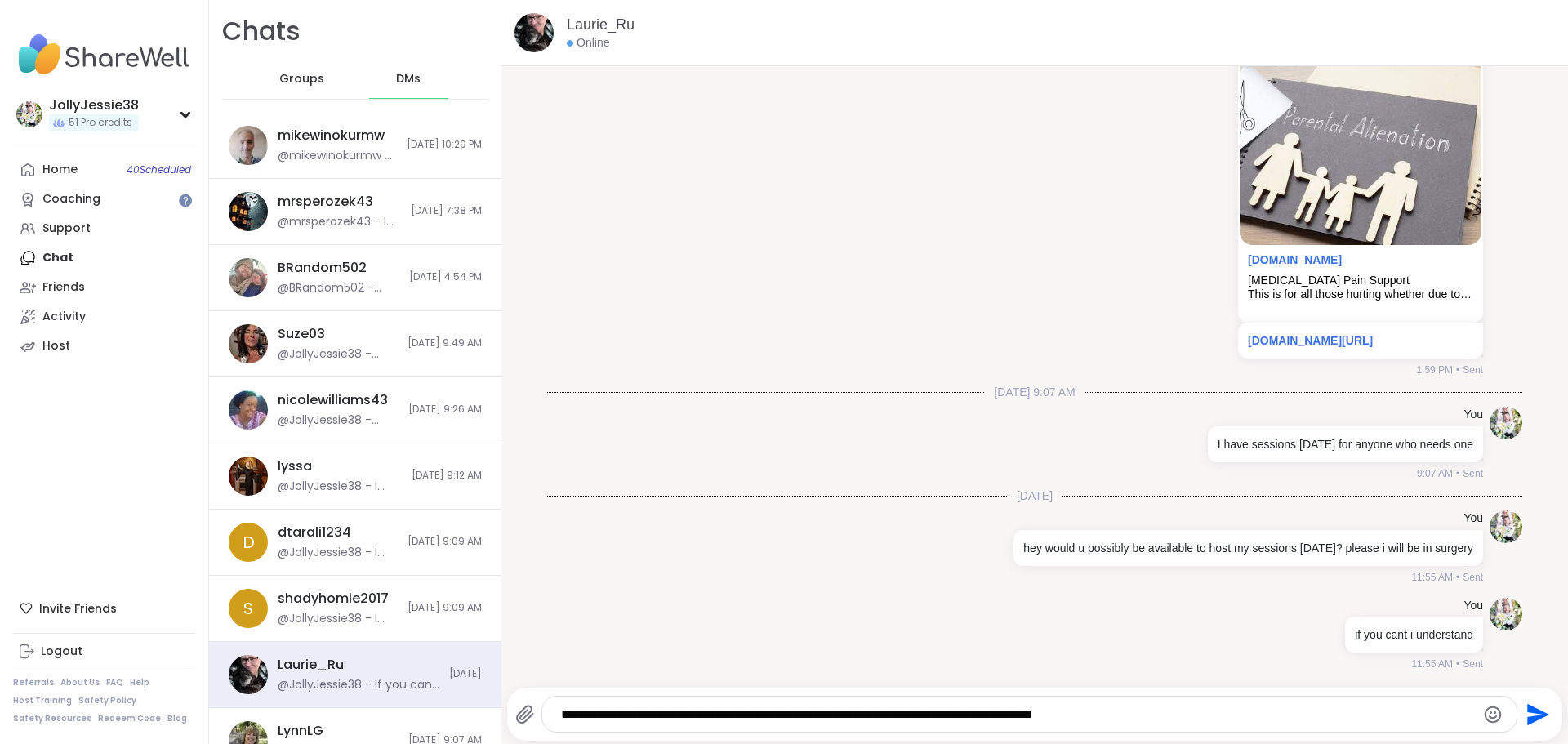
type textarea "**********"
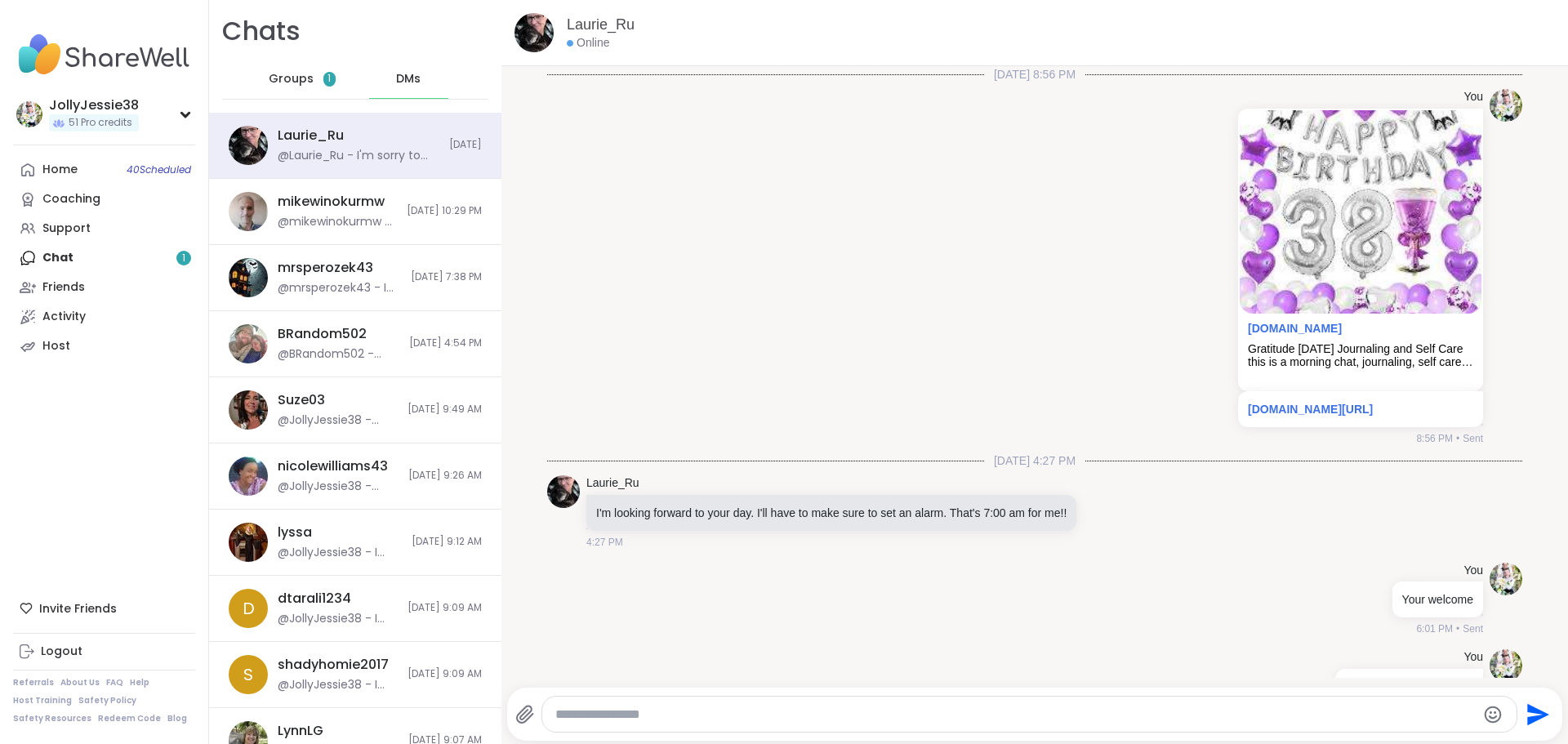
scroll to position [3400, 0]
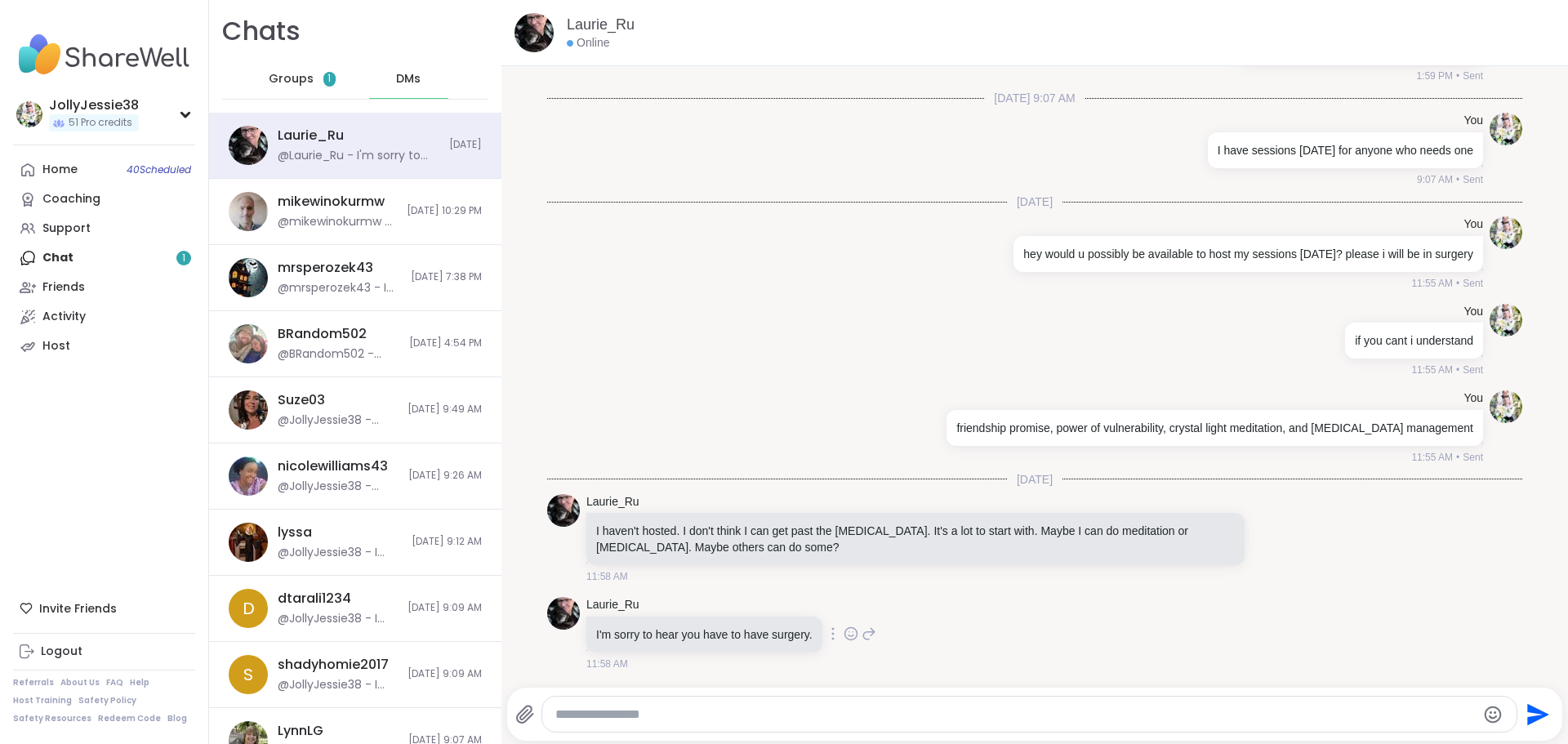
click at [846, 631] on icon at bounding box center [851, 634] width 14 height 16
click at [727, 604] on div "Select Reaction: Heart" at bounding box center [722, 607] width 14 height 14
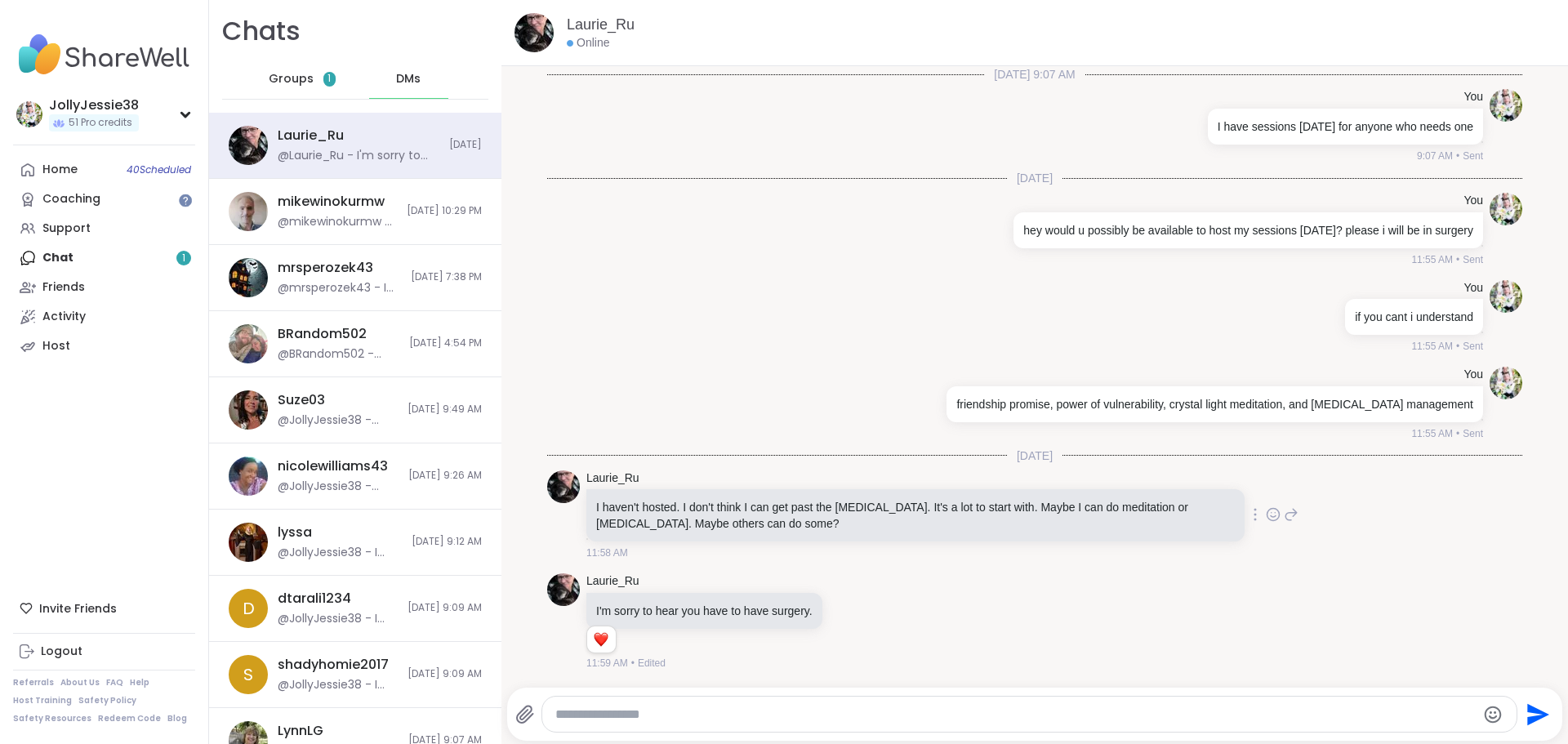
click at [1267, 513] on icon at bounding box center [1274, 514] width 14 height 16
click at [1136, 487] on div "Select Reaction: Heart" at bounding box center [1143, 488] width 14 height 14
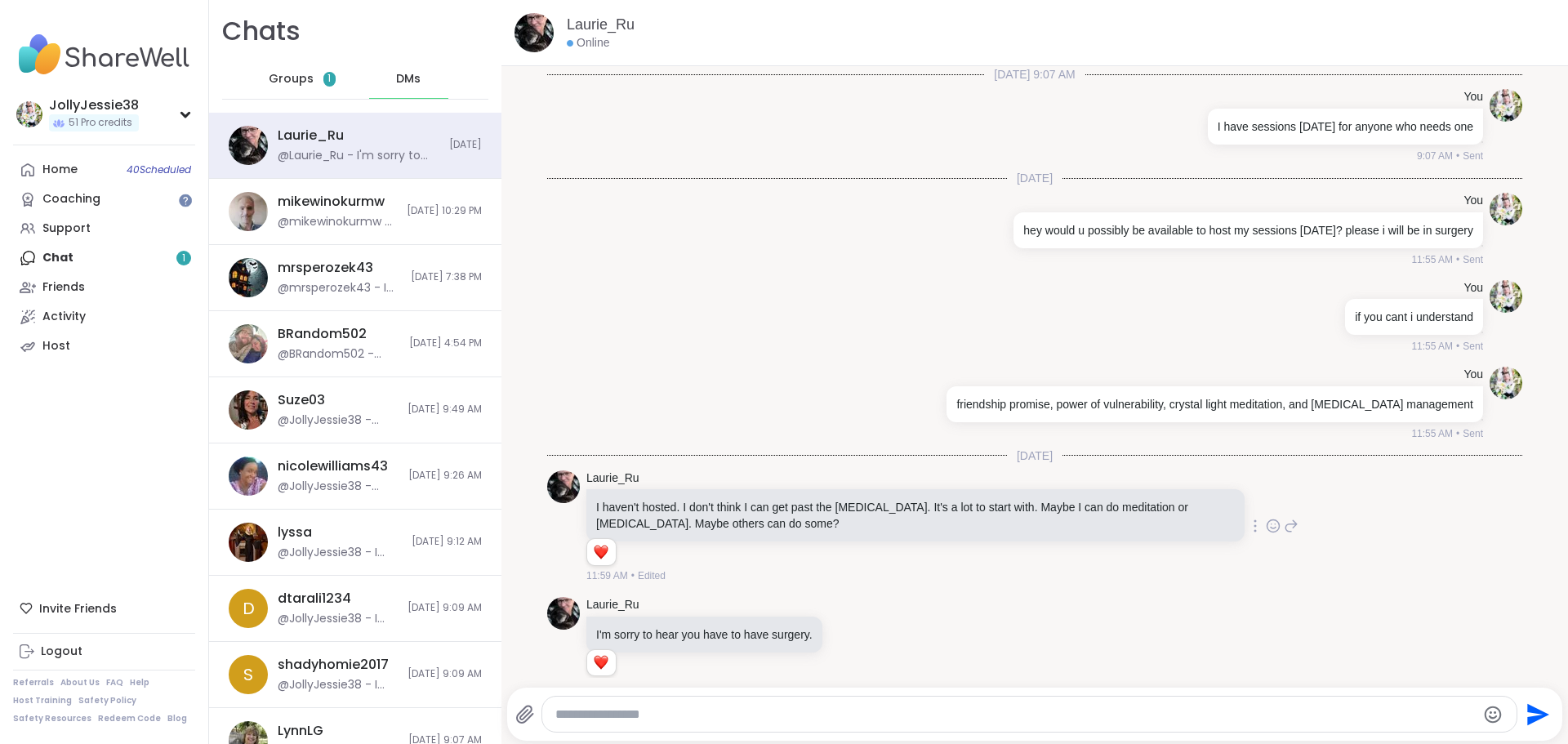
click at [1067, 712] on textarea "Type your message" at bounding box center [1017, 714] width 922 height 16
type textarea "**********"
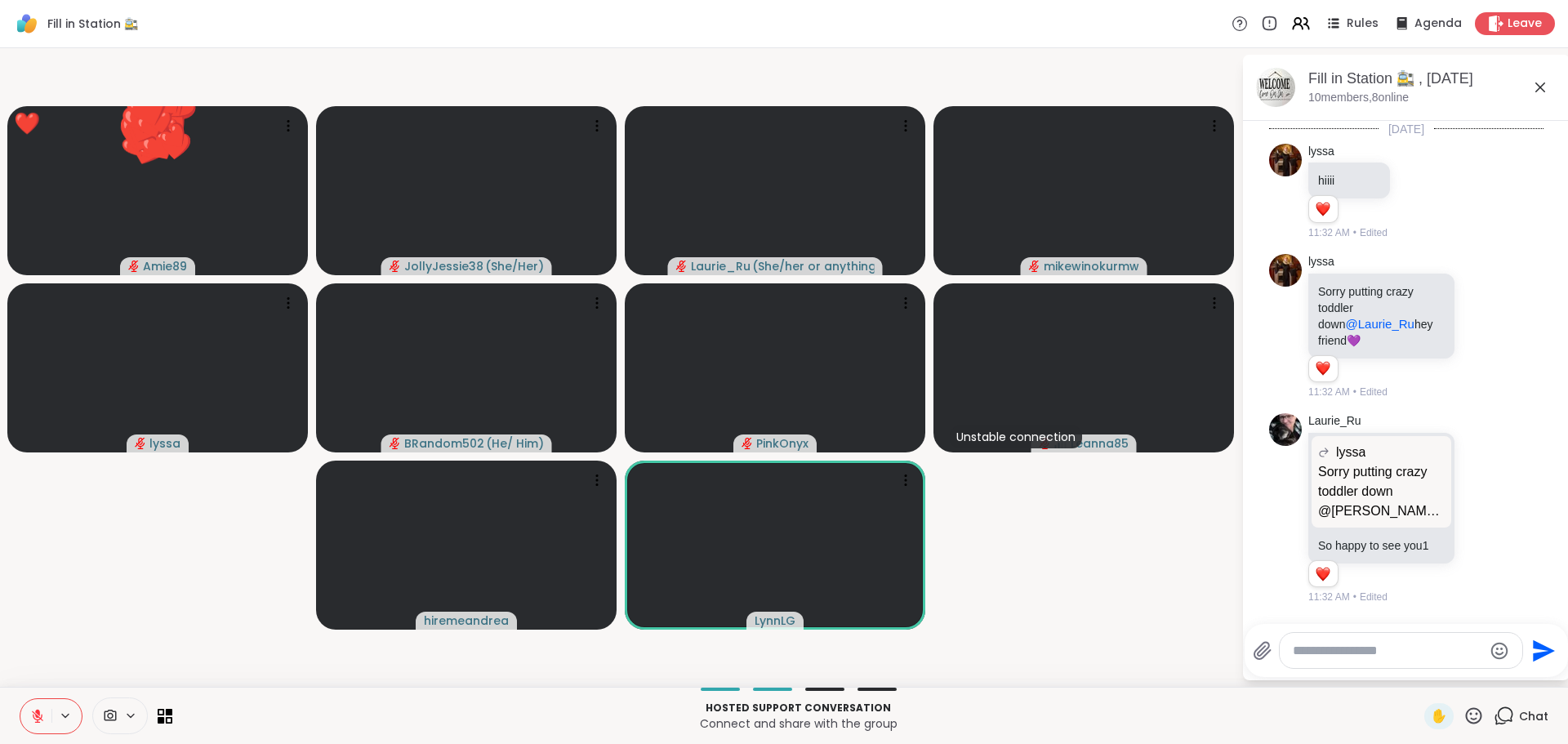
scroll to position [4647, 0]
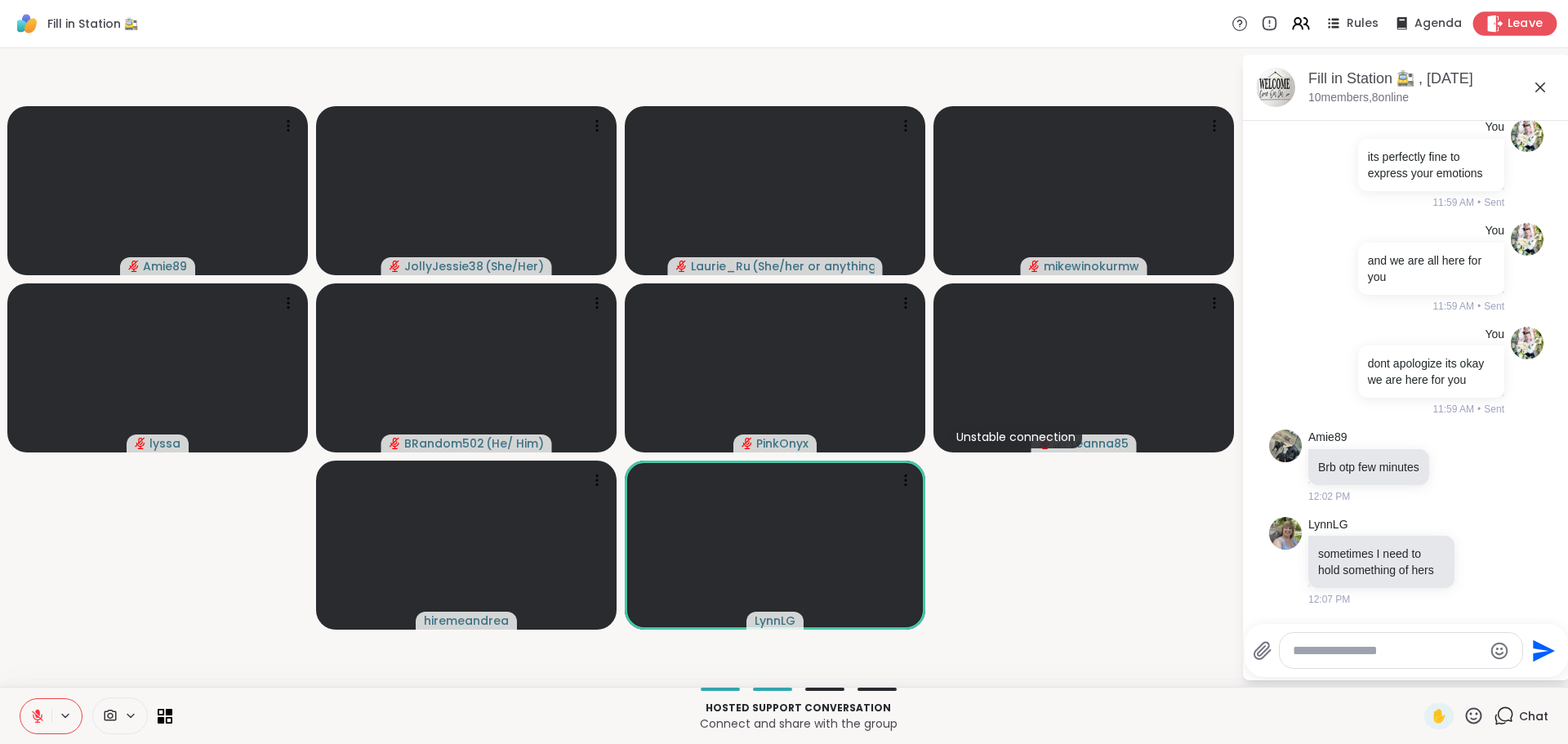
click at [1494, 13] on div "Leave" at bounding box center [1515, 24] width 84 height 24
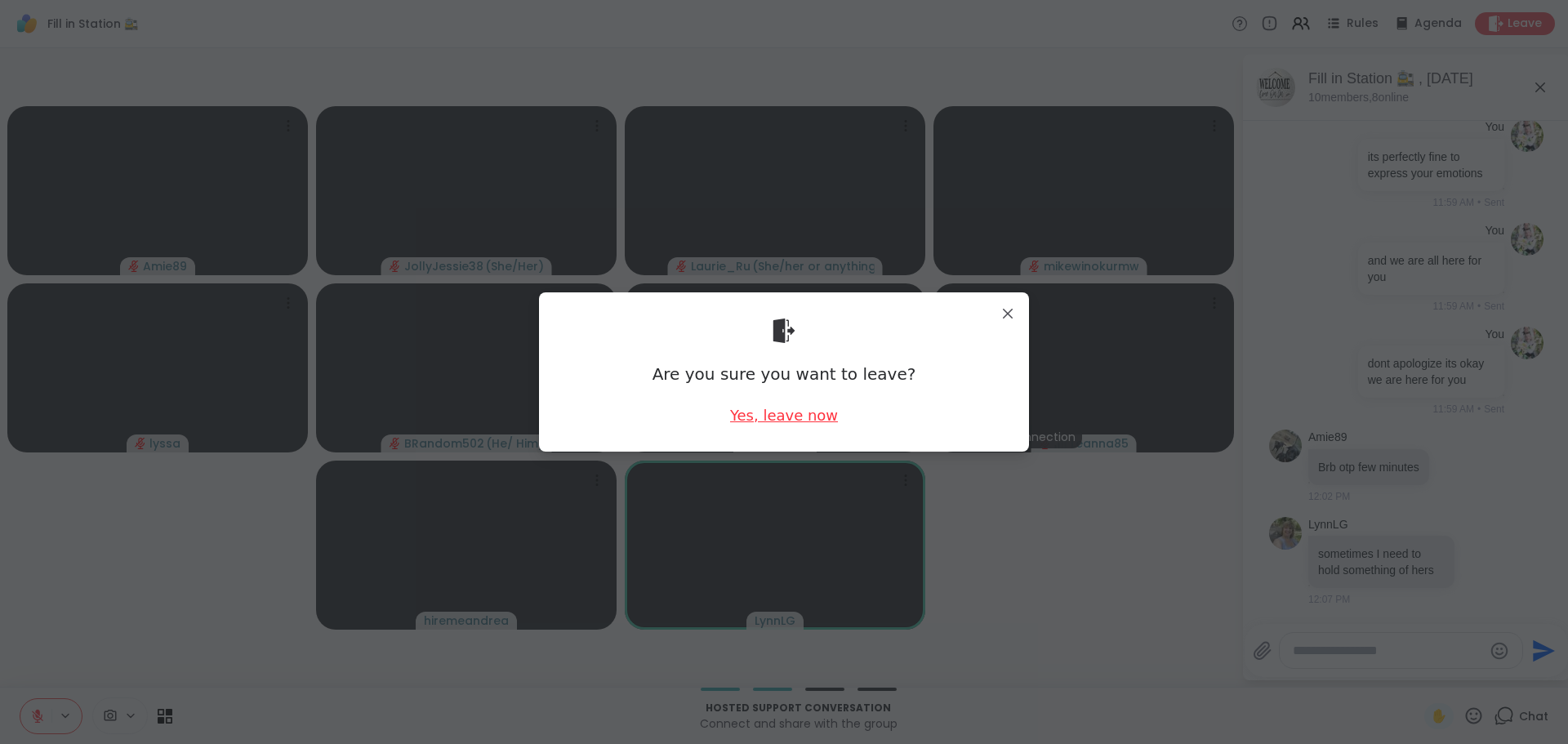
click at [804, 415] on div "Yes, leave now" at bounding box center [784, 415] width 108 height 21
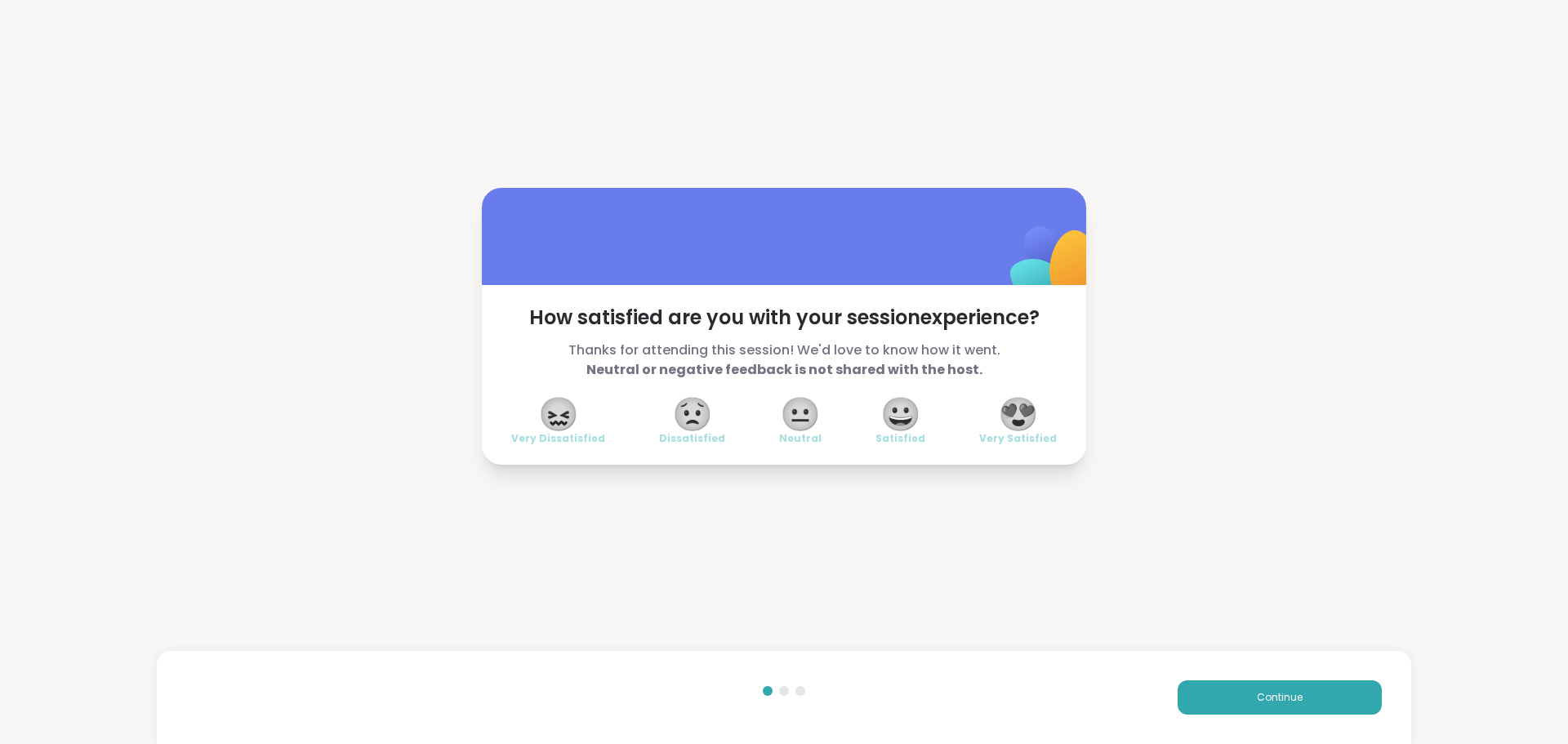
click at [1016, 413] on span "😍" at bounding box center [1018, 414] width 41 height 29
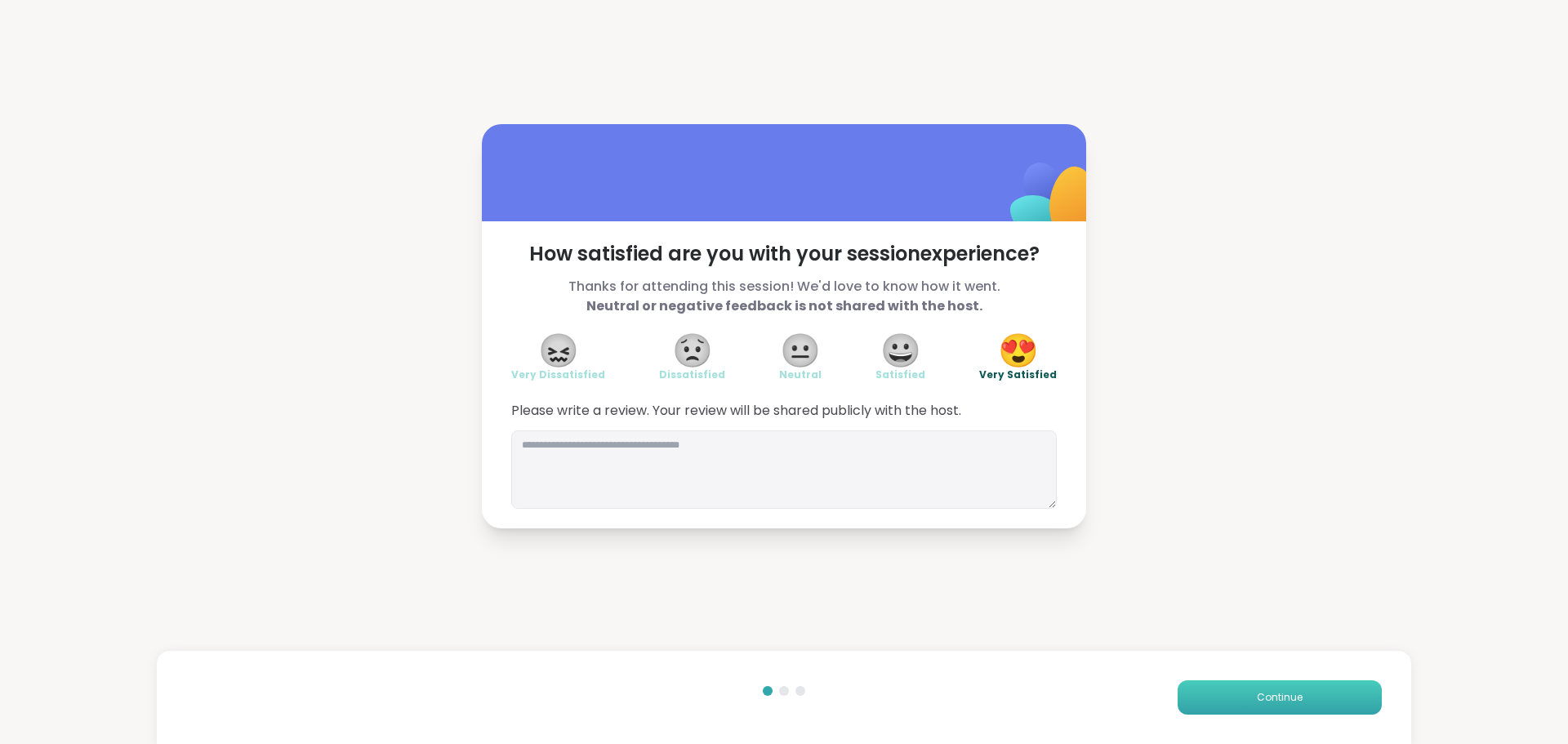
click at [1242, 706] on button "Continue" at bounding box center [1280, 698] width 205 height 34
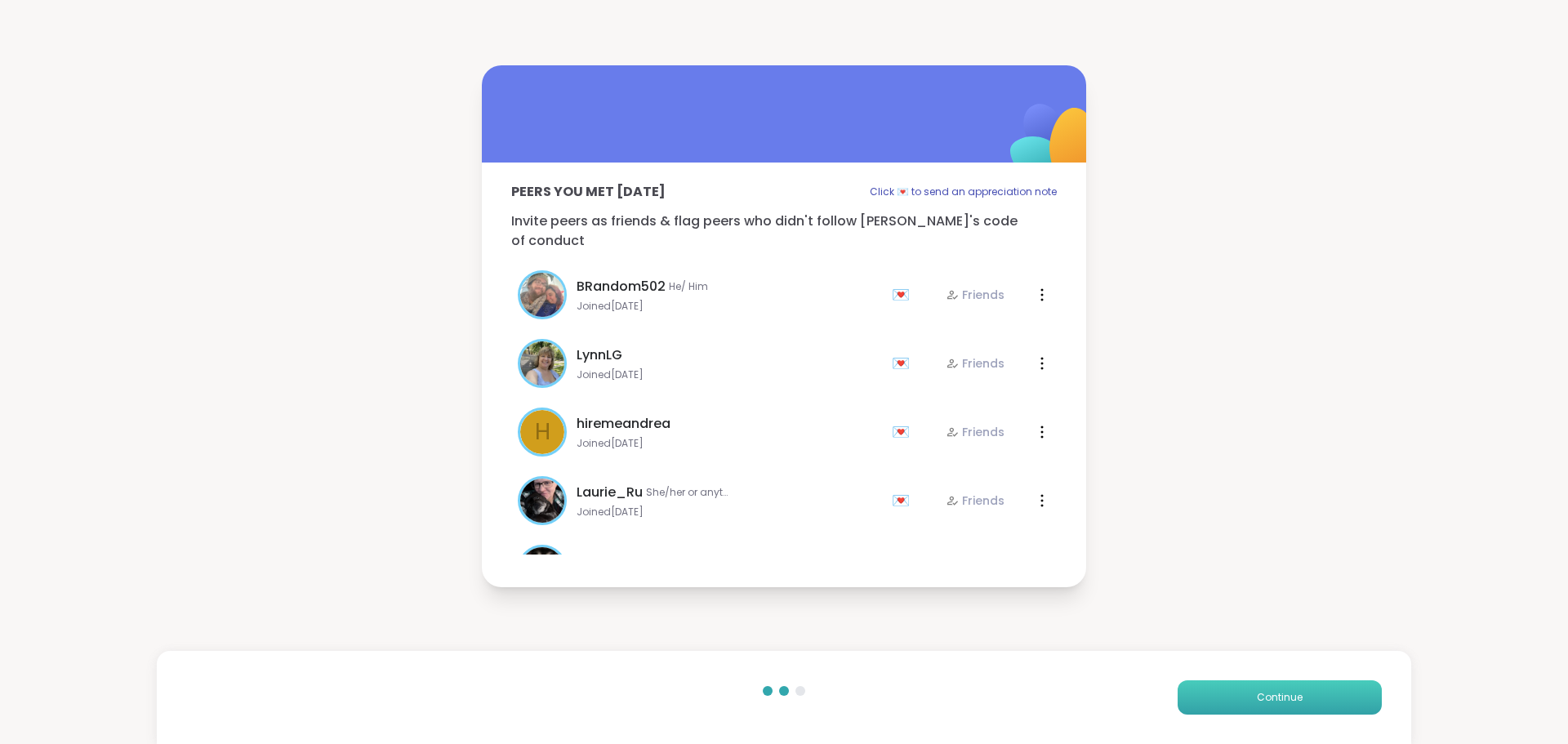
click at [1242, 705] on button "Continue" at bounding box center [1280, 698] width 205 height 34
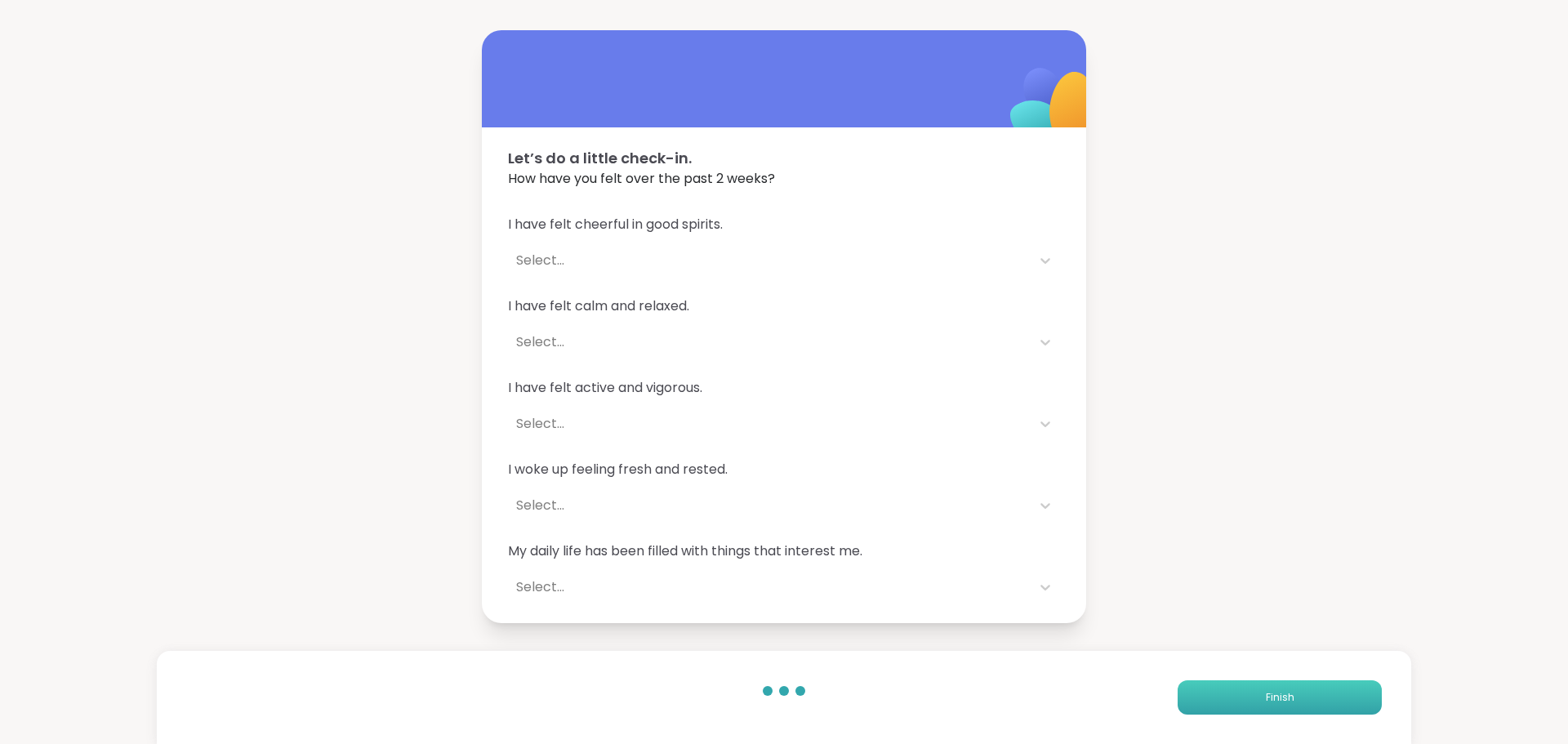
click at [1242, 703] on button "Finish" at bounding box center [1280, 698] width 205 height 34
